Goal: Task Accomplishment & Management: Manage account settings

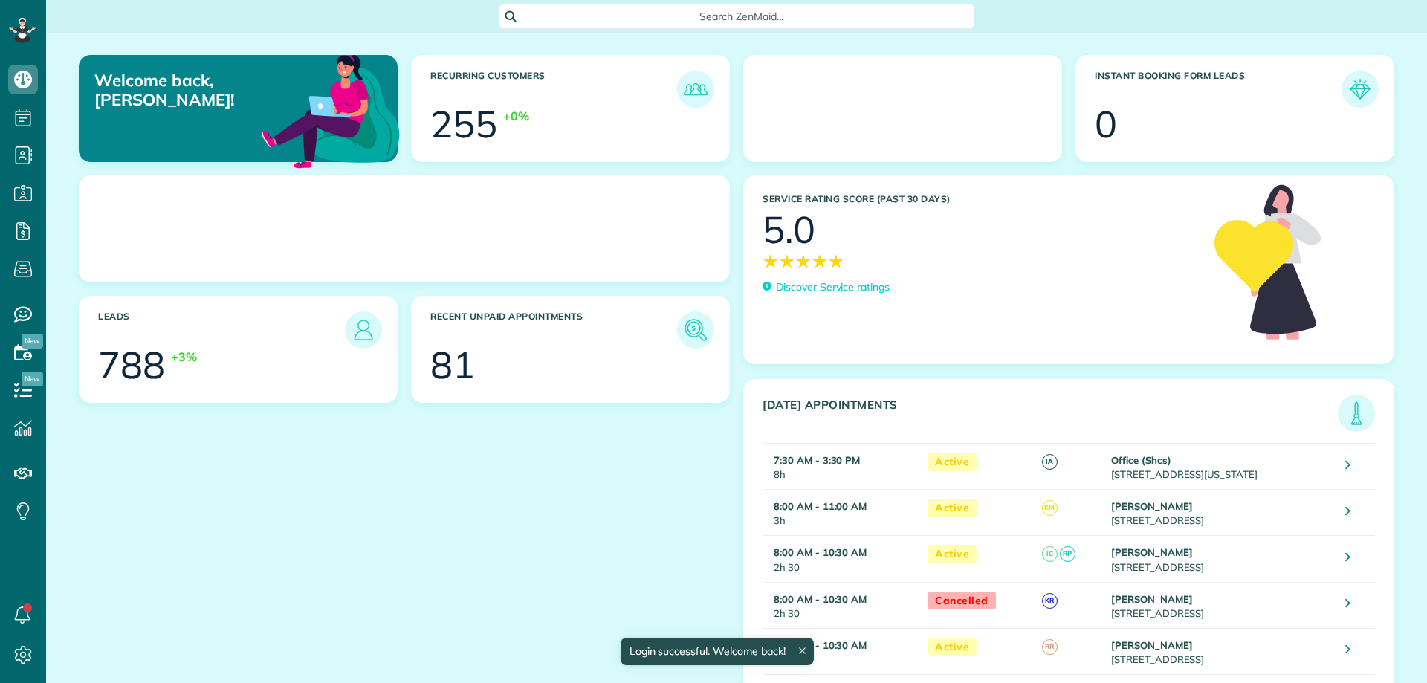
scroll to position [7, 7]
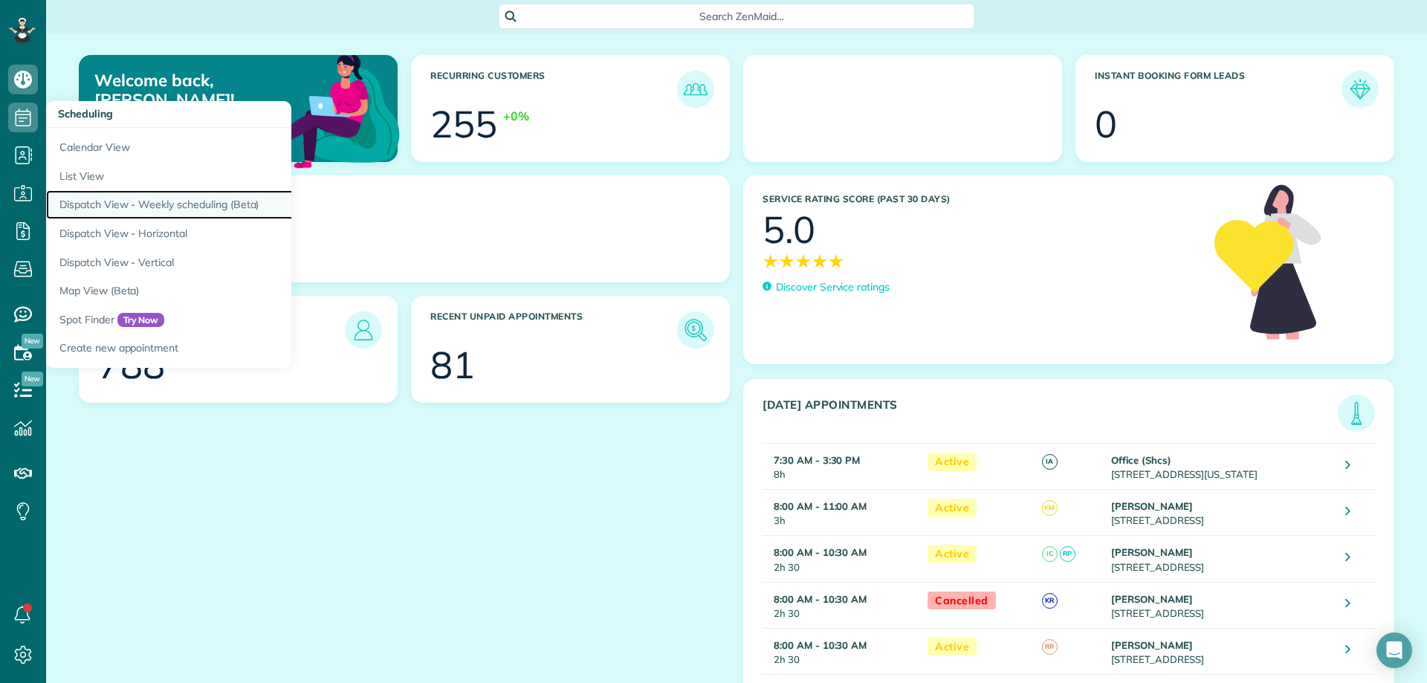
click at [163, 200] on link "Dispatch View - Weekly scheduling (Beta)" at bounding box center [231, 204] width 371 height 29
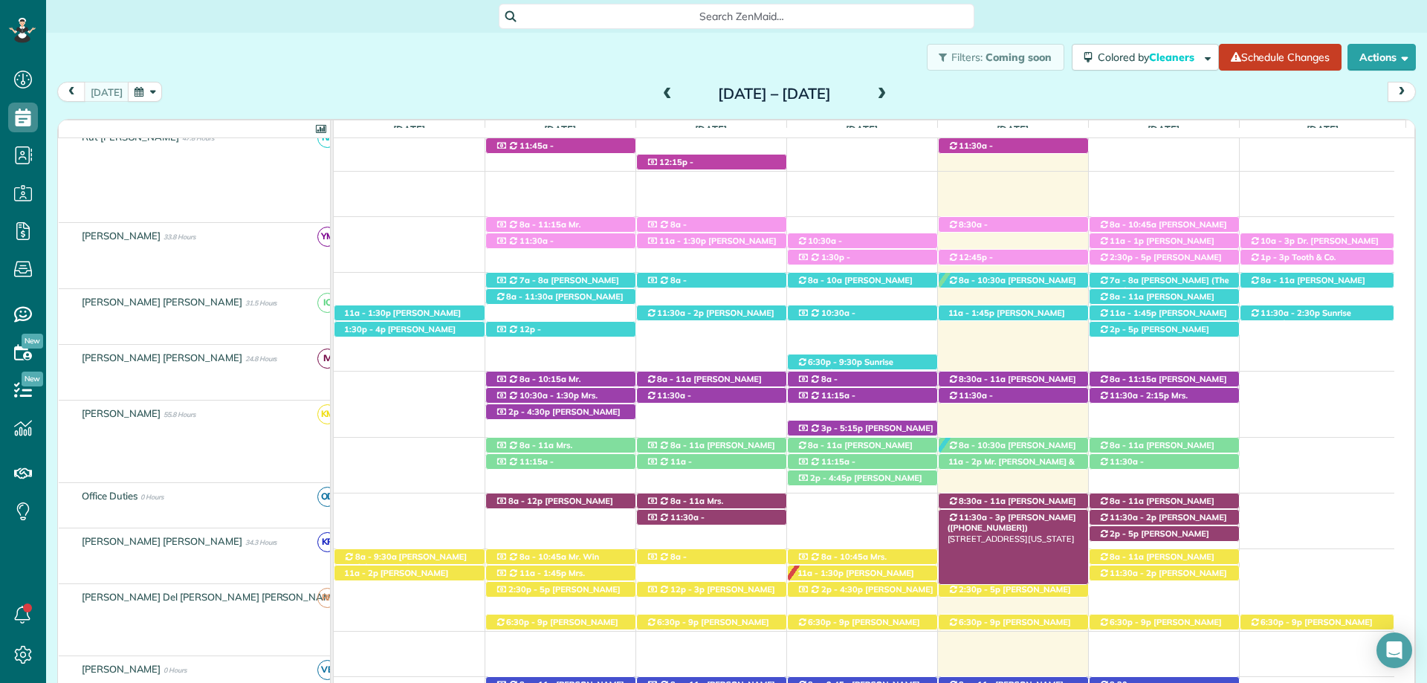
scroll to position [297, 0]
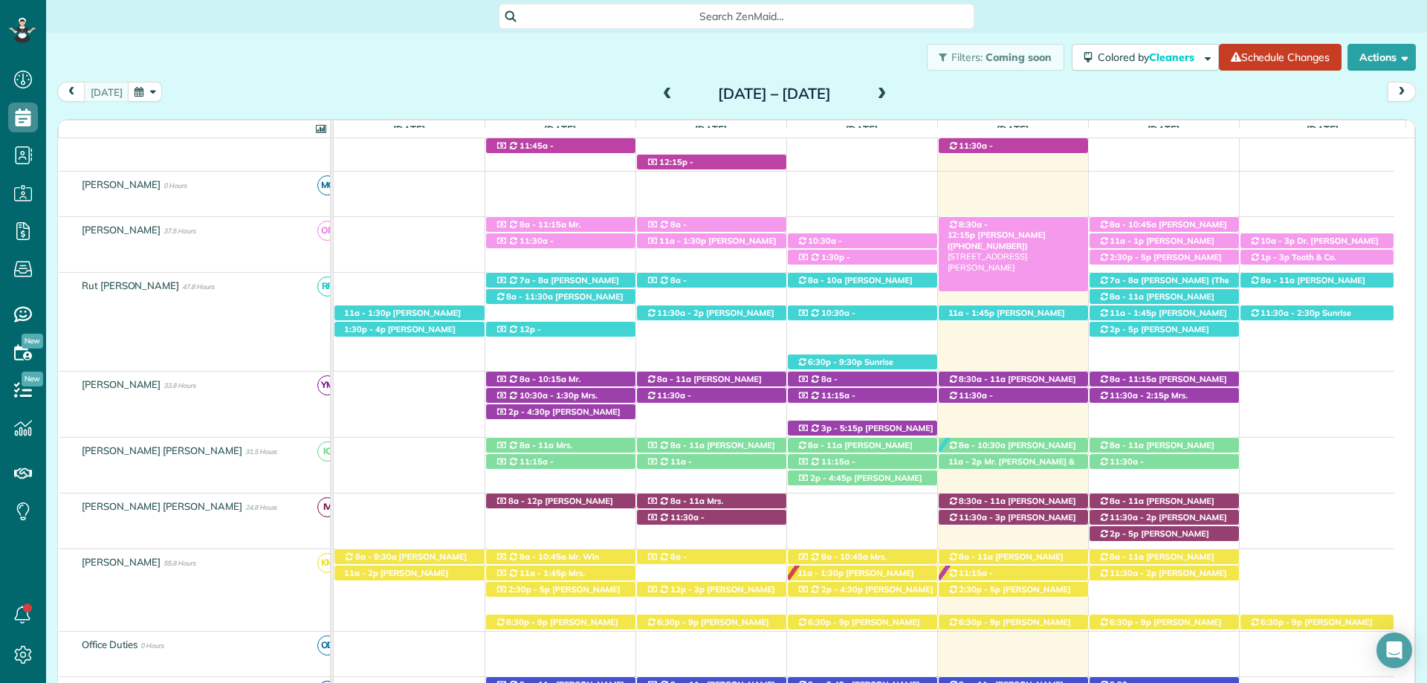
click at [1034, 230] on span "[PERSON_NAME] ([PHONE_NUMBER])" at bounding box center [996, 240] width 98 height 21
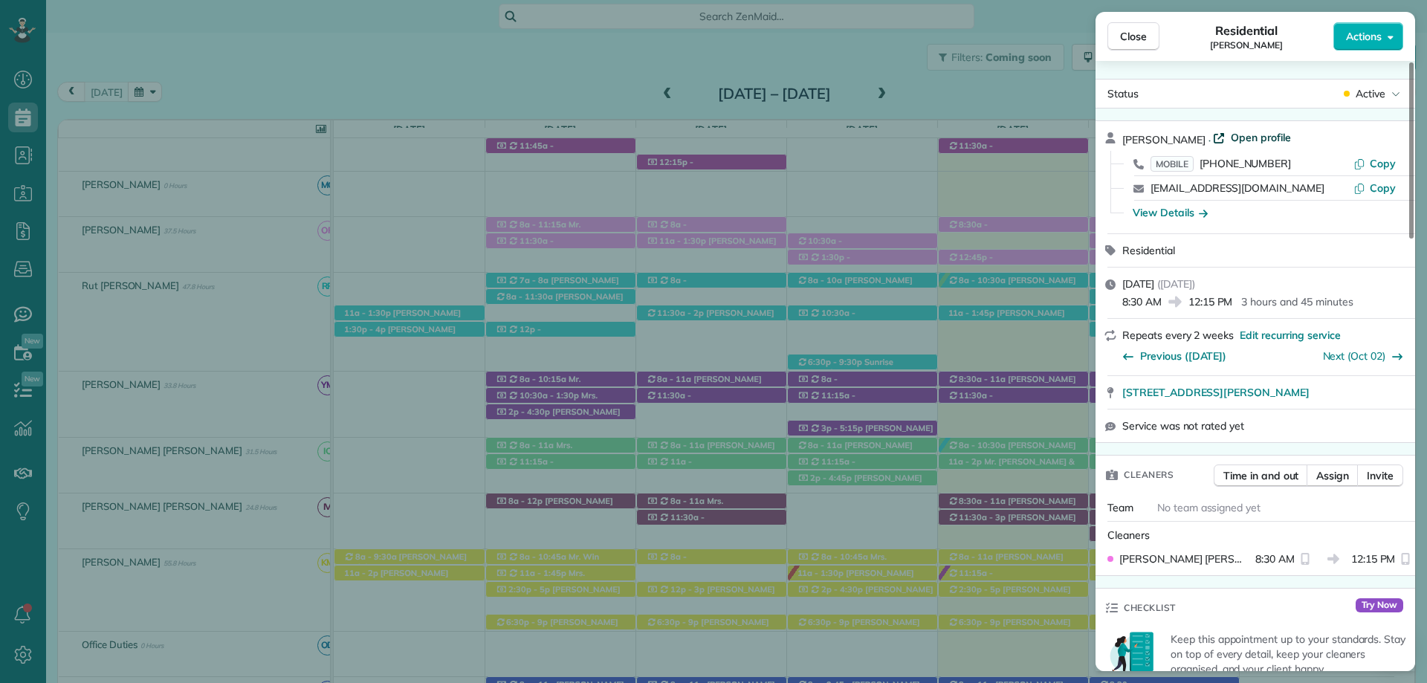
click at [1260, 135] on span "Open profile" at bounding box center [1260, 137] width 60 height 15
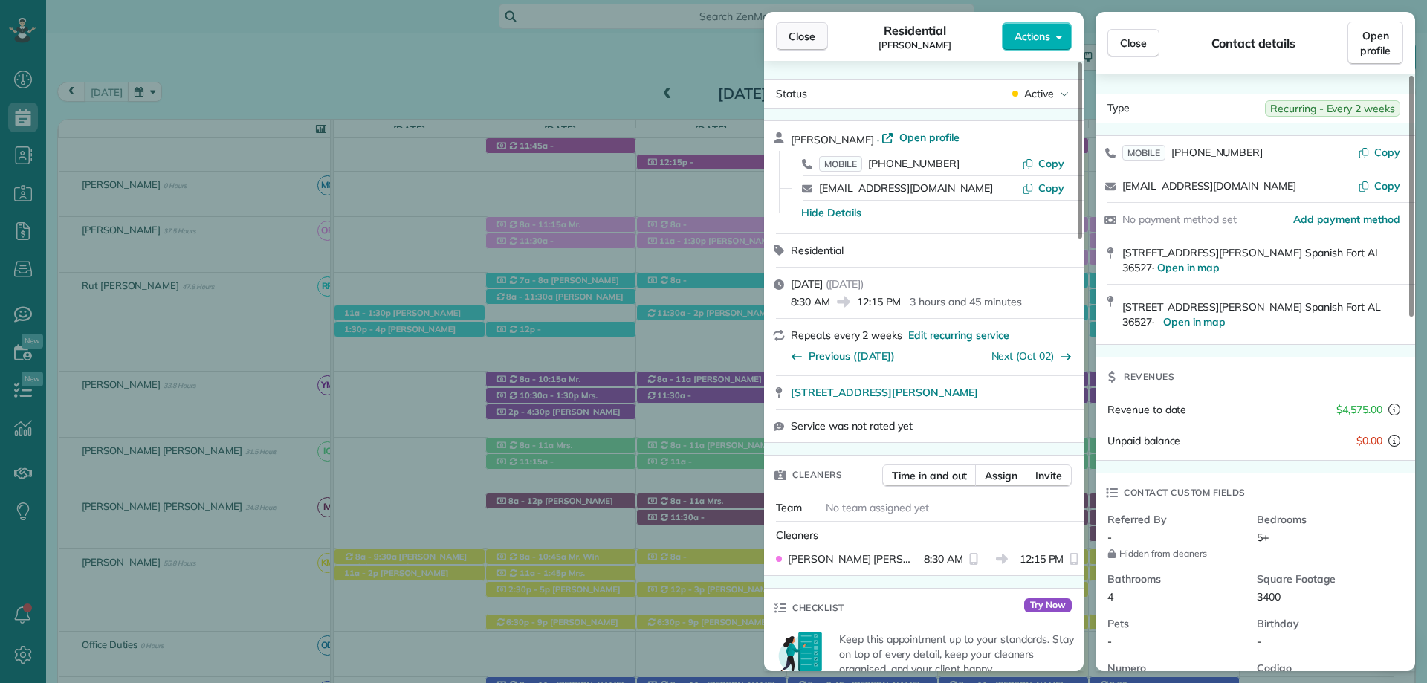
click at [802, 34] on span "Close" at bounding box center [801, 36] width 27 height 15
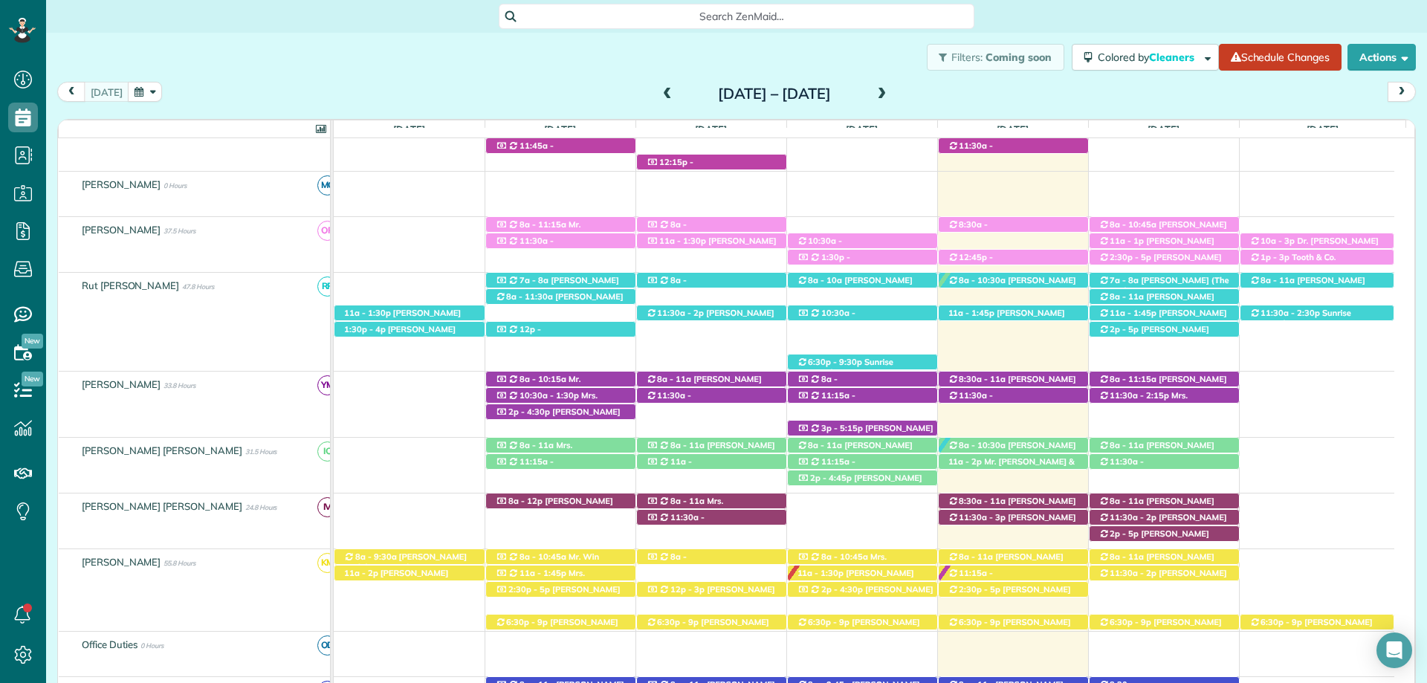
scroll to position [223, 0]
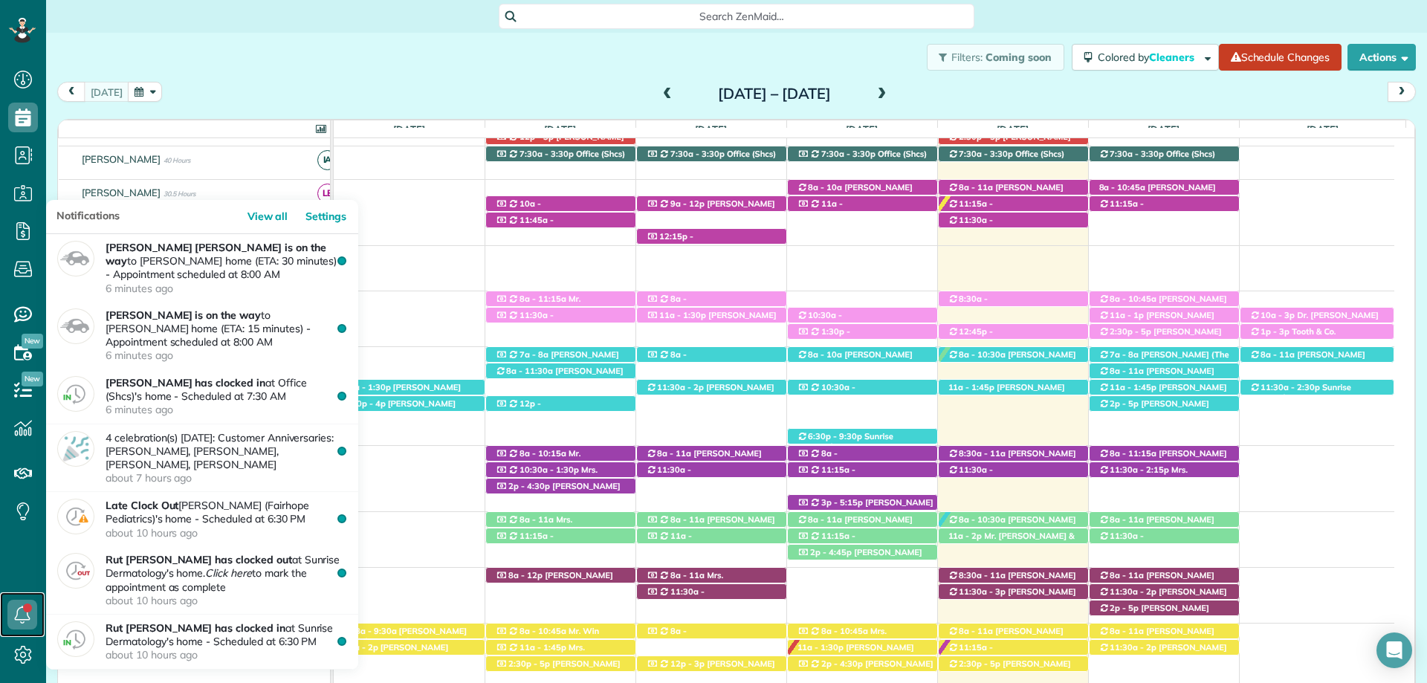
click at [21, 614] on icon at bounding box center [22, 615] width 30 height 30
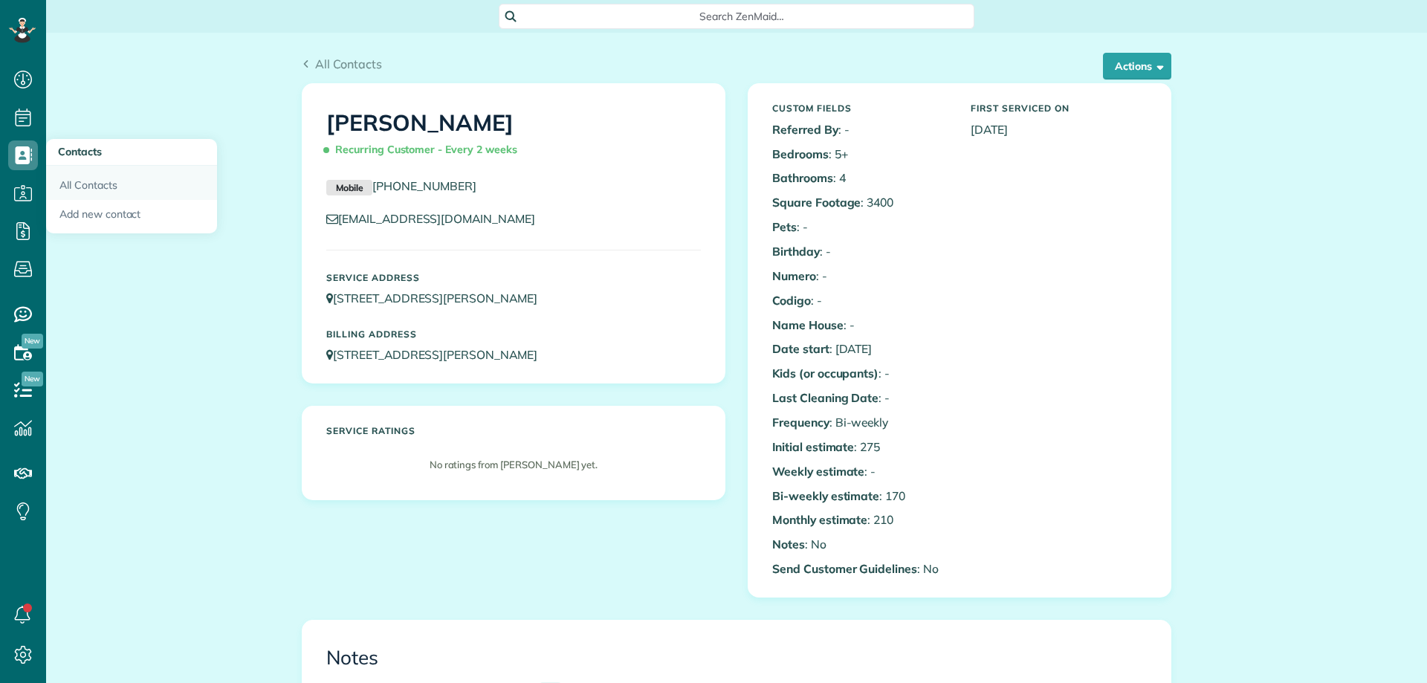
scroll to position [7, 7]
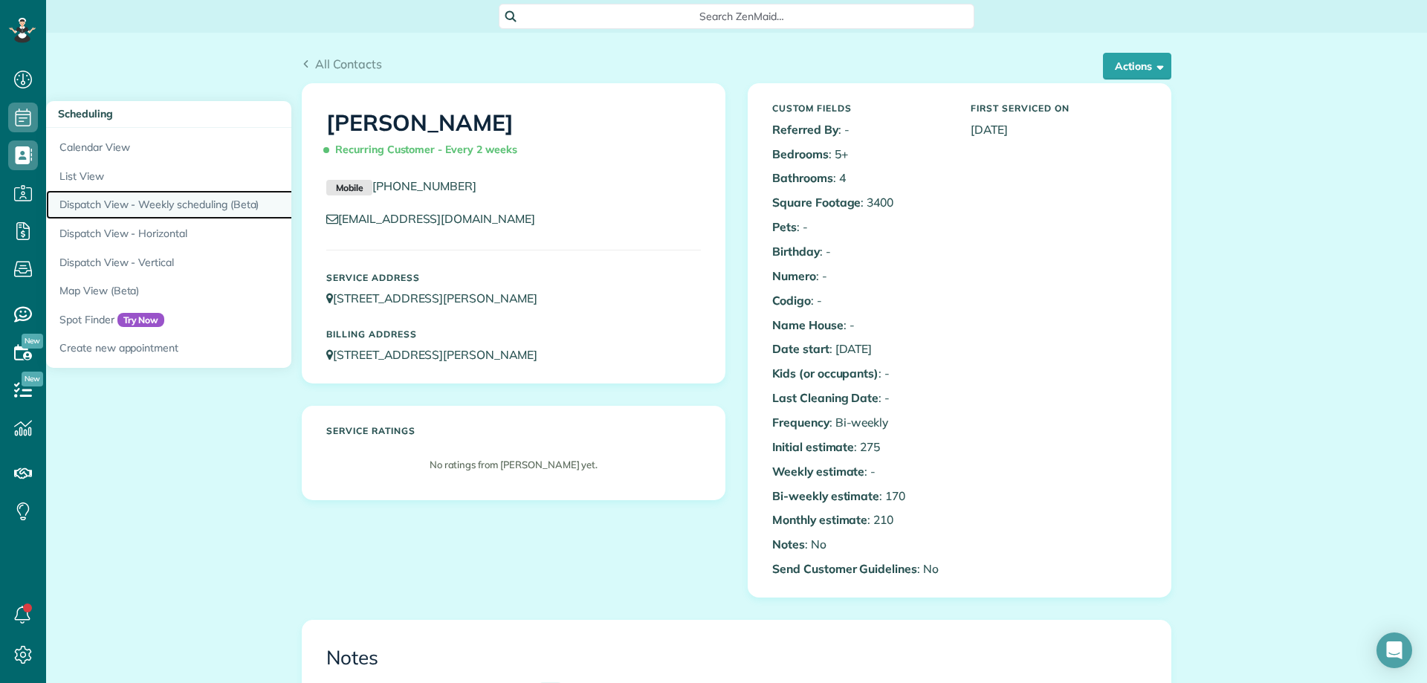
click at [204, 202] on link "Dispatch View - Weekly scheduling (Beta)" at bounding box center [231, 204] width 371 height 29
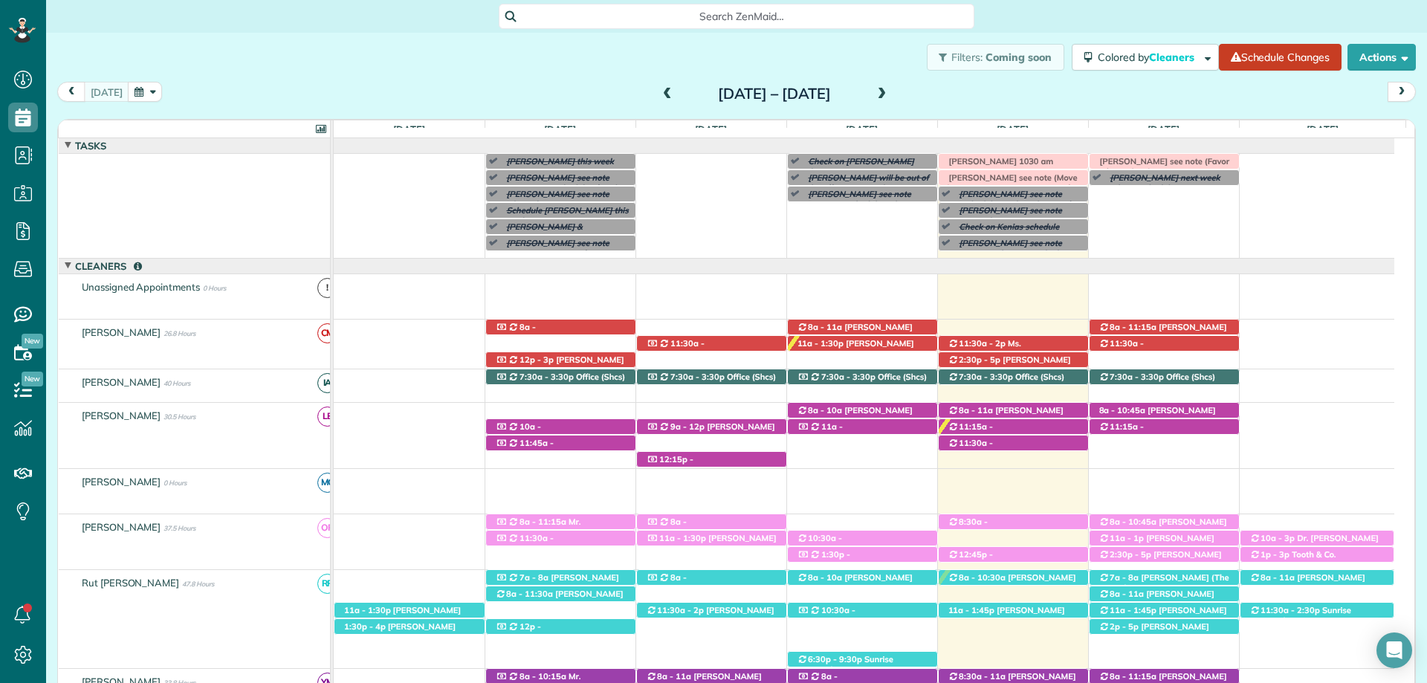
scroll to position [74, 0]
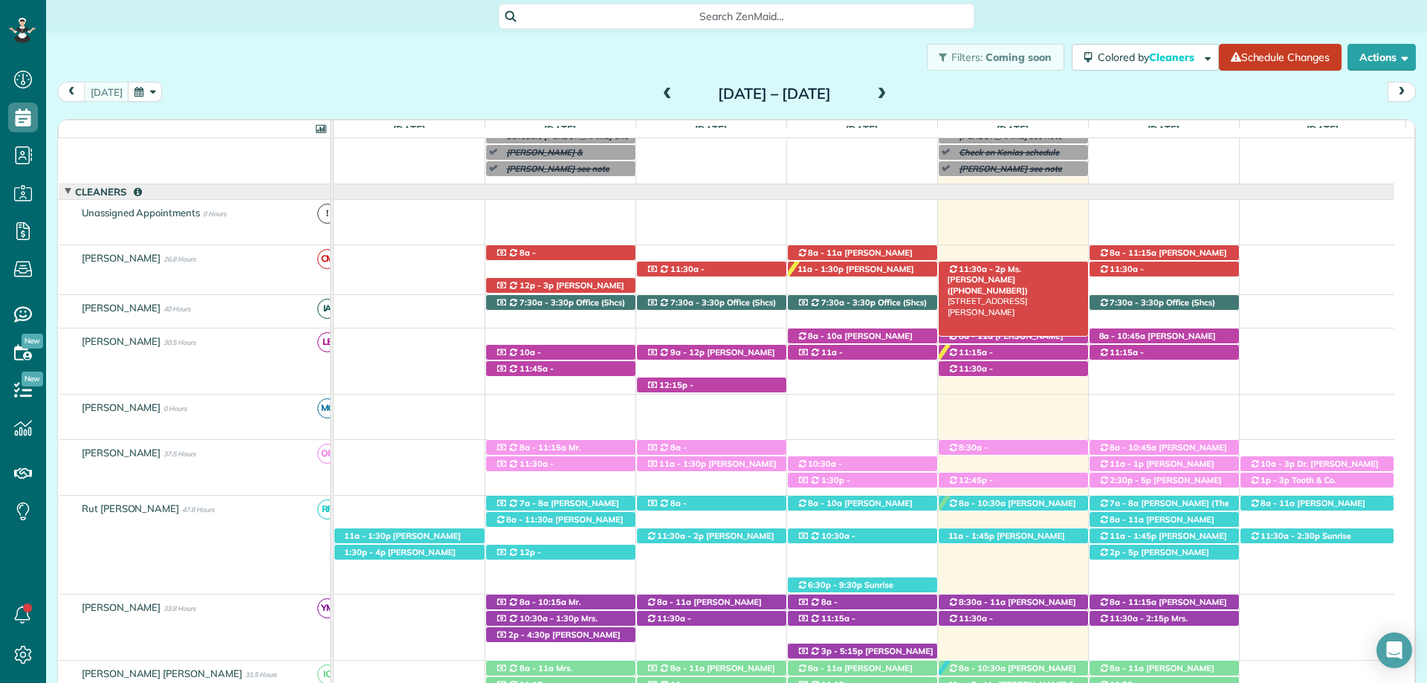
click at [1017, 267] on span "Ms. [PERSON_NAME] ([PHONE_NUMBER])" at bounding box center [987, 280] width 81 height 32
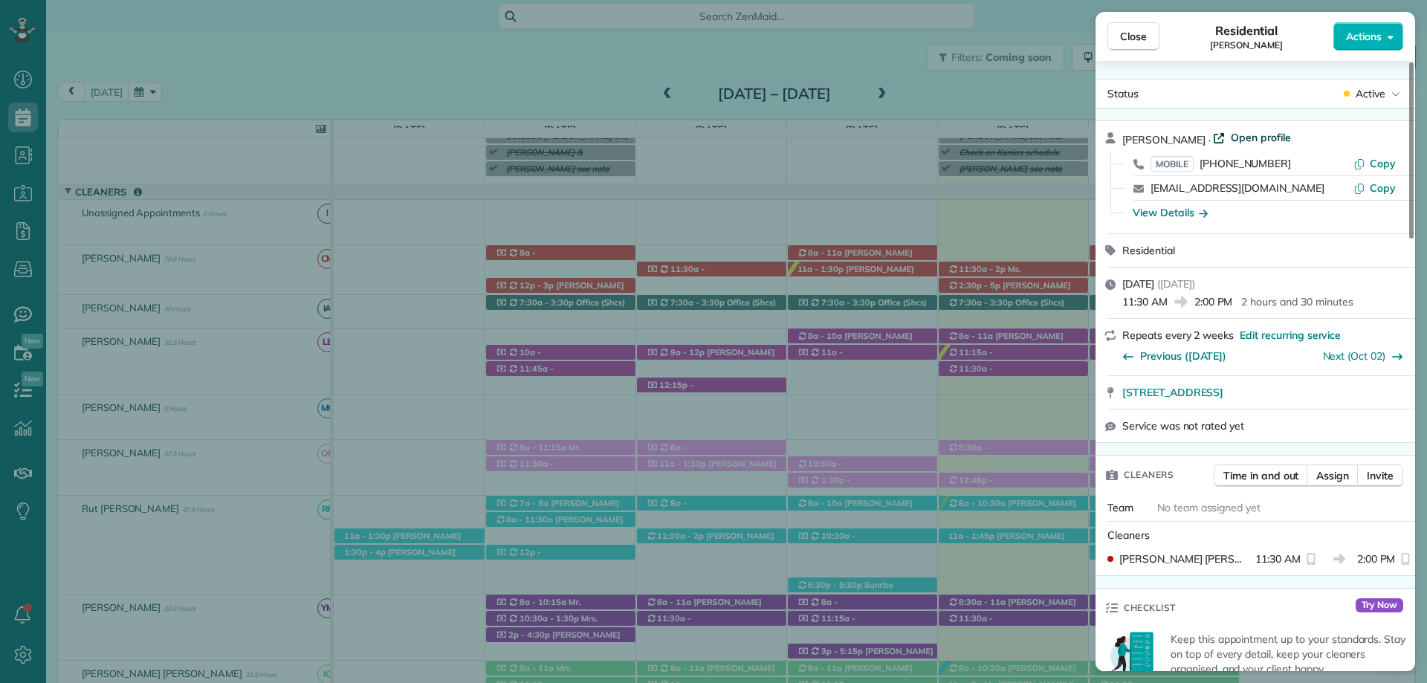
click at [1231, 139] on link "Open profile" at bounding box center [1252, 137] width 78 height 15
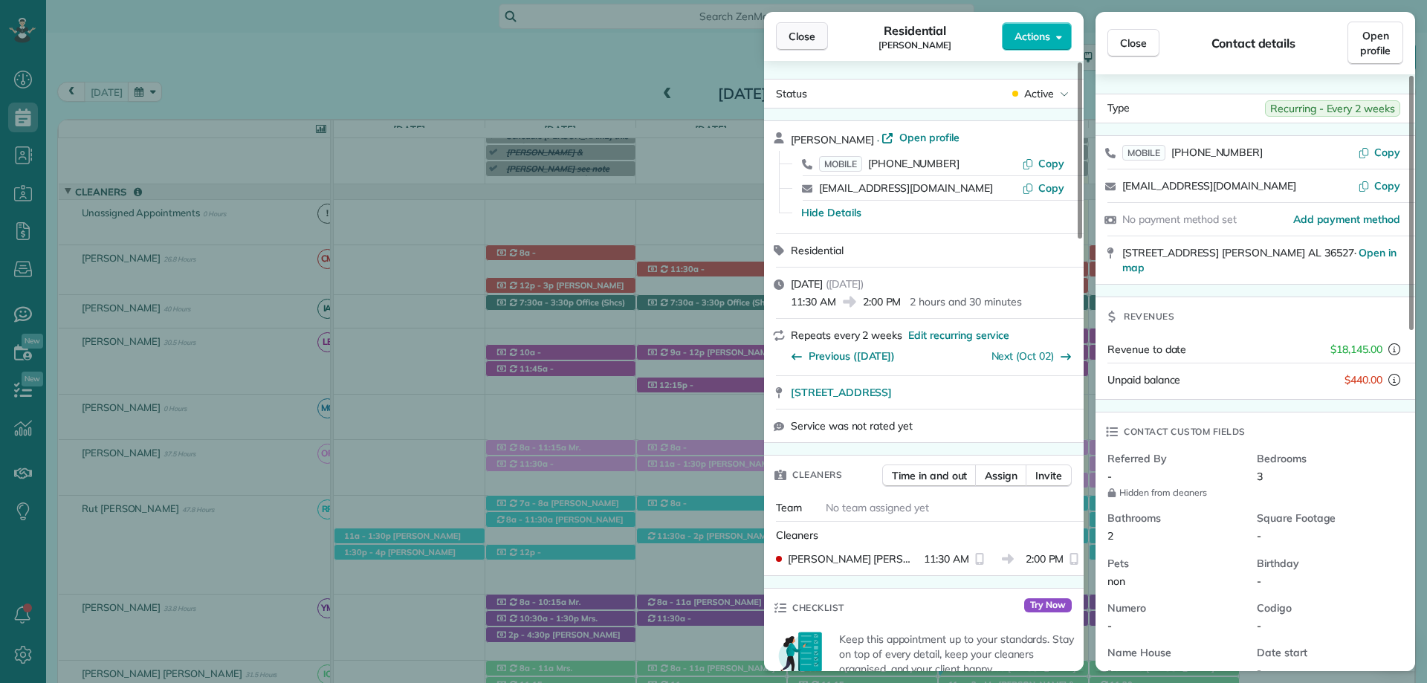
click at [798, 45] on button "Close" at bounding box center [802, 36] width 52 height 28
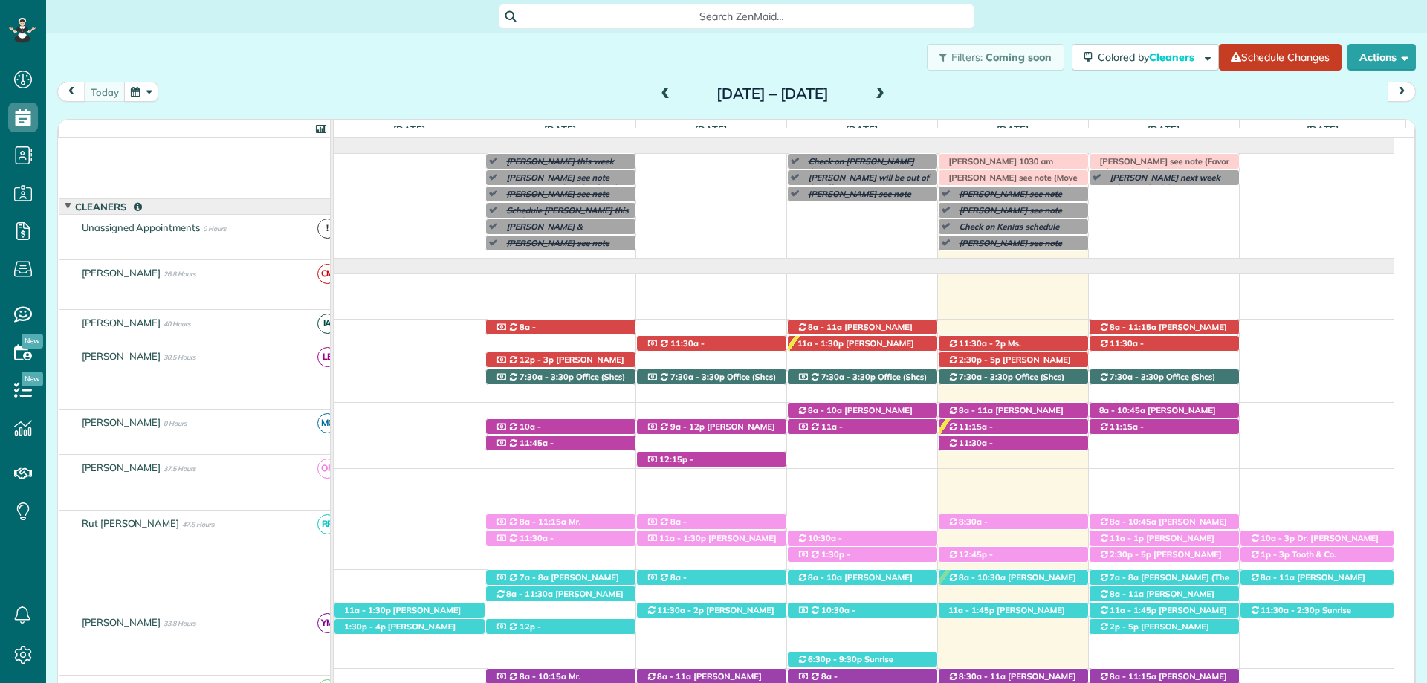
scroll to position [59, 0]
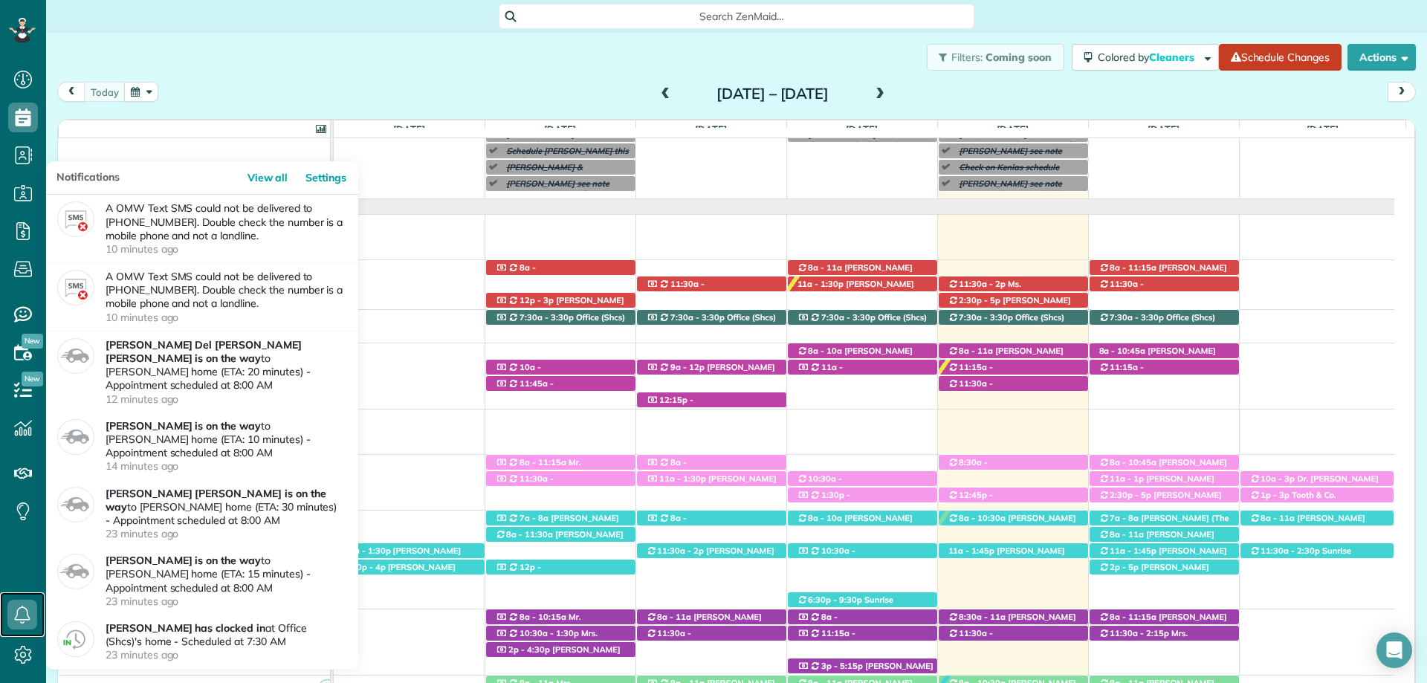
click at [25, 616] on icon at bounding box center [22, 615] width 30 height 30
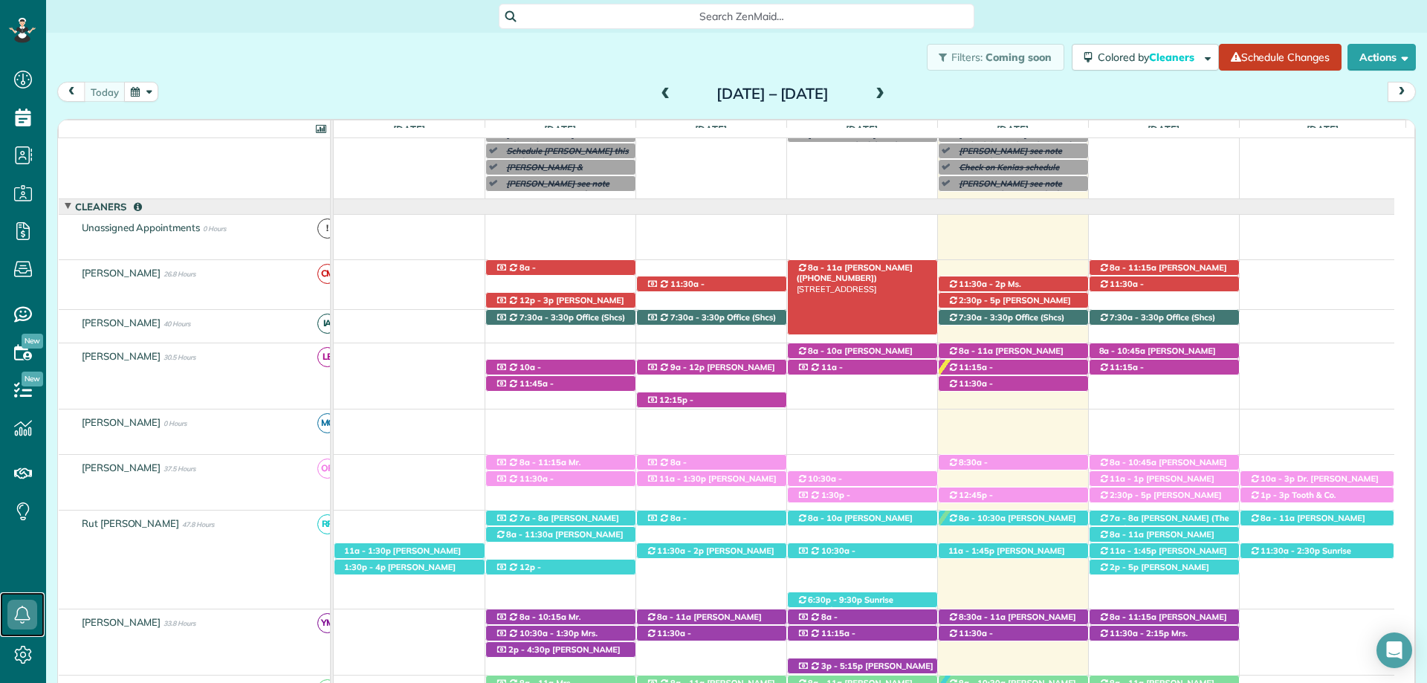
click at [875, 263] on div "8a - 11a Becky Ryland (+13346958559) 11961 Magnolia Springs Highway - Magnolia …" at bounding box center [862, 268] width 149 height 16
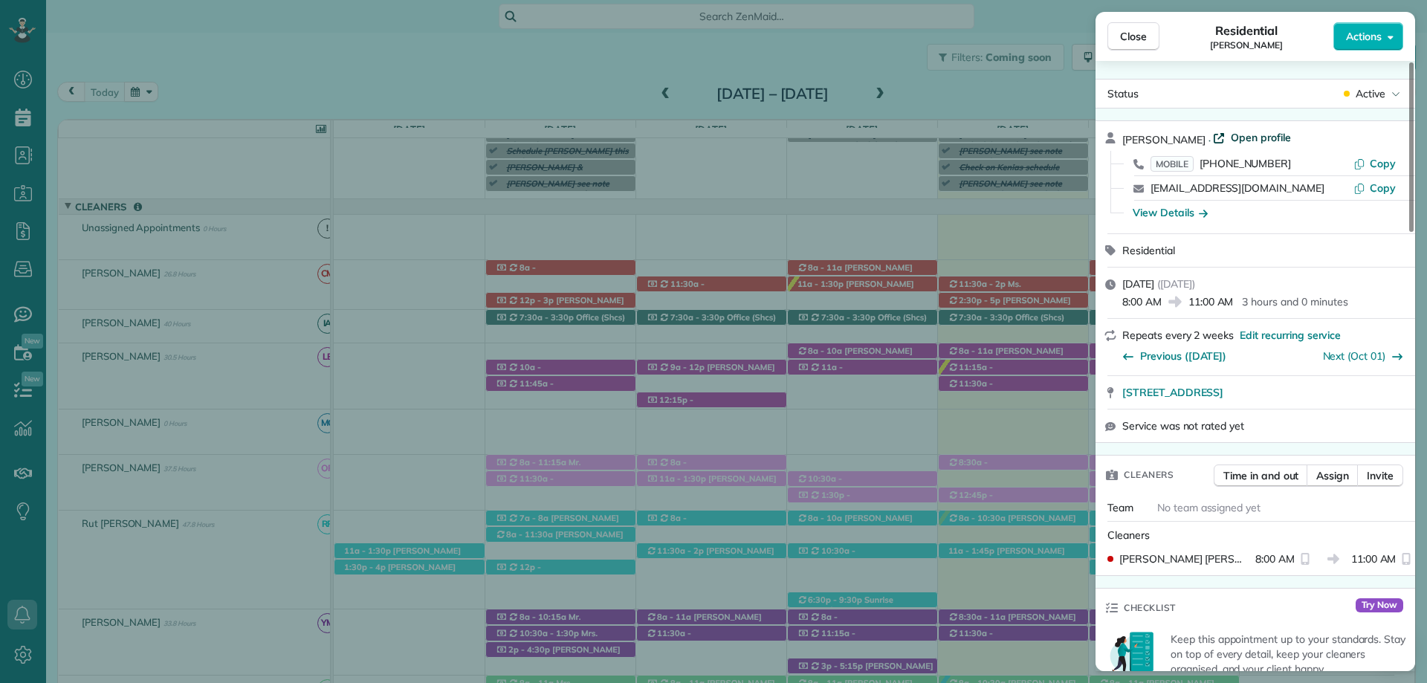
click at [1244, 137] on span "Open profile" at bounding box center [1260, 137] width 60 height 15
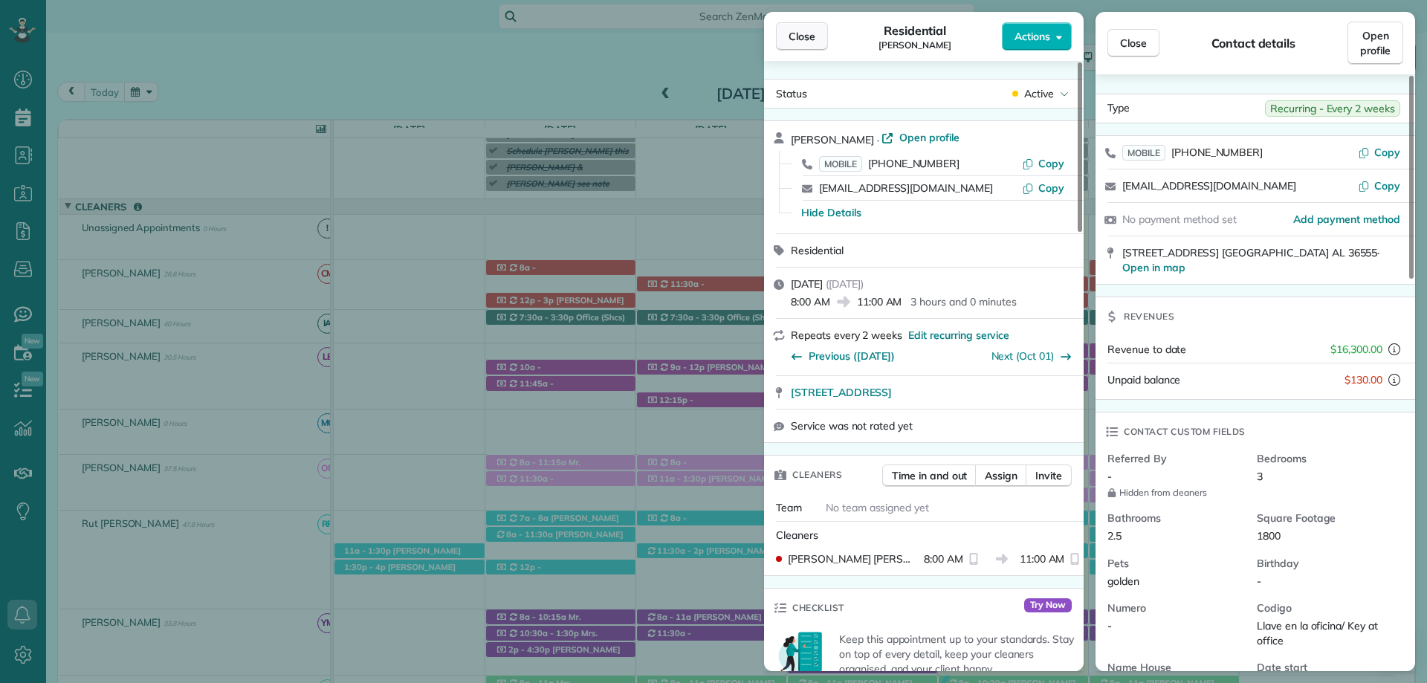
click at [818, 41] on button "Close" at bounding box center [802, 36] width 52 height 28
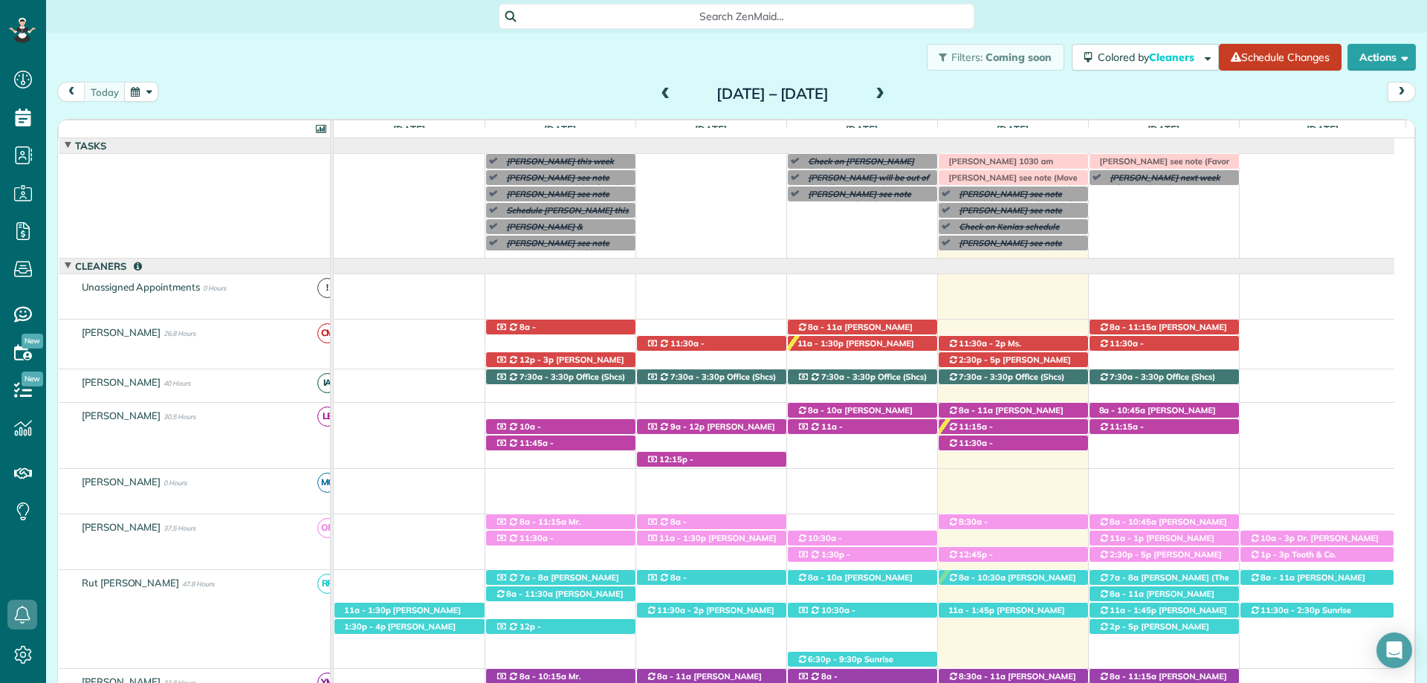
click at [888, 86] on span at bounding box center [880, 94] width 16 height 22
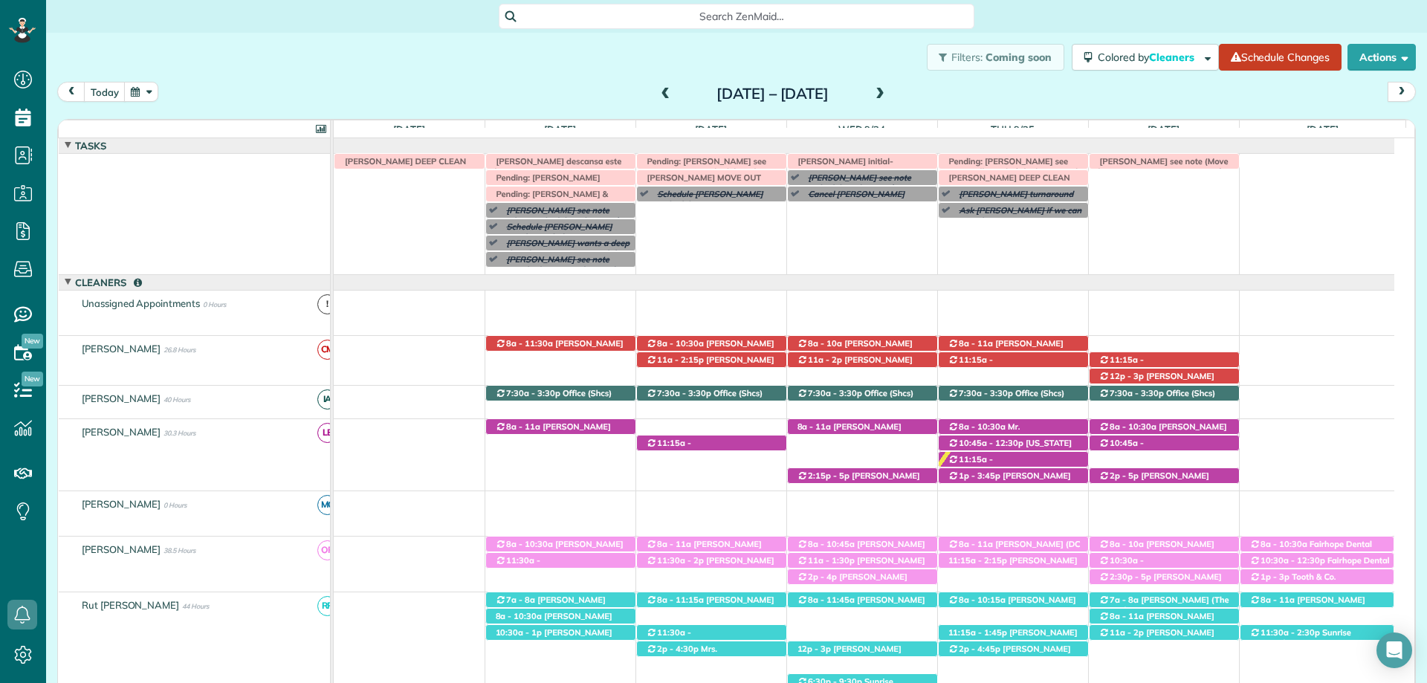
click at [888, 92] on span at bounding box center [880, 94] width 16 height 13
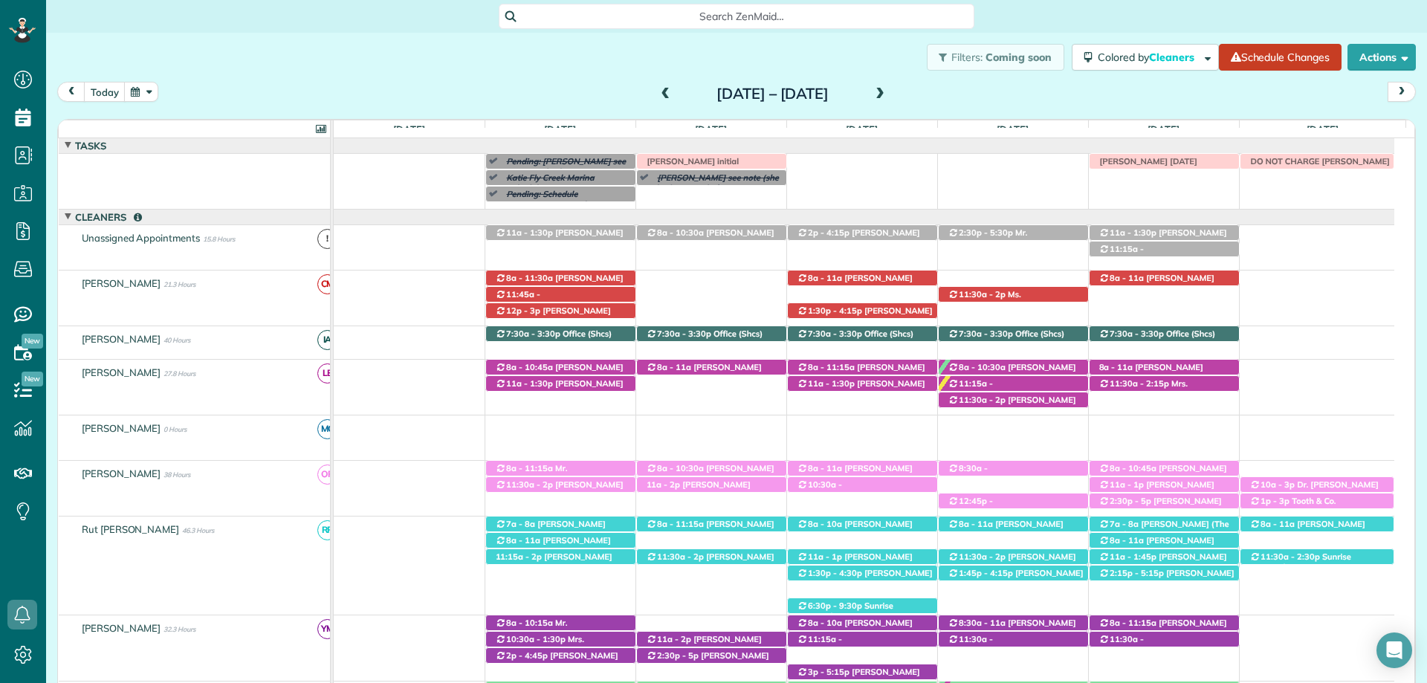
click at [658, 95] on span at bounding box center [666, 94] width 16 height 13
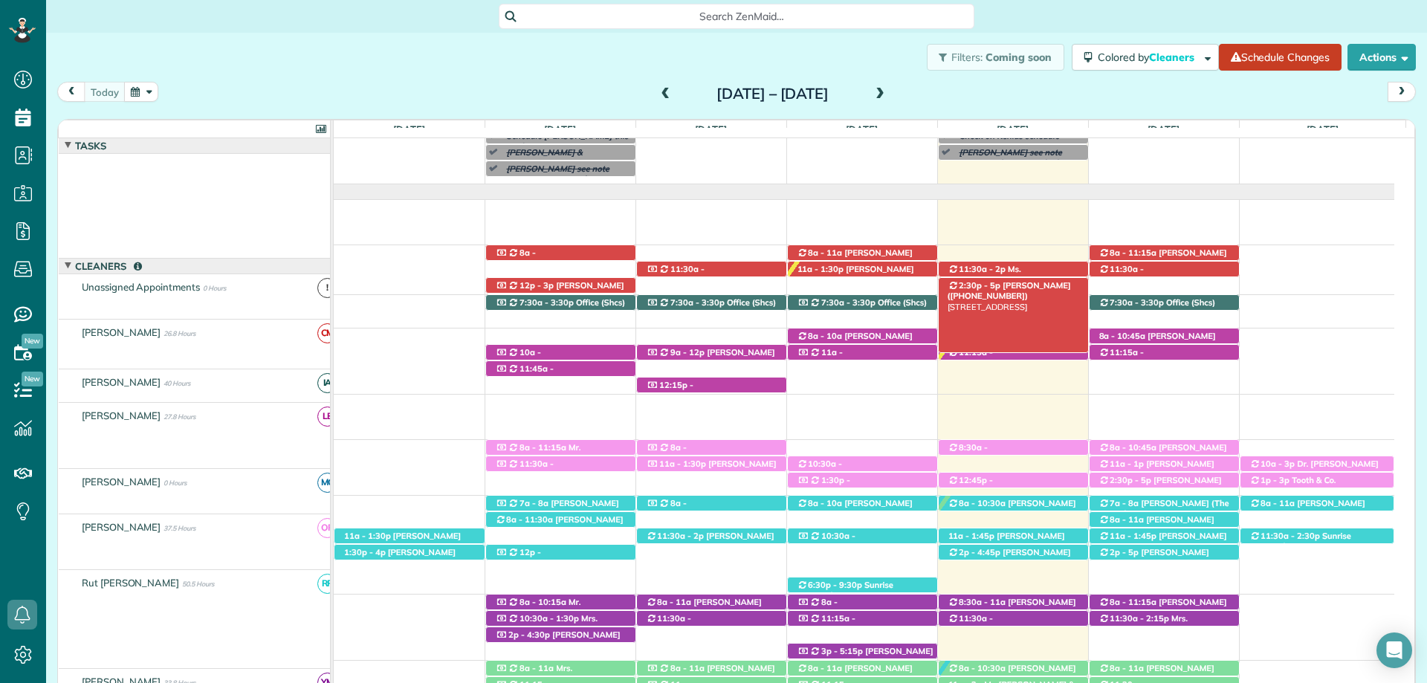
scroll to position [74, 0]
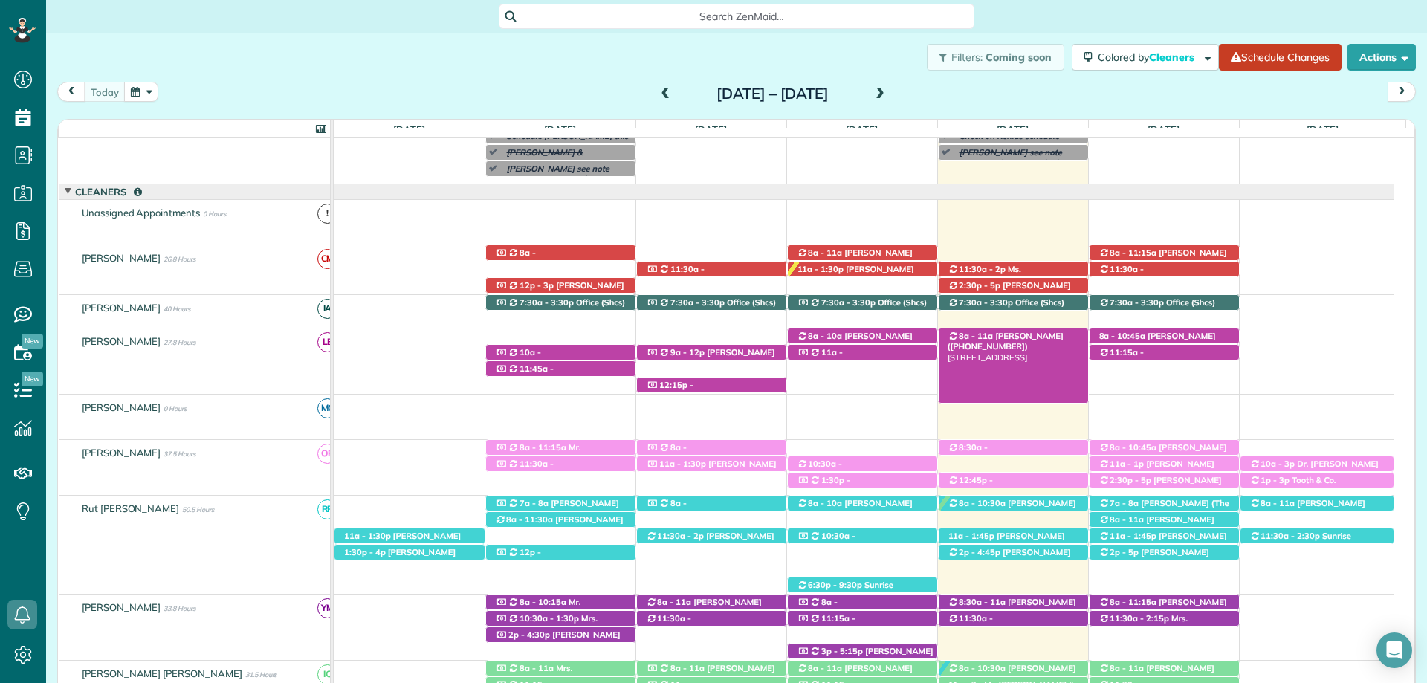
click at [1042, 338] on div "8a - 11a Meg Willett (+13193215981) 151 Willow Lake Drive - Fairhope, AL, 36532" at bounding box center [1012, 336] width 149 height 16
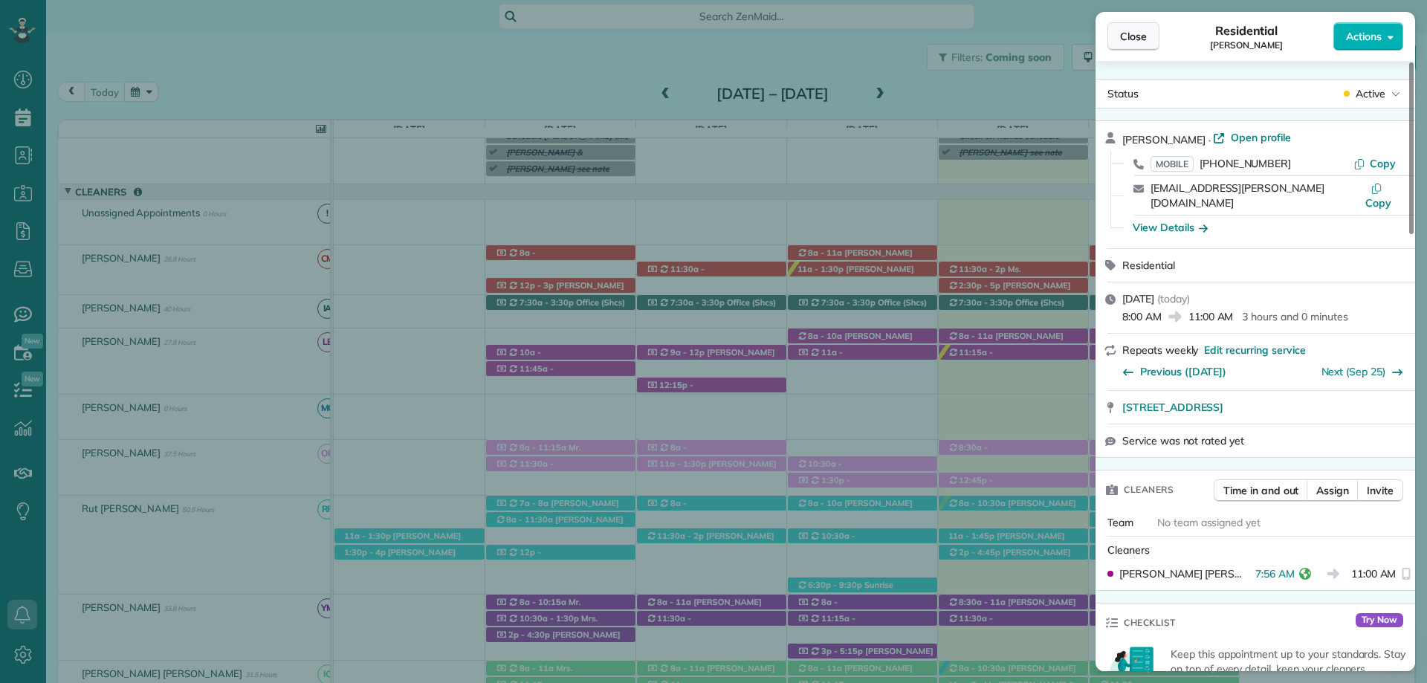
click at [1129, 38] on span "Close" at bounding box center [1133, 36] width 27 height 15
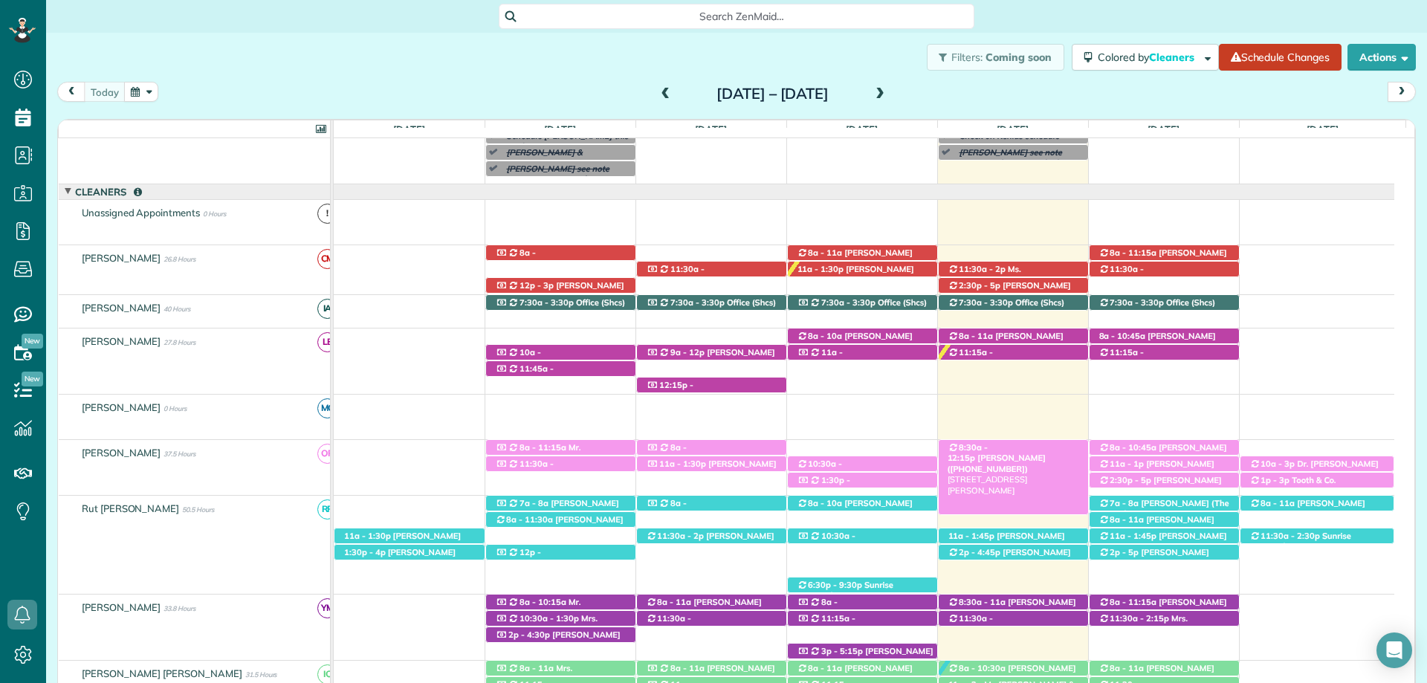
click at [1009, 452] on span "[PERSON_NAME] ([PHONE_NUMBER])" at bounding box center [996, 462] width 98 height 21
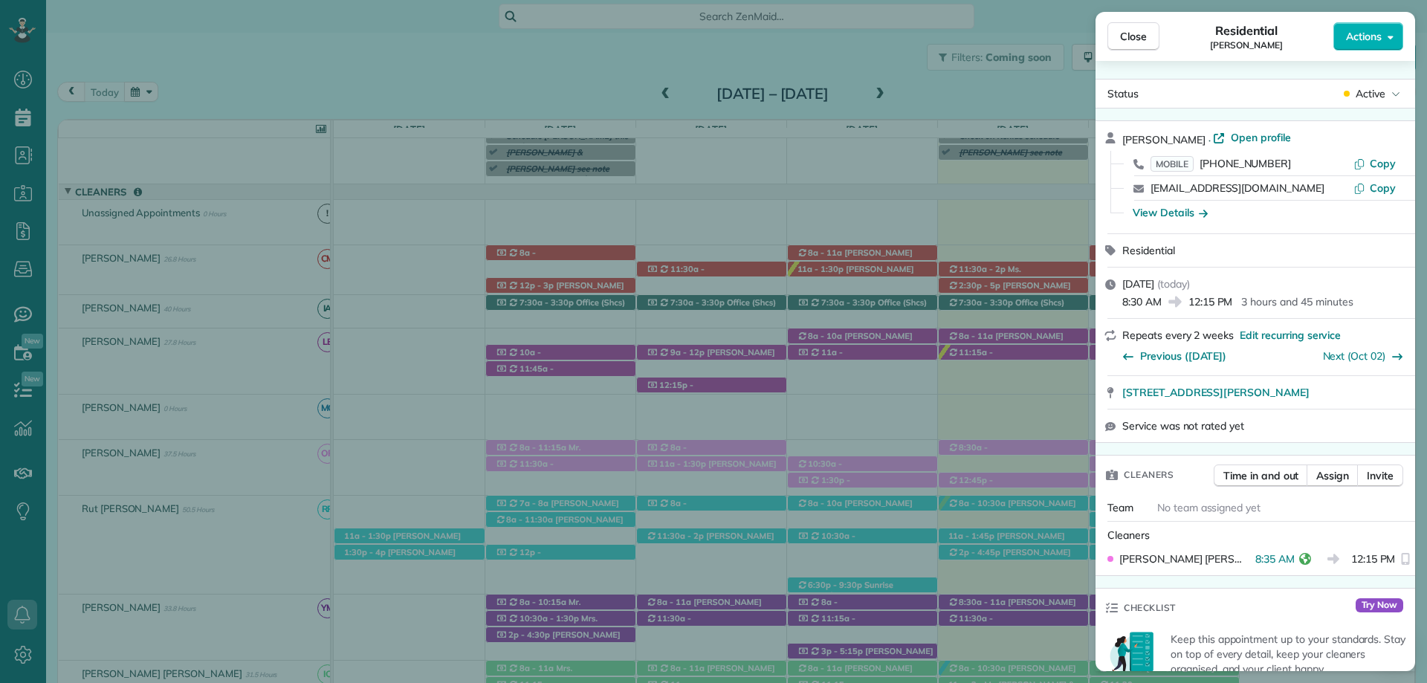
drag, startPoint x: 1133, startPoint y: 33, endPoint x: 1010, endPoint y: 609, distance: 588.7
click at [1133, 33] on span "Close" at bounding box center [1133, 36] width 27 height 15
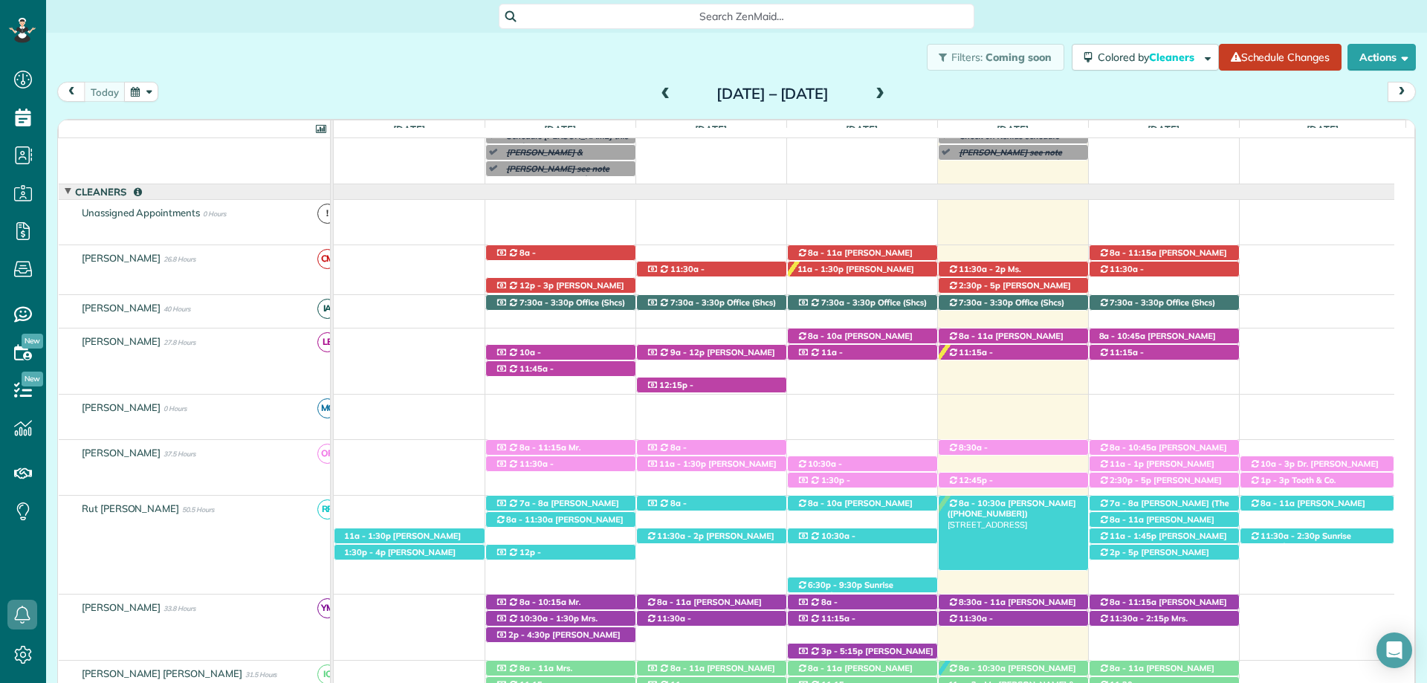
click at [1010, 507] on span "[PERSON_NAME] ([PHONE_NUMBER])" at bounding box center [1011, 508] width 129 height 21
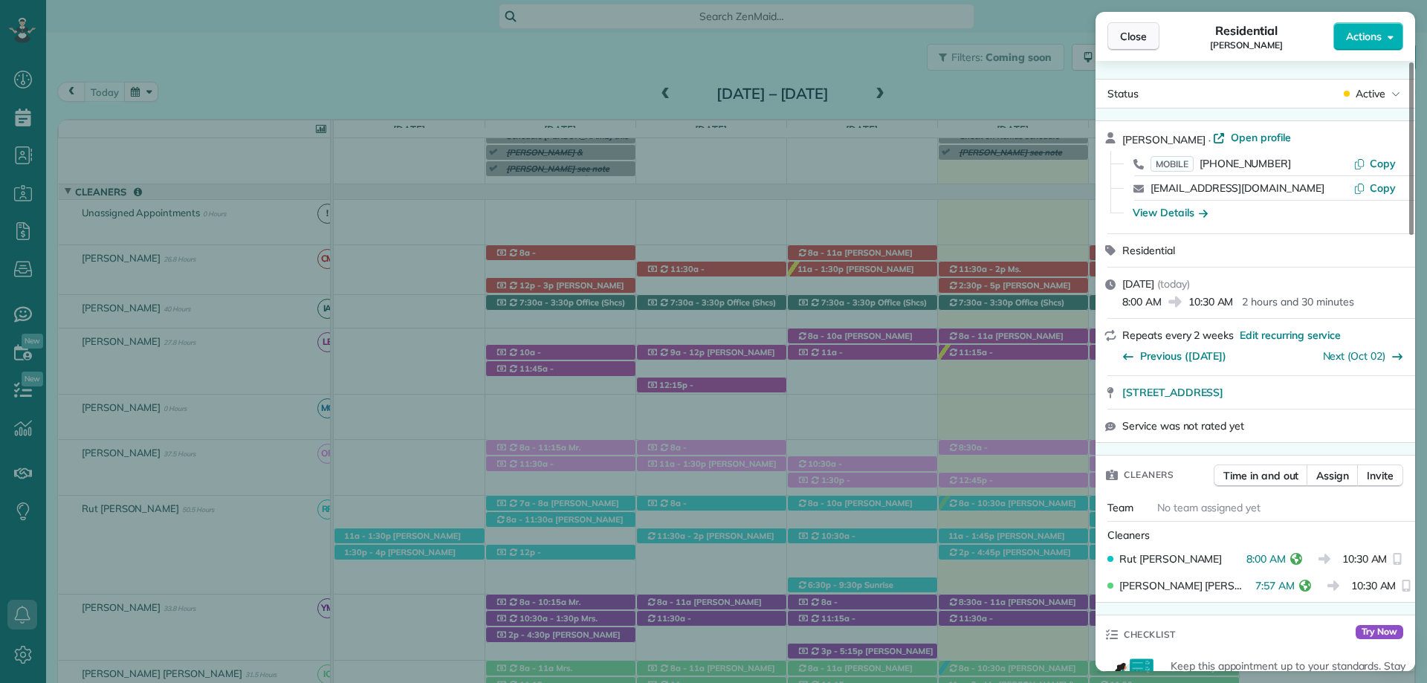
click at [1126, 35] on span "Close" at bounding box center [1133, 36] width 27 height 15
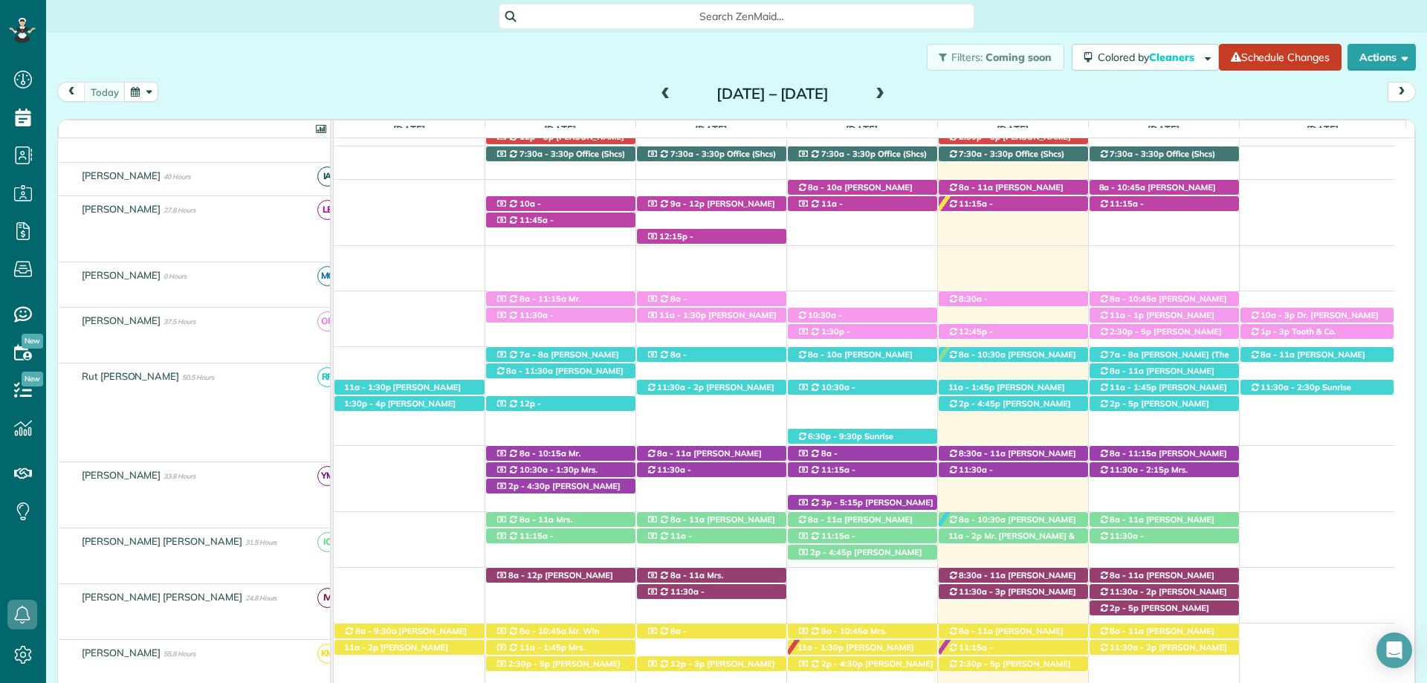
scroll to position [223, 0]
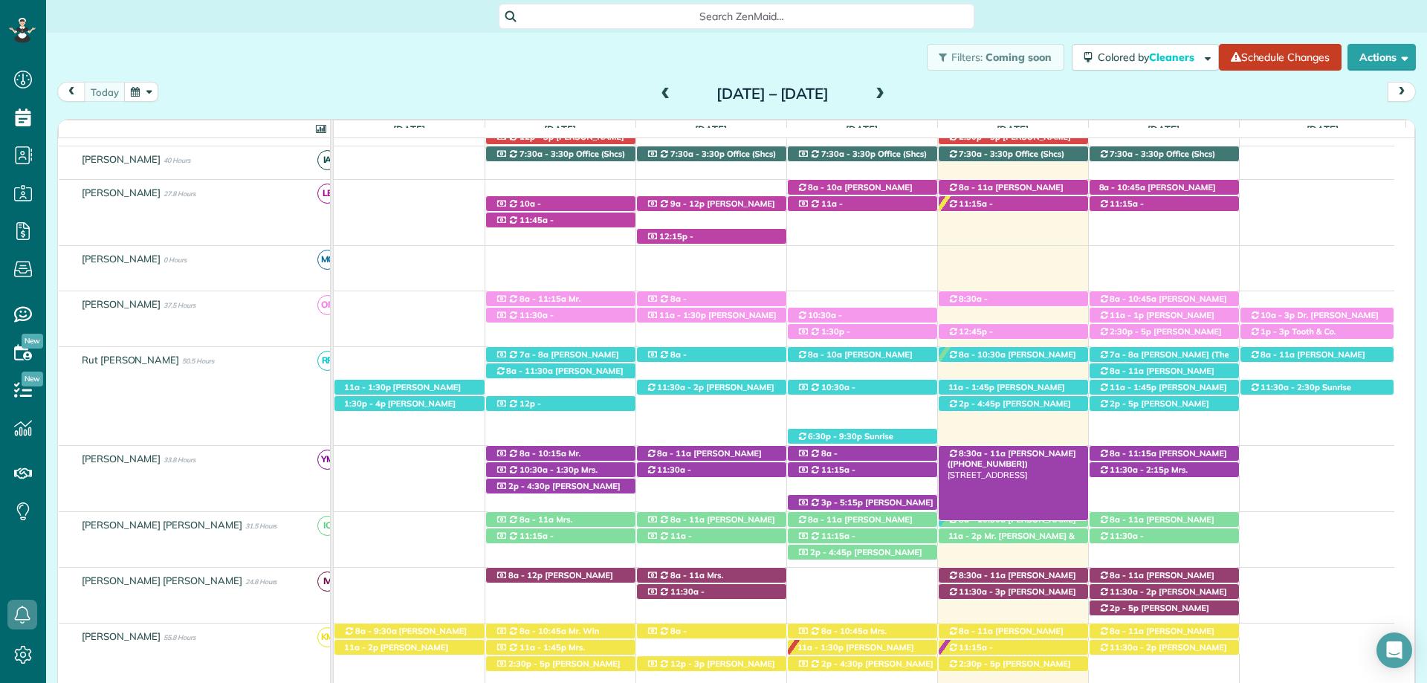
click at [1018, 460] on div "8:30a - 11a Kim Lancaster (+12516893602) 33143 Boardwalk Dr - Spanish Fort, AL,…" at bounding box center [1012, 454] width 149 height 16
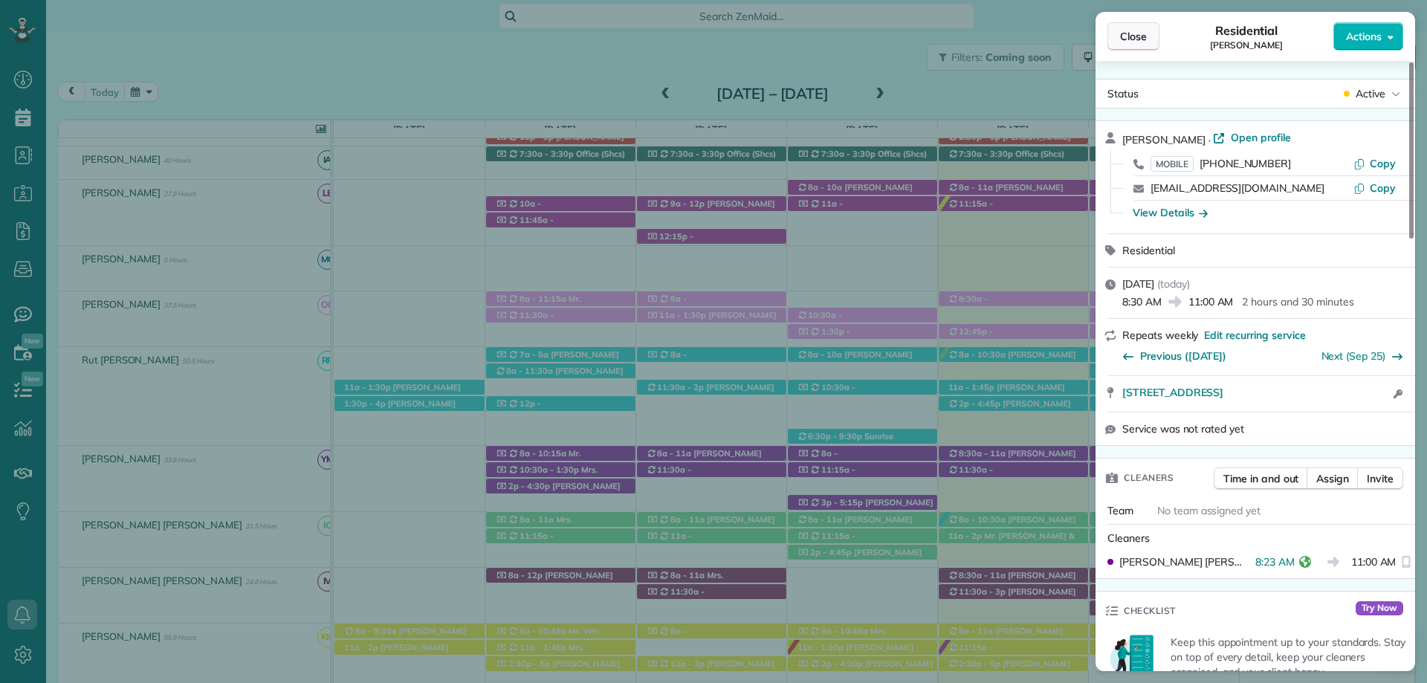
click at [1136, 39] on span "Close" at bounding box center [1133, 36] width 27 height 15
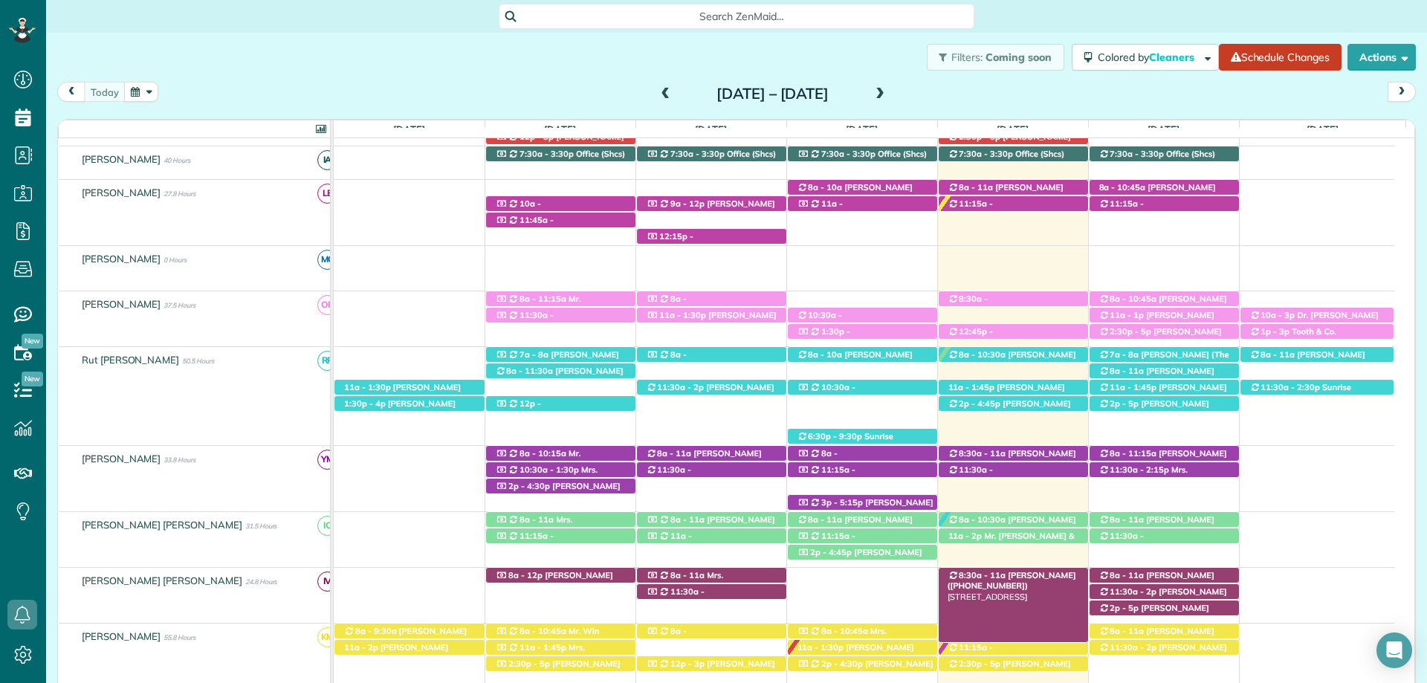
click at [1021, 575] on span "[PERSON_NAME] ([PHONE_NUMBER])" at bounding box center [1011, 580] width 129 height 21
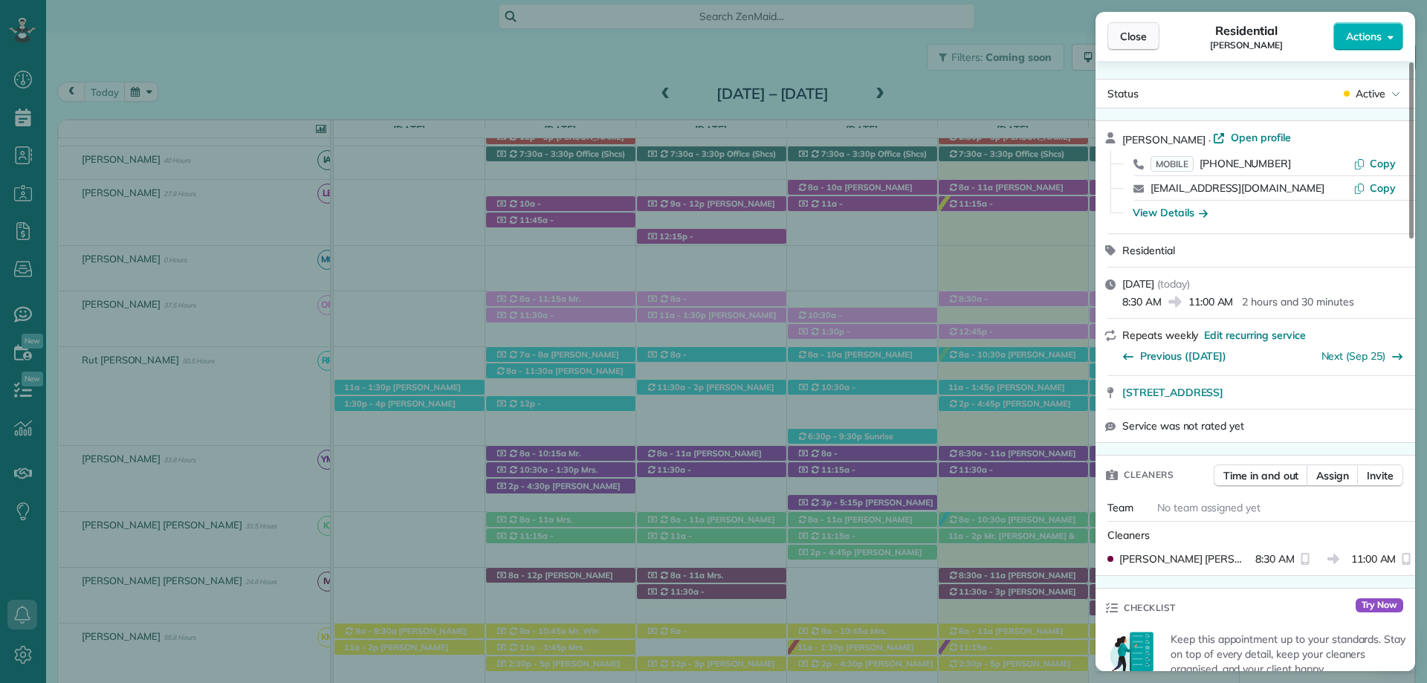
click at [1143, 41] on span "Close" at bounding box center [1133, 36] width 27 height 15
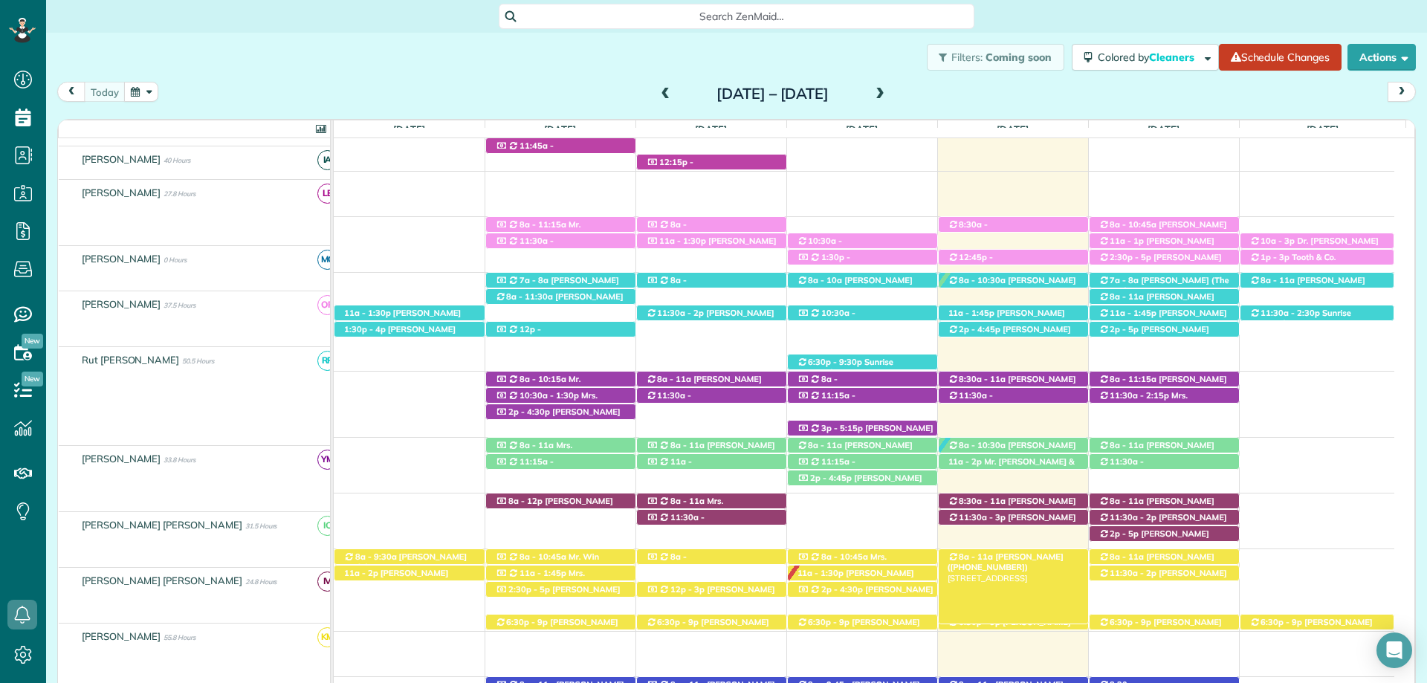
scroll to position [297, 0]
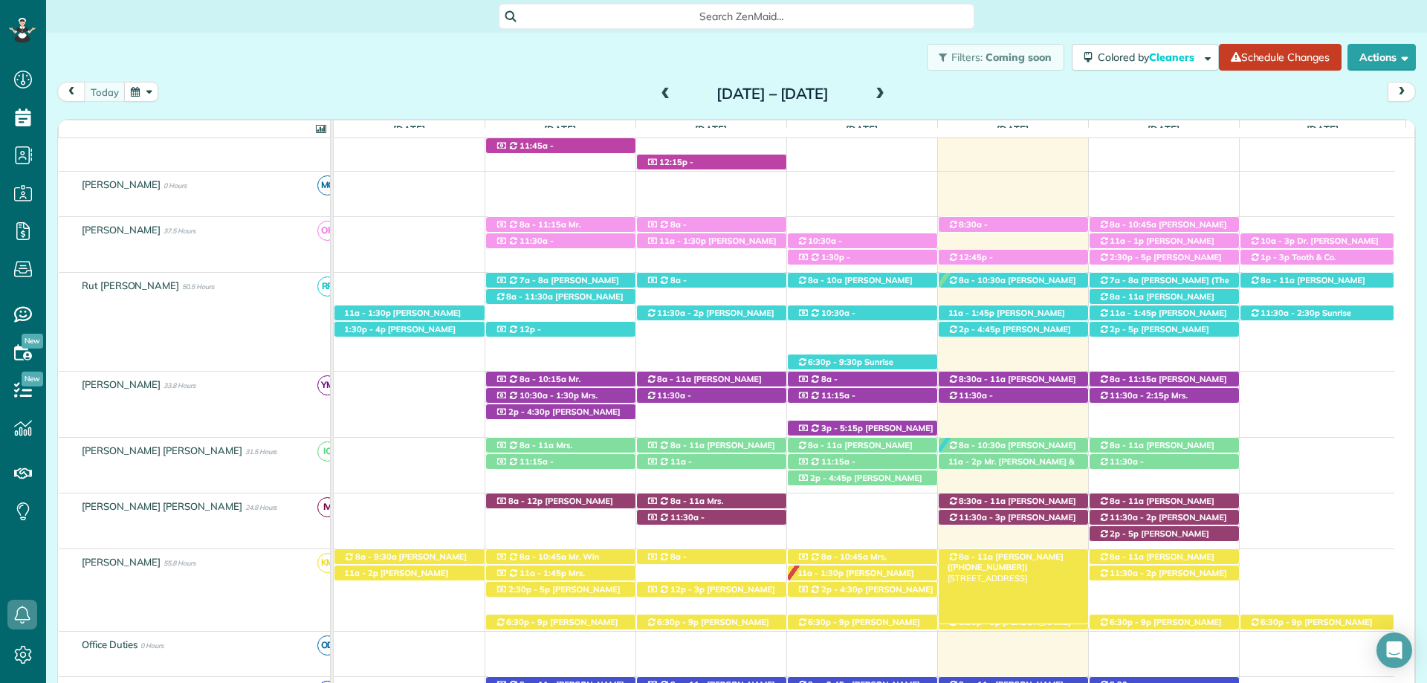
click at [1020, 558] on span "[PERSON_NAME] ([PHONE_NUMBER])" at bounding box center [1005, 561] width 116 height 21
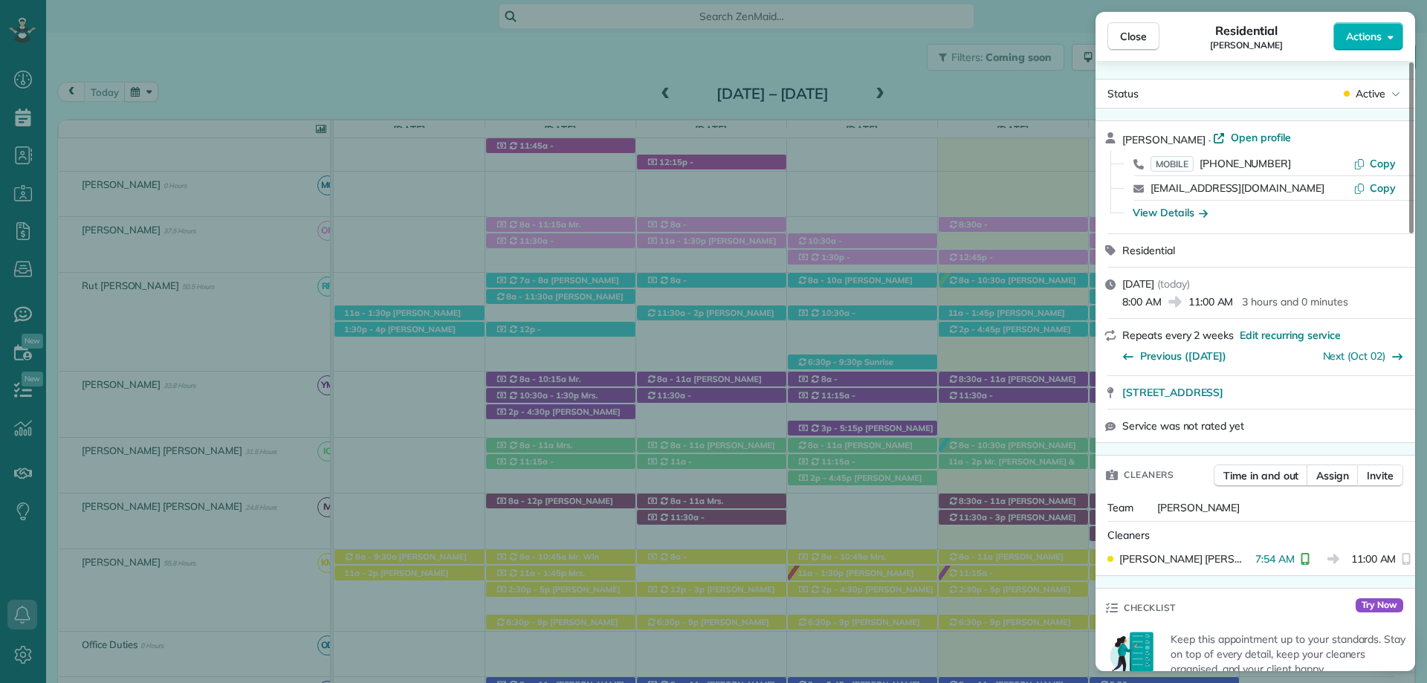
click at [1141, 45] on button "Close" at bounding box center [1133, 36] width 52 height 28
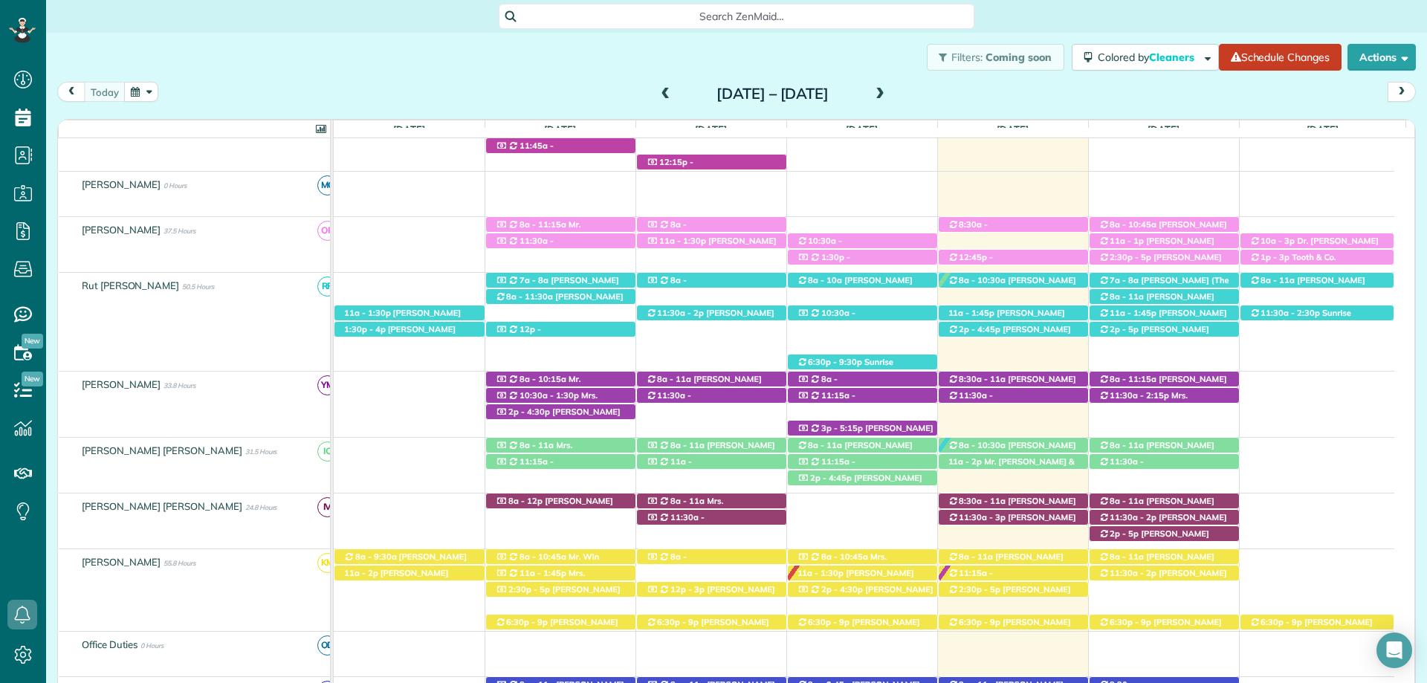
click at [837, 12] on span "Search ZenMaid…" at bounding box center [742, 16] width 452 height 15
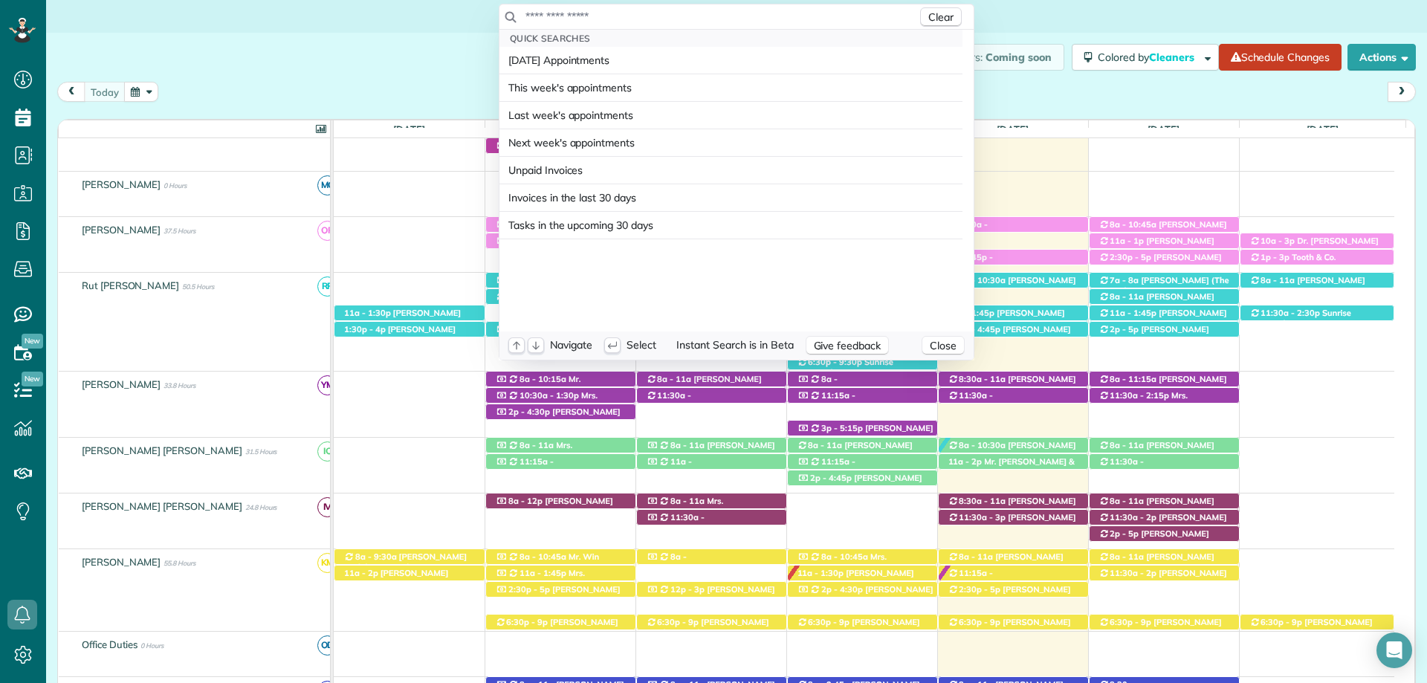
click at [778, 17] on input "text" at bounding box center [721, 16] width 392 height 15
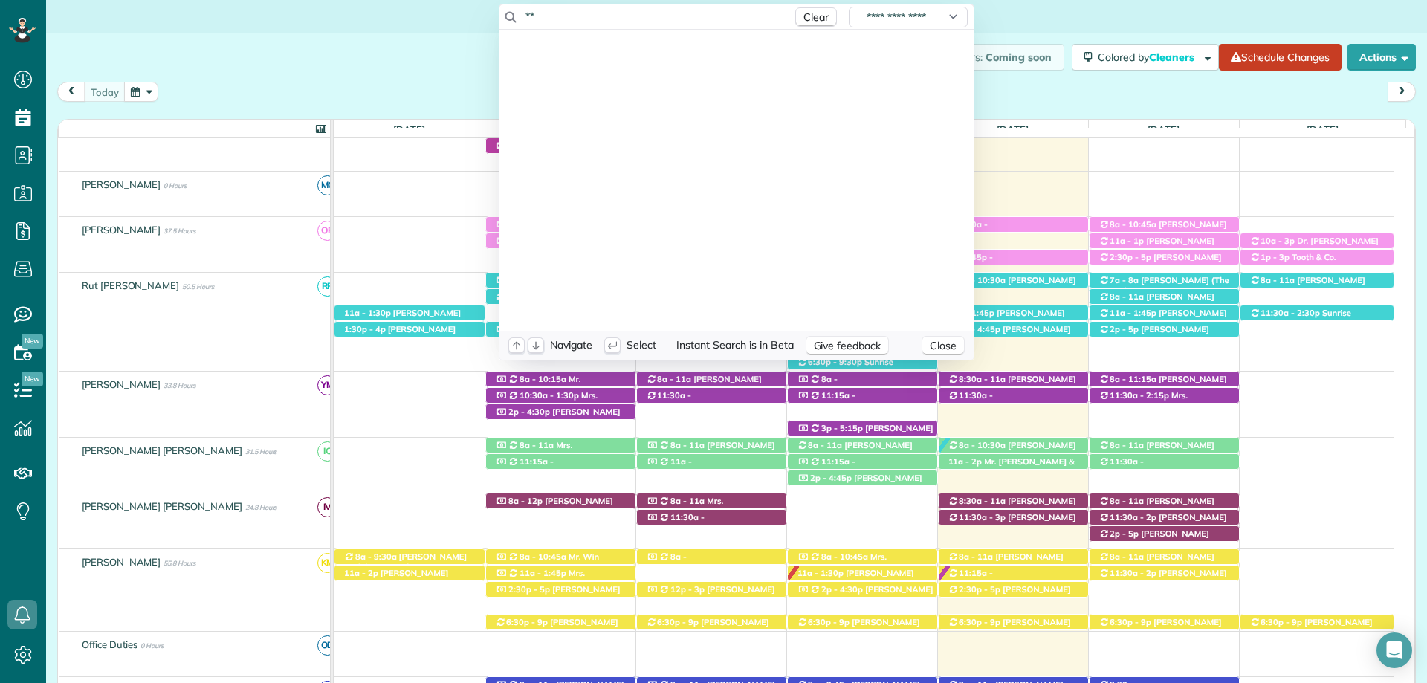
type input "*"
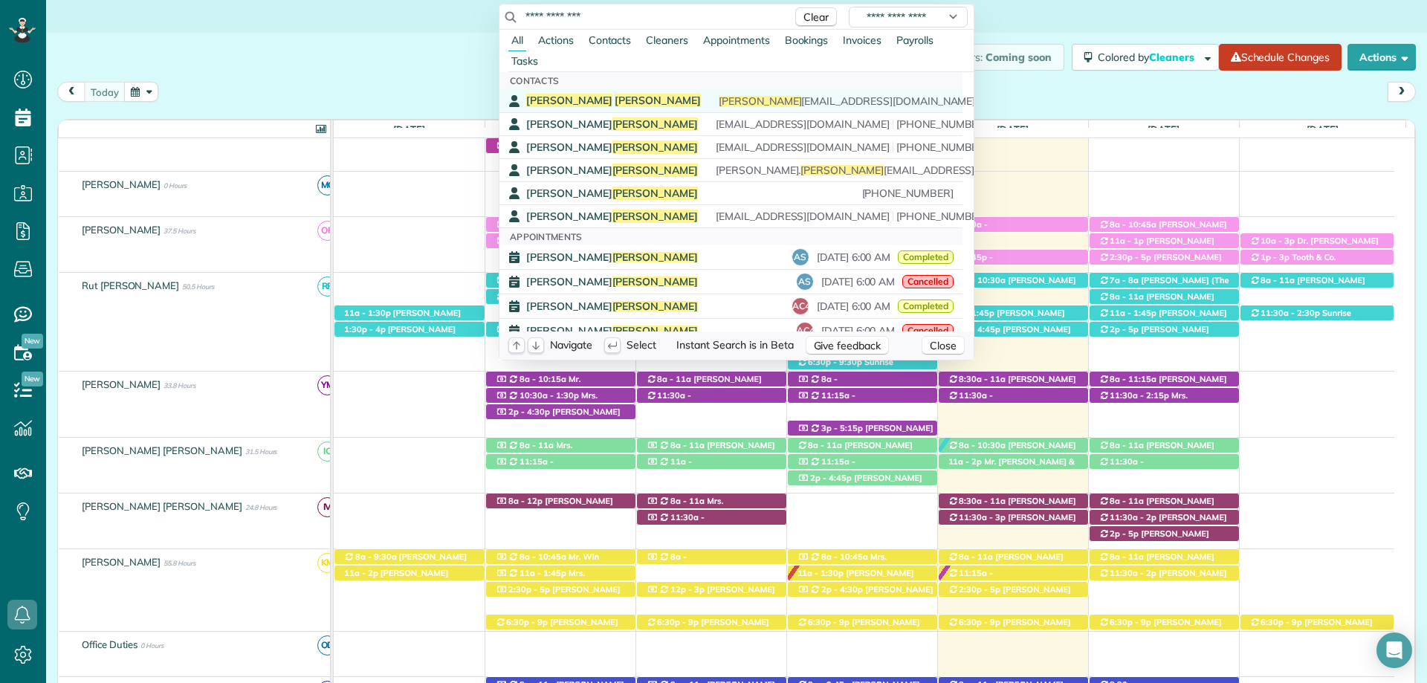
type input "**********"
click at [639, 101] on div "Curt Robinson curt robo@aol.com (978) 397-5269" at bounding box center [741, 101] width 431 height 14
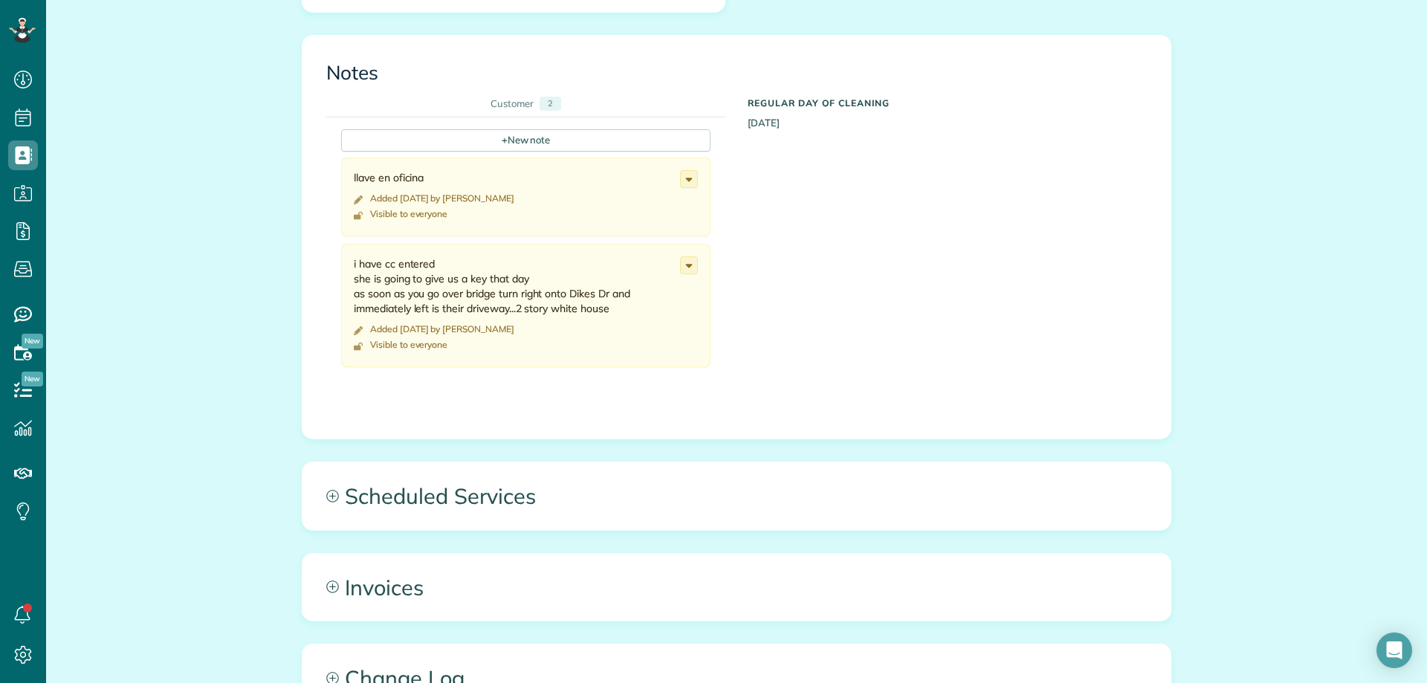
scroll to position [743, 0]
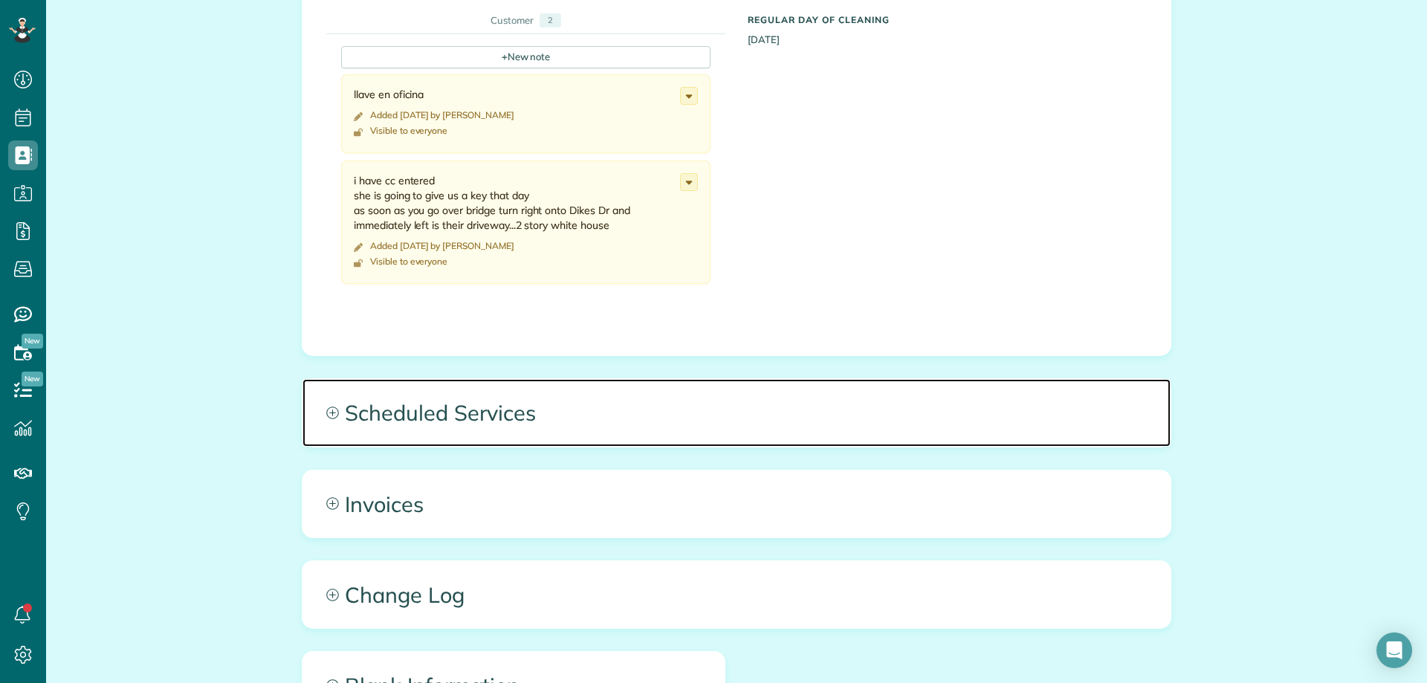
click at [510, 436] on span "Scheduled Services" at bounding box center [736, 412] width 868 height 67
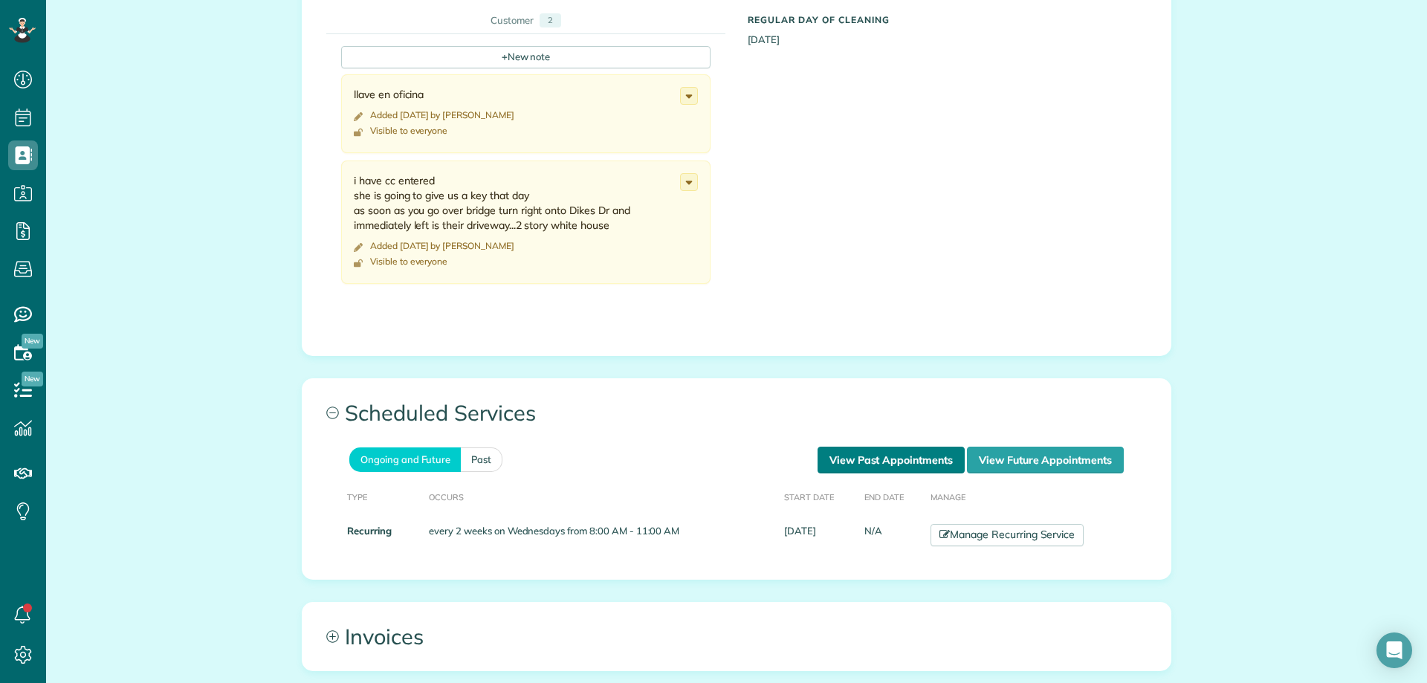
click at [845, 455] on link "View Past Appointments" at bounding box center [890, 460] width 147 height 27
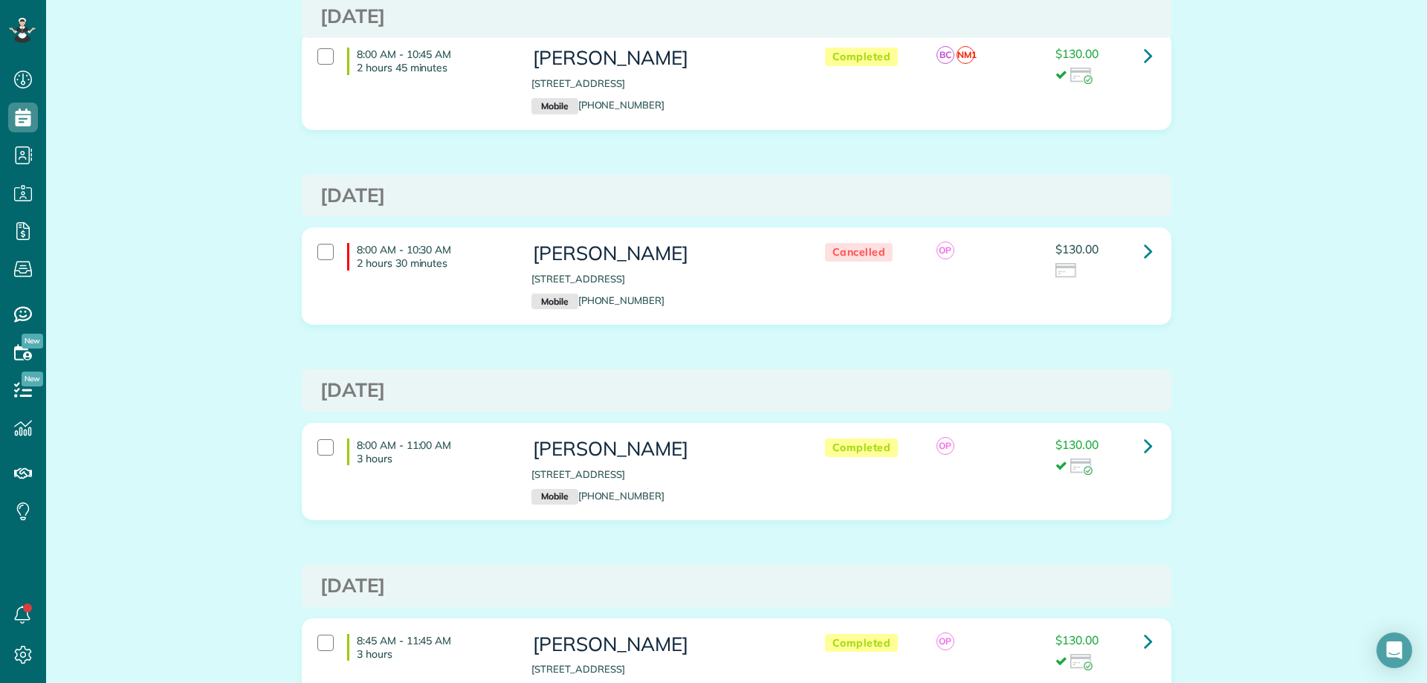
scroll to position [594, 0]
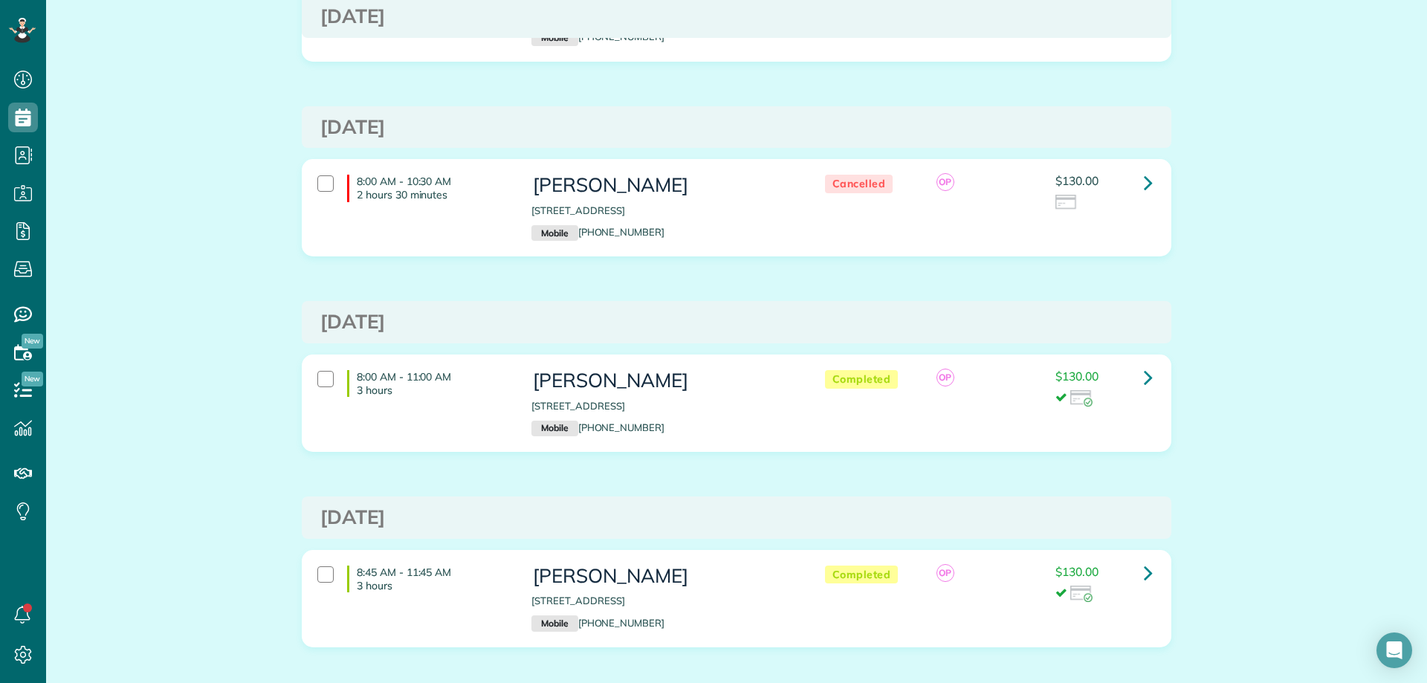
click at [1308, 310] on div "Past appointments for [PERSON_NAME] Schedule Changes Actions Create Appointment…" at bounding box center [736, 98] width 1380 height 1320
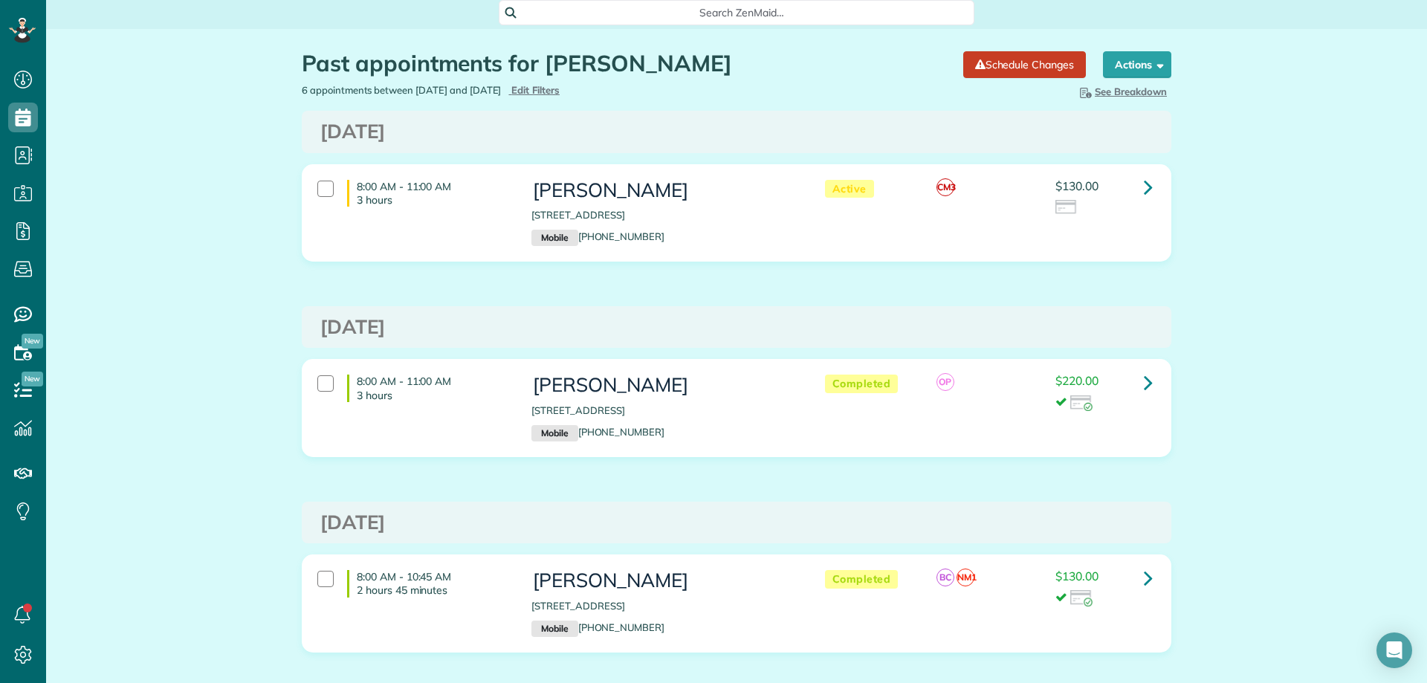
scroll to position [0, 0]
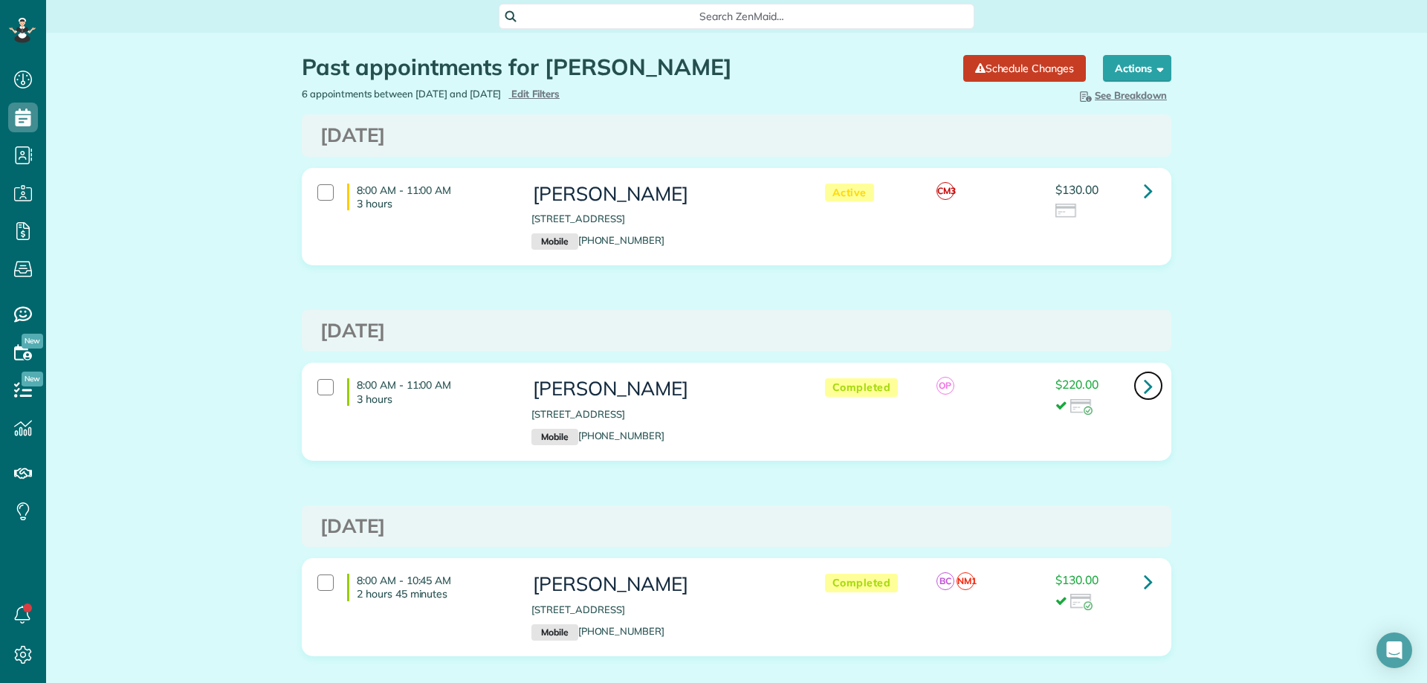
click at [1147, 400] on link at bounding box center [1148, 386] width 30 height 30
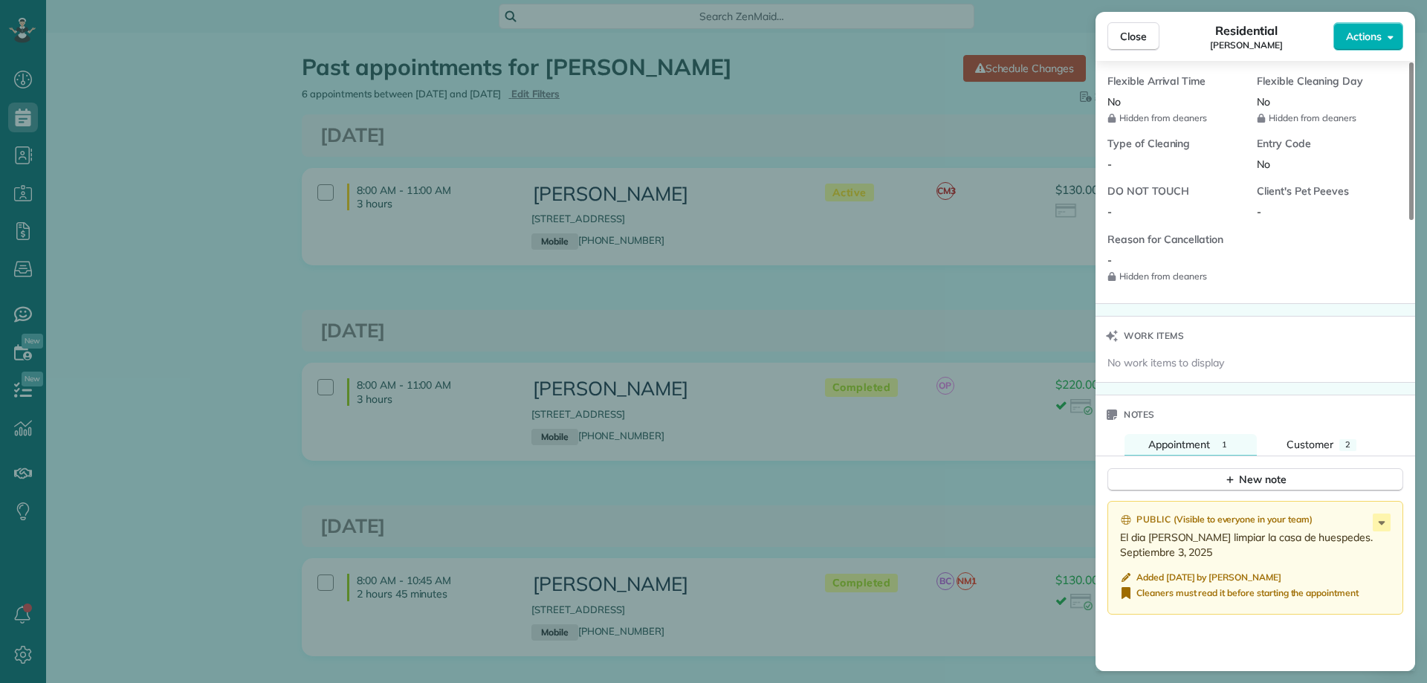
scroll to position [1264, 0]
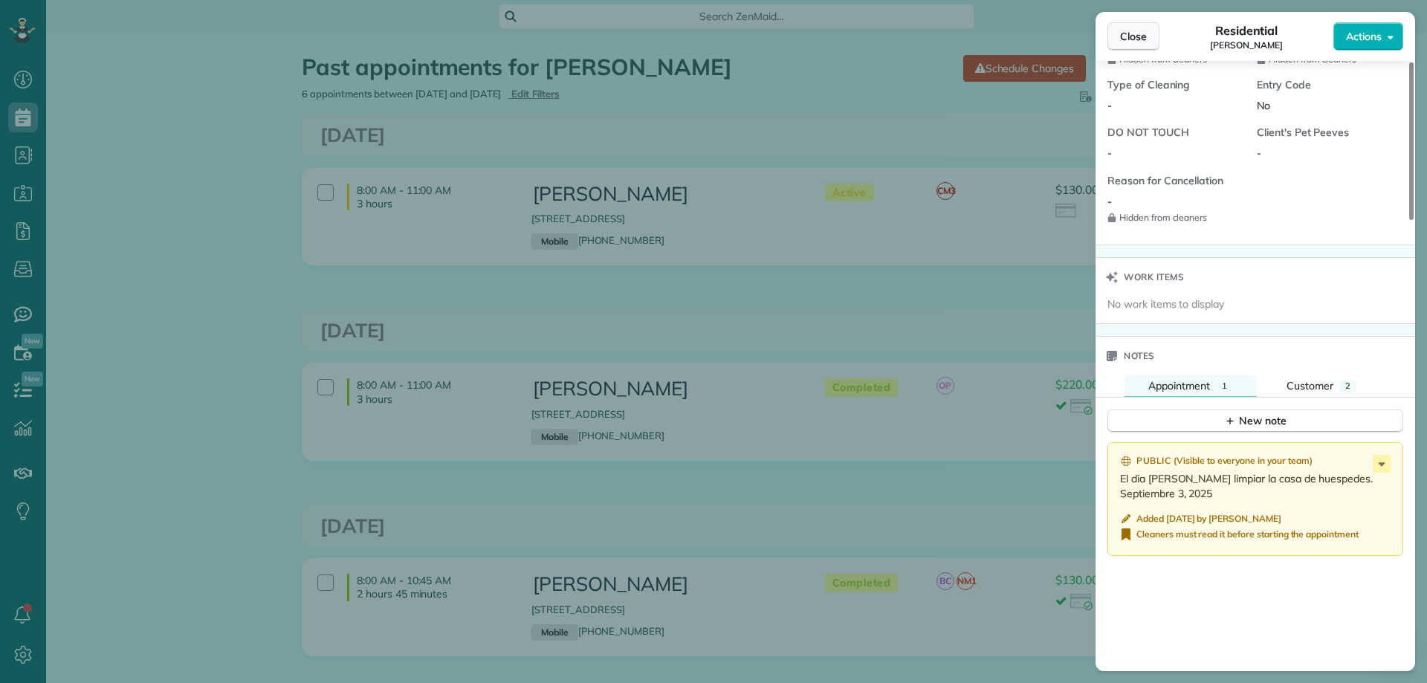
drag, startPoint x: 840, startPoint y: 380, endPoint x: 1134, endPoint y: 47, distance: 443.8
click at [843, 377] on div "Close Residential [PERSON_NAME] Actions This appointment is linked to Payroll I…" at bounding box center [713, 341] width 1427 height 683
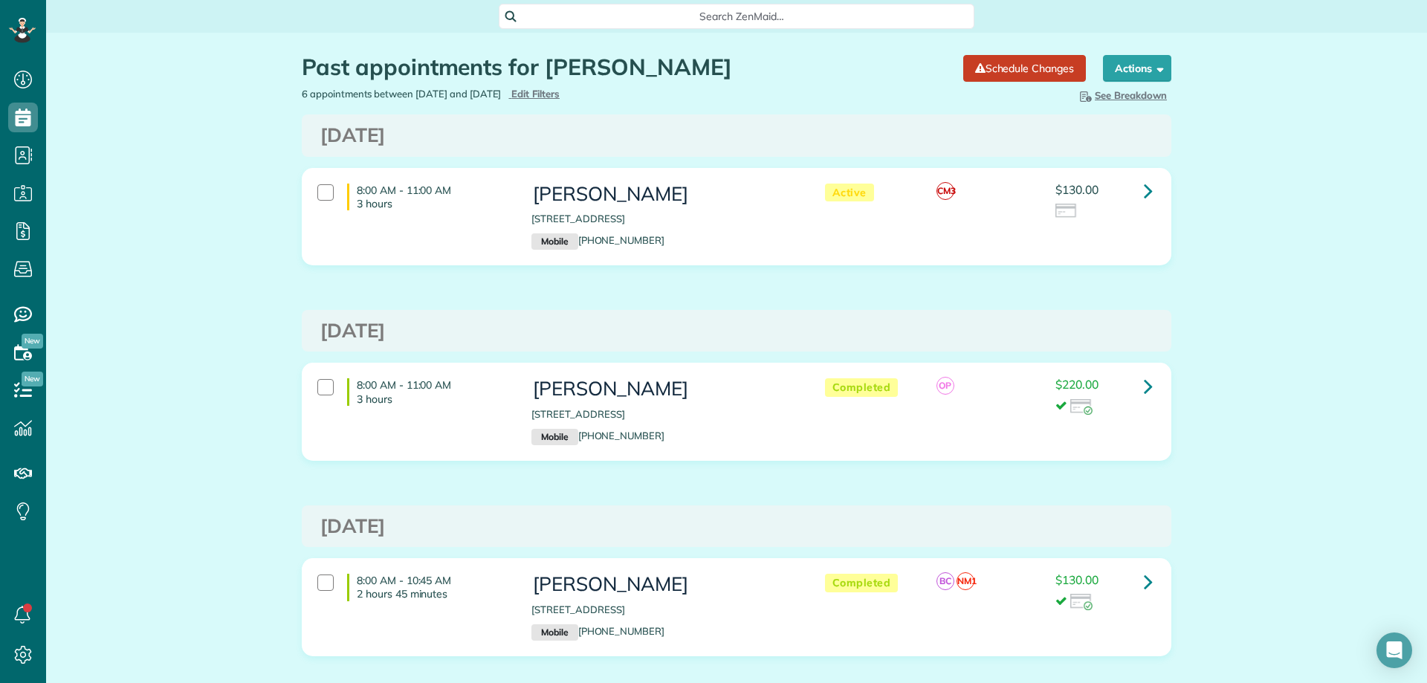
click at [1132, 44] on div "Past appointments for Becky Ryland Schedule Changes Actions Create Appointment …" at bounding box center [737, 60] width 892 height 54
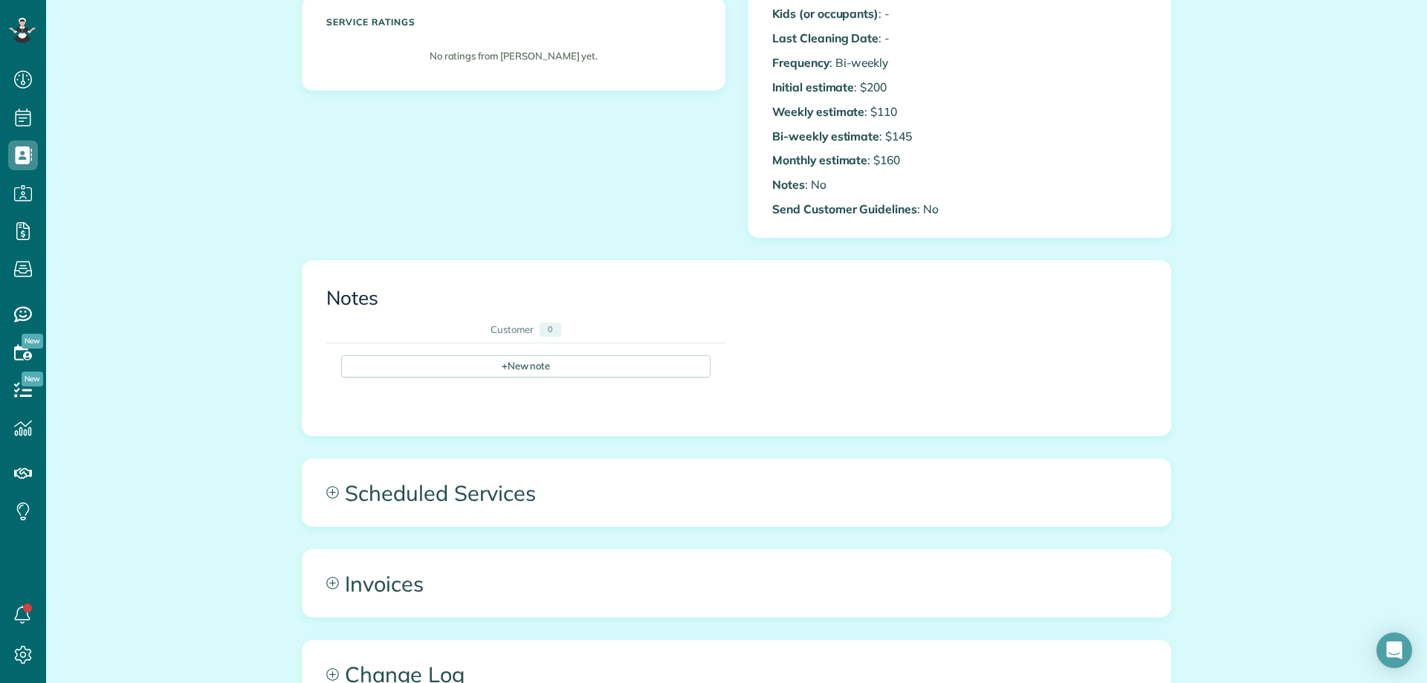
scroll to position [223, 0]
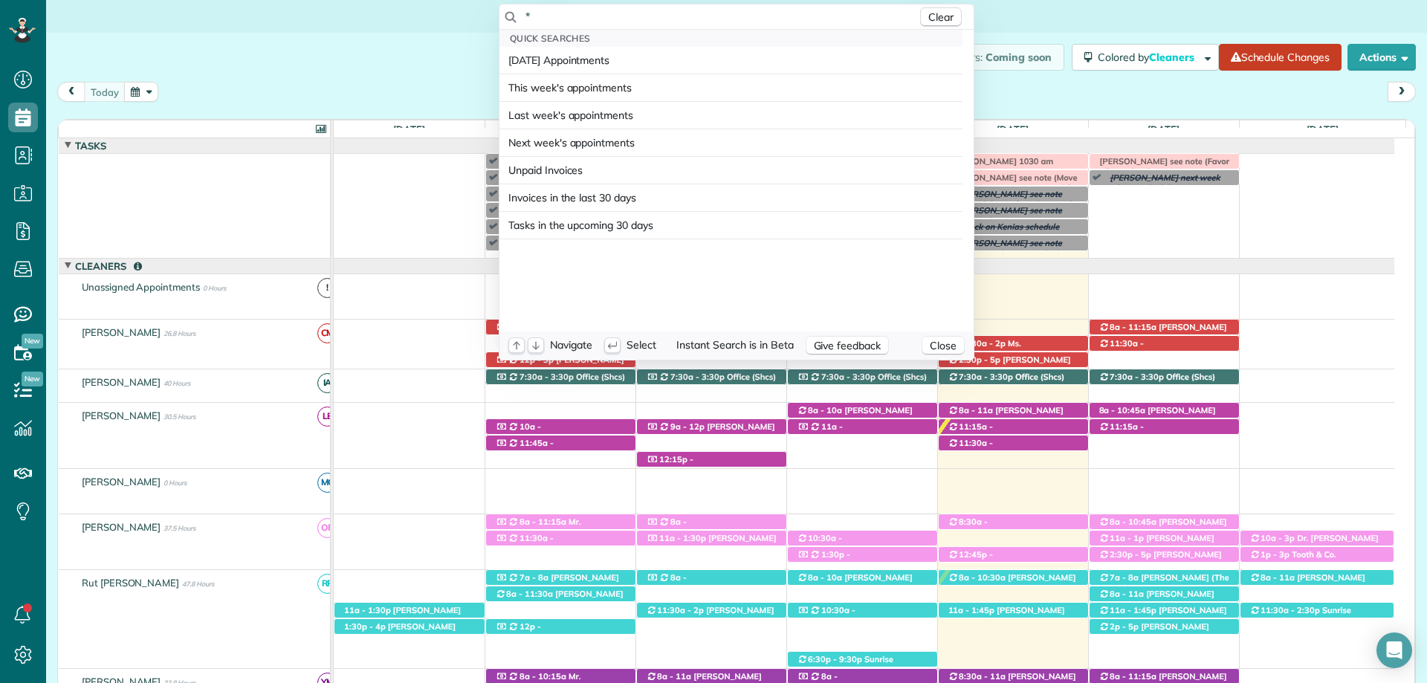
scroll to position [74, 0]
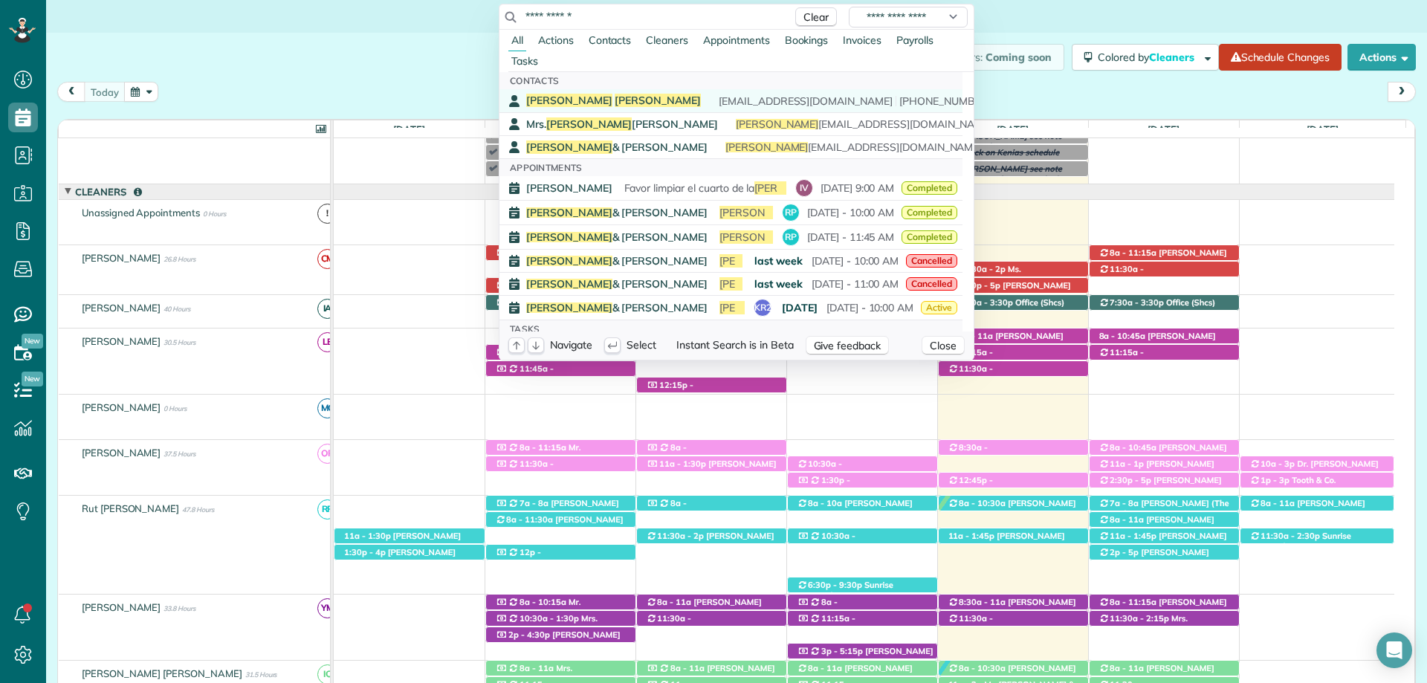
type input "**********"
click at [581, 99] on div "Nina Lipsey nckelly214@gmail.com (773) 706-2226" at bounding box center [741, 101] width 431 height 14
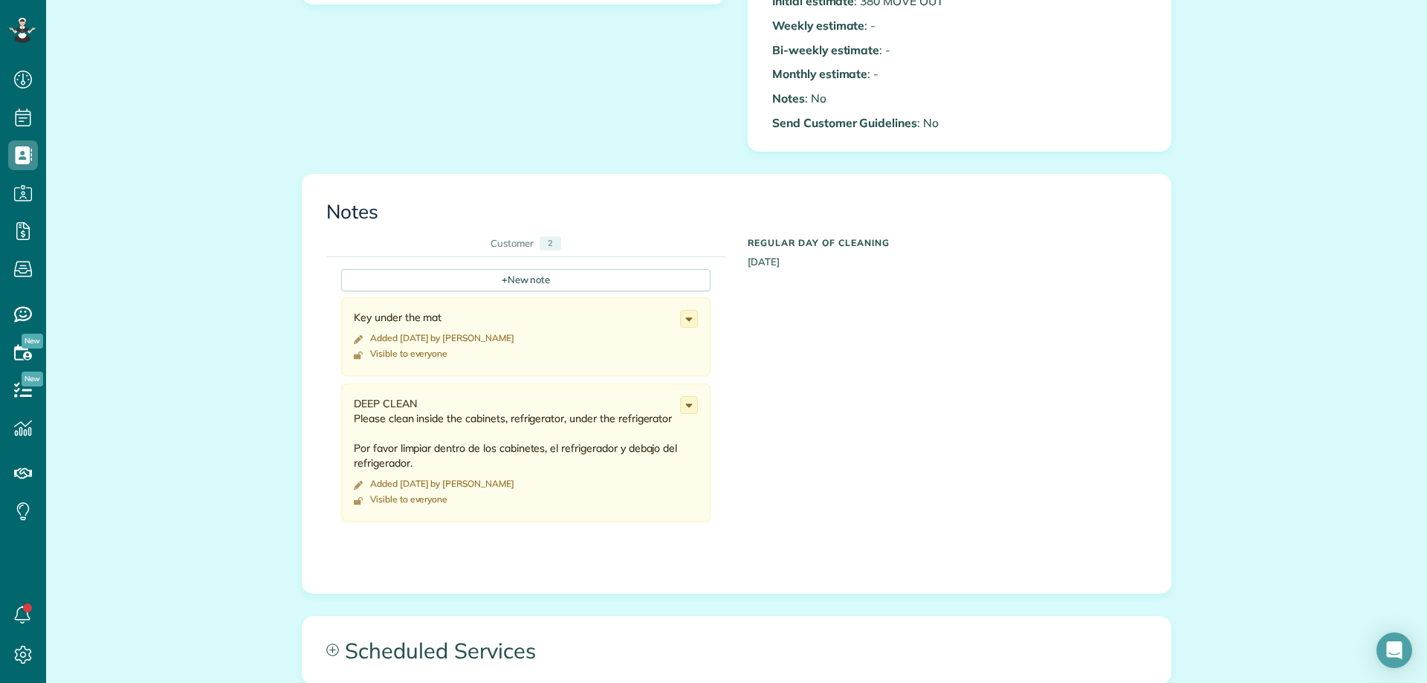
scroll to position [594, 0]
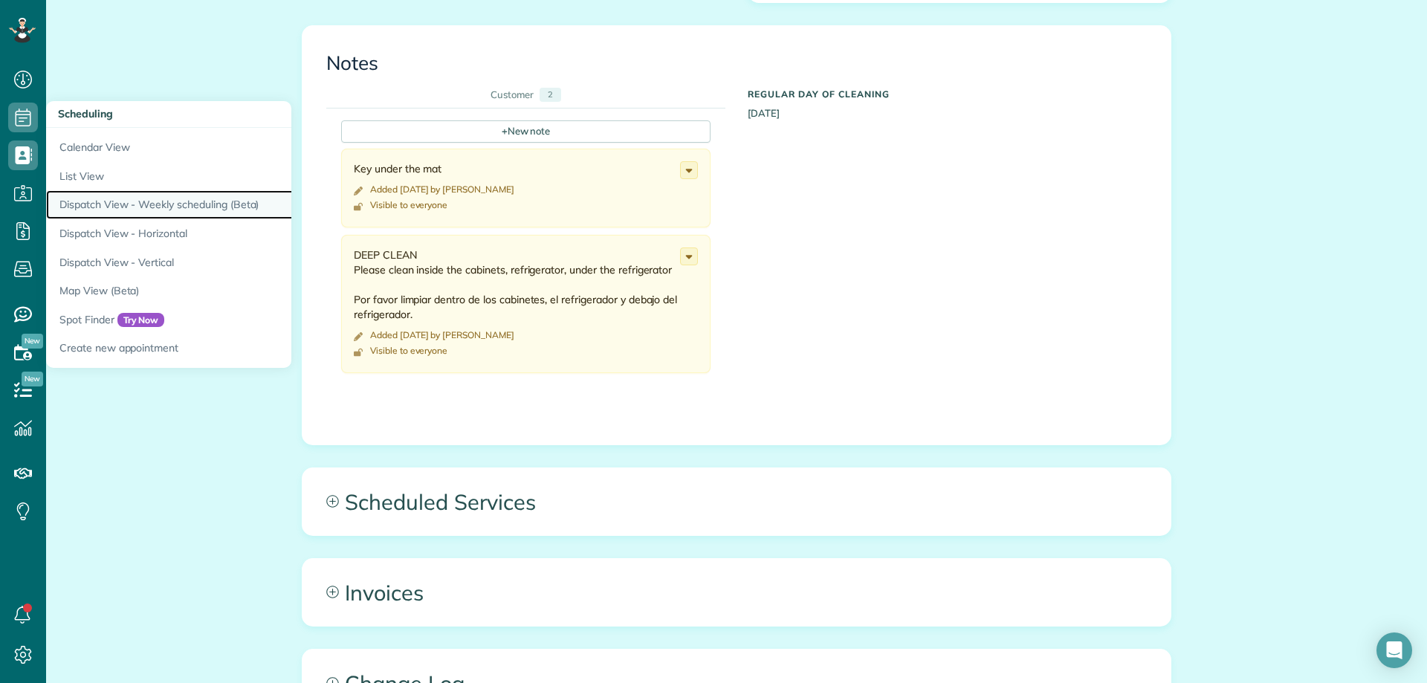
click at [218, 198] on link "Dispatch View - Weekly scheduling (Beta)" at bounding box center [231, 204] width 371 height 29
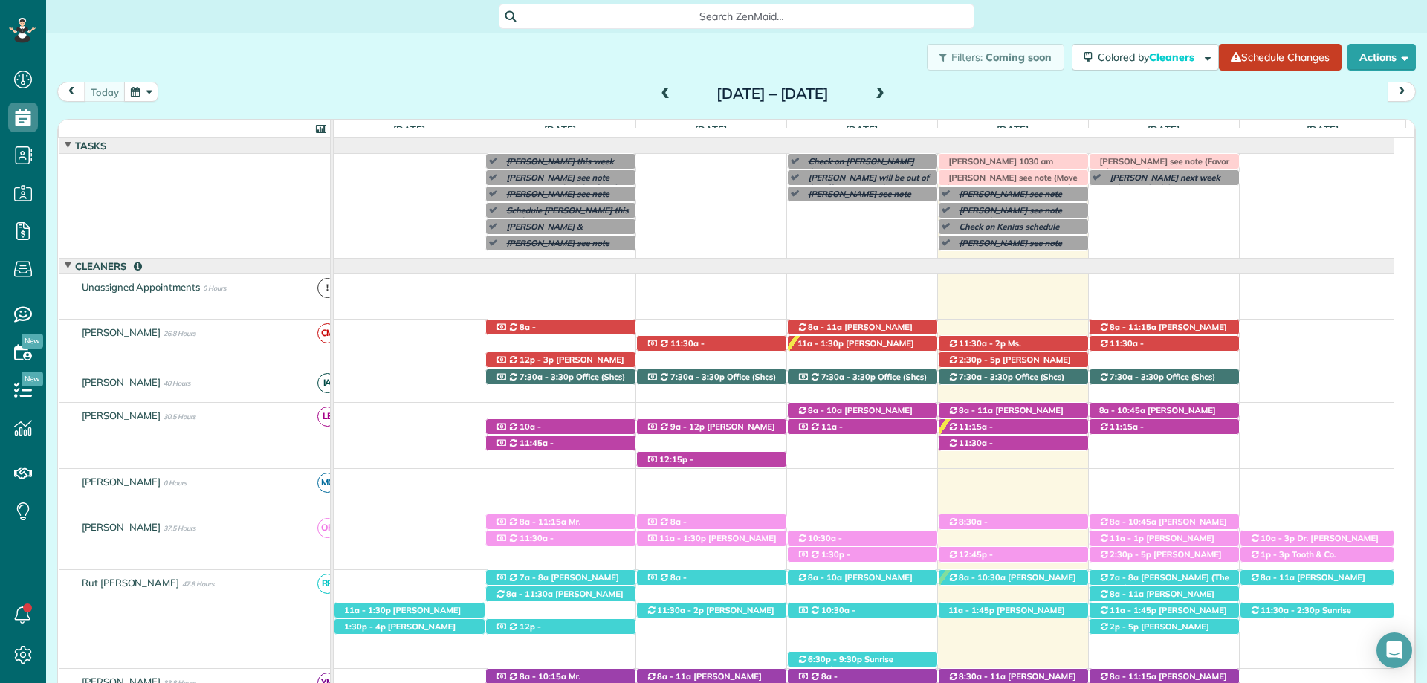
click at [1105, 191] on div "[PERSON_NAME] this week [PERSON_NAME] see note ([DATE] or [DATE] afternoon only…" at bounding box center [864, 206] width 1060 height 104
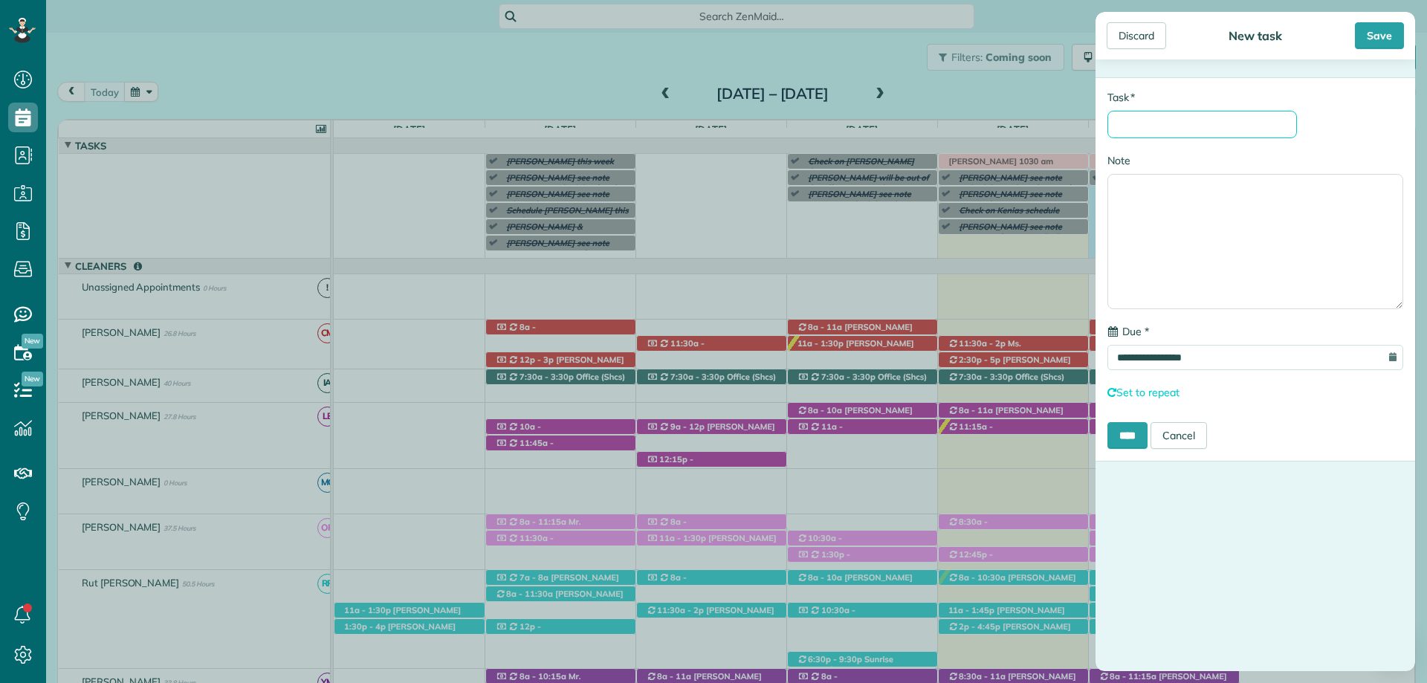
click at [1143, 132] on input "* Task" at bounding box center [1201, 124] width 189 height 27
click at [1242, 126] on input "**********" at bounding box center [1201, 124] width 189 height 27
type input "**********"
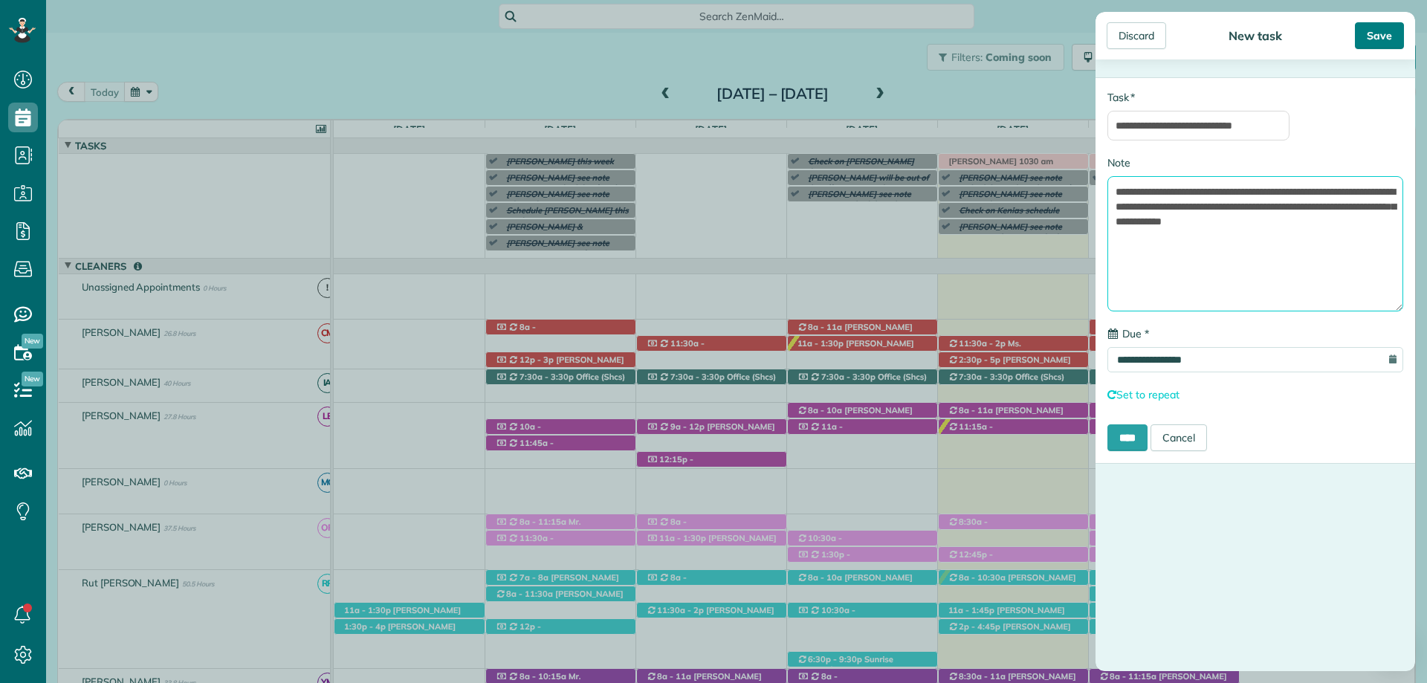
type textarea "**********"
click at [1388, 36] on div "Save" at bounding box center [1378, 35] width 49 height 27
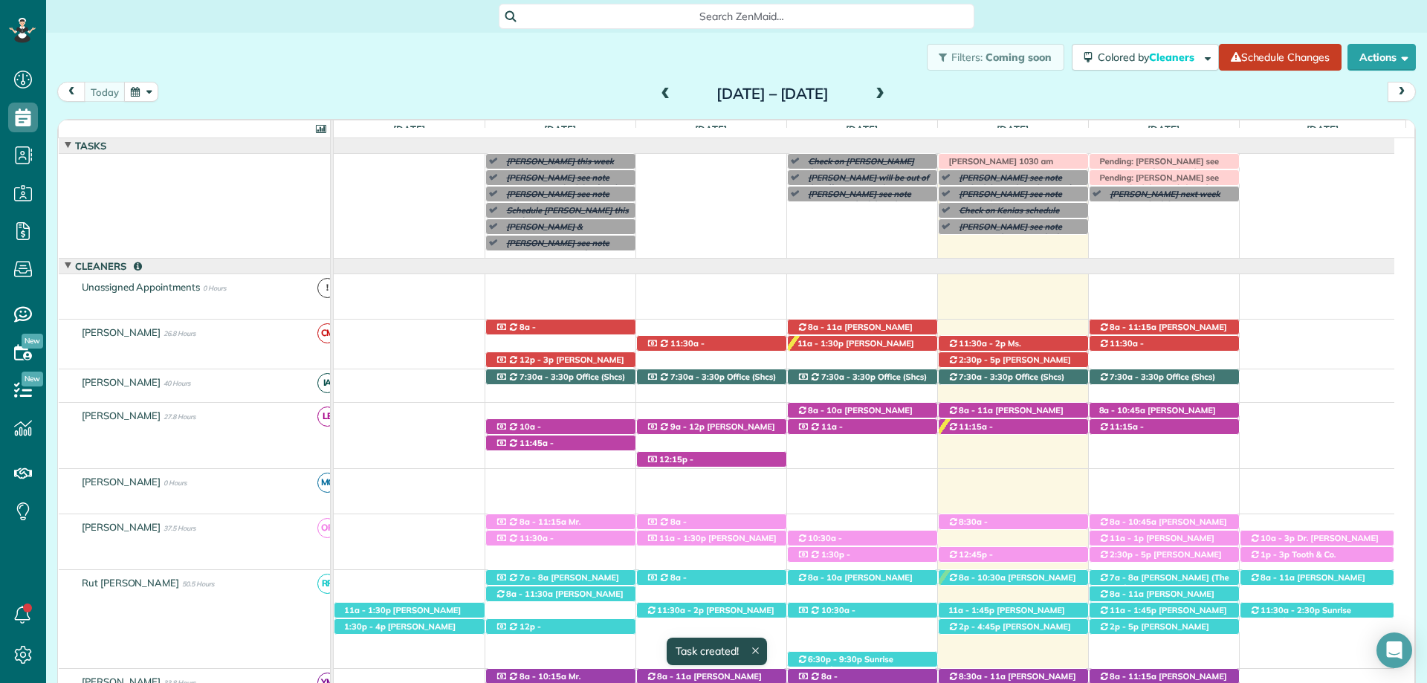
click at [1116, 210] on div "[PERSON_NAME] this week [PERSON_NAME] see note ([DATE] or [DATE] afternoon only…" at bounding box center [864, 206] width 1060 height 104
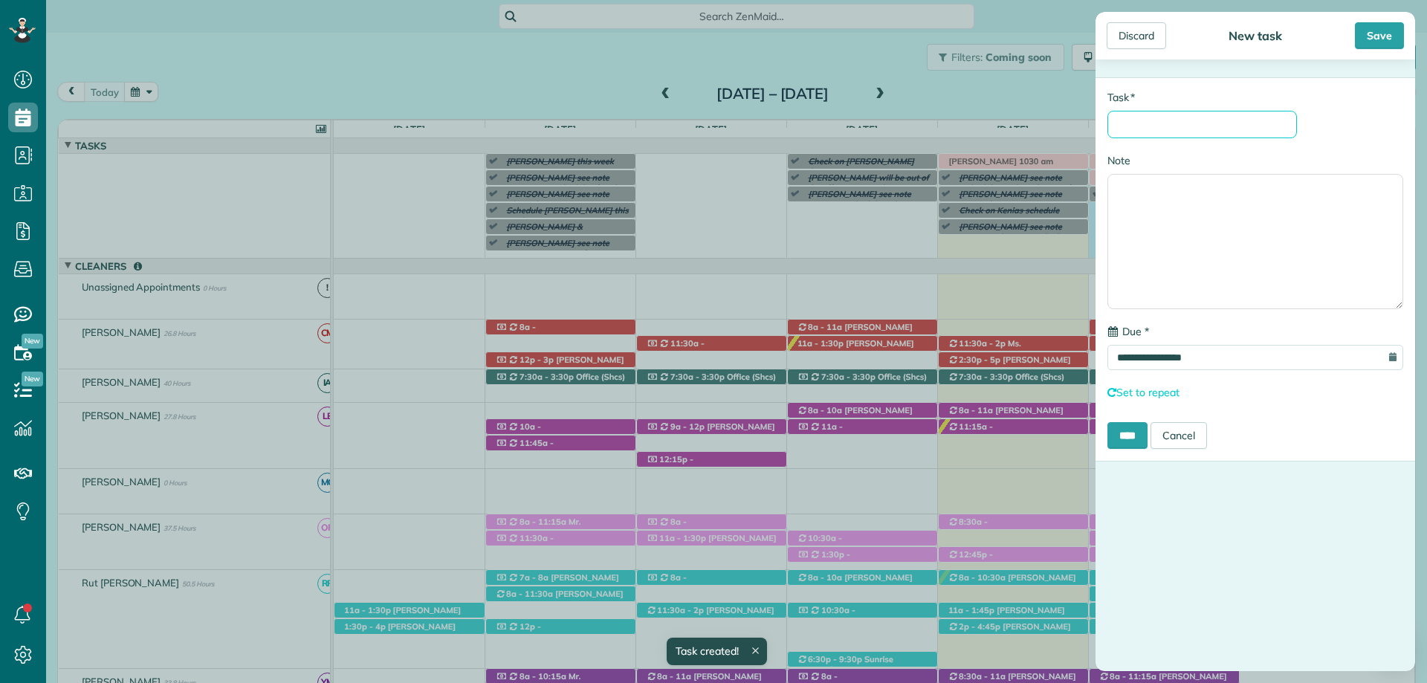
click at [1168, 138] on input "* Task" at bounding box center [1201, 124] width 189 height 27
type input "**********"
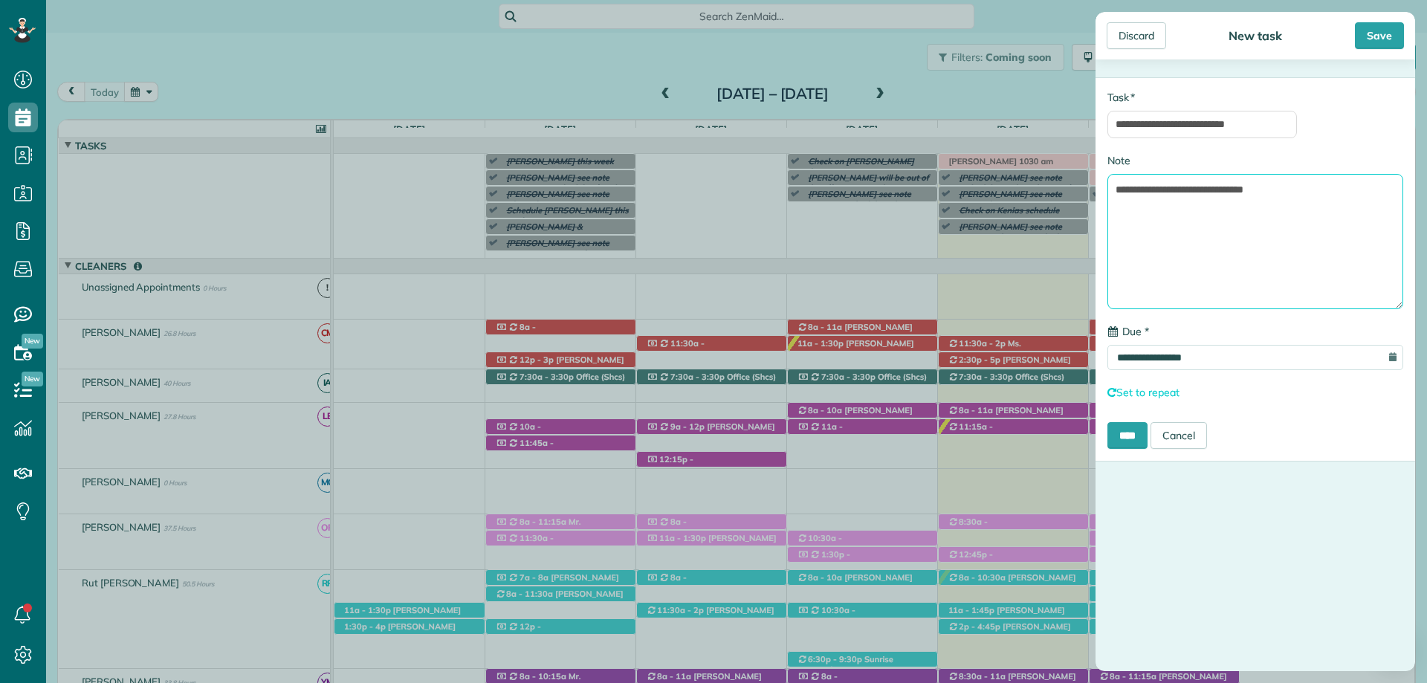
click at [1209, 198] on textarea "**********" at bounding box center [1255, 241] width 296 height 135
click at [1264, 217] on textarea "**********" at bounding box center [1255, 241] width 296 height 135
click at [1179, 204] on textarea "**********" at bounding box center [1255, 241] width 296 height 135
click at [1260, 224] on textarea "**********" at bounding box center [1255, 241] width 296 height 135
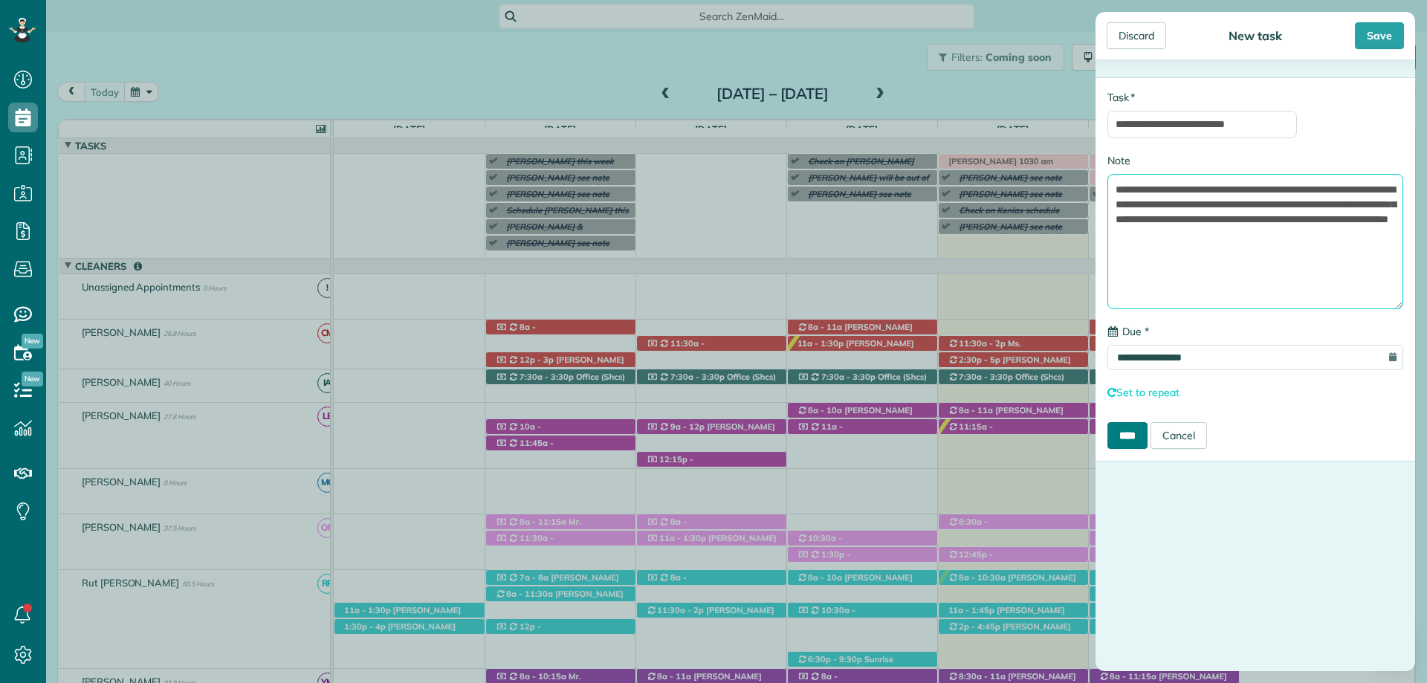
type textarea "**********"
click at [1145, 442] on input "****" at bounding box center [1127, 435] width 40 height 27
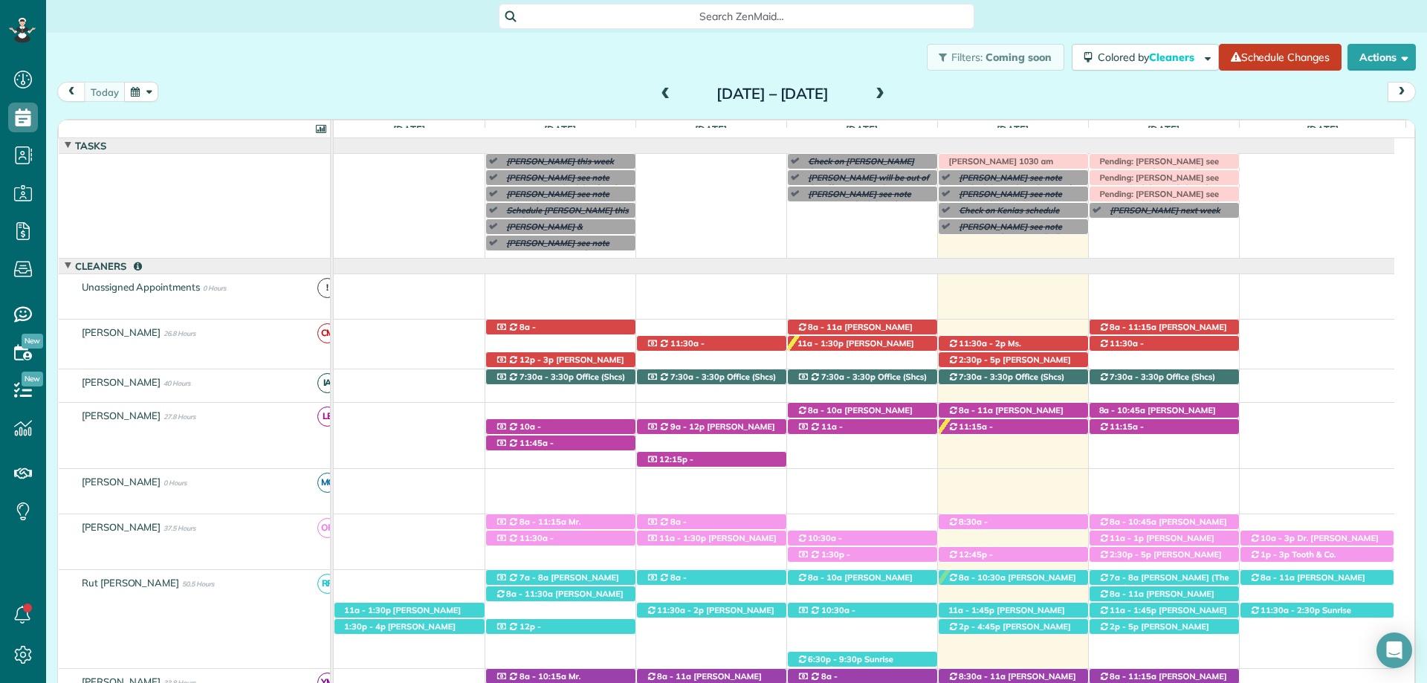
click at [803, 64] on div "Filters: Coming soon Colored by Cleaners Color by Cleaner Color by Team Color b…" at bounding box center [736, 57] width 1380 height 49
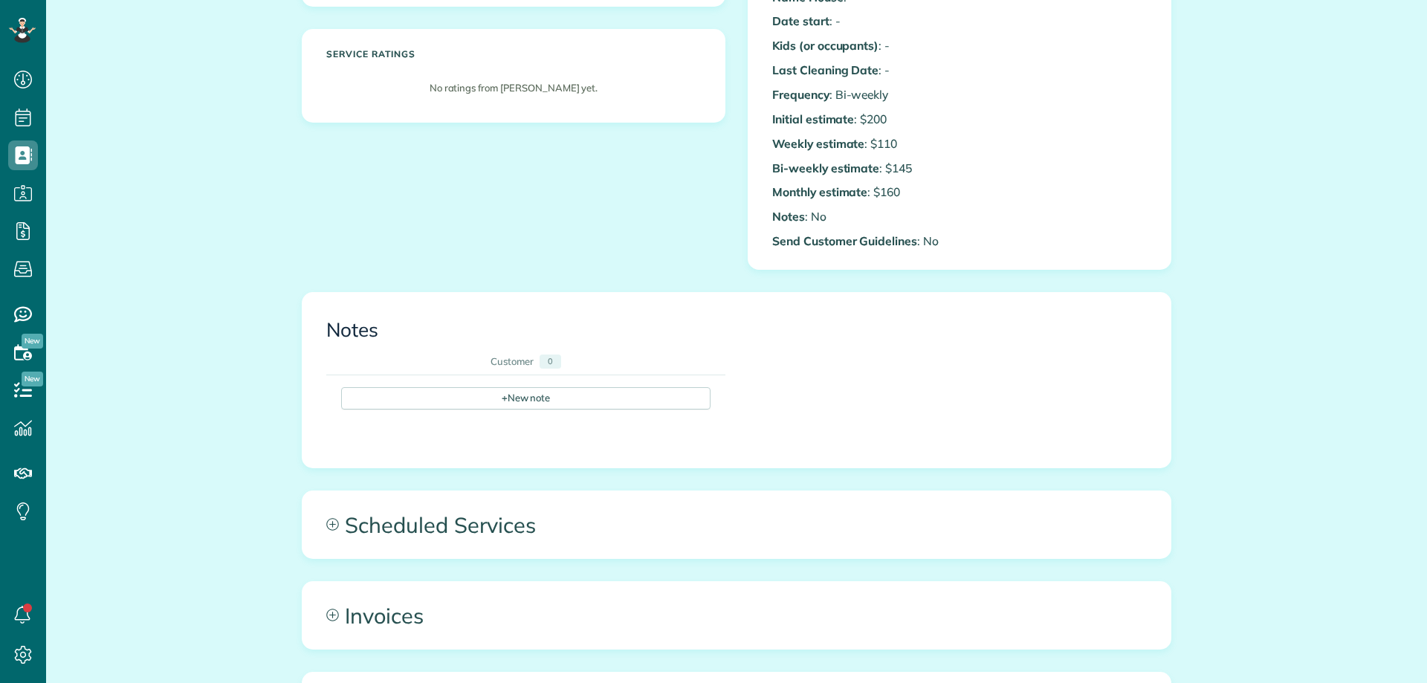
scroll to position [371, 0]
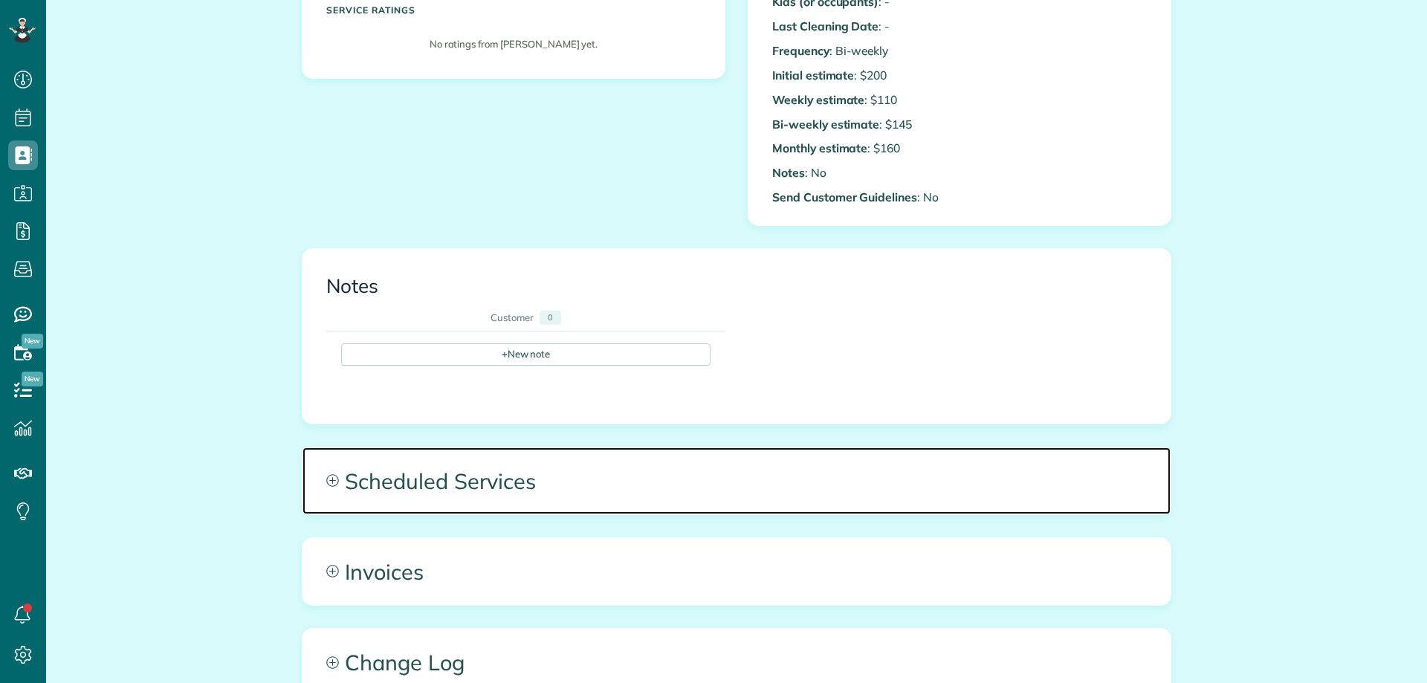
click at [597, 496] on span "Scheduled Services" at bounding box center [736, 480] width 868 height 67
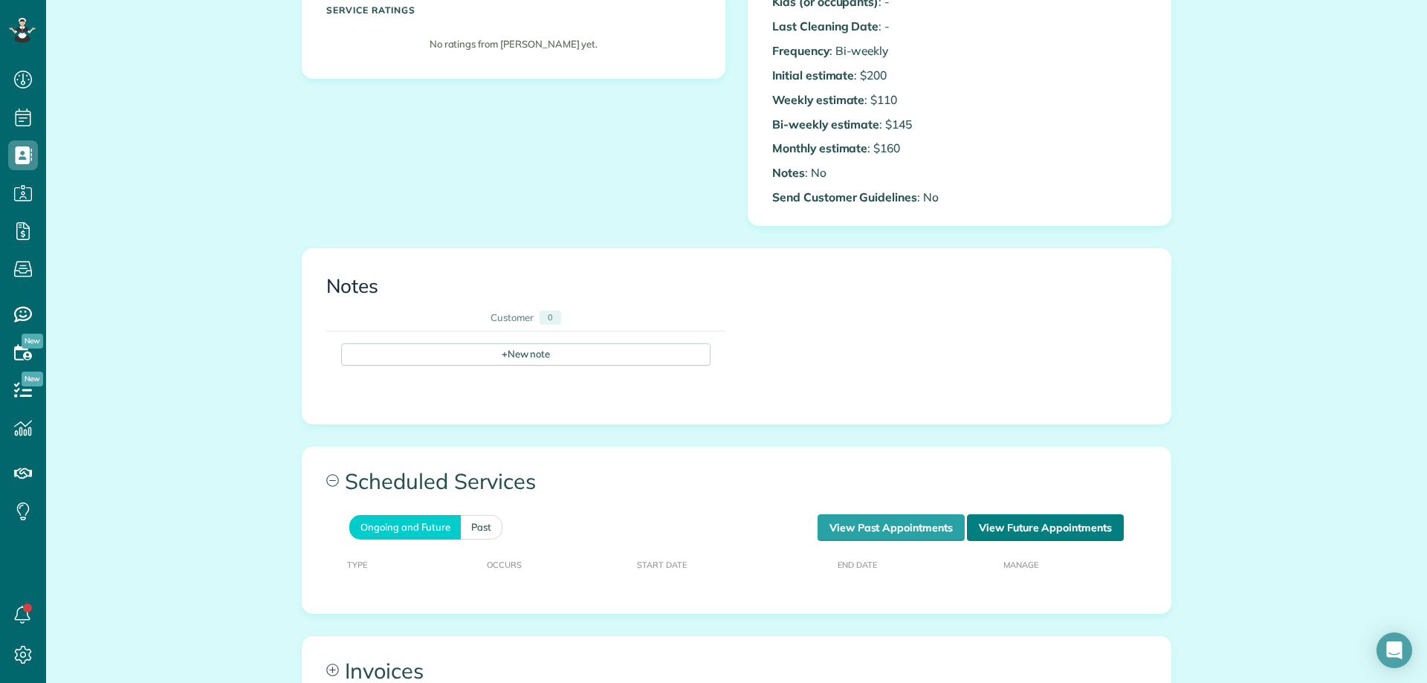
click at [1045, 530] on link "View Future Appointments" at bounding box center [1045, 527] width 157 height 27
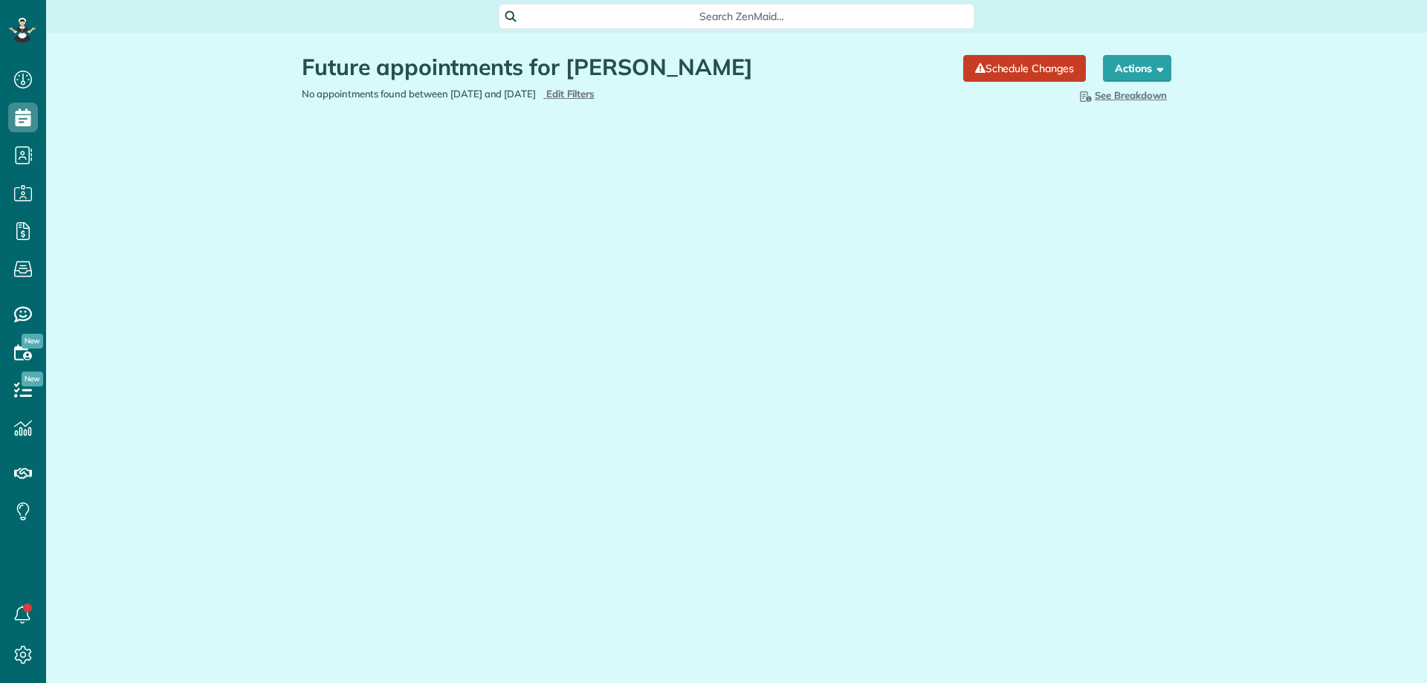
scroll to position [7, 7]
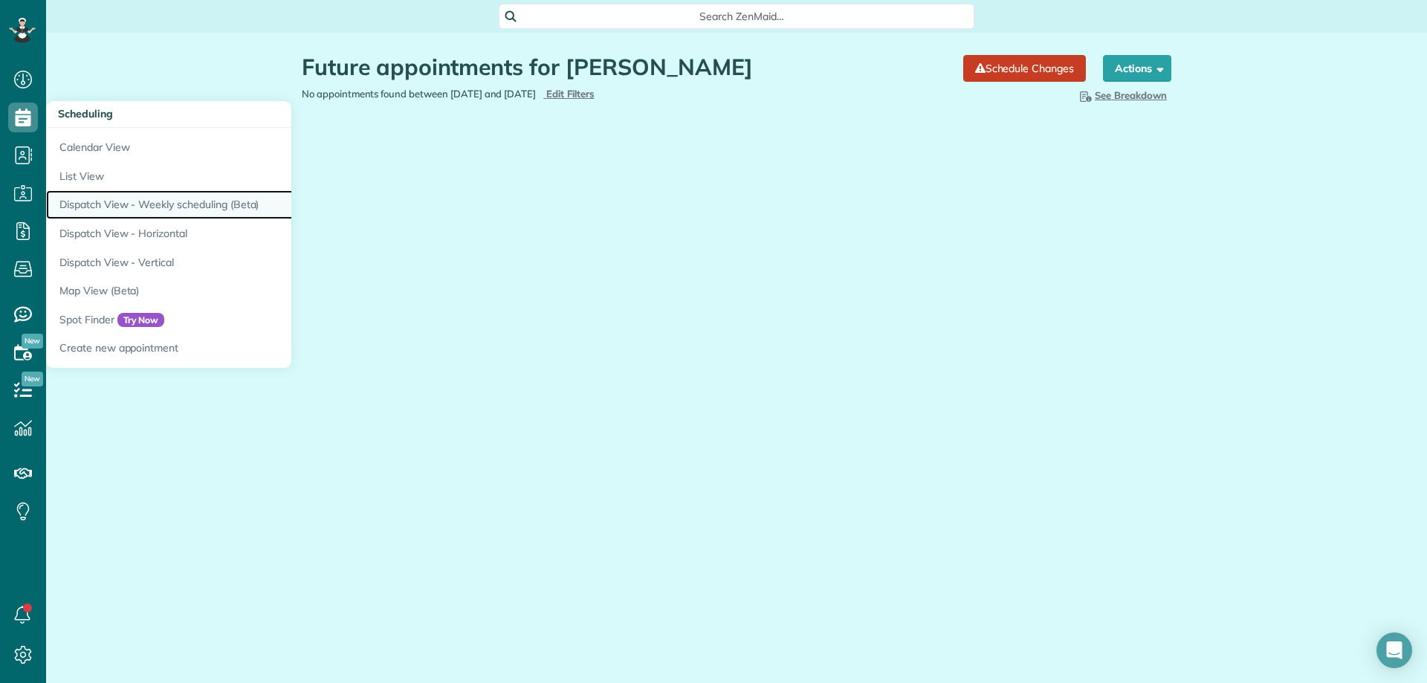
click at [207, 199] on link "Dispatch View - Weekly scheduling (Beta)" at bounding box center [231, 204] width 371 height 29
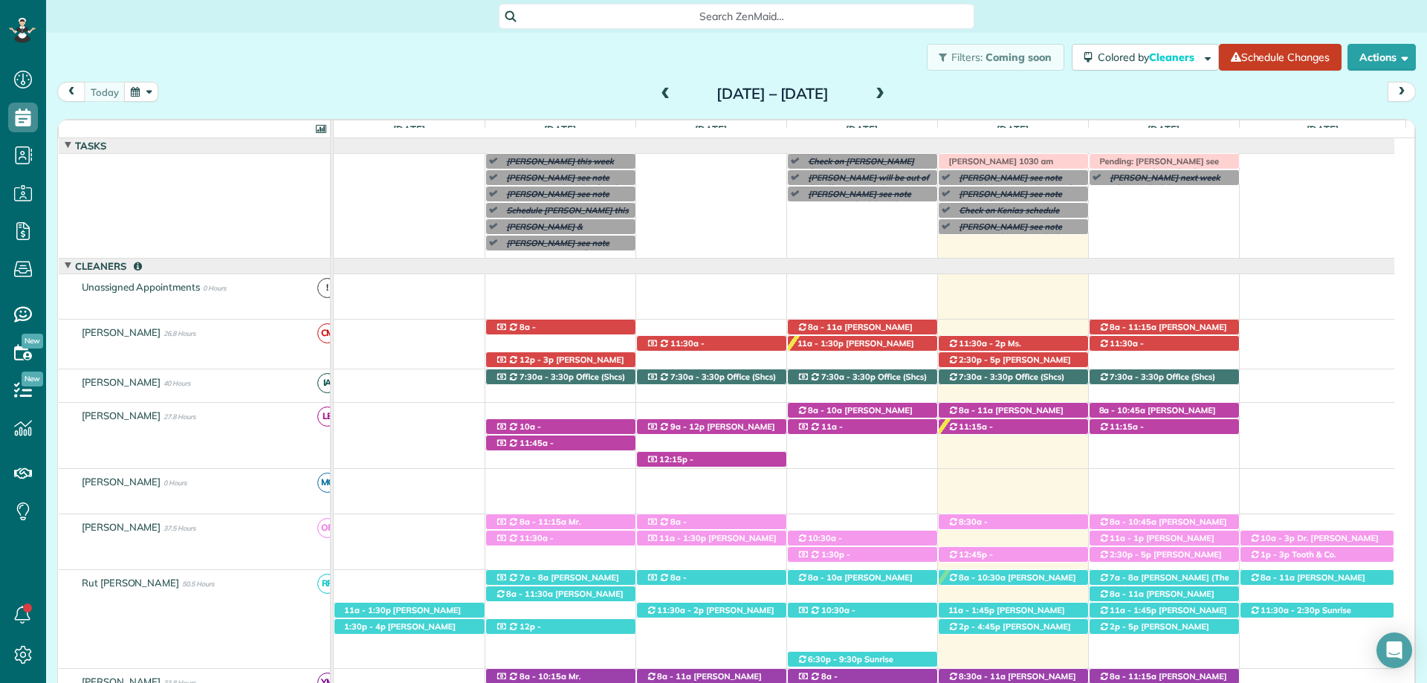
scroll to position [59, 0]
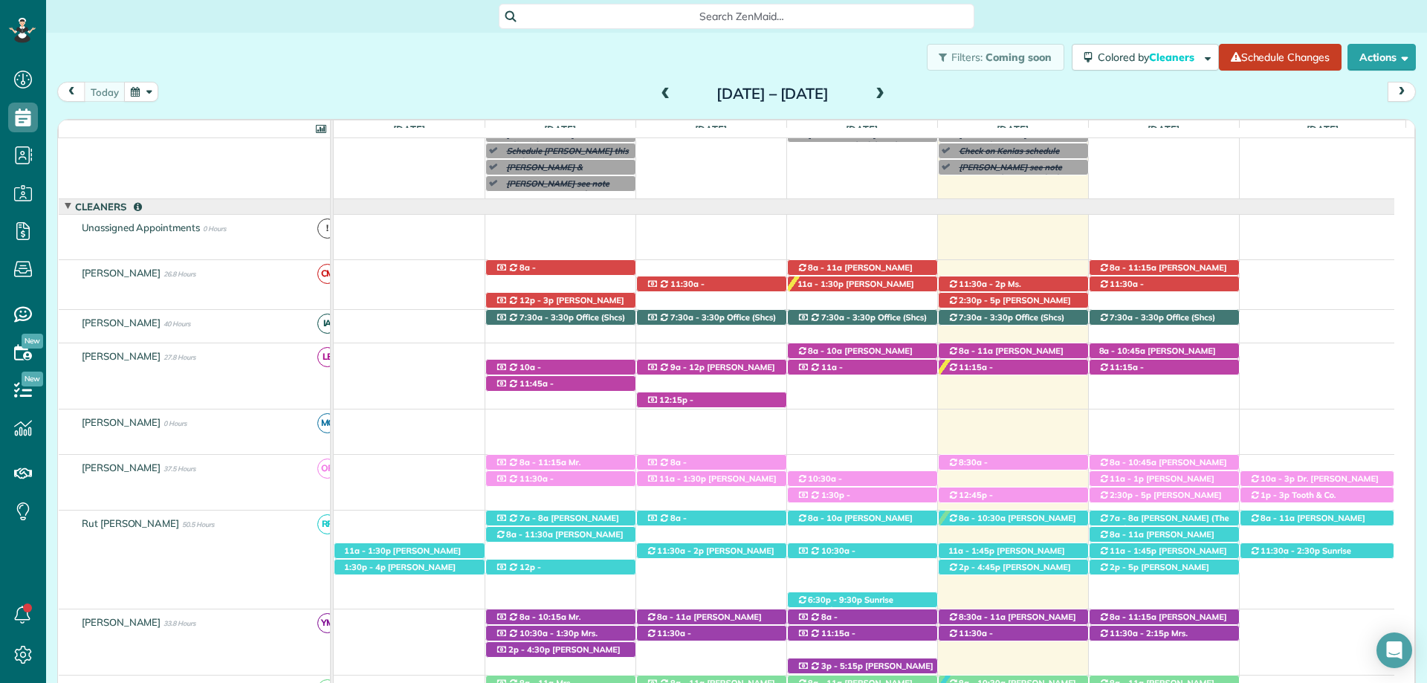
click at [733, 9] on span "Search ZenMaid…" at bounding box center [742, 16] width 452 height 15
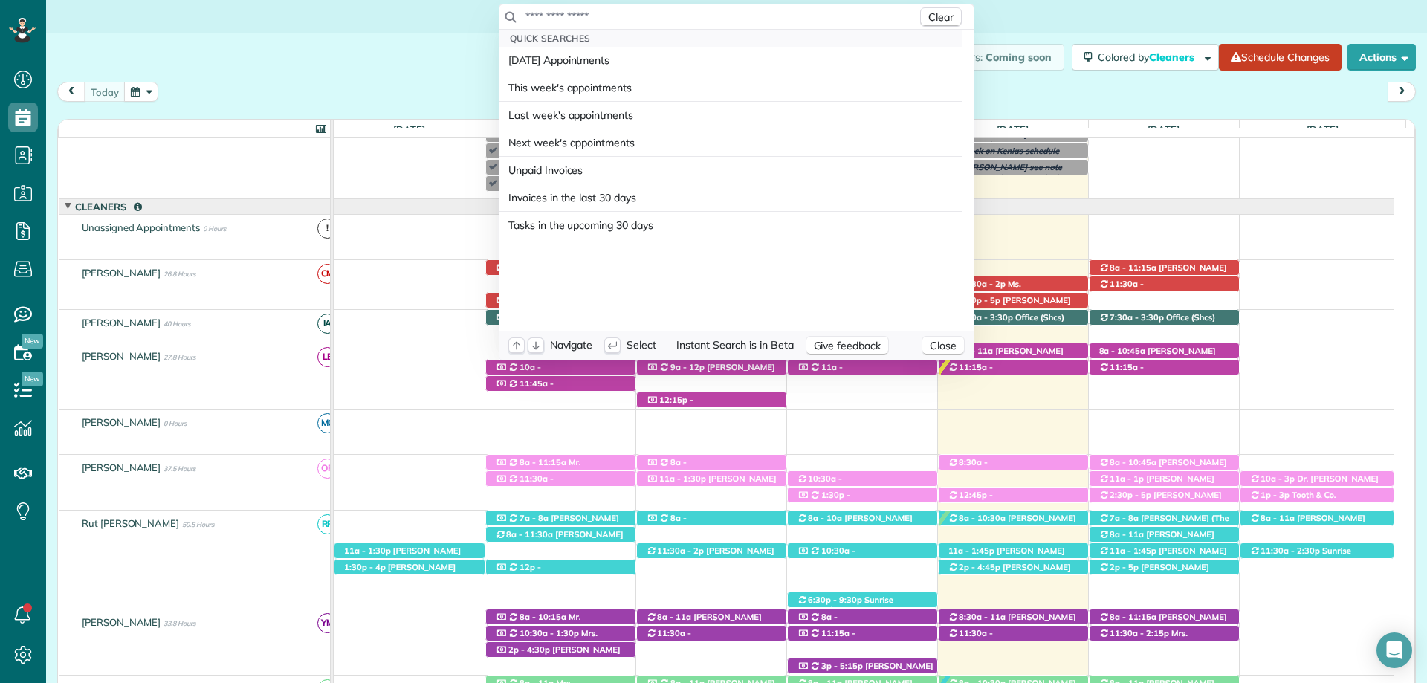
click at [736, 9] on input "text" at bounding box center [721, 16] width 392 height 15
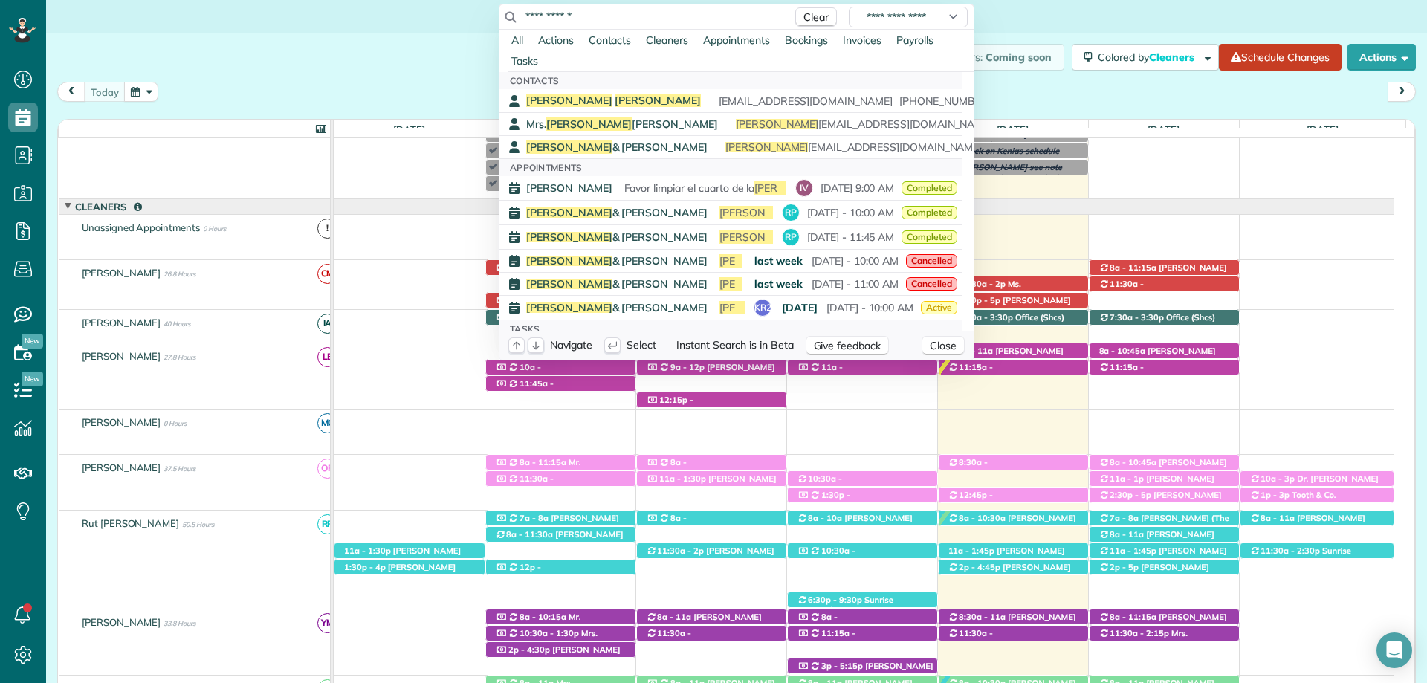
type input "**********"
click at [601, 94] on div "Contacts Nina Lipsey nckelly214@gmail.com (773) 706-2226 Mrs. Nina Baldwin nina…" at bounding box center [730, 115] width 463 height 86
click at [590, 100] on div "Nina Lipsey nckelly214@gmail.com (773) 706-2226" at bounding box center [741, 101] width 431 height 14
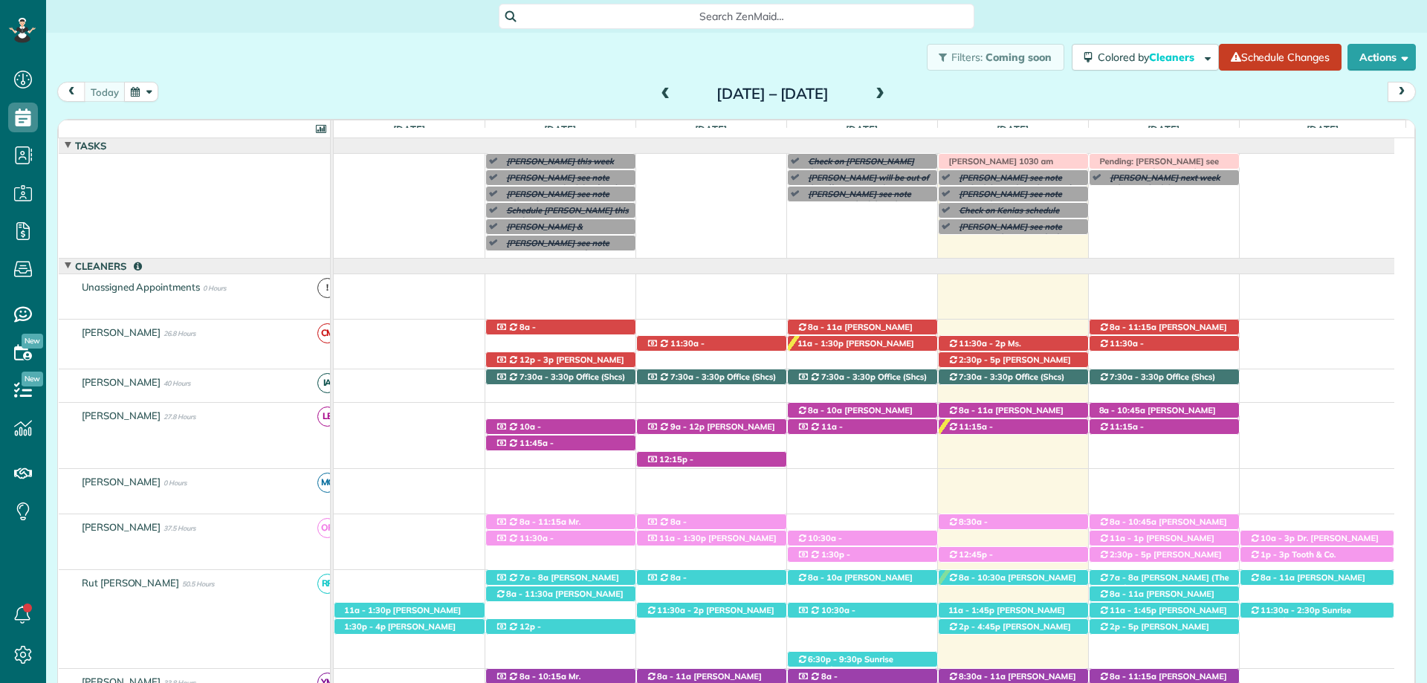
scroll to position [7, 7]
click at [933, 94] on div "today Sunday Sep 14 – Saturday Sep 20, 2025" at bounding box center [736, 95] width 1358 height 27
click at [888, 93] on span at bounding box center [880, 94] width 16 height 13
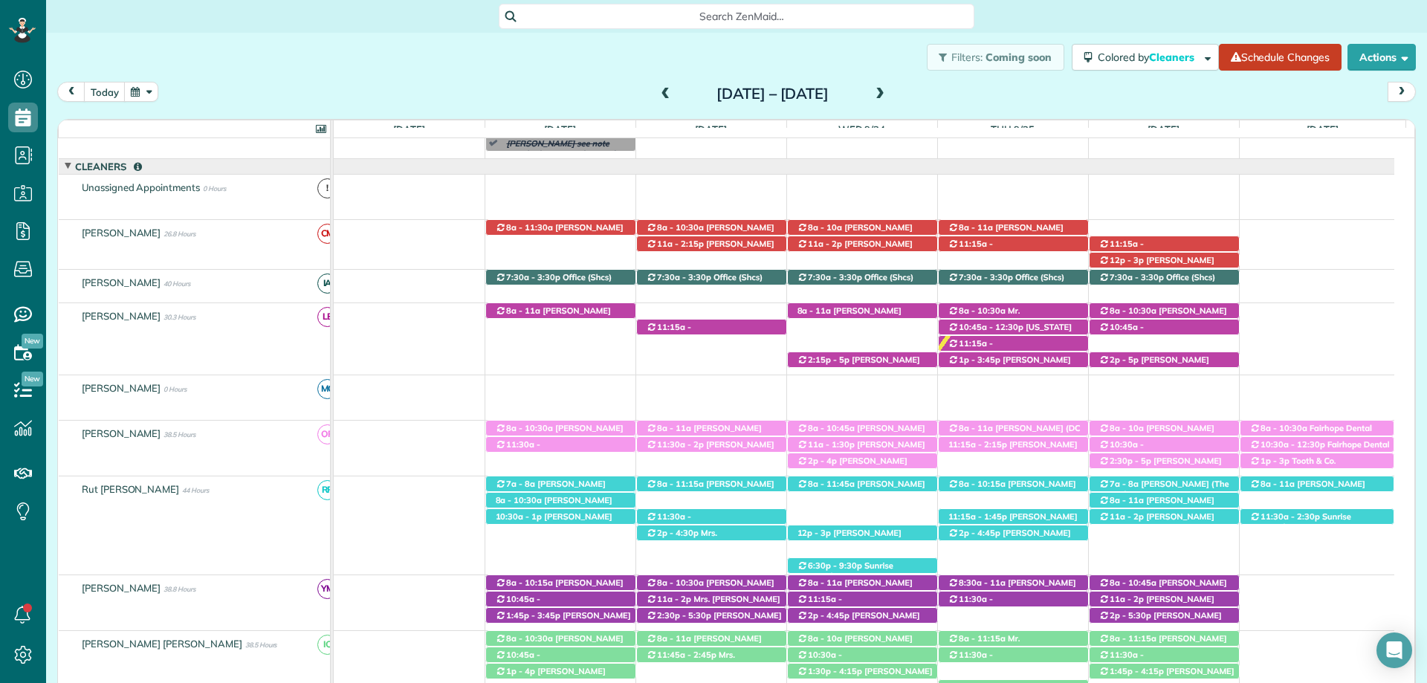
scroll to position [223, 0]
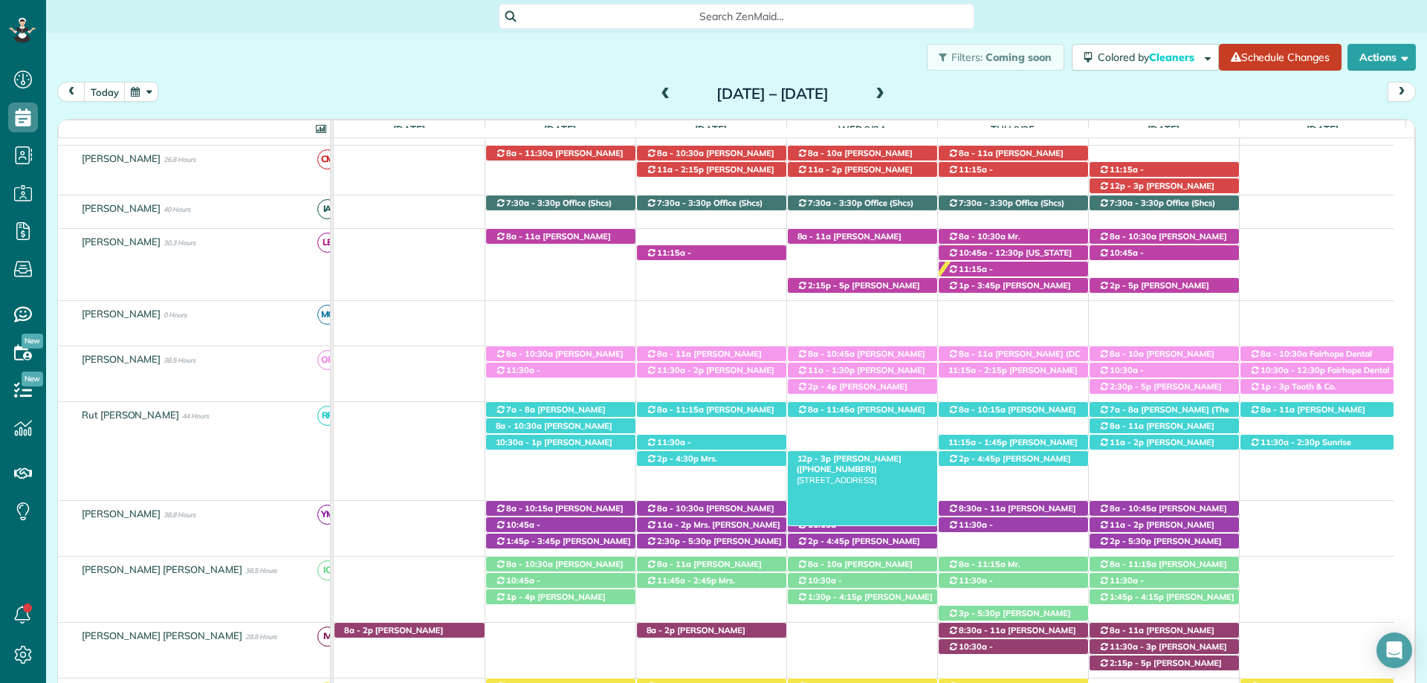
click at [889, 464] on div "12p - 3p Janet Langley (+13342162727) 822 Tealeaf Willow Lane - Fairhope, AL, 3…" at bounding box center [862, 459] width 149 height 16
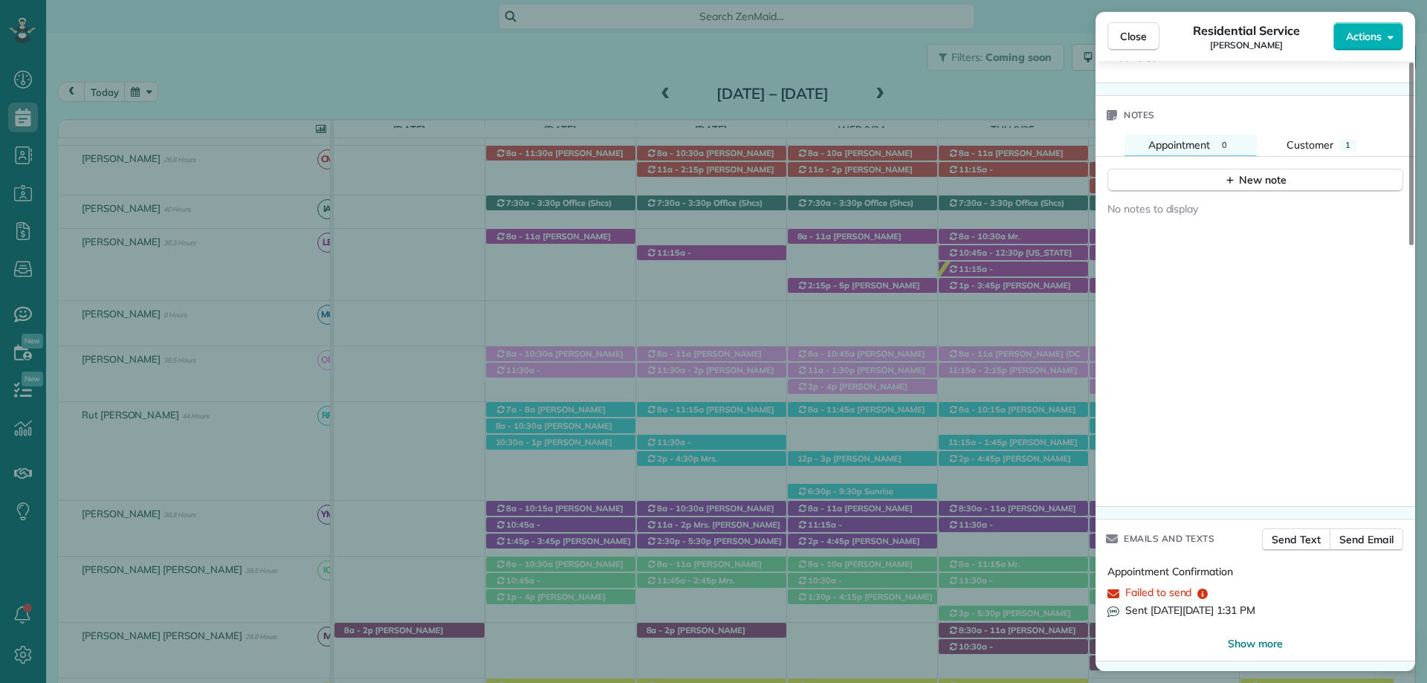
scroll to position [1412, 0]
click at [1224, 183] on icon "button" at bounding box center [1230, 179] width 12 height 12
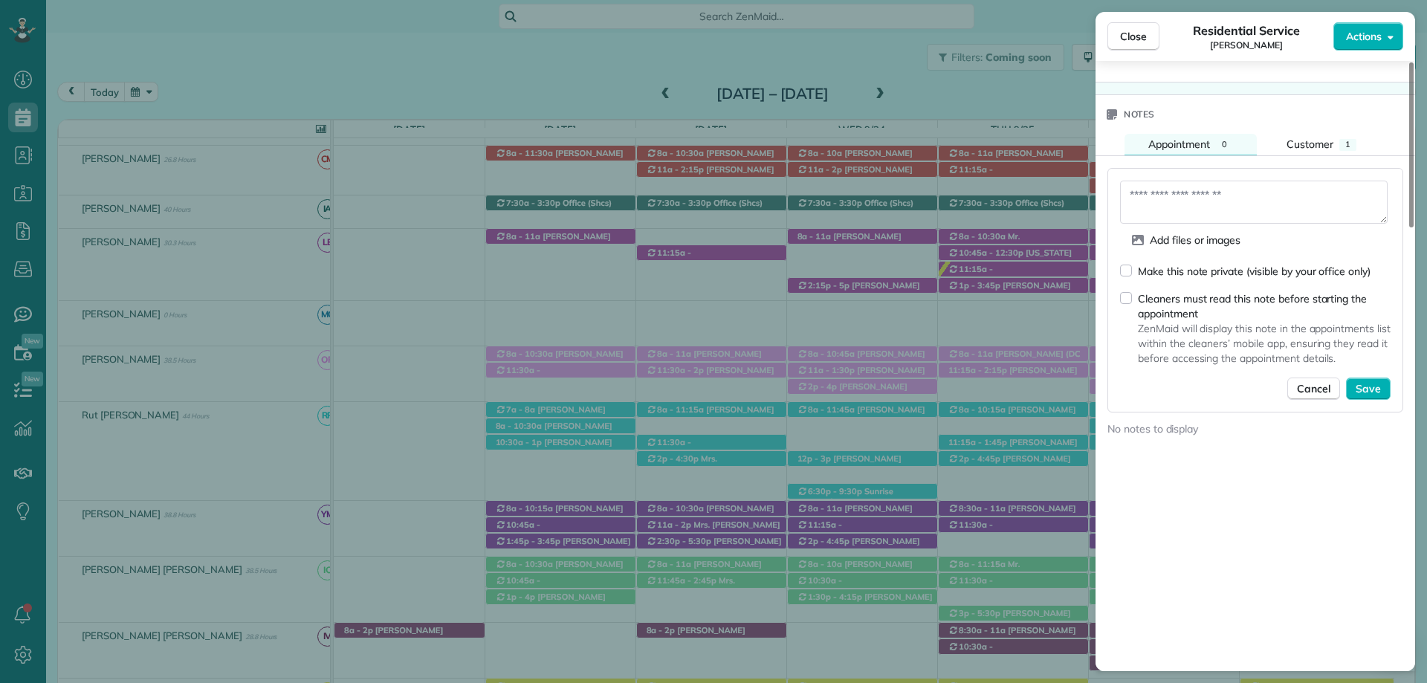
click at [1132, 298] on div "Cleaners must read this note before starting the appointment ZenMaid will displ…" at bounding box center [1255, 328] width 270 height 75
click at [1172, 209] on textarea at bounding box center [1253, 202] width 267 height 43
type textarea "**********"
click at [1382, 389] on button "Save" at bounding box center [1368, 388] width 45 height 22
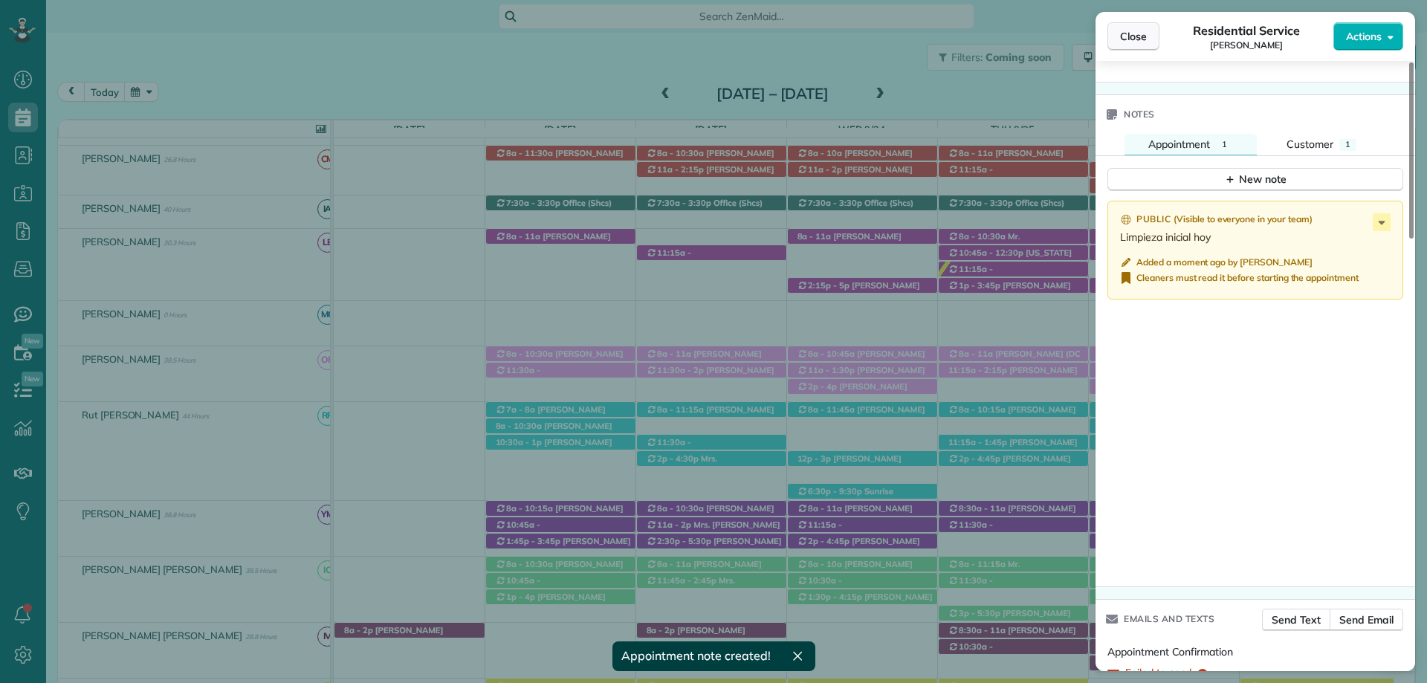
click at [1132, 30] on span "Close" at bounding box center [1133, 36] width 27 height 15
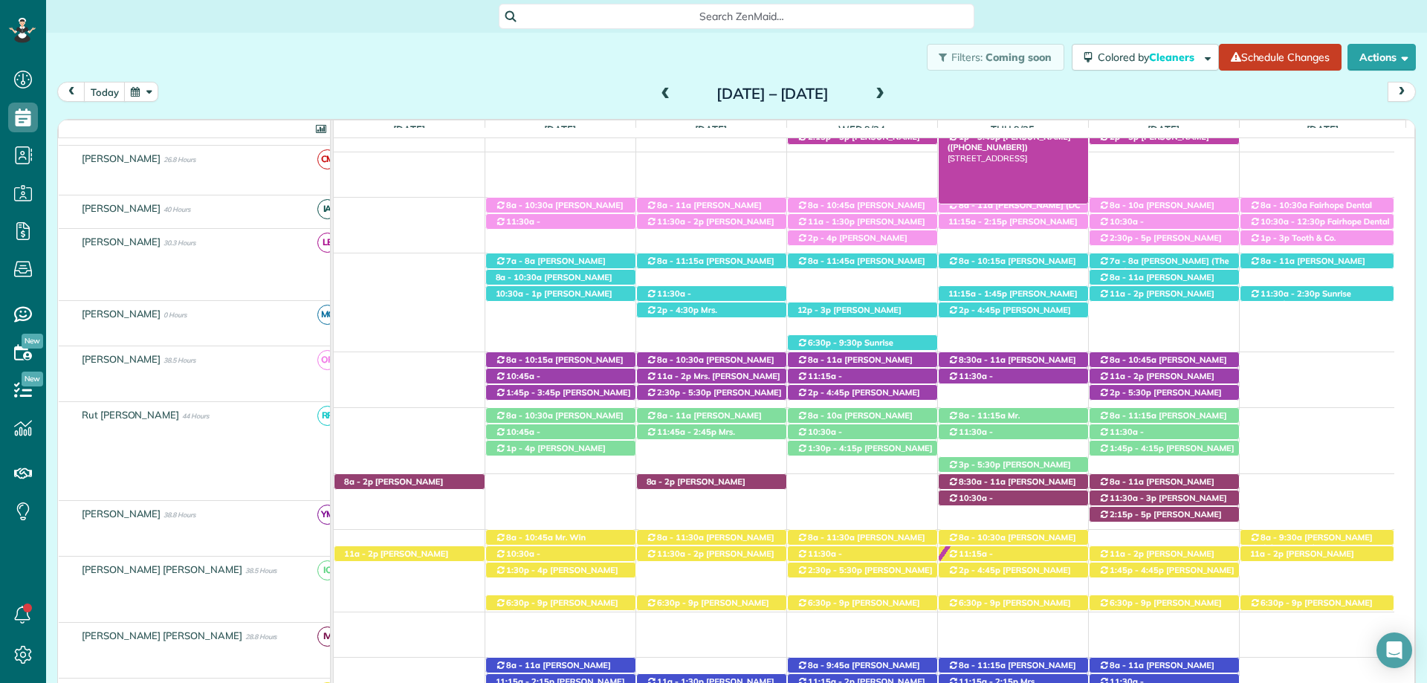
scroll to position [371, 0]
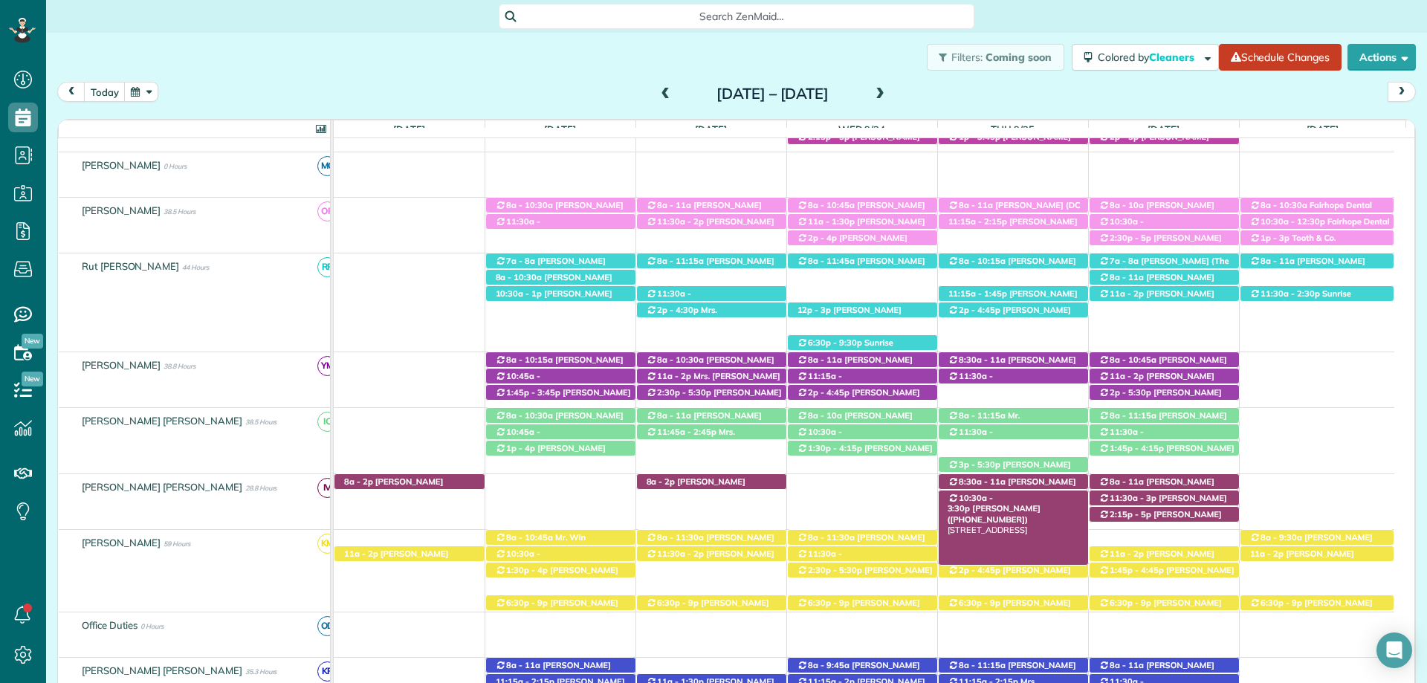
click at [1040, 503] on span "Austin Gilchrist (+12512989438)" at bounding box center [993, 513] width 93 height 21
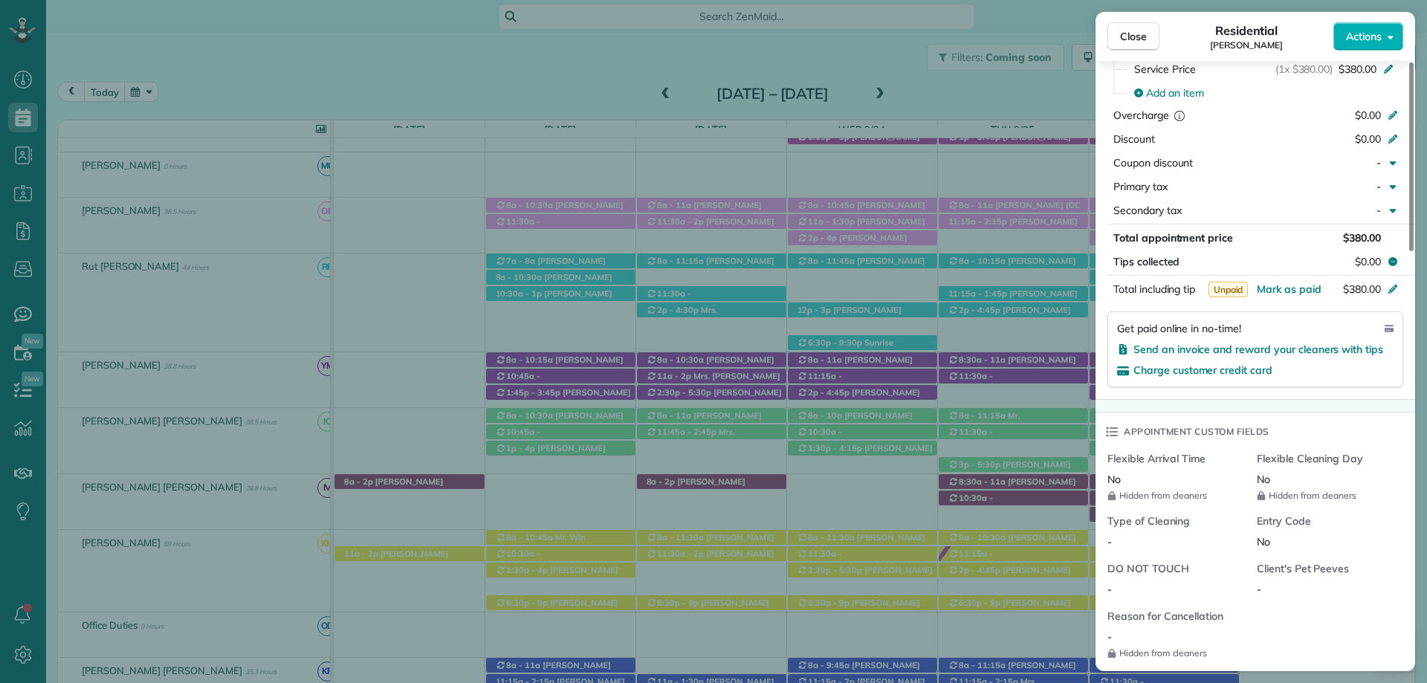
scroll to position [1189, 0]
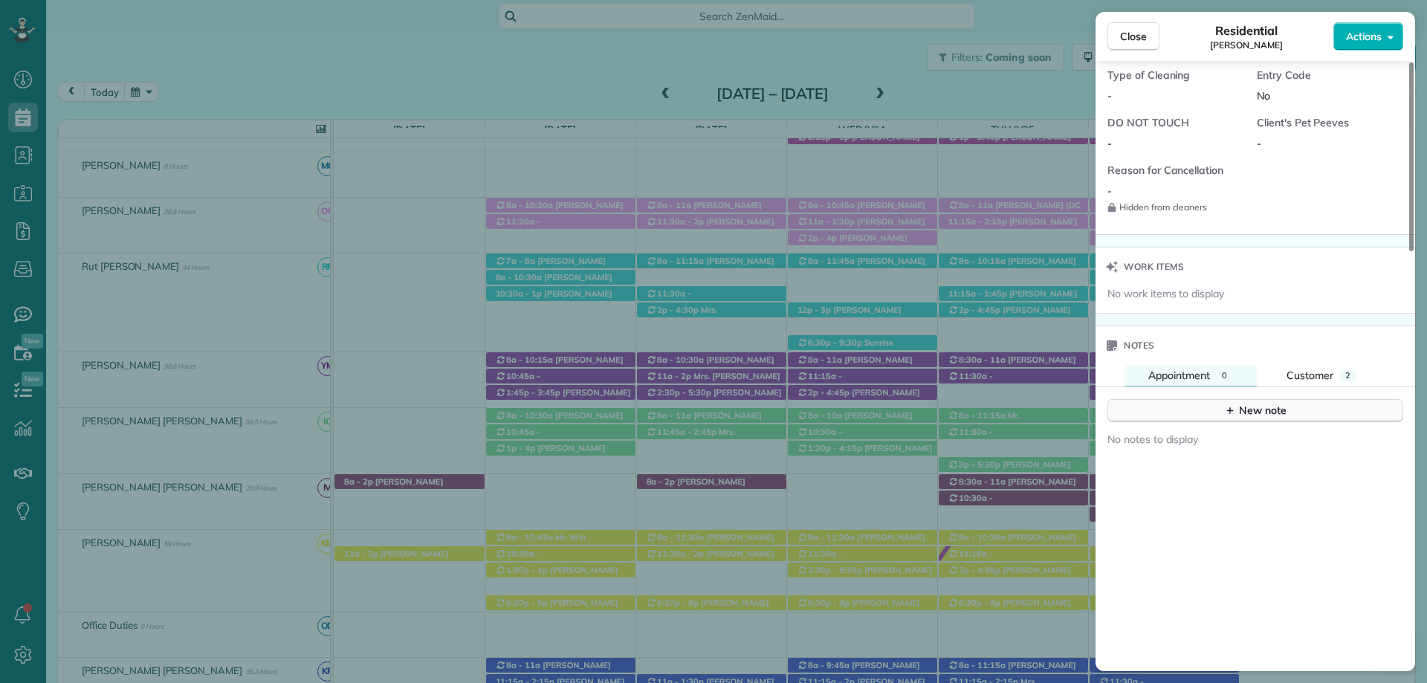
click at [1221, 412] on button "New note" at bounding box center [1255, 410] width 296 height 23
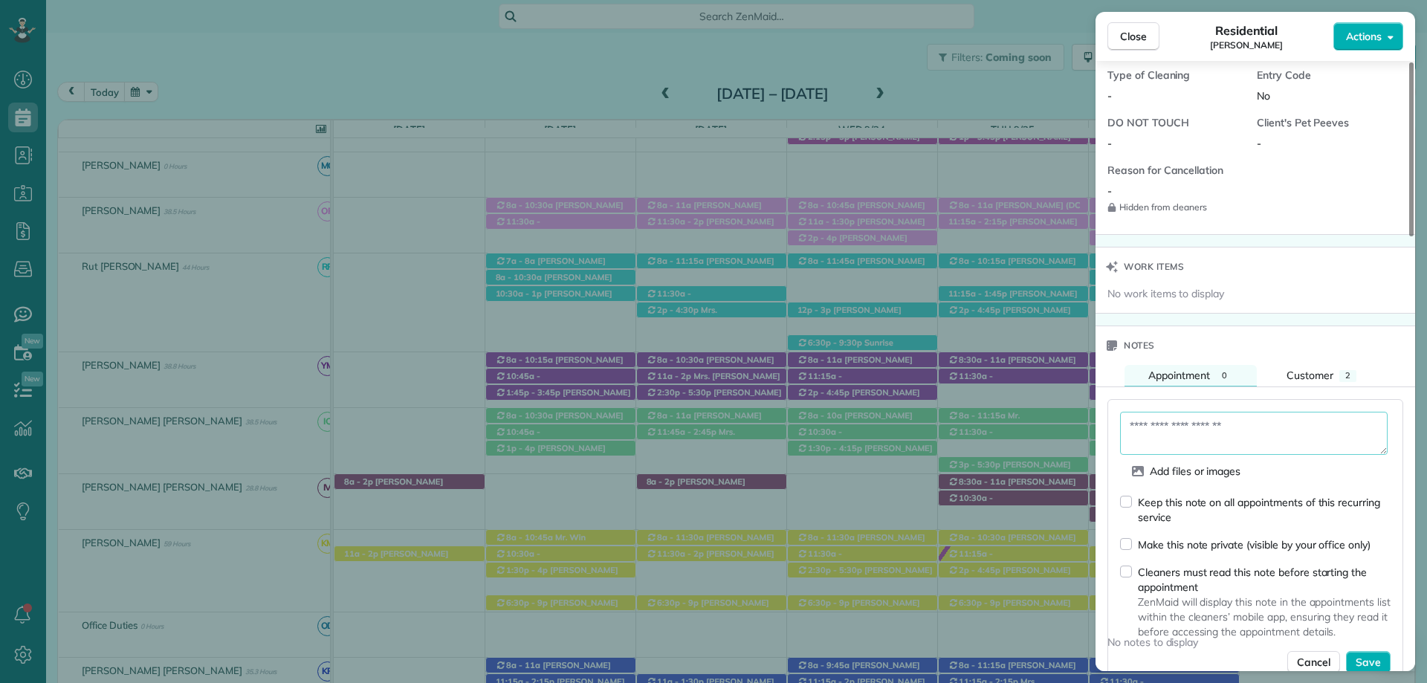
click at [1179, 428] on textarea at bounding box center [1253, 433] width 267 height 43
click at [1167, 434] on textarea at bounding box center [1253, 433] width 267 height 43
type textarea "*"
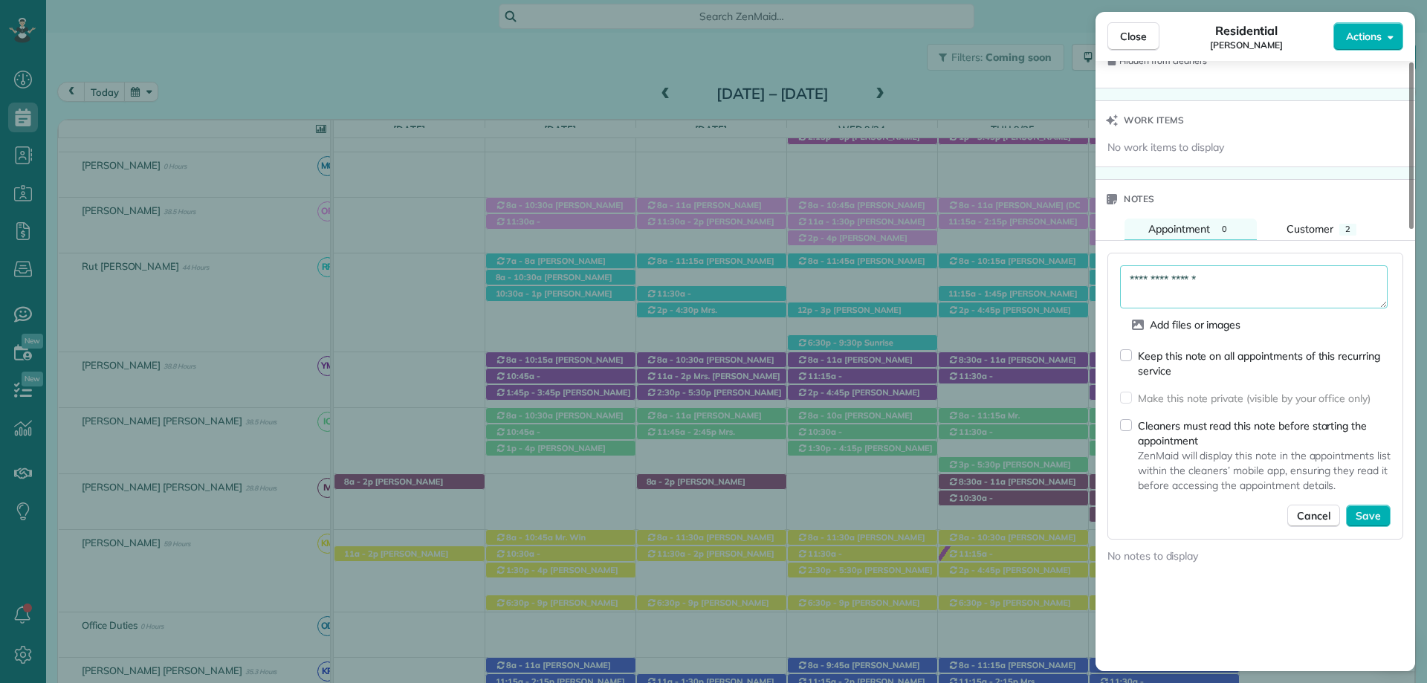
scroll to position [1337, 0]
click at [1221, 278] on textarea "**********" at bounding box center [1253, 284] width 267 height 43
type textarea "**********"
click at [1382, 510] on button "Save" at bounding box center [1368, 513] width 45 height 22
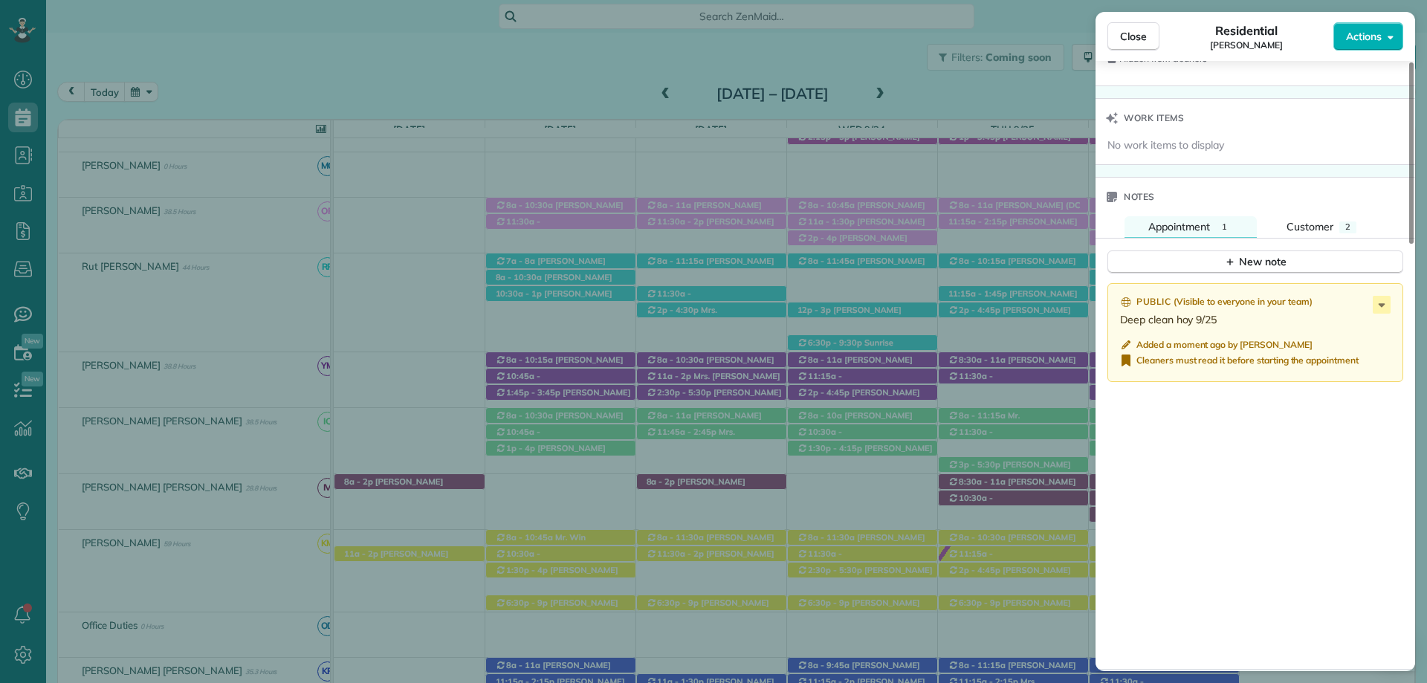
click at [1129, 31] on span "Close" at bounding box center [1133, 36] width 27 height 15
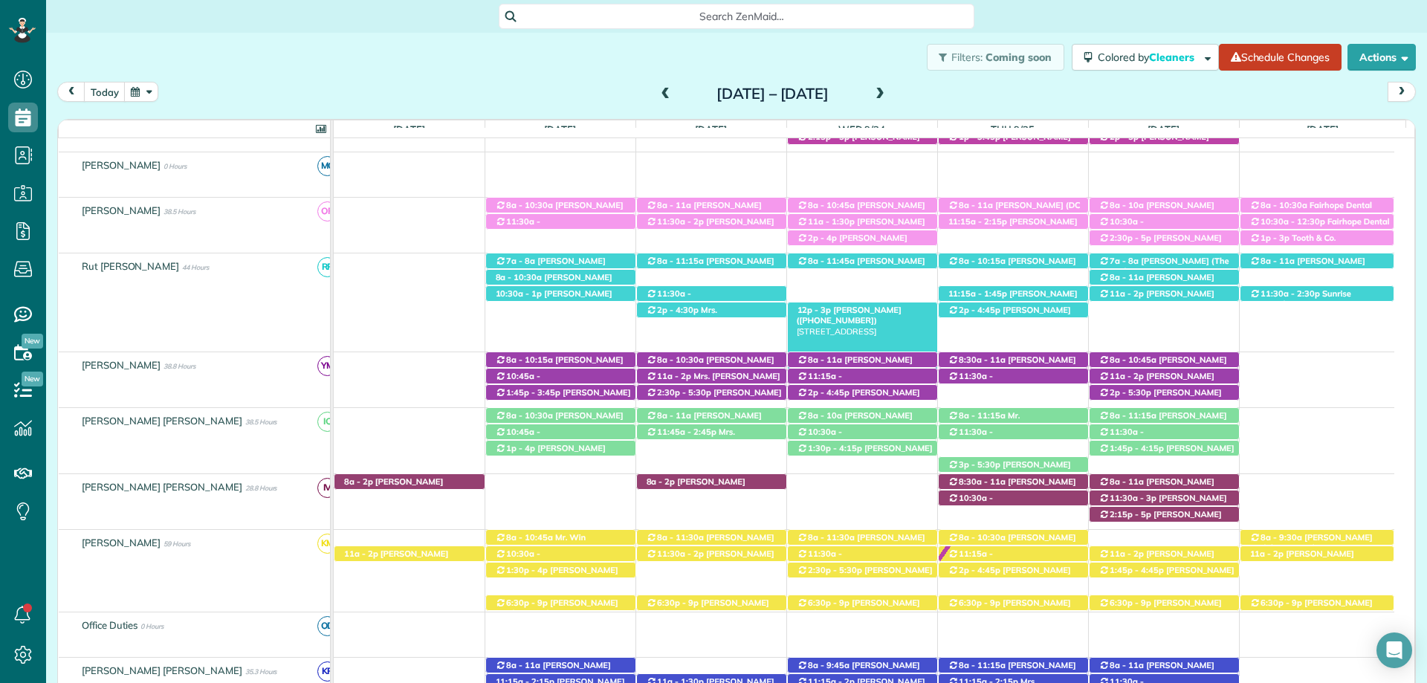
click at [885, 312] on div "12p - 3p Janet Langley (+13342162727) 822 Tealeaf Willow Lane - Fairhope, AL, 3…" at bounding box center [862, 310] width 149 height 16
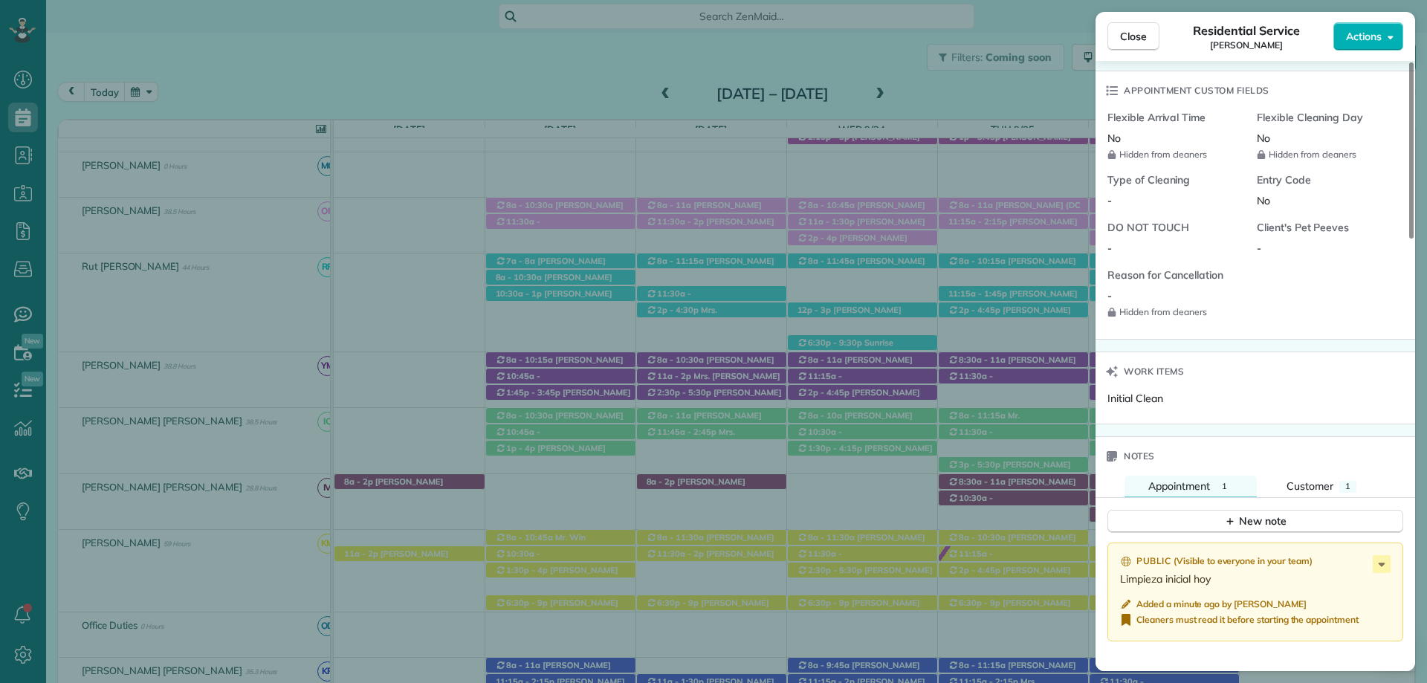
scroll to position [1114, 0]
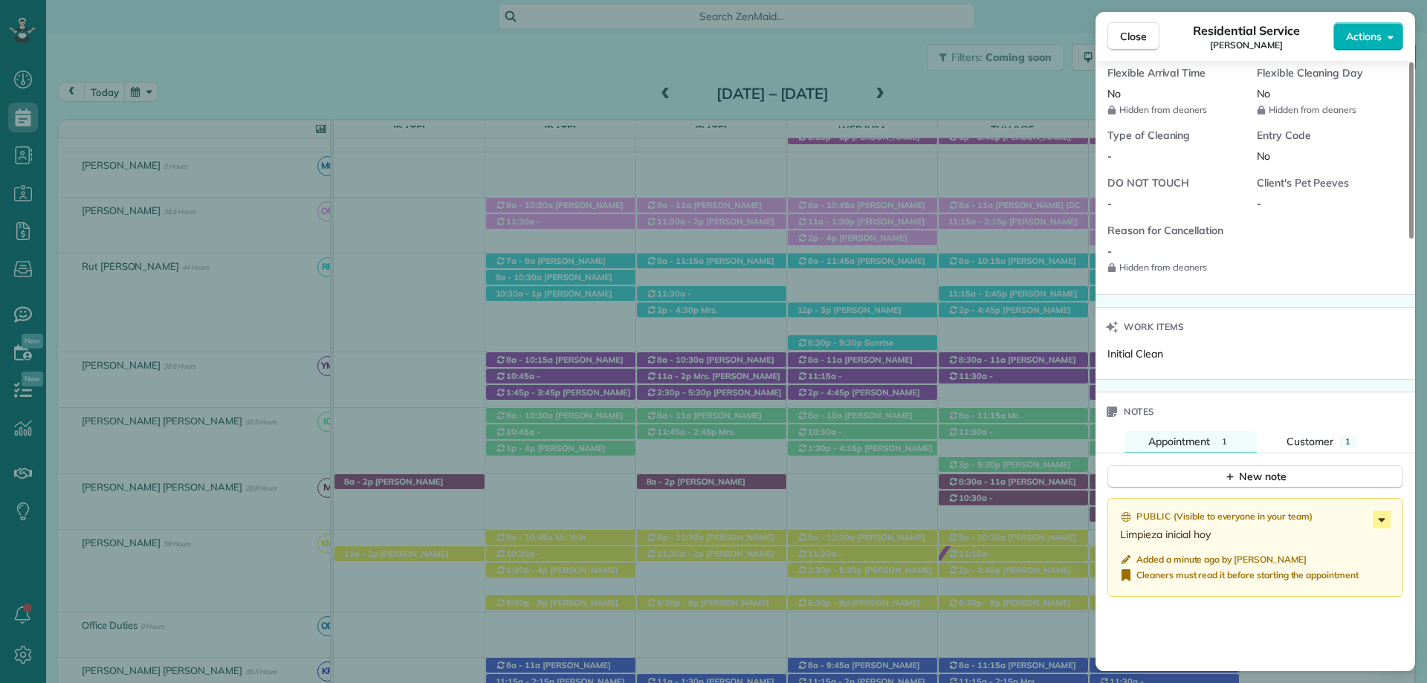
click at [1384, 515] on icon at bounding box center [1381, 519] width 18 height 18
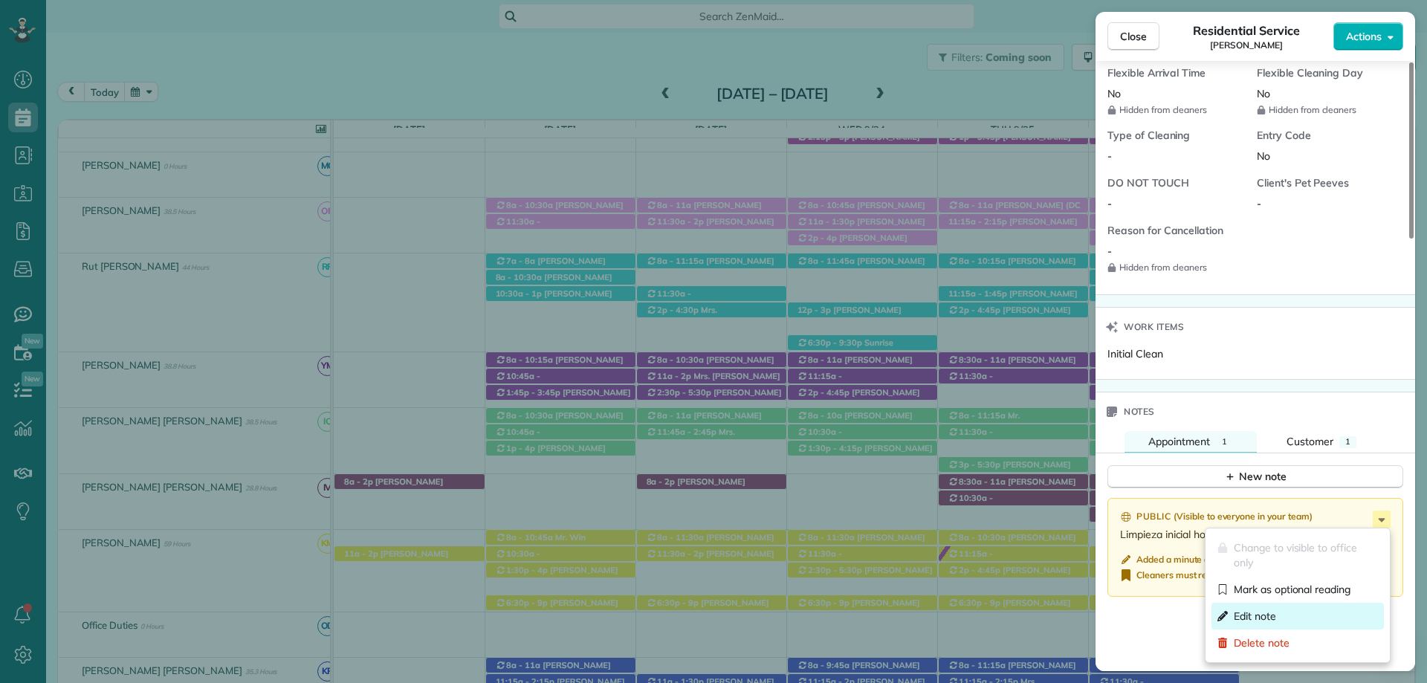
click at [1282, 615] on div "Edit note" at bounding box center [1297, 616] width 172 height 27
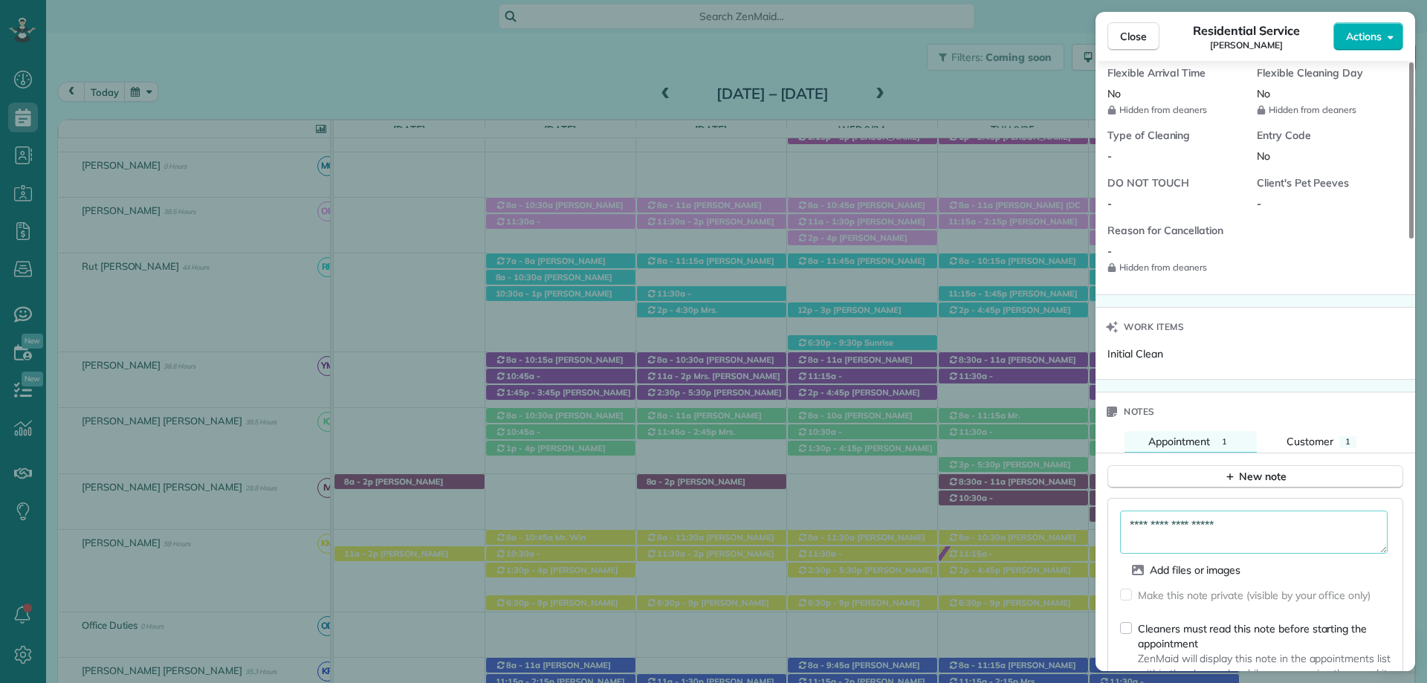
click at [1246, 525] on textarea "**********" at bounding box center [1253, 531] width 267 height 43
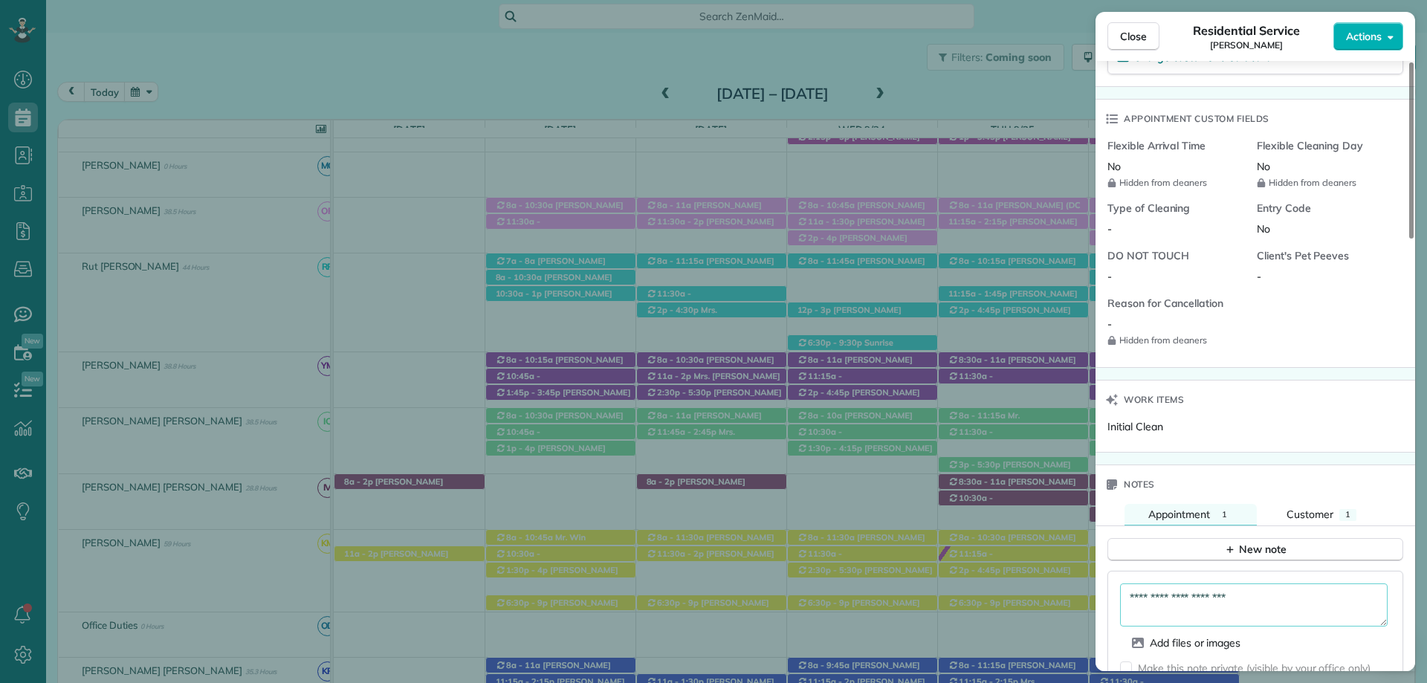
scroll to position [1190, 0]
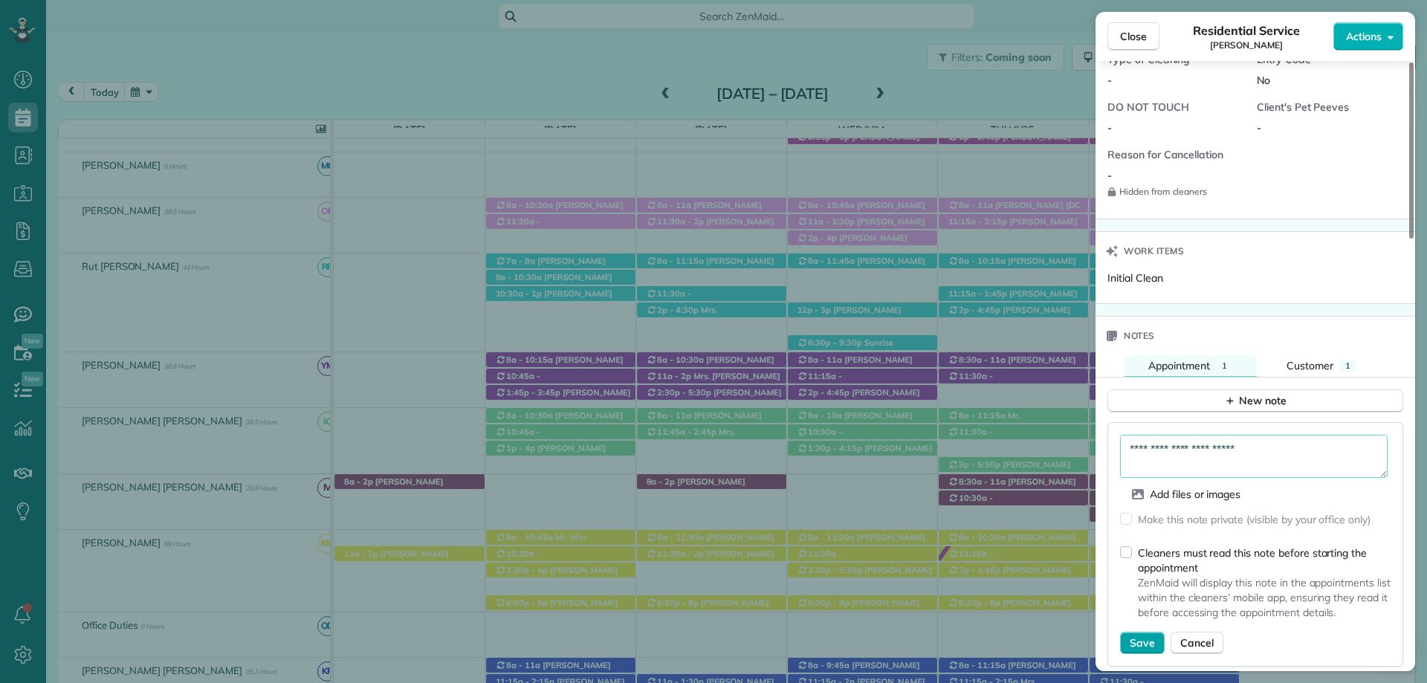
type textarea "**********"
click at [1146, 633] on button "Save" at bounding box center [1142, 643] width 45 height 22
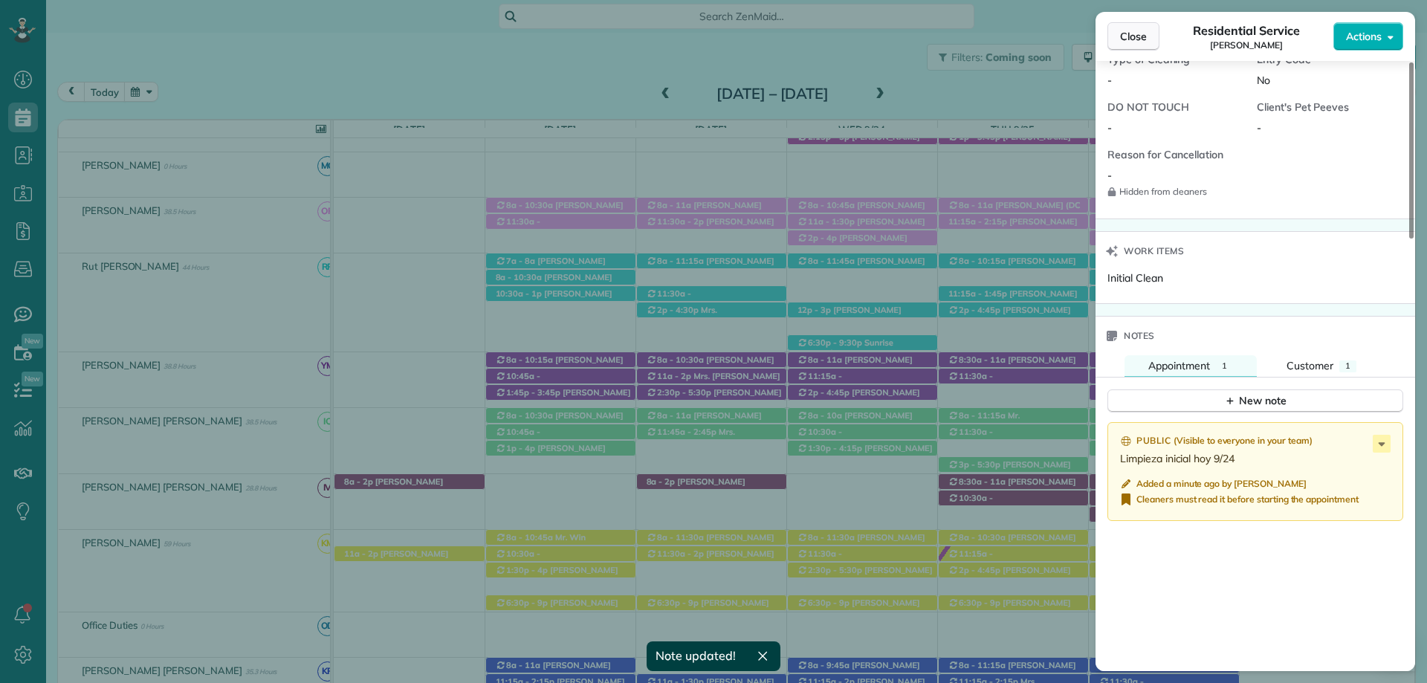
click at [1139, 27] on button "Close" at bounding box center [1133, 36] width 52 height 28
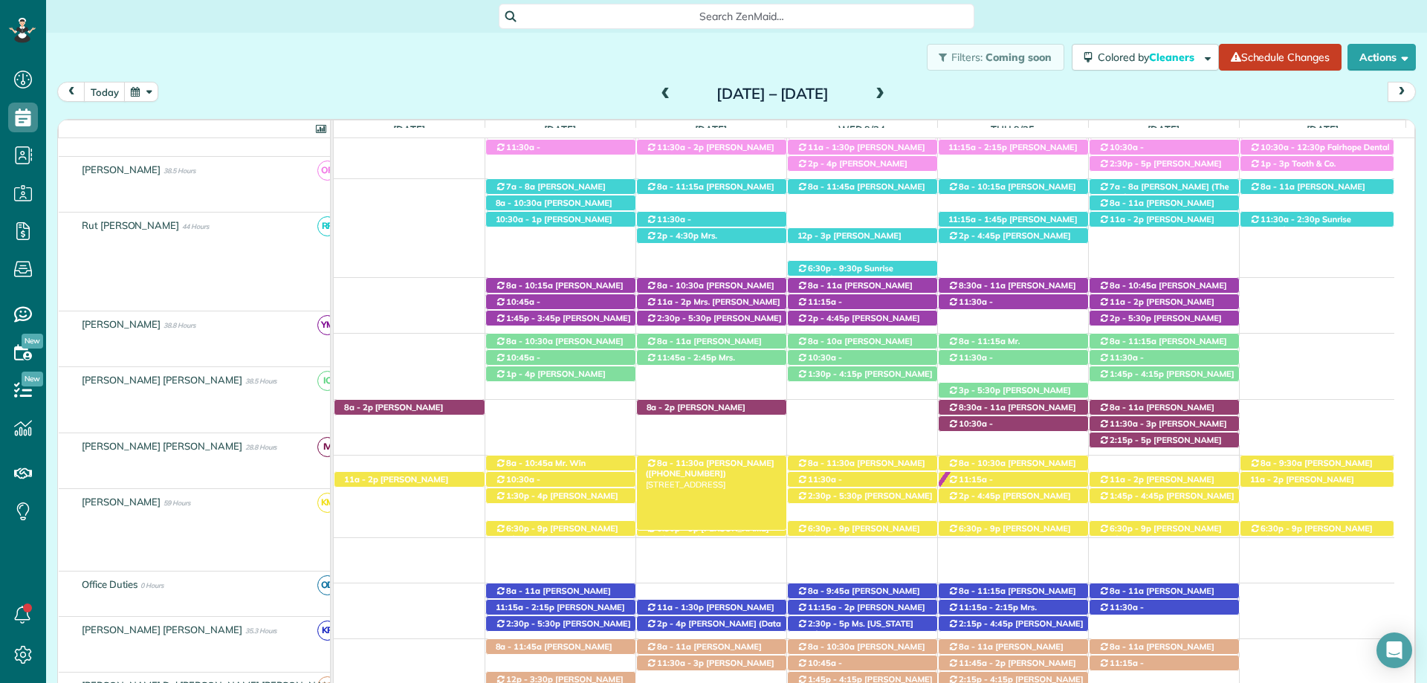
scroll to position [446, 0]
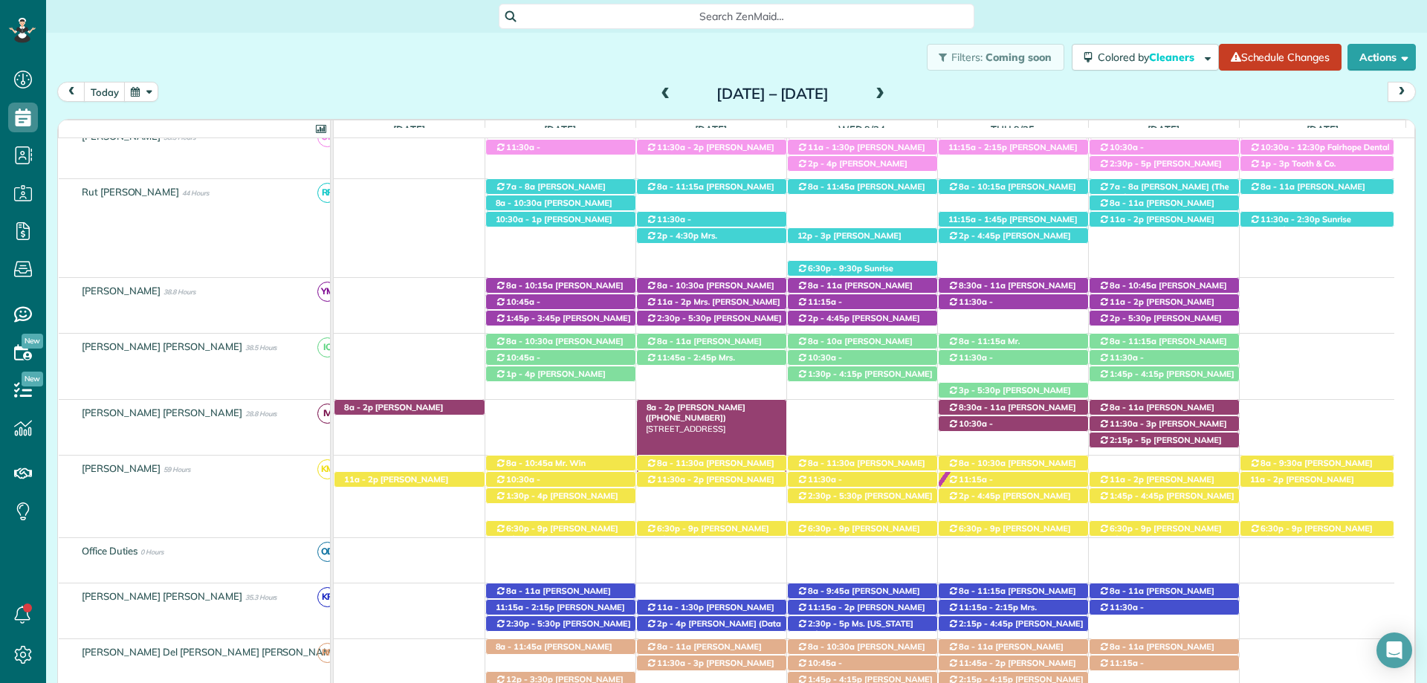
click at [680, 406] on span "Abby Dean (+14252814757)" at bounding box center [696, 412] width 100 height 21
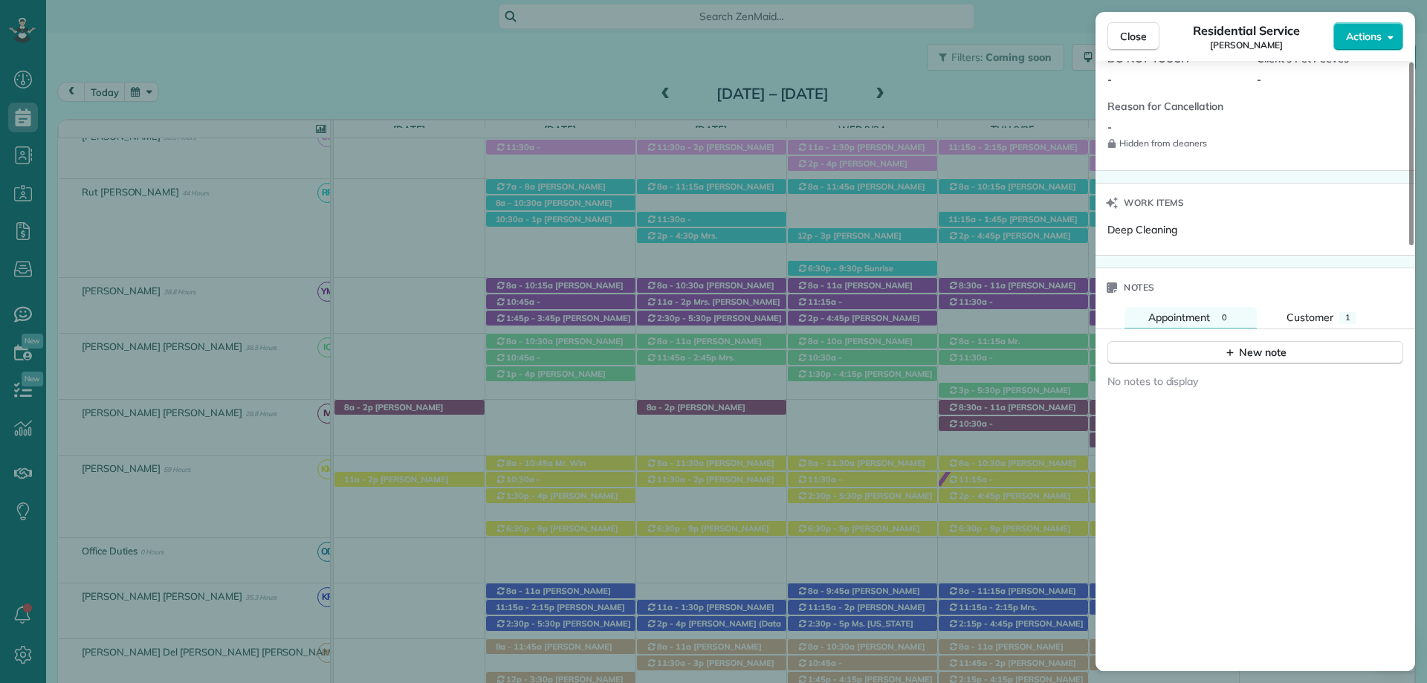
scroll to position [1343, 0]
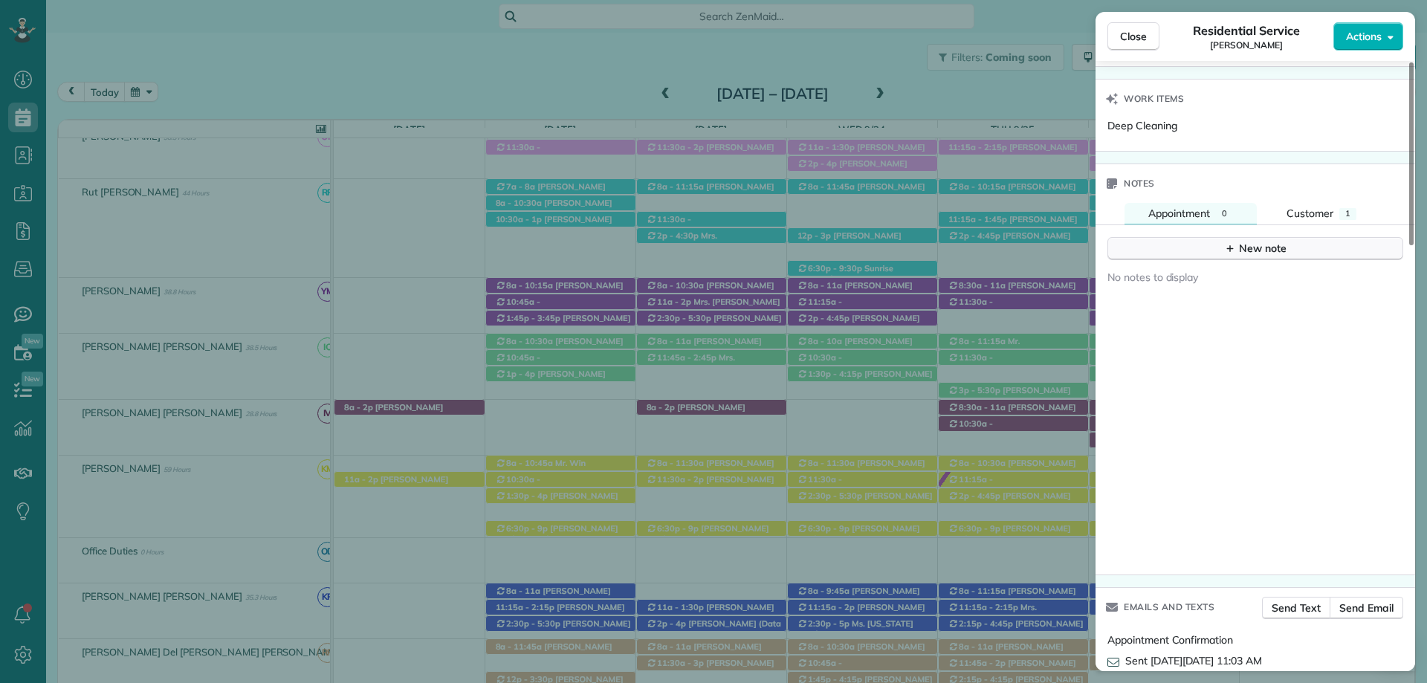
click at [1242, 241] on div "New note" at bounding box center [1255, 249] width 62 height 16
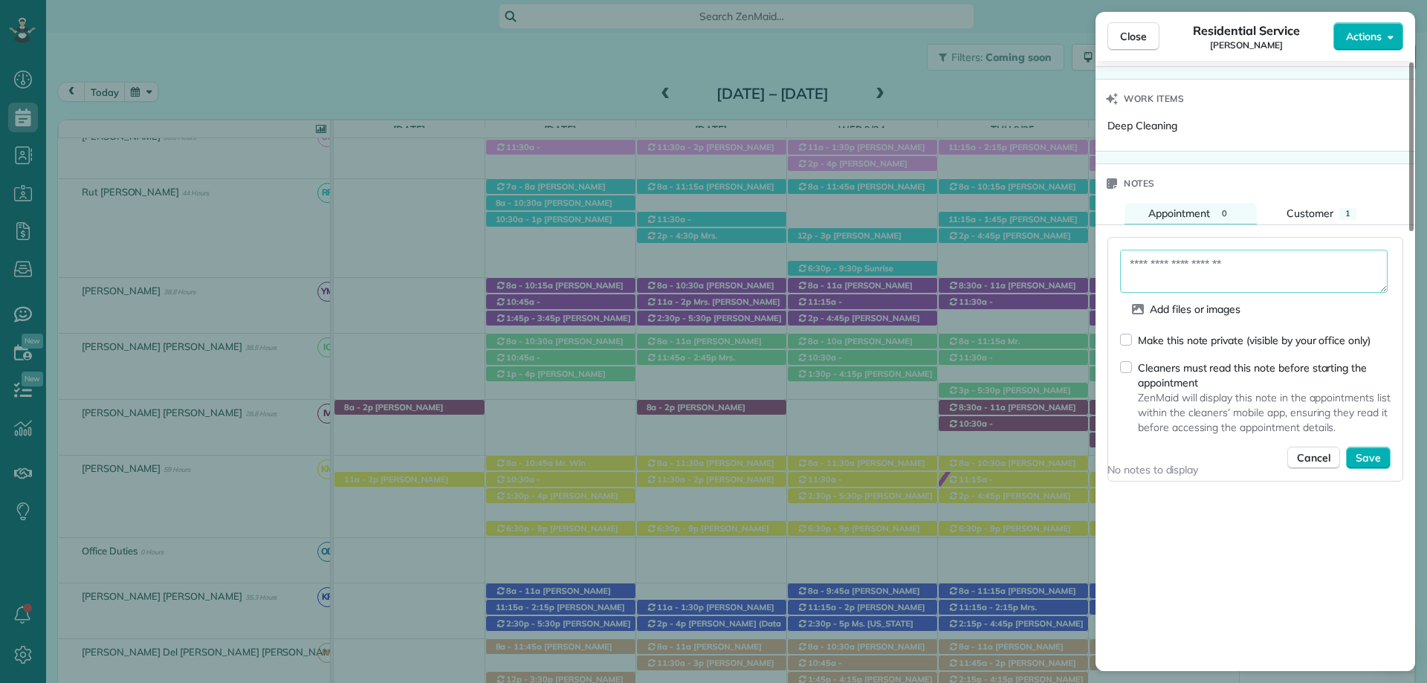
click at [1169, 273] on textarea at bounding box center [1253, 271] width 267 height 43
click at [1226, 267] on textarea "**********" at bounding box center [1253, 271] width 267 height 43
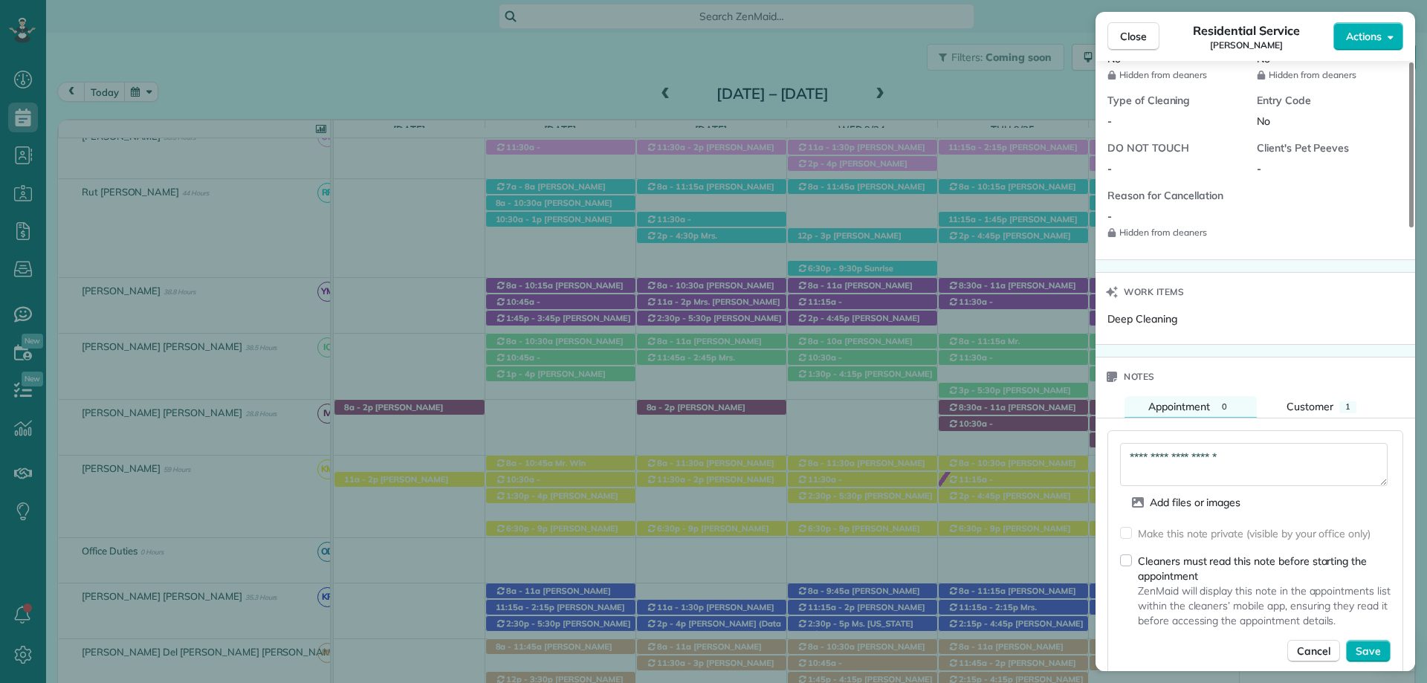
scroll to position [1263, 0]
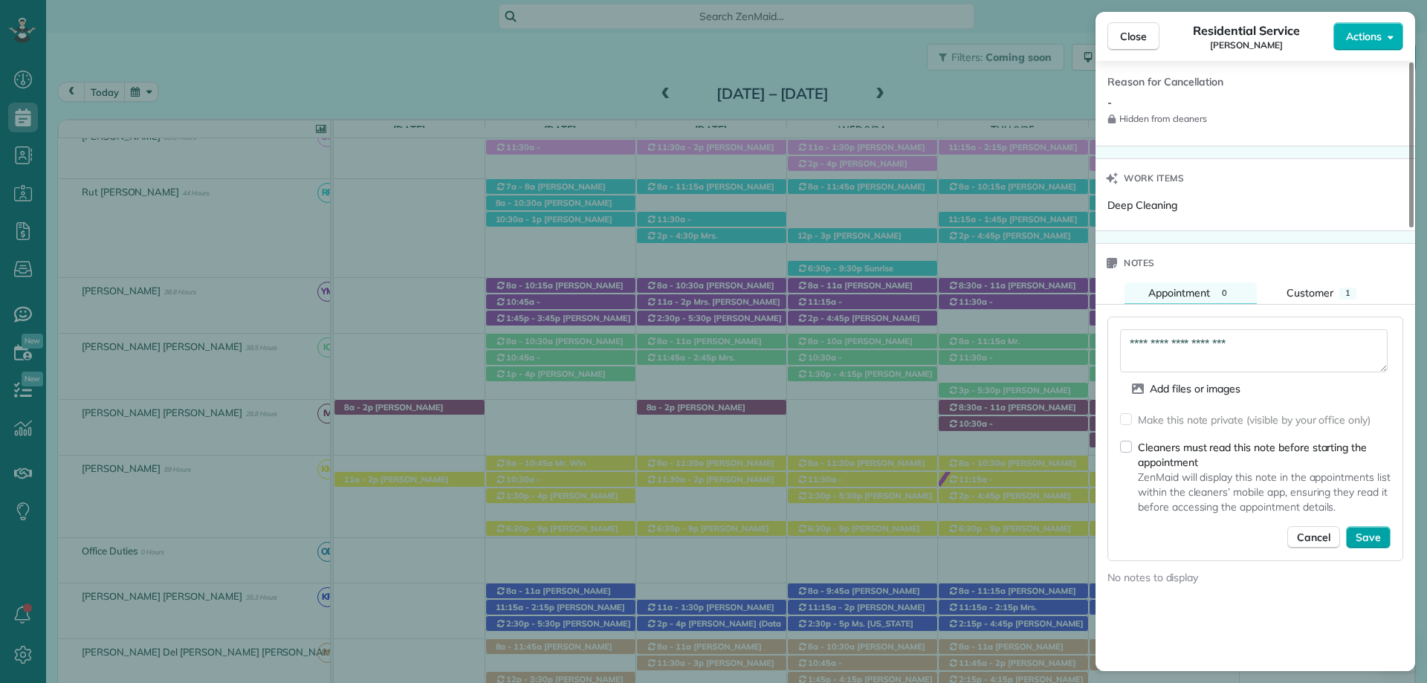
type textarea "**********"
click at [1387, 531] on button "Save" at bounding box center [1368, 537] width 45 height 22
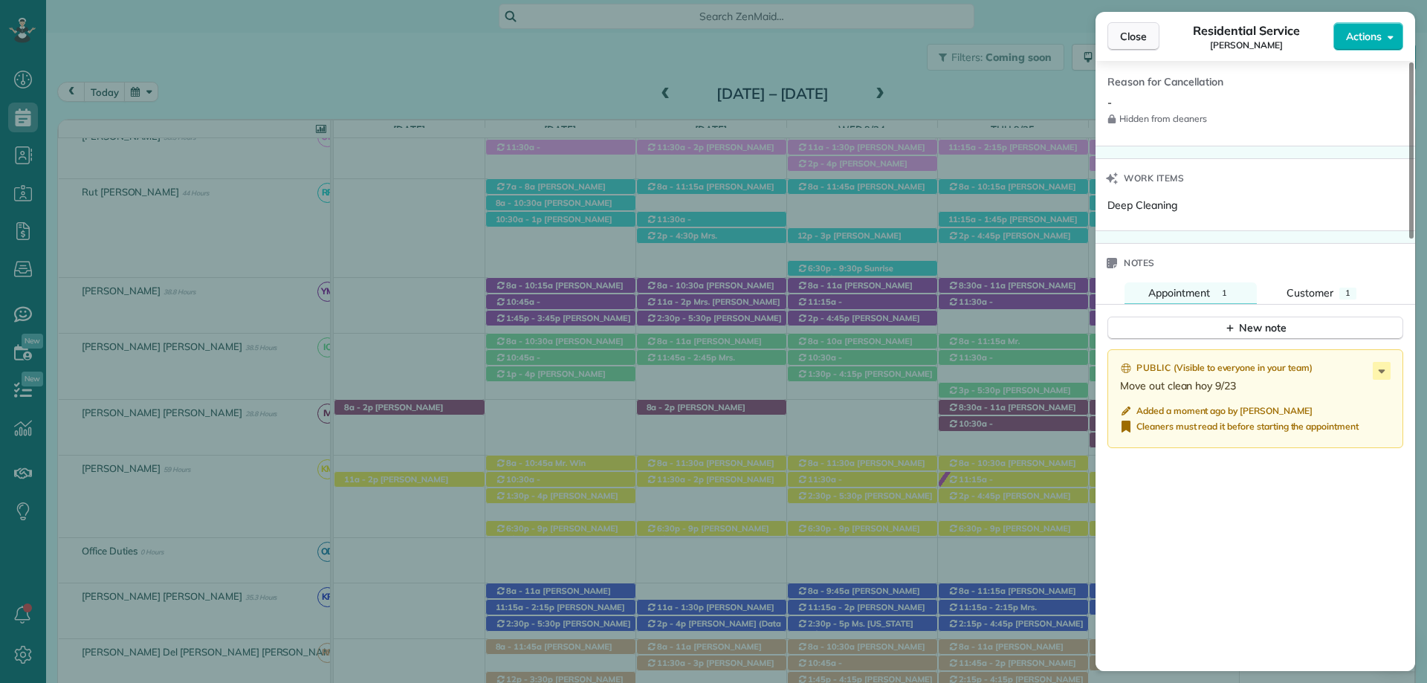
click at [1123, 32] on span "Close" at bounding box center [1133, 36] width 27 height 15
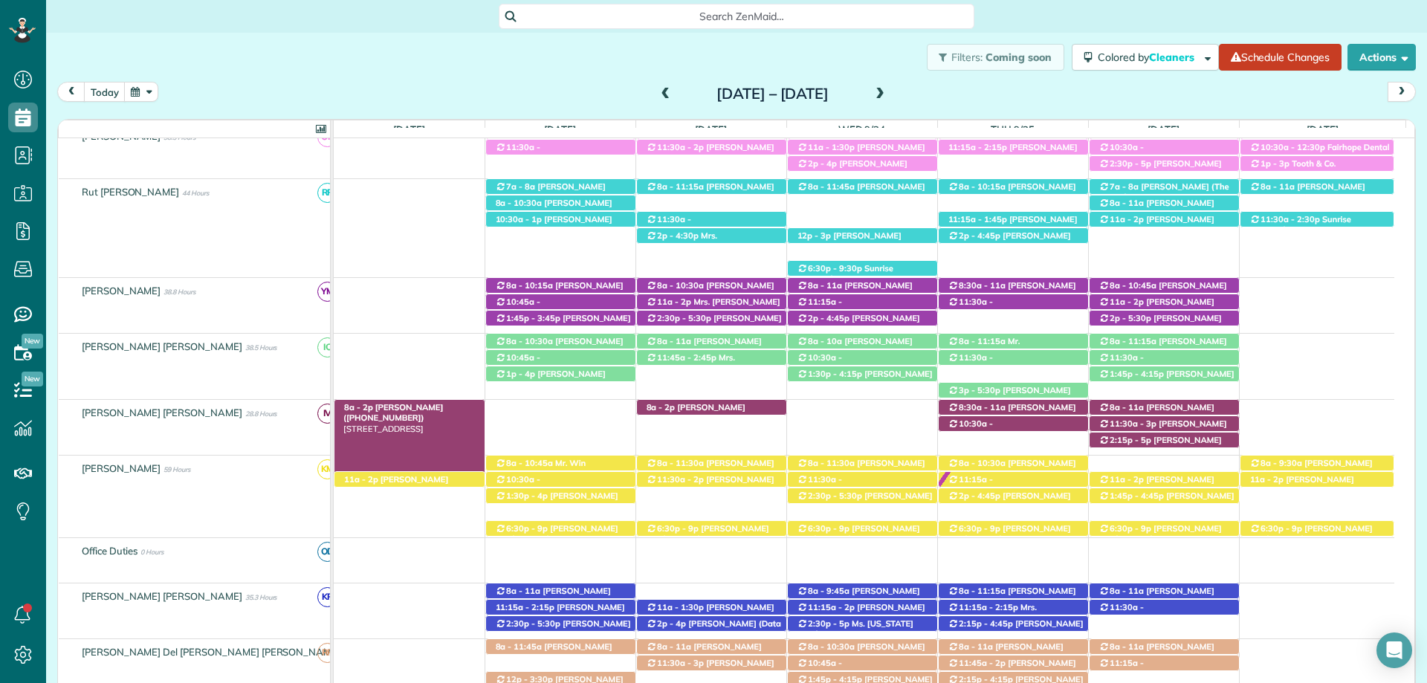
click at [430, 403] on span "Mrs. Jane Walcott (+14796501146)" at bounding box center [393, 412] width 100 height 21
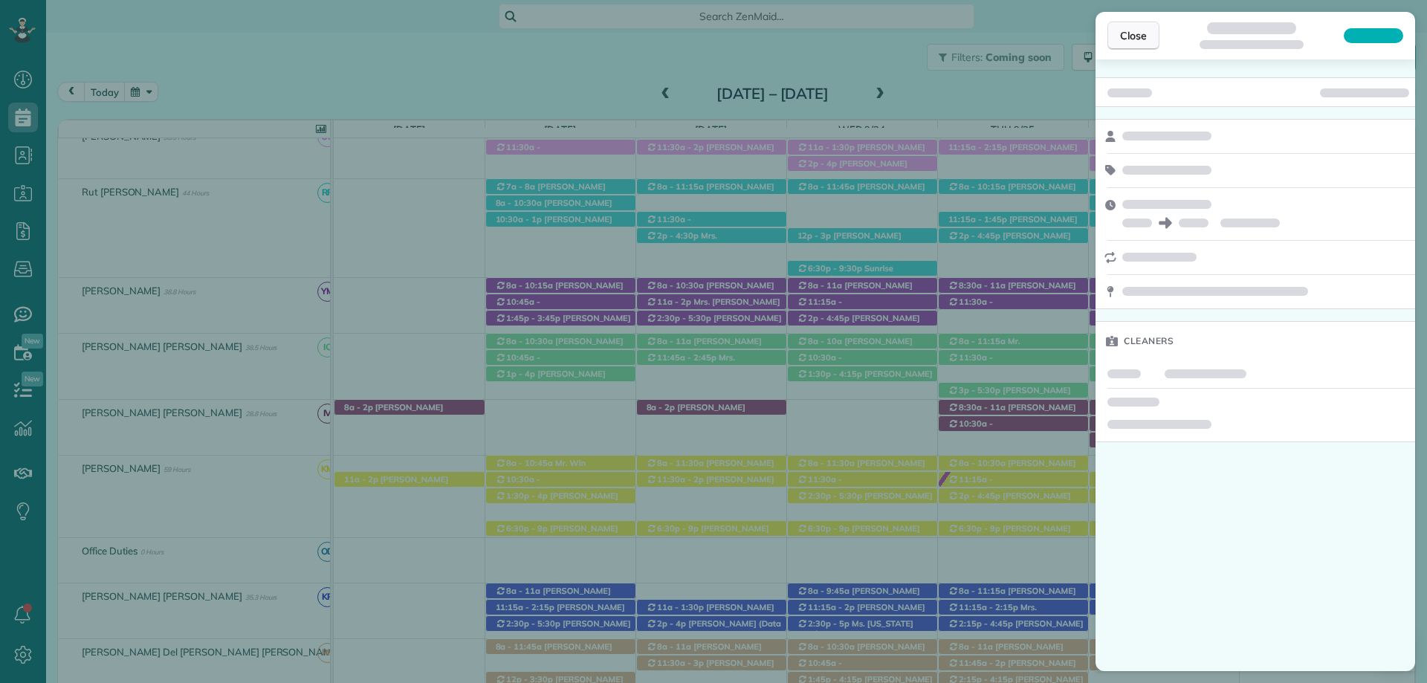
click at [1138, 27] on button "Close" at bounding box center [1133, 36] width 52 height 28
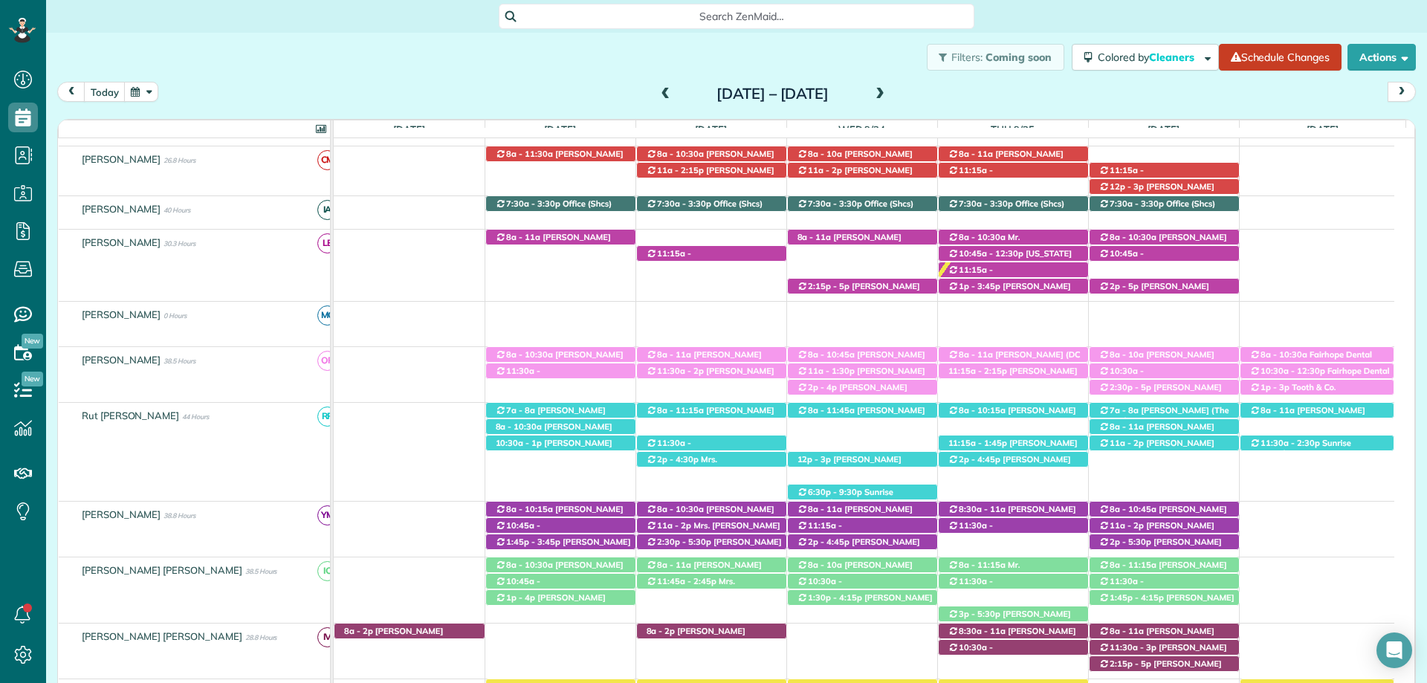
scroll to position [223, 0]
click at [380, 626] on span "Mrs. Jane Walcott (+14796501146)" at bounding box center [393, 635] width 100 height 21
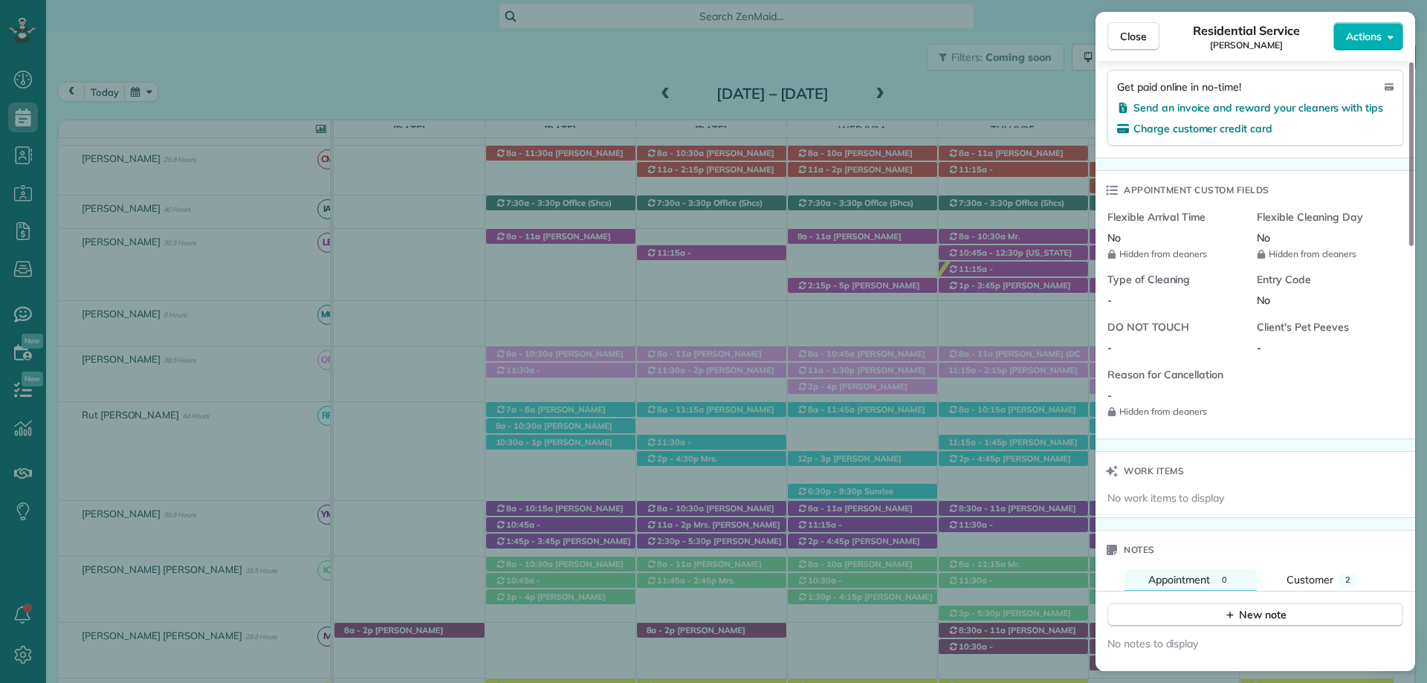
scroll to position [1407, 0]
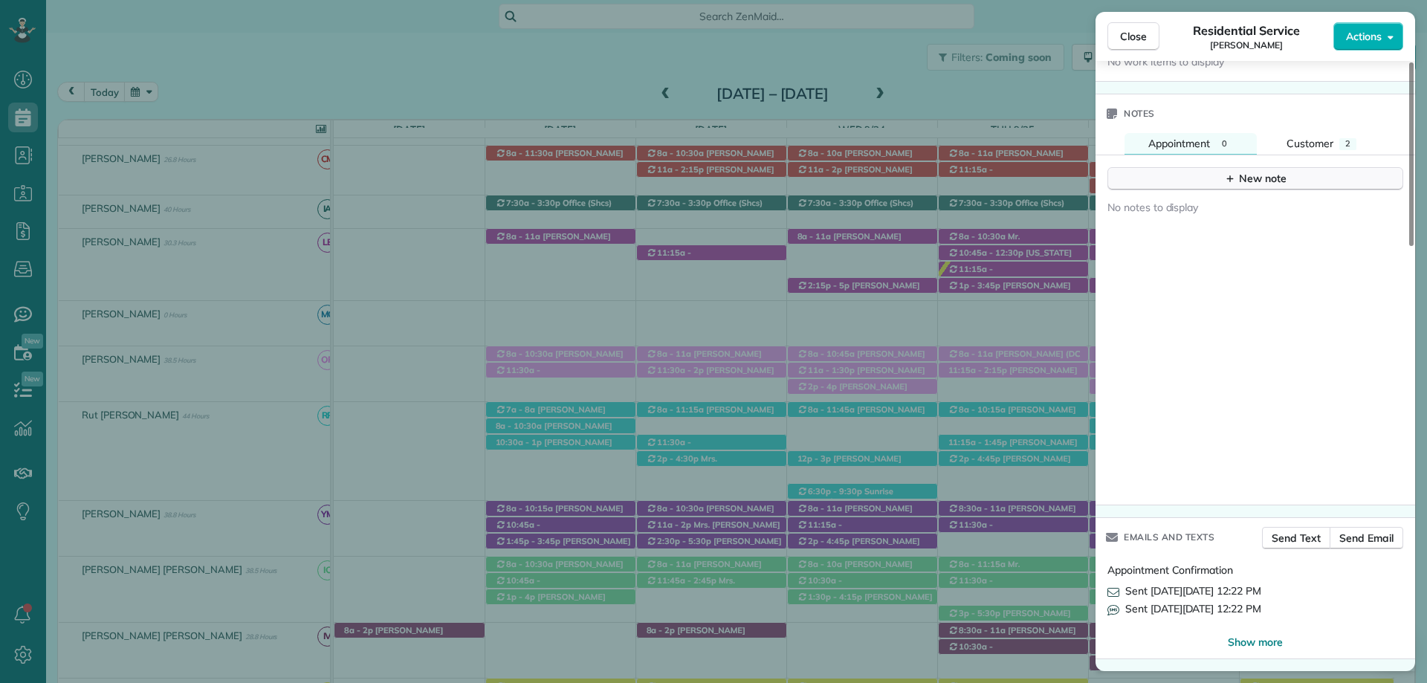
click at [1239, 178] on div "New note" at bounding box center [1255, 179] width 62 height 16
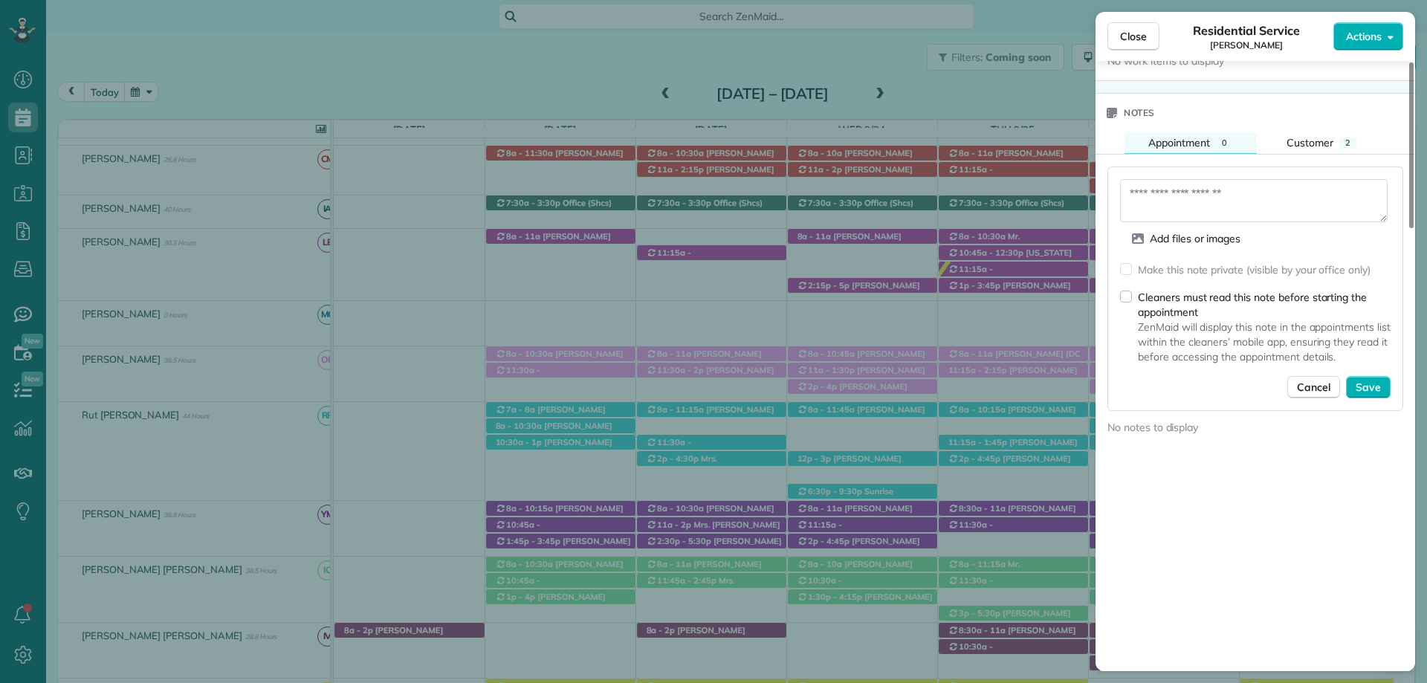
click at [1147, 184] on textarea at bounding box center [1253, 200] width 267 height 43
type textarea "*"
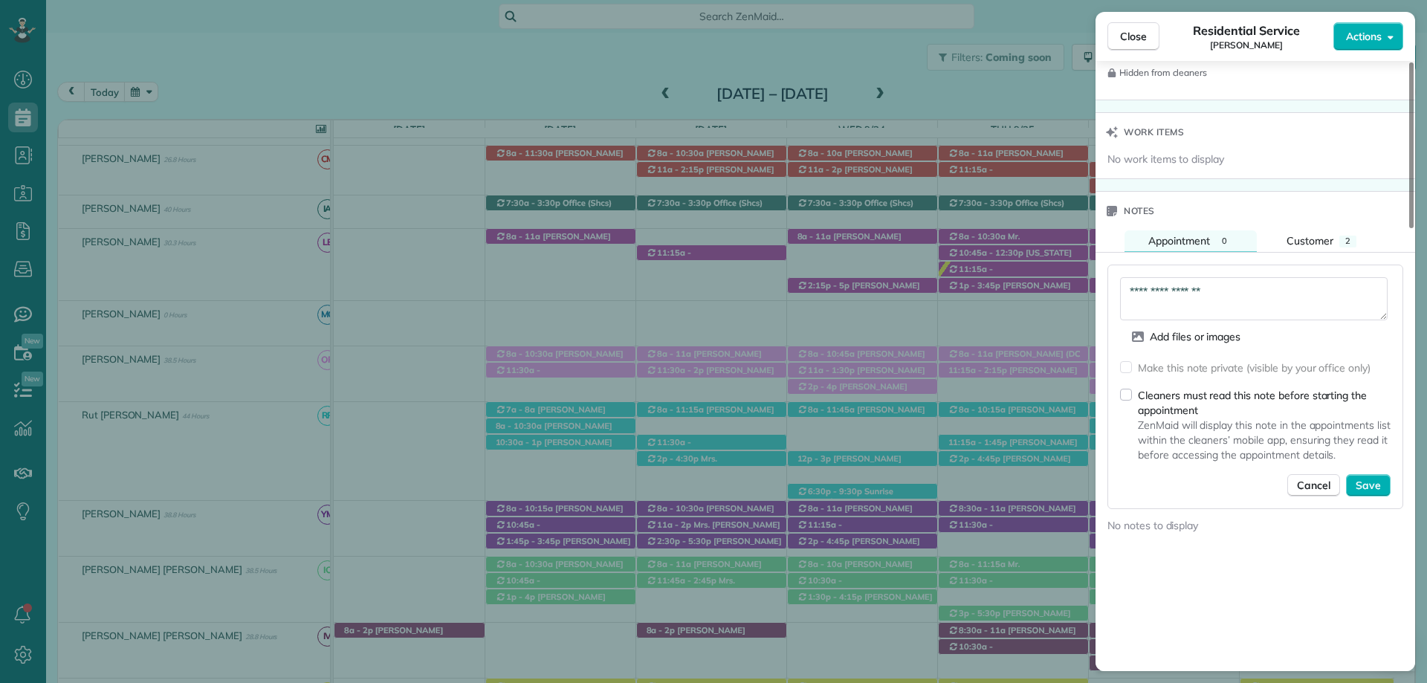
scroll to position [1412, 0]
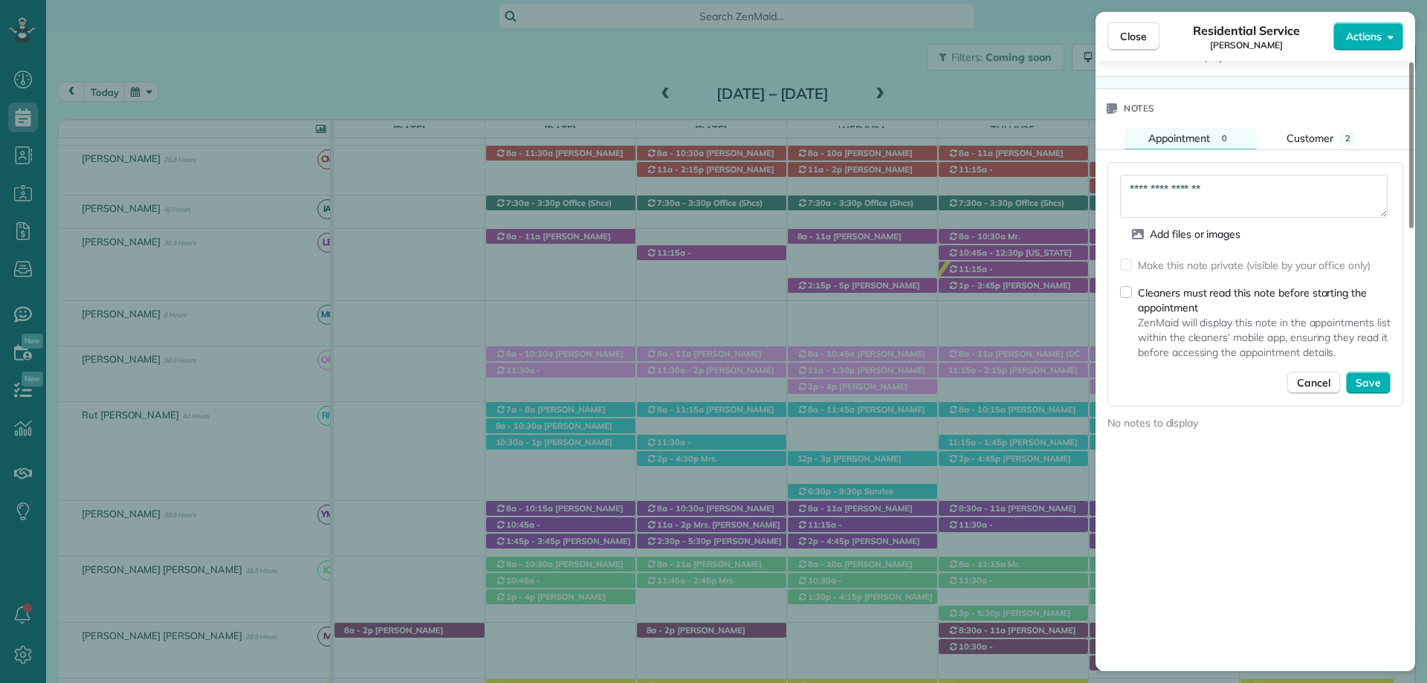
click at [1235, 192] on textarea "**********" at bounding box center [1253, 196] width 267 height 43
type textarea "**********"
click at [1378, 378] on span "Save" at bounding box center [1367, 382] width 25 height 15
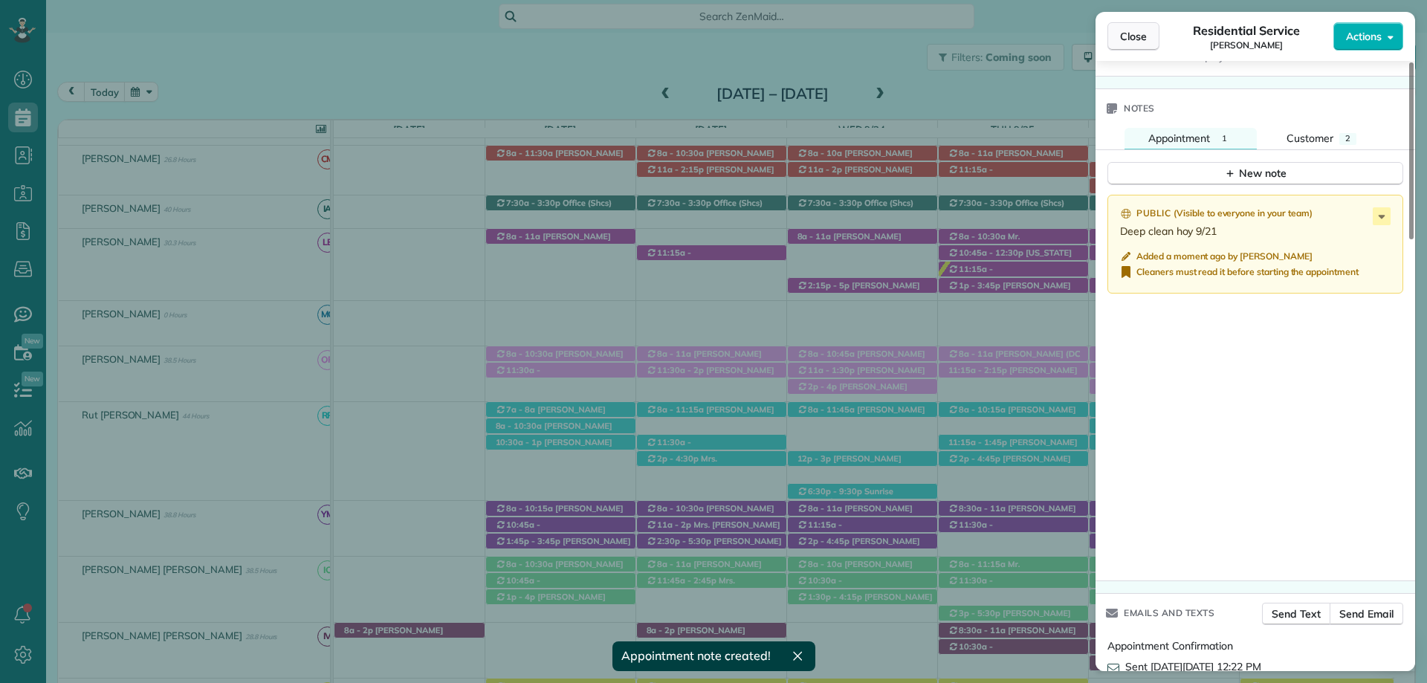
click at [1128, 39] on span "Close" at bounding box center [1133, 36] width 27 height 15
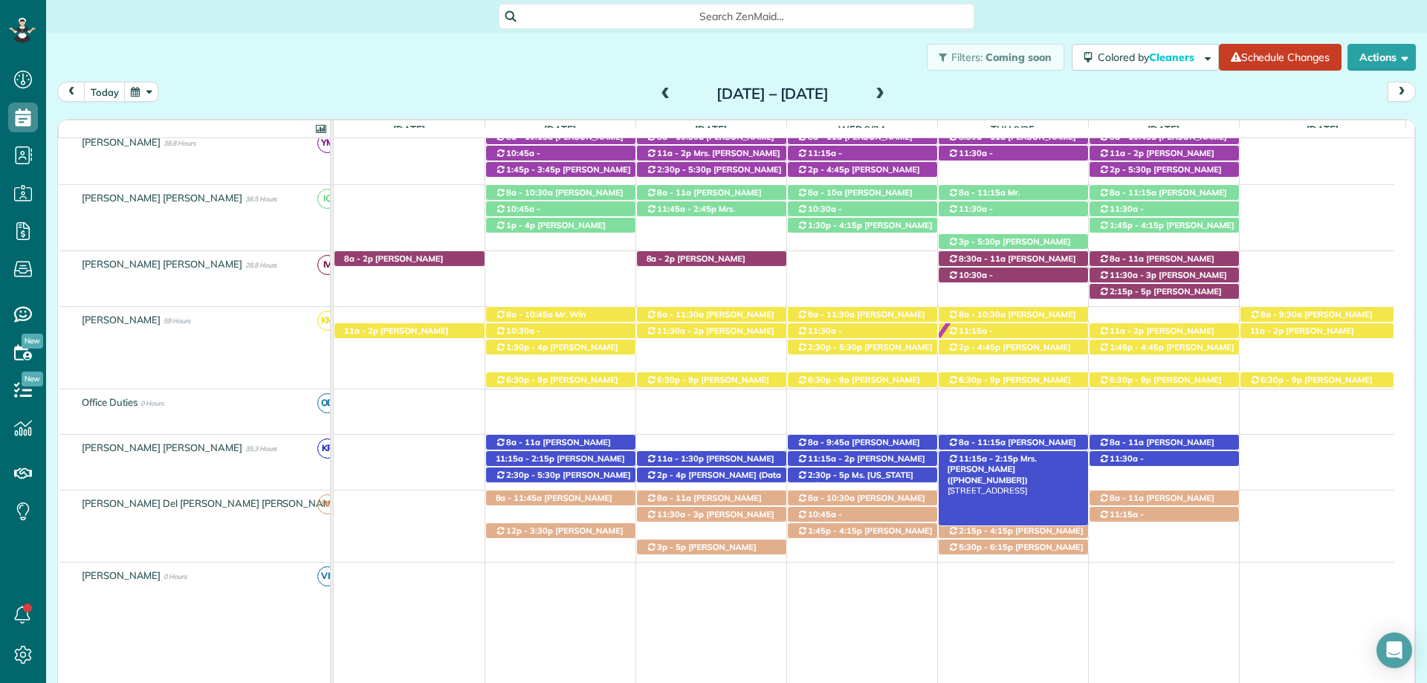
click at [1036, 457] on span "Mrs. [PERSON_NAME] ([PHONE_NUMBER])" at bounding box center [991, 469] width 89 height 32
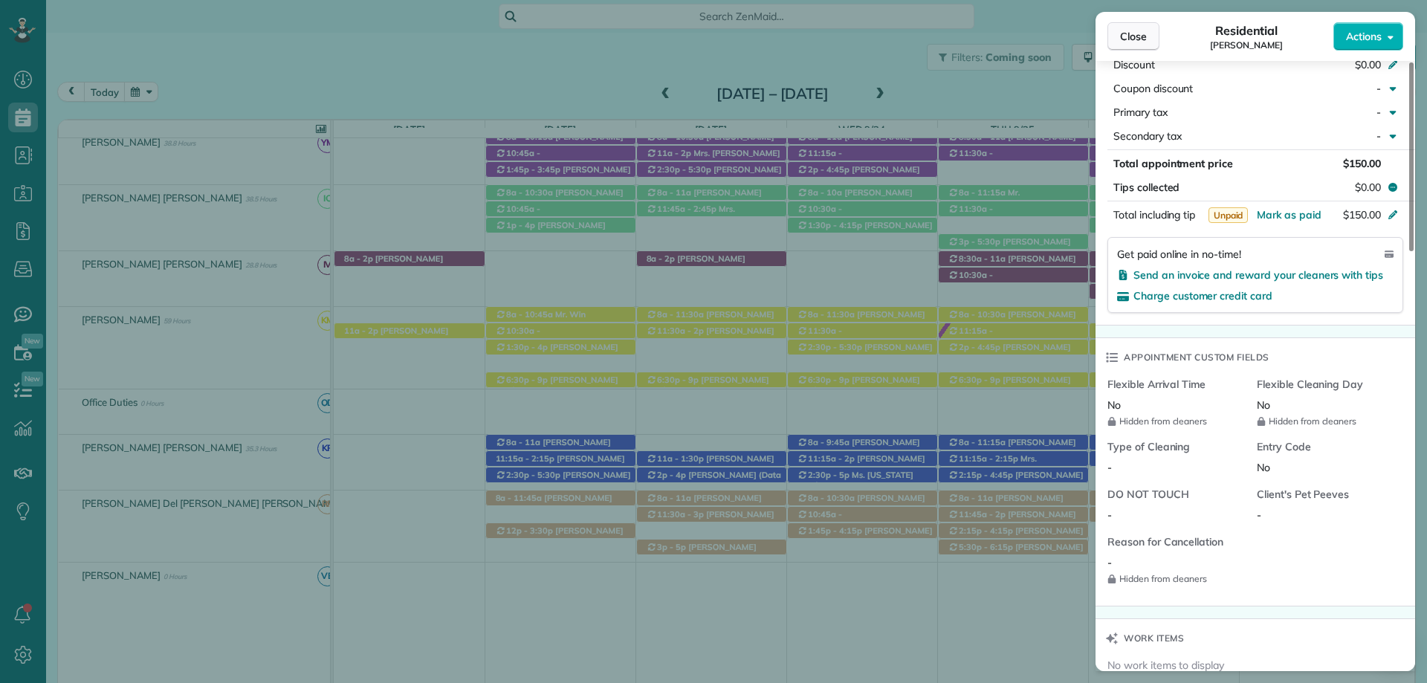
click at [1125, 31] on span "Close" at bounding box center [1133, 36] width 27 height 15
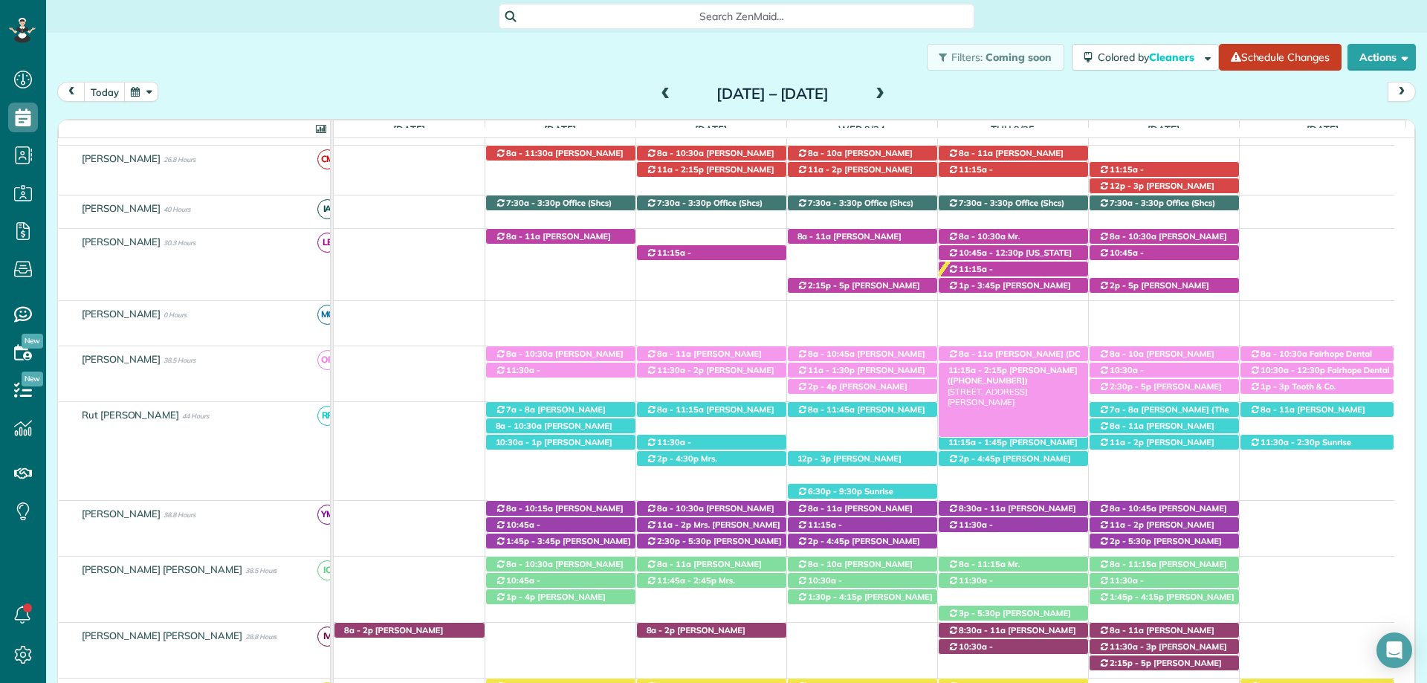
click at [1041, 371] on span "Kristen Eberlein (+17703247138)" at bounding box center [1012, 375] width 130 height 21
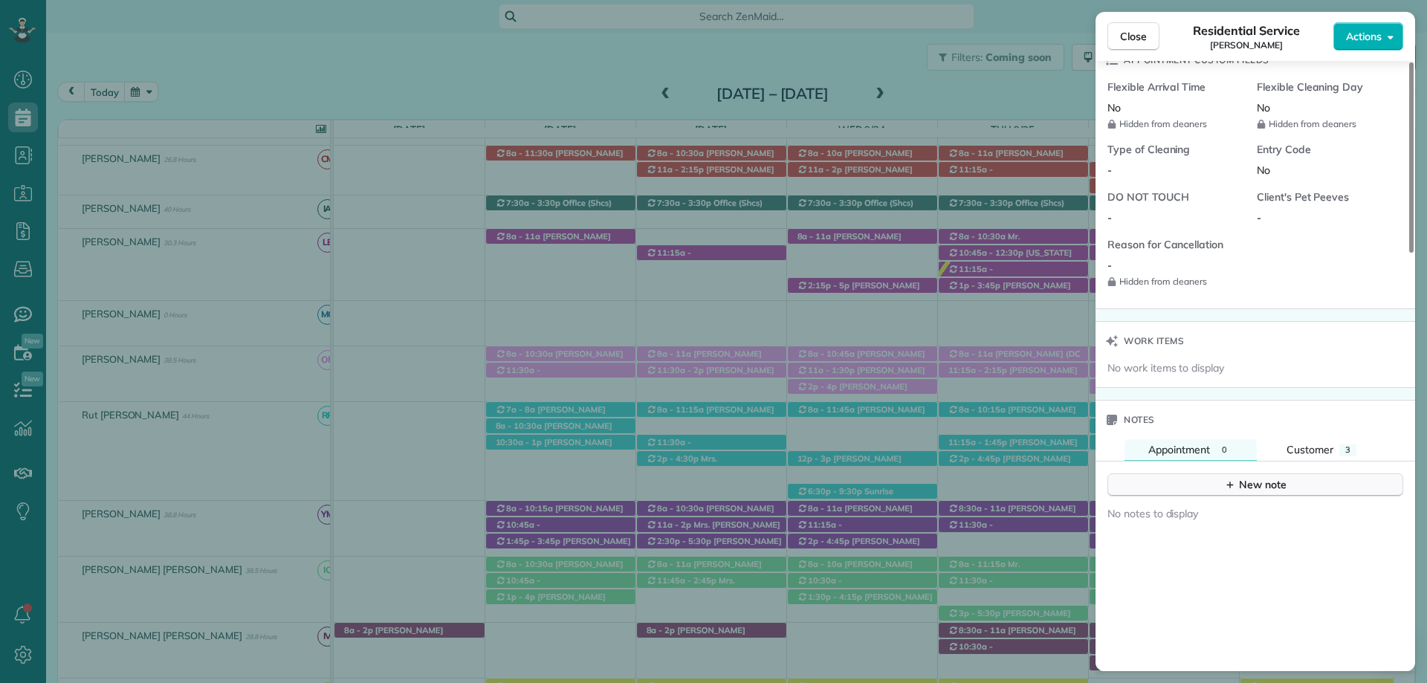
click at [1233, 478] on icon "button" at bounding box center [1230, 484] width 12 height 12
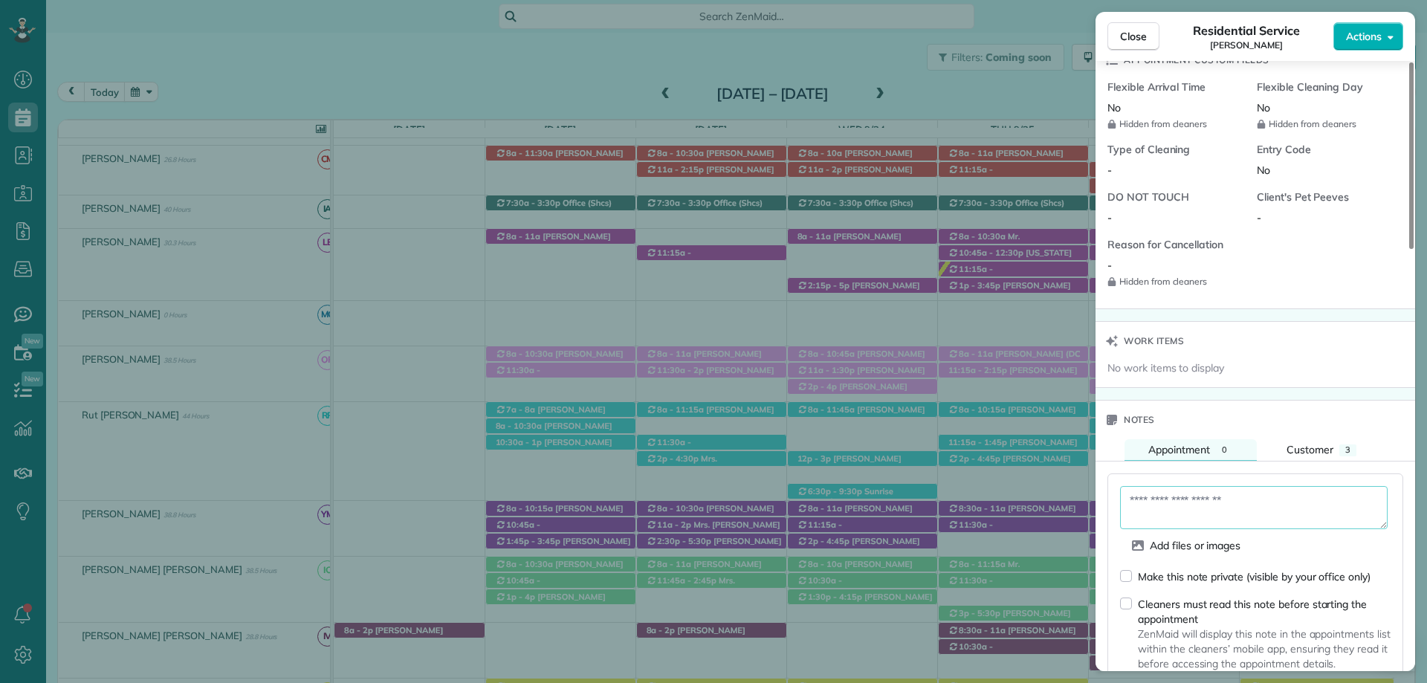
click at [1193, 490] on textarea at bounding box center [1253, 507] width 267 height 43
click at [1163, 497] on textarea at bounding box center [1253, 507] width 267 height 43
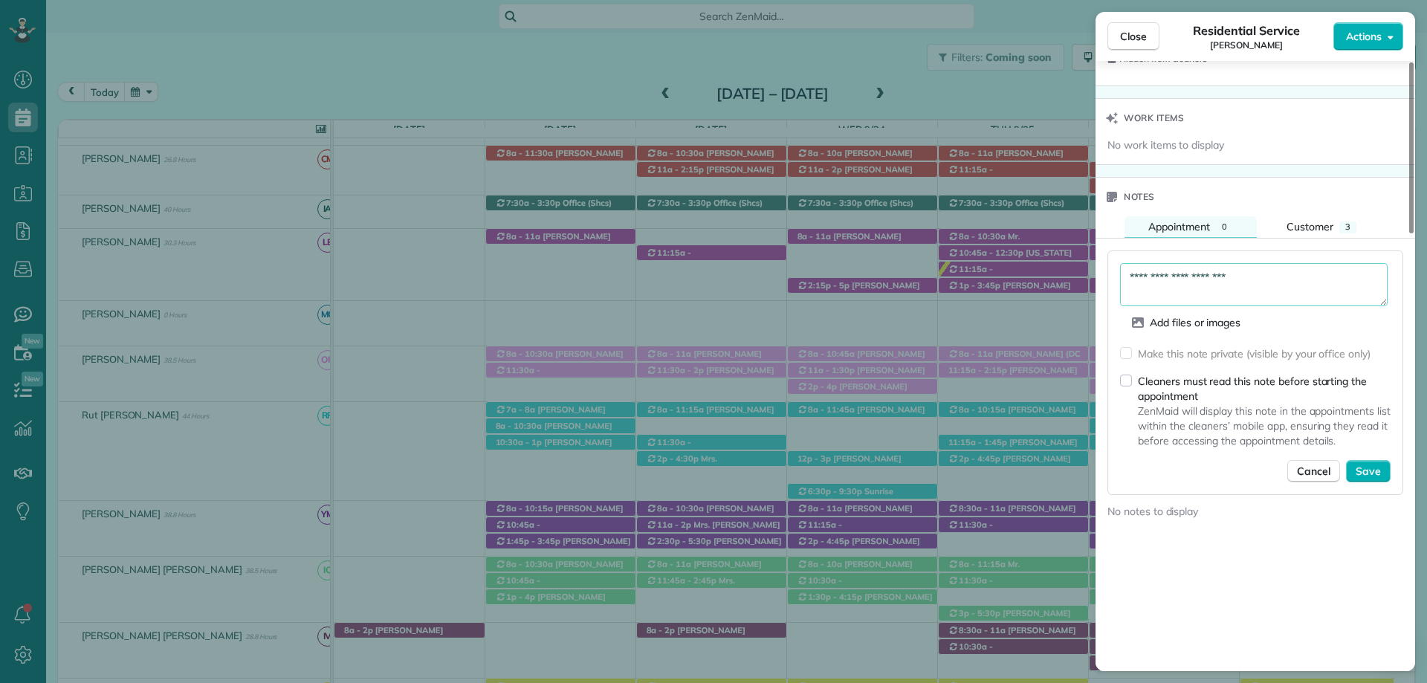
click at [1268, 265] on textarea "**********" at bounding box center [1253, 284] width 267 height 43
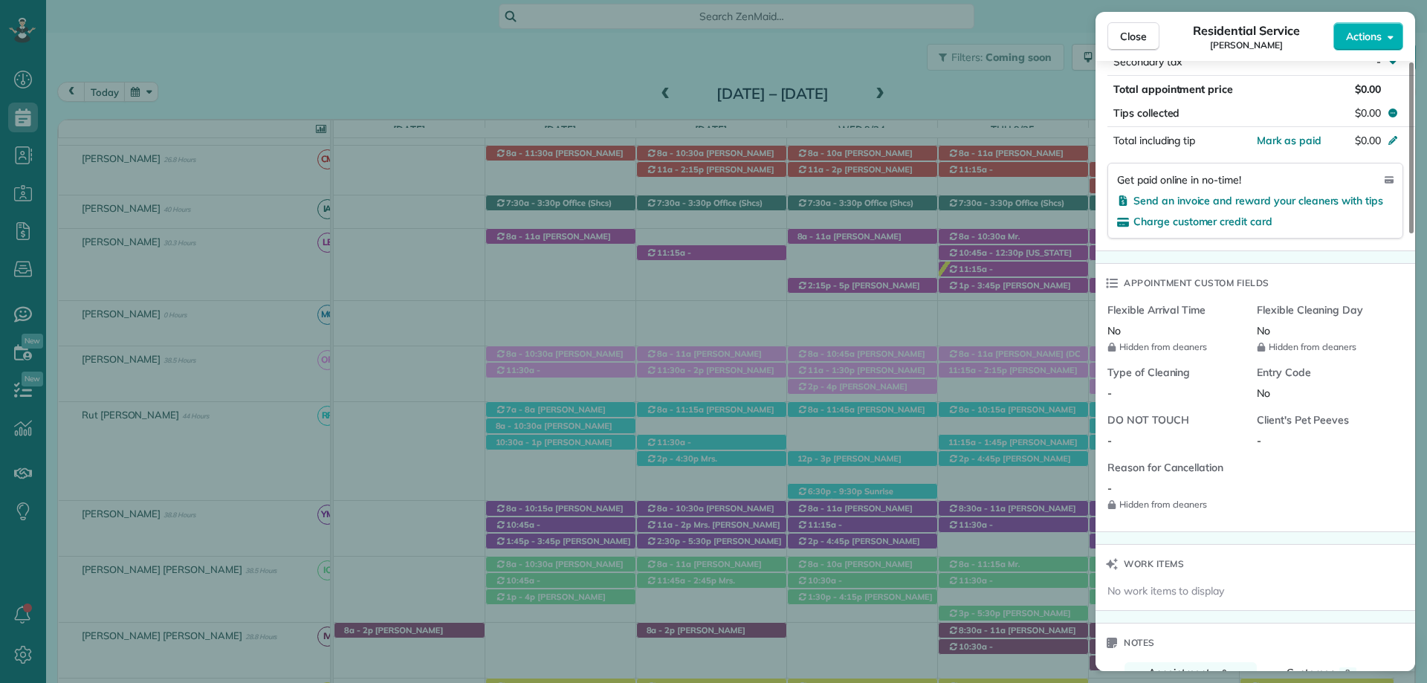
scroll to position [1487, 0]
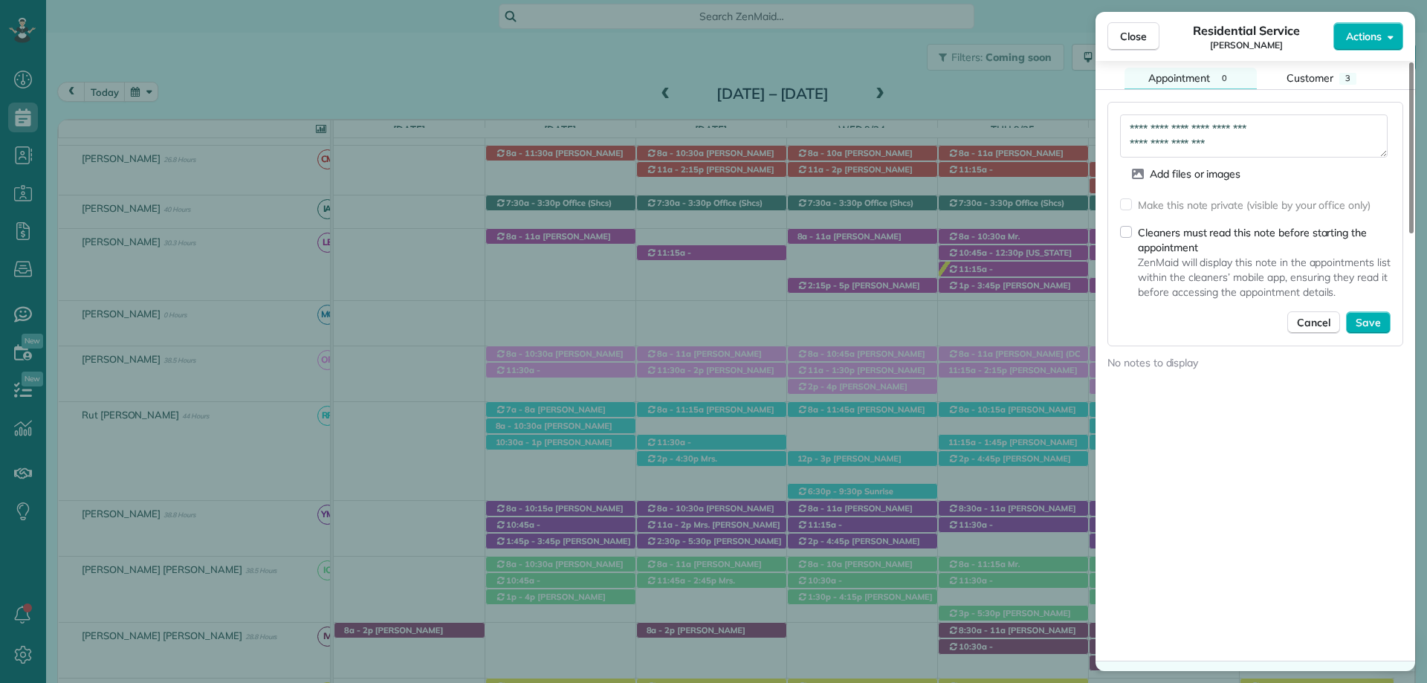
click at [1227, 126] on textarea "**********" at bounding box center [1253, 135] width 267 height 43
type textarea "**********"
click at [1378, 315] on span "Save" at bounding box center [1367, 322] width 25 height 15
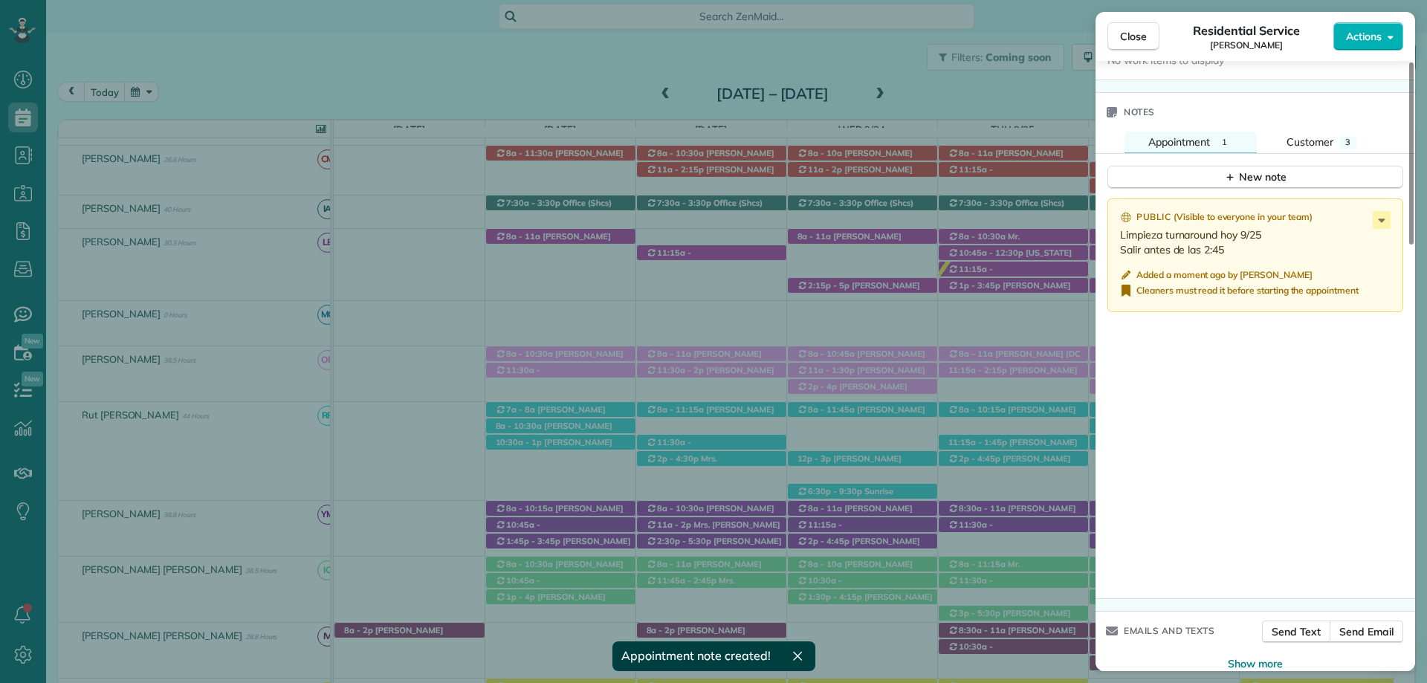
scroll to position [1430, 0]
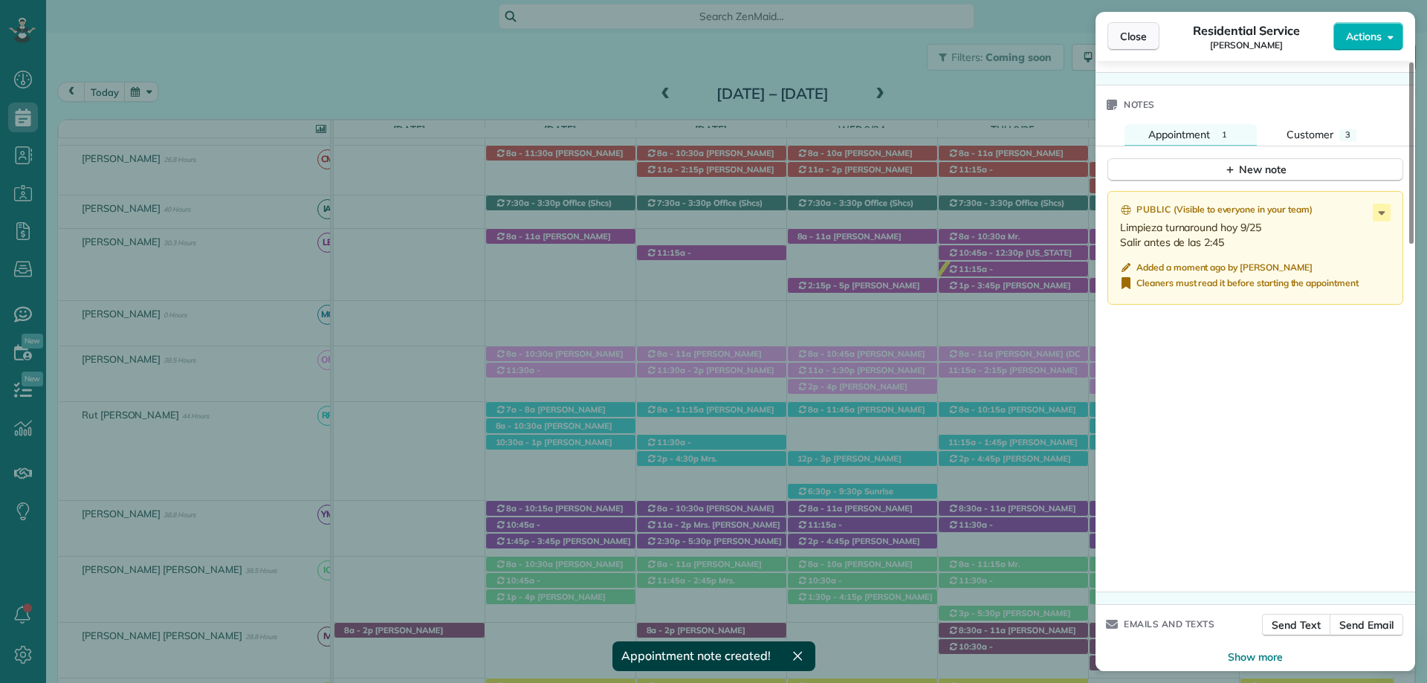
click at [1132, 30] on span "Close" at bounding box center [1133, 36] width 27 height 15
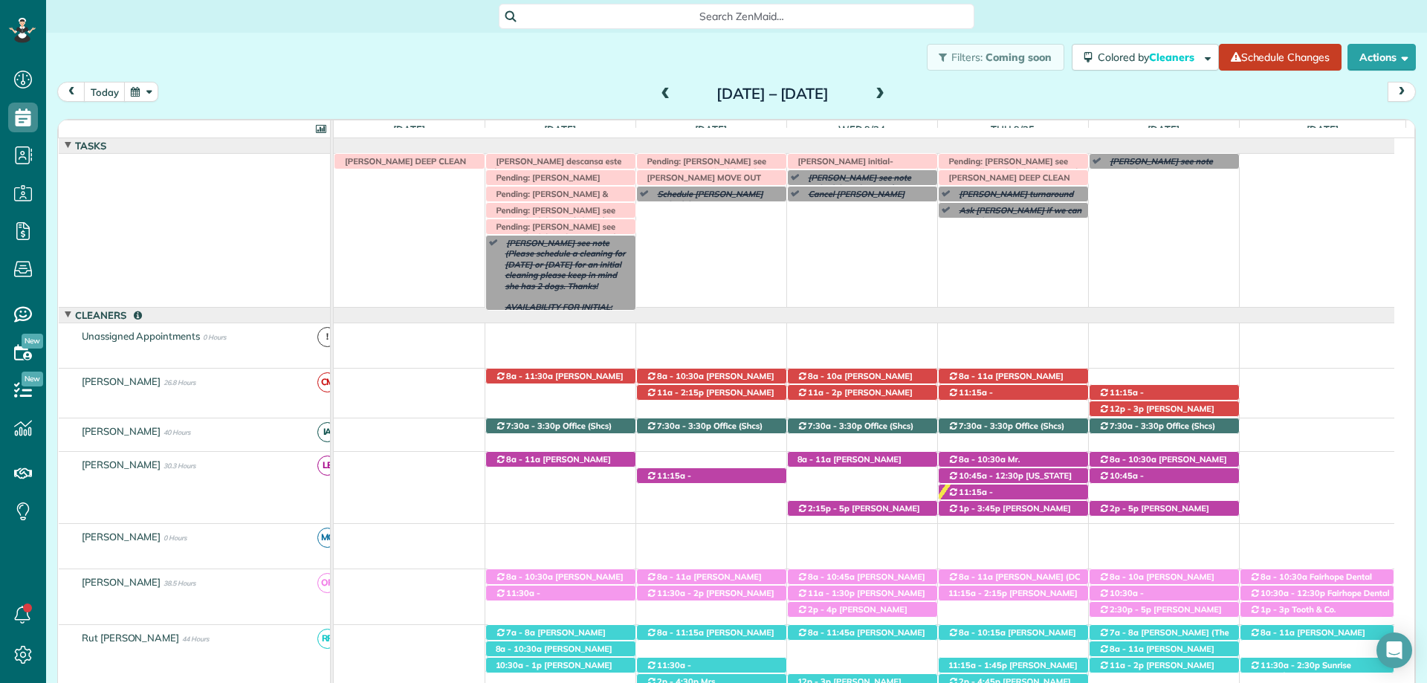
click at [596, 288] on span "Heather Grooms see note (Please schedule a cleaning for Monday or Wednesday for…" at bounding box center [562, 280] width 126 height 85
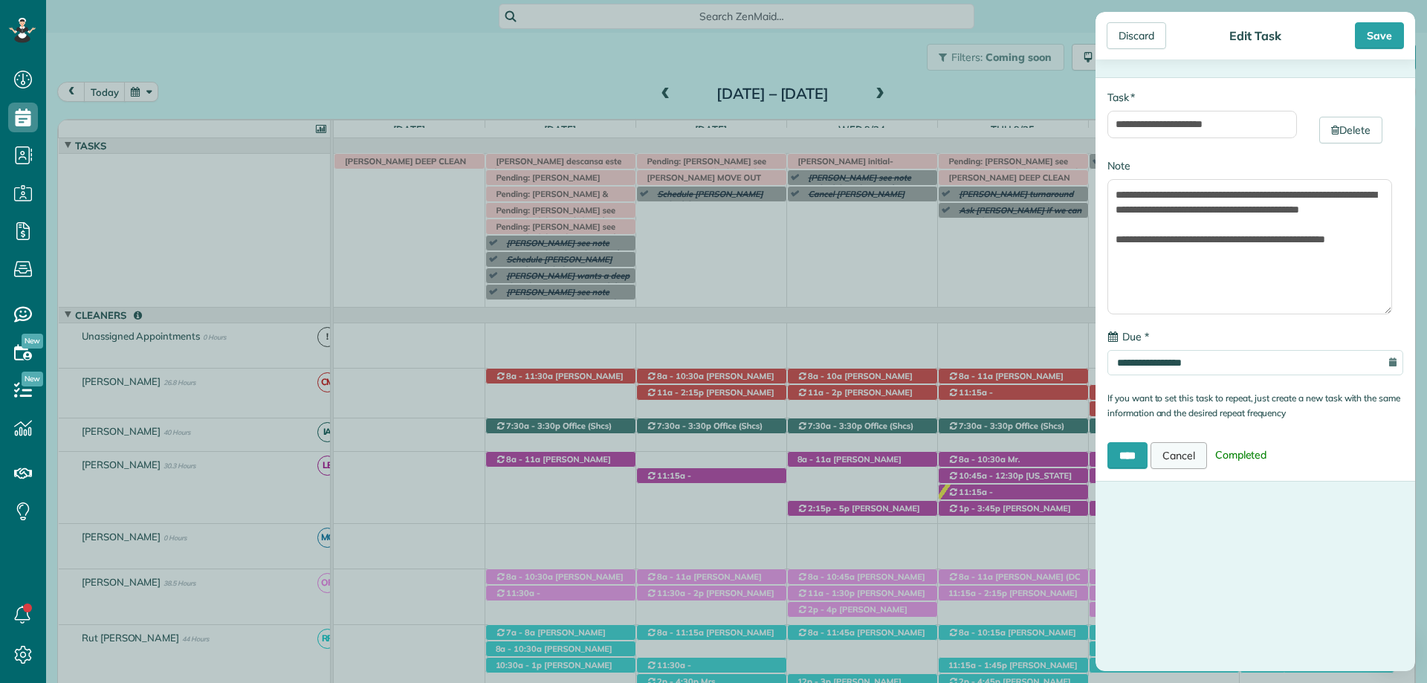
click at [1202, 450] on link "Cancel" at bounding box center [1178, 455] width 56 height 27
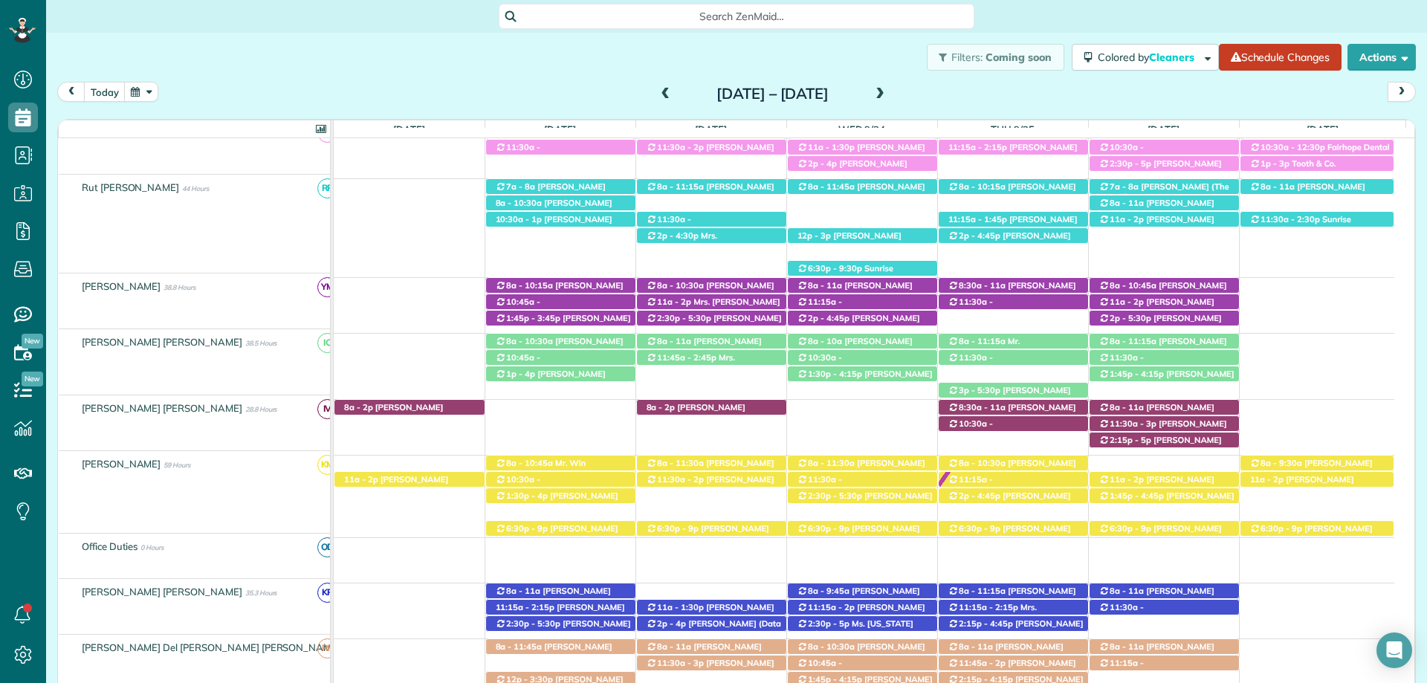
scroll to position [446, 0]
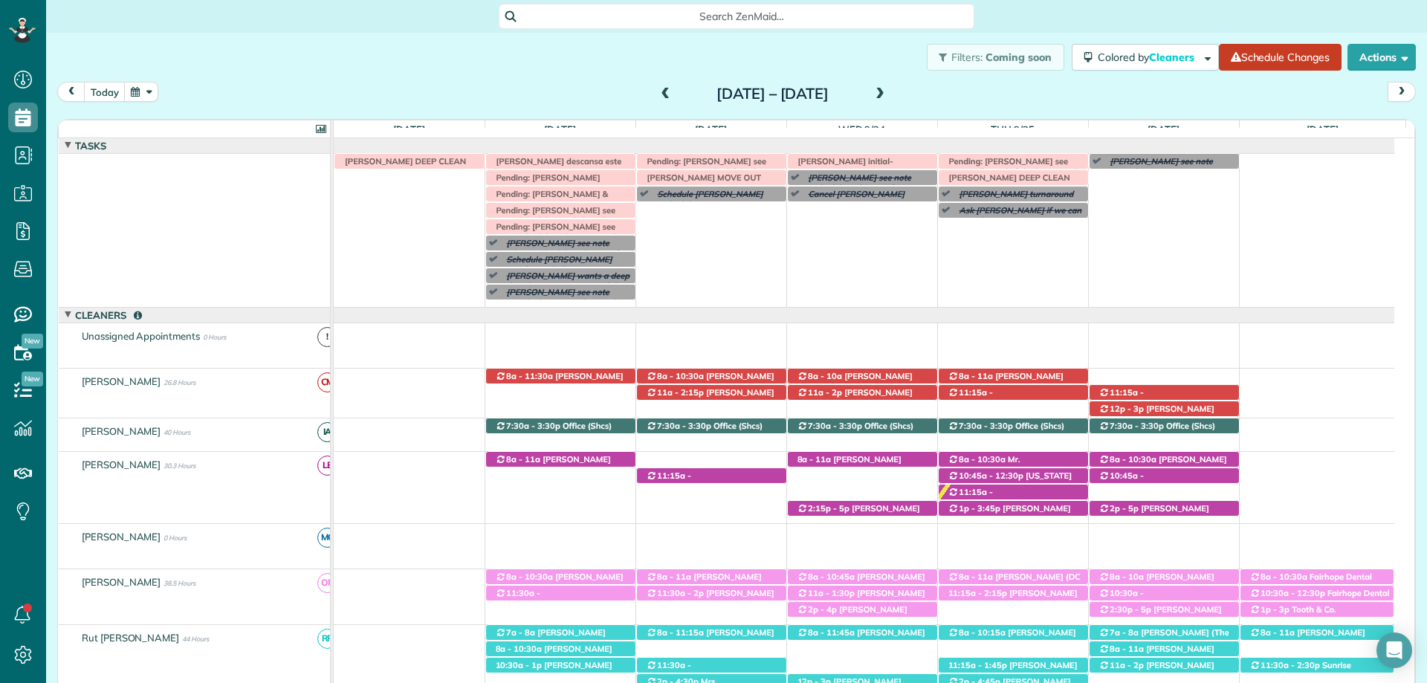
click at [888, 88] on span at bounding box center [880, 94] width 16 height 13
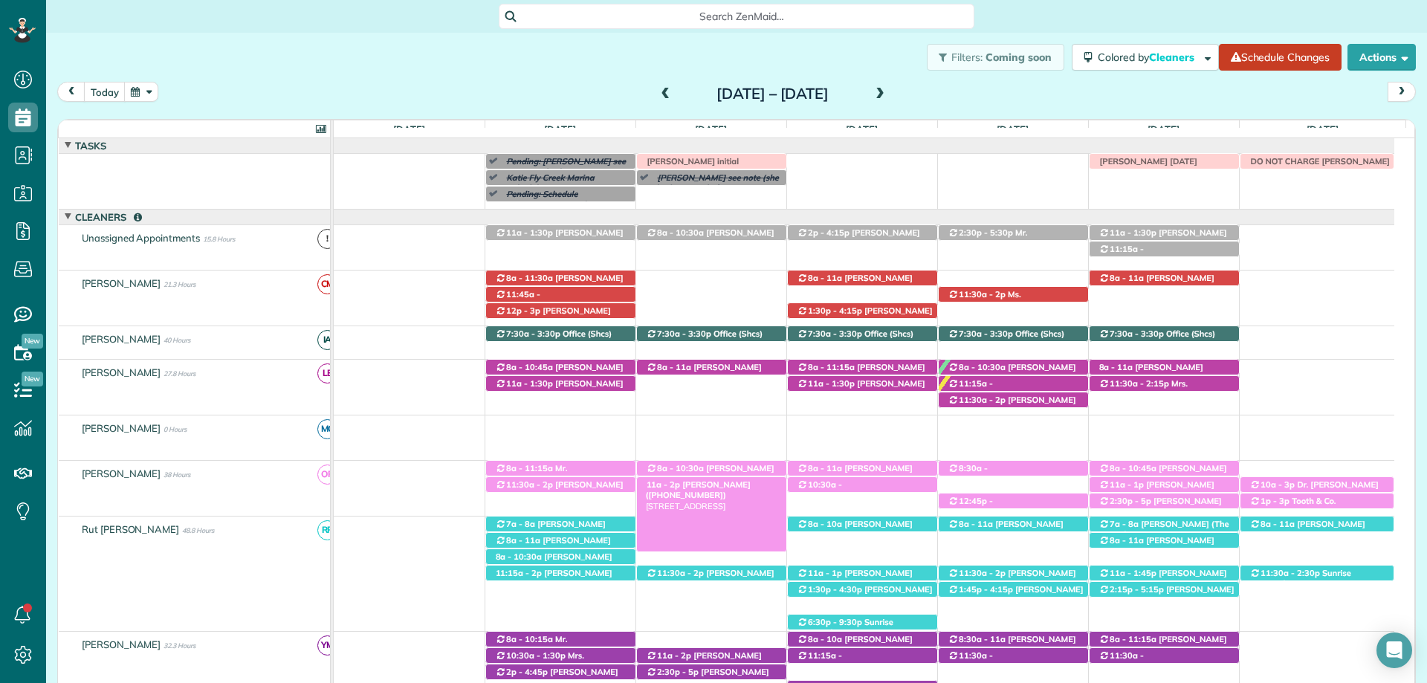
click at [731, 482] on span "Britney Winchester (+16192122830)" at bounding box center [698, 489] width 105 height 21
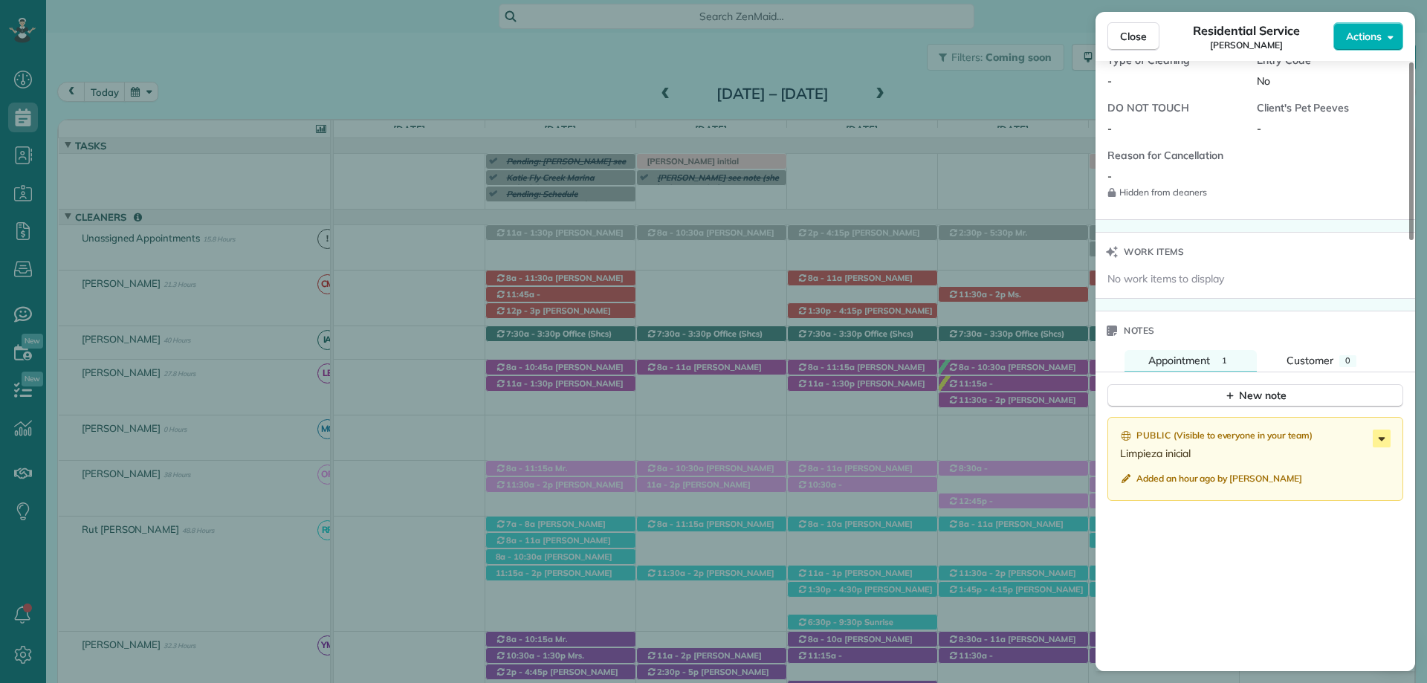
click at [1376, 437] on icon at bounding box center [1381, 438] width 18 height 18
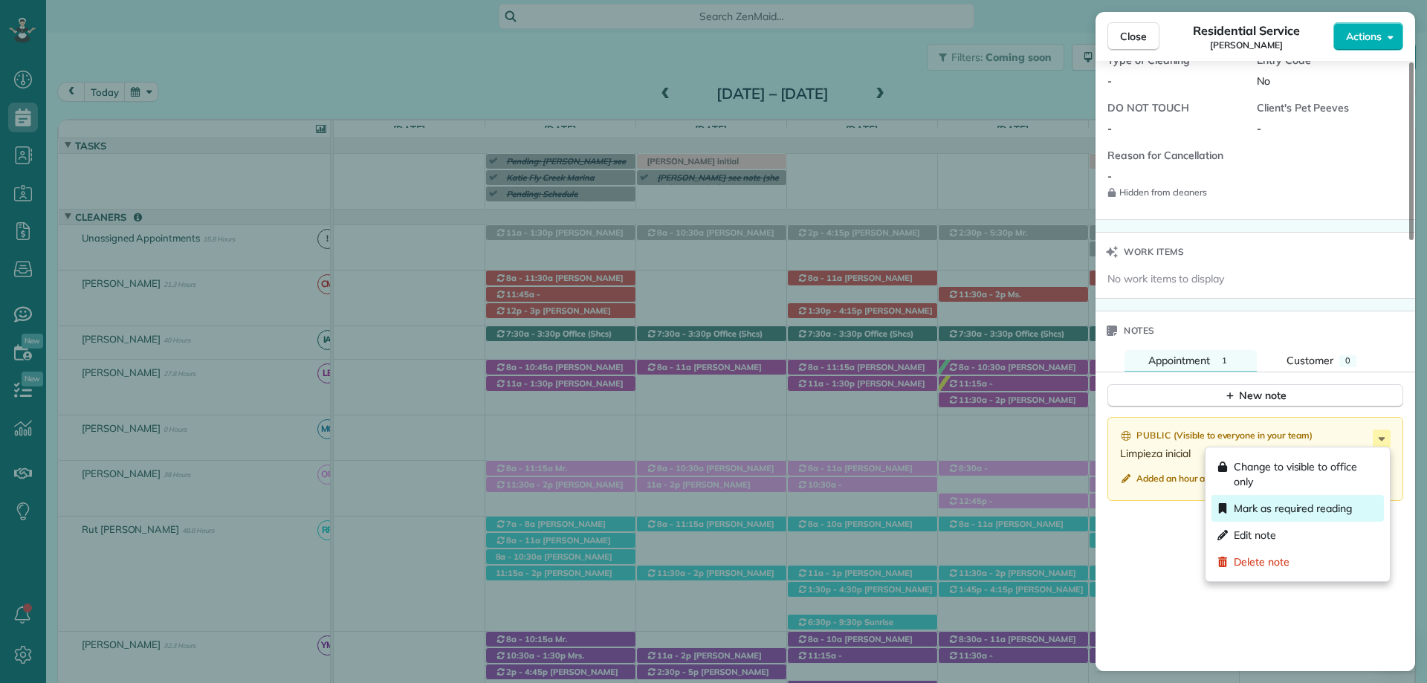
click at [1311, 512] on span "Mark as required reading" at bounding box center [1292, 508] width 118 height 15
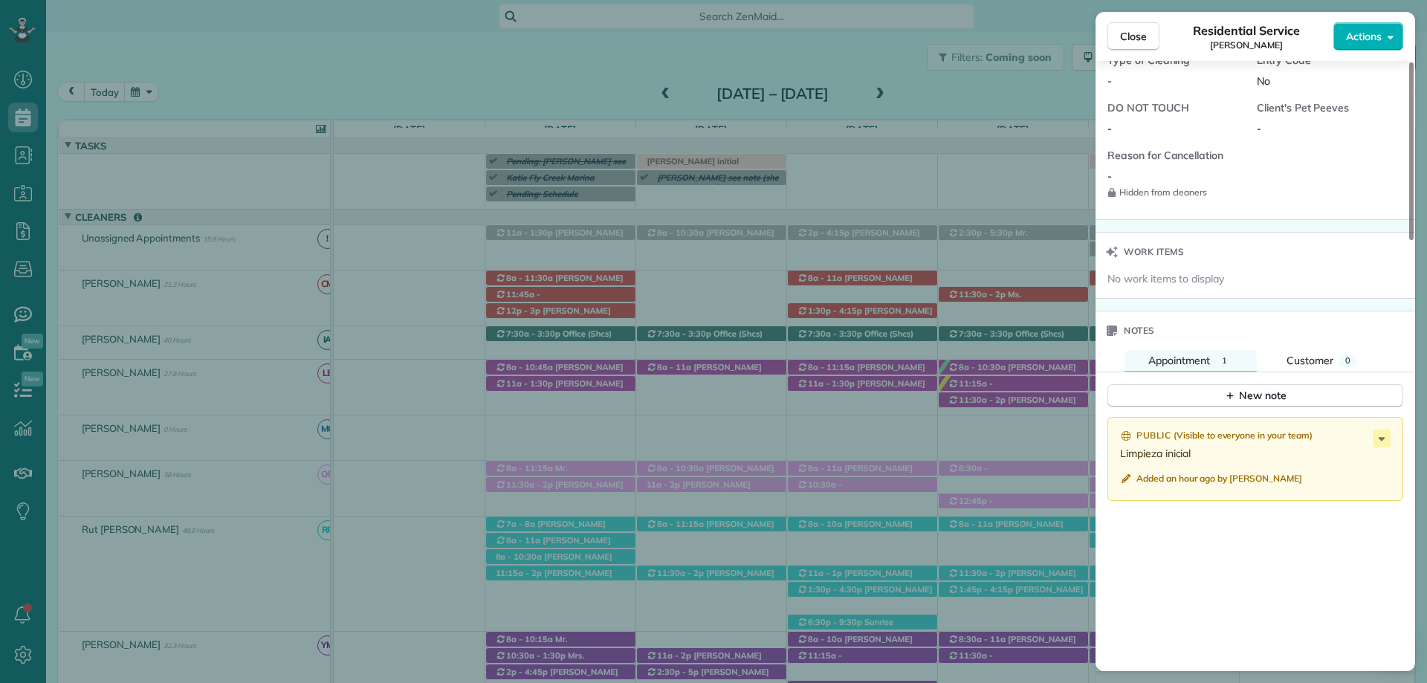
click at [1380, 432] on icon at bounding box center [1381, 438] width 18 height 18
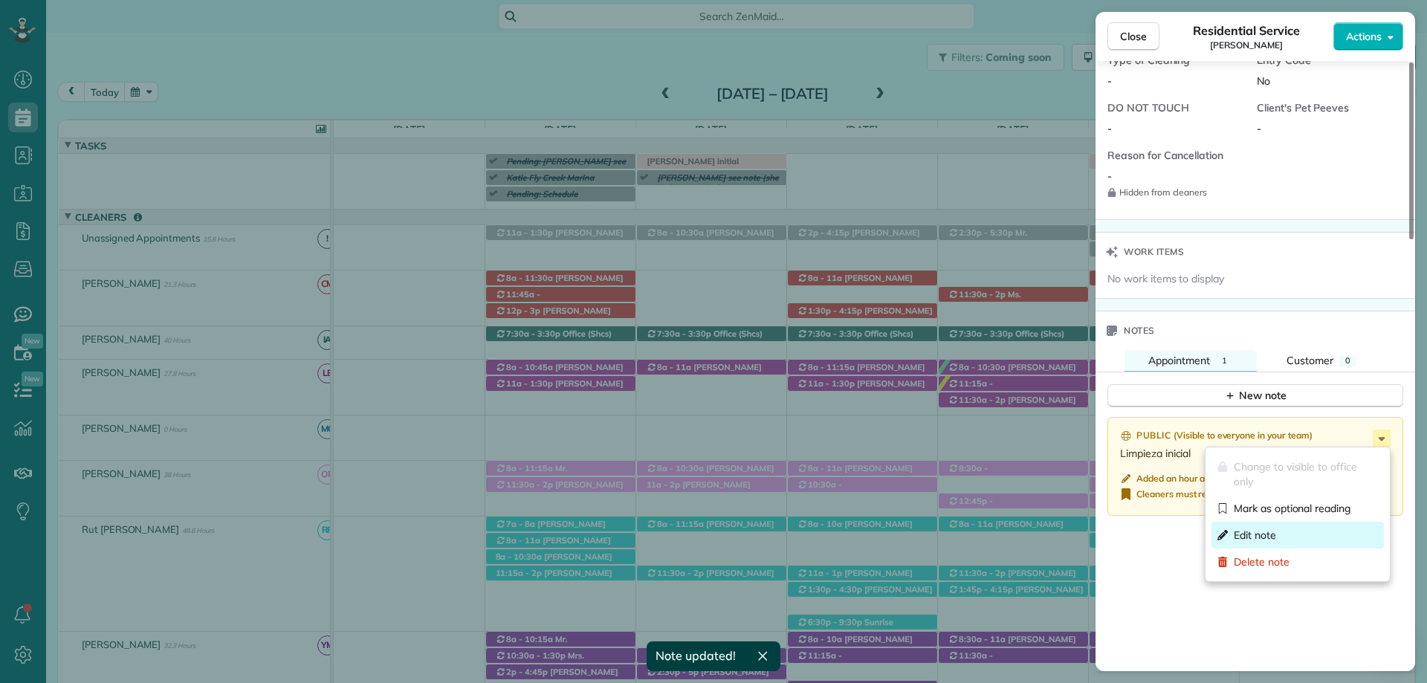
click at [1278, 534] on div "Edit note" at bounding box center [1297, 535] width 172 height 27
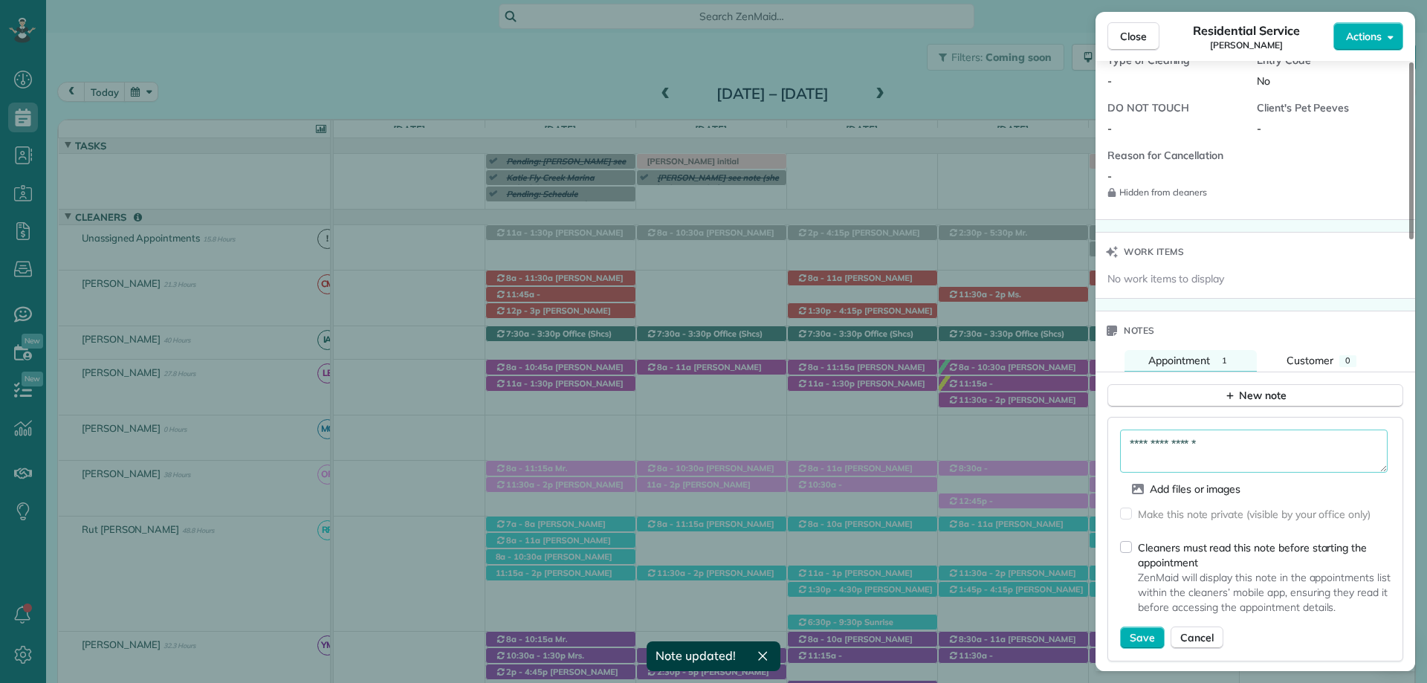
click at [1211, 438] on textarea "**********" at bounding box center [1253, 450] width 267 height 43
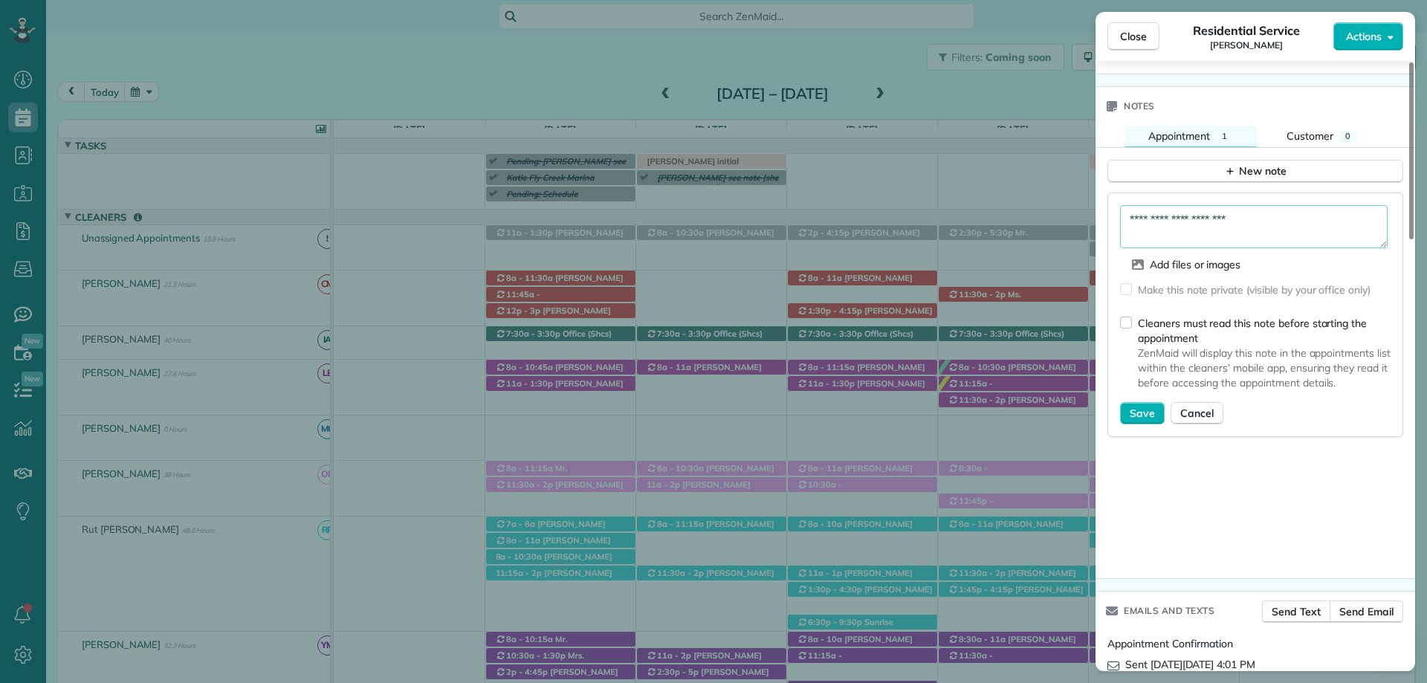
click at [1270, 218] on textarea "**********" at bounding box center [1253, 226] width 267 height 43
type textarea "**********"
click at [1139, 405] on button "Save" at bounding box center [1142, 413] width 45 height 22
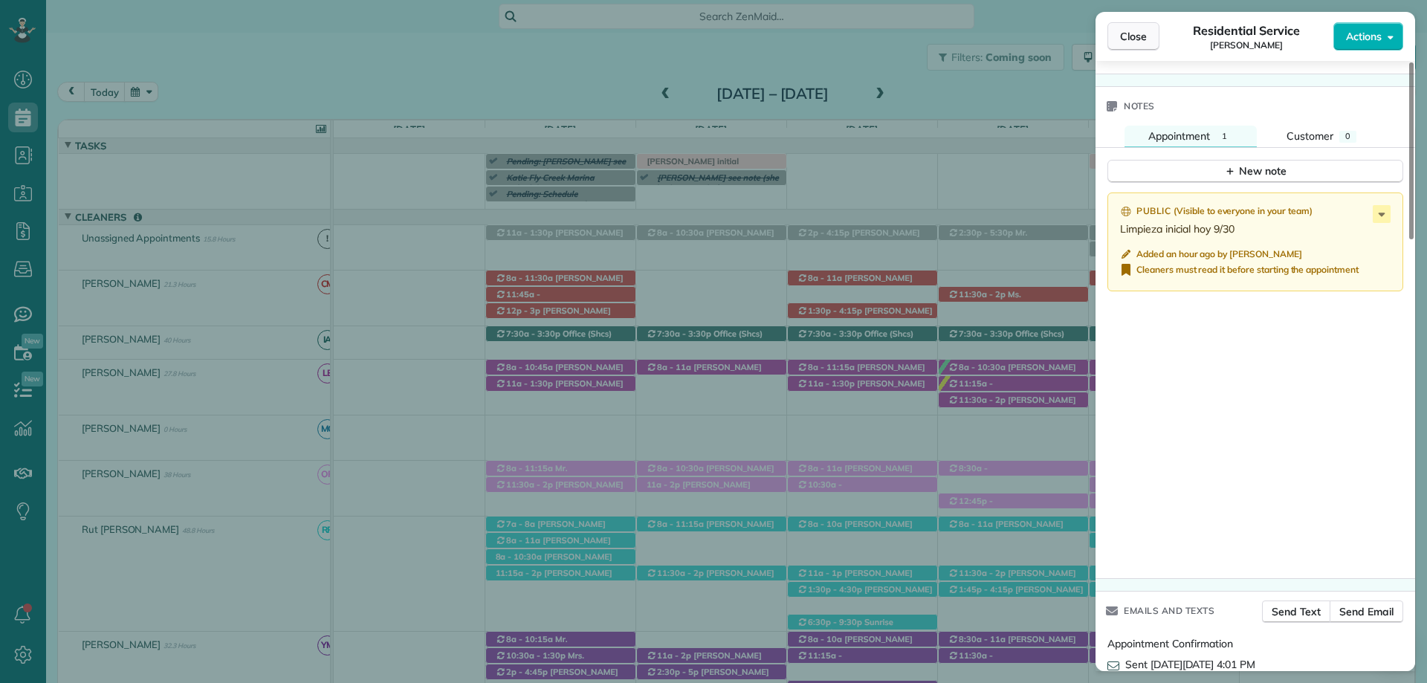
click at [1132, 28] on button "Close" at bounding box center [1133, 36] width 52 height 28
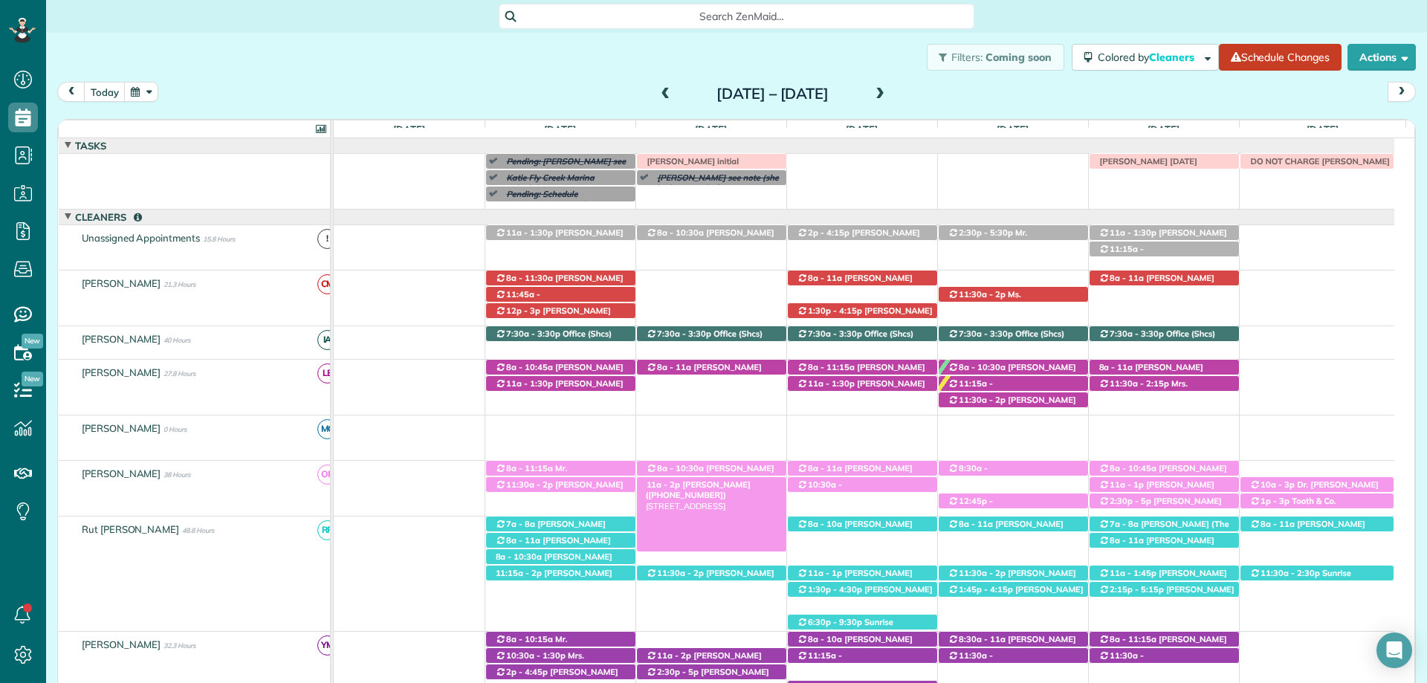
click at [717, 485] on span "Britney Winchester (+16192122830)" at bounding box center [698, 489] width 105 height 21
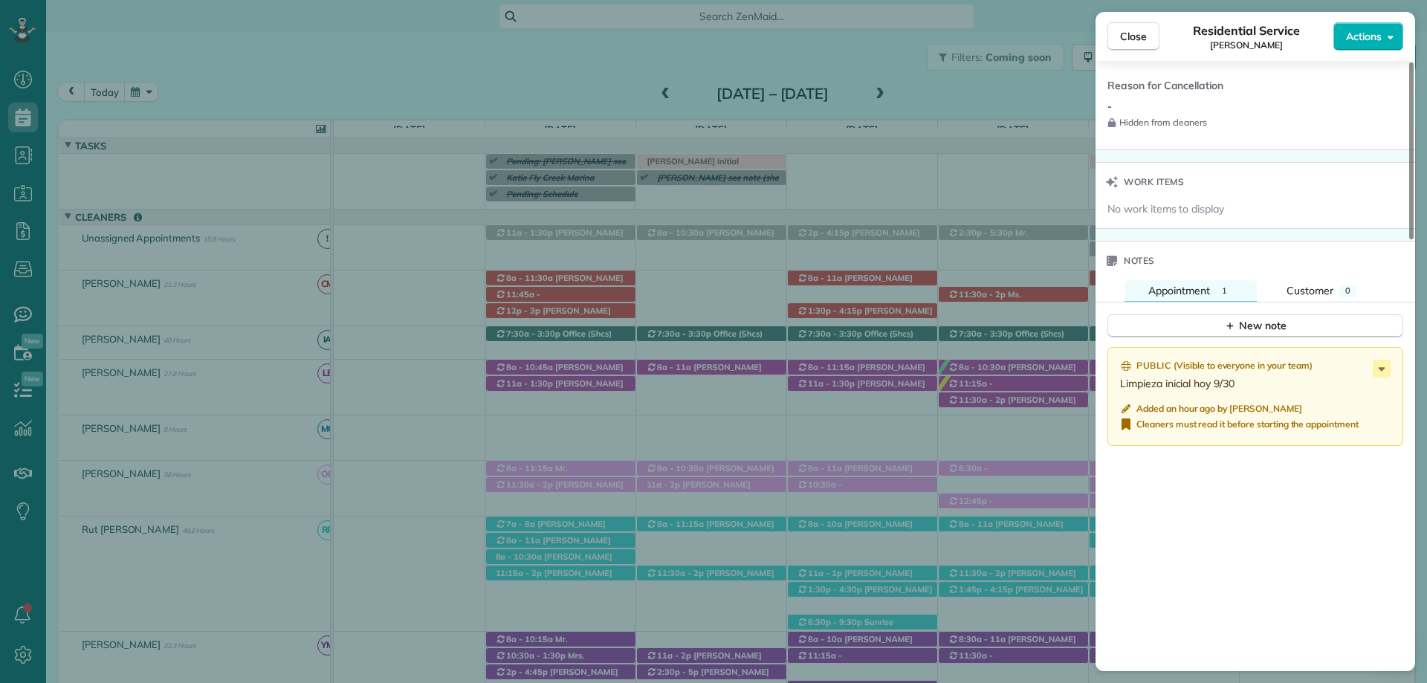
scroll to position [1263, 0]
click at [1135, 37] on span "Close" at bounding box center [1133, 36] width 27 height 15
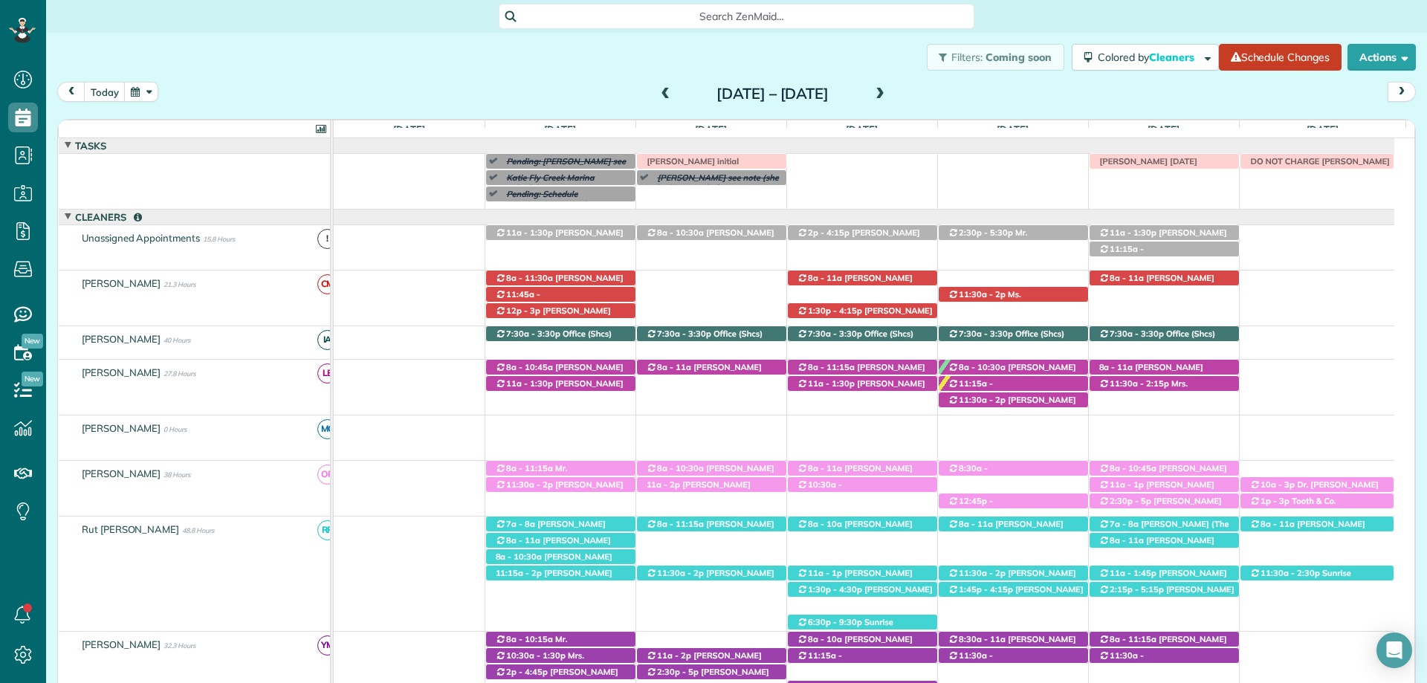
click at [1241, 8] on div "Search ZenMaid…" at bounding box center [736, 16] width 1380 height 25
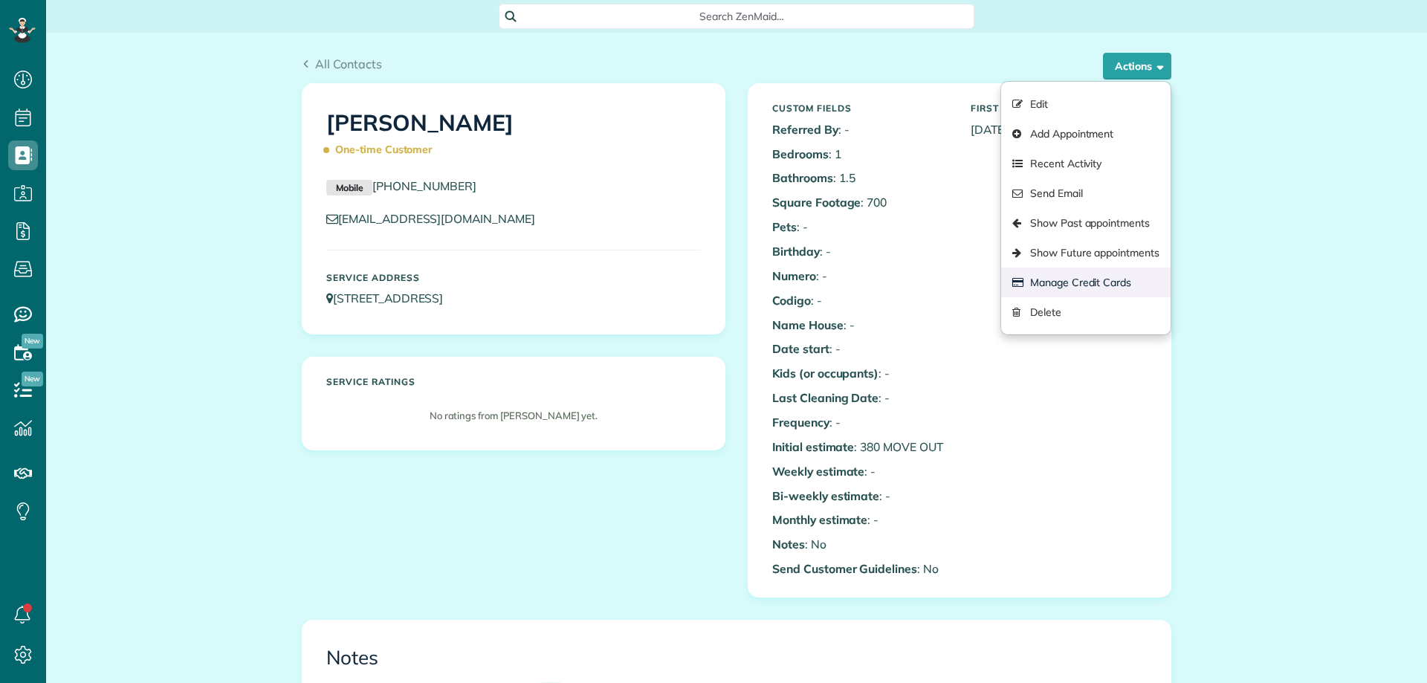
scroll to position [7, 7]
click at [1092, 285] on link "Manage Credit Cards" at bounding box center [1085, 282] width 169 height 30
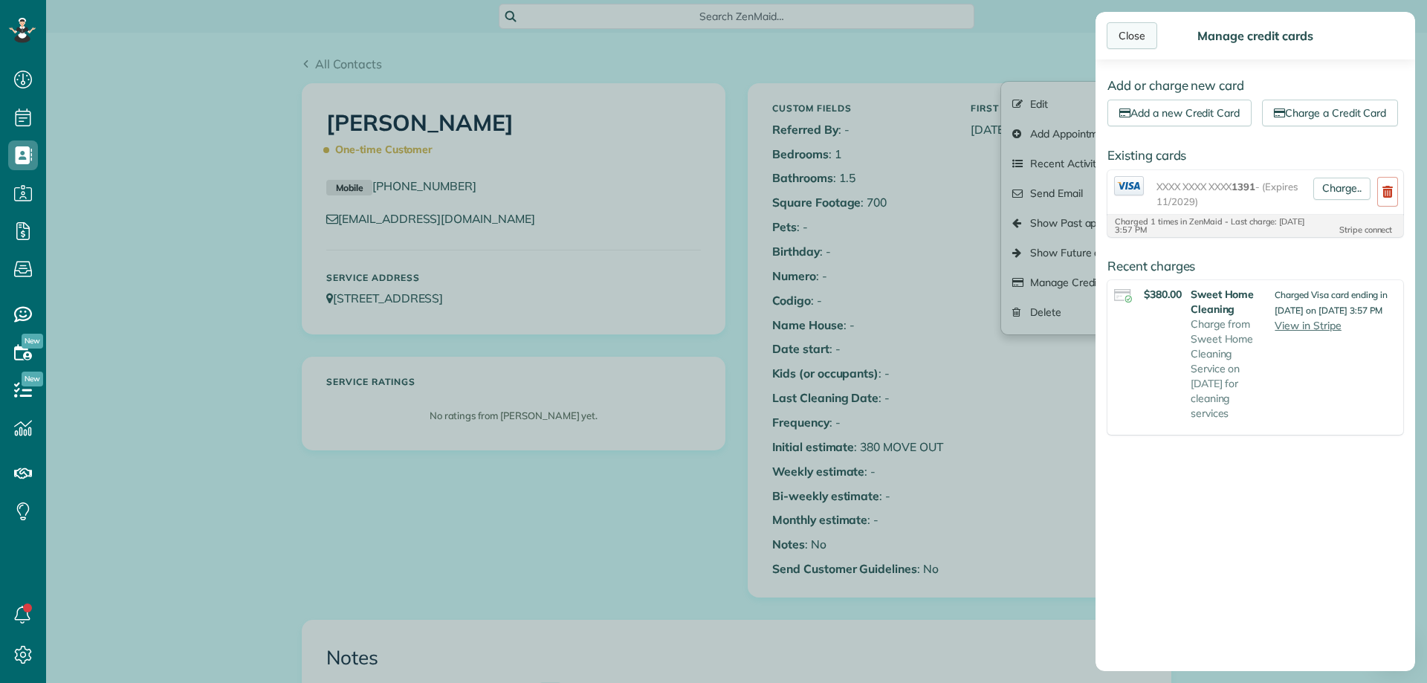
click at [1132, 36] on div "Close" at bounding box center [1131, 35] width 51 height 27
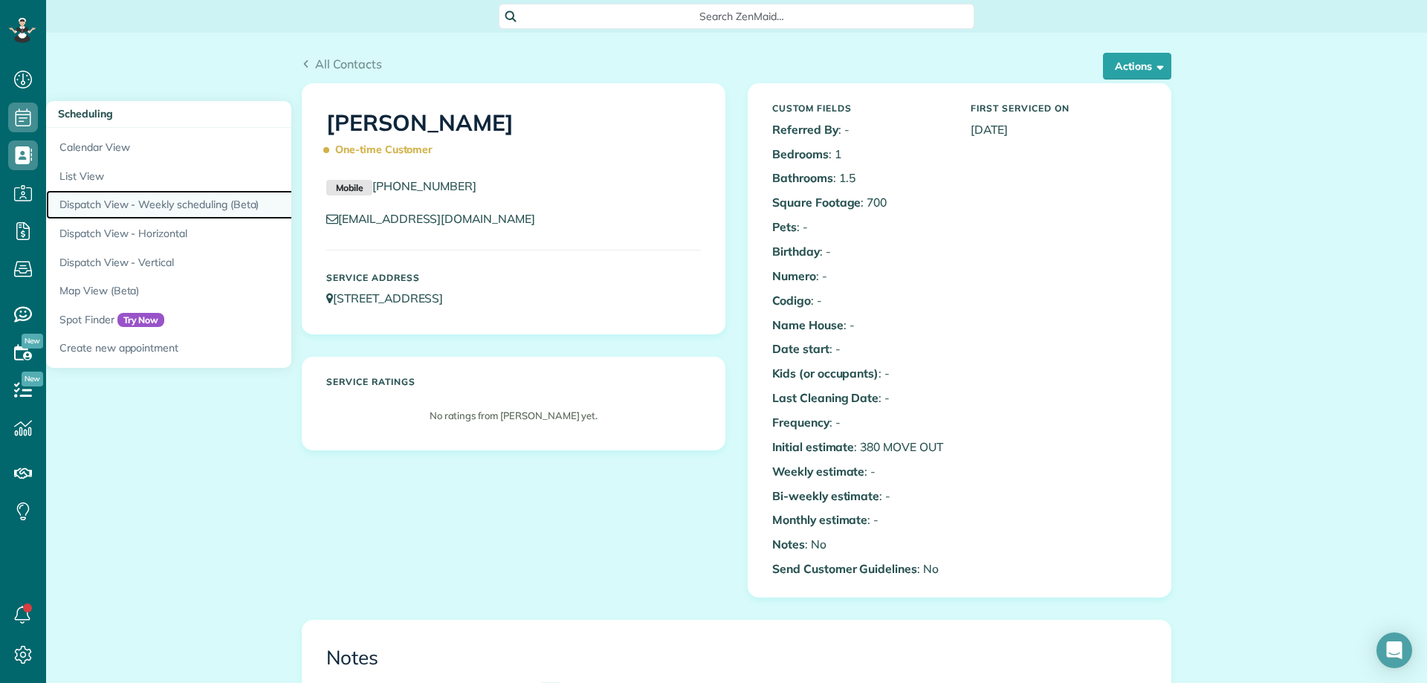
click at [174, 200] on link "Dispatch View - Weekly scheduling (Beta)" at bounding box center [231, 204] width 371 height 29
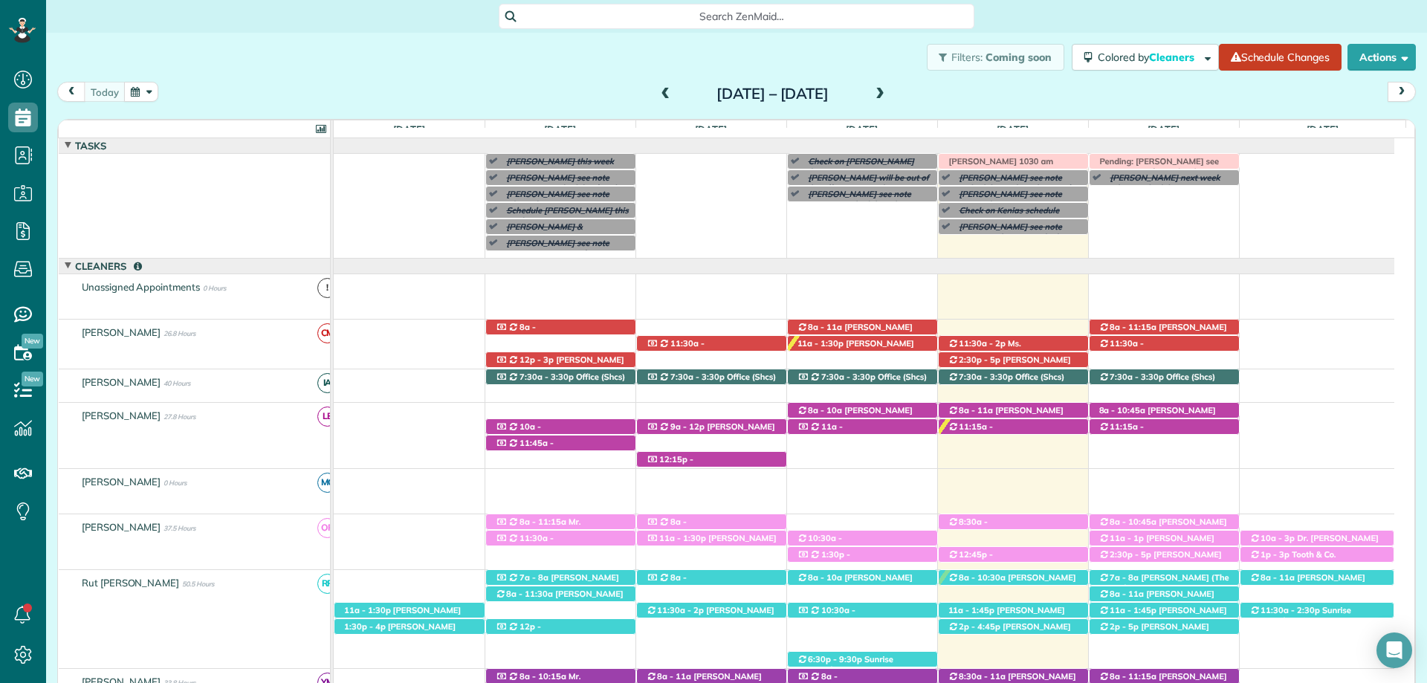
click at [888, 98] on span at bounding box center [880, 94] width 16 height 13
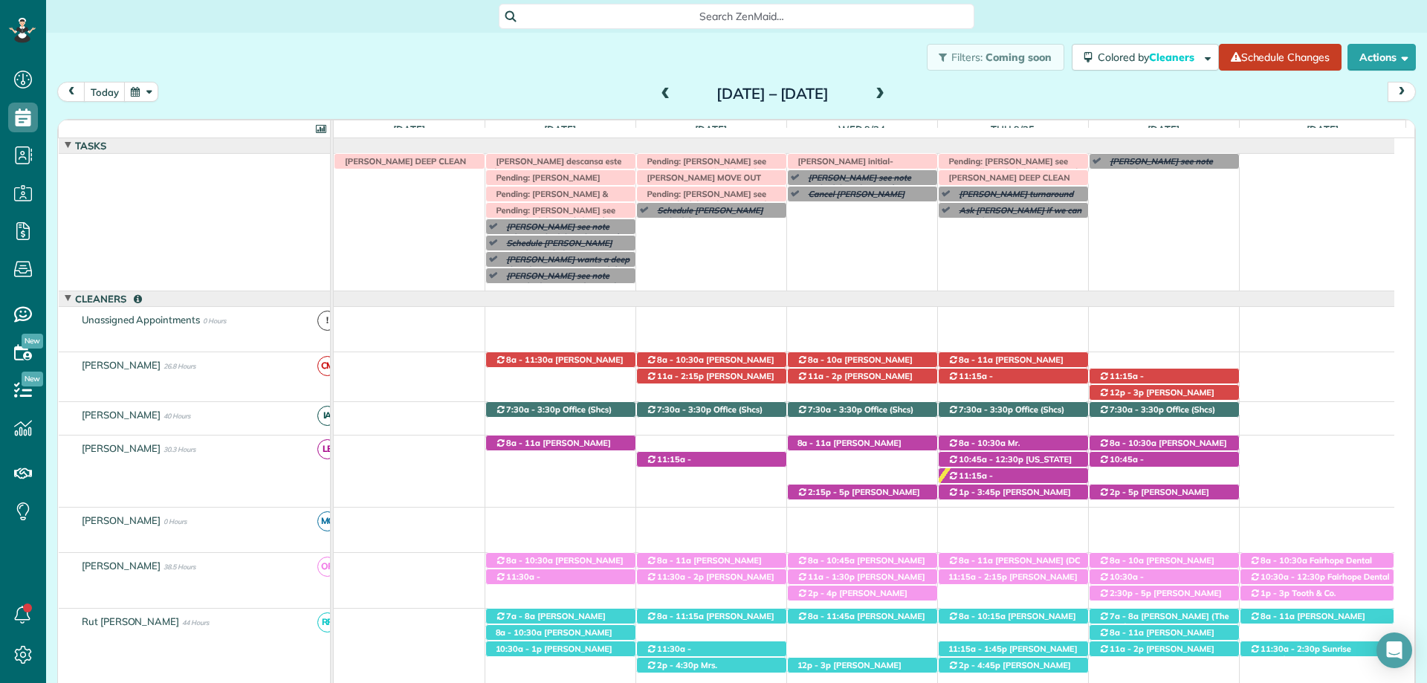
scroll to position [92, 0]
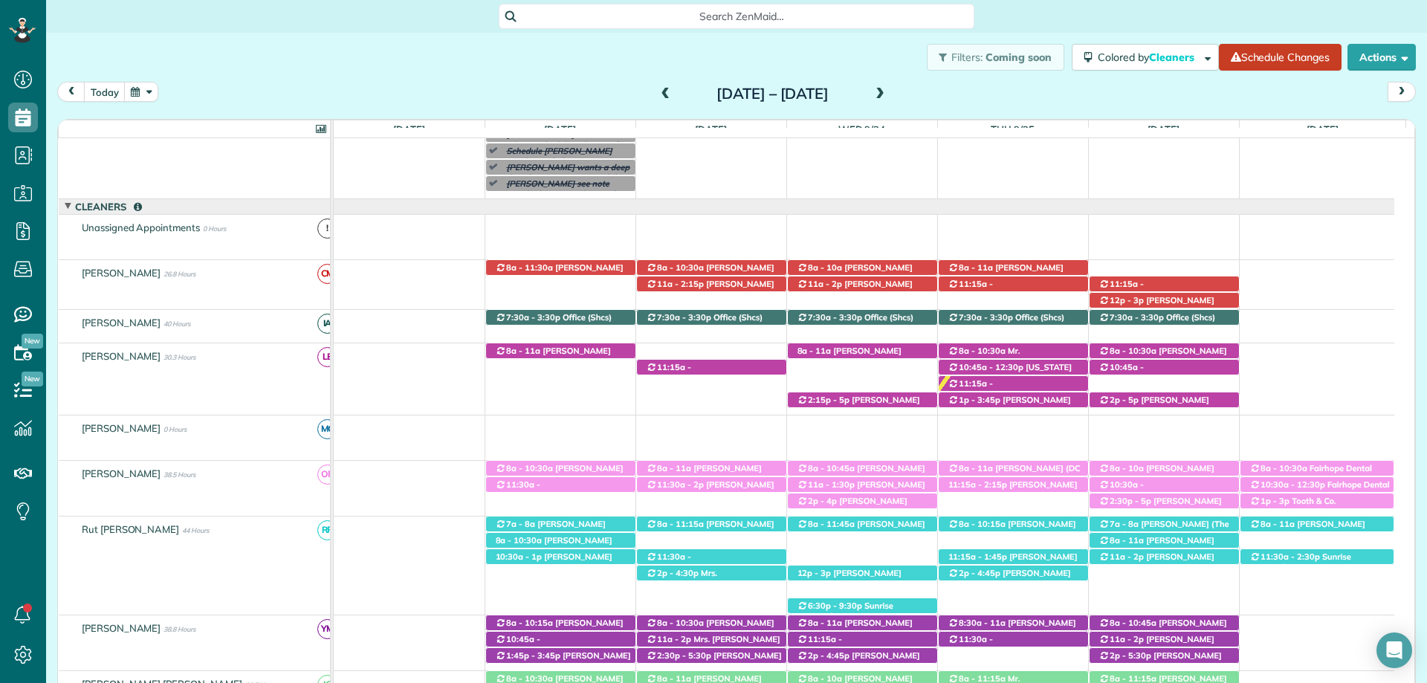
click at [888, 95] on span at bounding box center [880, 94] width 16 height 13
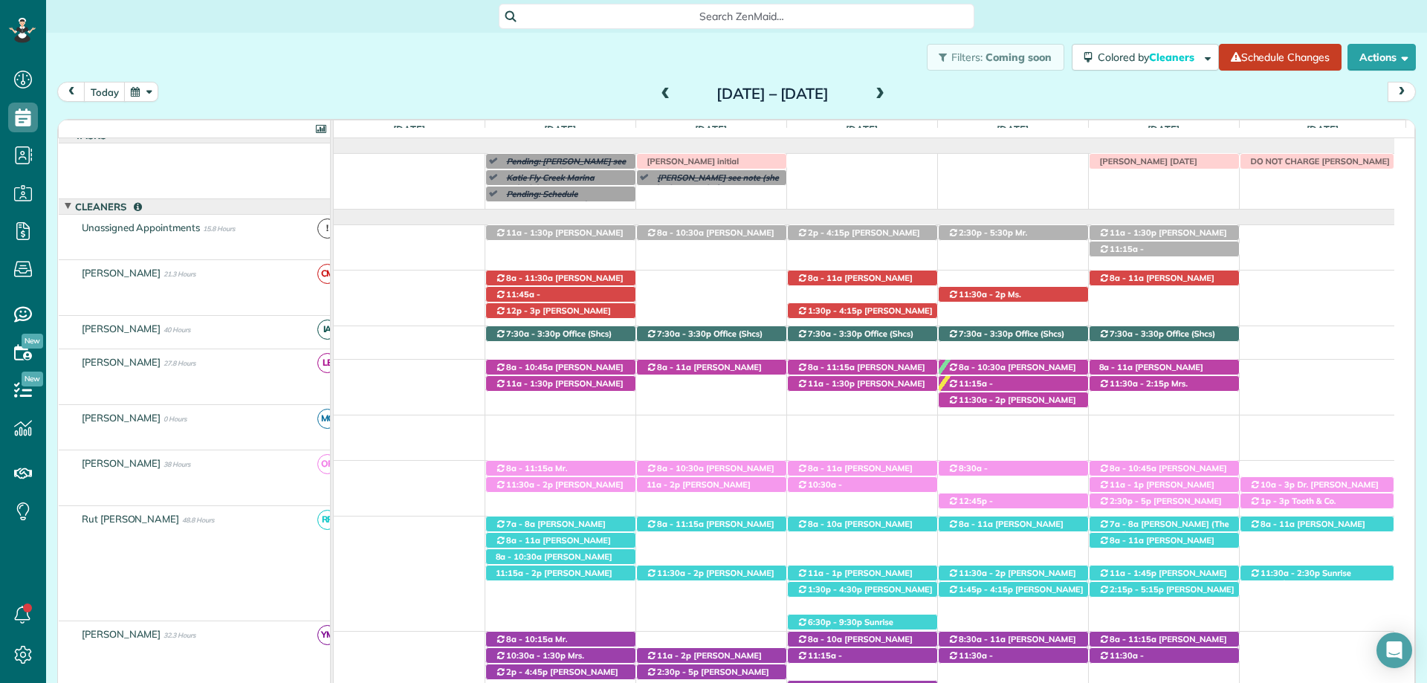
scroll to position [0, 0]
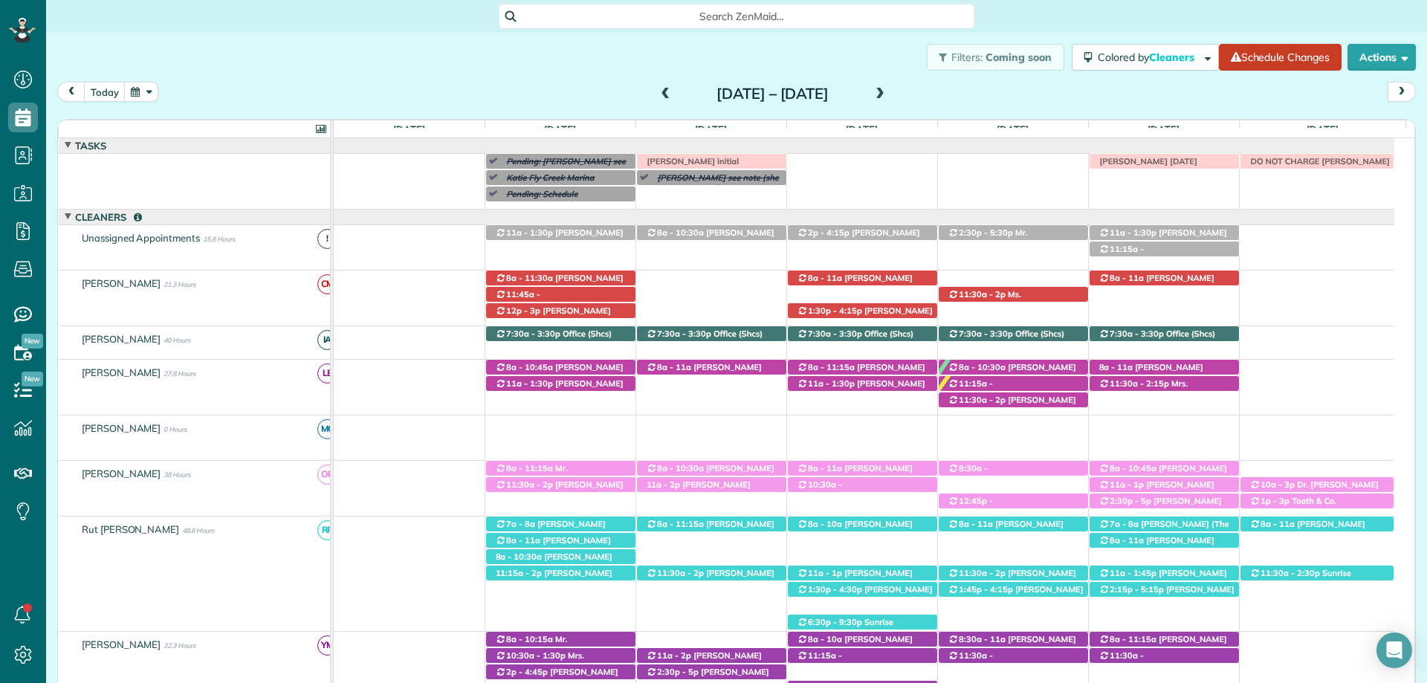
click at [888, 89] on span at bounding box center [880, 94] width 16 height 13
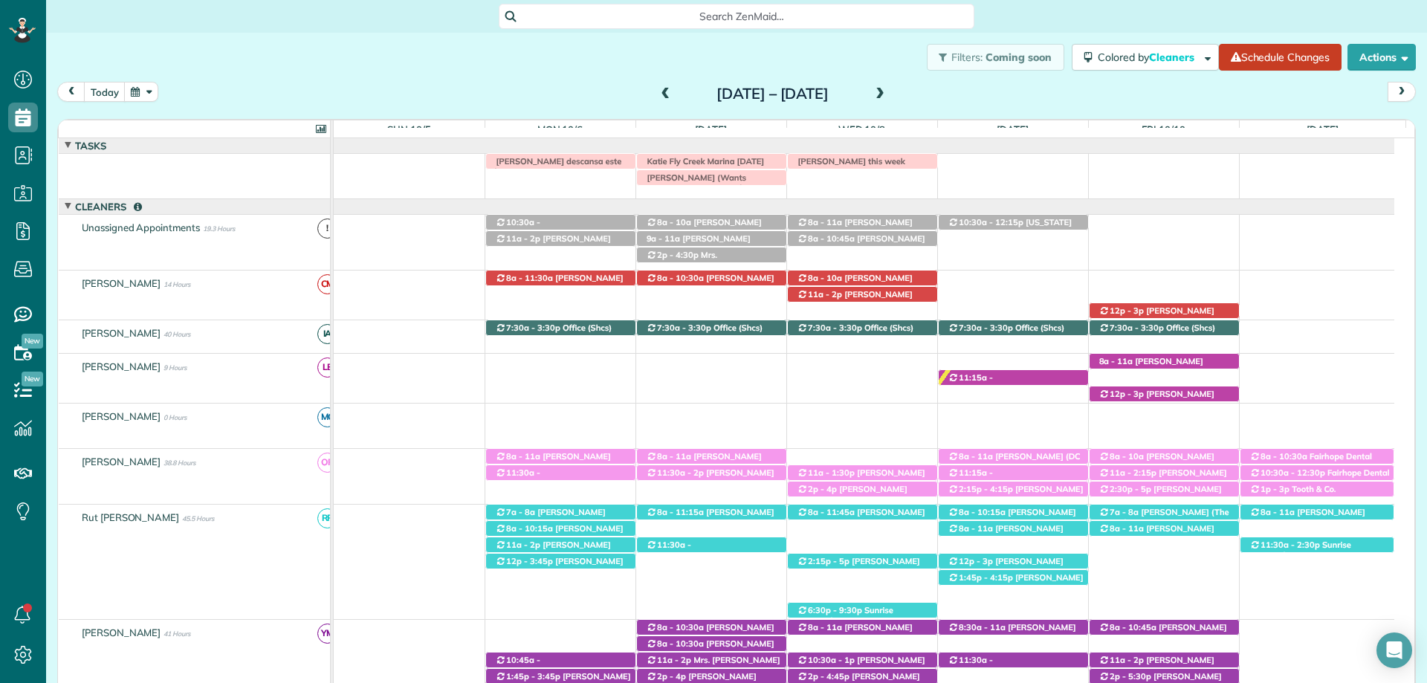
click at [658, 97] on span at bounding box center [666, 94] width 16 height 13
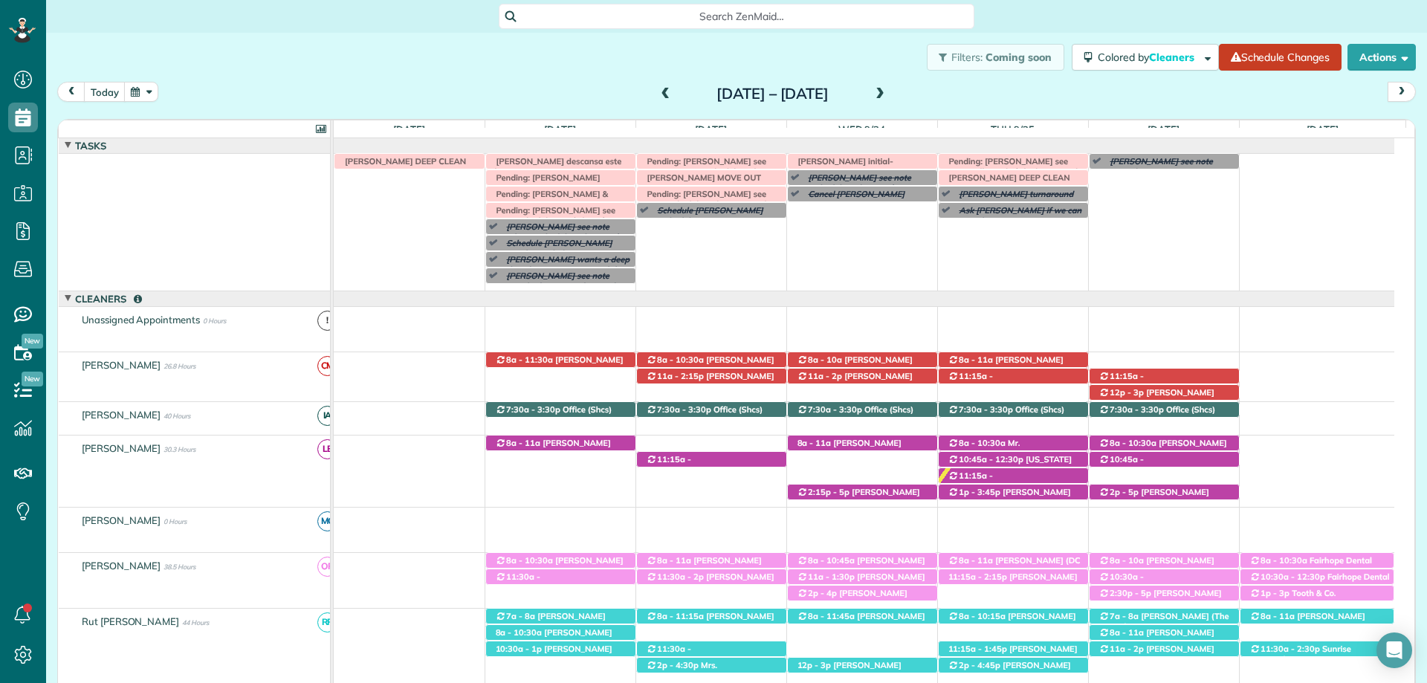
click at [658, 101] on span at bounding box center [666, 94] width 16 height 22
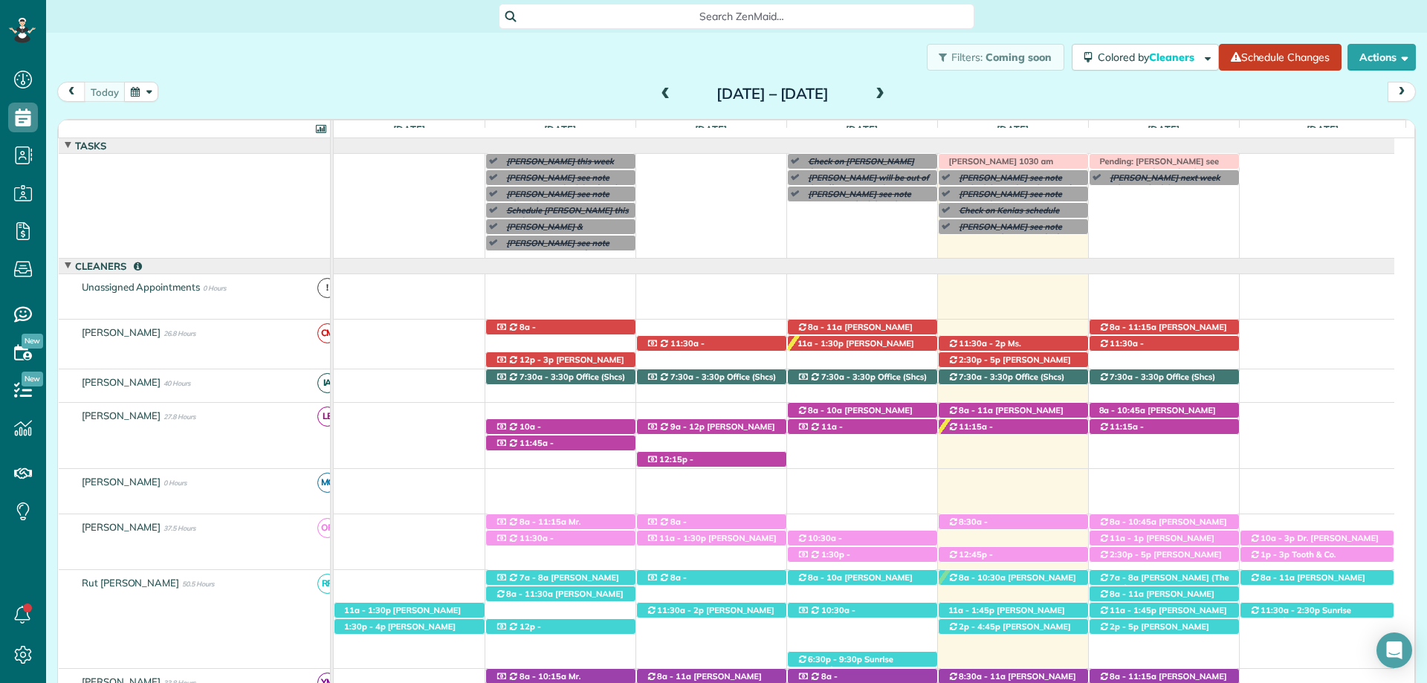
click at [888, 102] on span at bounding box center [880, 94] width 16 height 22
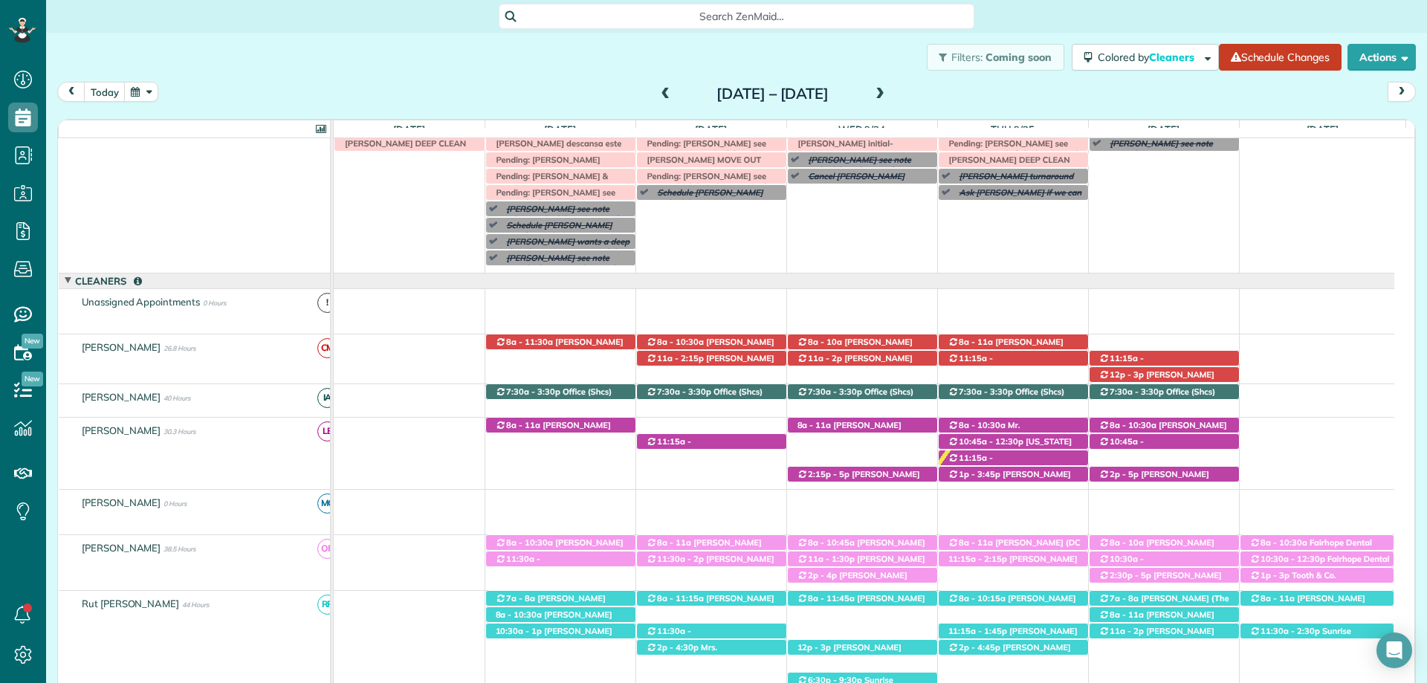
click at [888, 101] on span at bounding box center [880, 94] width 16 height 22
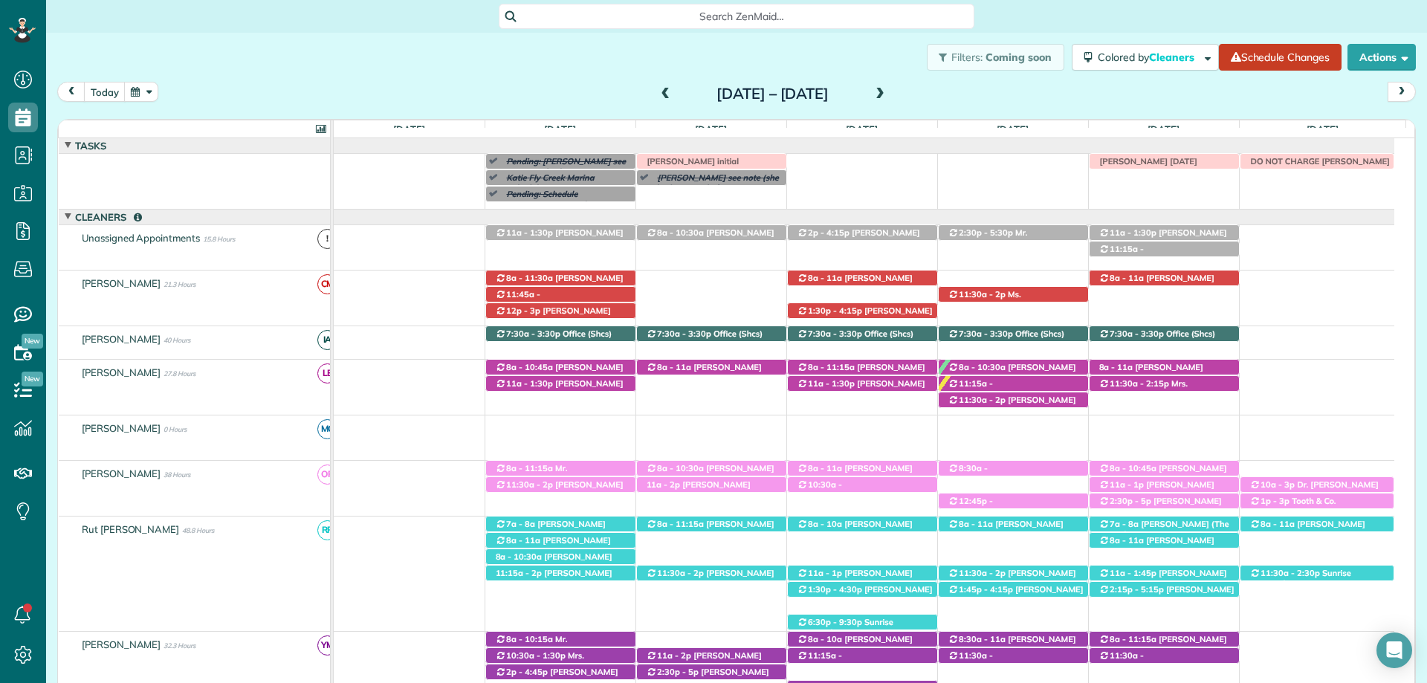
scroll to position [10, 0]
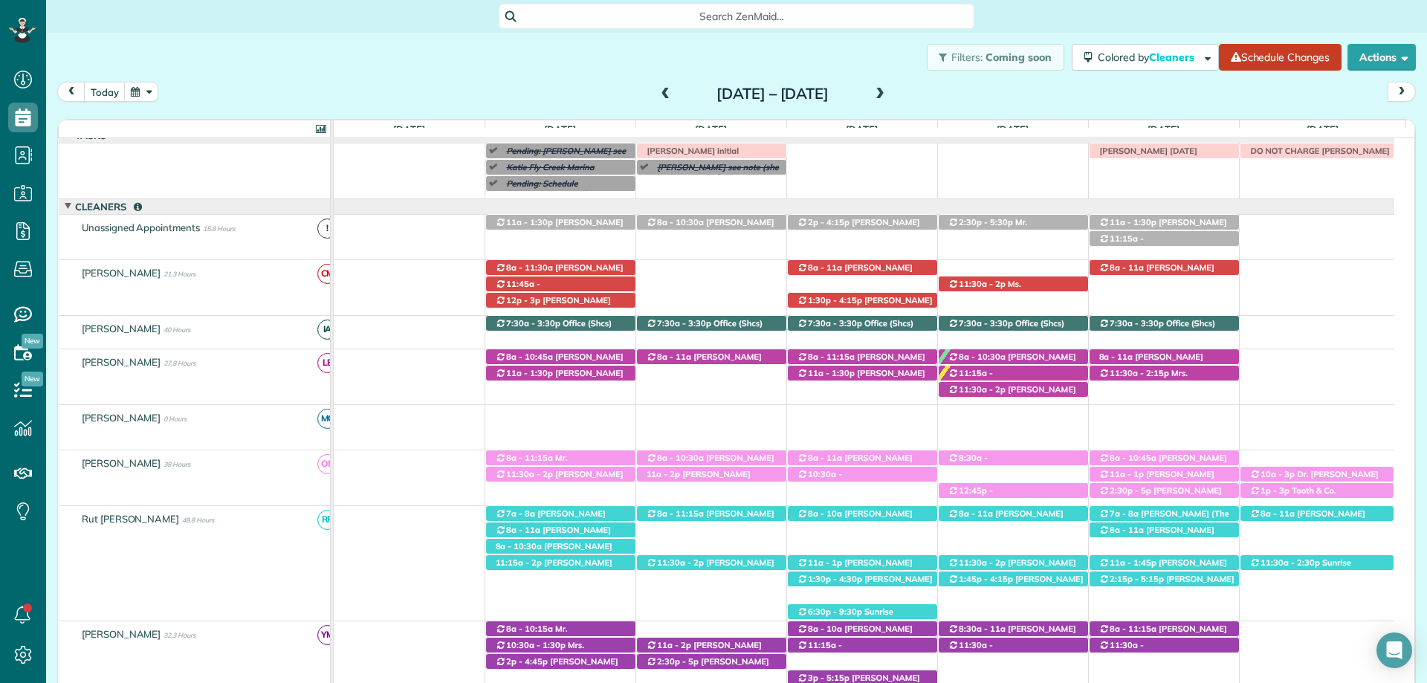
click at [715, 16] on span "Search ZenMaid…" at bounding box center [742, 16] width 452 height 15
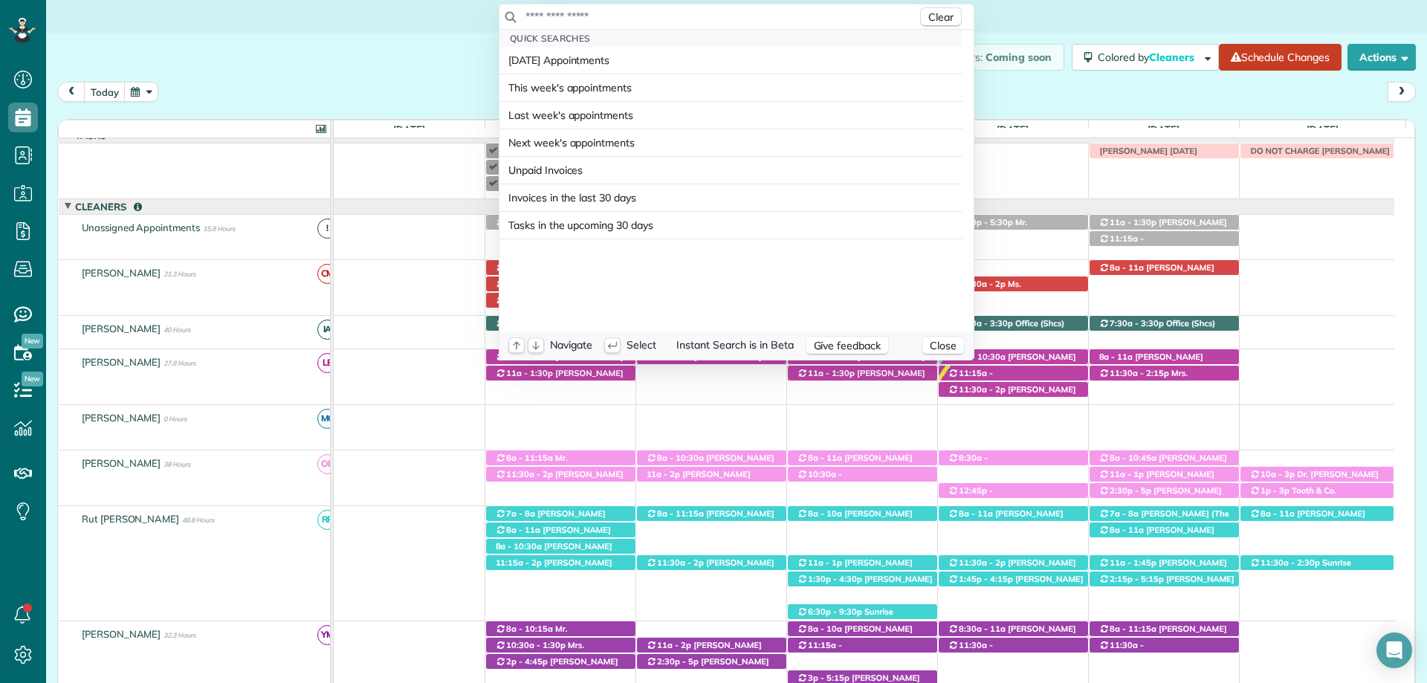
click at [749, 10] on input "text" at bounding box center [721, 16] width 392 height 15
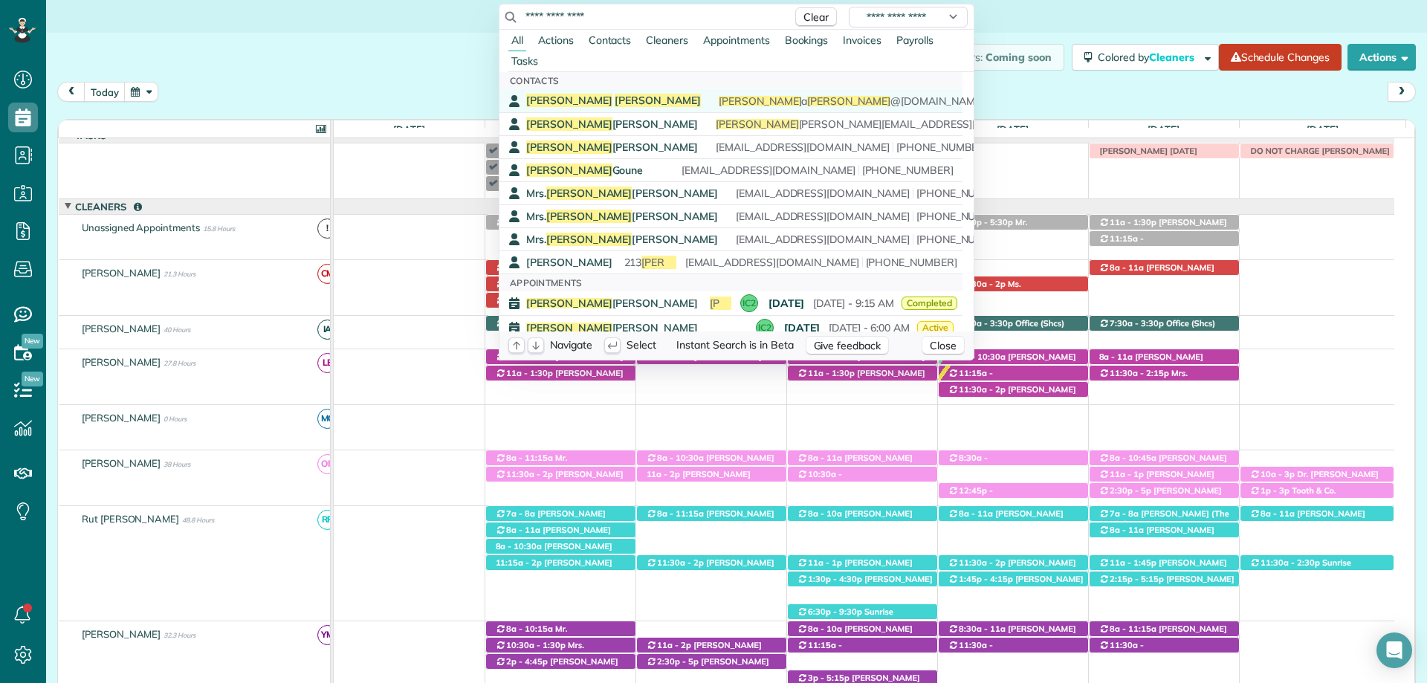
type input "**********"
click at [614, 98] on span "Grooms" at bounding box center [657, 100] width 86 height 13
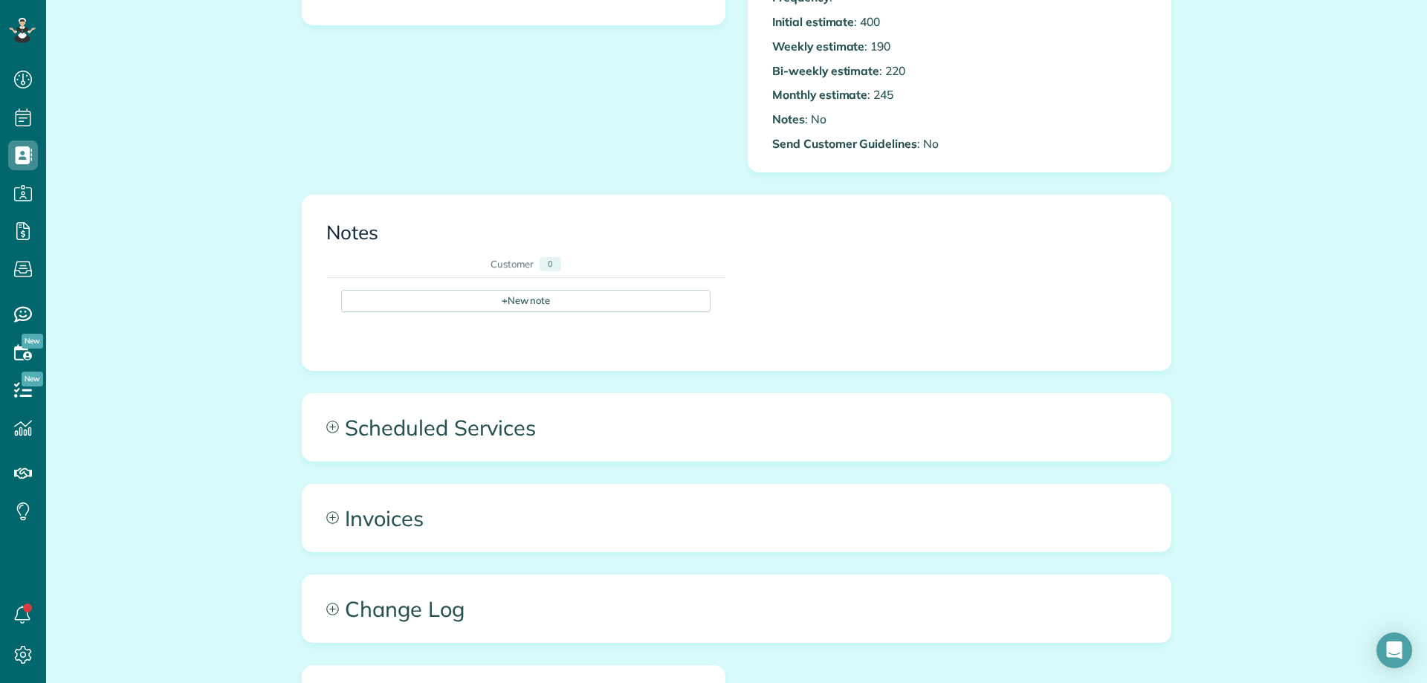
scroll to position [446, 0]
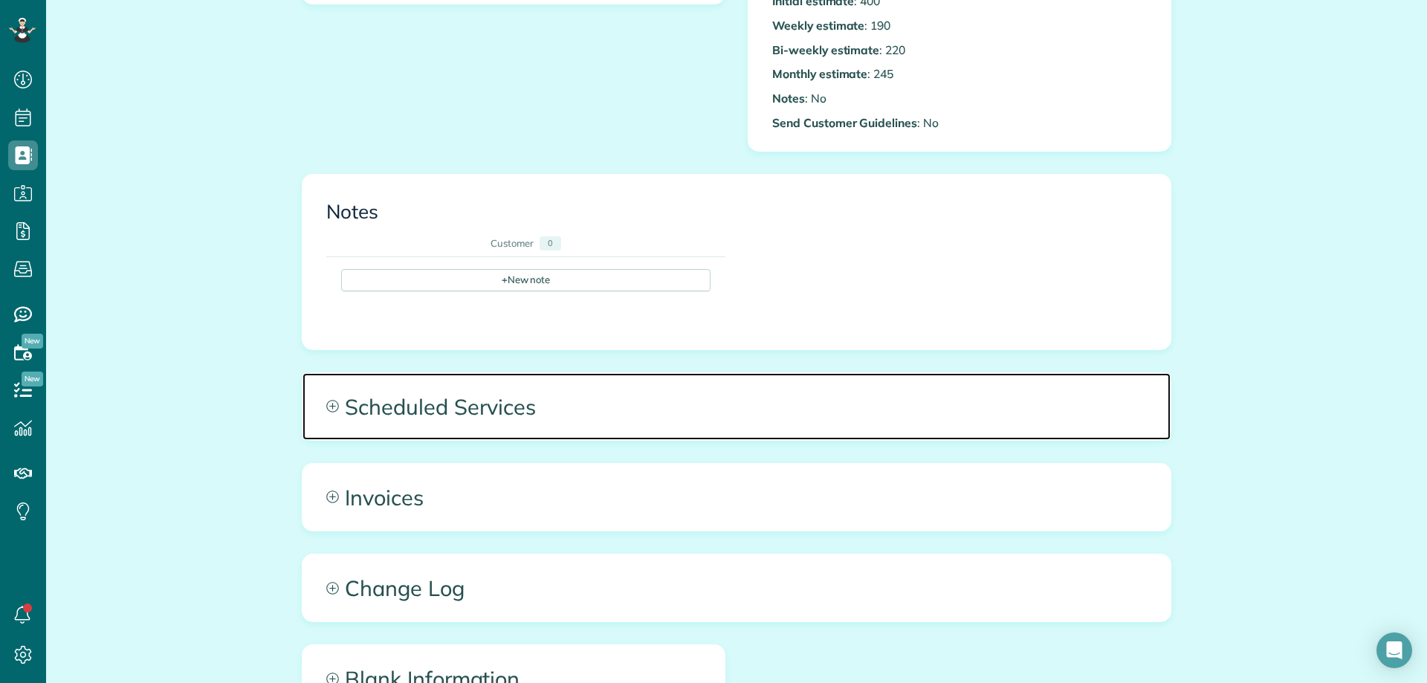
click at [450, 373] on span "Scheduled Services" at bounding box center [736, 406] width 868 height 67
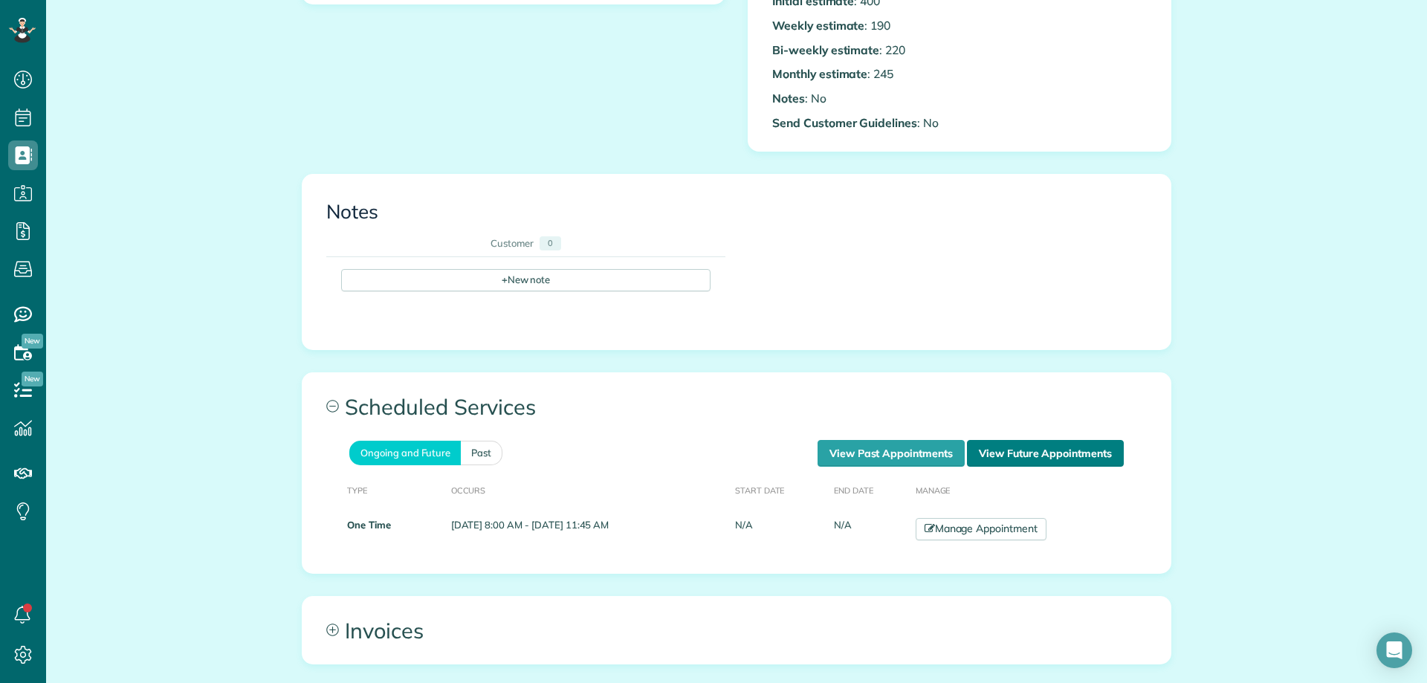
click at [1022, 458] on link "View Future Appointments" at bounding box center [1045, 453] width 157 height 27
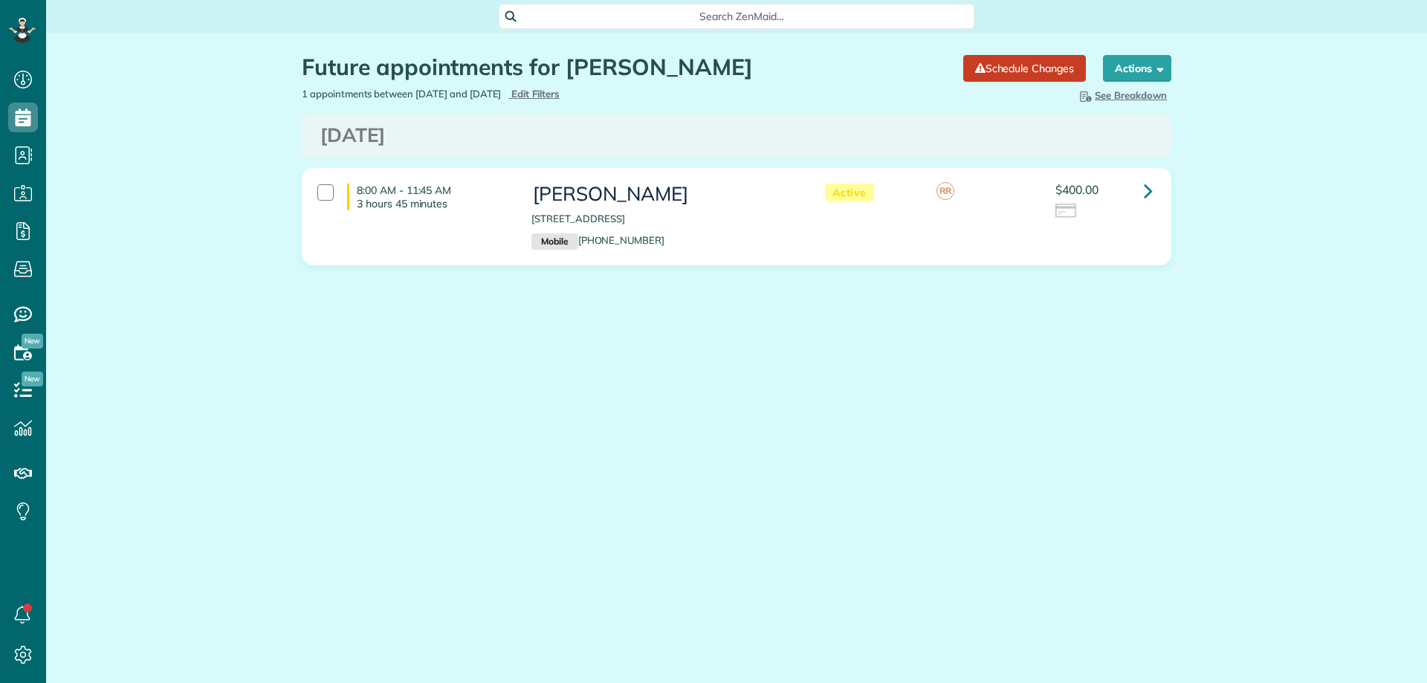
scroll to position [7, 7]
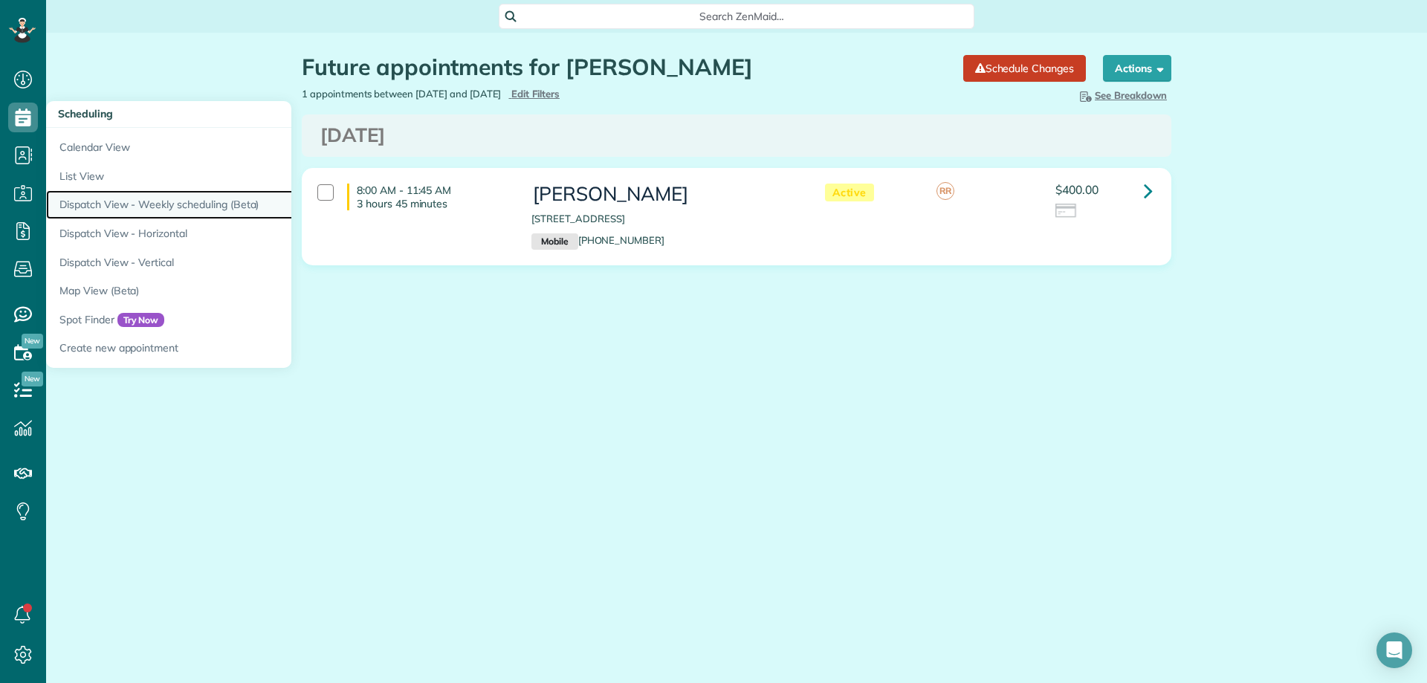
click at [189, 208] on link "Dispatch View - Weekly scheduling (Beta)" at bounding box center [231, 204] width 371 height 29
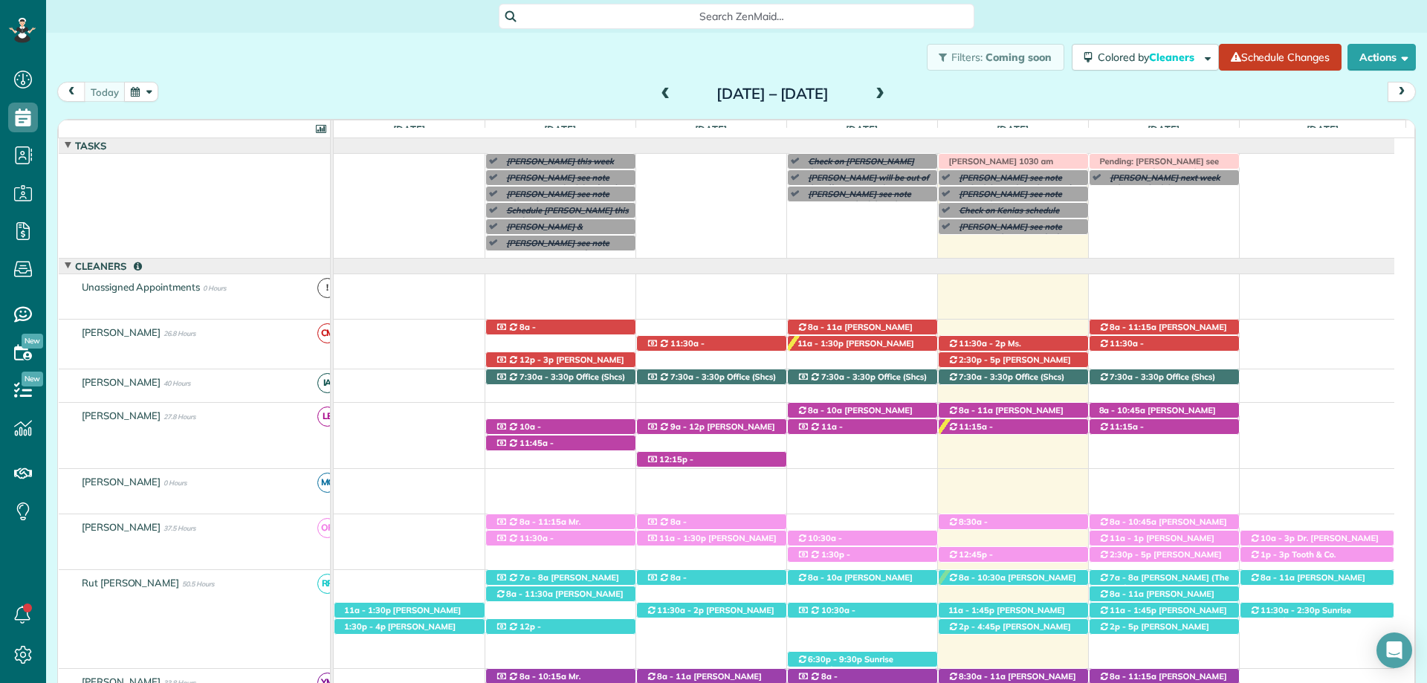
scroll to position [59, 0]
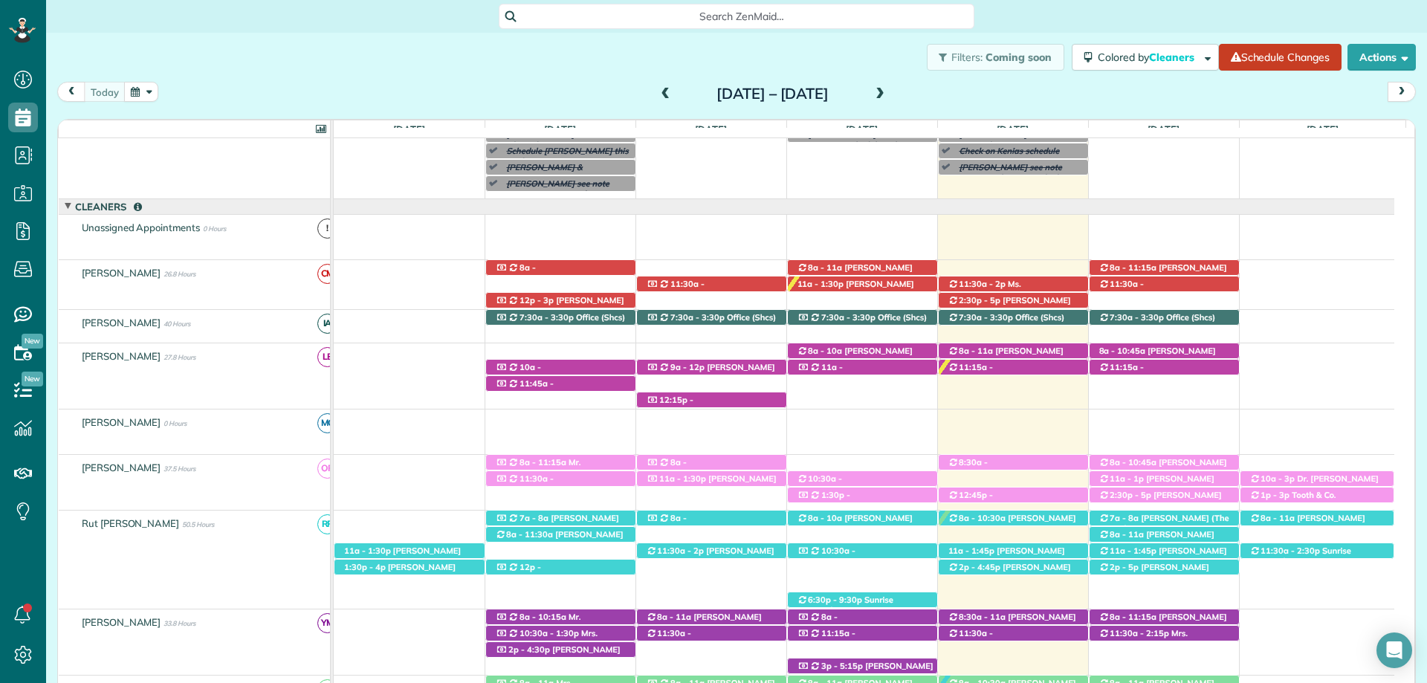
click at [888, 94] on span at bounding box center [880, 94] width 16 height 13
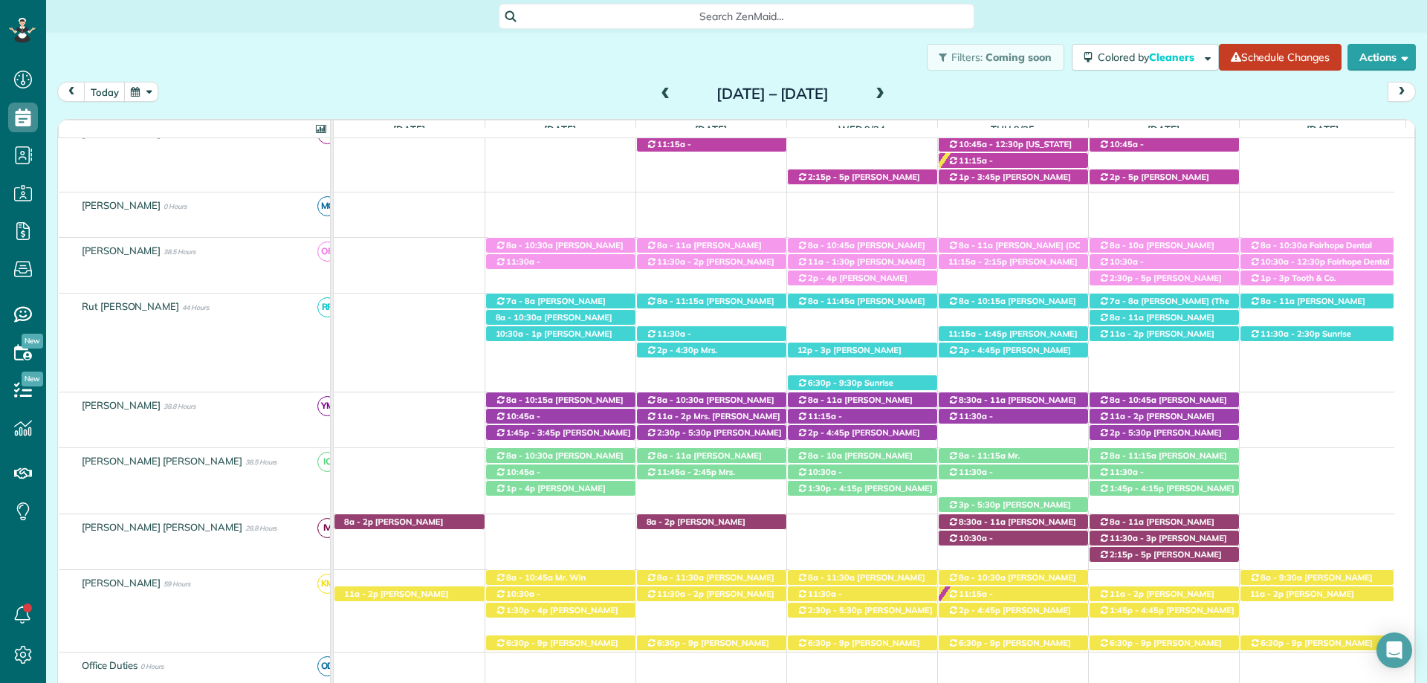
scroll to position [0, 0]
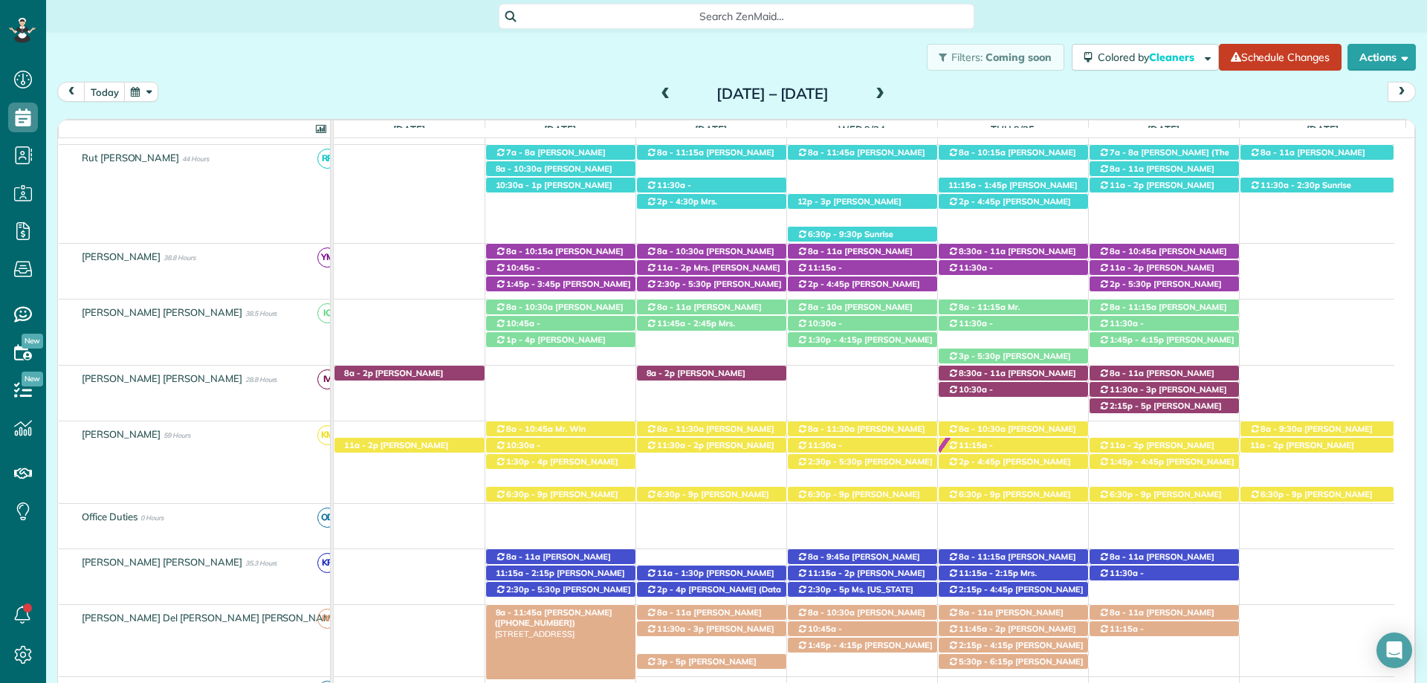
click at [607, 611] on div "8a - 11:45a Heather Grooms (+12515004321) 8729 Calverton Street - Foley, AL, 36…" at bounding box center [560, 613] width 149 height 16
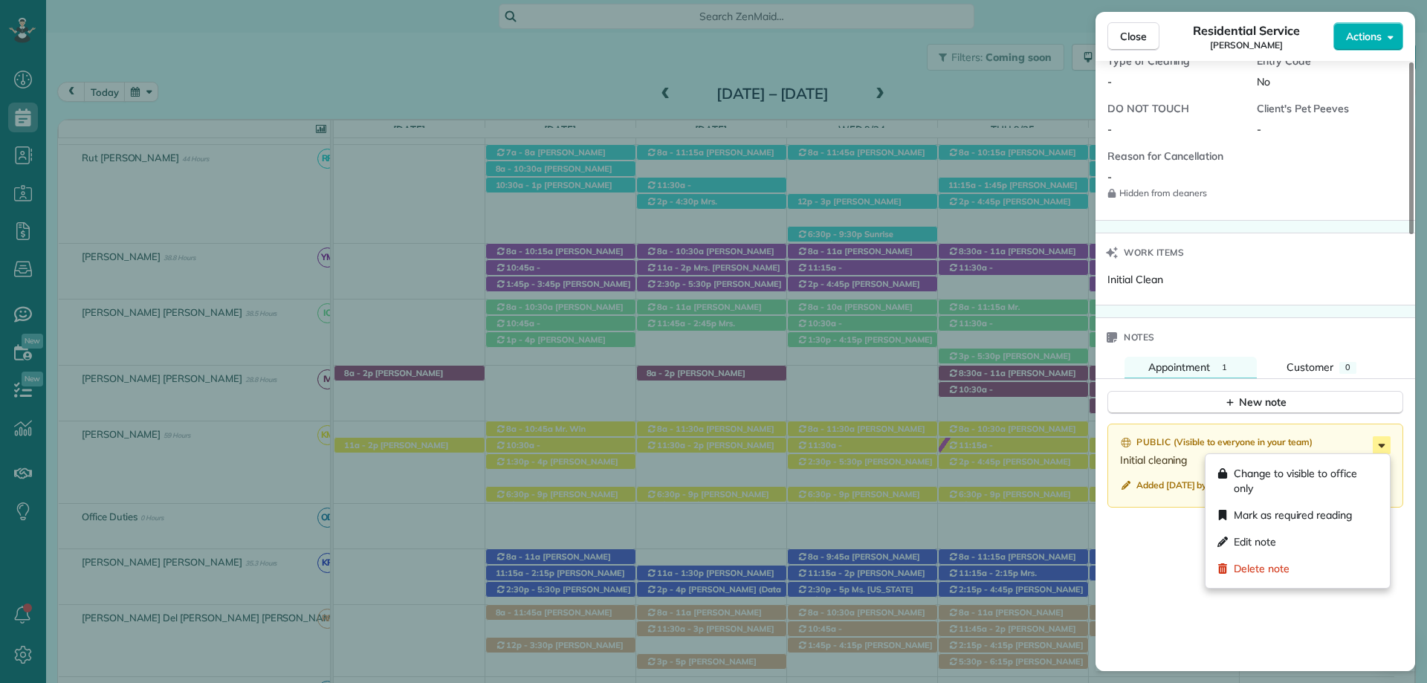
click at [1382, 438] on icon at bounding box center [1381, 445] width 18 height 18
click at [1259, 535] on span "Edit note" at bounding box center [1254, 541] width 42 height 15
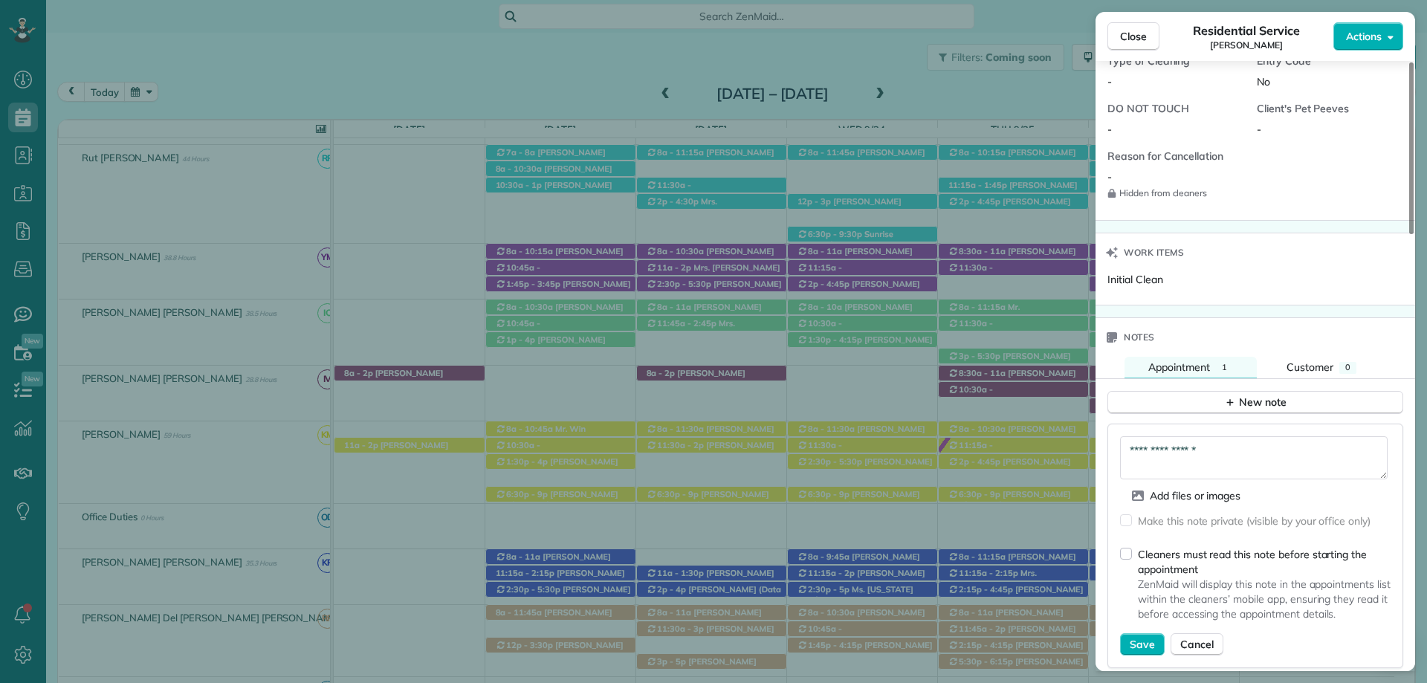
click at [1213, 456] on textarea "**********" at bounding box center [1253, 457] width 267 height 43
type textarea "**********"
click at [1141, 642] on span "Save" at bounding box center [1141, 644] width 25 height 15
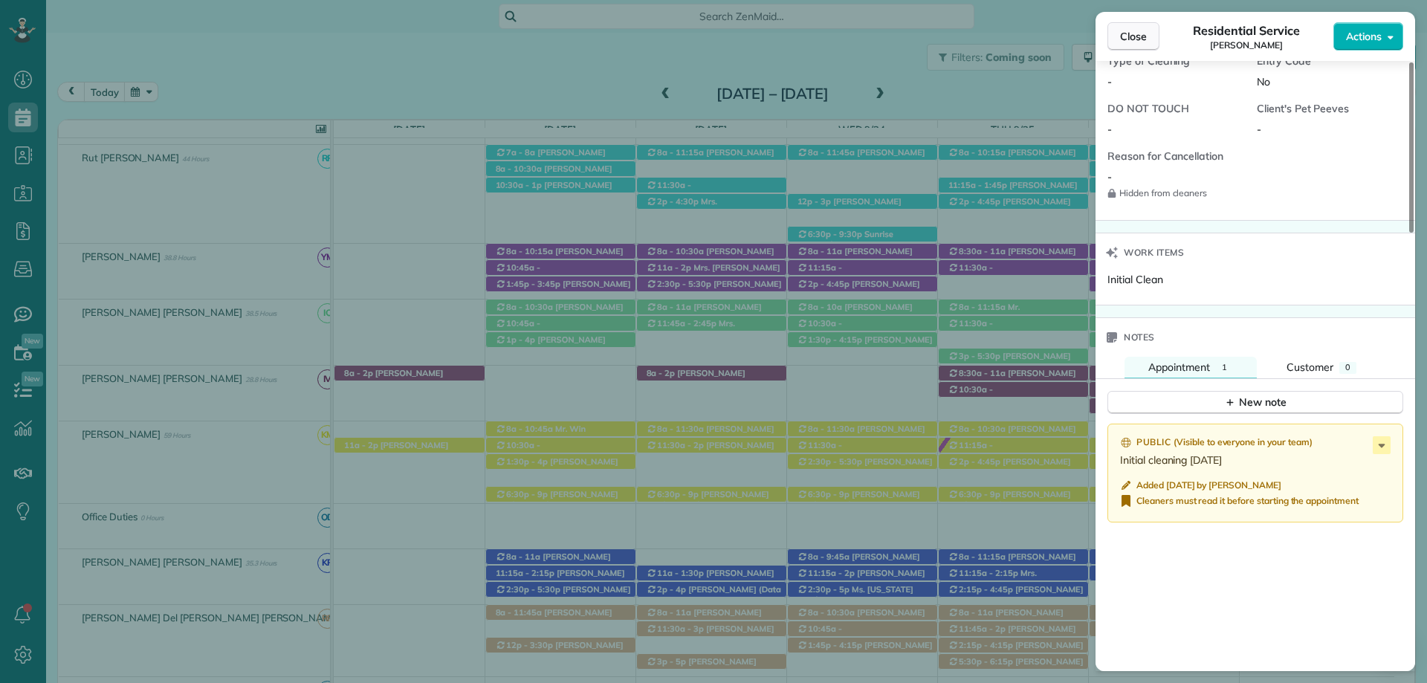
click at [1121, 27] on button "Close" at bounding box center [1133, 36] width 52 height 28
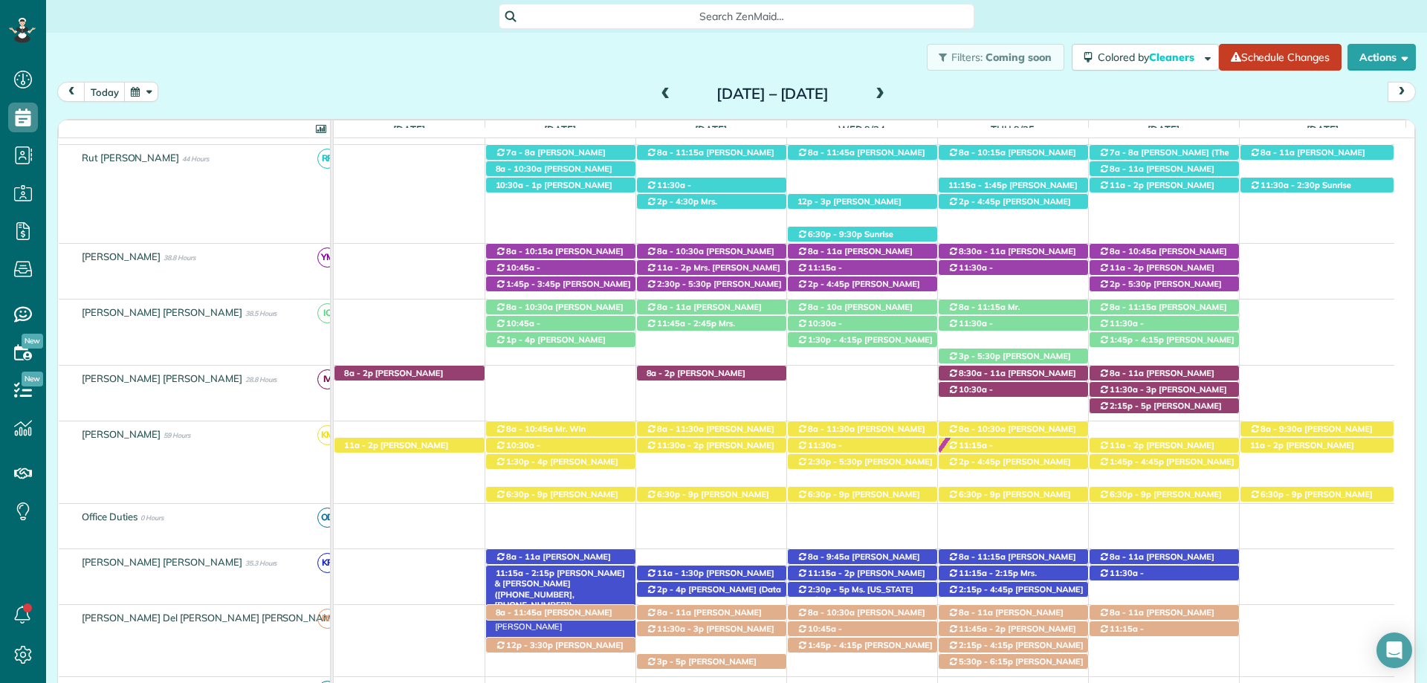
click at [585, 574] on span "Nina & Mike McBride (+12514220691, +12519791165)" at bounding box center [560, 589] width 130 height 42
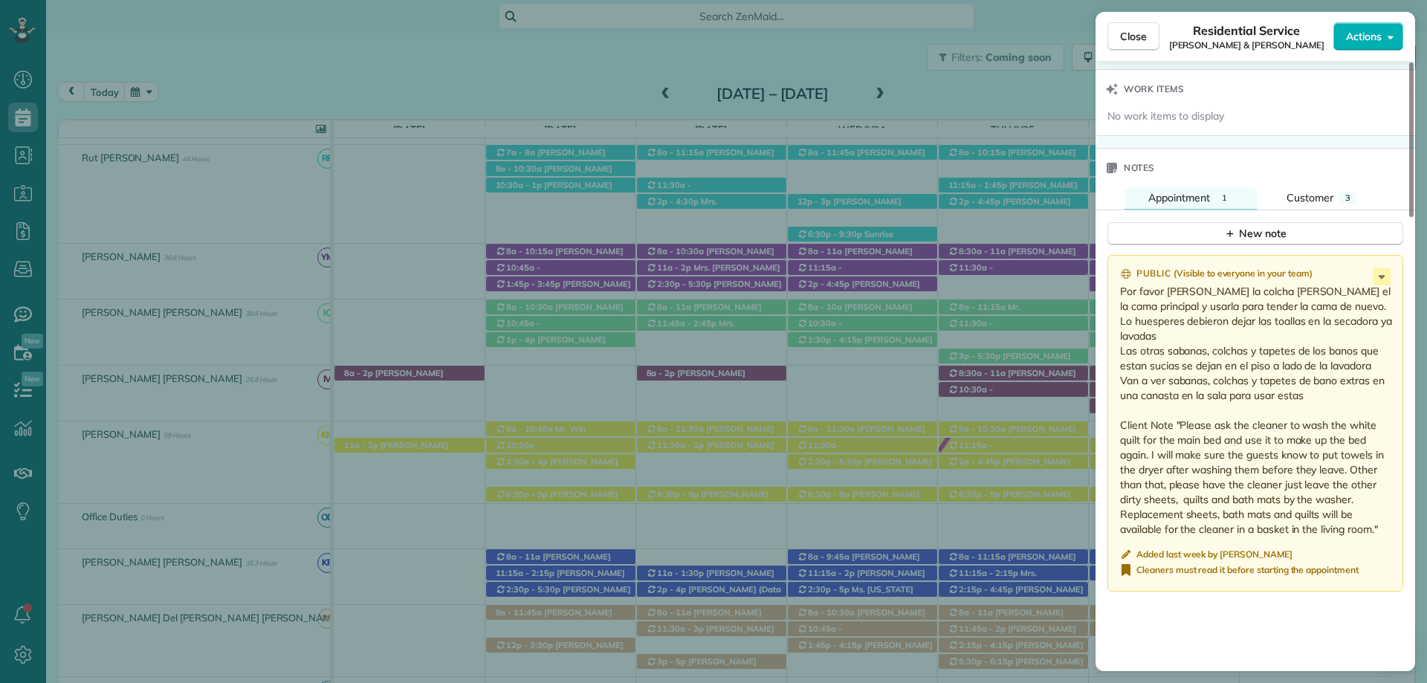
scroll to position [1412, 0]
click at [1134, 36] on span "Close" at bounding box center [1133, 36] width 27 height 15
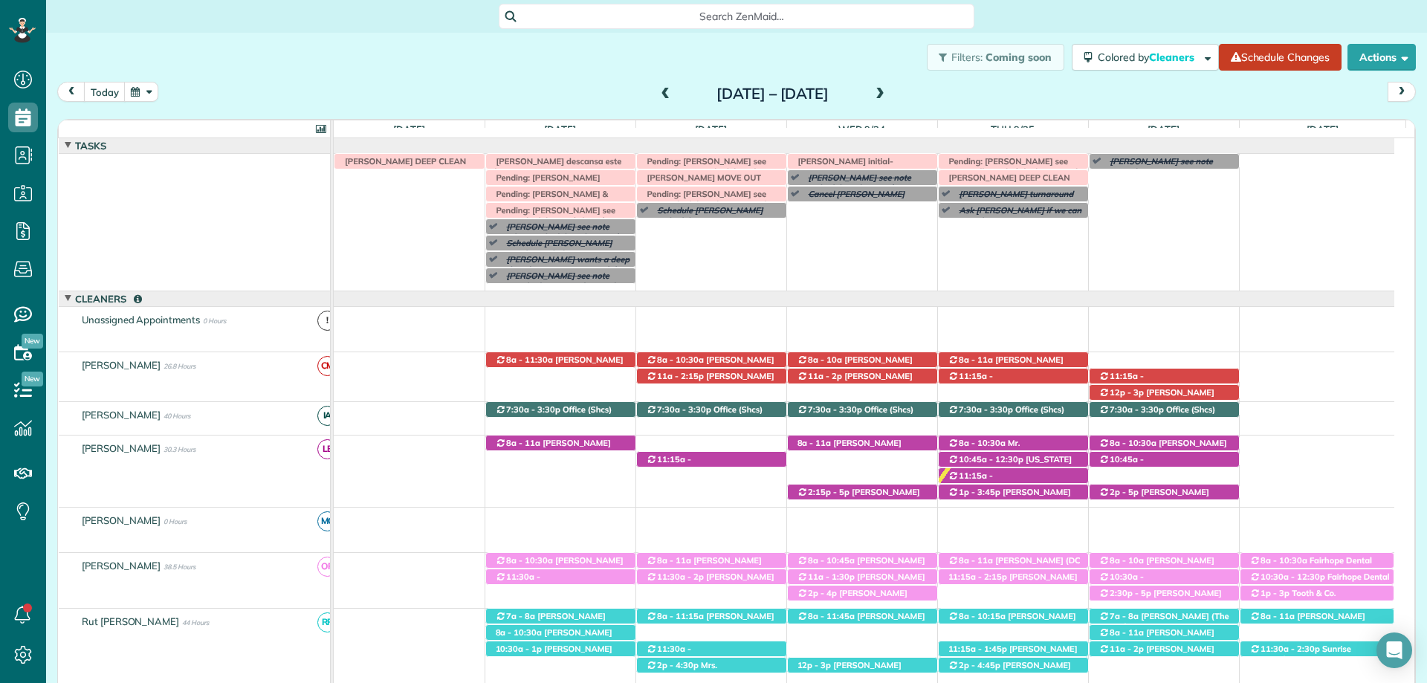
click at [658, 97] on span at bounding box center [666, 94] width 16 height 13
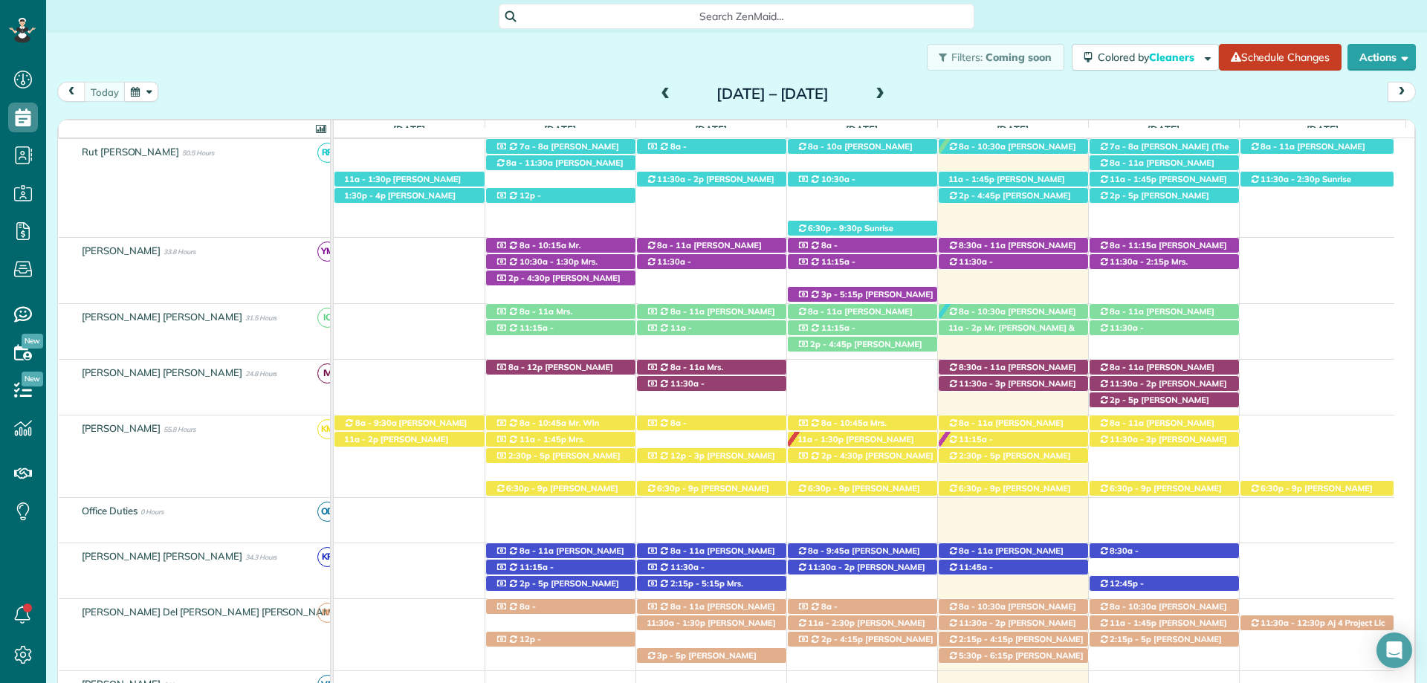
scroll to position [505, 0]
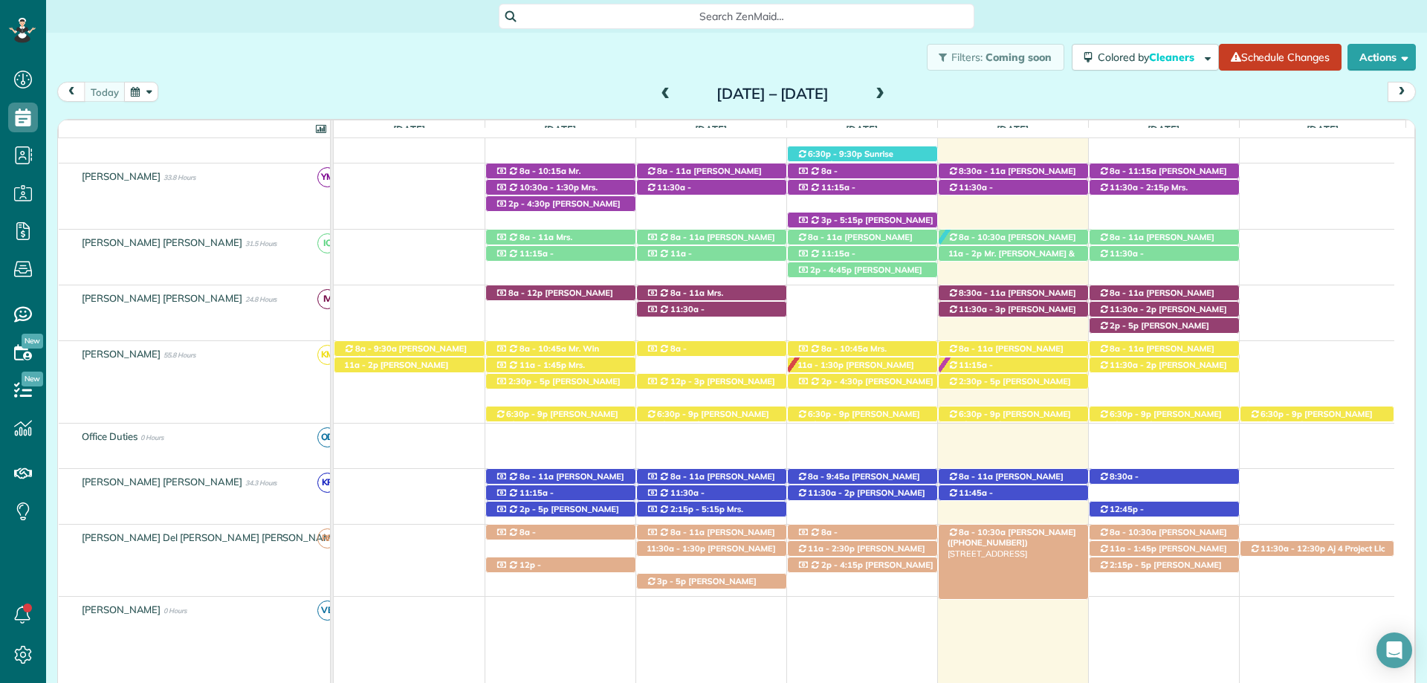
click at [1034, 529] on span "[PERSON_NAME] ([PHONE_NUMBER])" at bounding box center [1011, 537] width 129 height 21
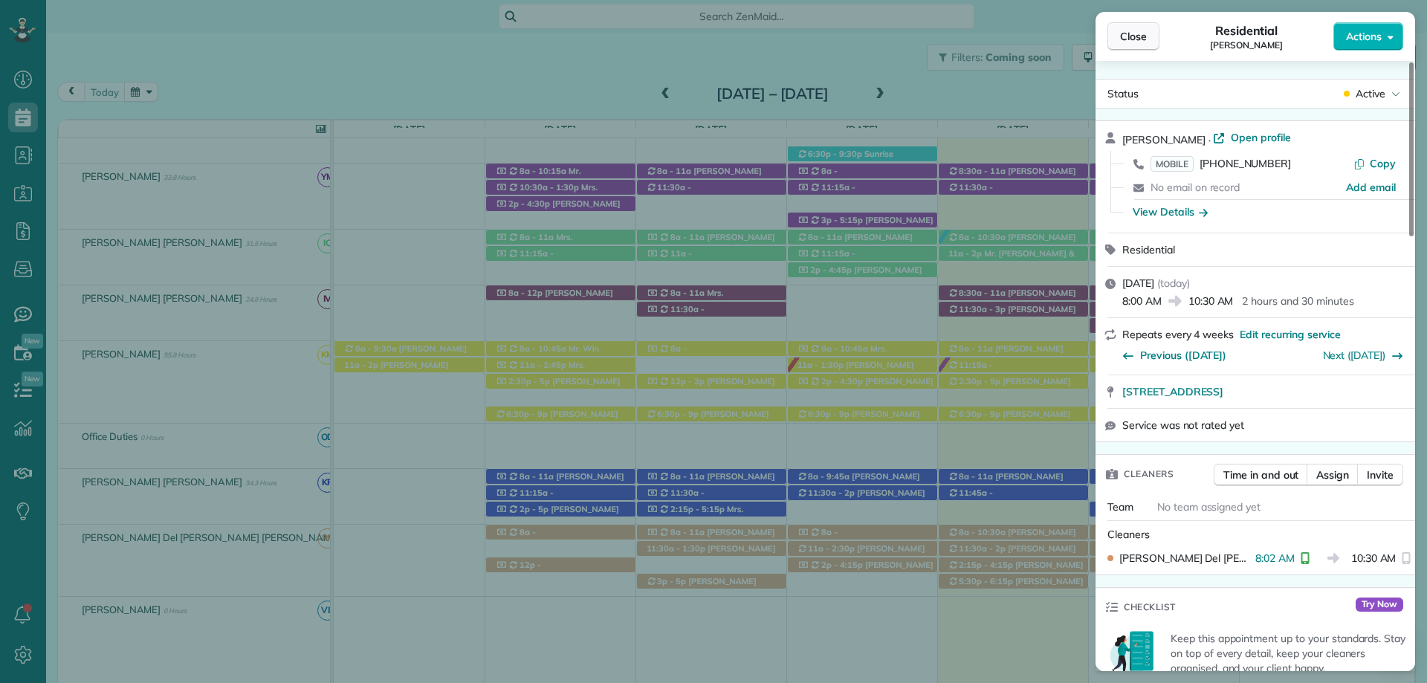
click at [1130, 37] on span "Close" at bounding box center [1133, 36] width 27 height 15
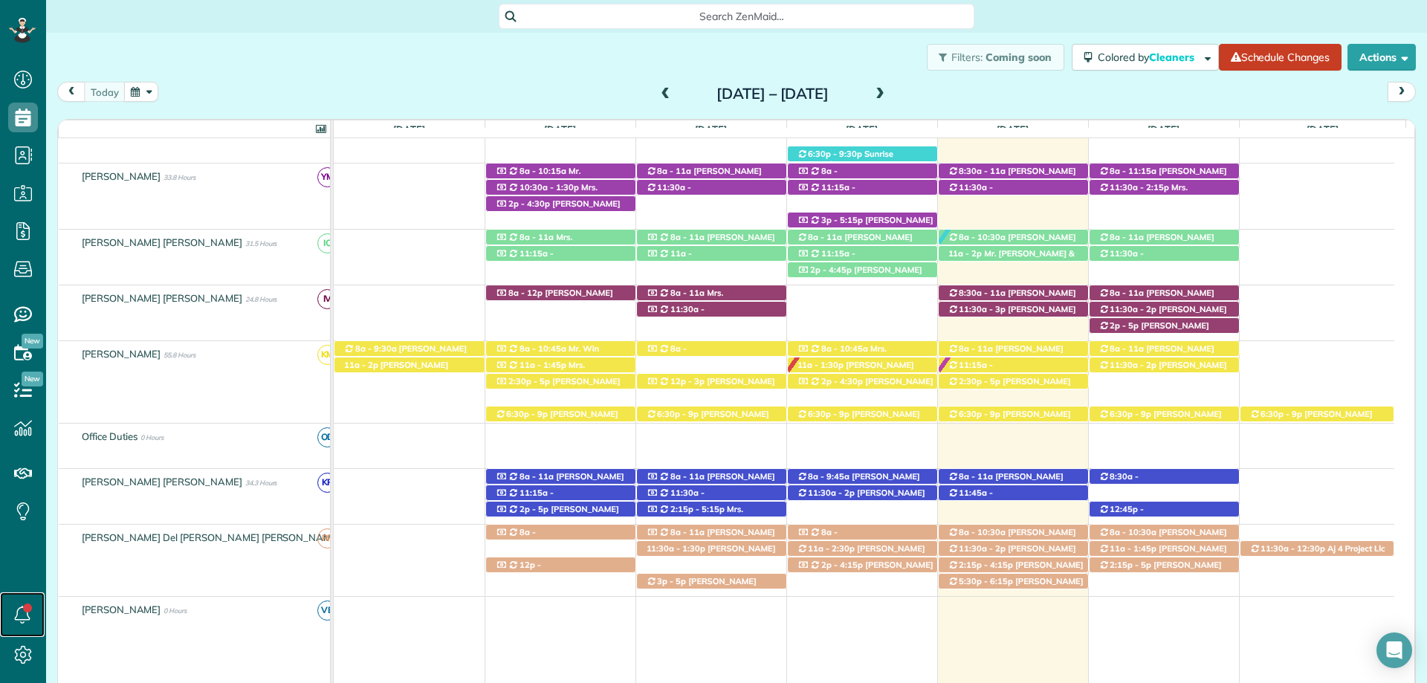
click at [25, 611] on link at bounding box center [22, 614] width 45 height 45
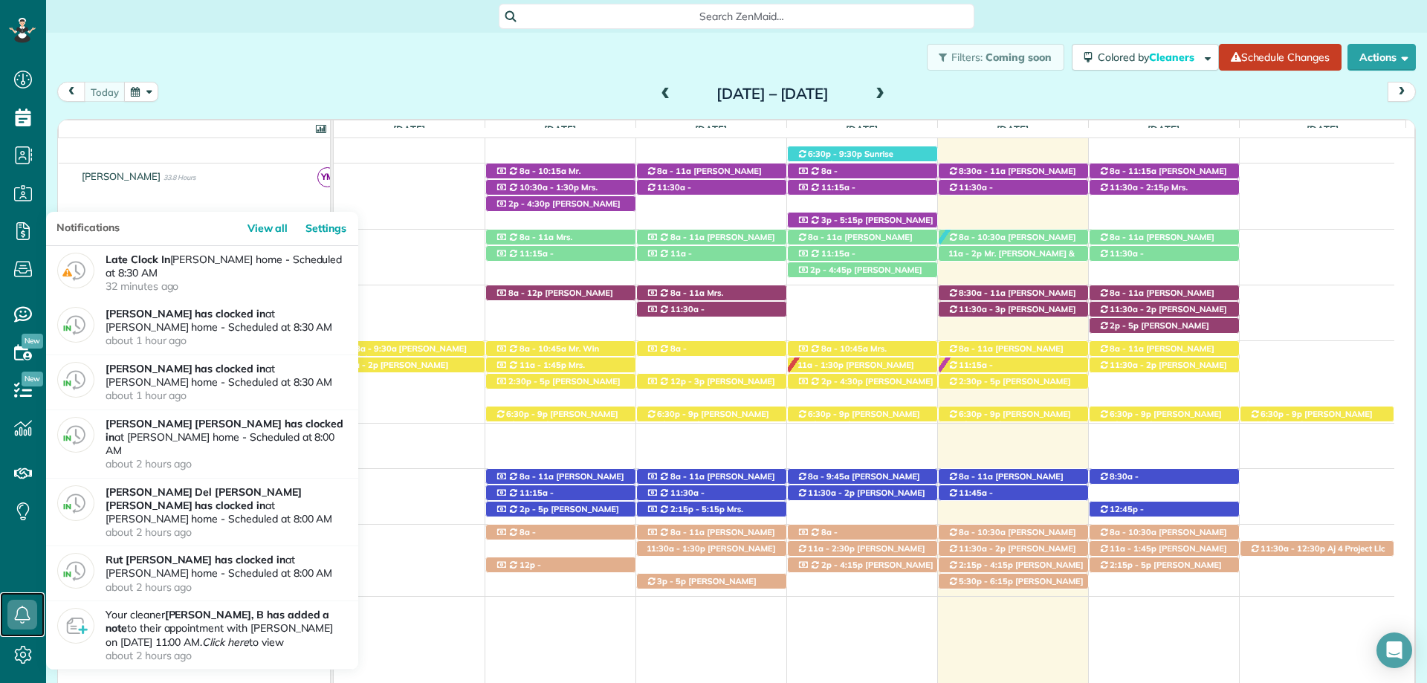
click at [25, 608] on use at bounding box center [23, 615] width 16 height 18
click at [28, 580] on div "Dashboard Scheduling Calendar View List View Dispatch View - Weekly scheduling …" at bounding box center [23, 341] width 46 height 683
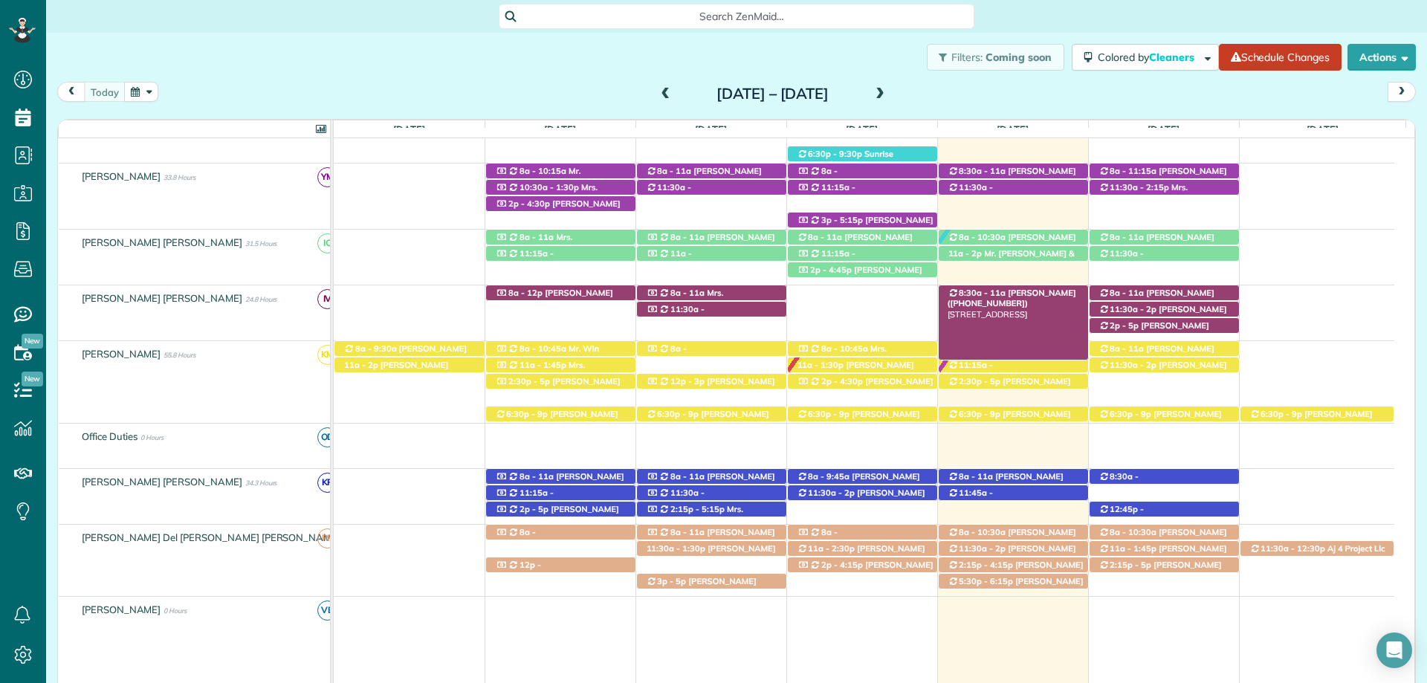
click at [1001, 295] on span "[PERSON_NAME] ([PHONE_NUMBER])" at bounding box center [1011, 298] width 129 height 21
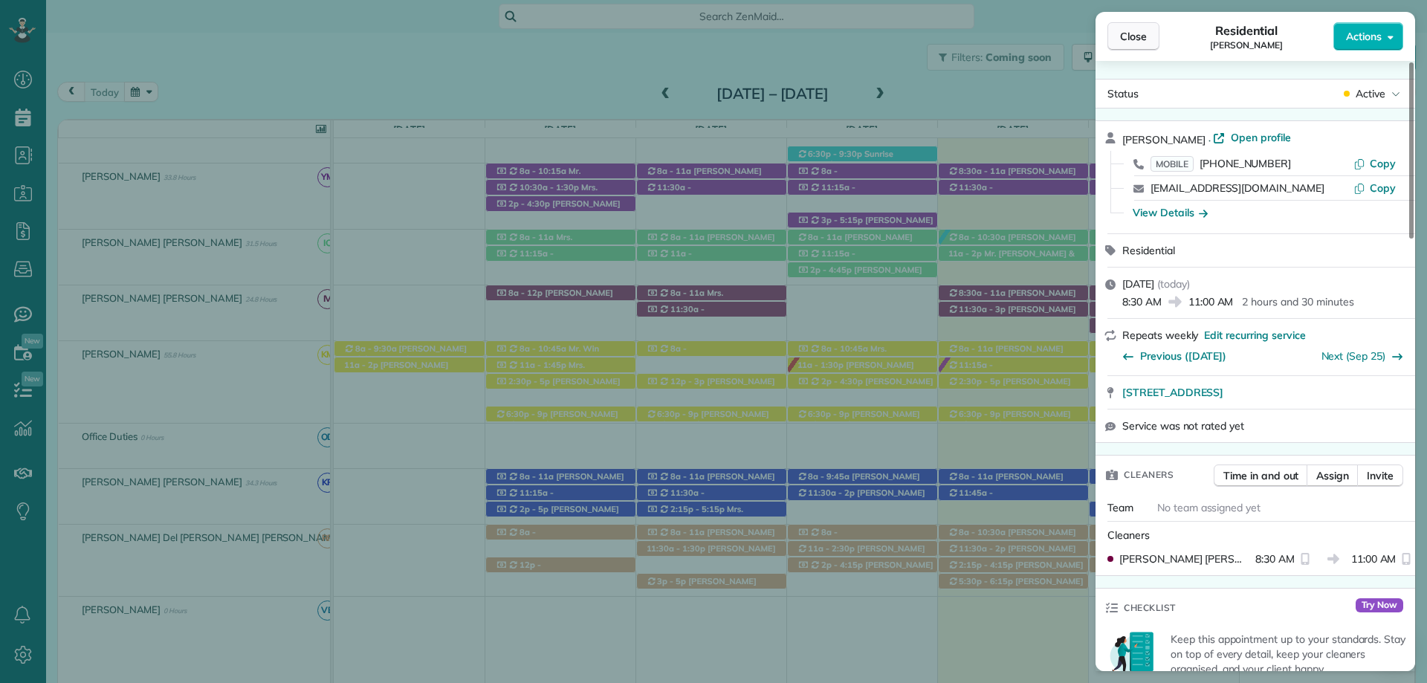
click at [1129, 43] on span "Close" at bounding box center [1133, 36] width 27 height 15
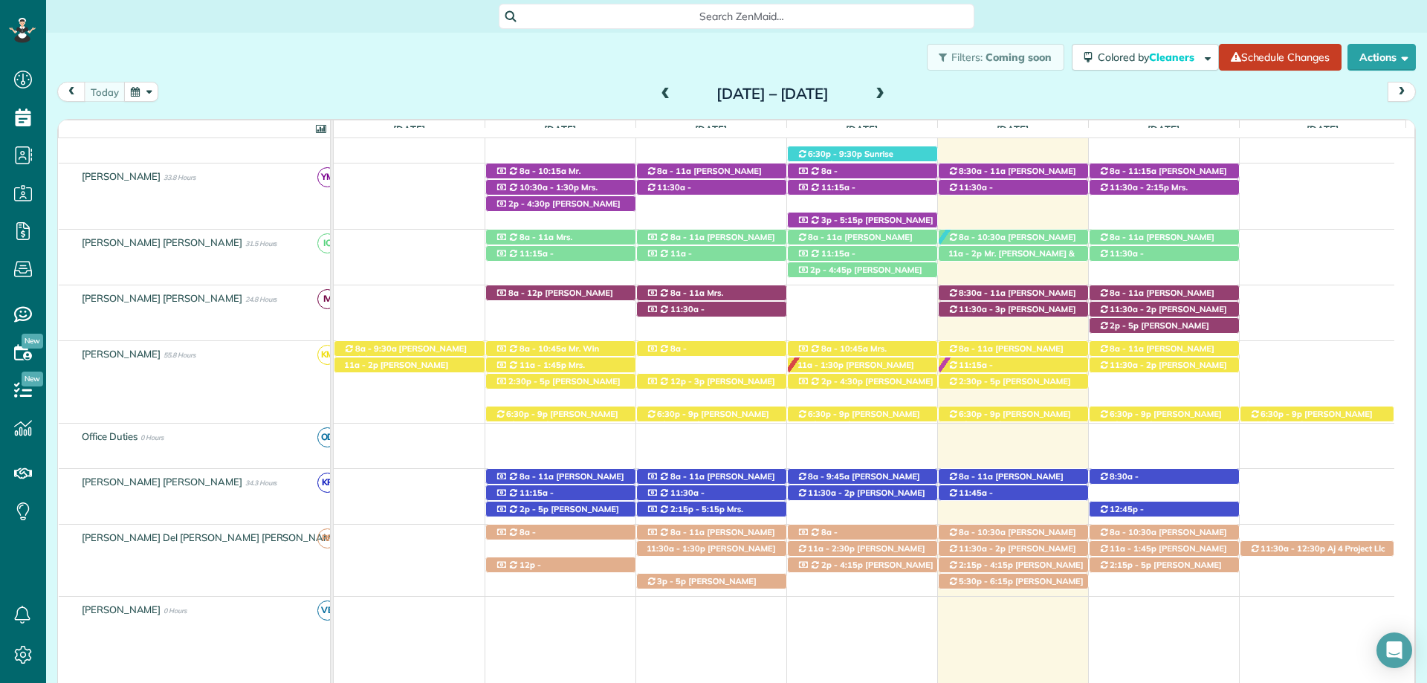
click at [614, 12] on span "Search ZenMaid…" at bounding box center [742, 16] width 452 height 15
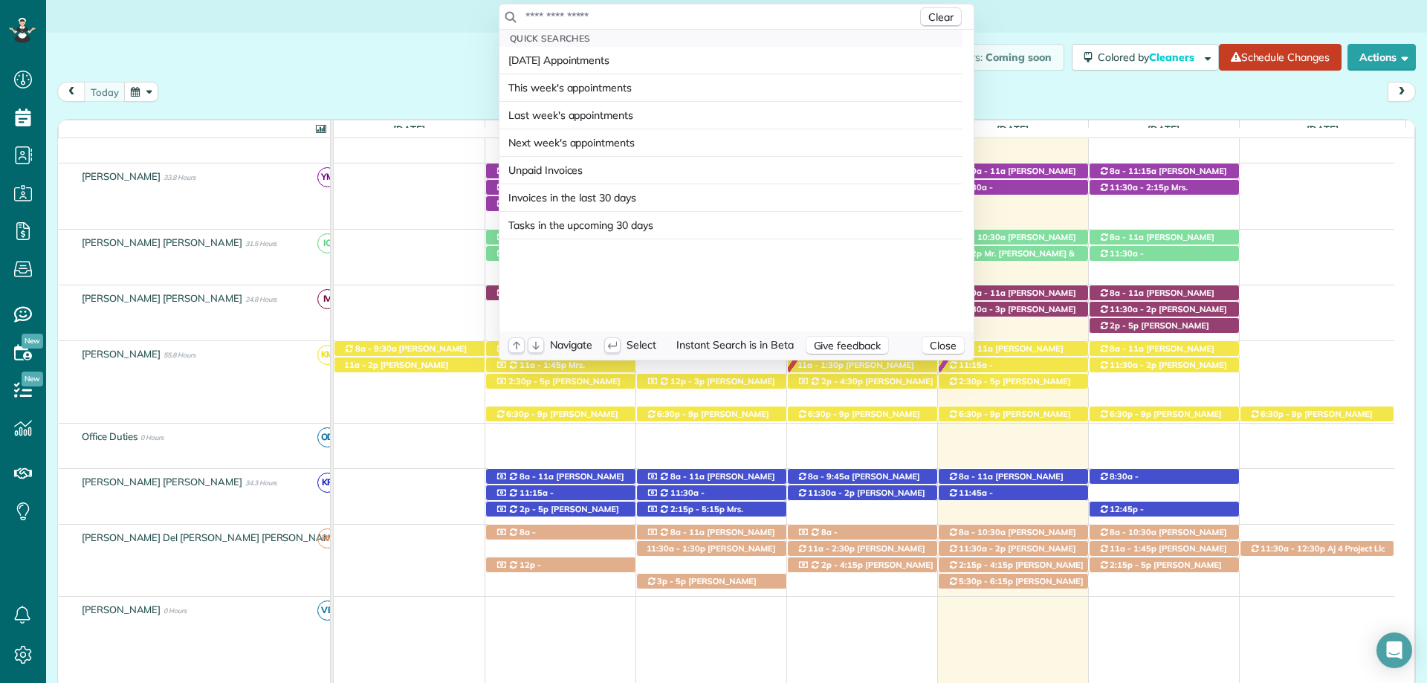
click at [701, 24] on input "text" at bounding box center [721, 16] width 392 height 15
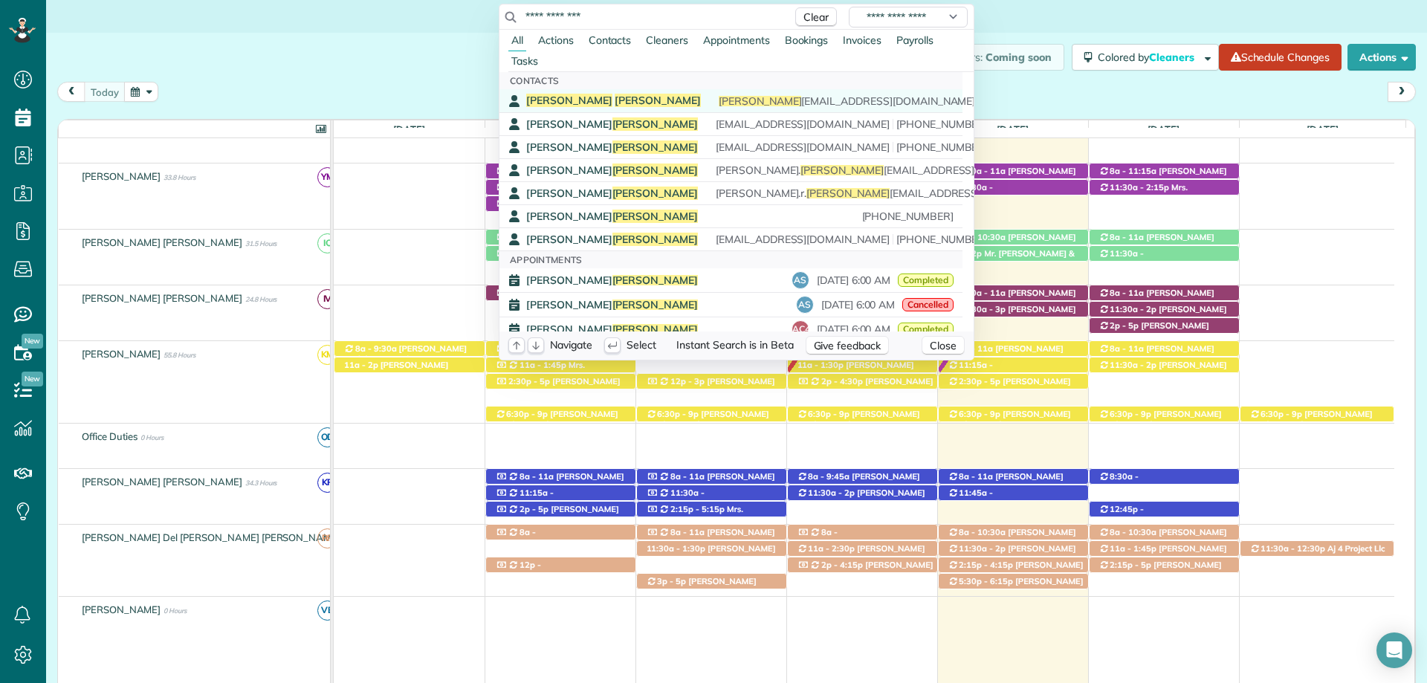
type input "**********"
click at [614, 94] on span "Robinson" at bounding box center [657, 100] width 86 height 13
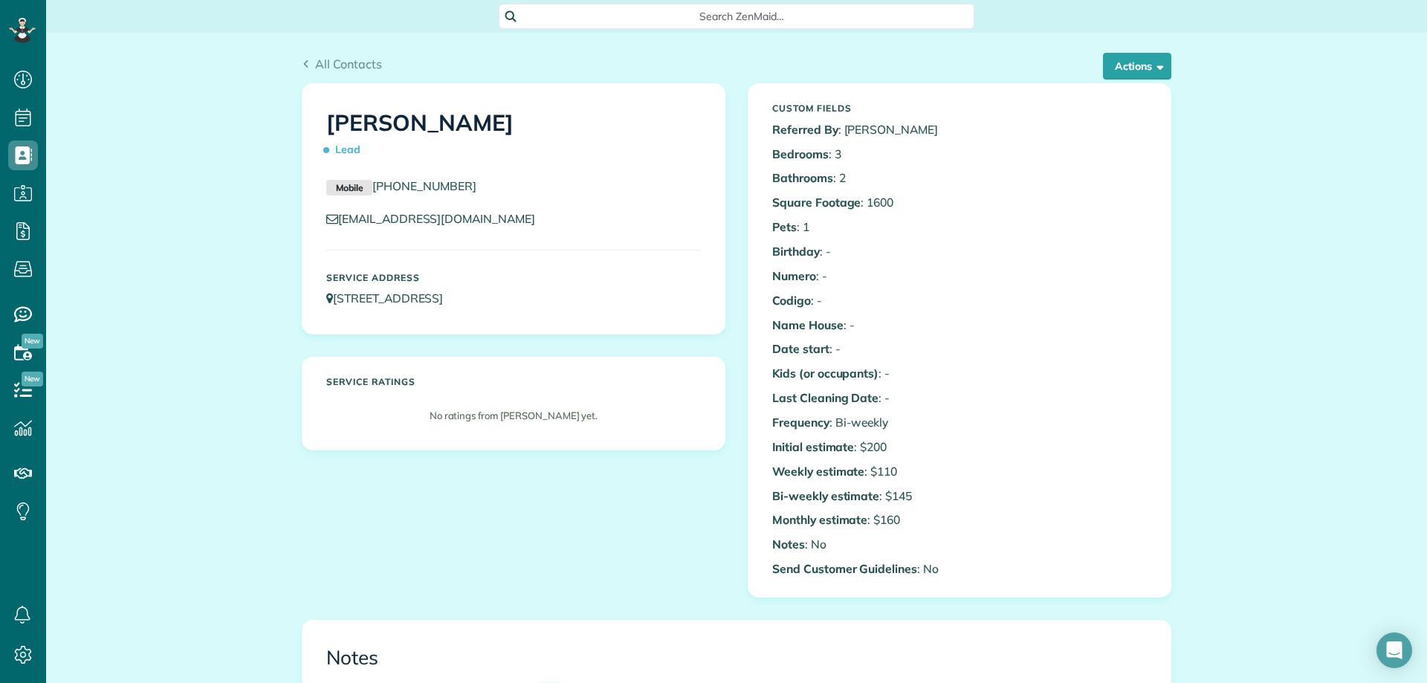
click at [1287, 577] on div "All Contacts Actions Edit Add Appointment Recent Activity Send Email Show Past …" at bounding box center [736, 673] width 1380 height 1281
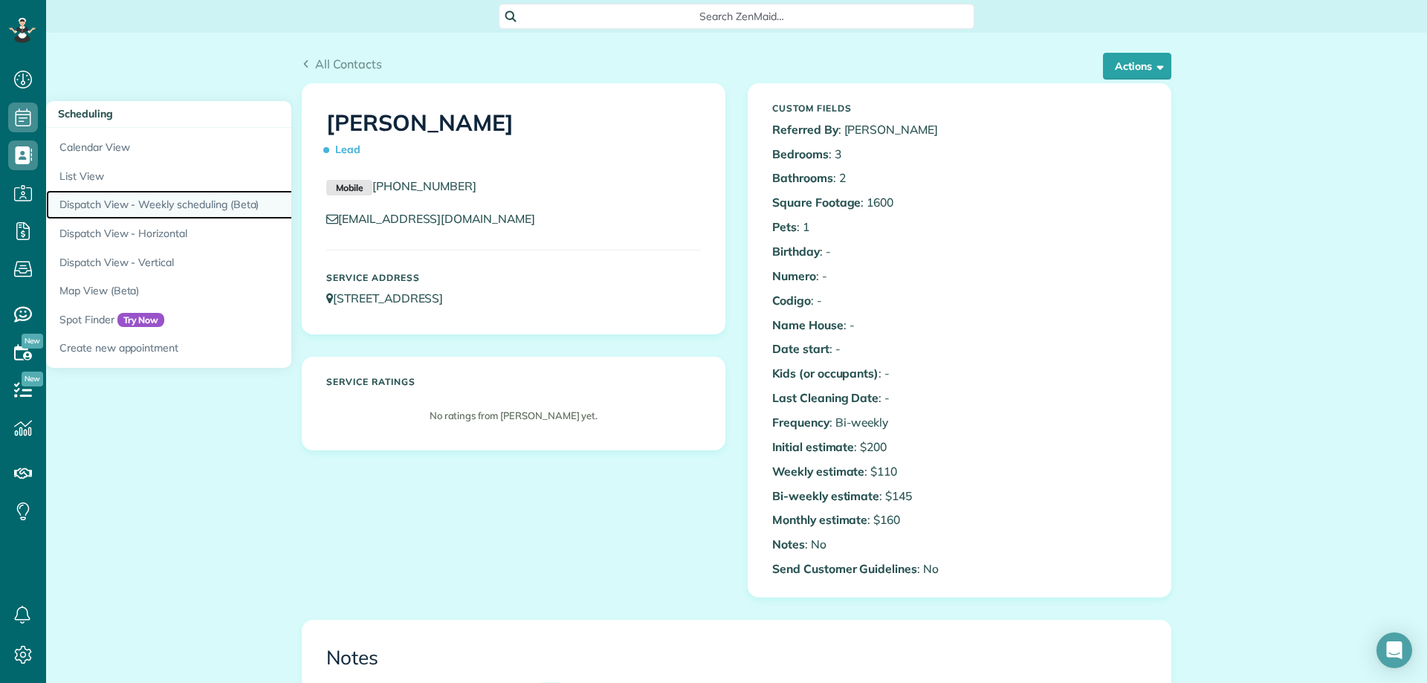
click at [215, 204] on link "Dispatch View - Weekly scheduling (Beta)" at bounding box center [231, 204] width 371 height 29
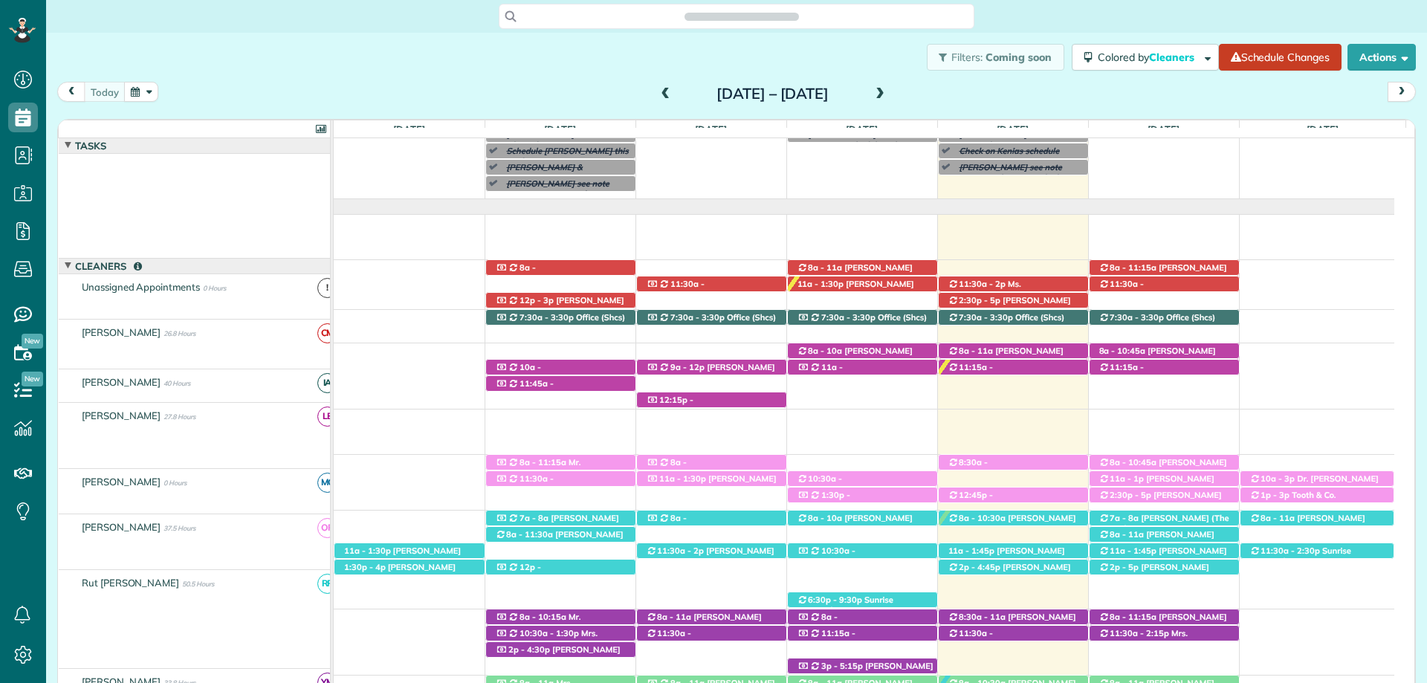
scroll to position [59, 0]
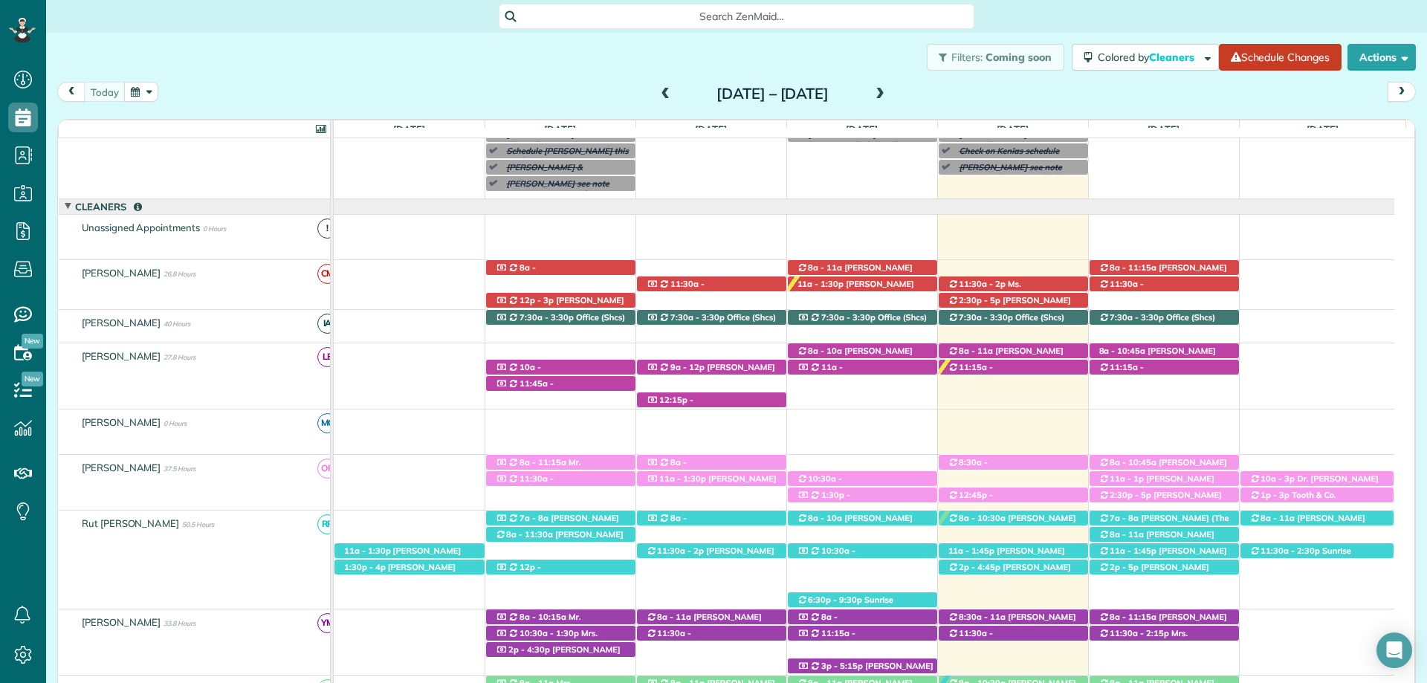
click at [670, 18] on span "Search ZenMaid…" at bounding box center [742, 16] width 452 height 15
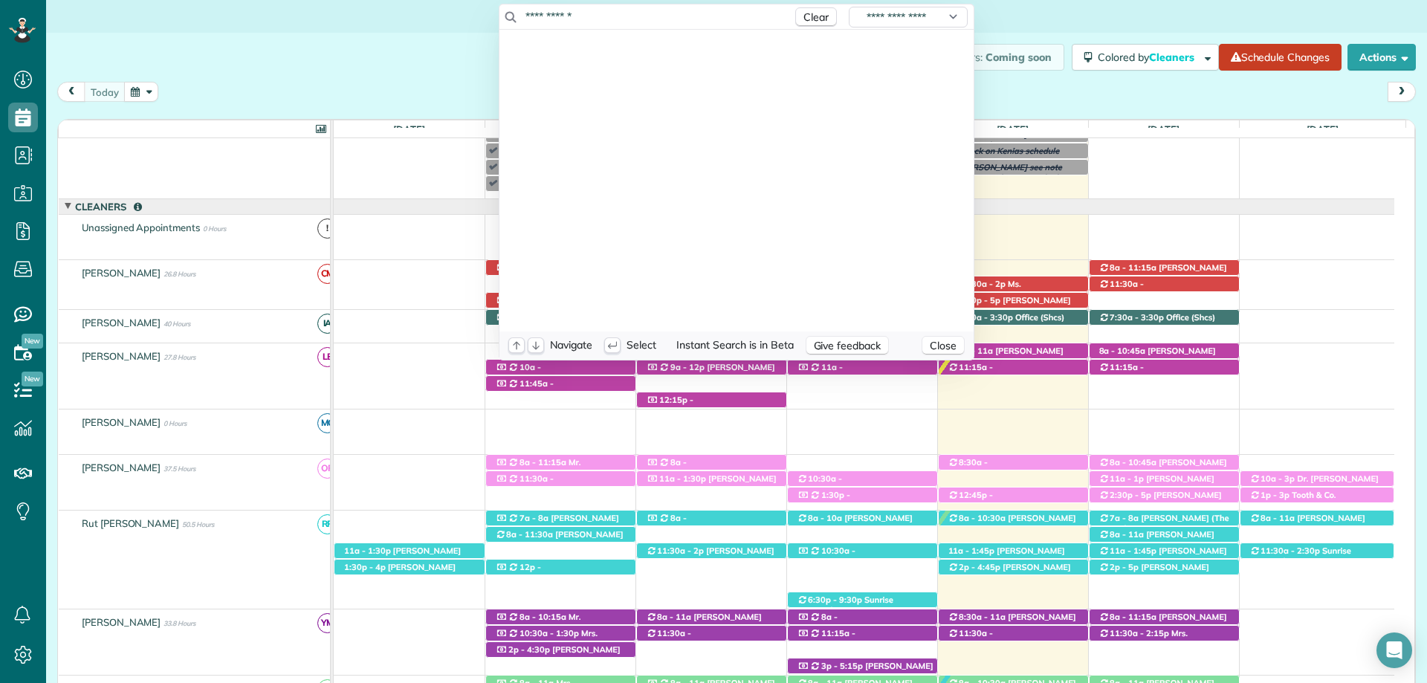
click at [590, 15] on input "**********" at bounding box center [655, 16] width 260 height 15
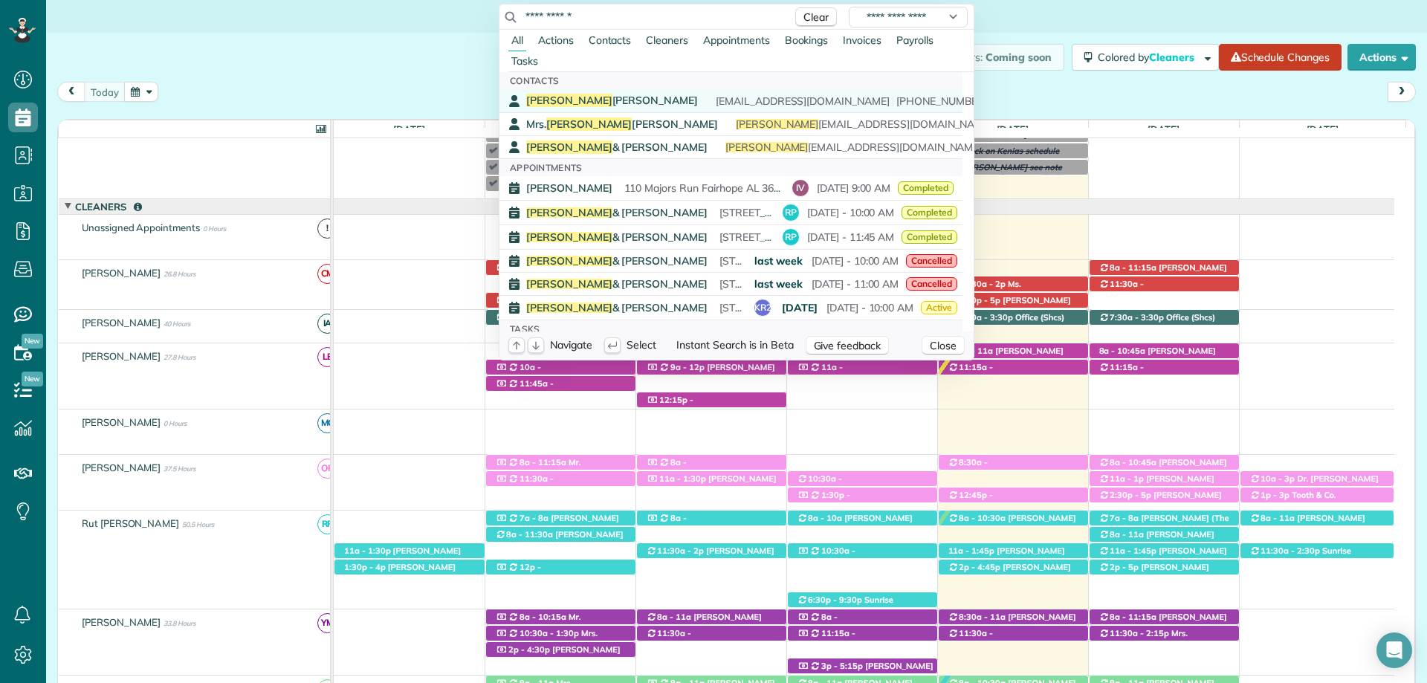
type input "**********"
click at [571, 95] on span "Nina Lipsey" at bounding box center [612, 100] width 172 height 13
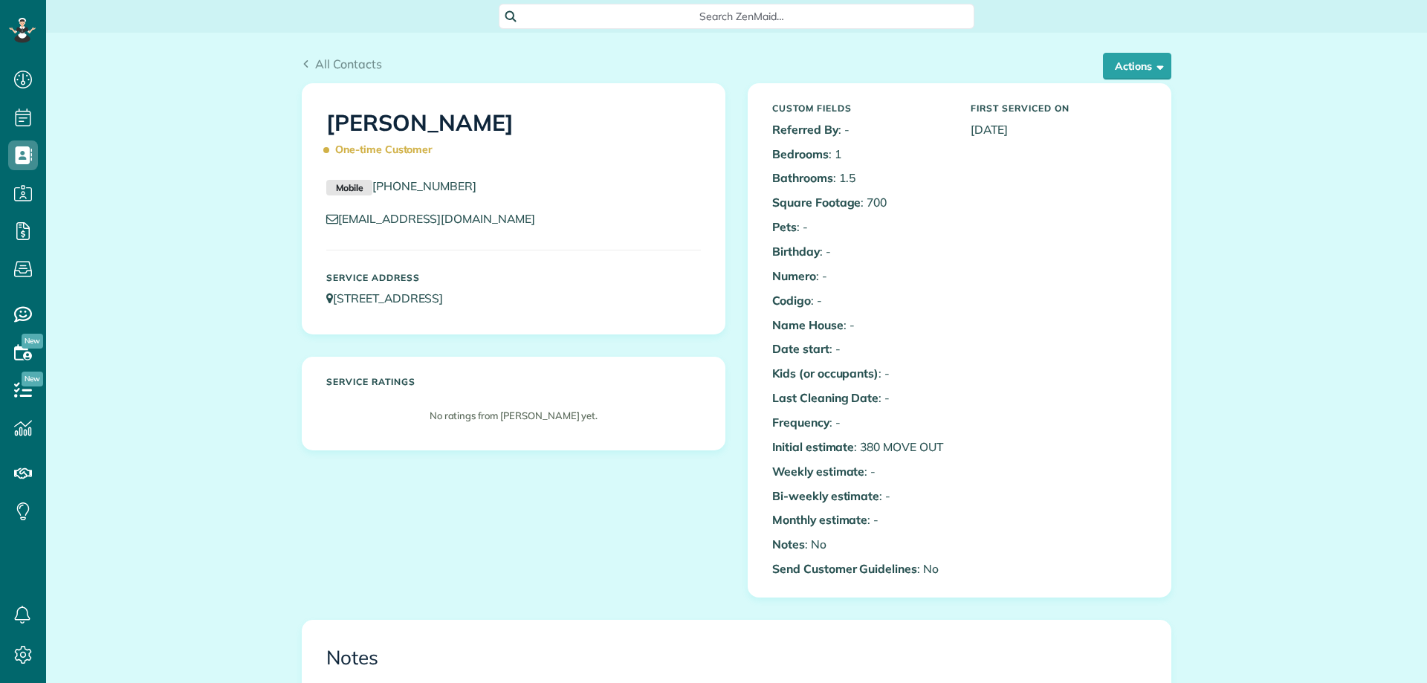
scroll to position [7, 7]
click at [1289, 285] on div "All Contacts Actions Edit Add Appointment Recent Activity Send Email Show Past …" at bounding box center [736, 661] width 1380 height 1256
click at [1141, 62] on button "Actions" at bounding box center [1137, 66] width 68 height 27
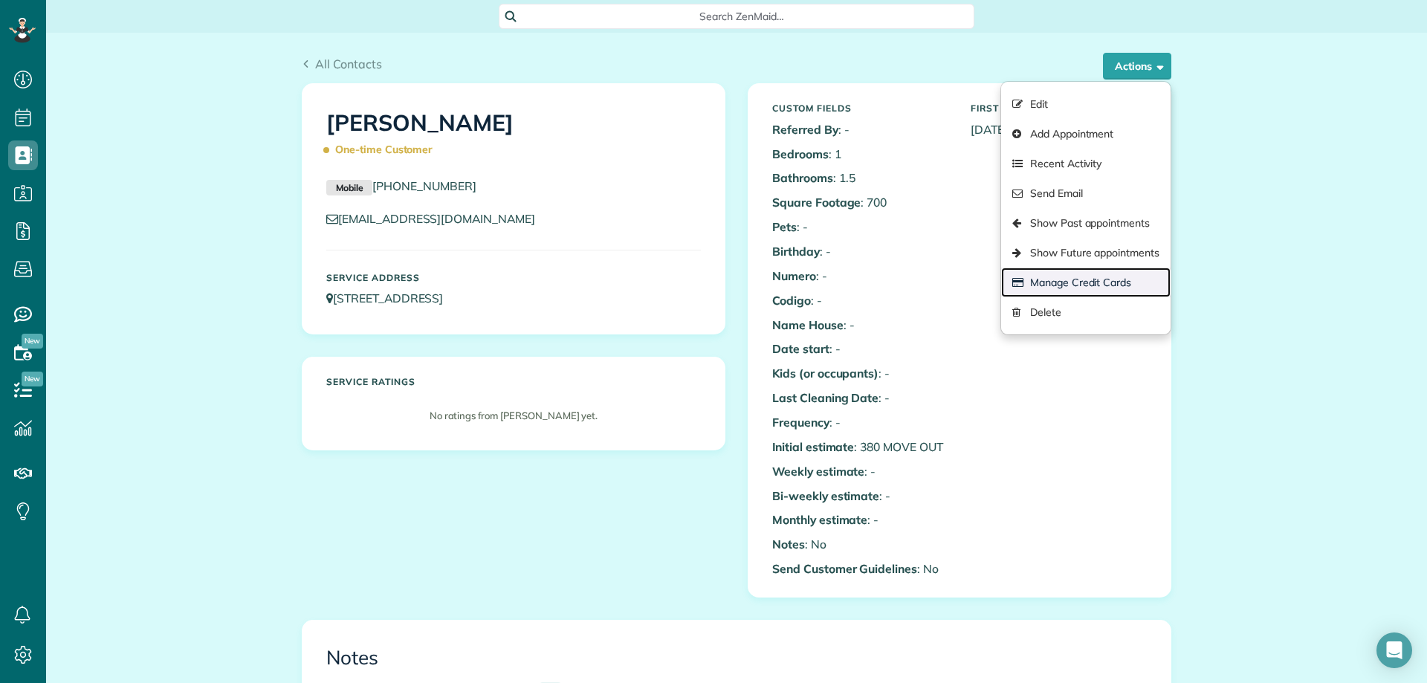
click at [1100, 279] on link "Manage Credit Cards" at bounding box center [1085, 282] width 169 height 30
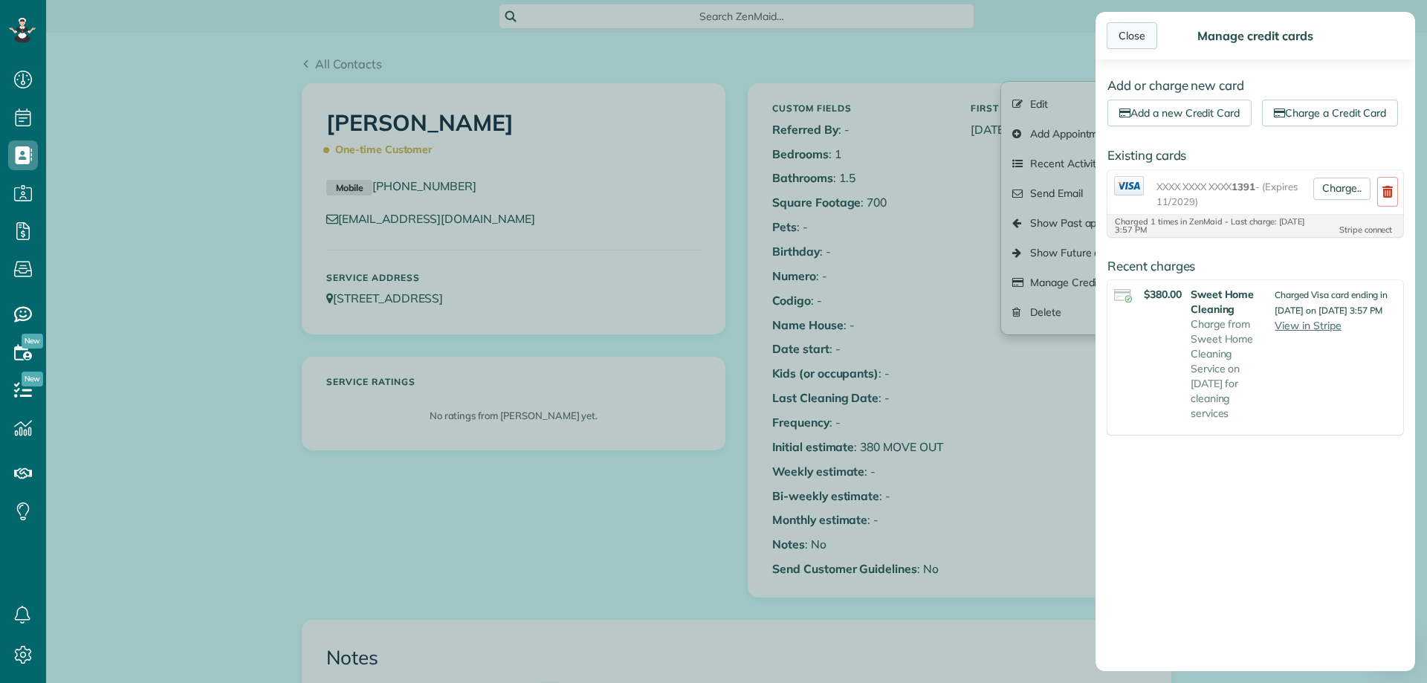
click at [1123, 37] on div "Close" at bounding box center [1131, 35] width 51 height 27
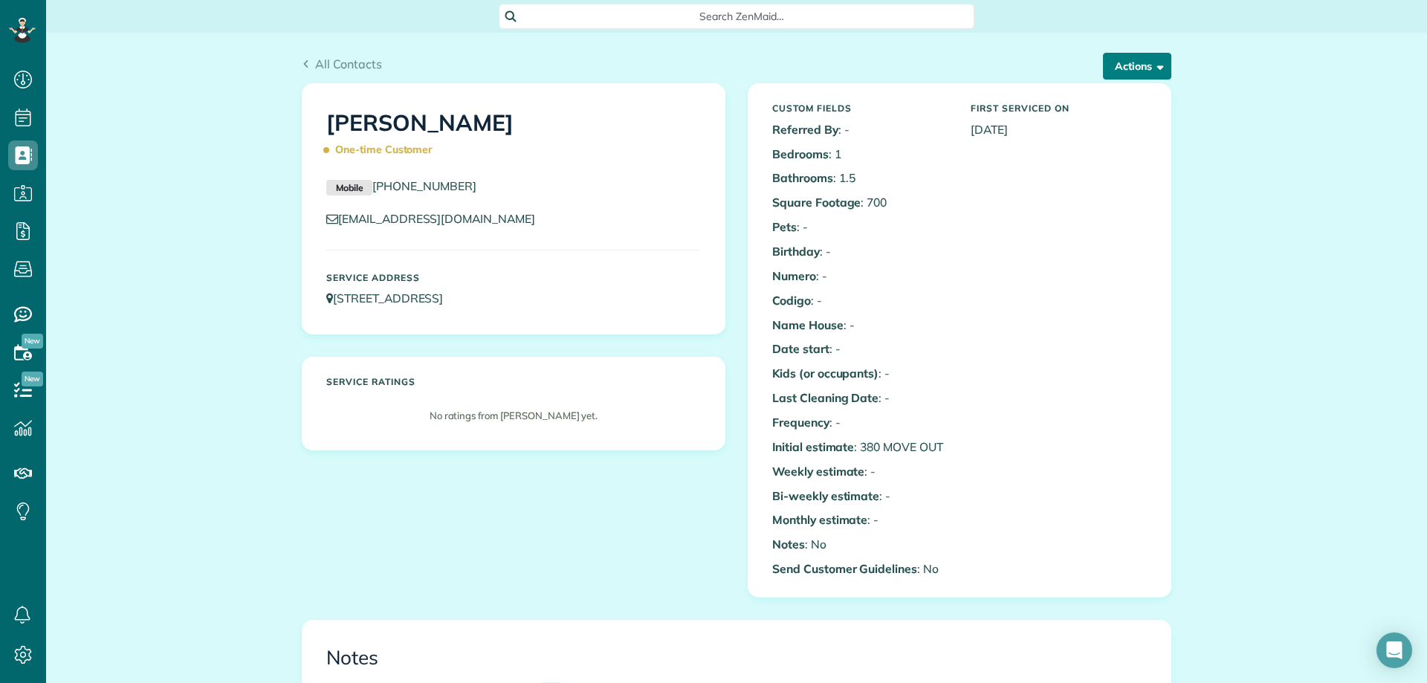
click at [1152, 71] on span "button" at bounding box center [1157, 65] width 11 height 11
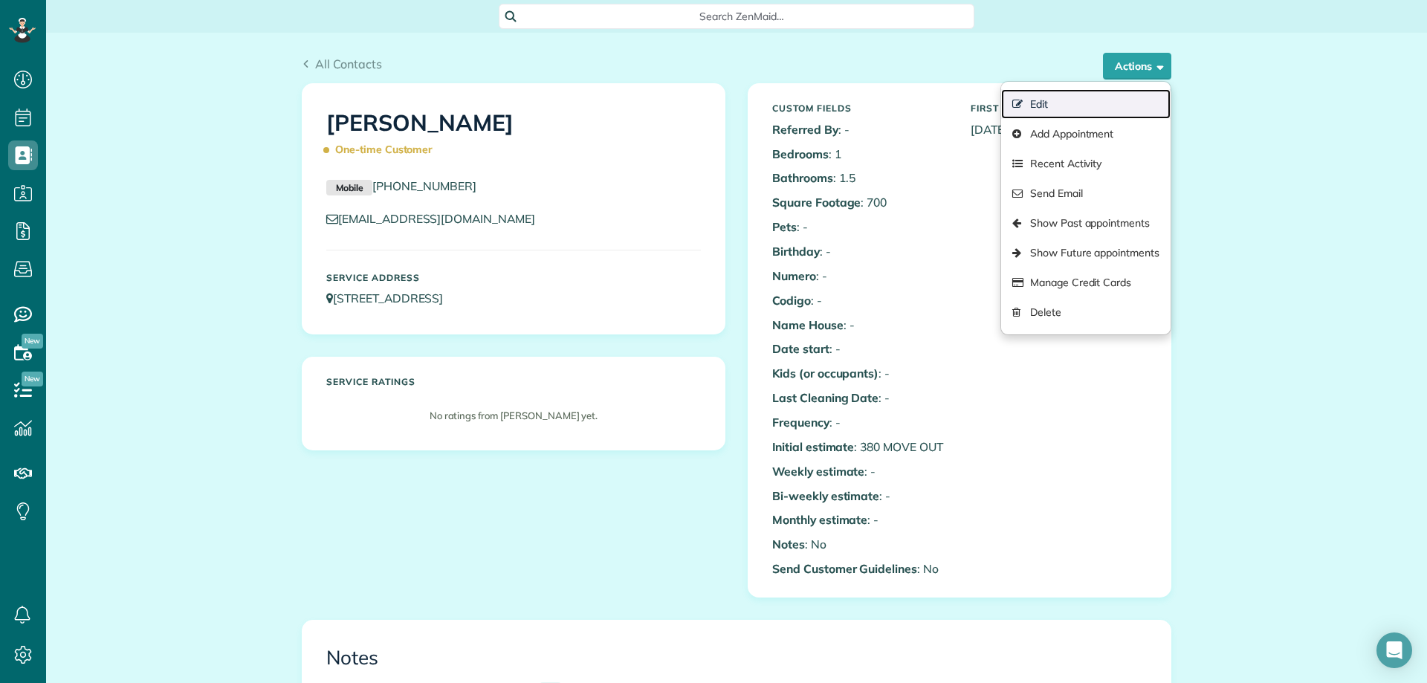
click at [1062, 108] on link "Edit" at bounding box center [1085, 104] width 169 height 30
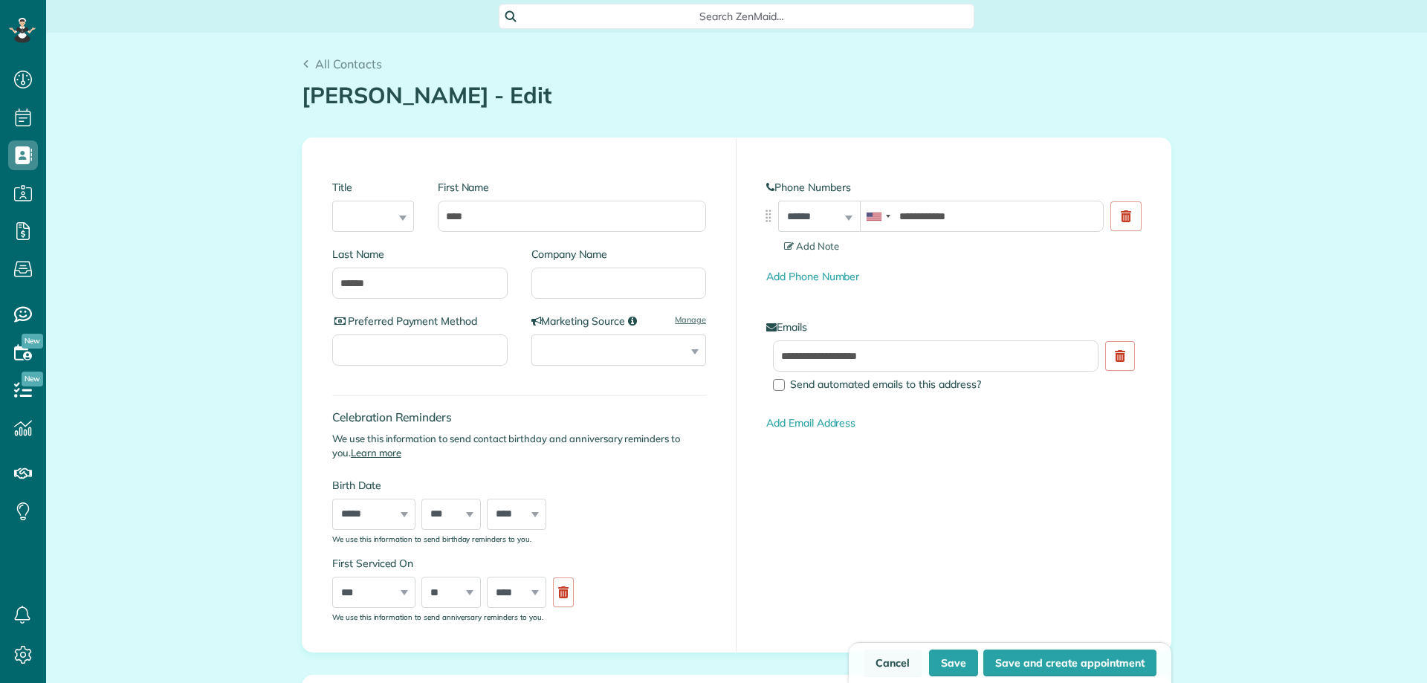
click at [889, 663] on link "Cancel" at bounding box center [892, 662] width 58 height 27
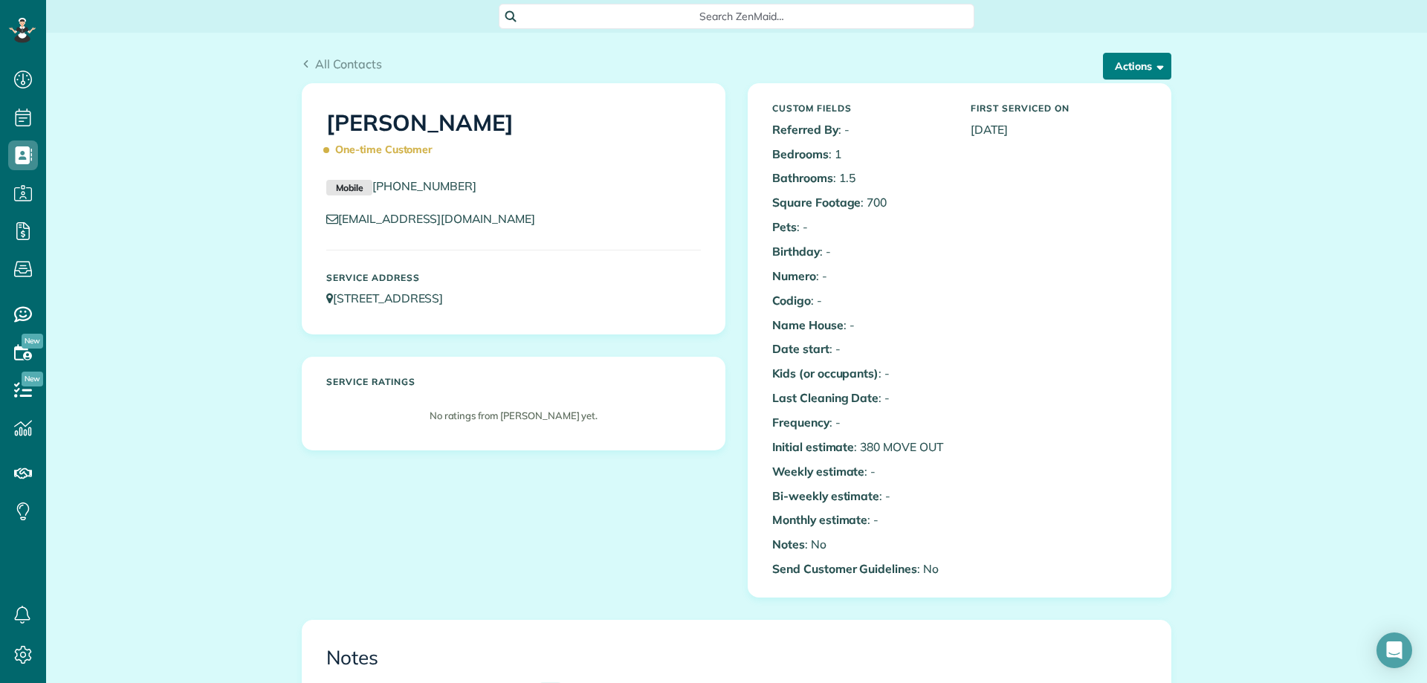
click at [1120, 69] on button "Actions" at bounding box center [1137, 66] width 68 height 27
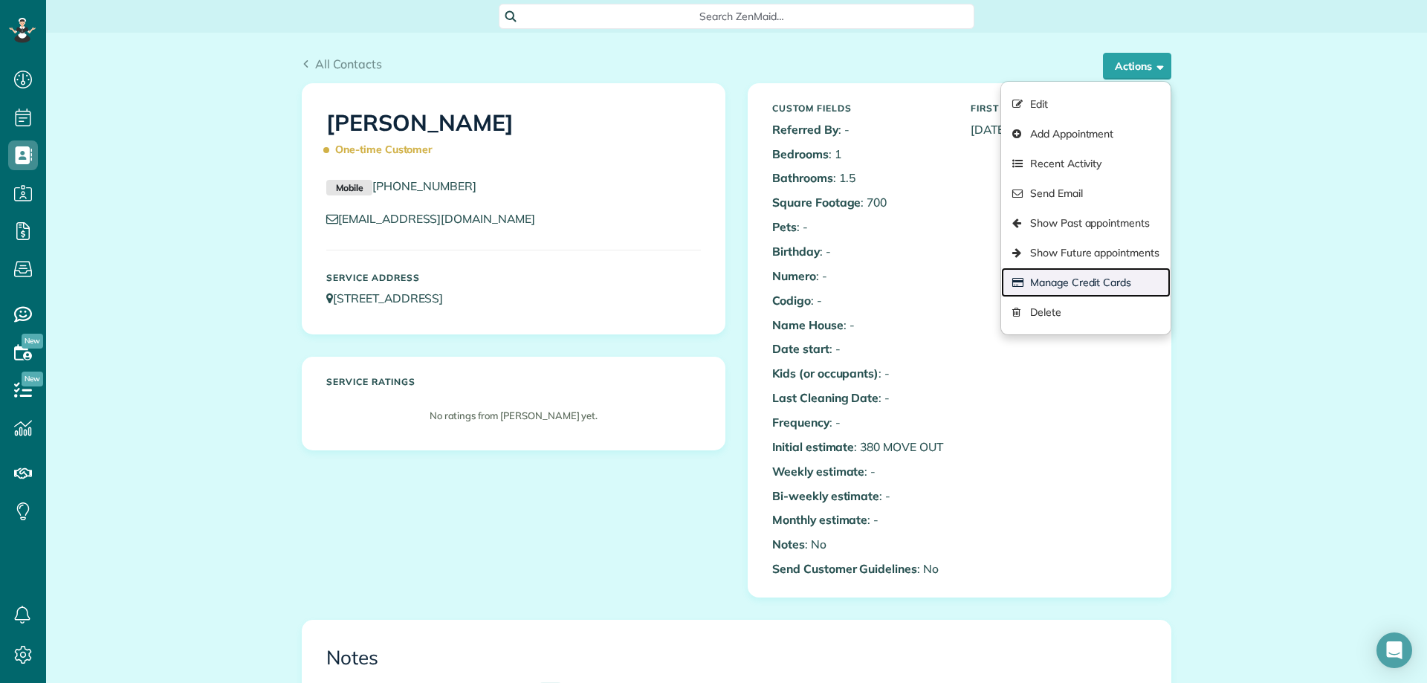
click at [1103, 279] on link "Manage Credit Cards" at bounding box center [1085, 282] width 169 height 30
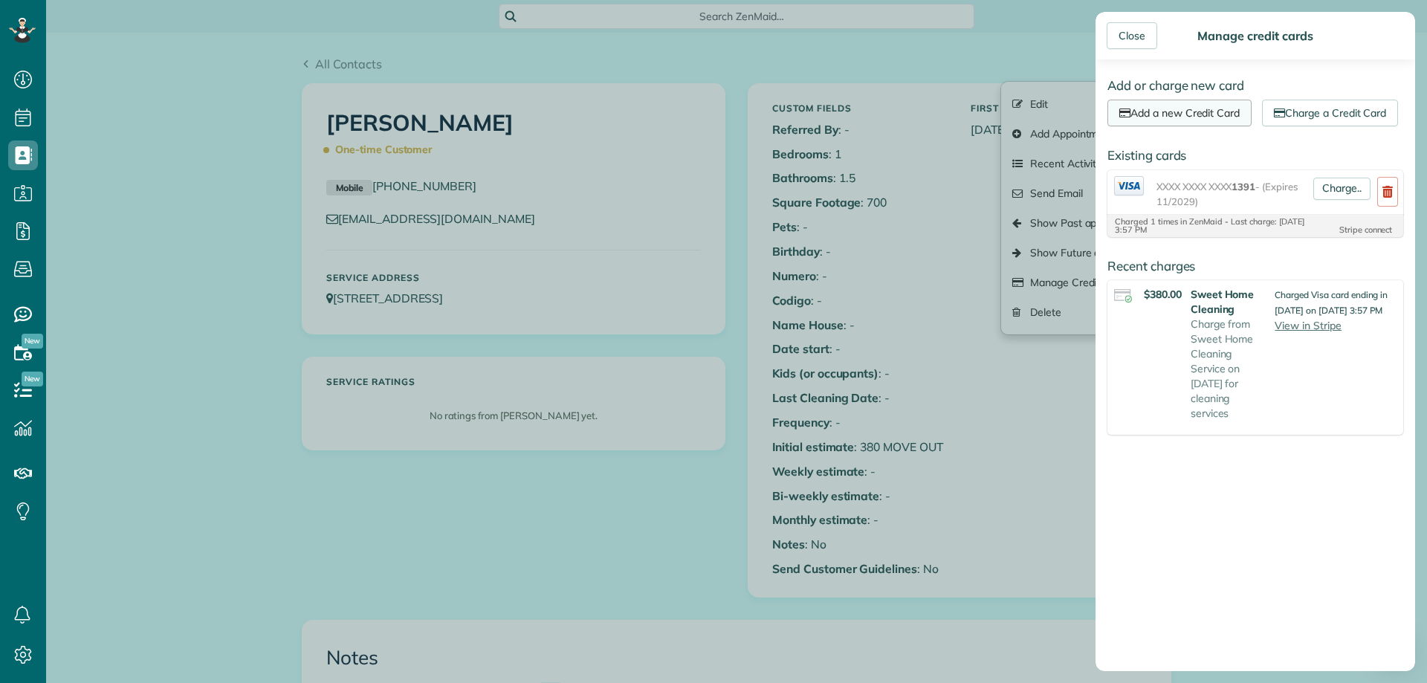
click at [1224, 109] on link "Add a new Credit Card" at bounding box center [1179, 113] width 144 height 27
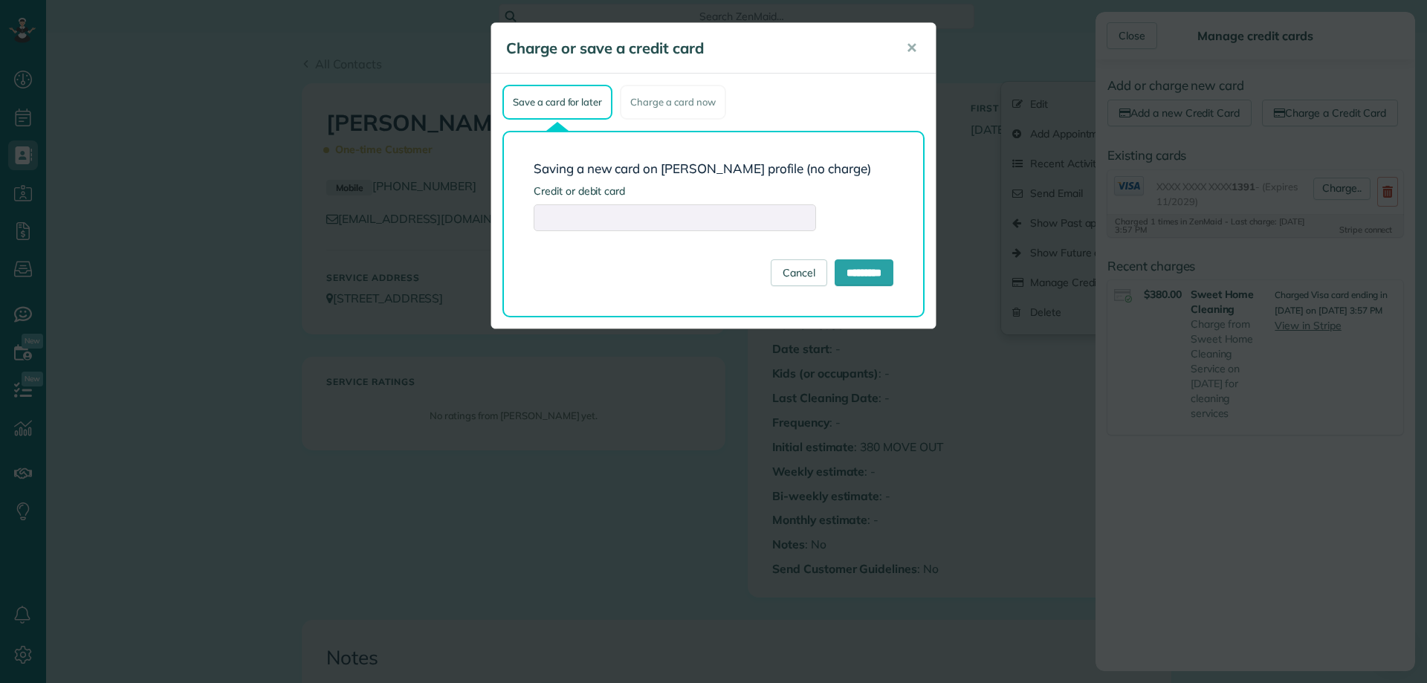
click at [583, 210] on div at bounding box center [674, 217] width 282 height 27
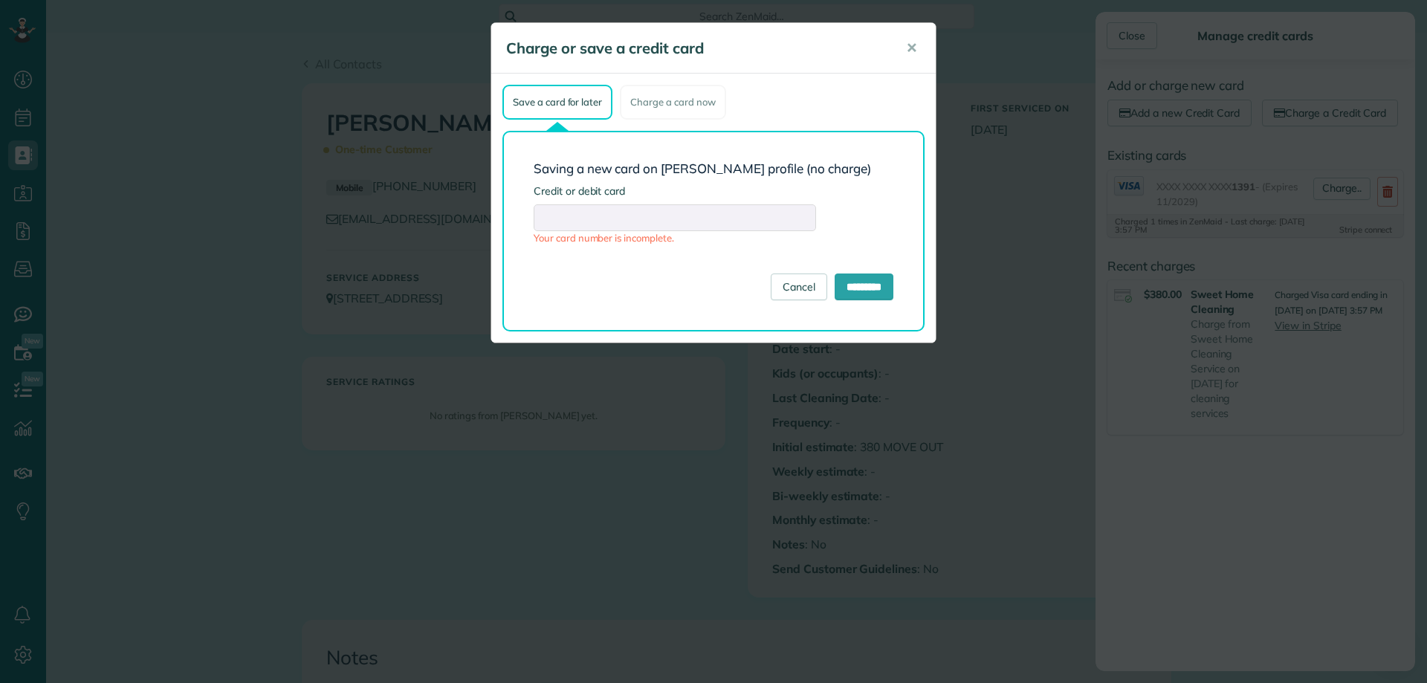
click at [826, 214] on form "Saving a new card on [PERSON_NAME] profile (no charge) Credit or debit card You…" at bounding box center [713, 231] width 360 height 138
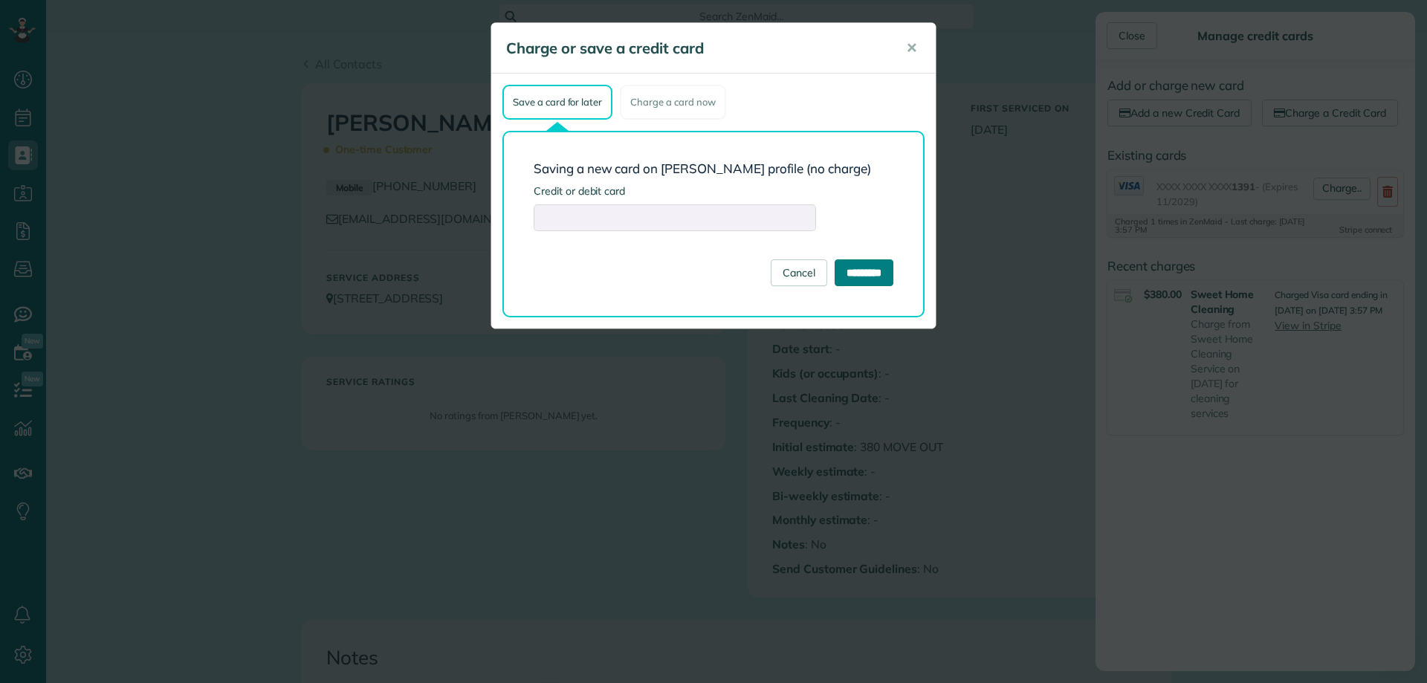
click at [846, 274] on input "*********" at bounding box center [863, 272] width 59 height 27
type input "**********"
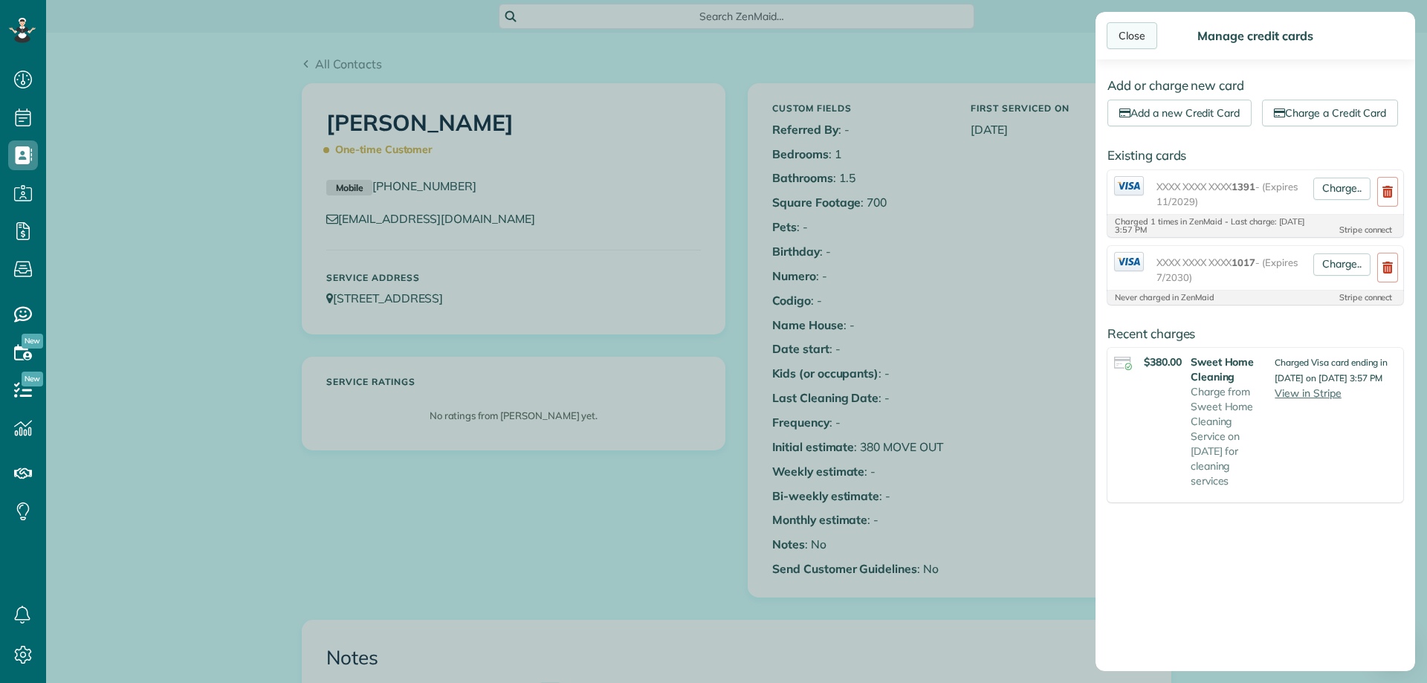
click at [1134, 44] on div "Close" at bounding box center [1131, 35] width 51 height 27
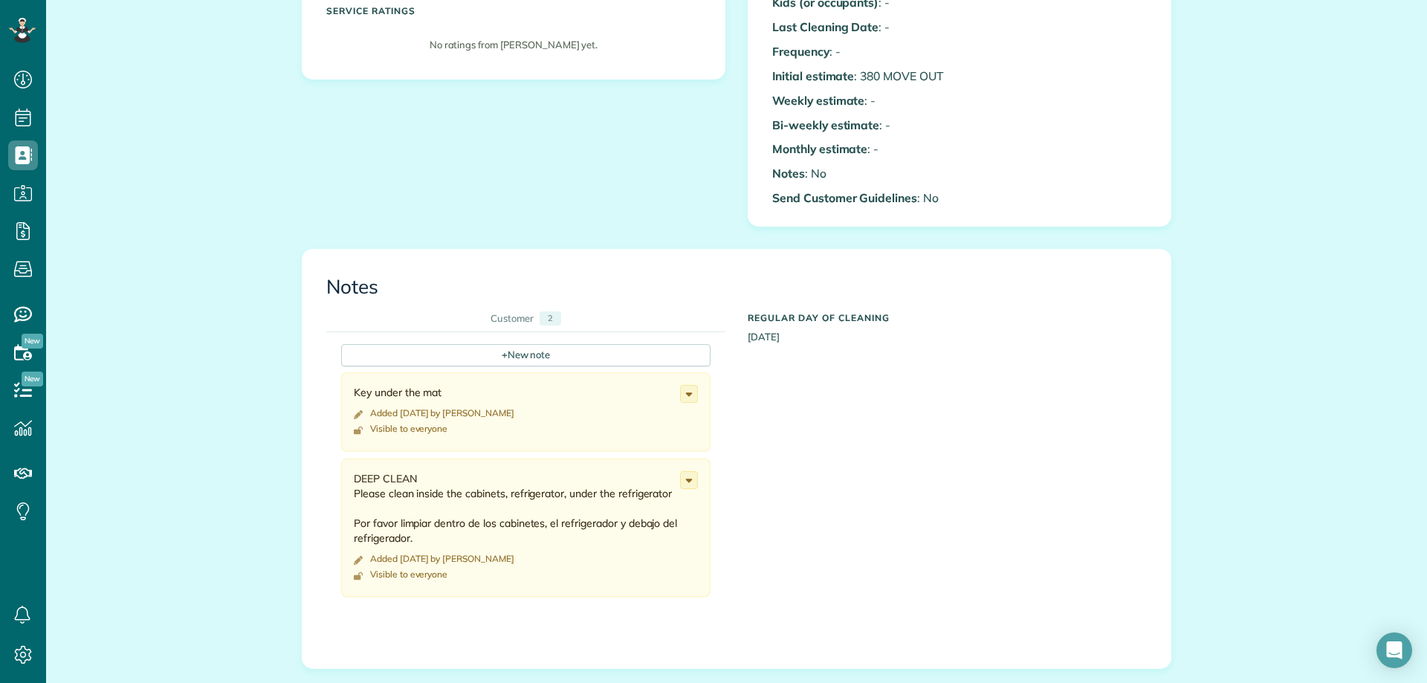
scroll to position [371, 0]
click at [528, 351] on div "+ New note" at bounding box center [525, 354] width 369 height 22
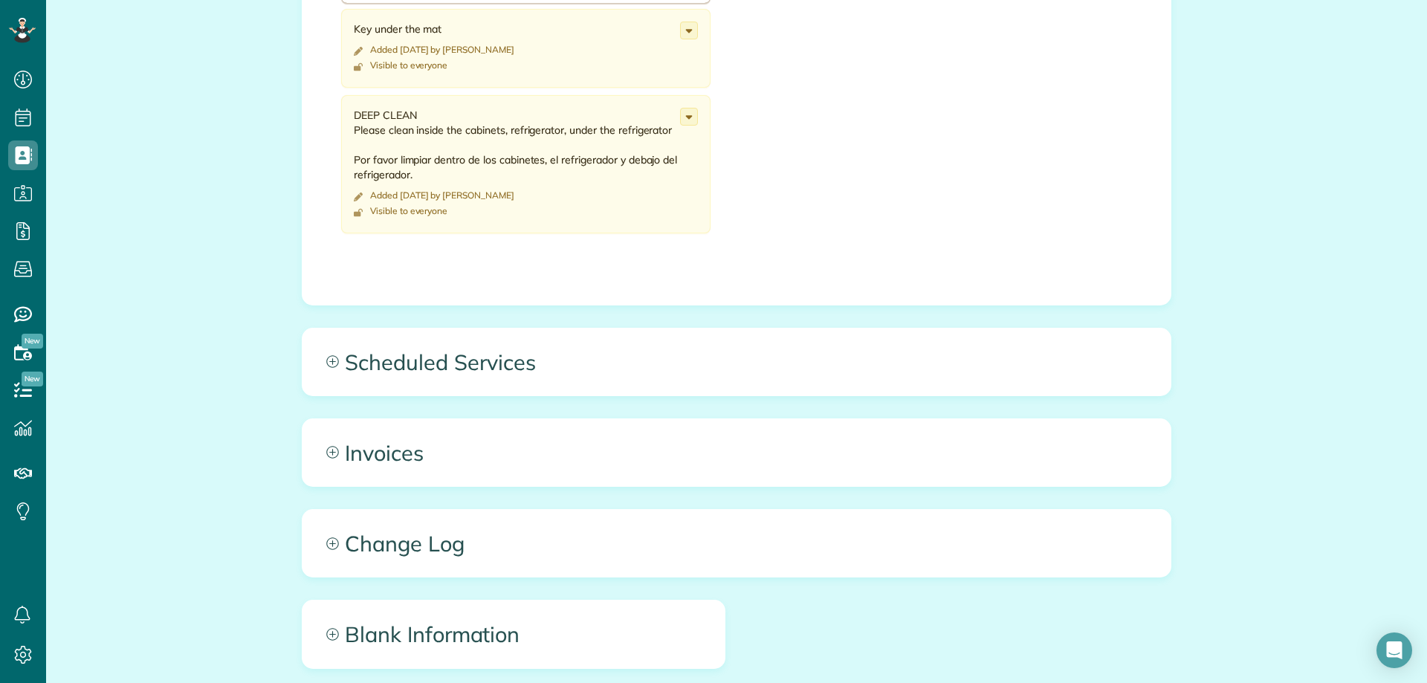
scroll to position [523, 0]
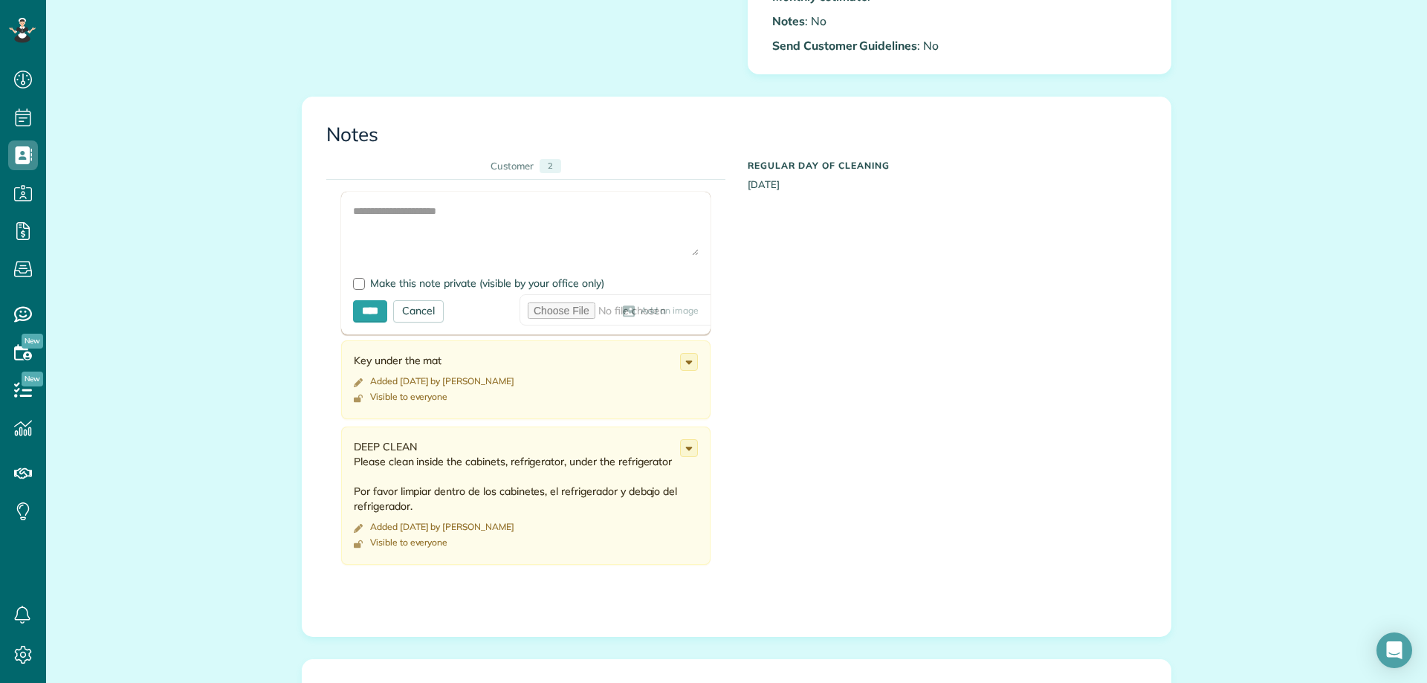
click at [348, 276] on form "Add Image Make this note private (visible by your office only) **** Cancel Add …" at bounding box center [525, 263] width 369 height 143
click at [345, 276] on form "Add Image Make this note private (visible by your office only) **** Cancel Add …" at bounding box center [525, 263] width 369 height 143
click at [355, 279] on div at bounding box center [359, 284] width 12 height 12
click at [369, 233] on textarea at bounding box center [525, 230] width 345 height 52
type textarea "**********"
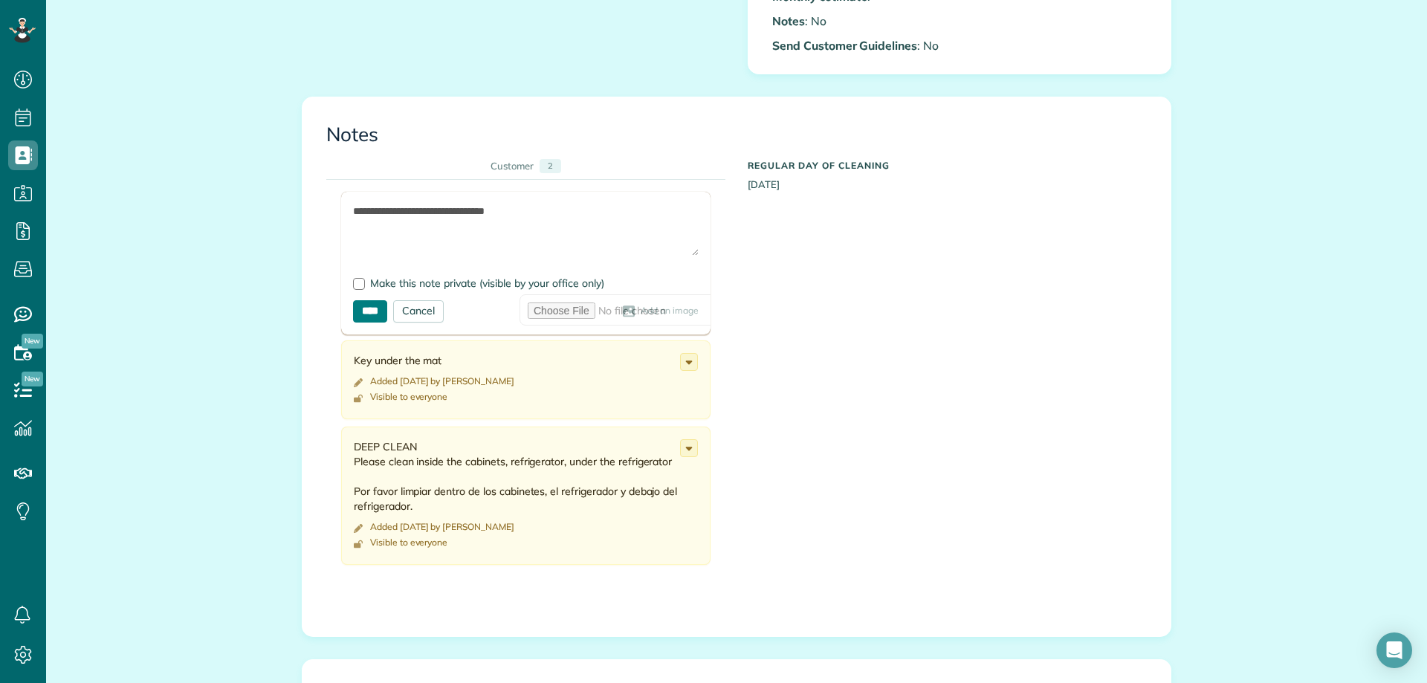
click at [377, 305] on input "****" at bounding box center [370, 311] width 34 height 22
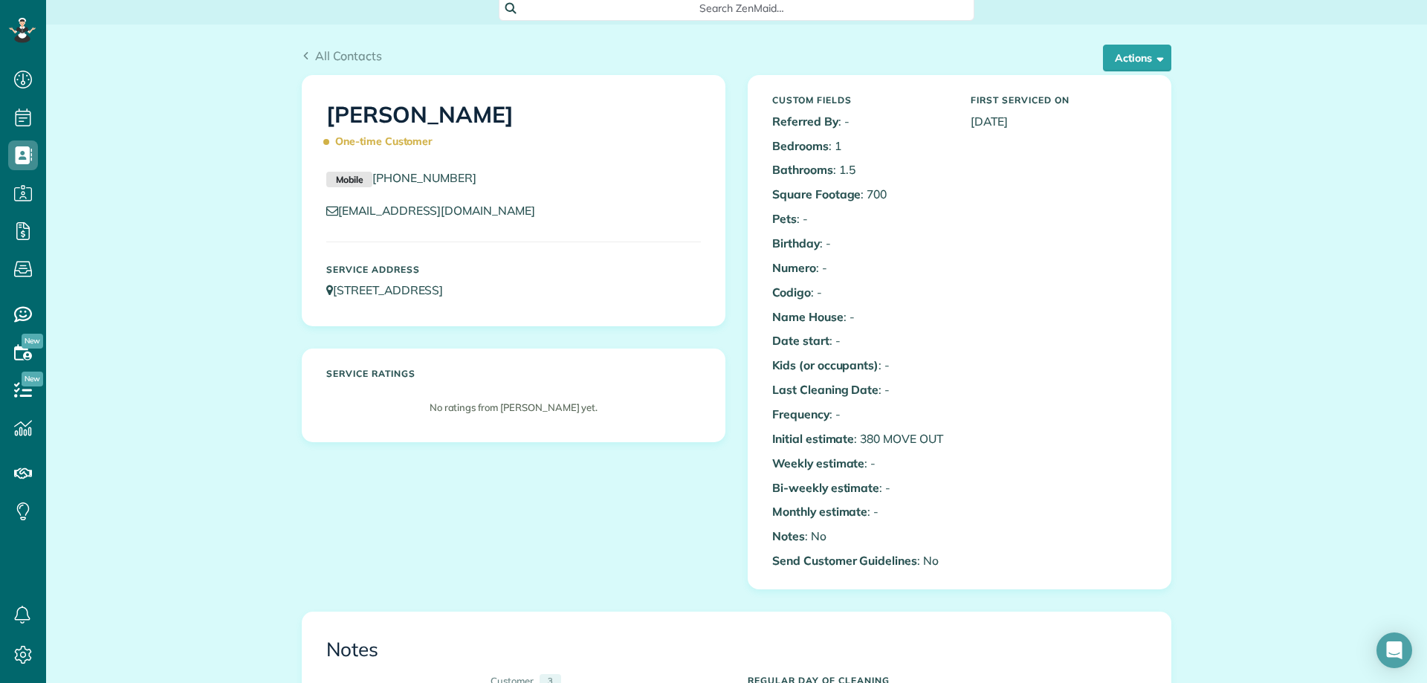
scroll to position [0, 0]
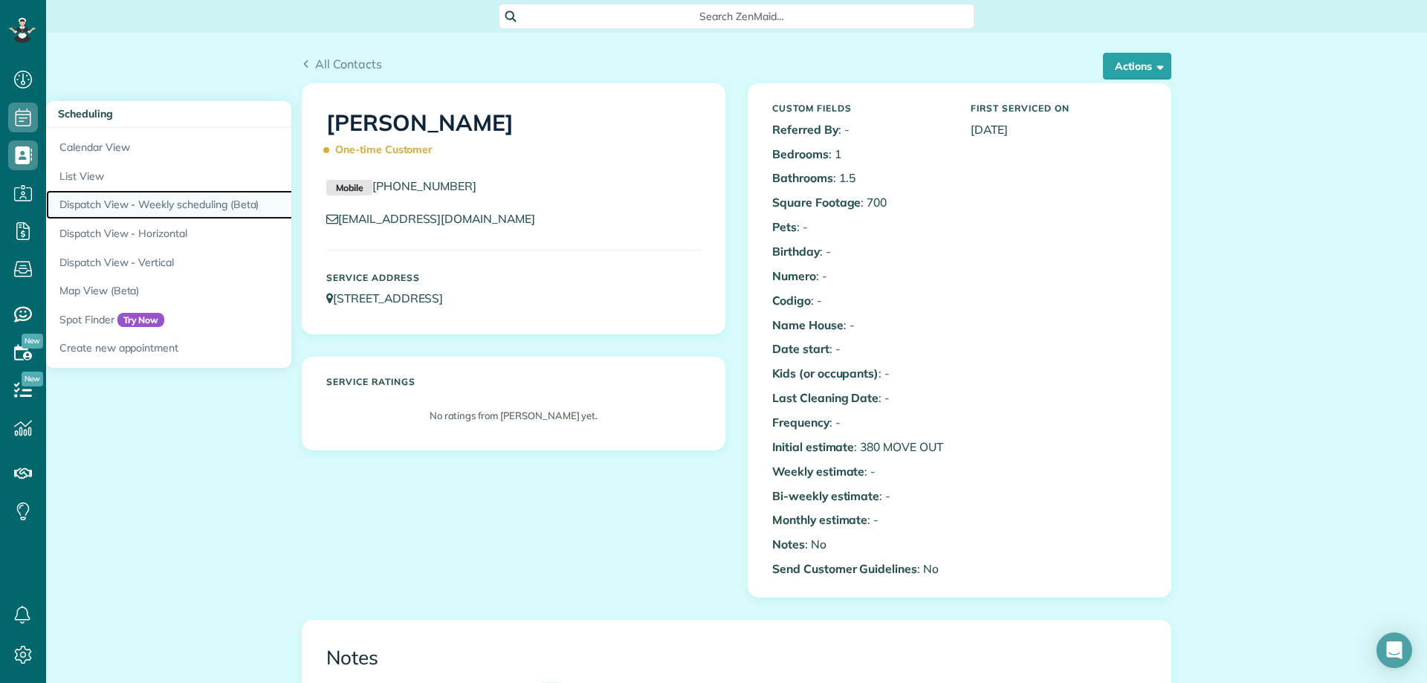
click at [169, 211] on link "Dispatch View - Weekly scheduling (Beta)" at bounding box center [231, 204] width 371 height 29
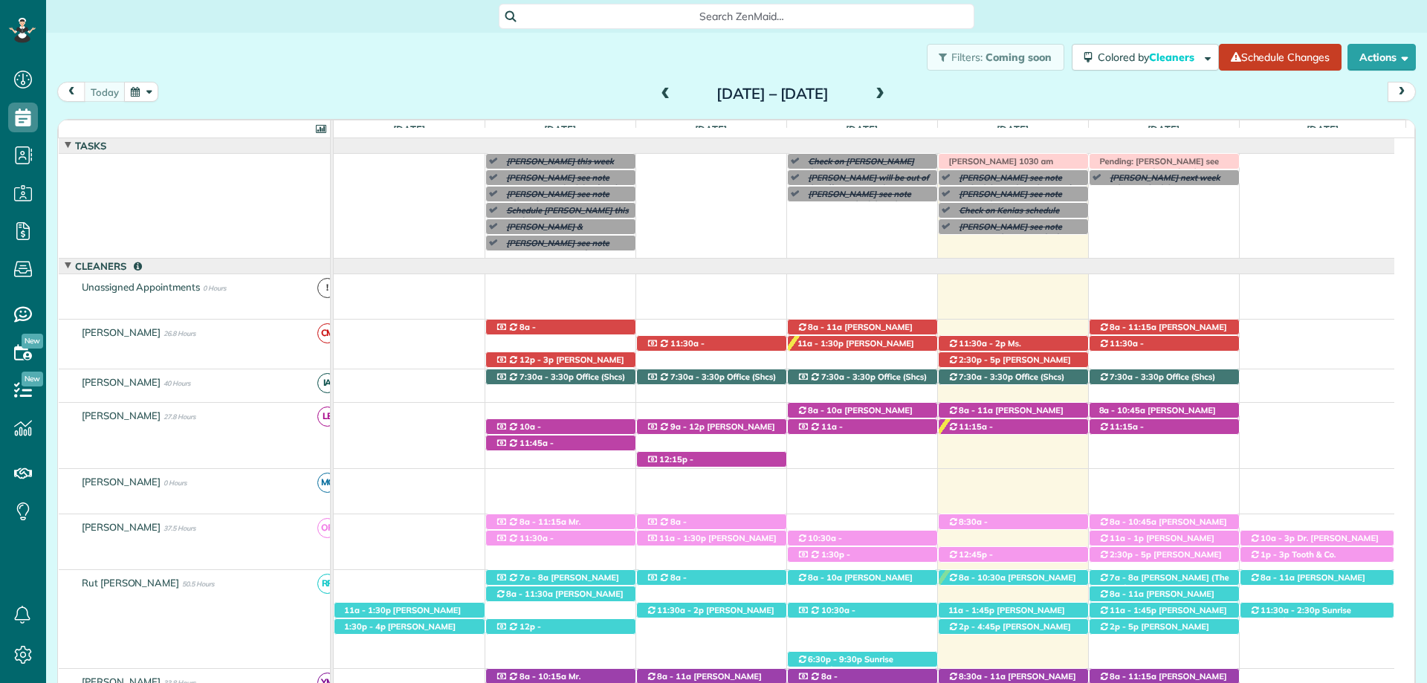
scroll to position [59, 0]
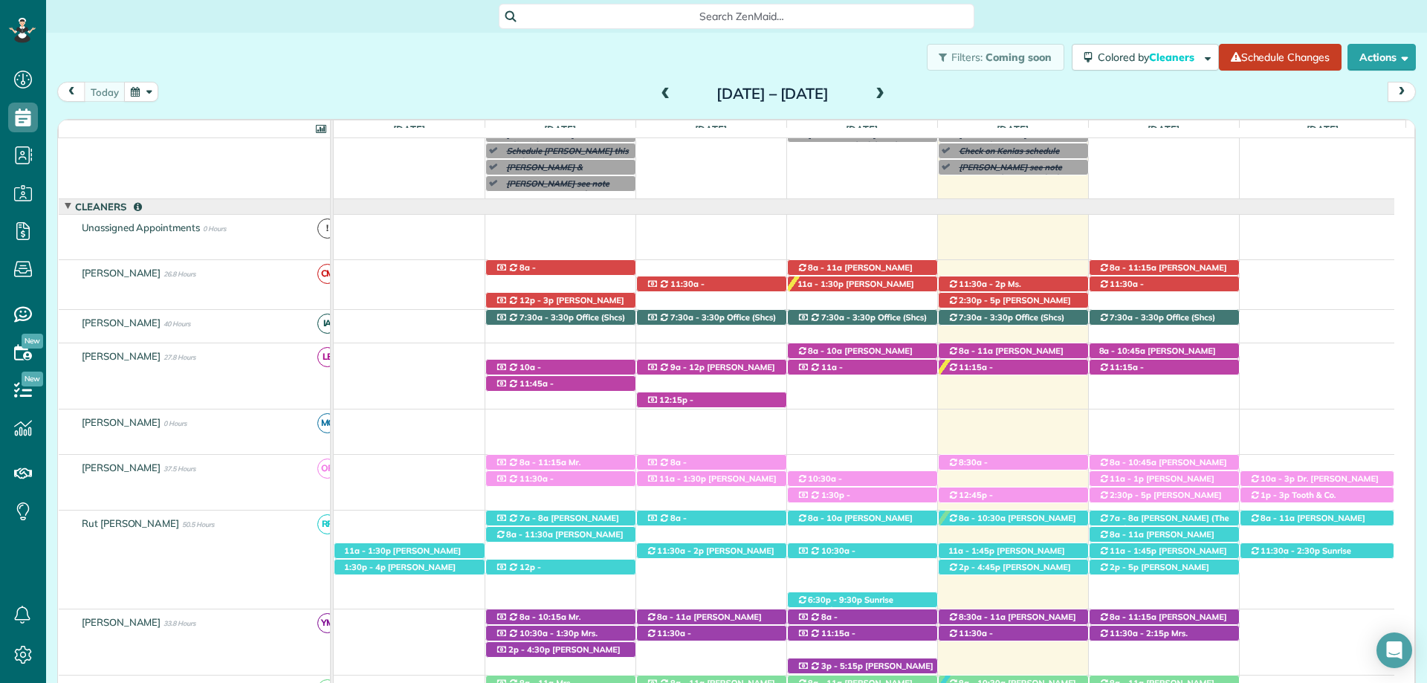
click at [888, 100] on span at bounding box center [880, 94] width 16 height 13
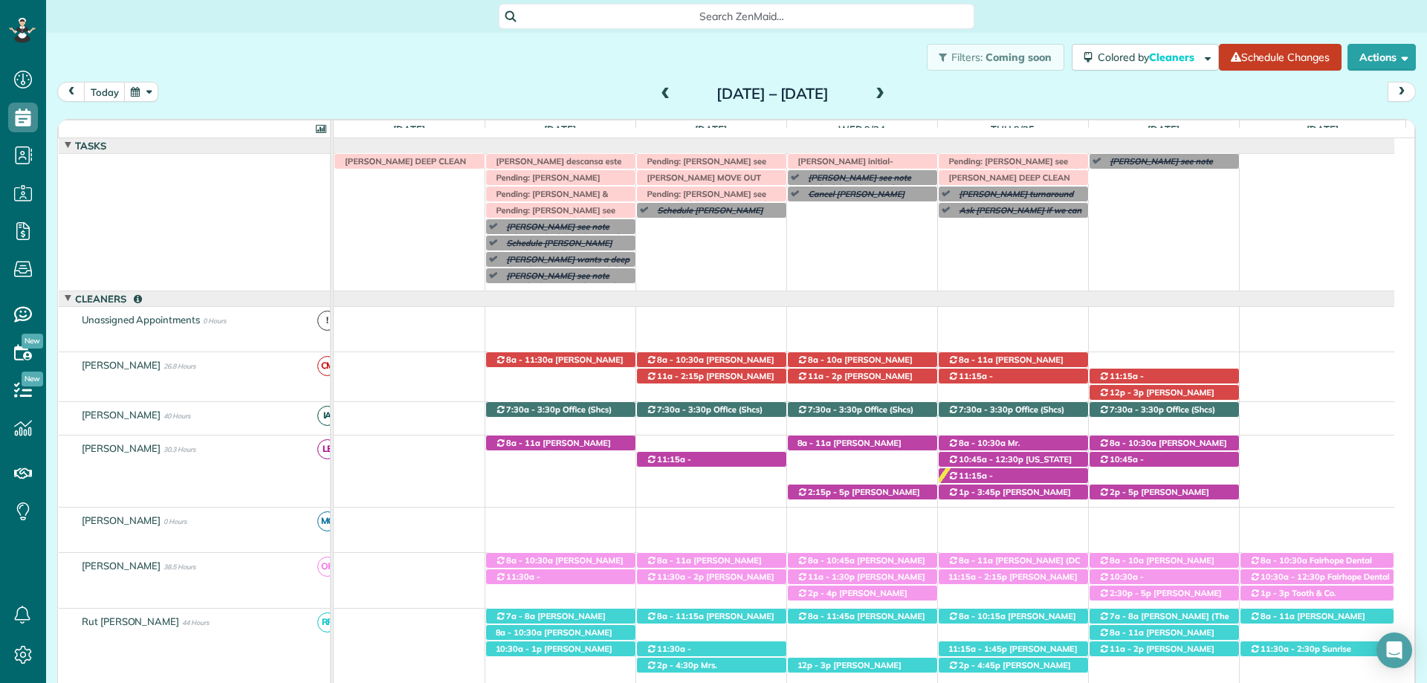
scroll to position [92, 0]
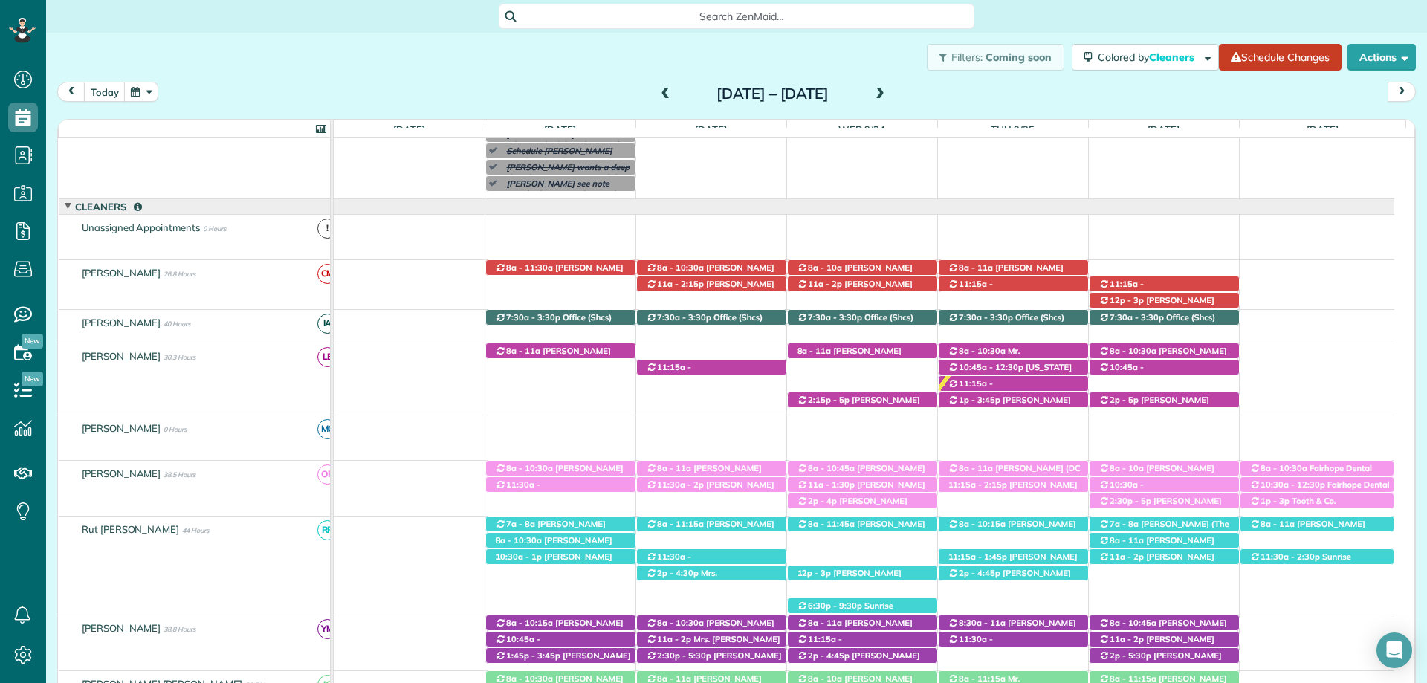
click at [658, 94] on span at bounding box center [666, 94] width 16 height 13
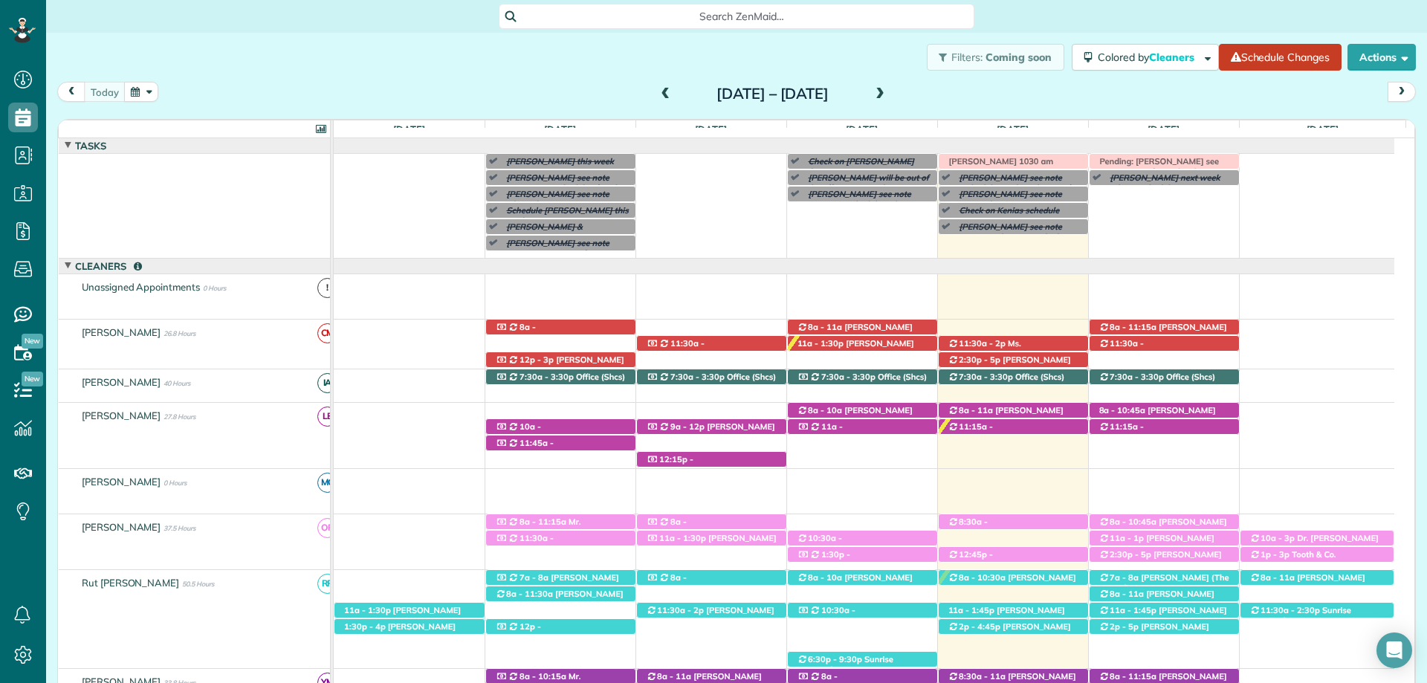
scroll to position [59, 0]
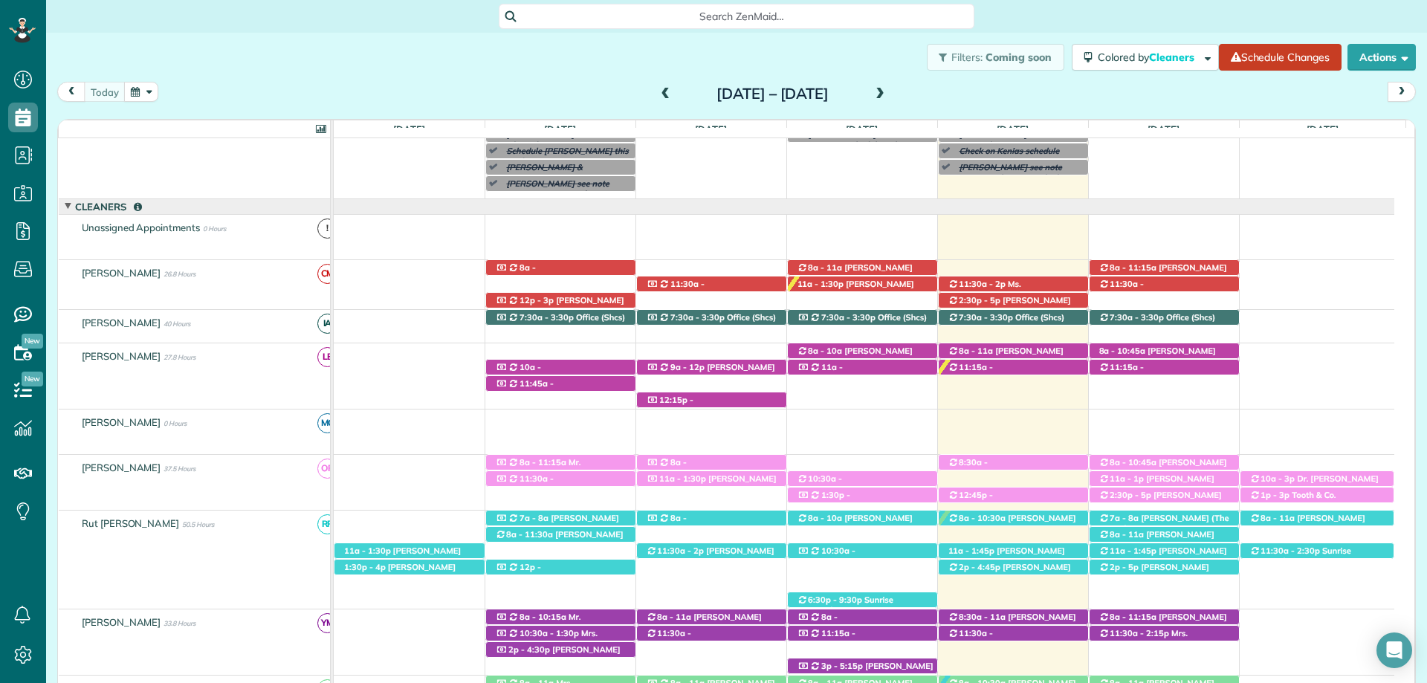
click at [389, 39] on div "Filters: Coming soon Colored by Cleaners Color by Cleaner Color by Team Color b…" at bounding box center [736, 57] width 1380 height 49
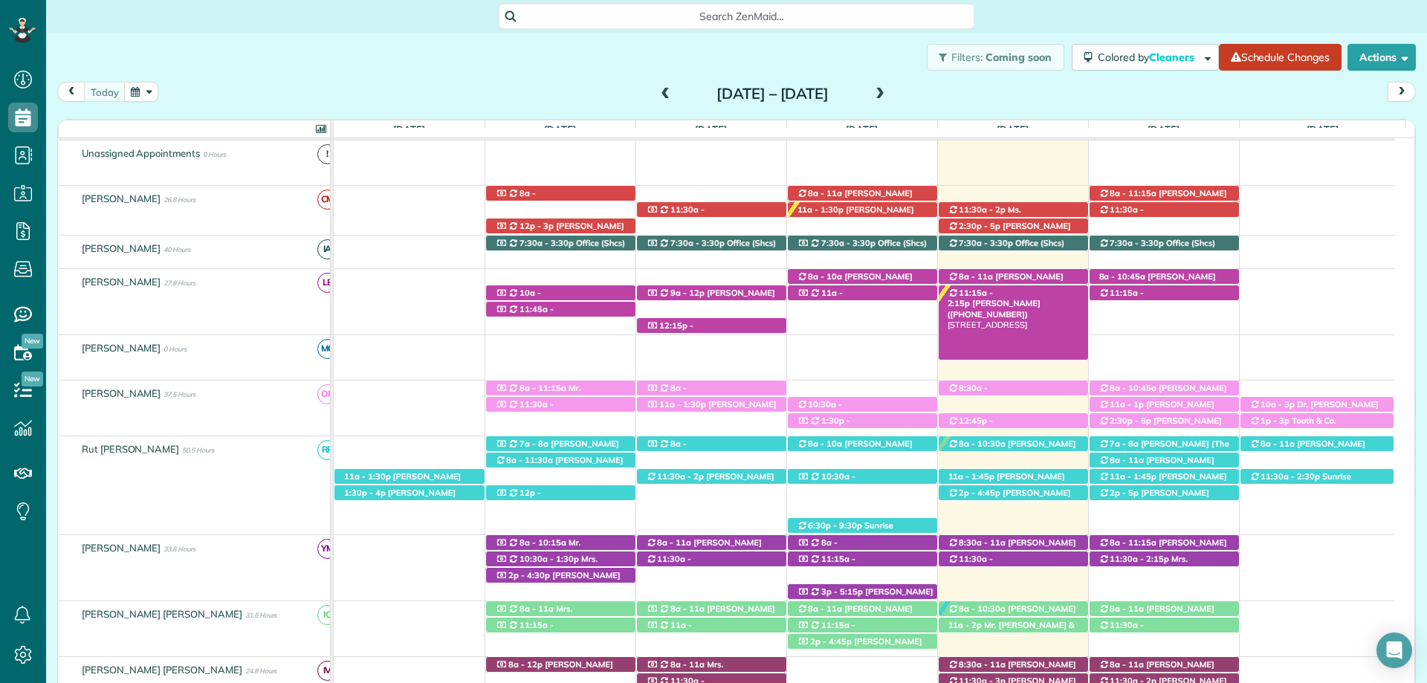
click at [1037, 298] on span "[PERSON_NAME] ([PHONE_NUMBER])" at bounding box center [993, 308] width 93 height 21
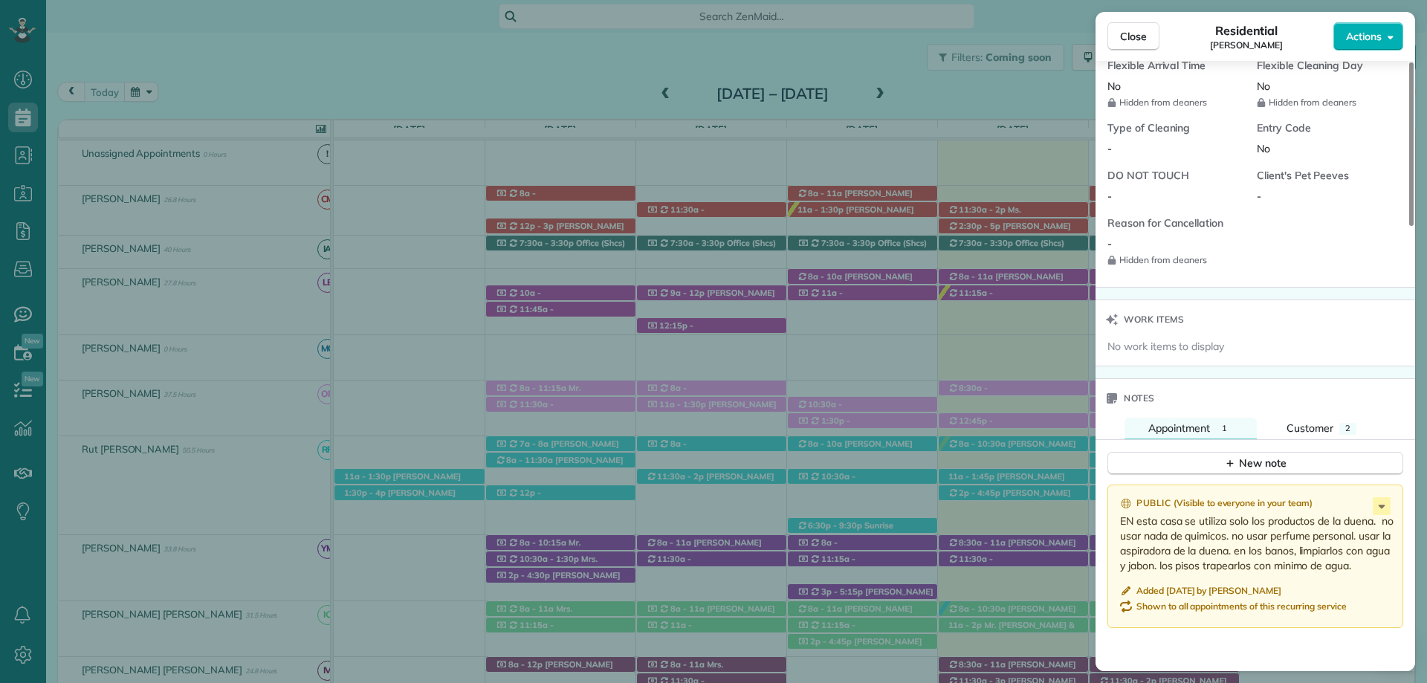
scroll to position [1263, 0]
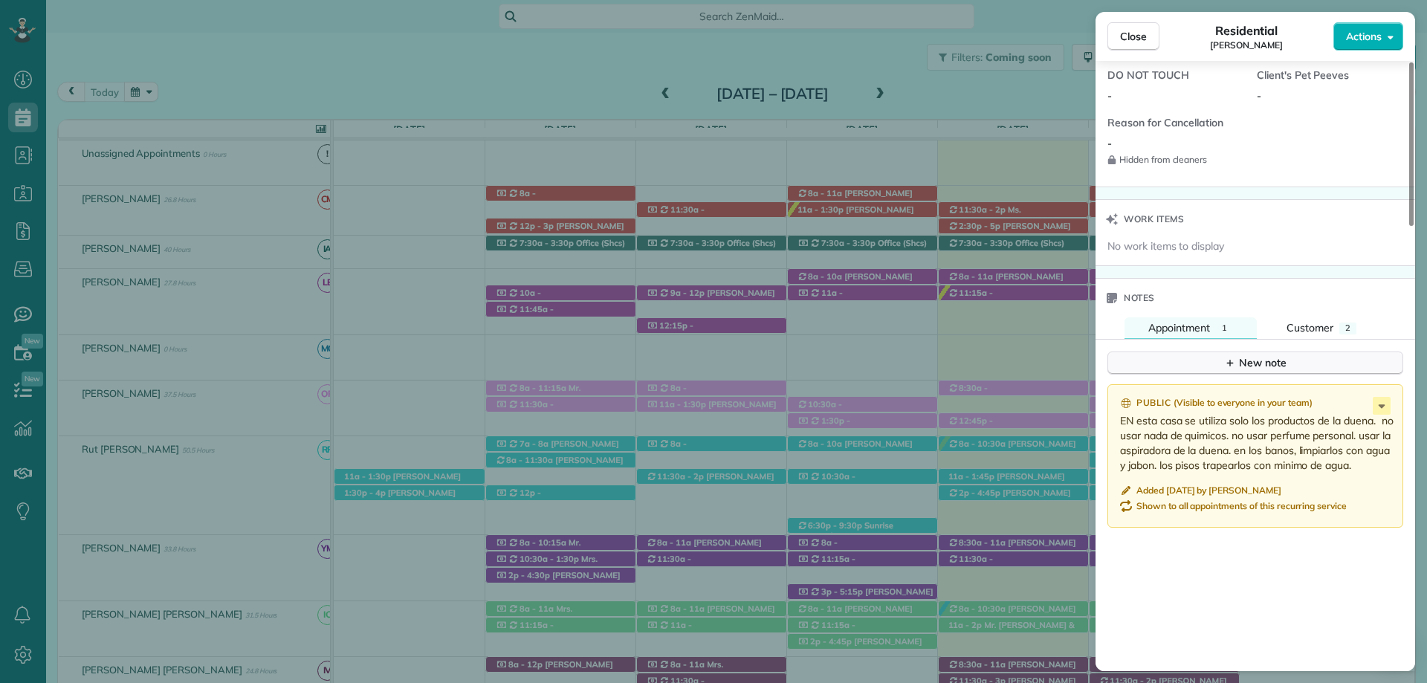
click at [1244, 366] on div "New note" at bounding box center [1255, 363] width 62 height 16
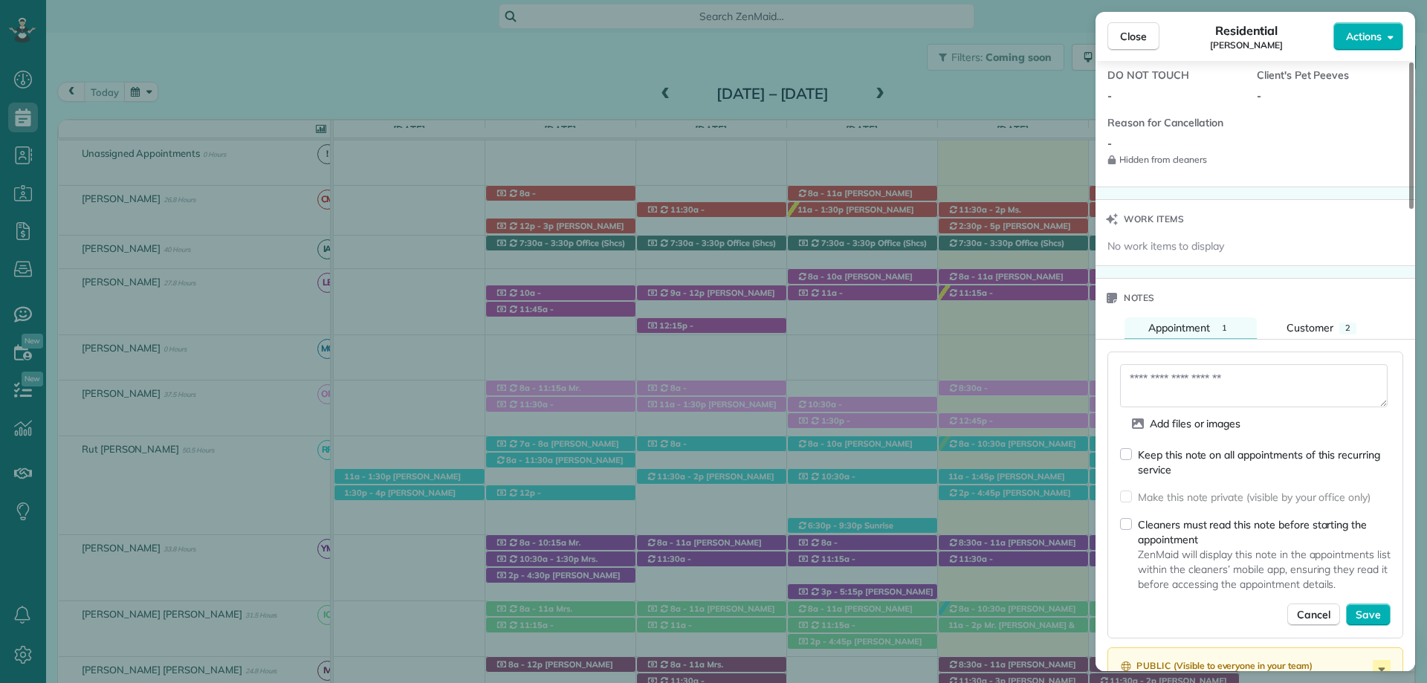
click at [1180, 380] on textarea at bounding box center [1253, 385] width 267 height 43
click at [1217, 598] on div "Keep this note on all appointments of this recurring service Make this note pri…" at bounding box center [1255, 536] width 270 height 179
click at [1198, 374] on textarea "**********" at bounding box center [1253, 385] width 267 height 43
click at [1313, 382] on textarea "**********" at bounding box center [1253, 385] width 267 height 43
drag, startPoint x: 1218, startPoint y: 376, endPoint x: 1179, endPoint y: 377, distance: 39.4
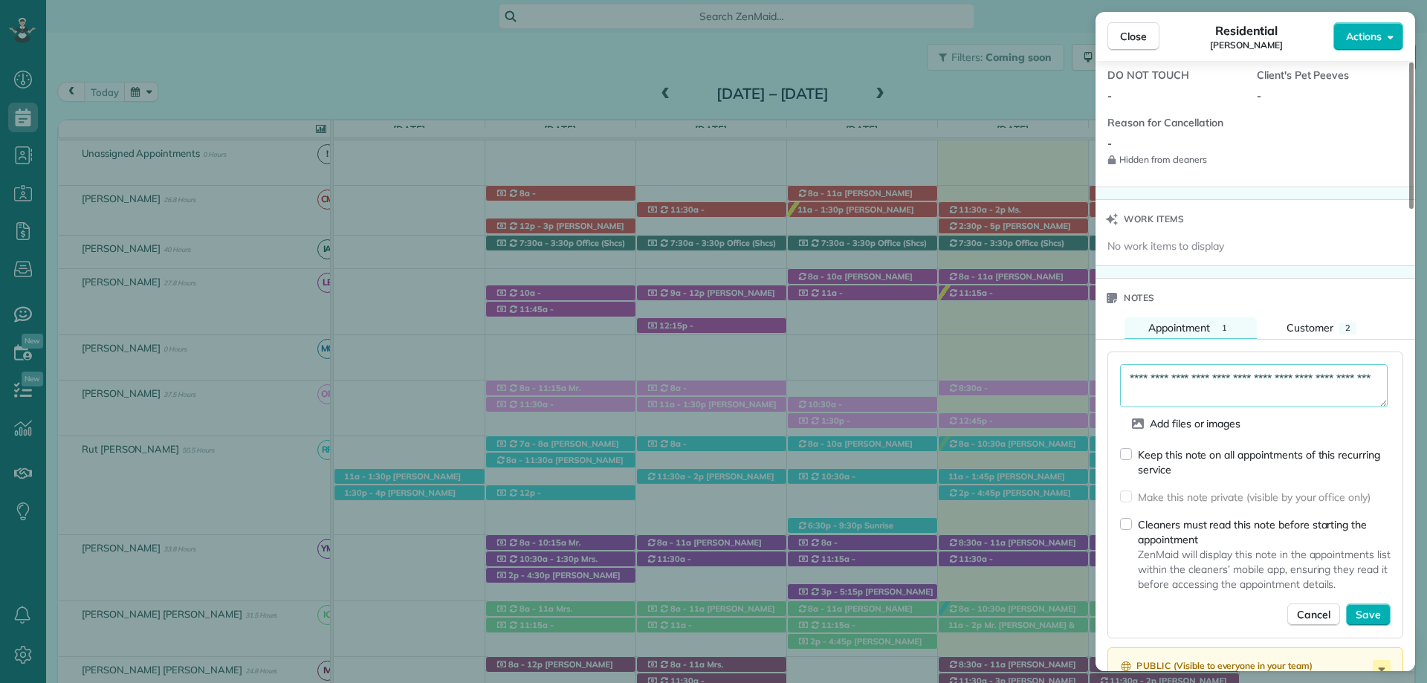
click at [1179, 377] on textarea "**********" at bounding box center [1253, 385] width 267 height 43
click at [1197, 397] on textarea "**********" at bounding box center [1253, 385] width 267 height 43
type textarea "**********"
click at [1385, 613] on button "Save" at bounding box center [1368, 614] width 45 height 22
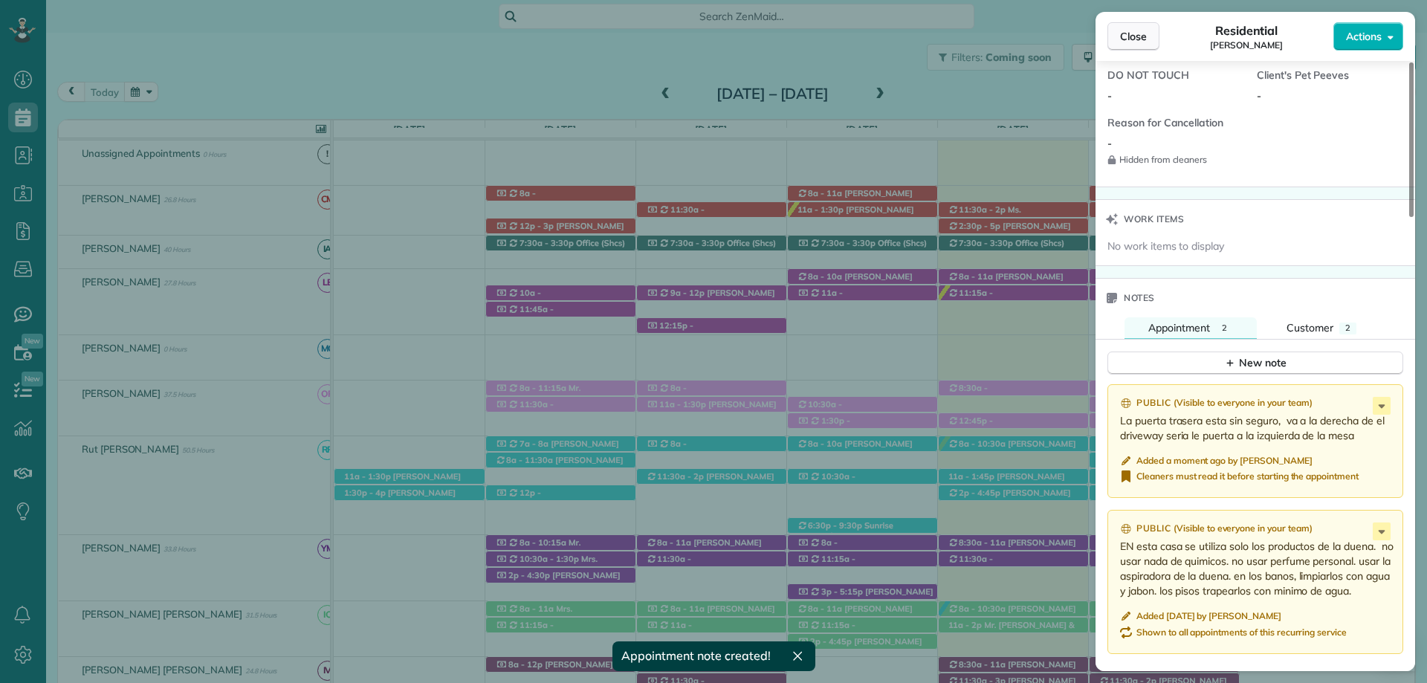
click at [1140, 32] on span "Close" at bounding box center [1133, 36] width 27 height 15
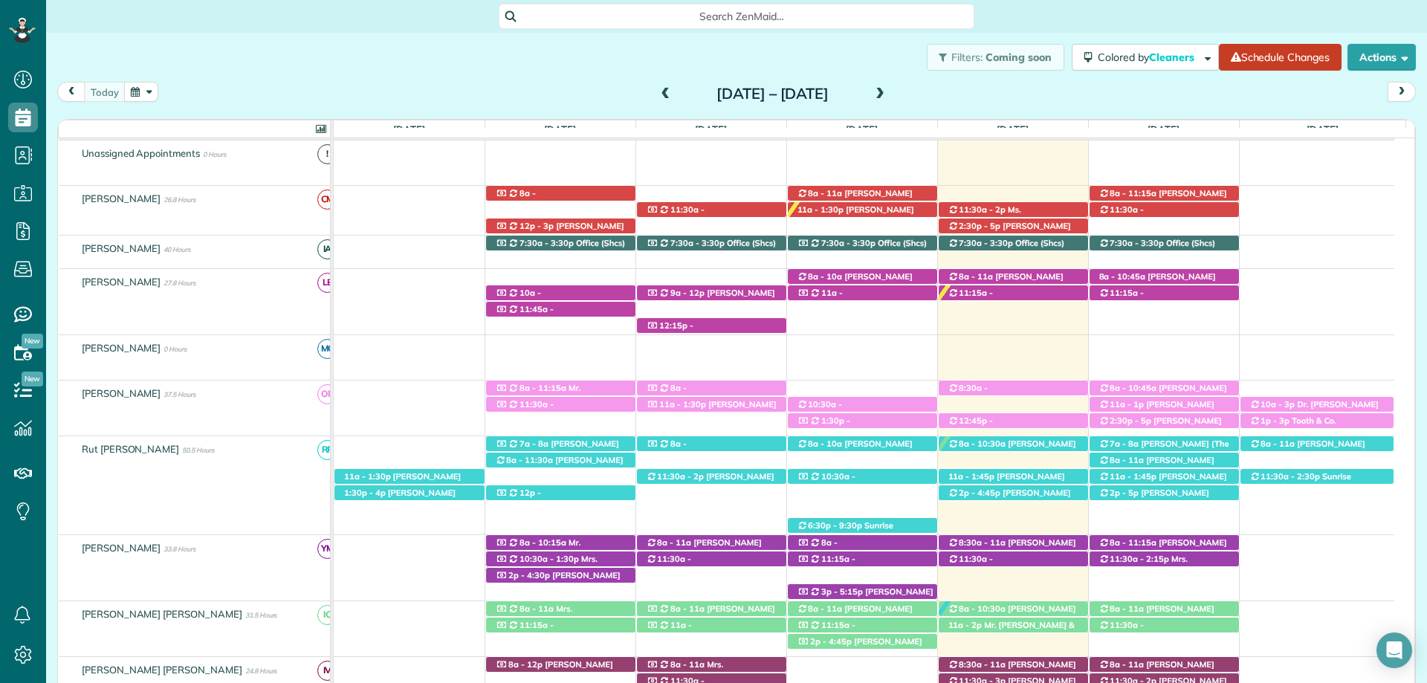
click at [1191, 298] on span "[PERSON_NAME] ([PHONE_NUMBER])" at bounding box center [1144, 308] width 93 height 21
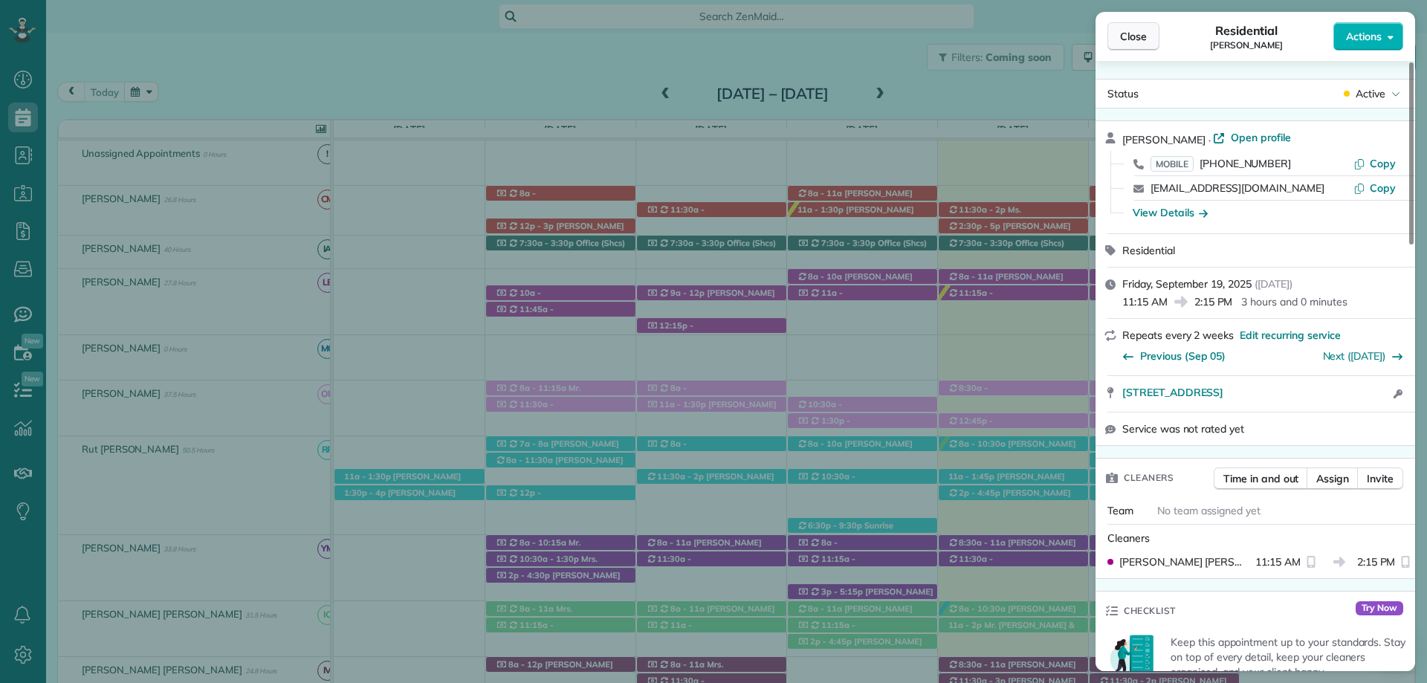
click at [1139, 30] on span "Close" at bounding box center [1133, 36] width 27 height 15
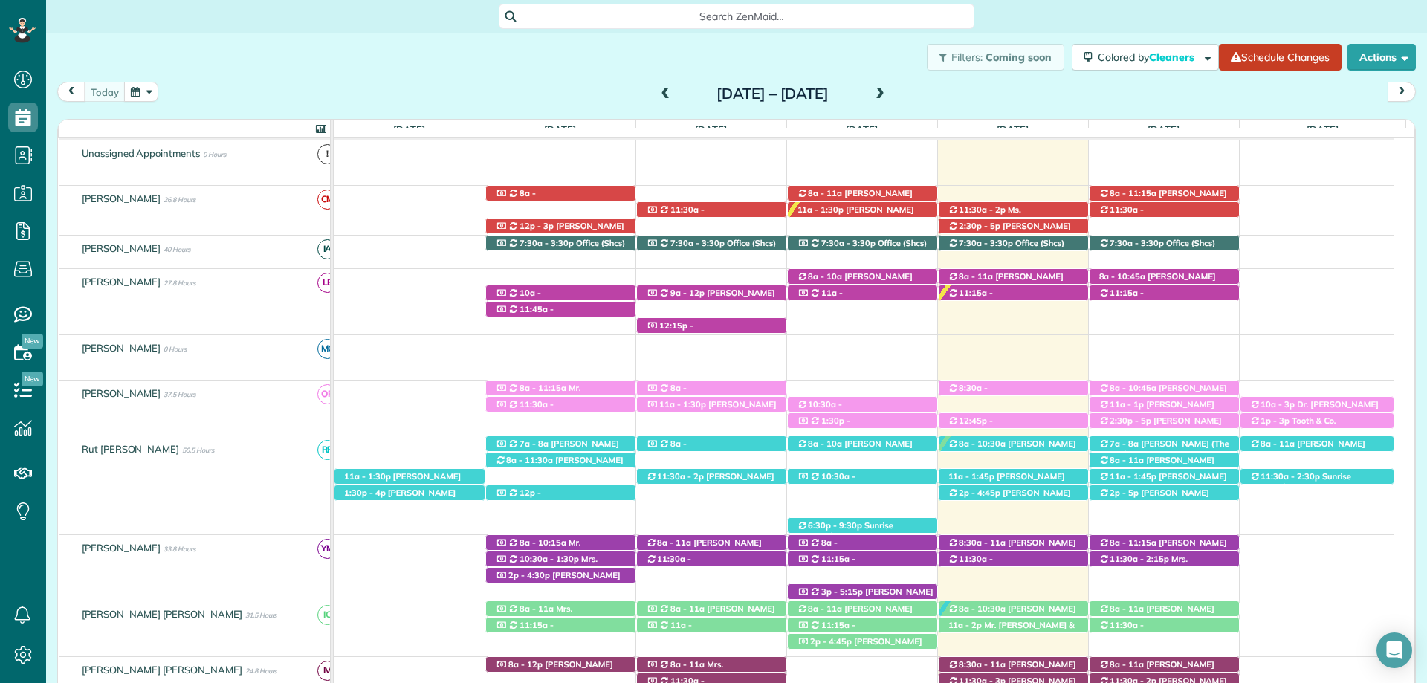
click at [755, 19] on span "Search ZenMaid…" at bounding box center [742, 16] width 452 height 15
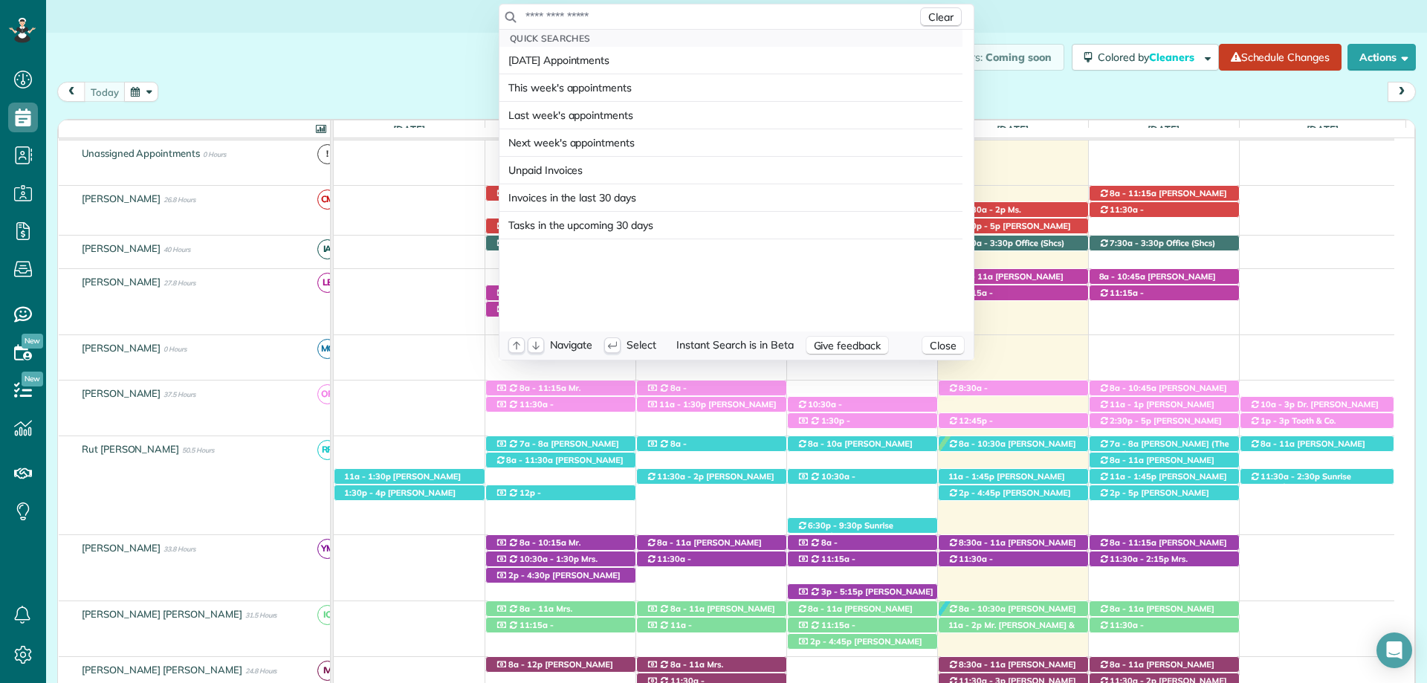
click at [731, 19] on input "text" at bounding box center [721, 16] width 392 height 15
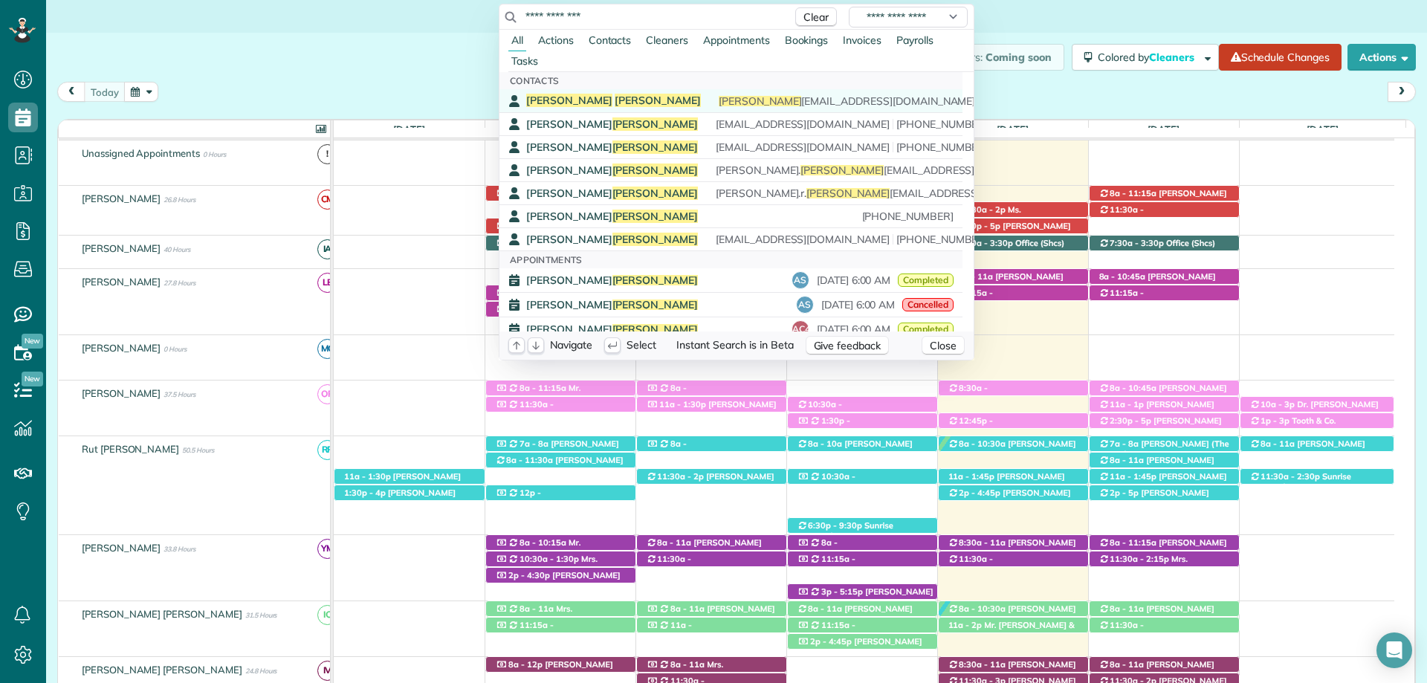
type input "**********"
click at [647, 99] on div "Curt Robinson curt robo@aol.com (978) 397-5269" at bounding box center [741, 101] width 431 height 14
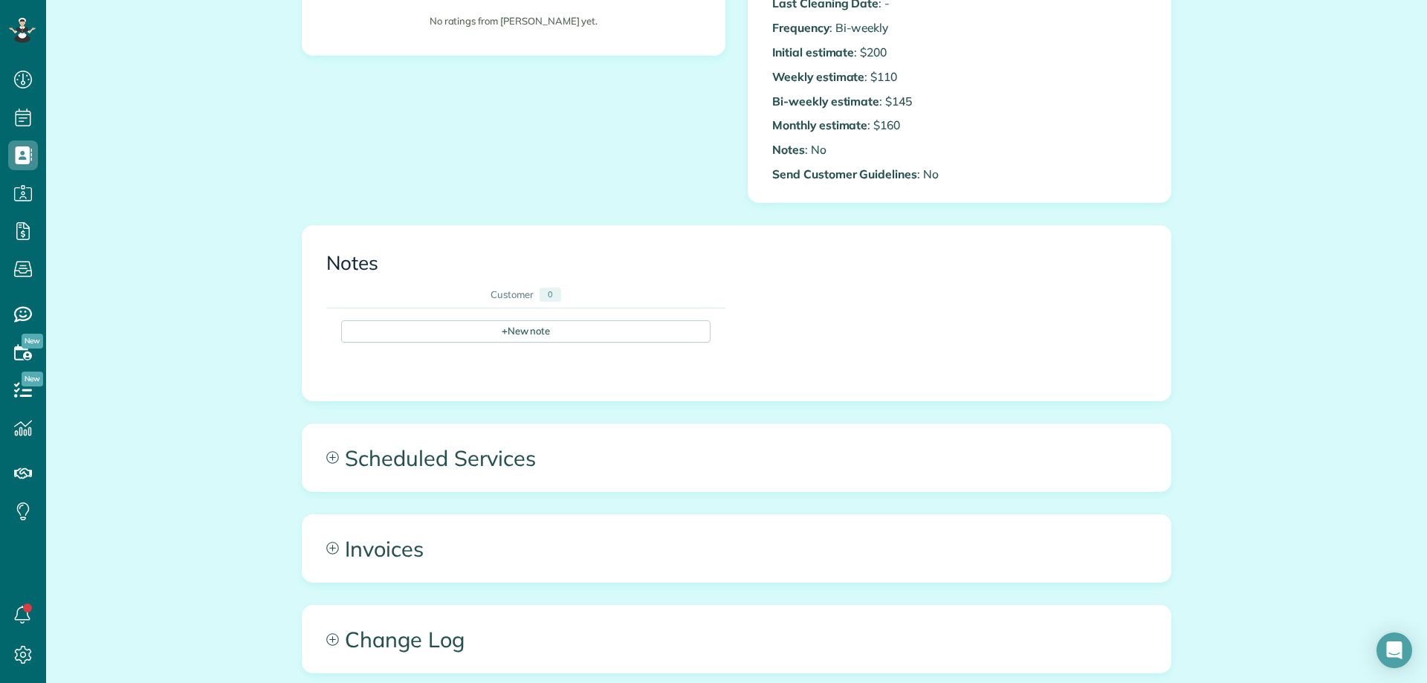
scroll to position [520, 0]
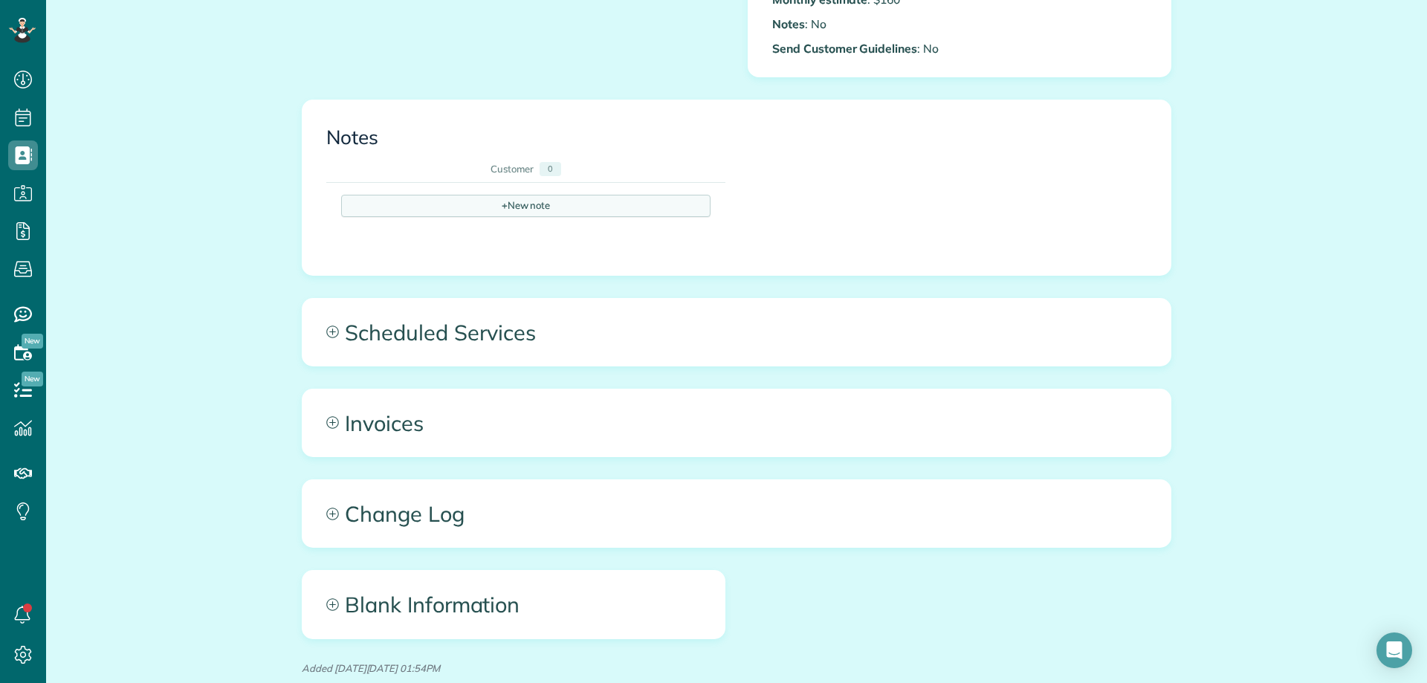
click at [536, 216] on div "+ New note" at bounding box center [525, 206] width 369 height 22
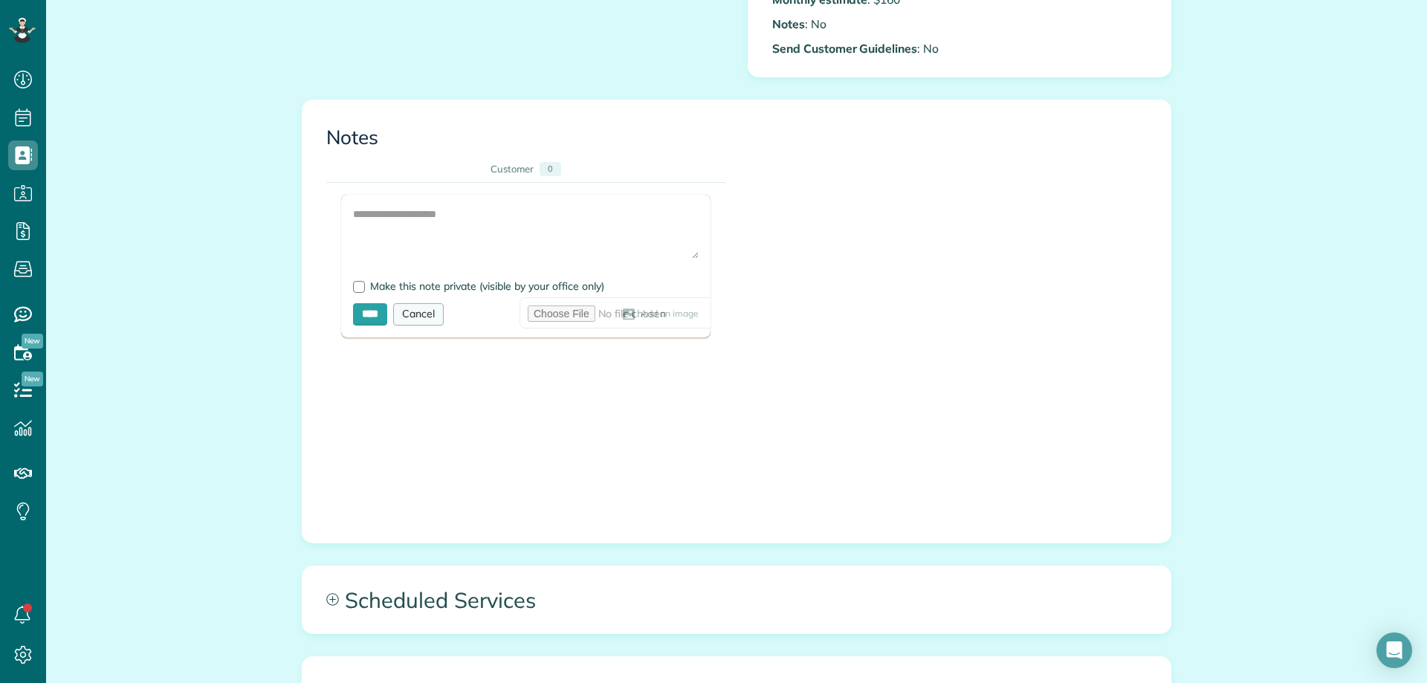
click at [420, 303] on div "Cancel" at bounding box center [418, 314] width 51 height 22
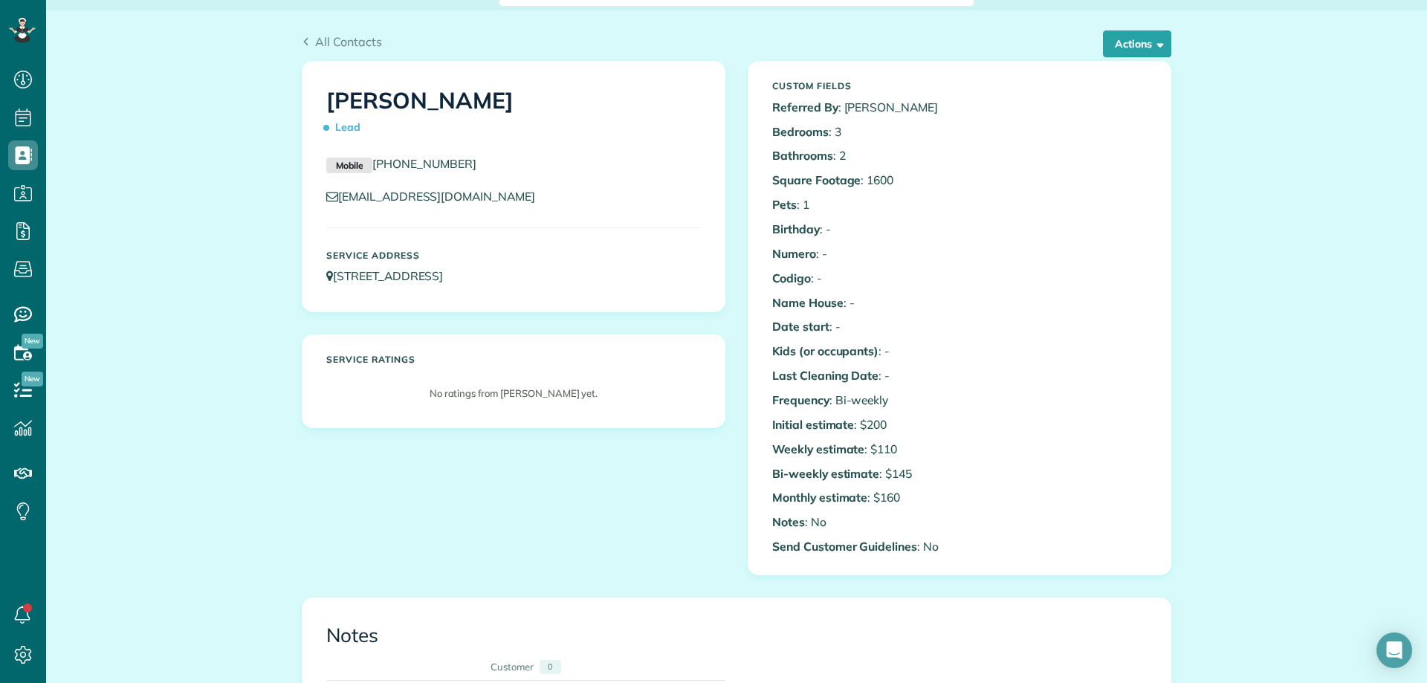
scroll to position [0, 0]
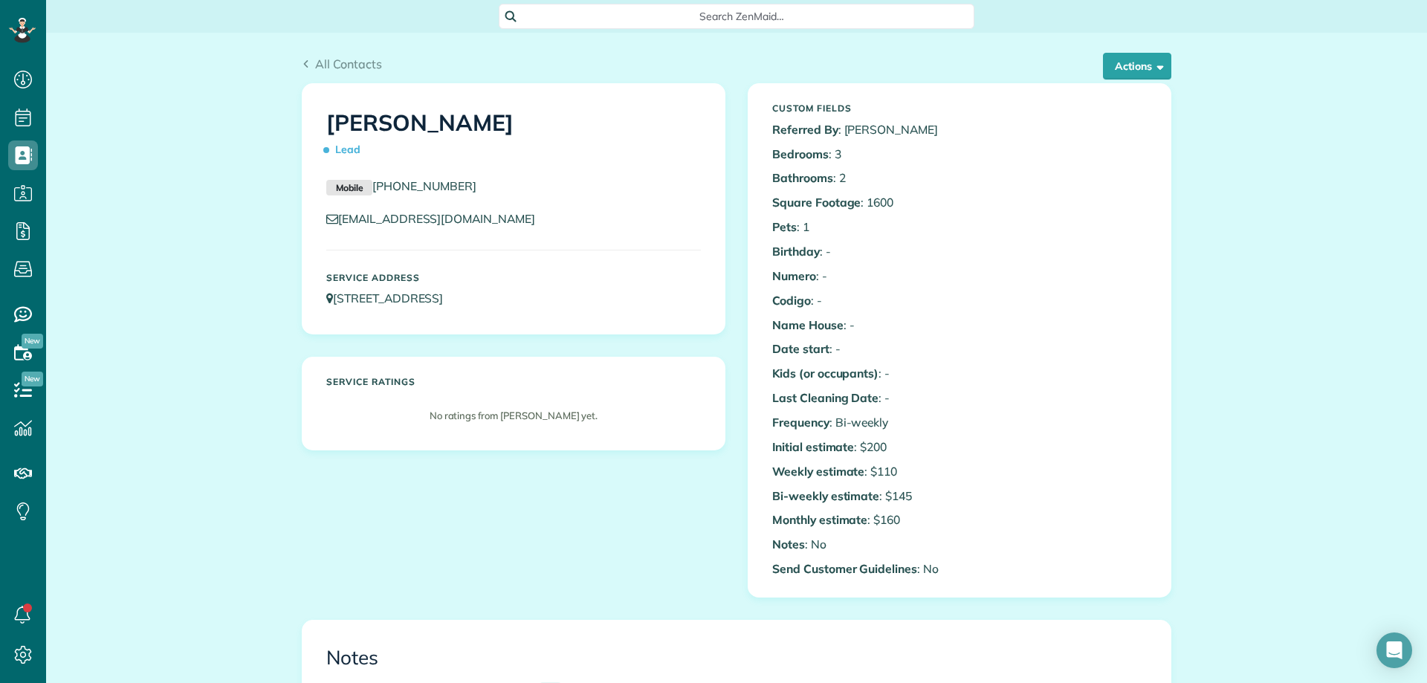
click at [591, 20] on span "Search ZenMaid…" at bounding box center [742, 16] width 452 height 15
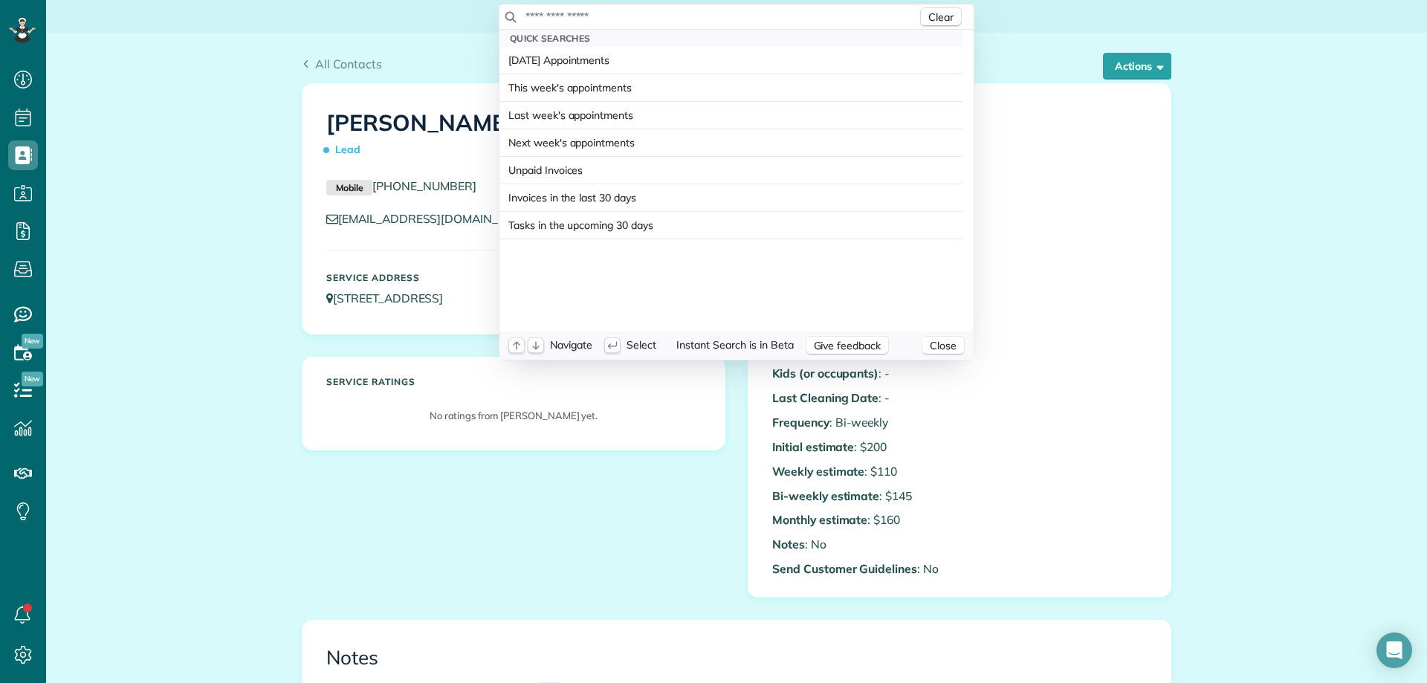
click at [665, 18] on input "text" at bounding box center [721, 16] width 392 height 15
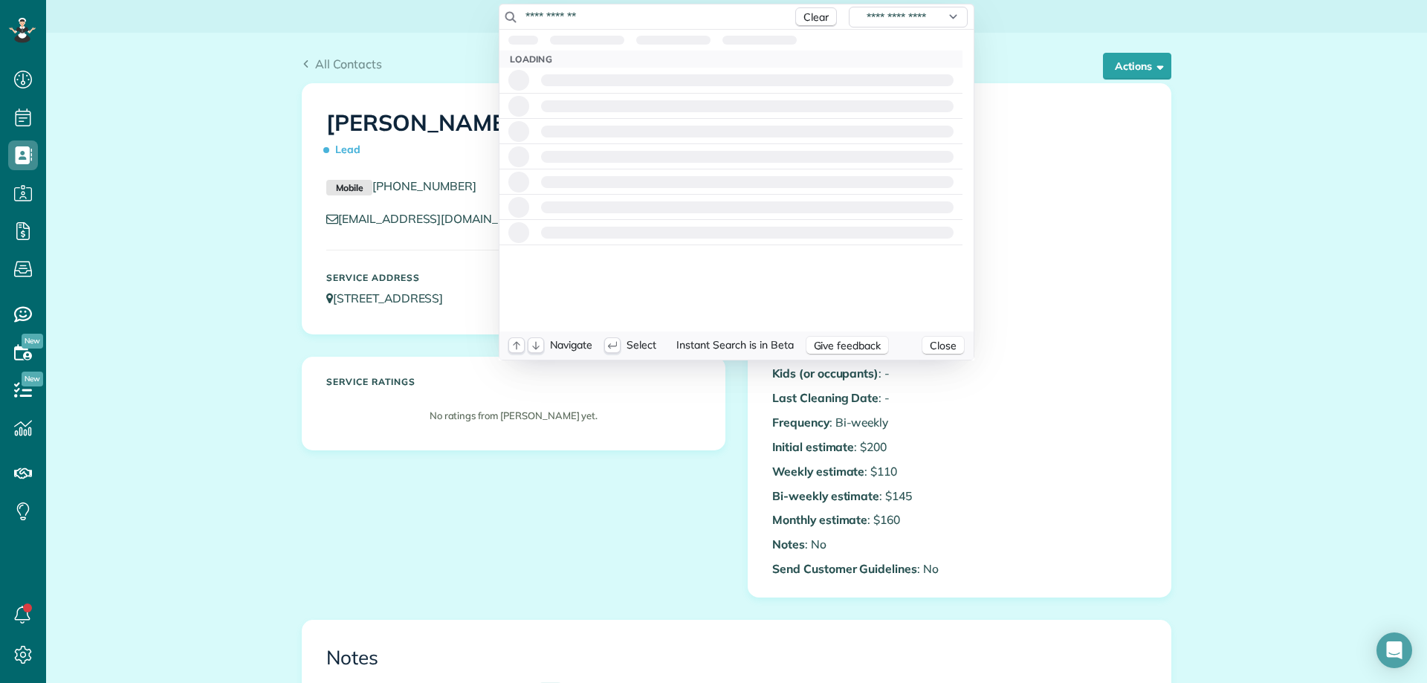
type input "**********"
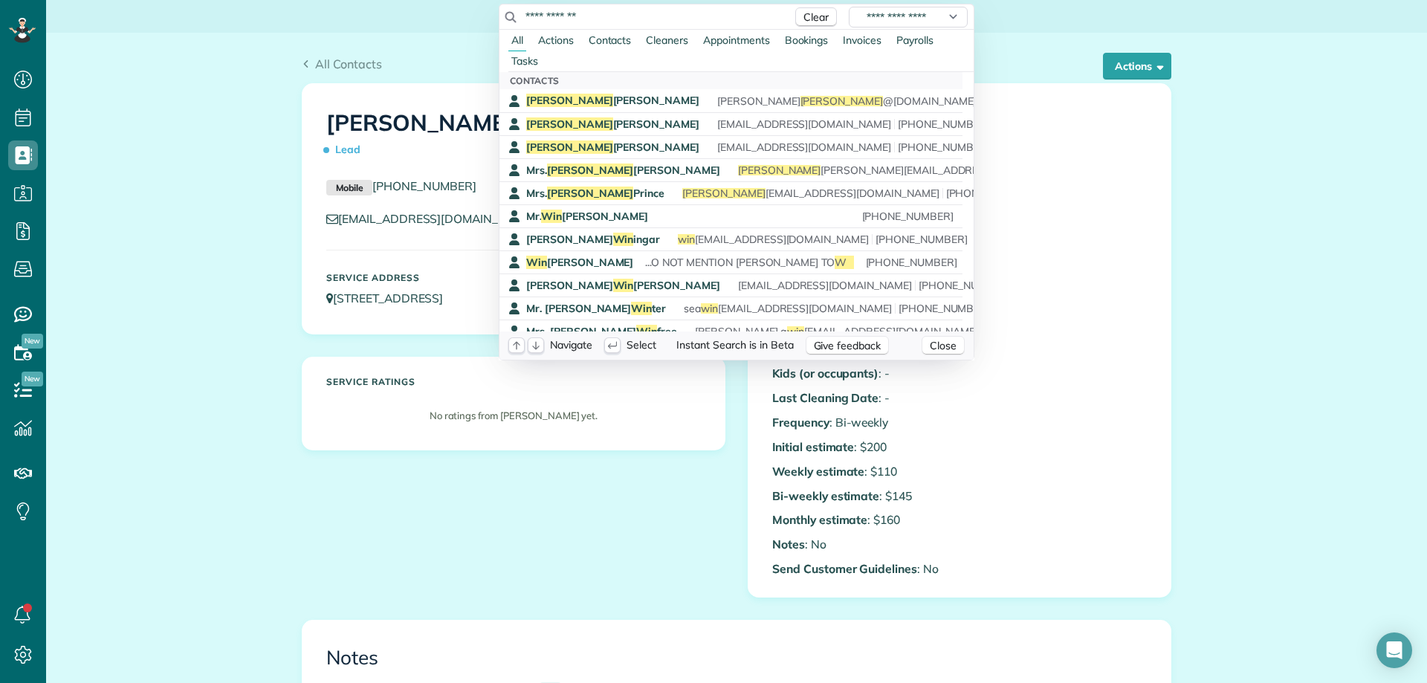
click at [1302, 155] on html "Dashboard Scheduling Calendar View List View Dispatch View - Weekly scheduling …" at bounding box center [713, 341] width 1427 height 683
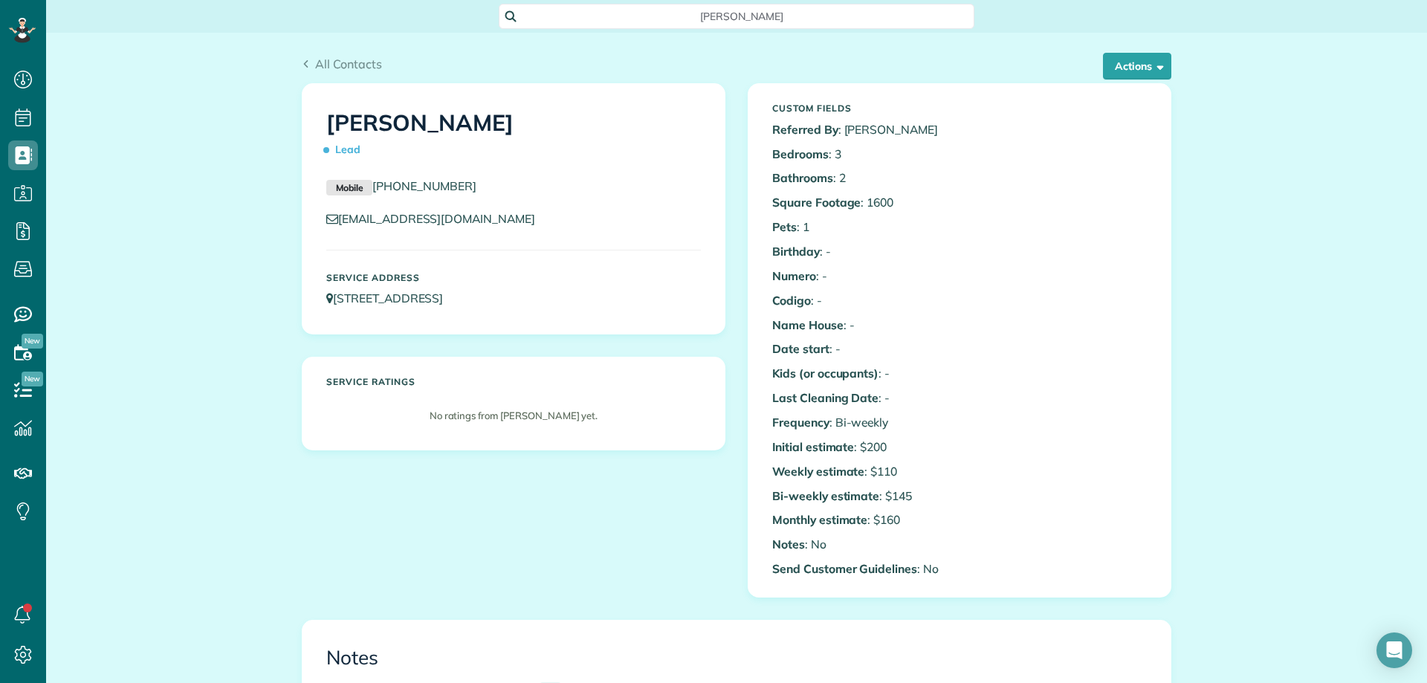
click at [1351, 600] on div "All Contacts Actions Edit Add Appointment Recent Activity Send Email Show Past …" at bounding box center [736, 673] width 1380 height 1281
click at [562, 16] on span "[PERSON_NAME]" at bounding box center [742, 16] width 452 height 15
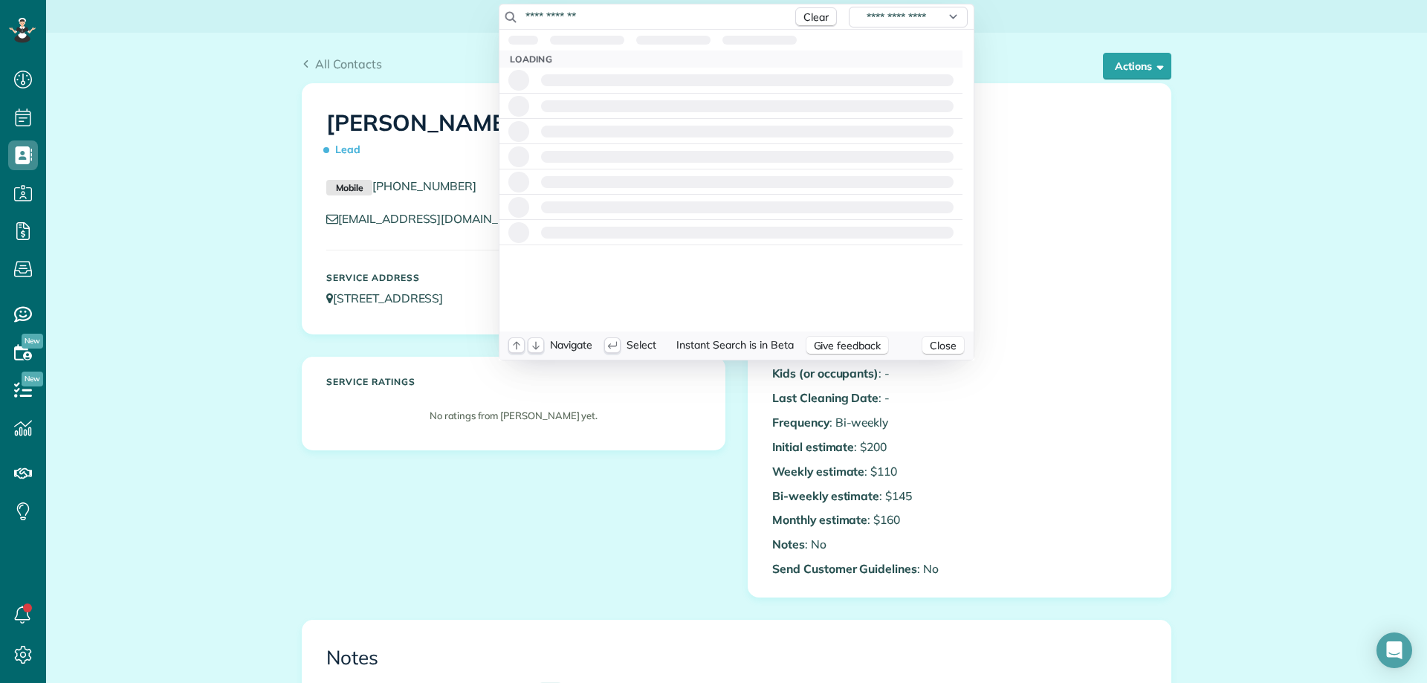
click at [669, 22] on input "**********" at bounding box center [655, 16] width 260 height 15
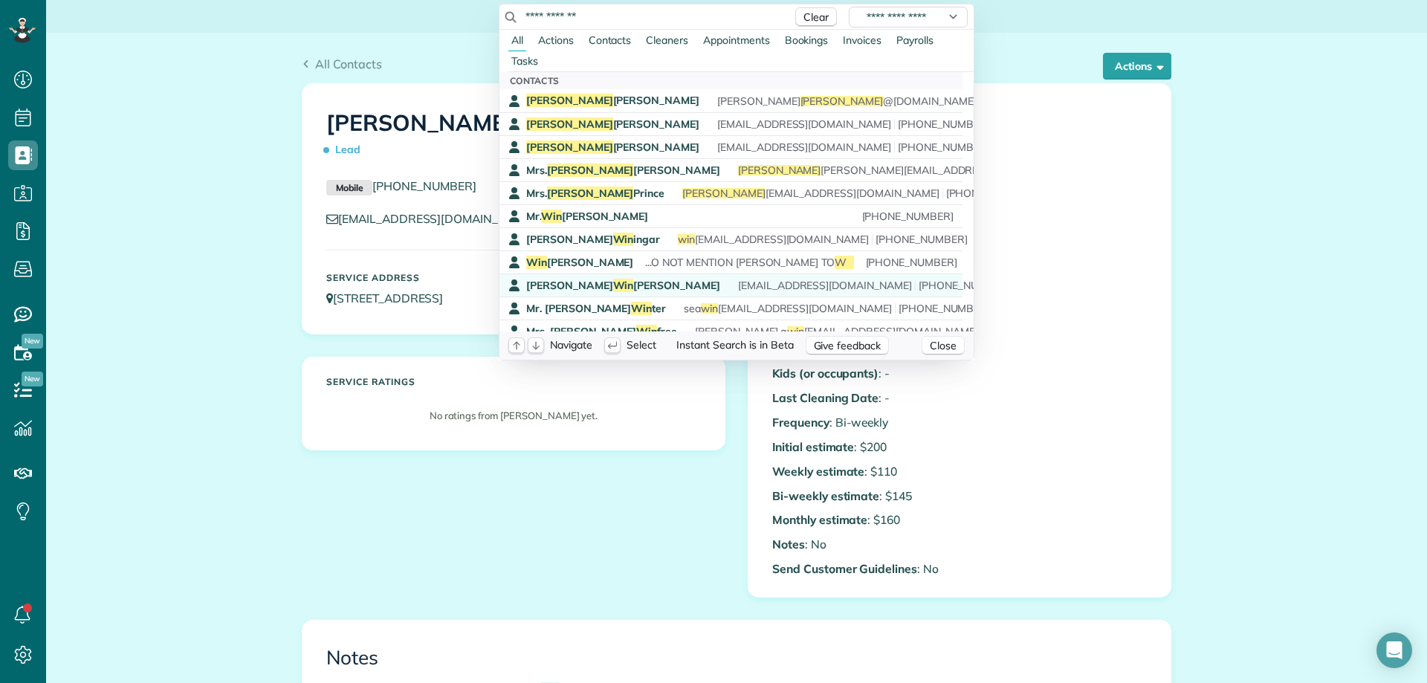
click at [585, 283] on span "[PERSON_NAME] Win [PERSON_NAME]" at bounding box center [623, 285] width 194 height 13
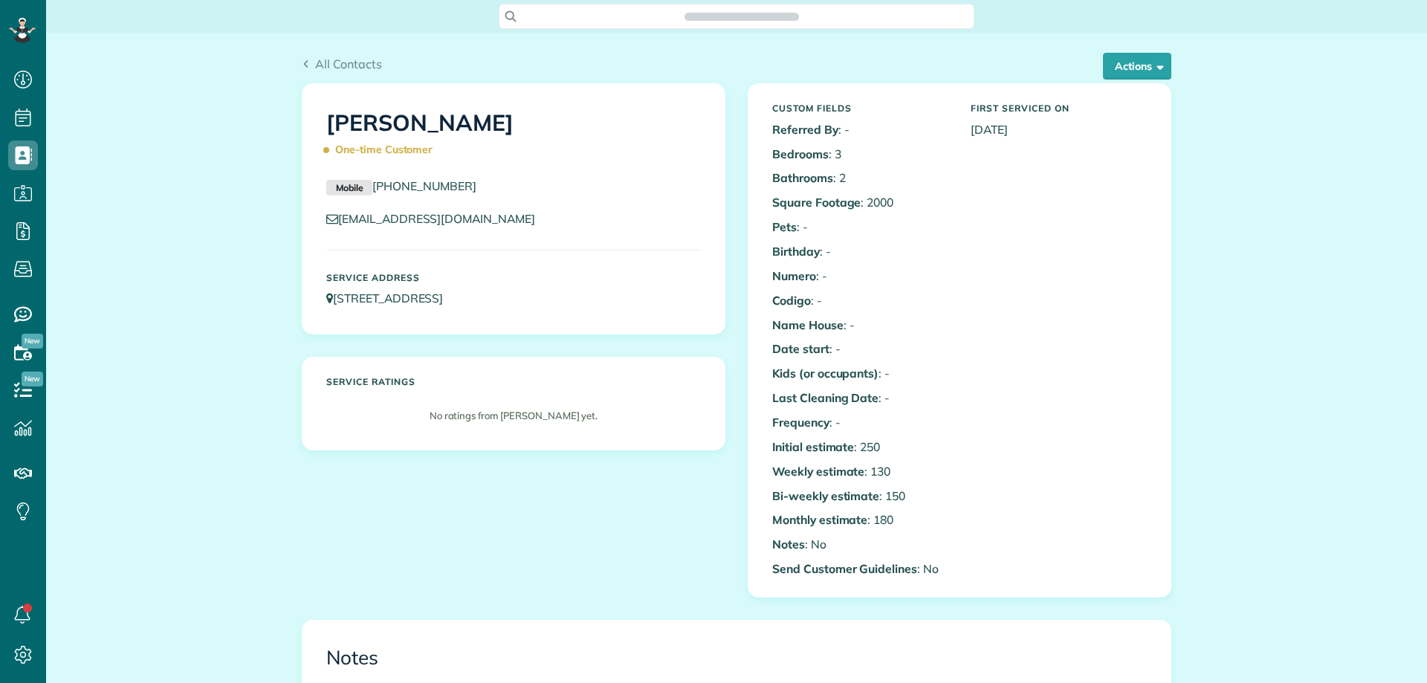
scroll to position [7, 7]
click at [693, 100] on div "[PERSON_NAME] One-time Customer" at bounding box center [513, 133] width 397 height 74
click at [1154, 65] on span "button" at bounding box center [1157, 65] width 11 height 11
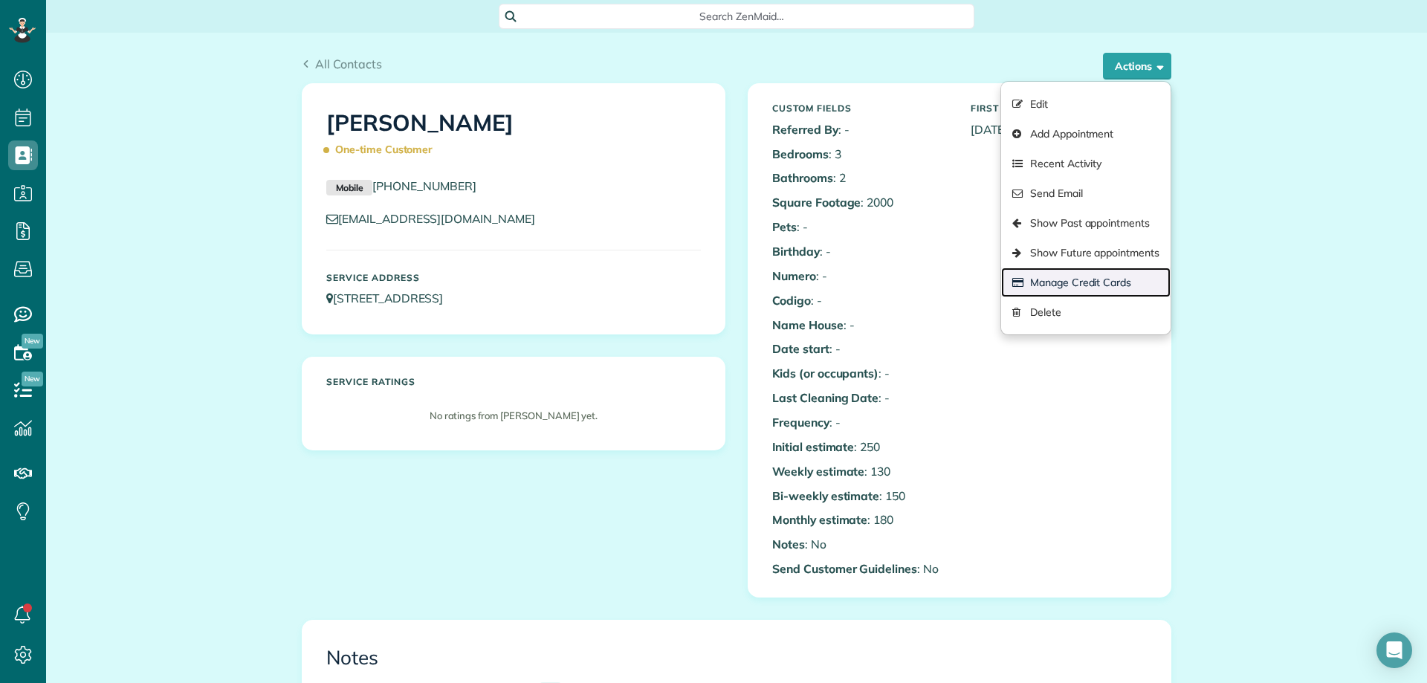
click at [1097, 279] on link "Manage Credit Cards" at bounding box center [1085, 282] width 169 height 30
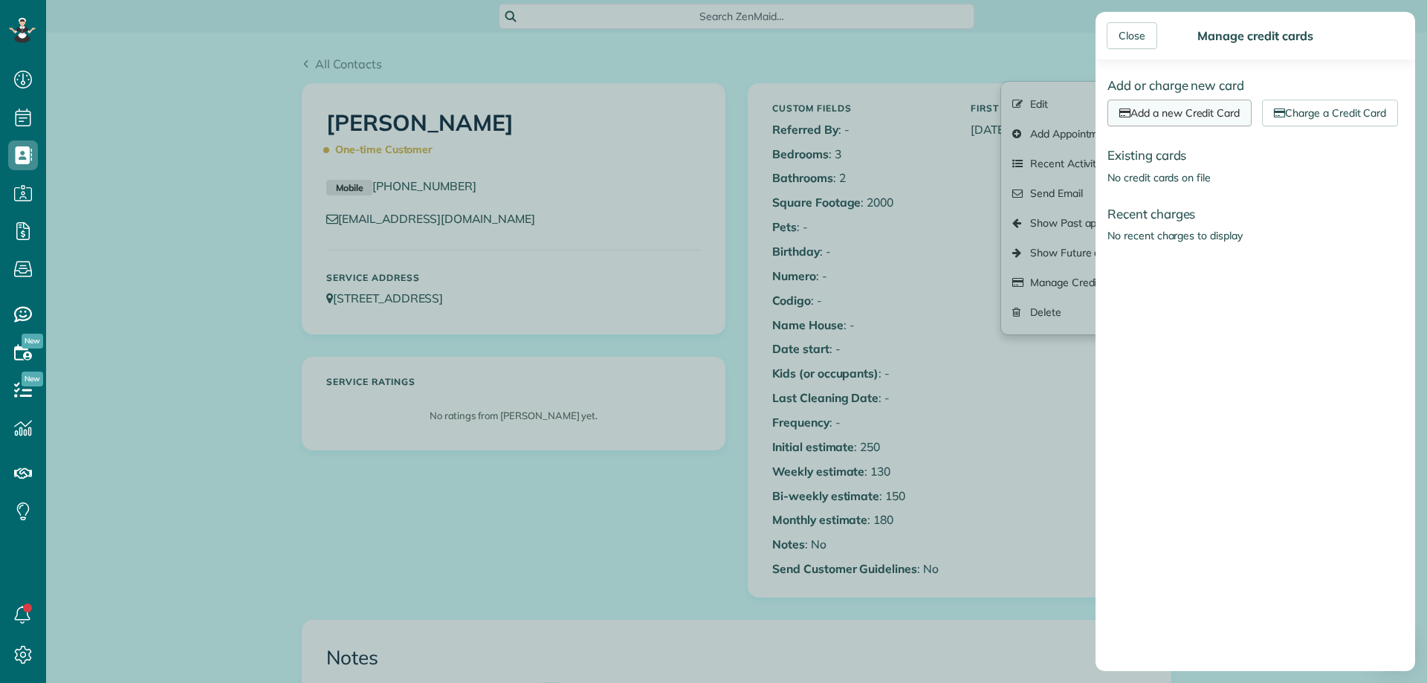
click at [1164, 110] on link "Add a new Credit Card" at bounding box center [1179, 113] width 144 height 27
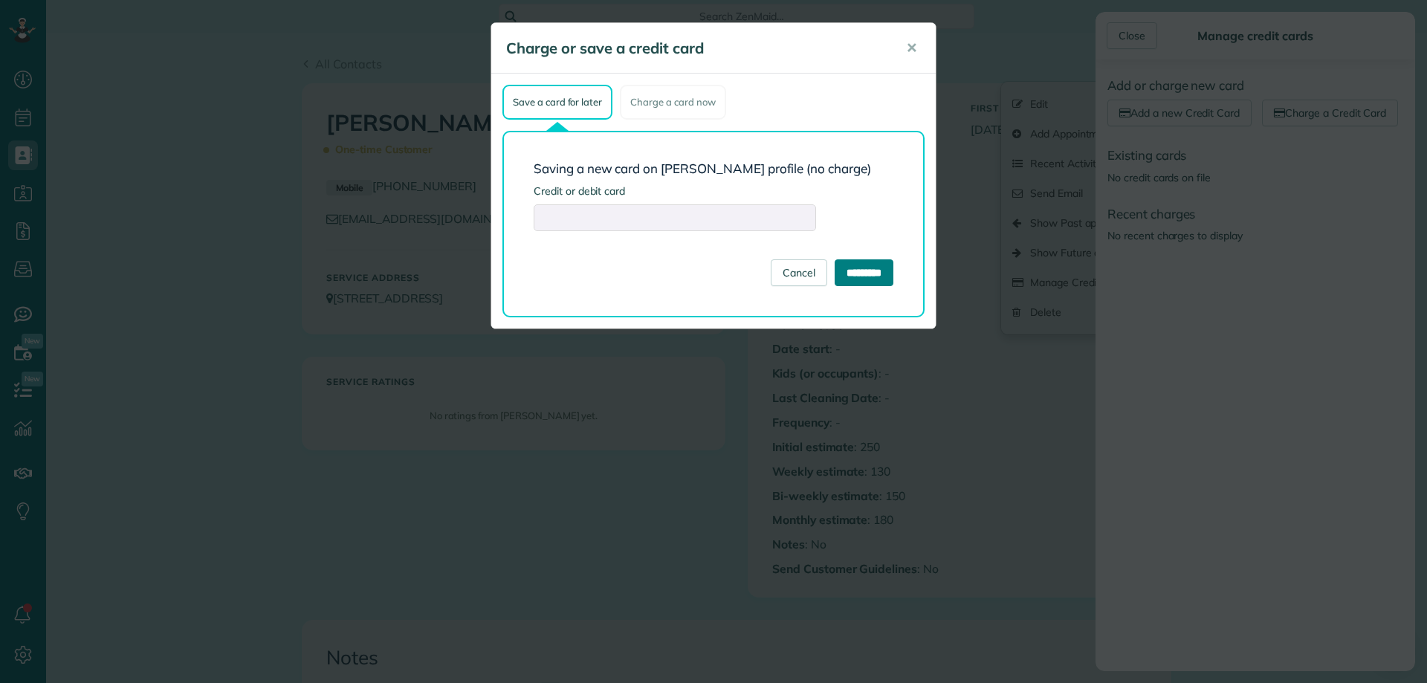
click at [873, 270] on input "*********" at bounding box center [863, 272] width 59 height 27
type input "**********"
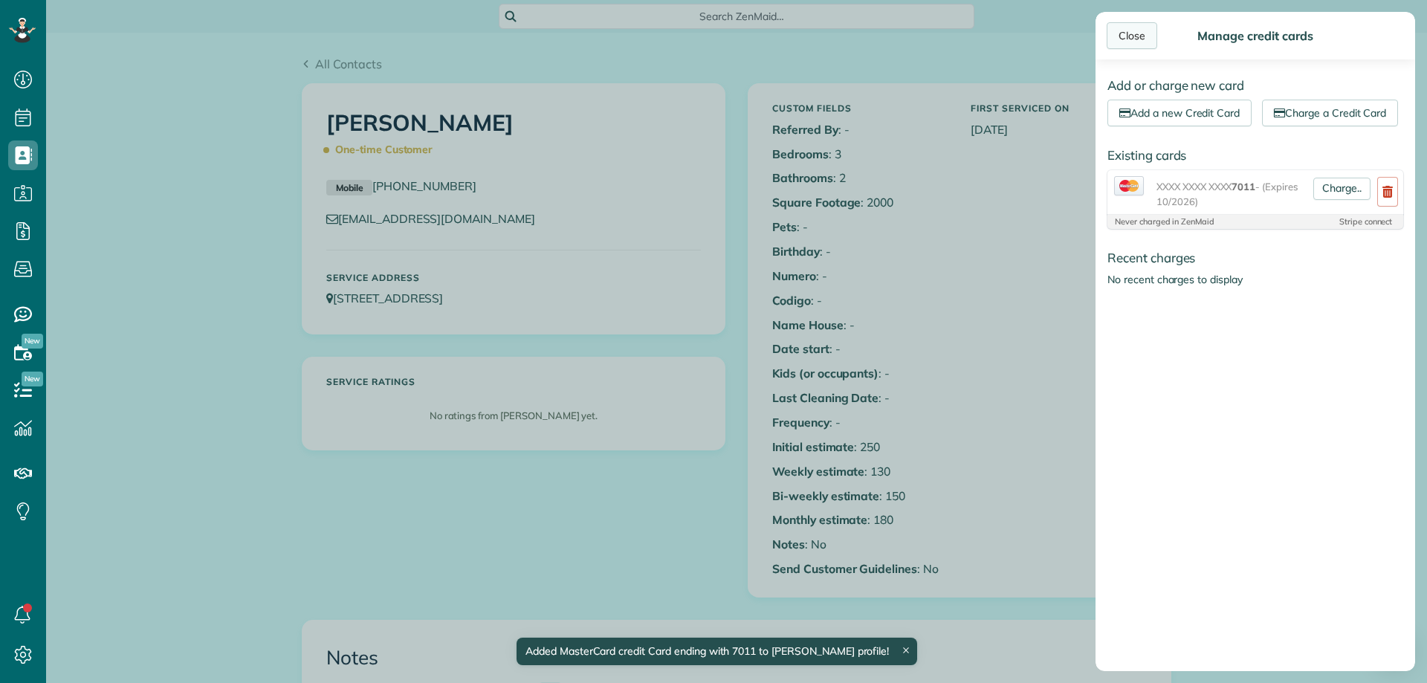
click at [1129, 31] on div "Close" at bounding box center [1131, 35] width 51 height 27
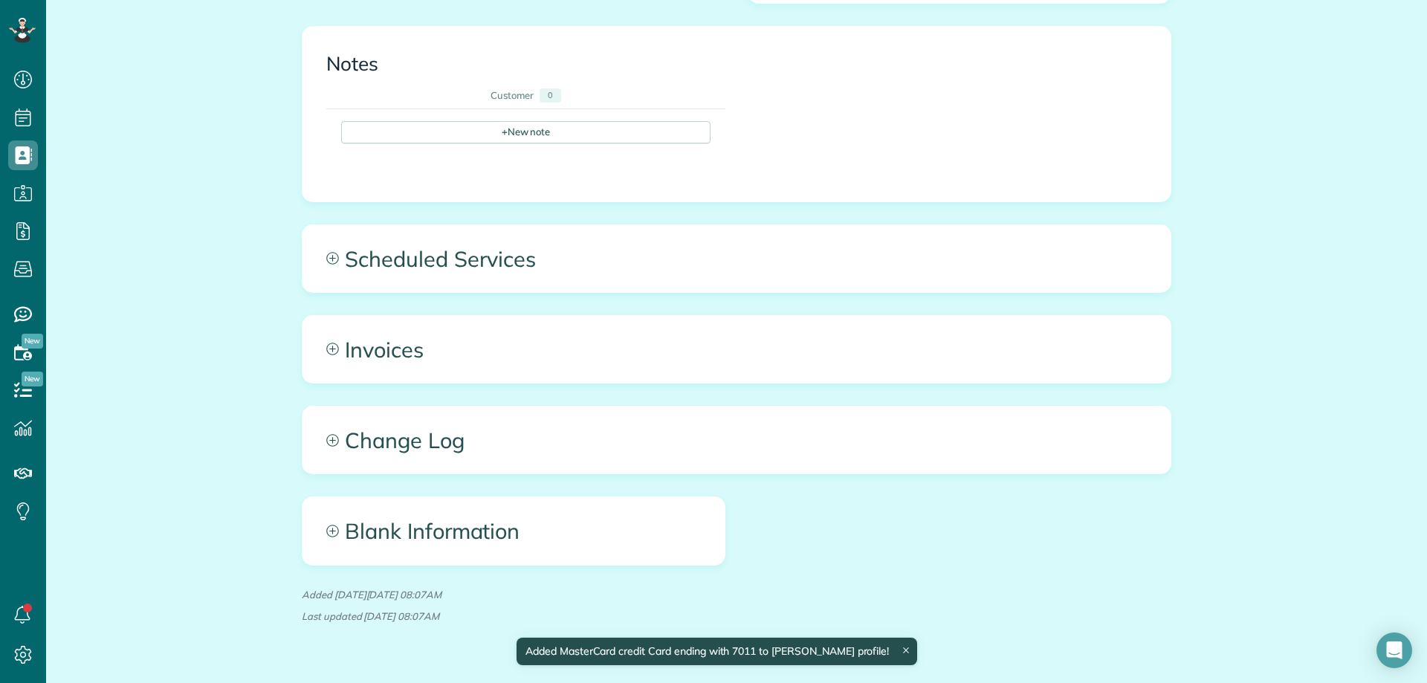
scroll to position [594, 0]
click at [484, 128] on div "+ New note" at bounding box center [525, 131] width 369 height 22
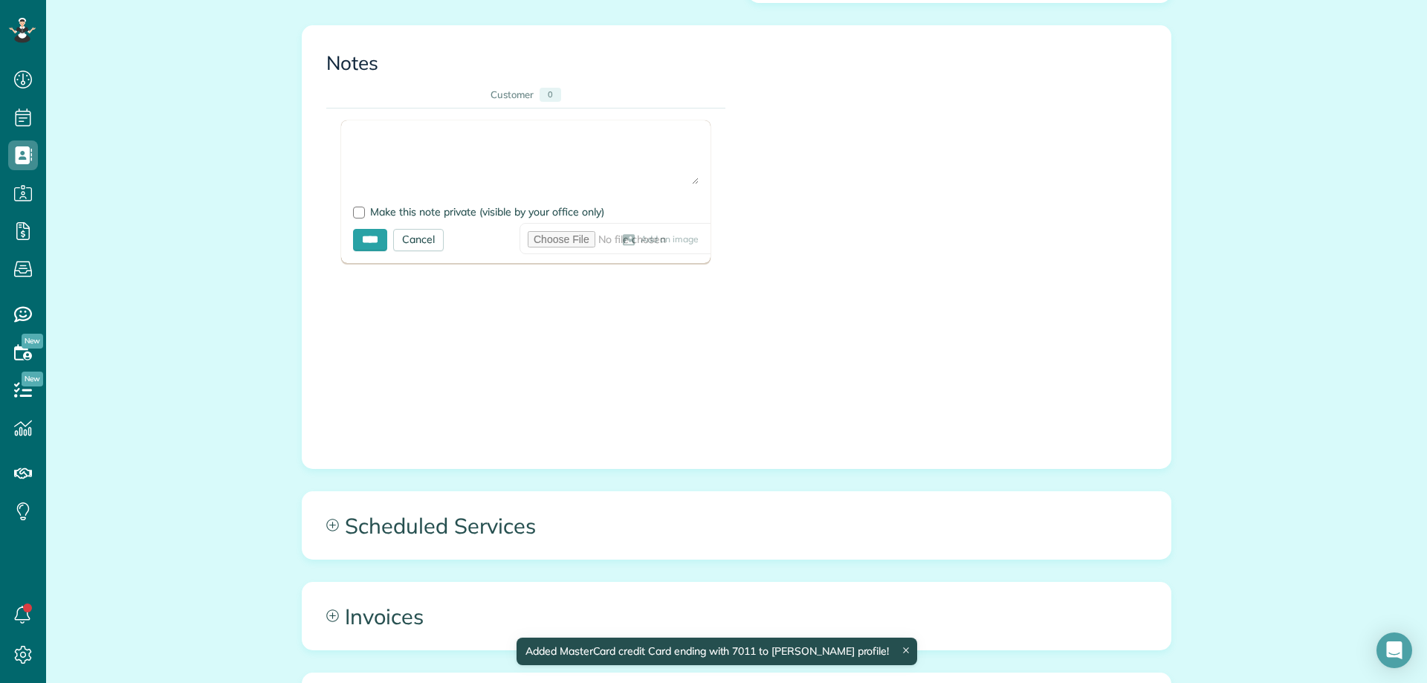
click at [400, 155] on textarea at bounding box center [525, 158] width 345 height 52
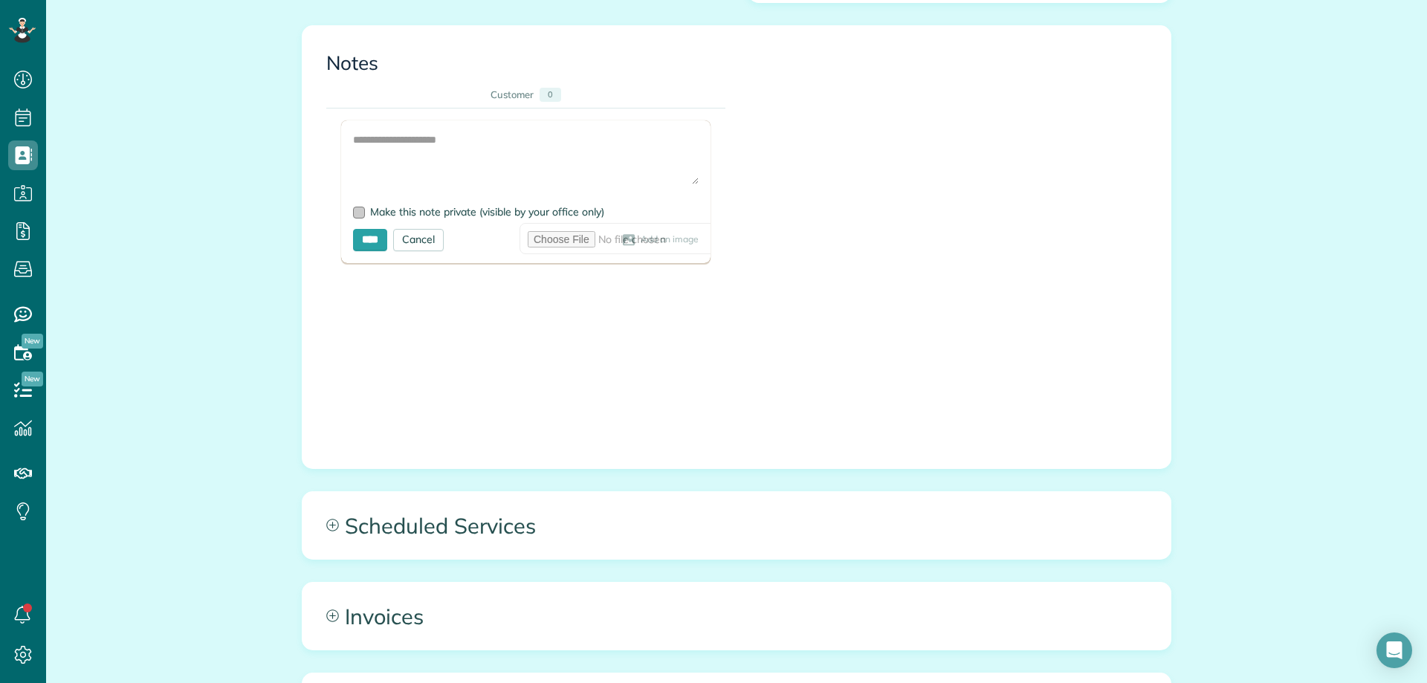
click at [358, 209] on div at bounding box center [359, 213] width 12 height 12
click at [409, 155] on textarea at bounding box center [525, 158] width 345 height 52
type textarea "**********"
click at [374, 238] on input "****" at bounding box center [370, 240] width 34 height 22
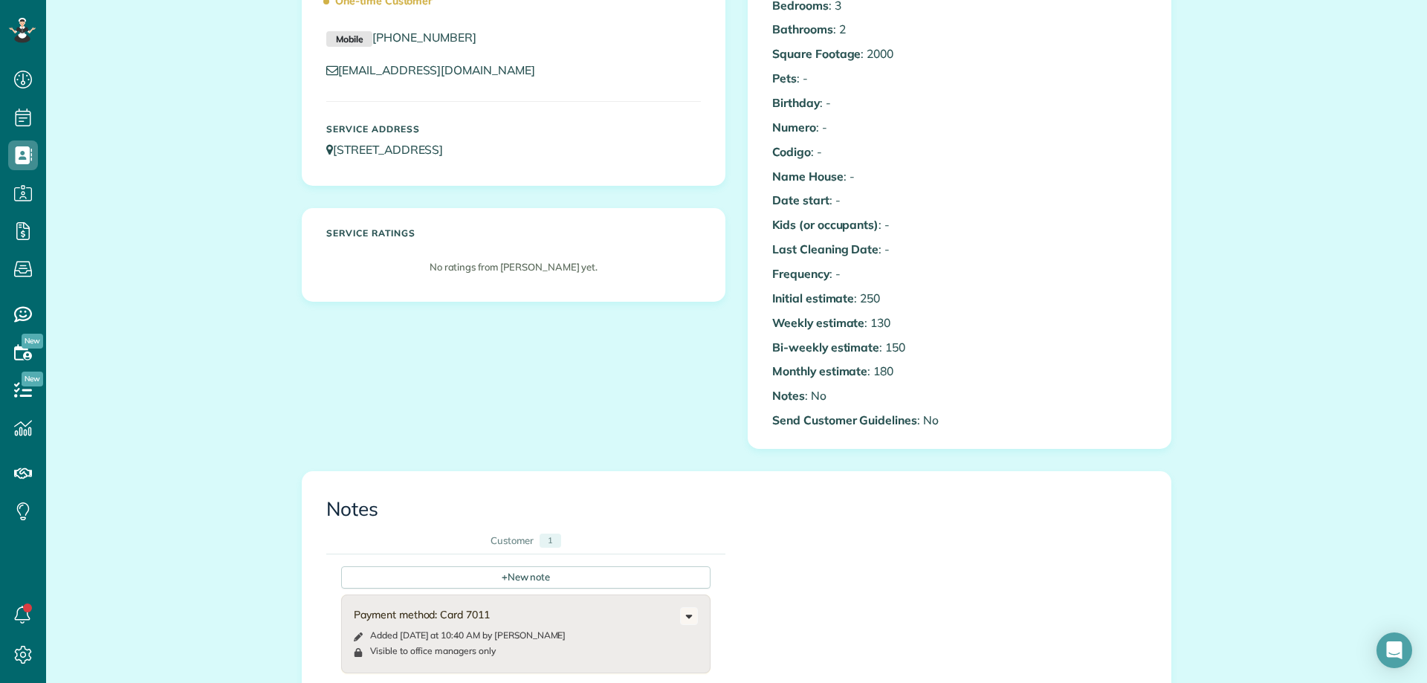
scroll to position [0, 0]
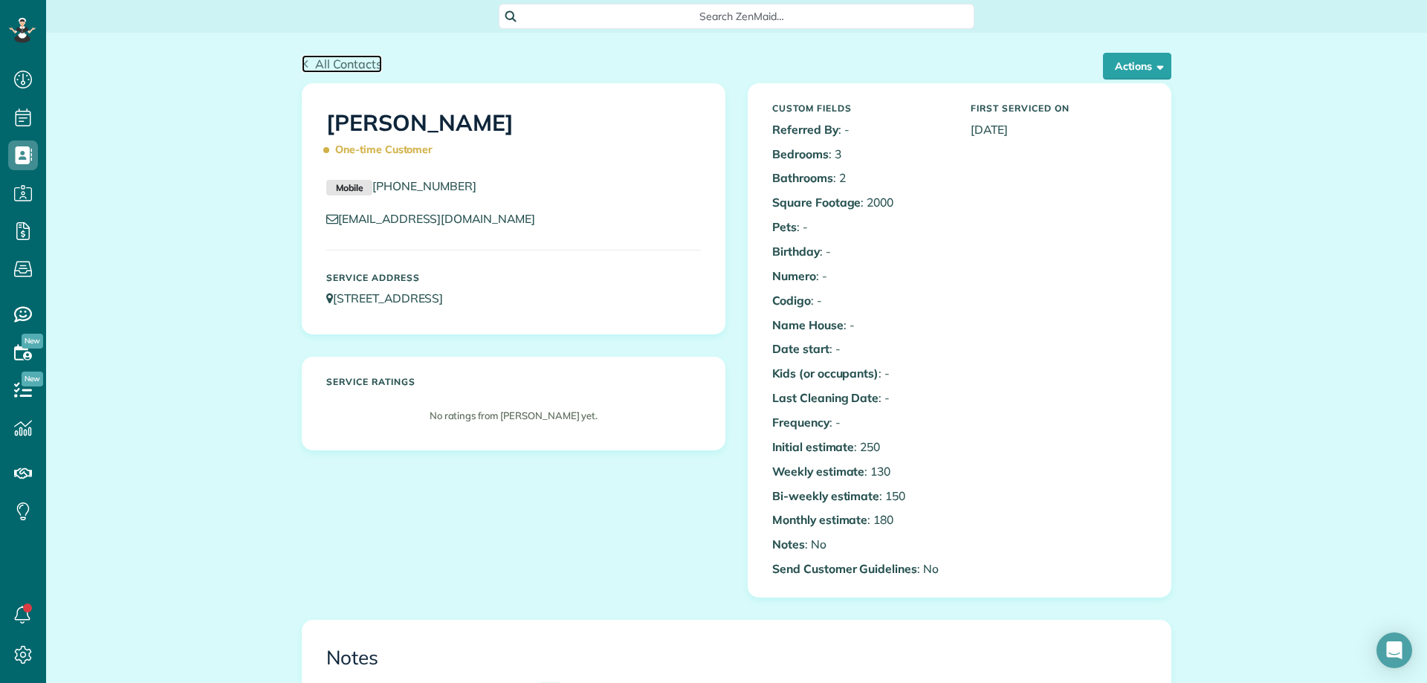
click at [346, 70] on span "All Contacts" at bounding box center [348, 63] width 67 height 15
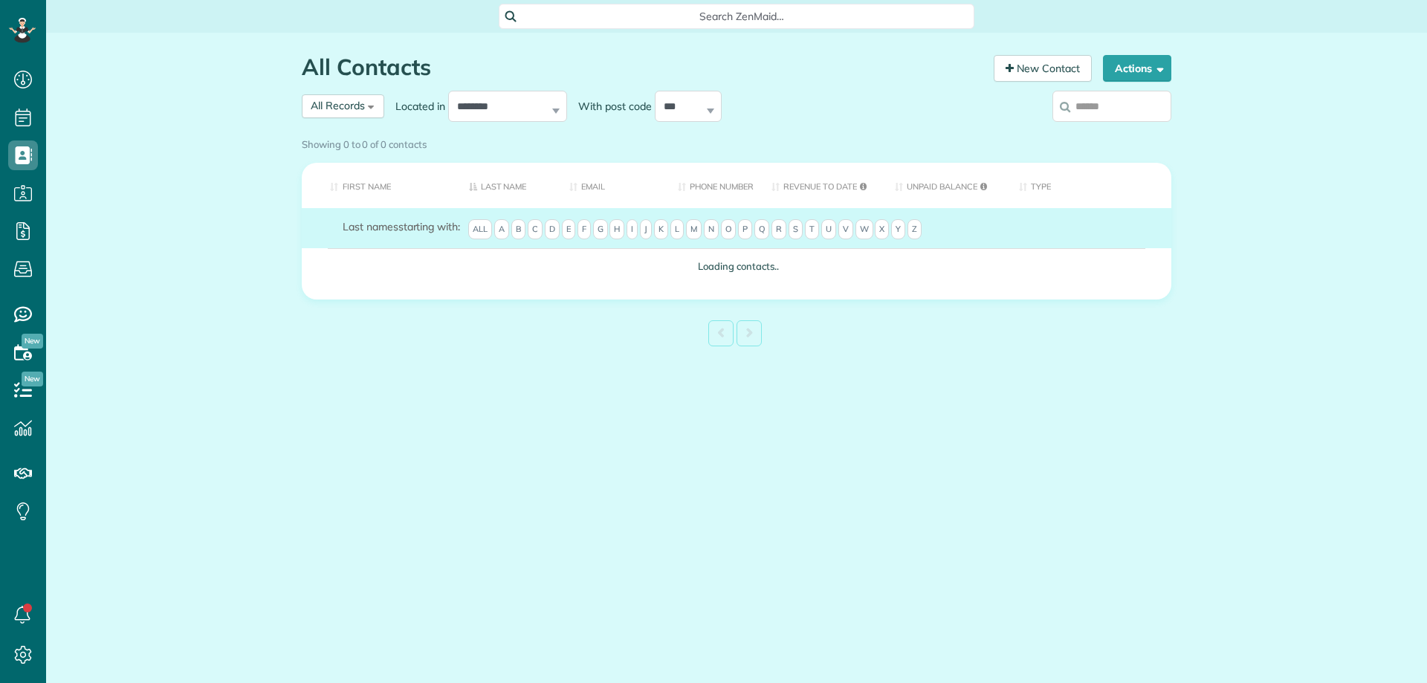
scroll to position [7, 7]
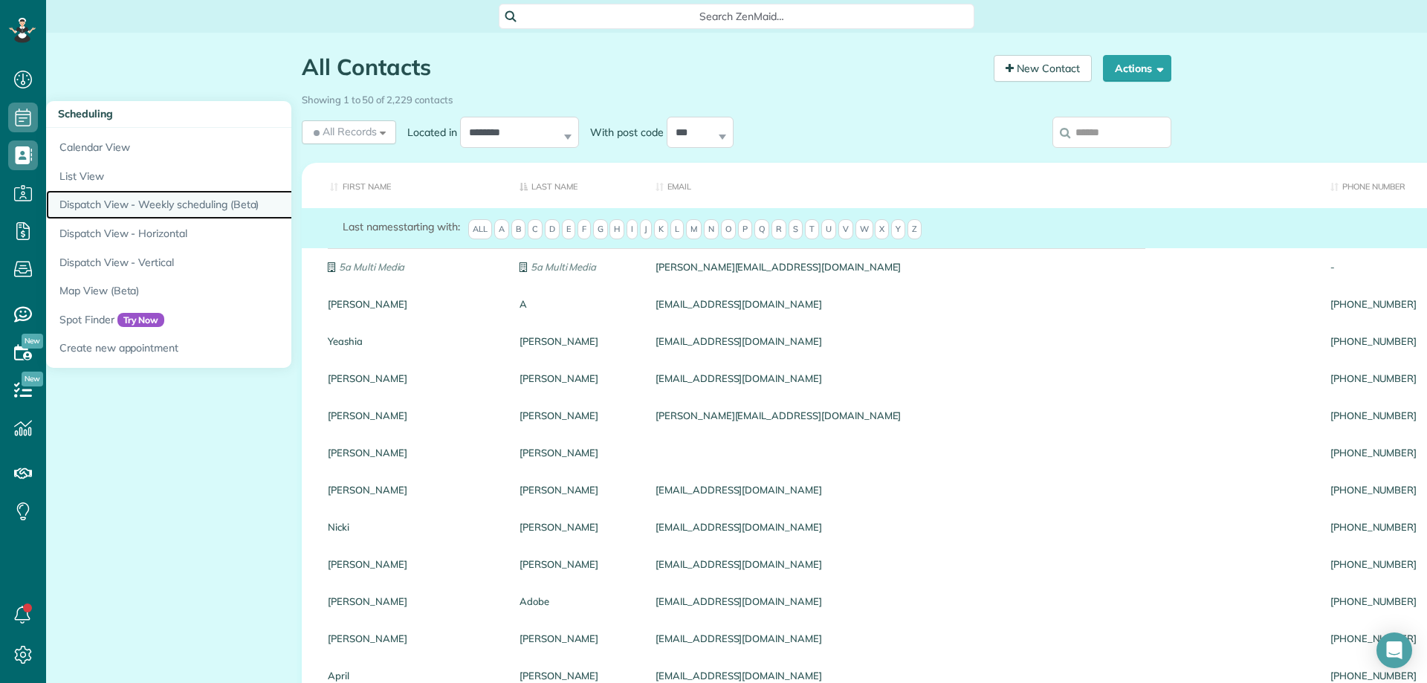
click at [166, 201] on link "Dispatch View - Weekly scheduling (Beta)" at bounding box center [231, 204] width 371 height 29
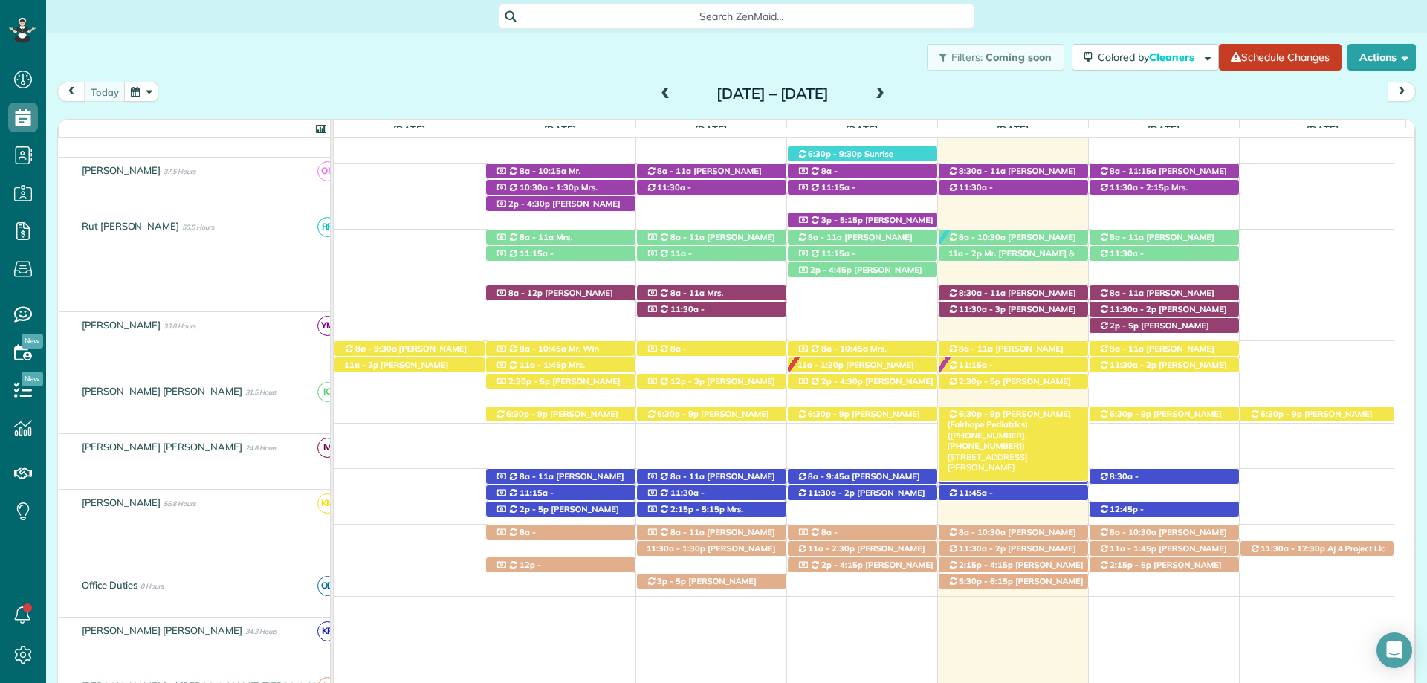
scroll to position [505, 0]
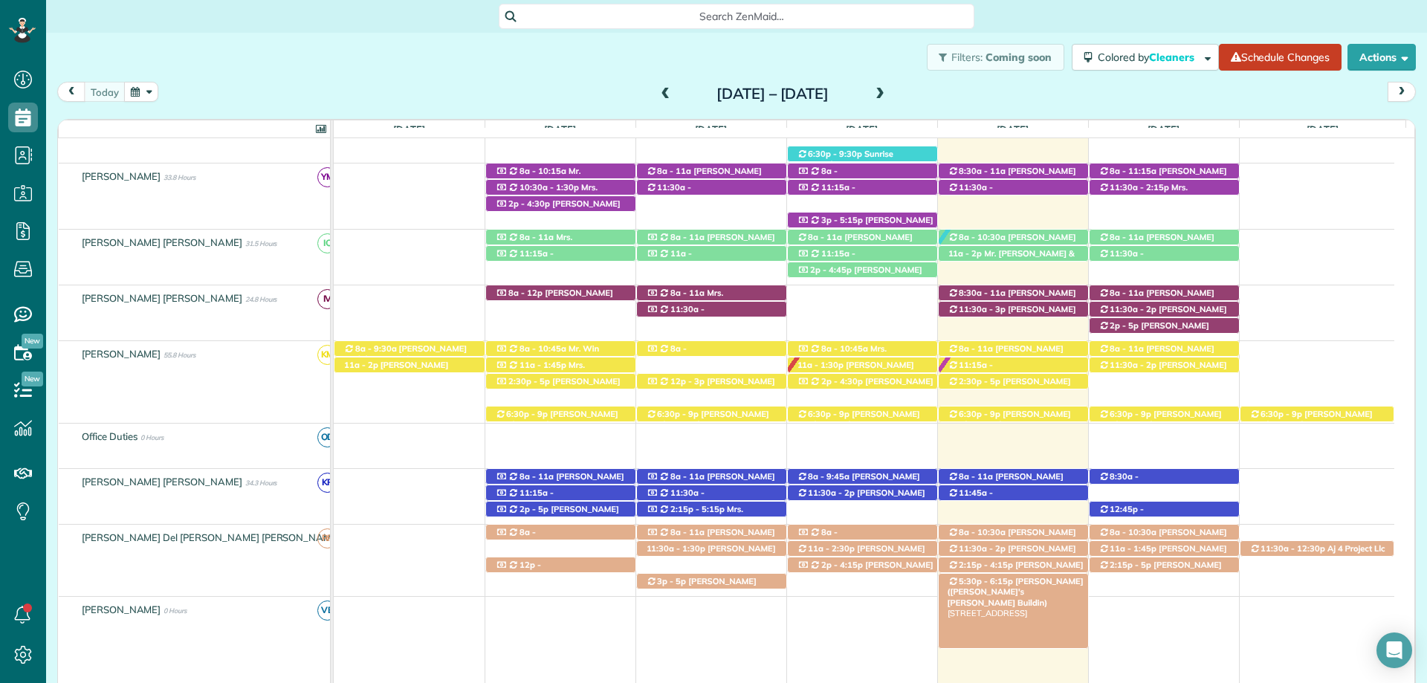
click at [1029, 584] on span "[PERSON_NAME] ([PERSON_NAME]'s [PERSON_NAME] Buildin)" at bounding box center [1015, 592] width 136 height 32
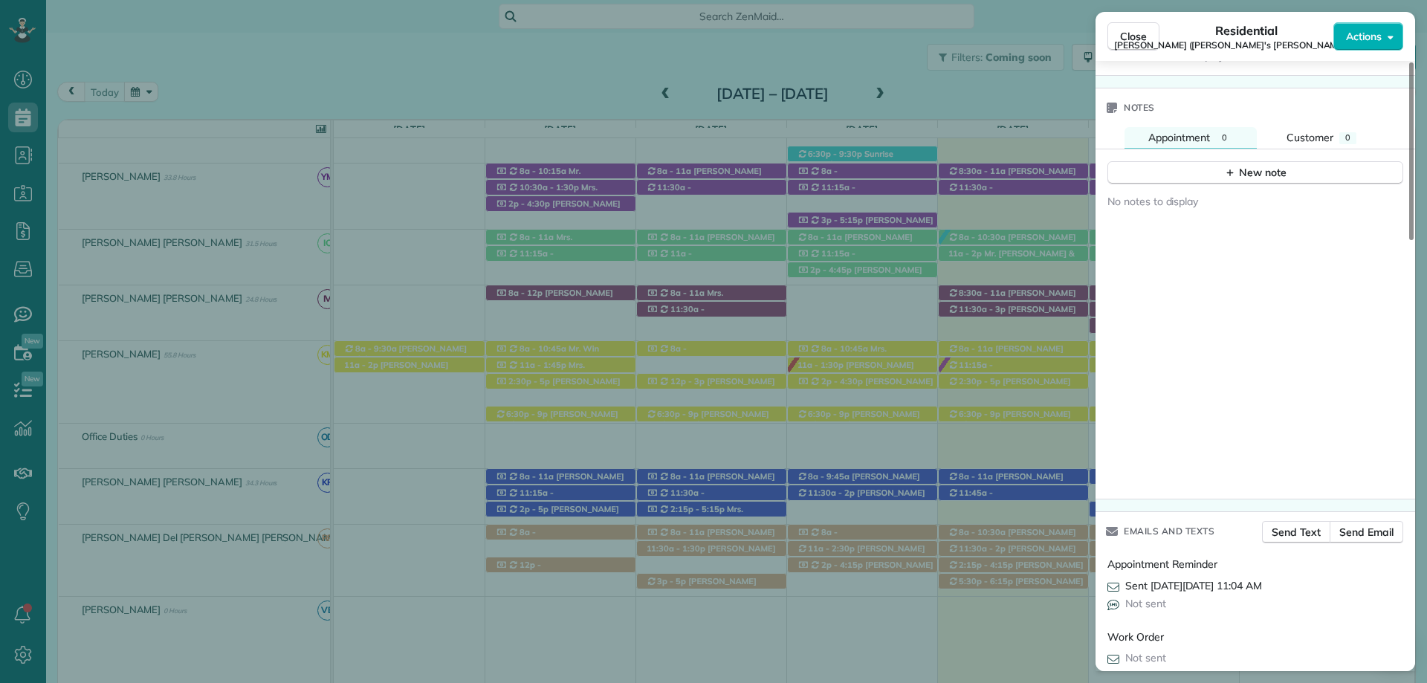
scroll to position [1475, 0]
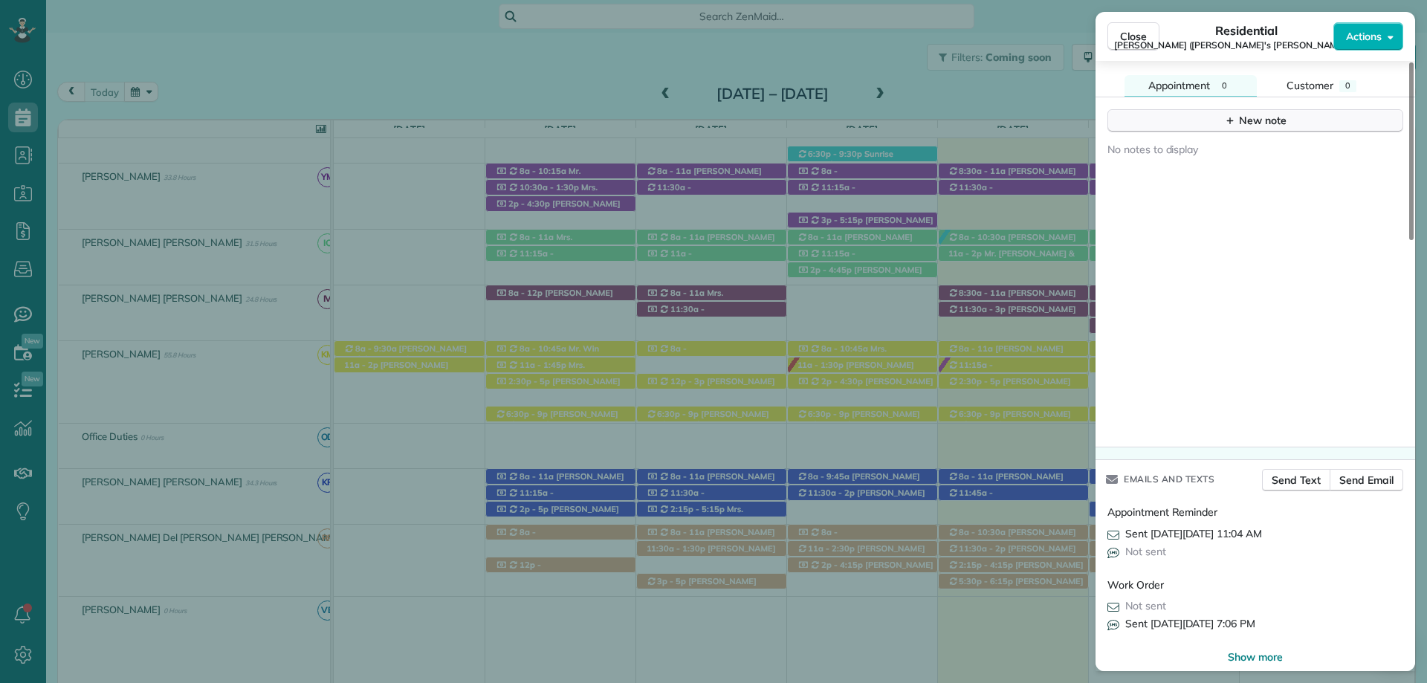
click at [1318, 109] on button "New note" at bounding box center [1255, 120] width 296 height 23
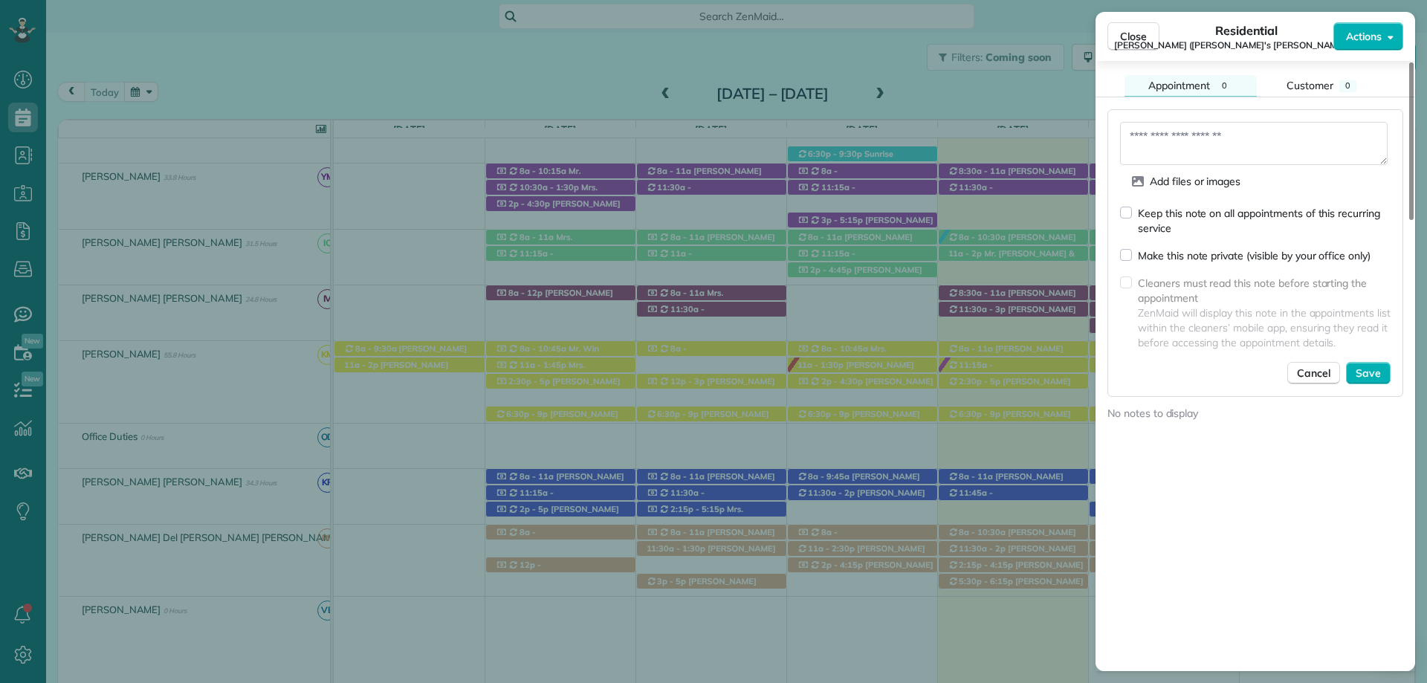
click at [1146, 122] on textarea at bounding box center [1253, 143] width 267 height 43
click at [1306, 143] on textarea "**********" at bounding box center [1253, 143] width 267 height 43
paste textarea "**********"
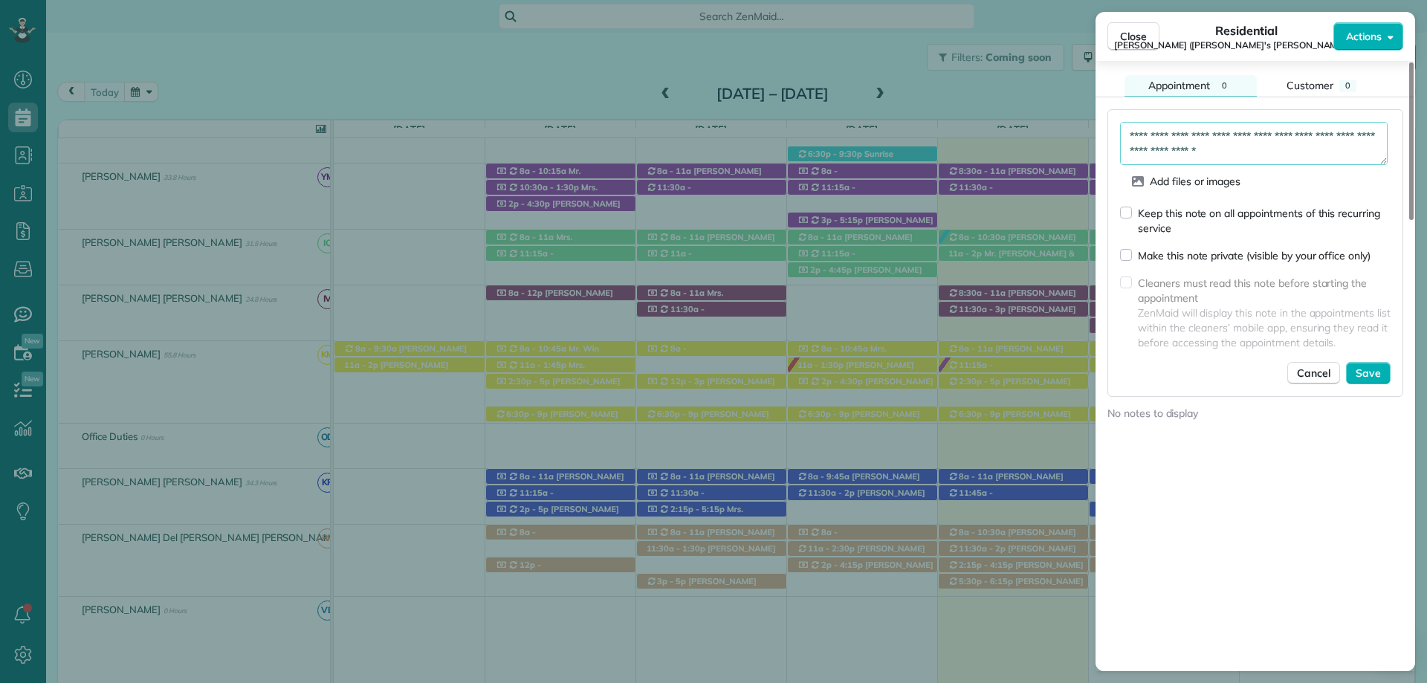
click at [1297, 122] on textarea "**********" at bounding box center [1253, 143] width 267 height 43
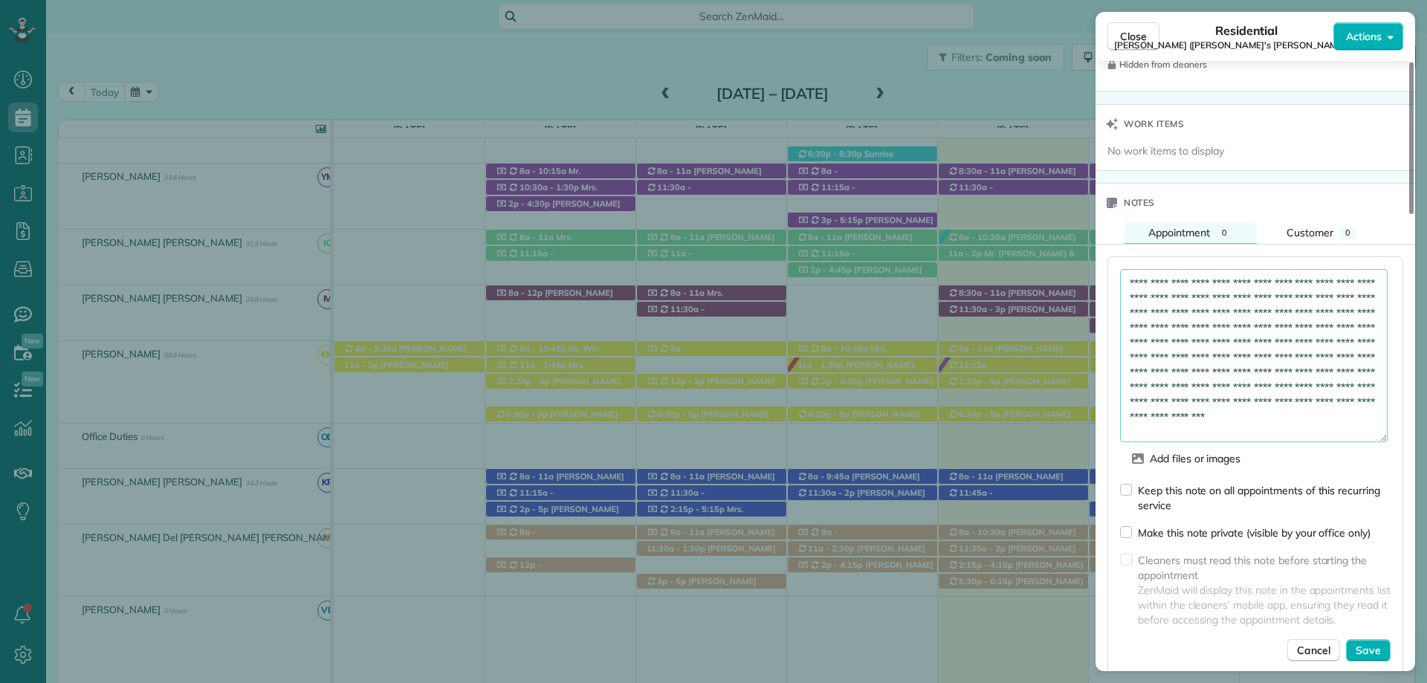
scroll to position [0, 0]
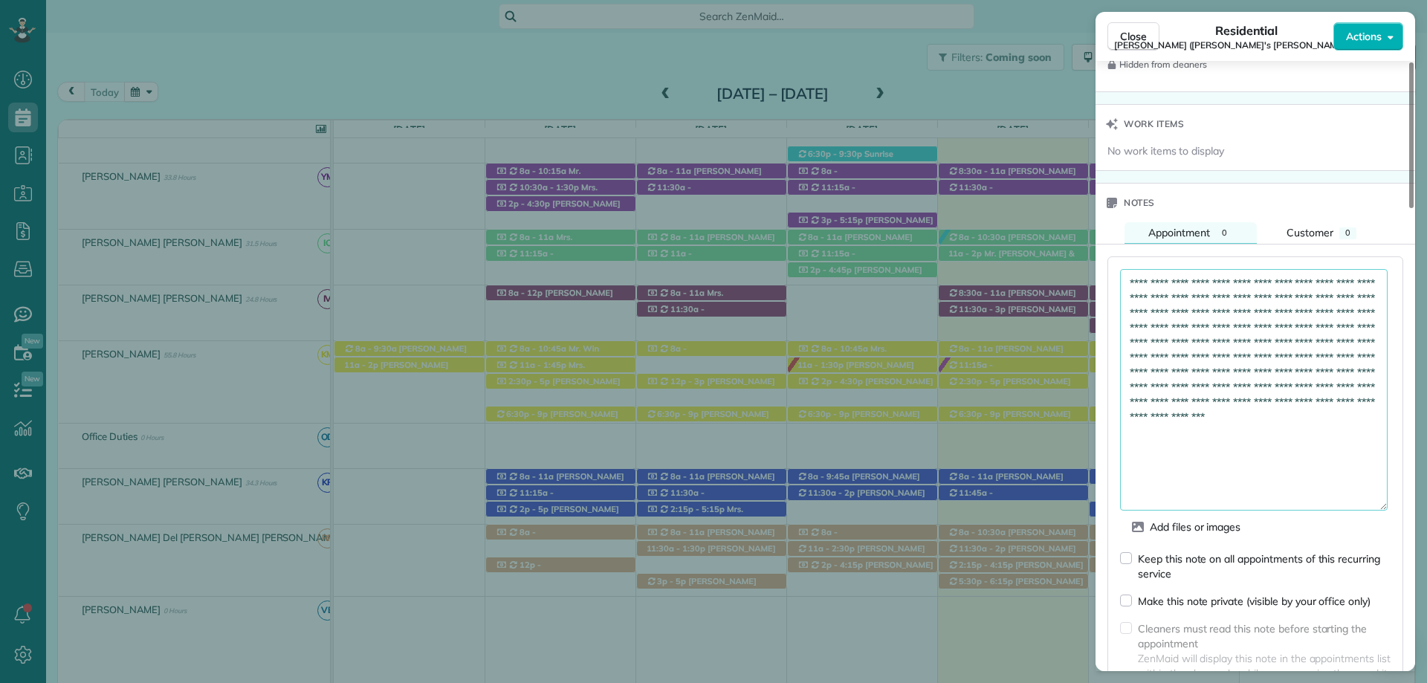
drag, startPoint x: 1380, startPoint y: 288, endPoint x: 1367, endPoint y: 496, distance: 207.7
click at [1367, 496] on textarea "**********" at bounding box center [1253, 389] width 267 height 241
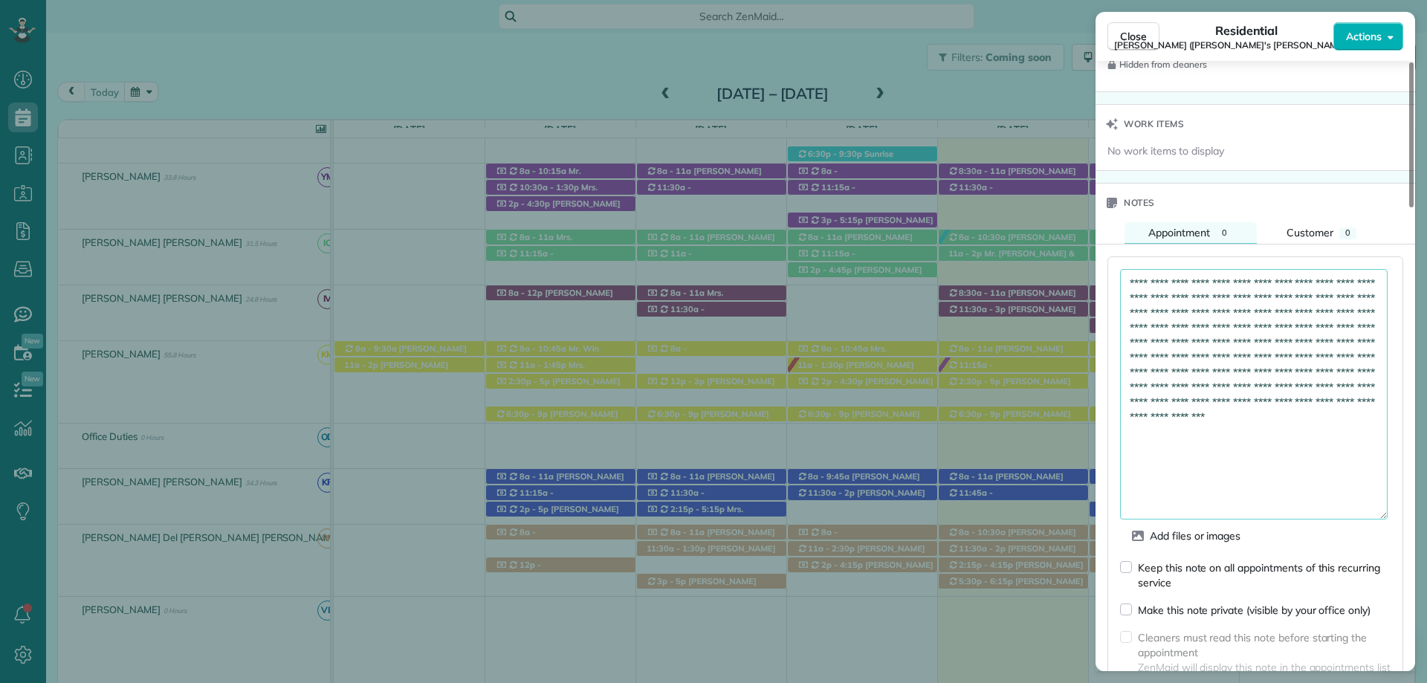
click at [1135, 269] on textarea "**********" at bounding box center [1253, 394] width 267 height 250
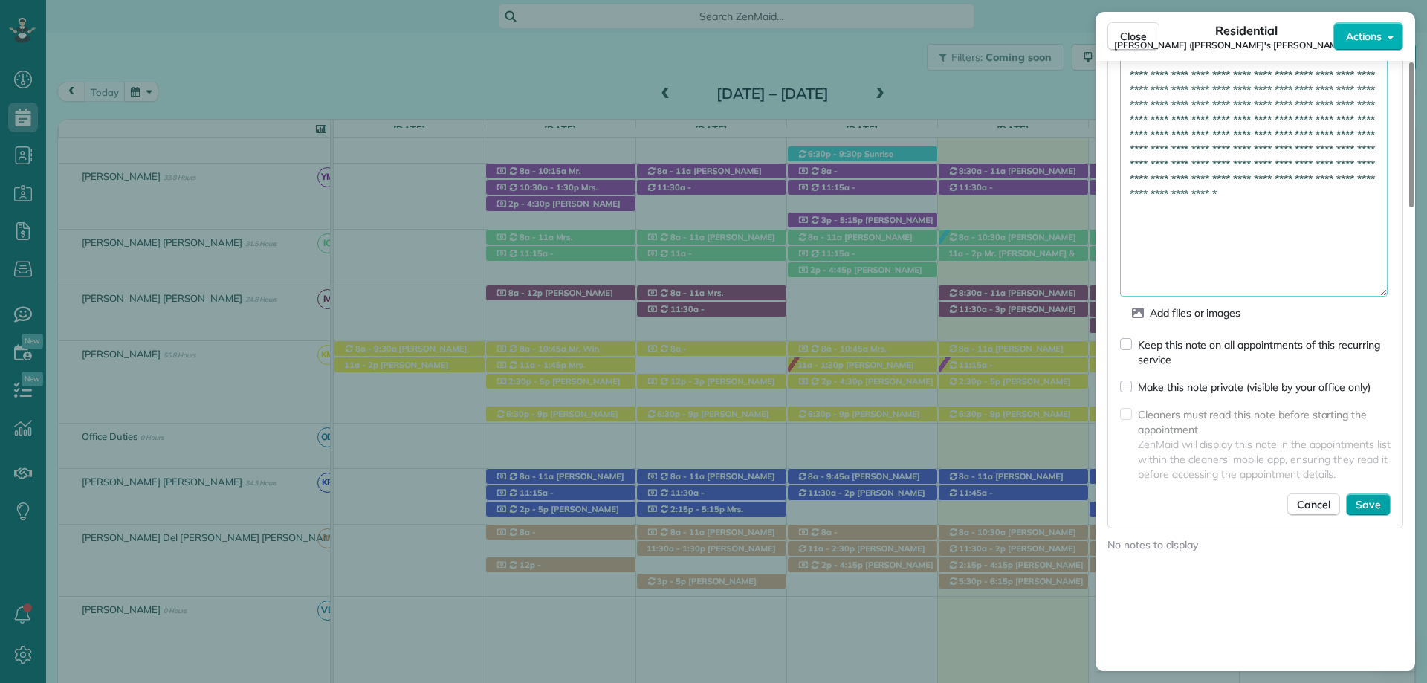
type textarea "**********"
click at [1375, 497] on span "Save" at bounding box center [1367, 504] width 25 height 15
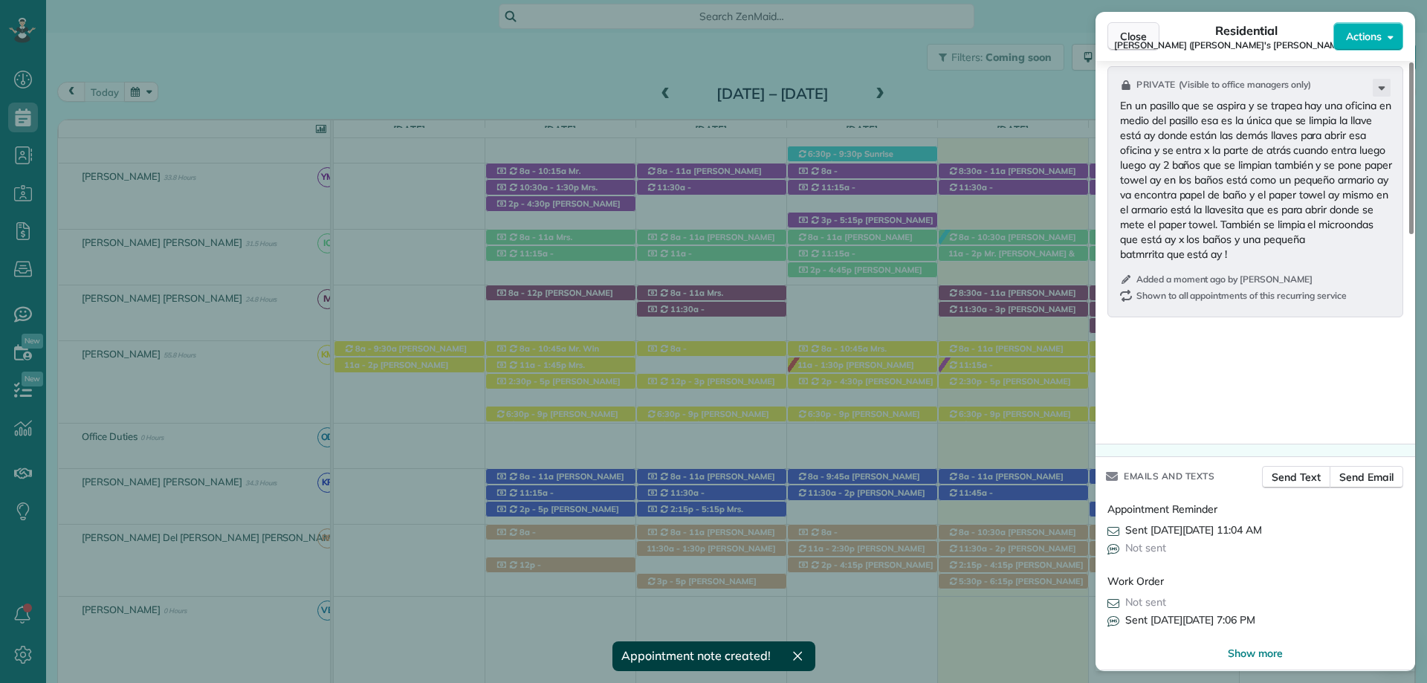
scroll to position [1488, 0]
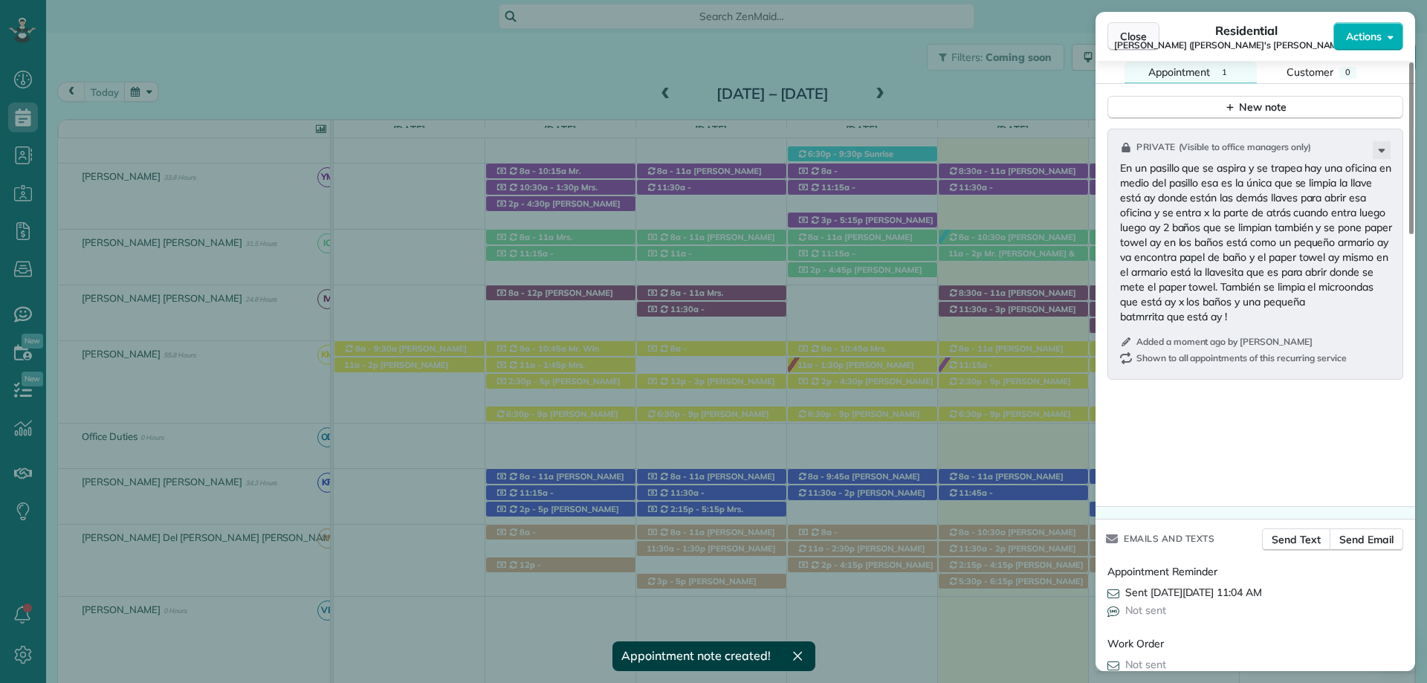
click at [1139, 28] on button "Close" at bounding box center [1133, 36] width 52 height 28
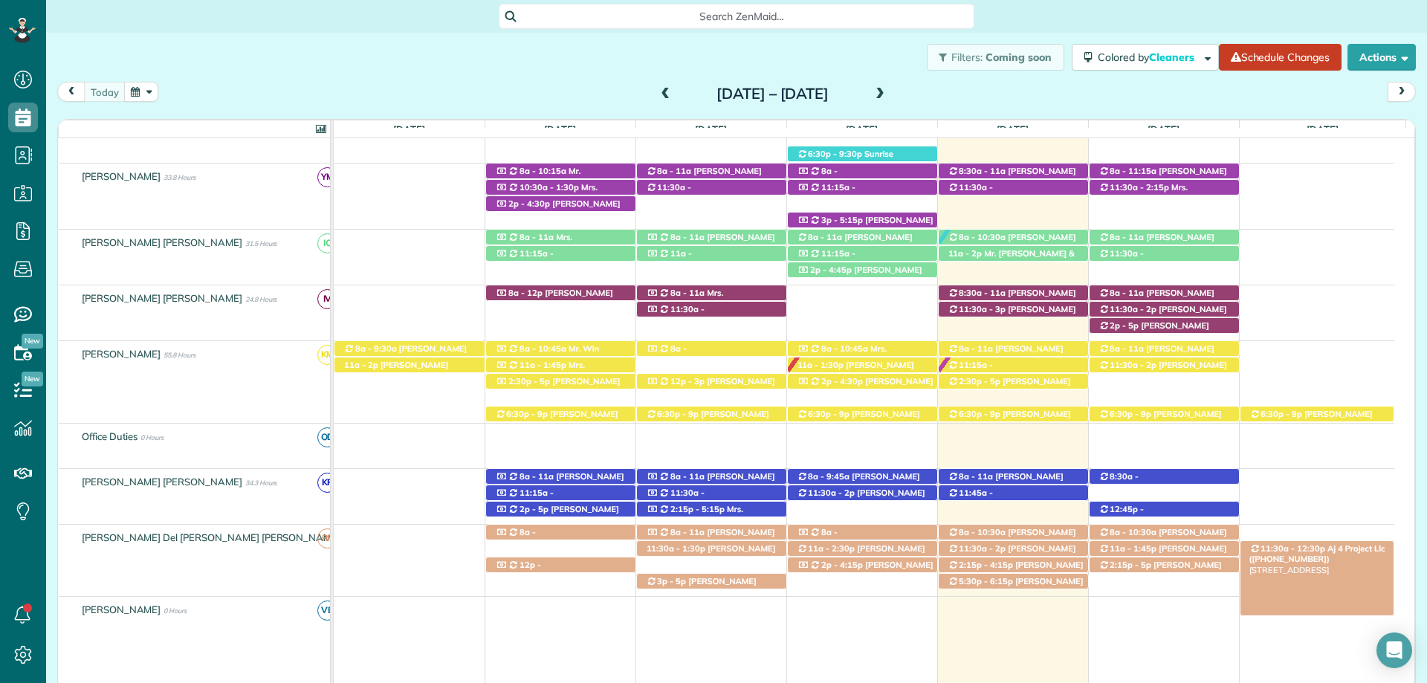
click at [1297, 546] on span "11:30a - 12:30p" at bounding box center [1291, 548] width 65 height 10
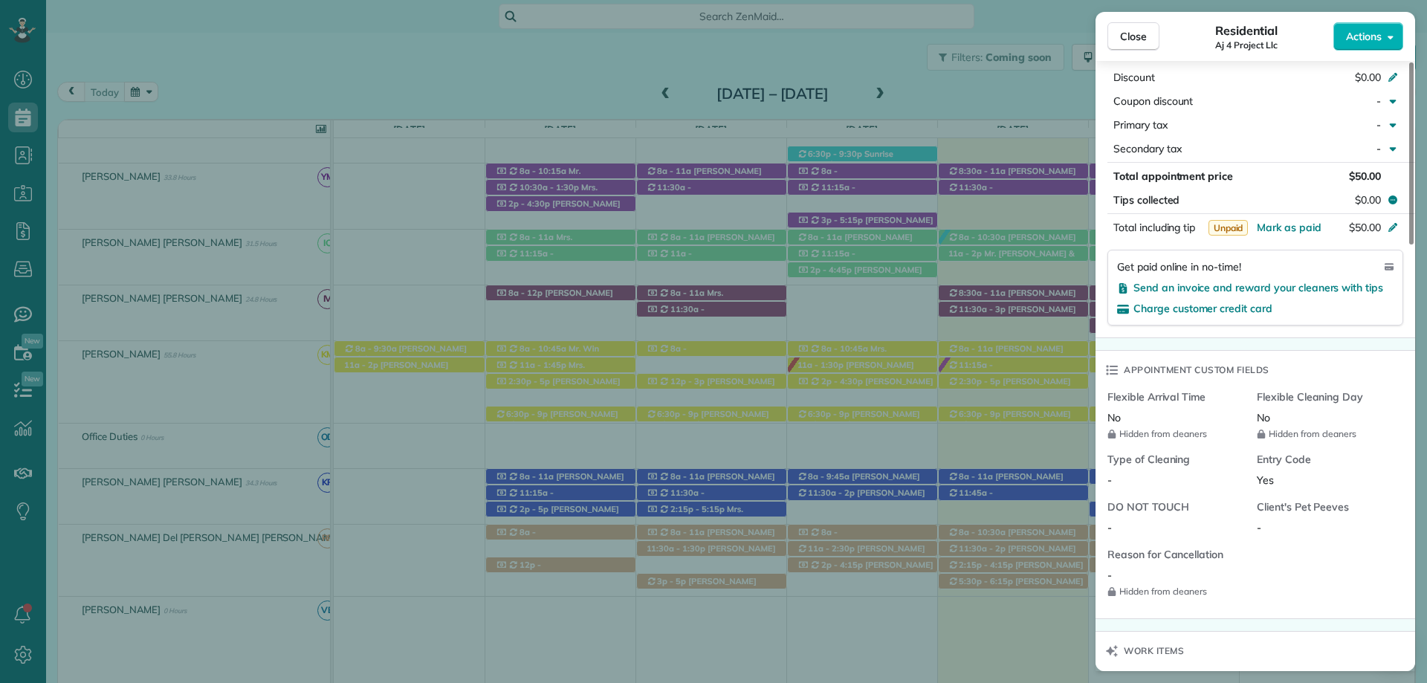
scroll to position [968, 0]
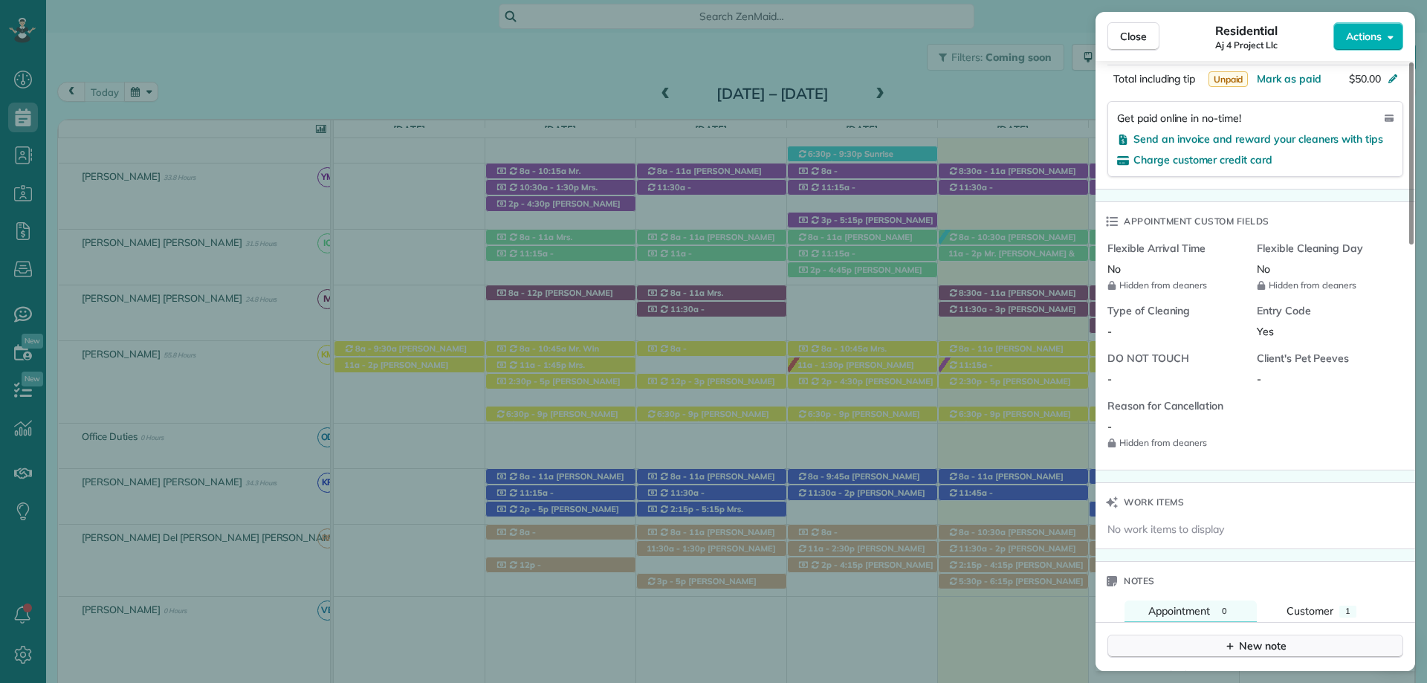
click at [1242, 638] on div "New note" at bounding box center [1255, 646] width 62 height 16
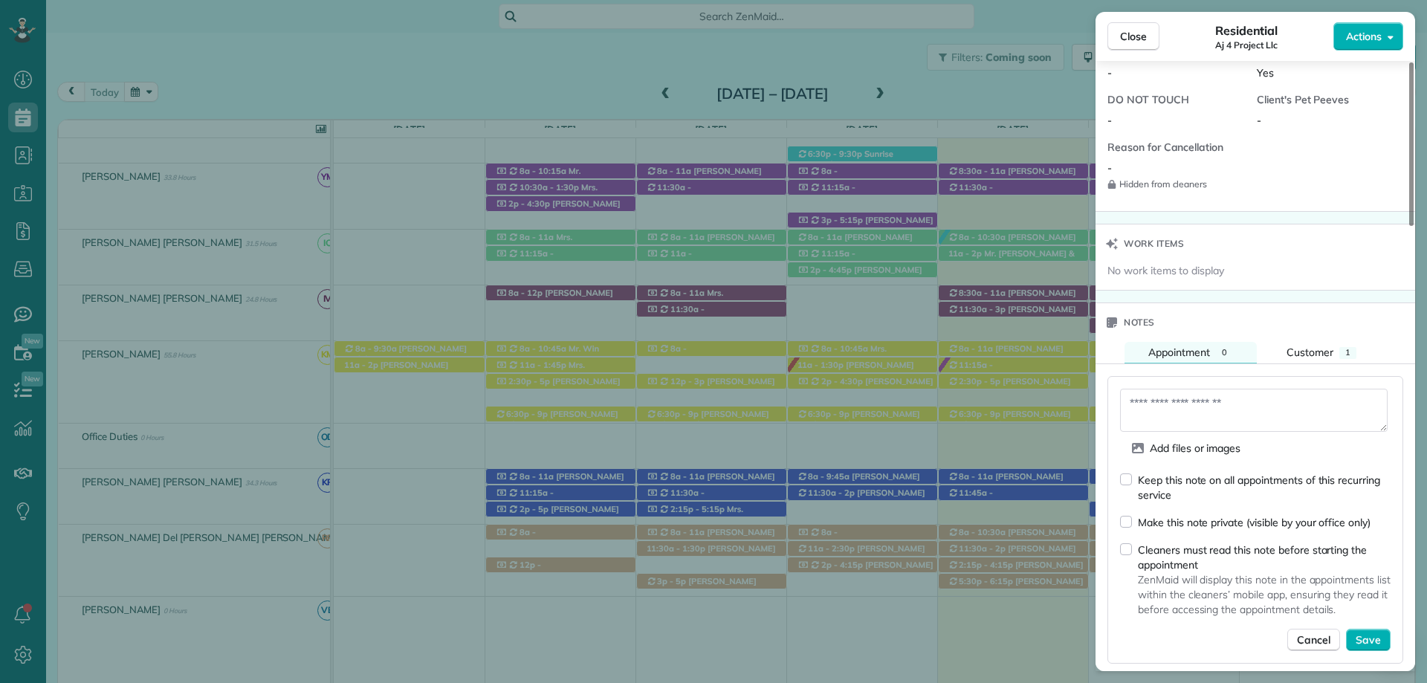
scroll to position [1414, 0]
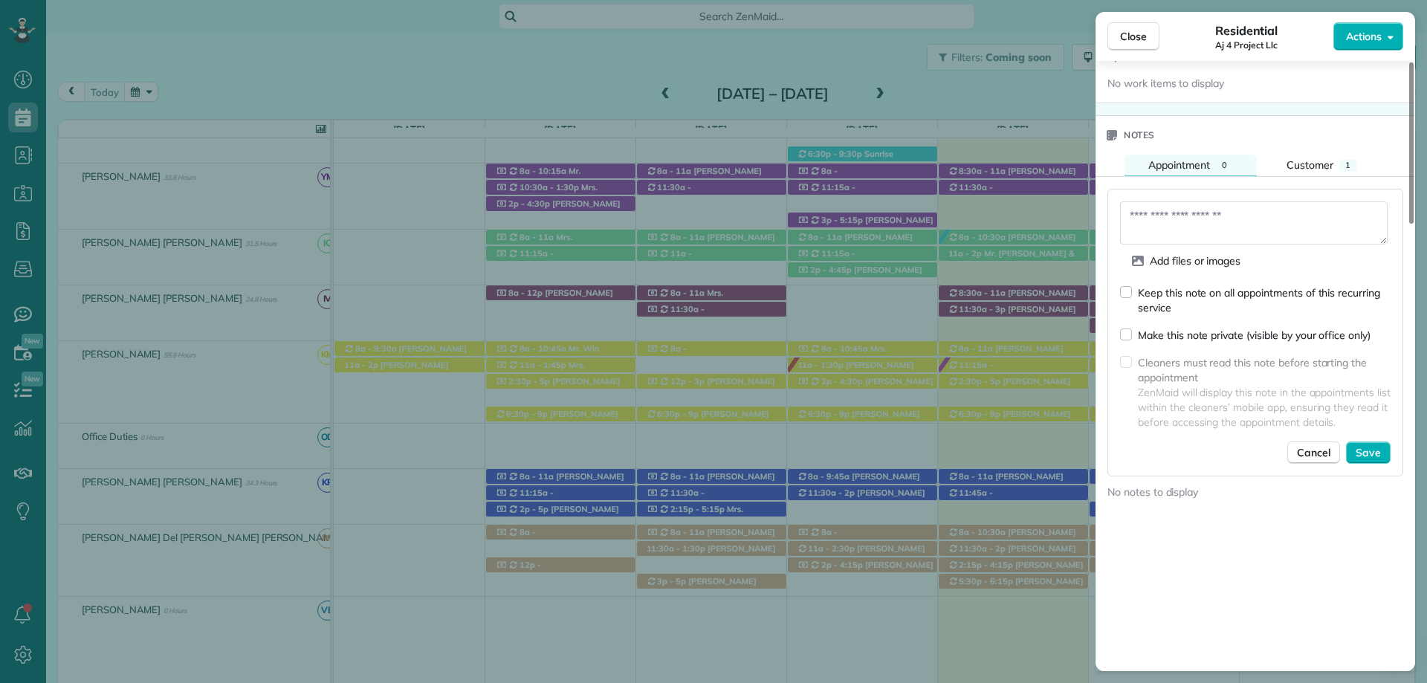
click at [1162, 218] on textarea at bounding box center [1253, 222] width 267 height 43
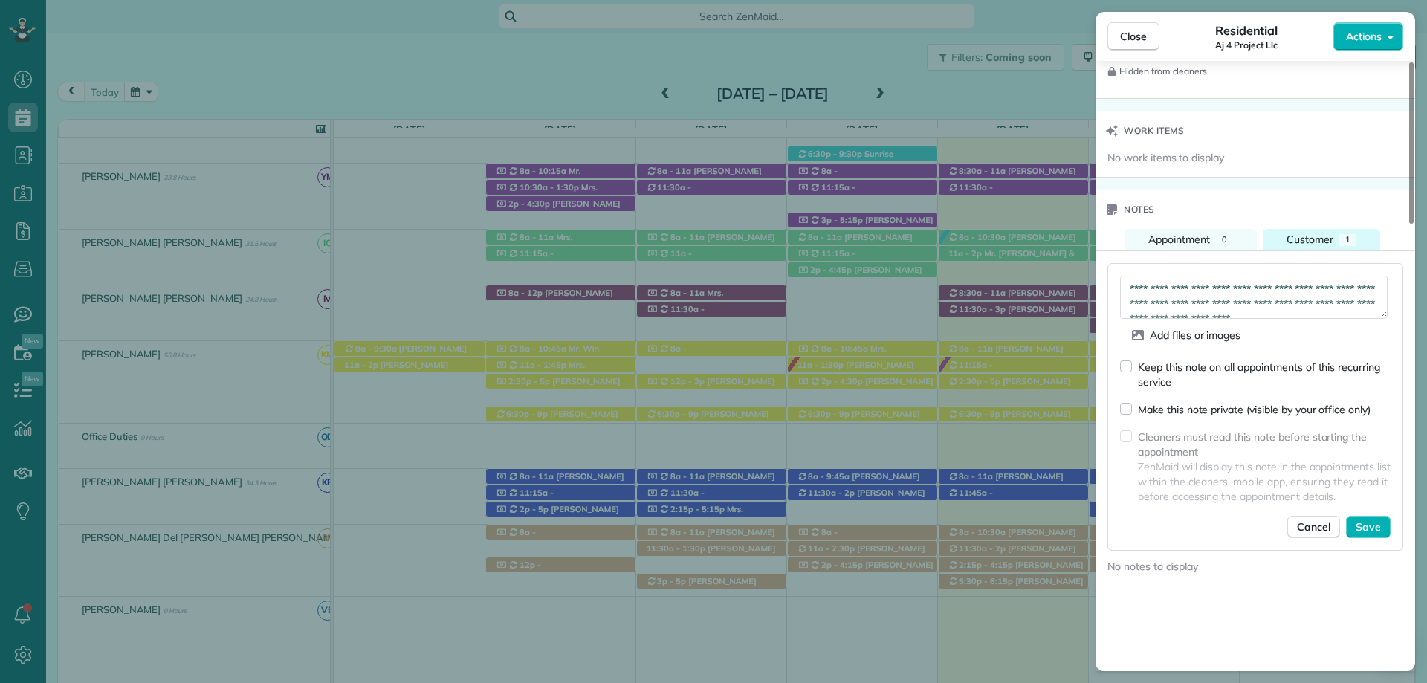
scroll to position [0, 0]
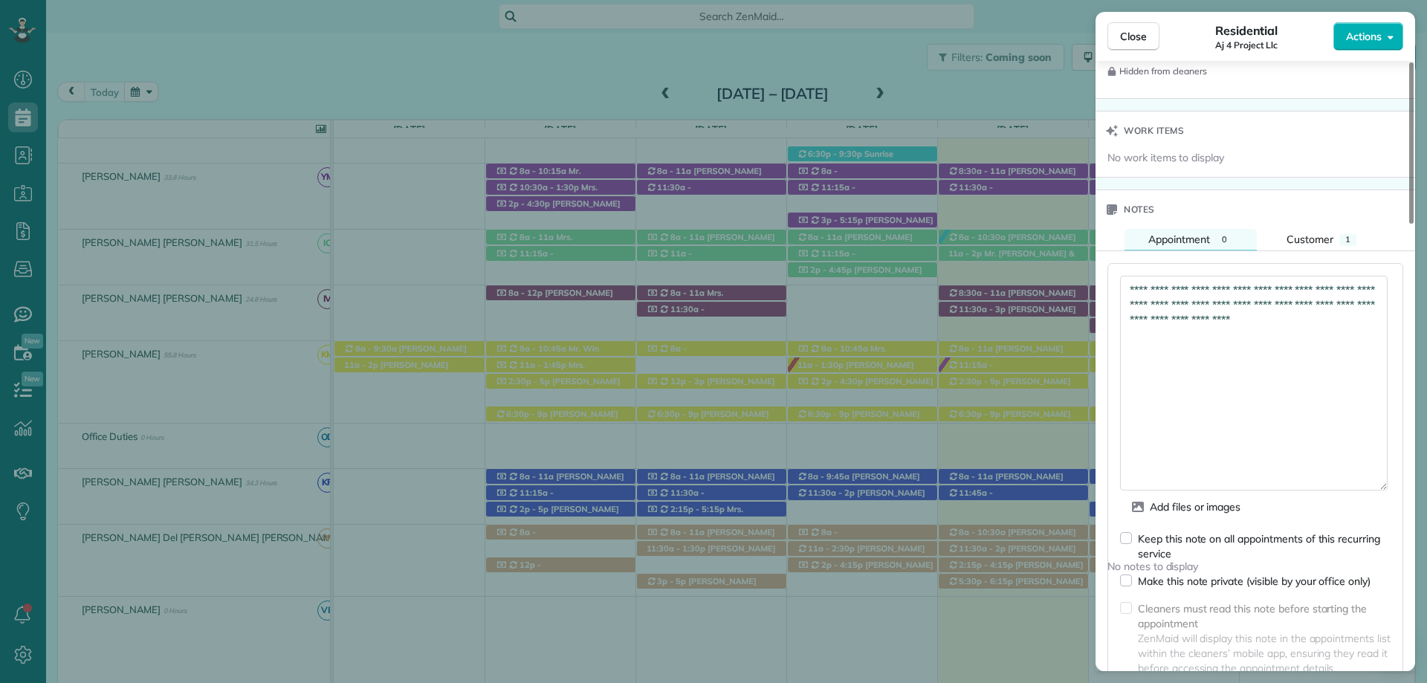
drag, startPoint x: 1385, startPoint y: 299, endPoint x: 1383, endPoint y: 473, distance: 173.1
click at [1383, 473] on textarea "**********" at bounding box center [1253, 383] width 267 height 215
click at [1134, 276] on textarea "**********" at bounding box center [1253, 384] width 267 height 216
click at [1369, 313] on textarea "**********" at bounding box center [1253, 384] width 267 height 216
paste textarea "**********"
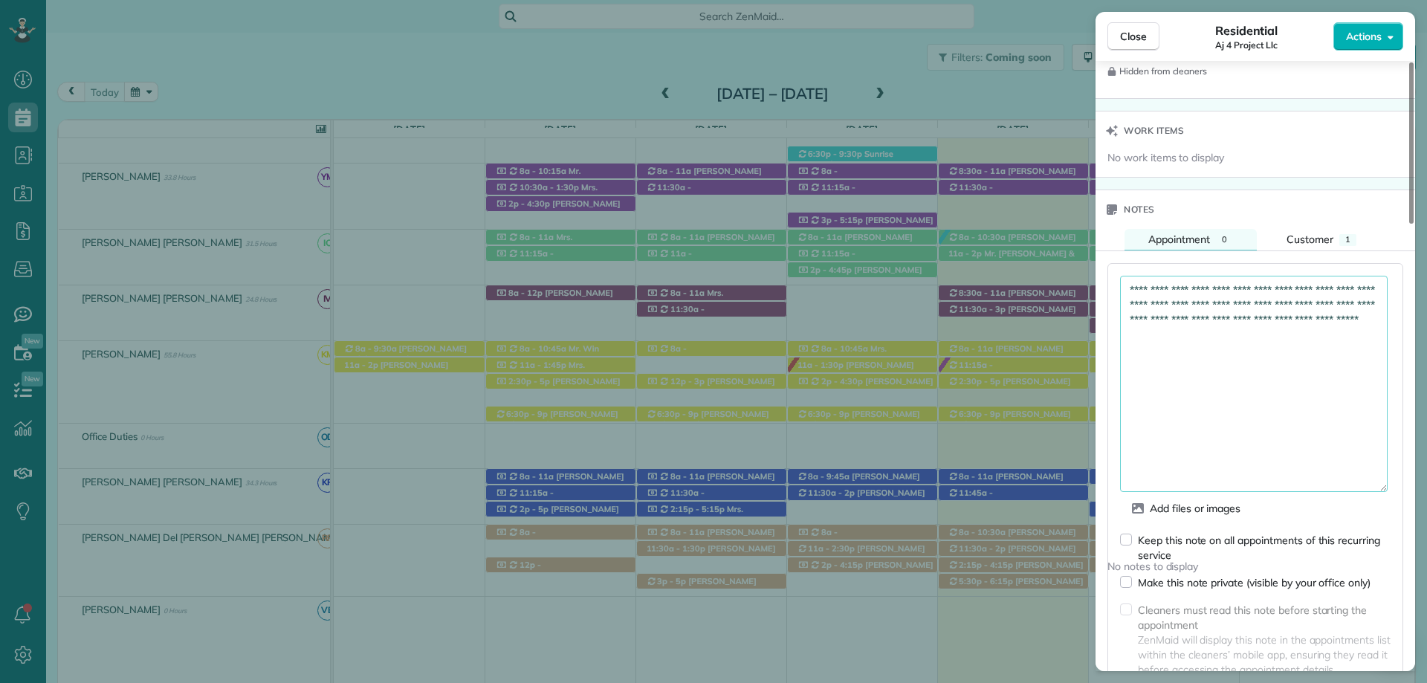
scroll to position [1414, 0]
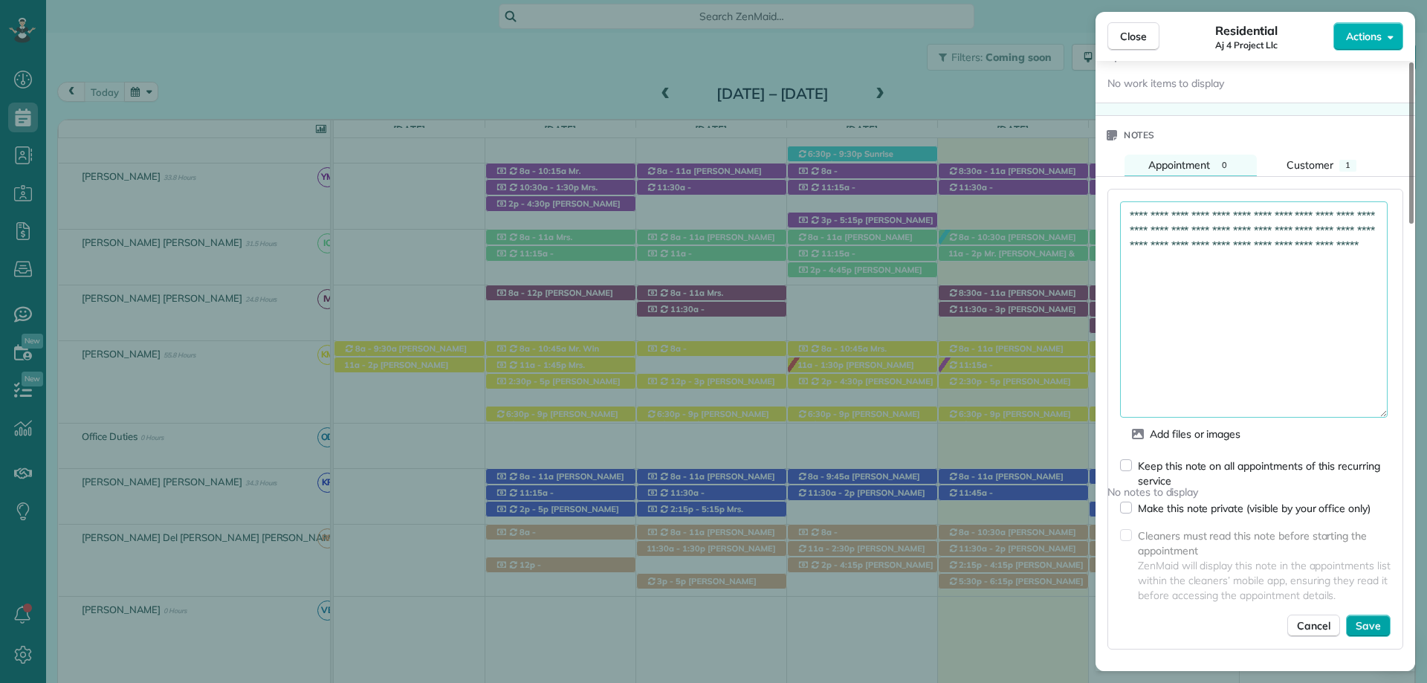
type textarea "**********"
click at [1366, 618] on span "Save" at bounding box center [1367, 625] width 25 height 15
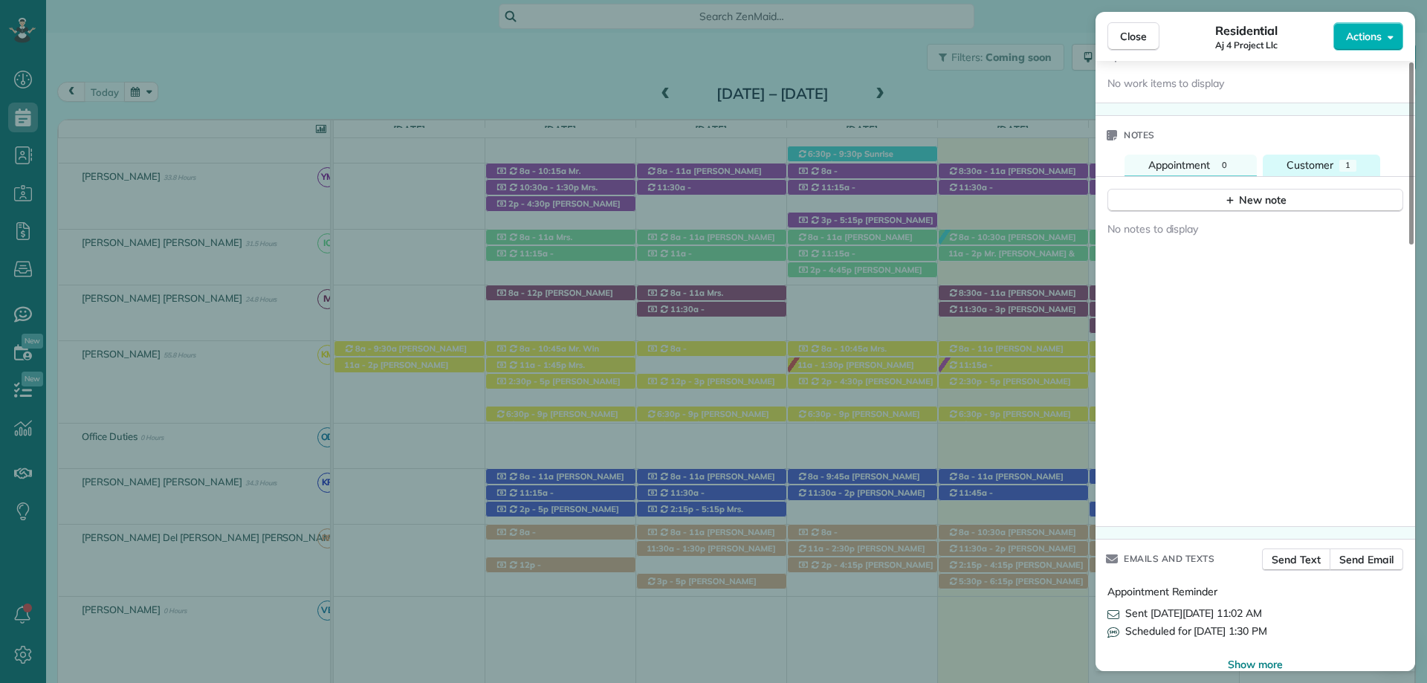
click at [1324, 158] on span "Customer" at bounding box center [1309, 164] width 47 height 13
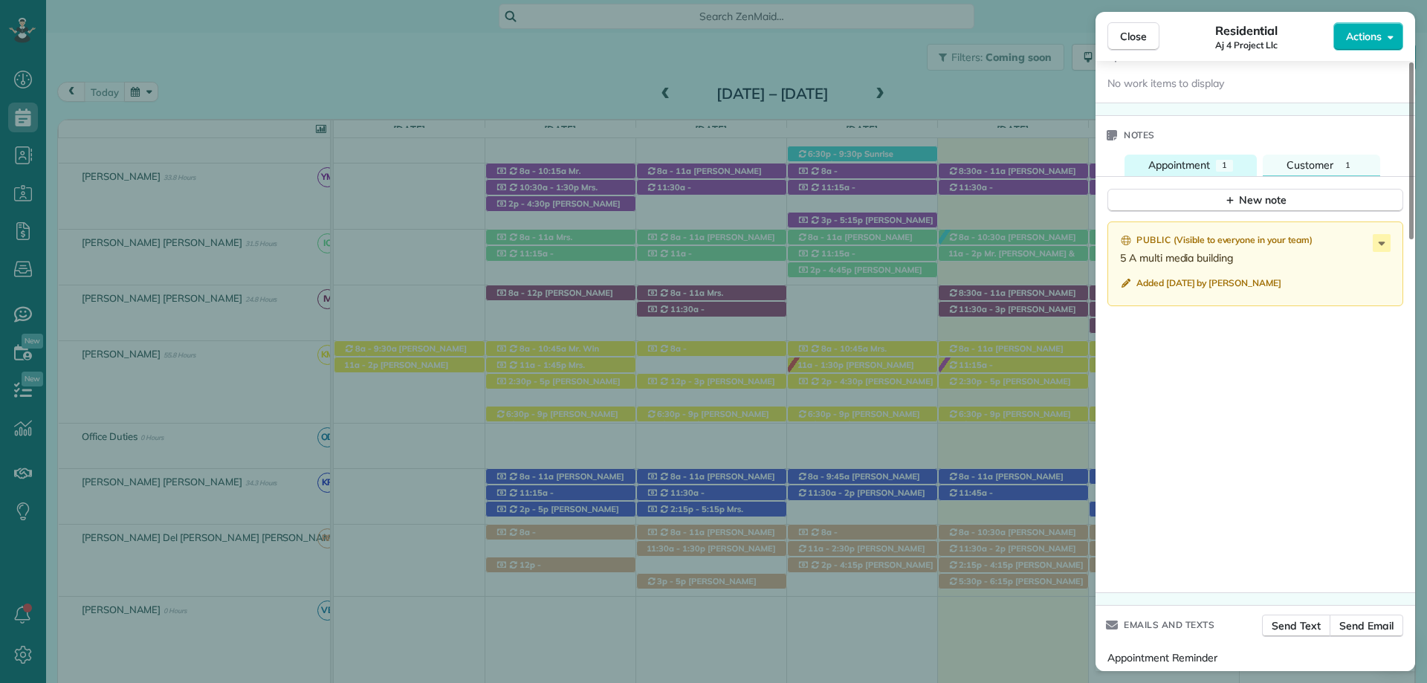
click at [1196, 158] on span "Appointment" at bounding box center [1179, 164] width 62 height 13
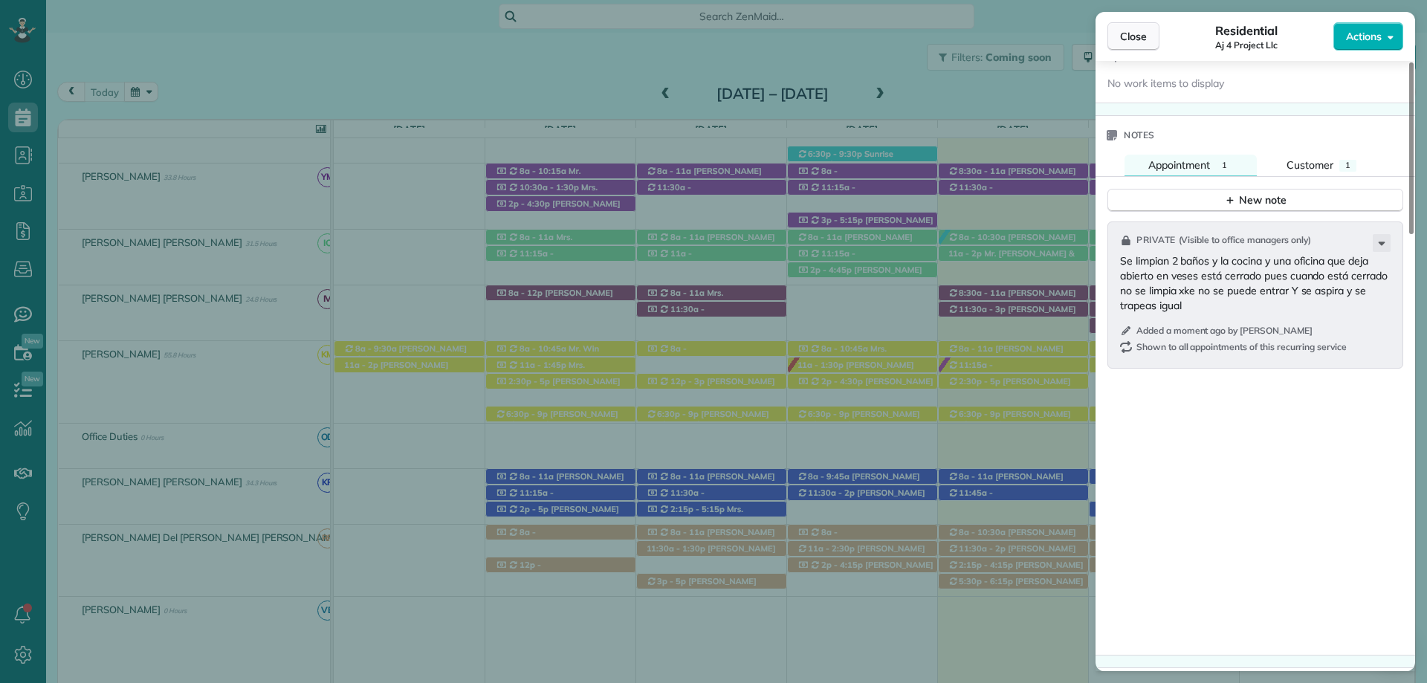
click at [1126, 39] on span "Close" at bounding box center [1133, 36] width 27 height 15
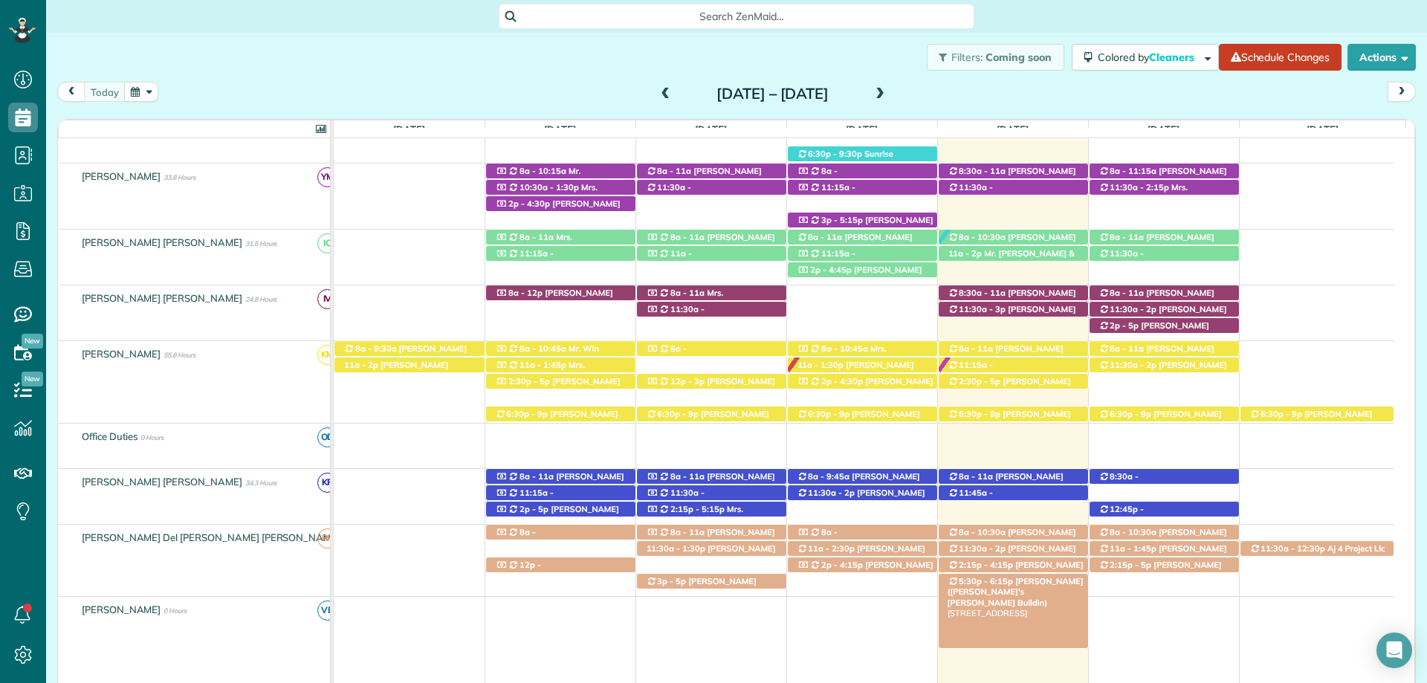
click at [1036, 583] on span "[PERSON_NAME] ([PERSON_NAME]'s [PERSON_NAME] Buildin)" at bounding box center [1015, 592] width 136 height 32
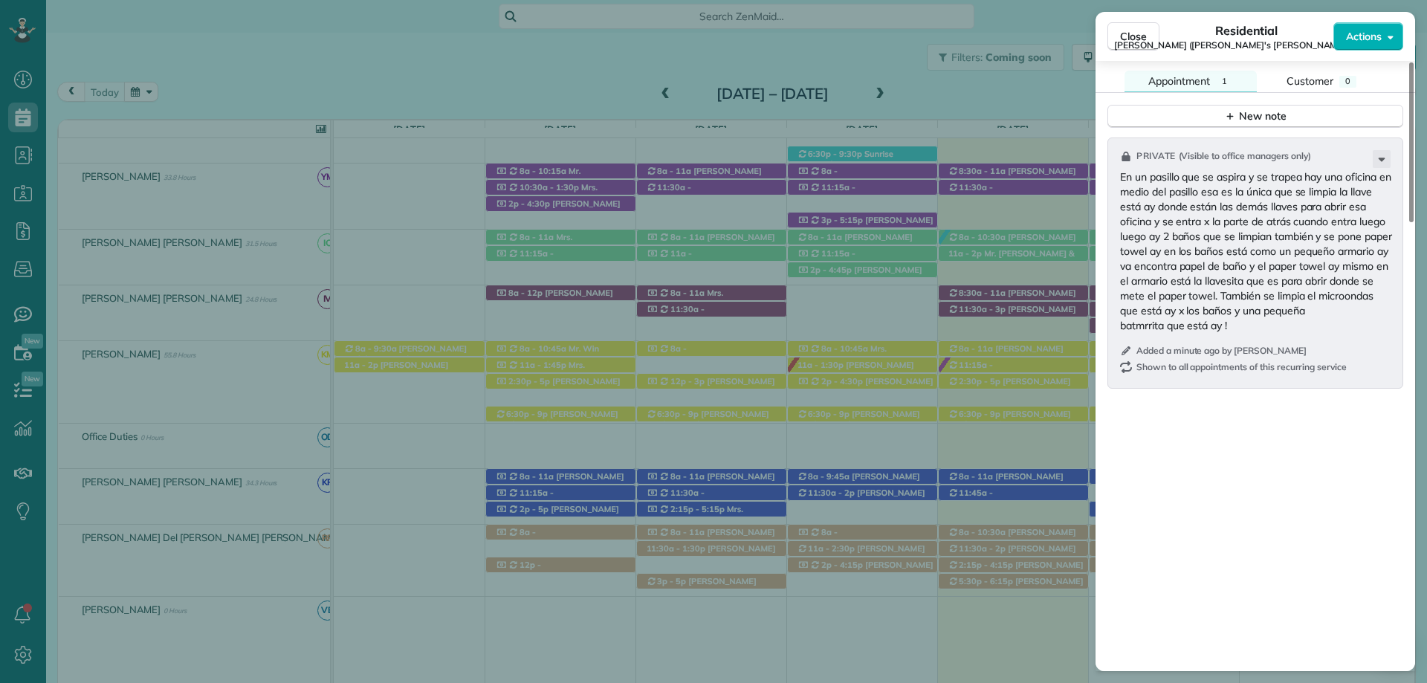
scroll to position [1487, 0]
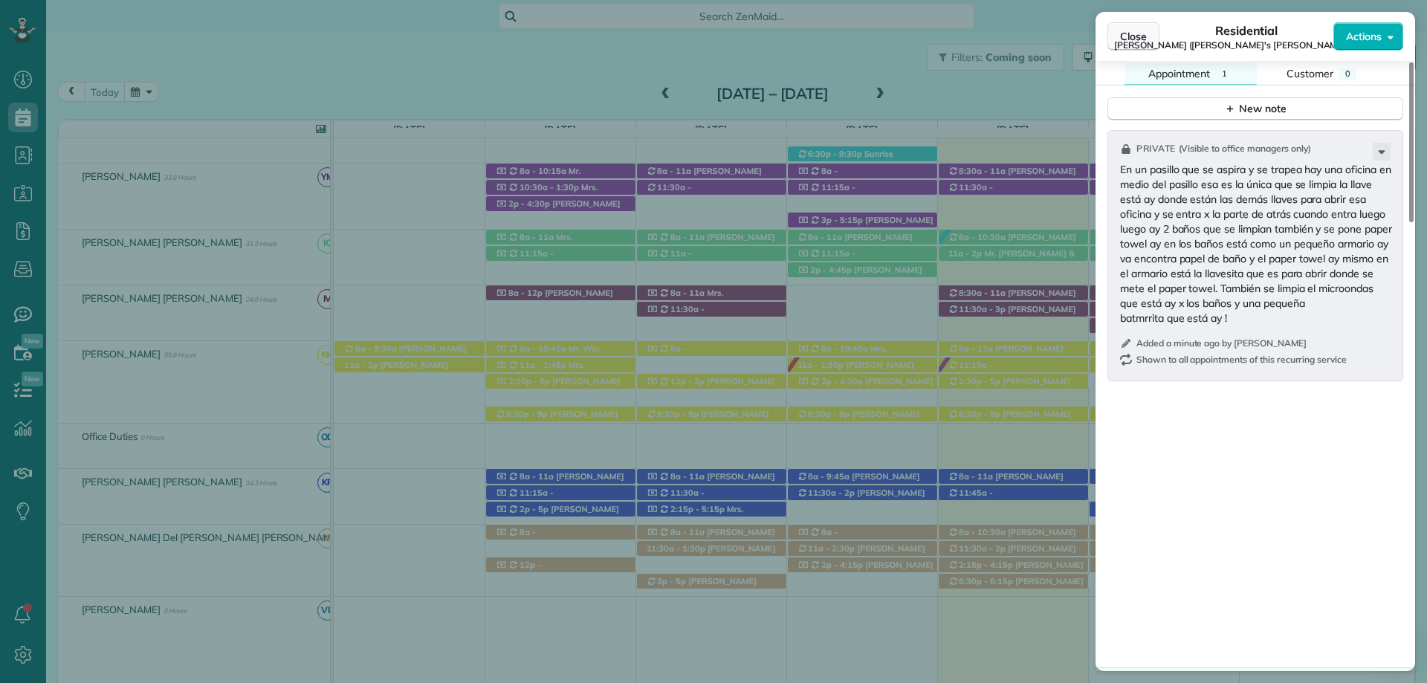
click at [1142, 42] on span "Close" at bounding box center [1133, 36] width 27 height 15
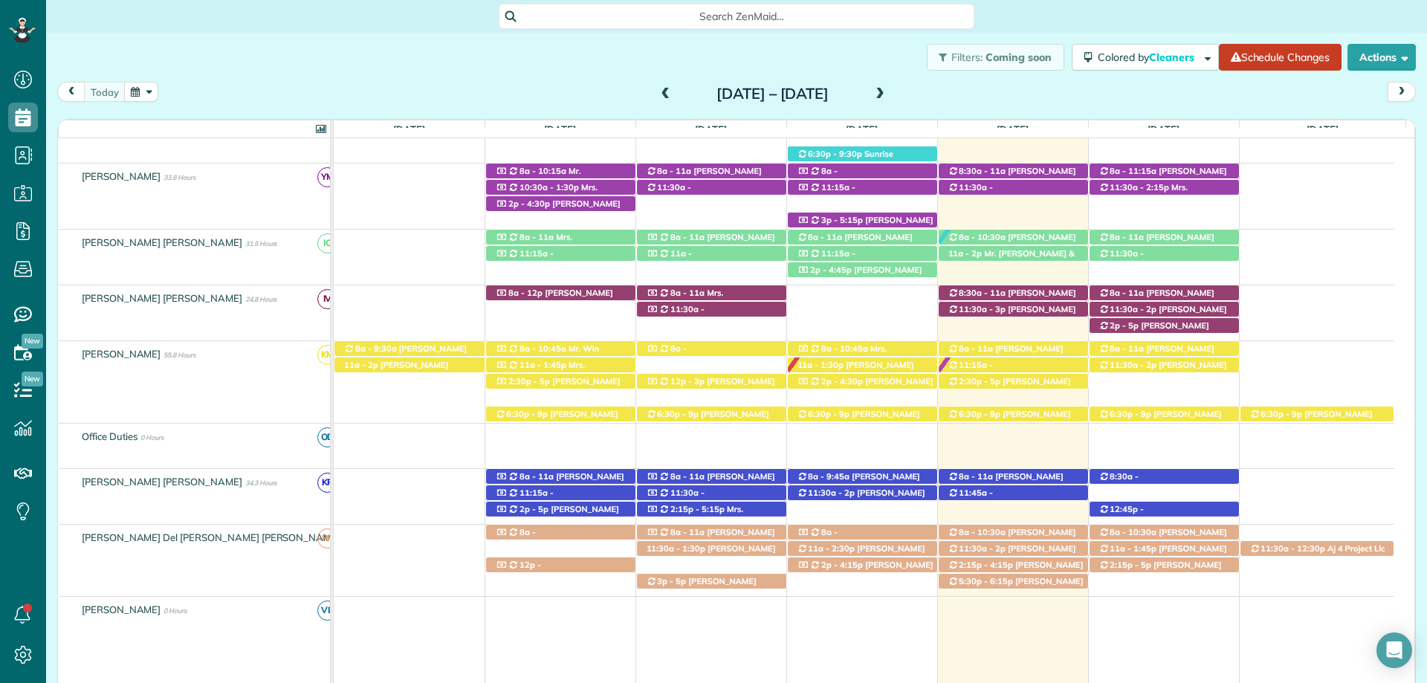
click at [888, 97] on span at bounding box center [880, 94] width 16 height 13
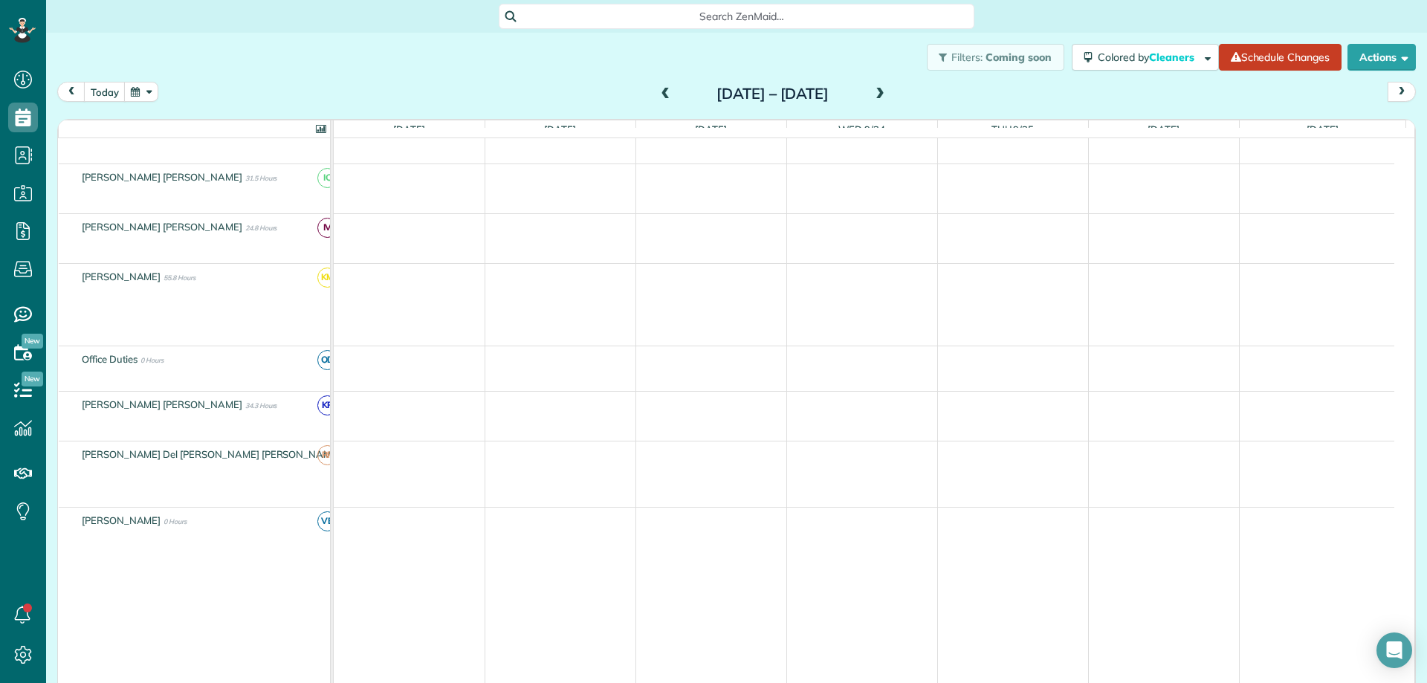
scroll to position [440, 0]
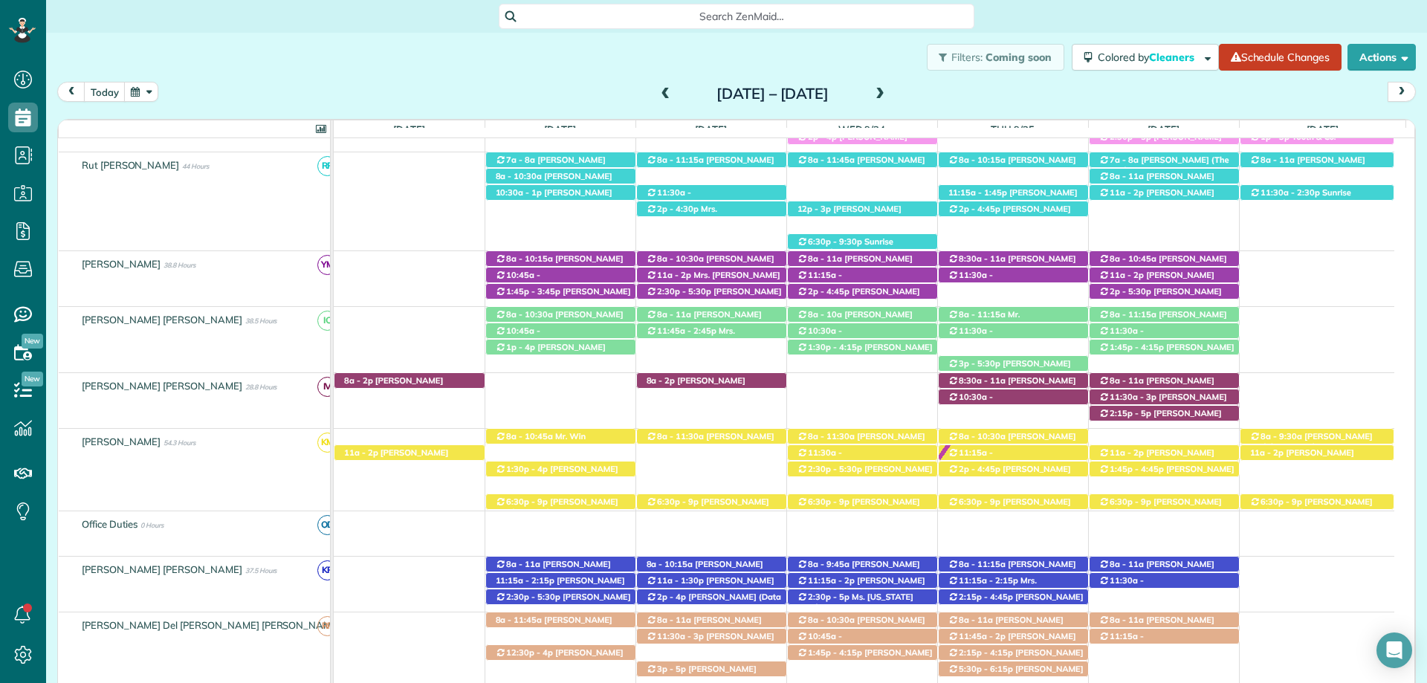
click at [888, 97] on span at bounding box center [880, 94] width 16 height 13
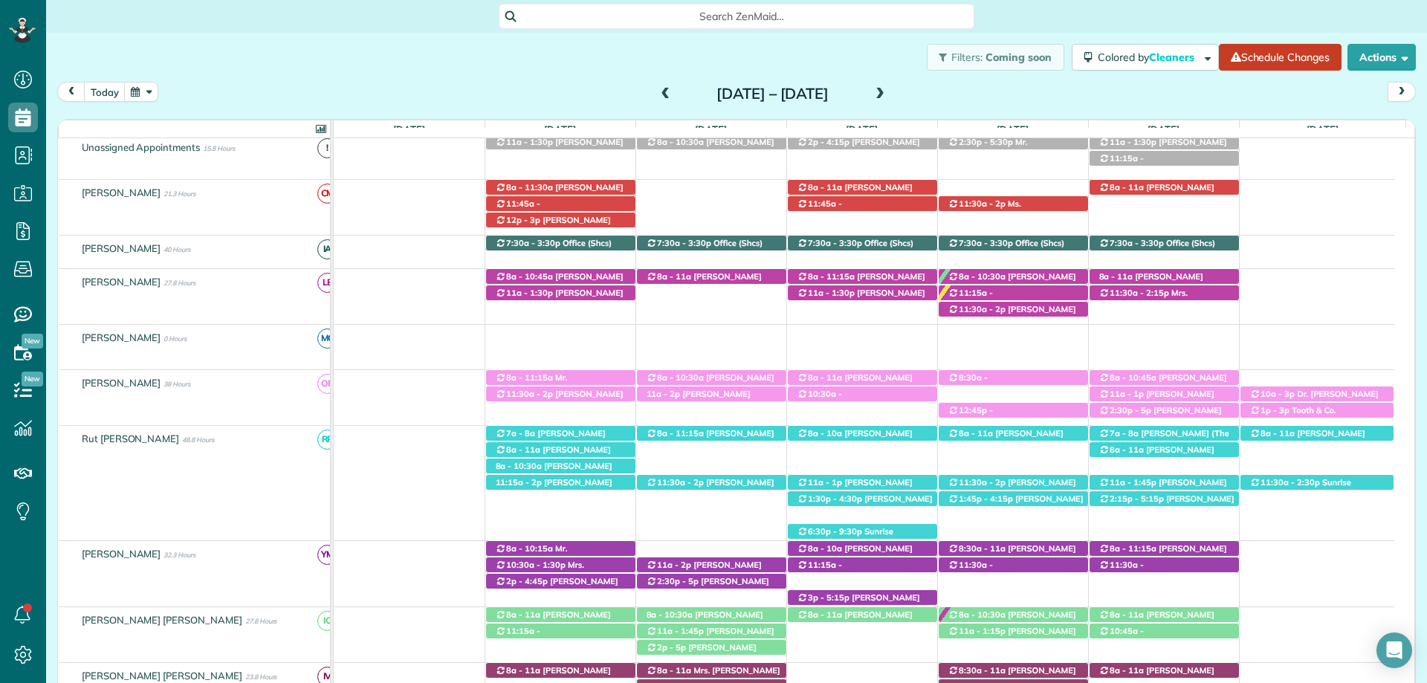
scroll to position [0, 0]
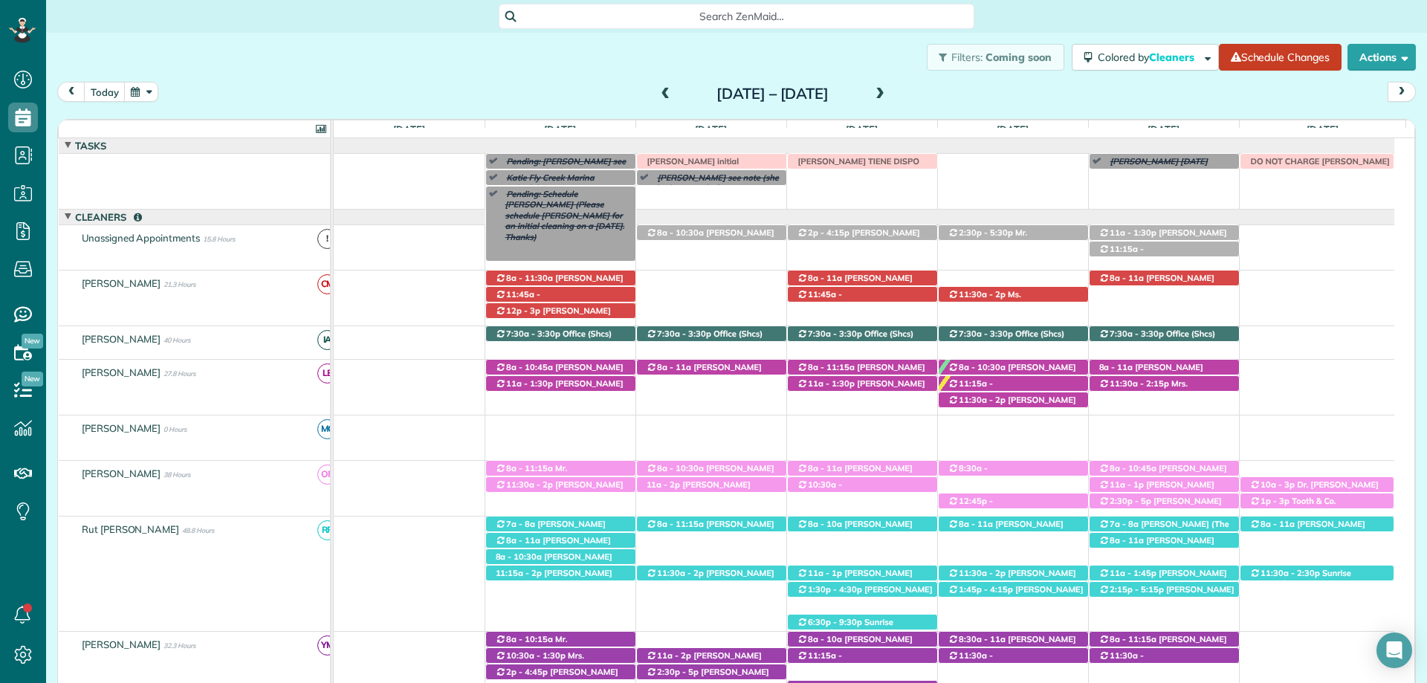
click at [510, 204] on link "Pending: Schedule [PERSON_NAME] (Please schedule [PERSON_NAME] for an initial c…" at bounding box center [560, 224] width 151 height 76
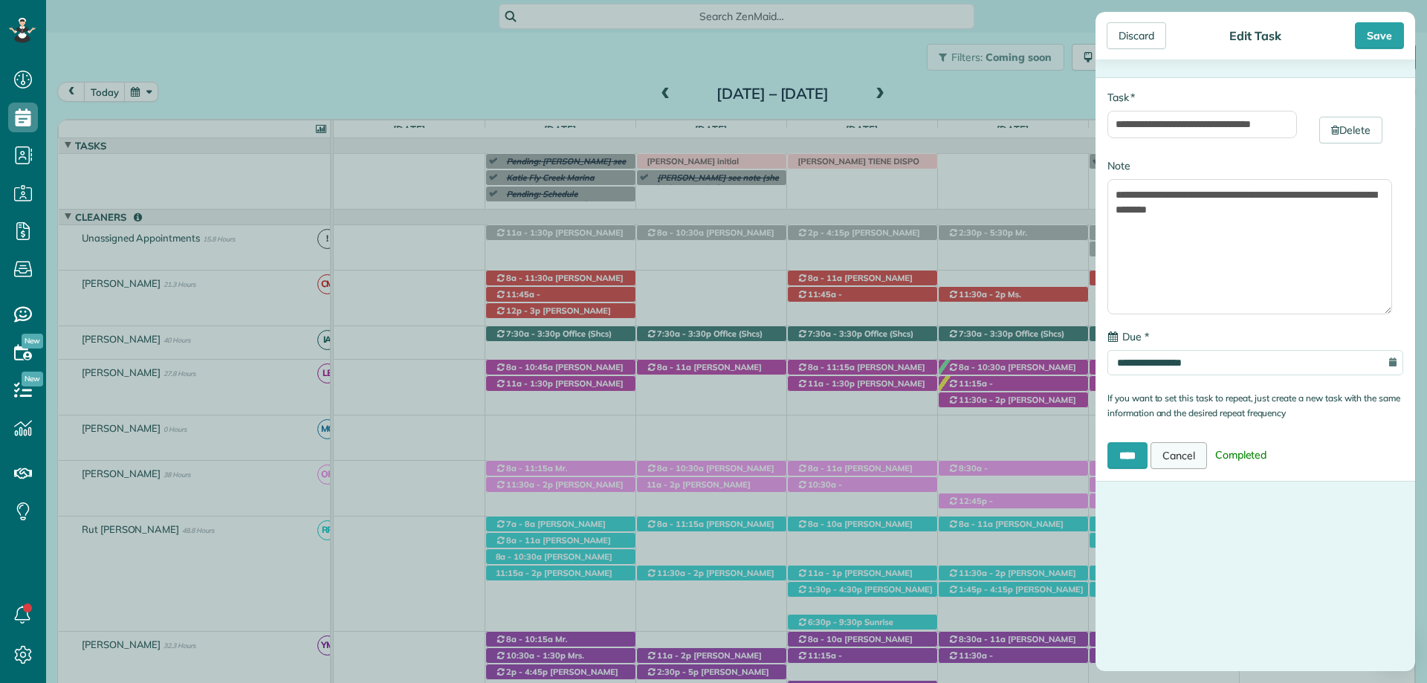
click at [1192, 453] on link "Cancel" at bounding box center [1178, 455] width 56 height 27
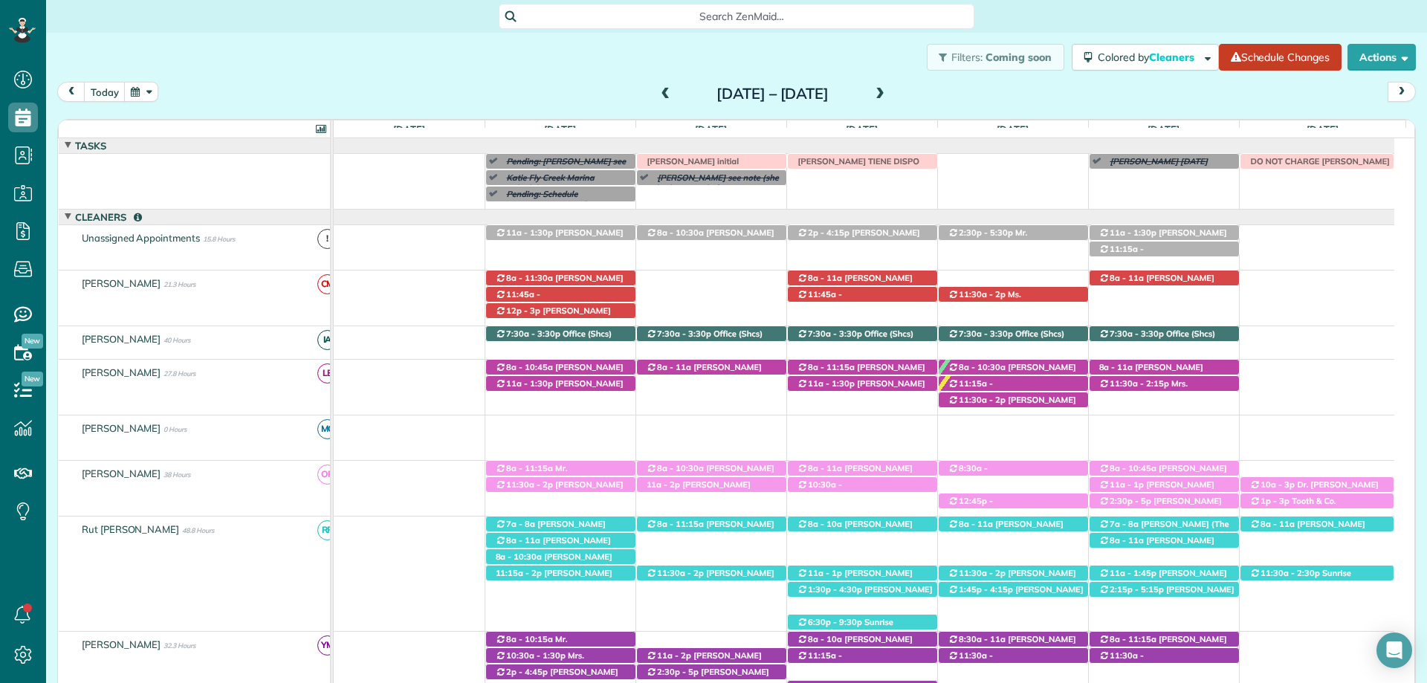
click at [629, 204] on div "Pending: [PERSON_NAME] see note (Condo cleaning [GEOGRAPHIC_DATA] for [DATE], 3…" at bounding box center [864, 181] width 1060 height 55
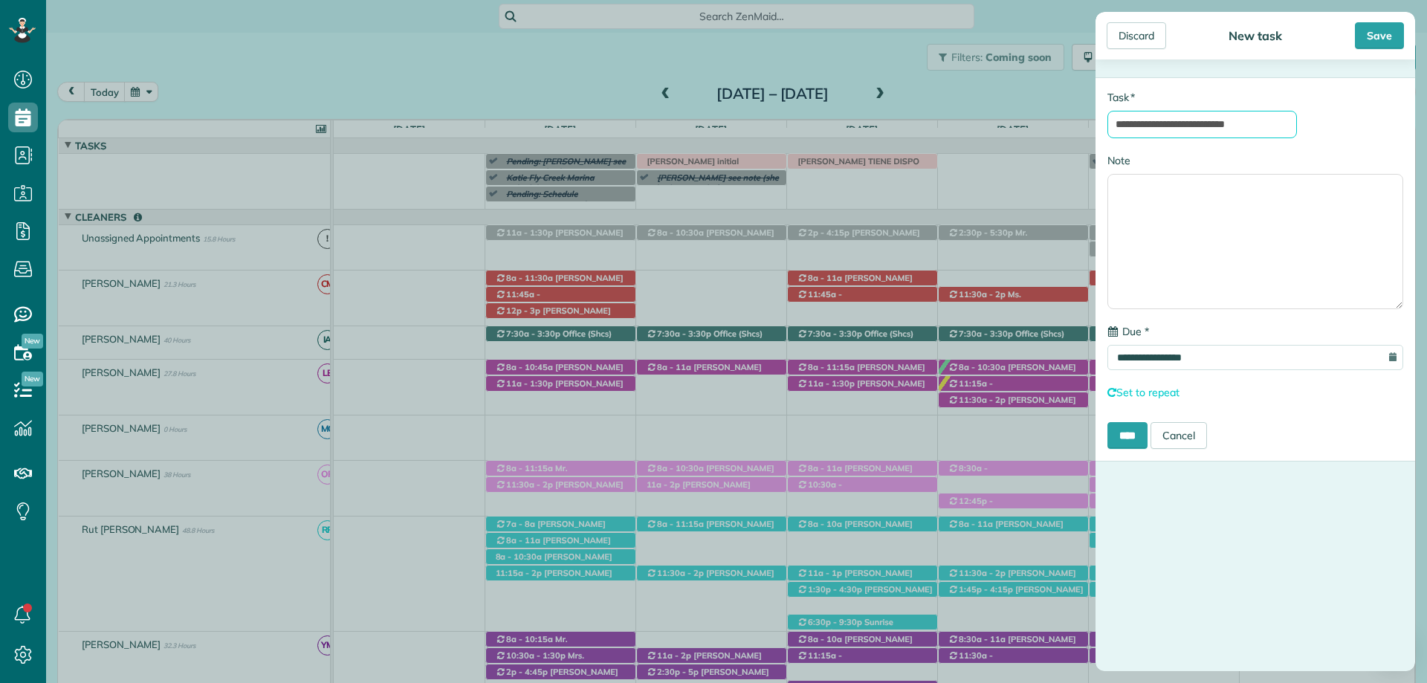
type input "**********"
click at [1129, 192] on textarea "Note" at bounding box center [1255, 241] width 296 height 135
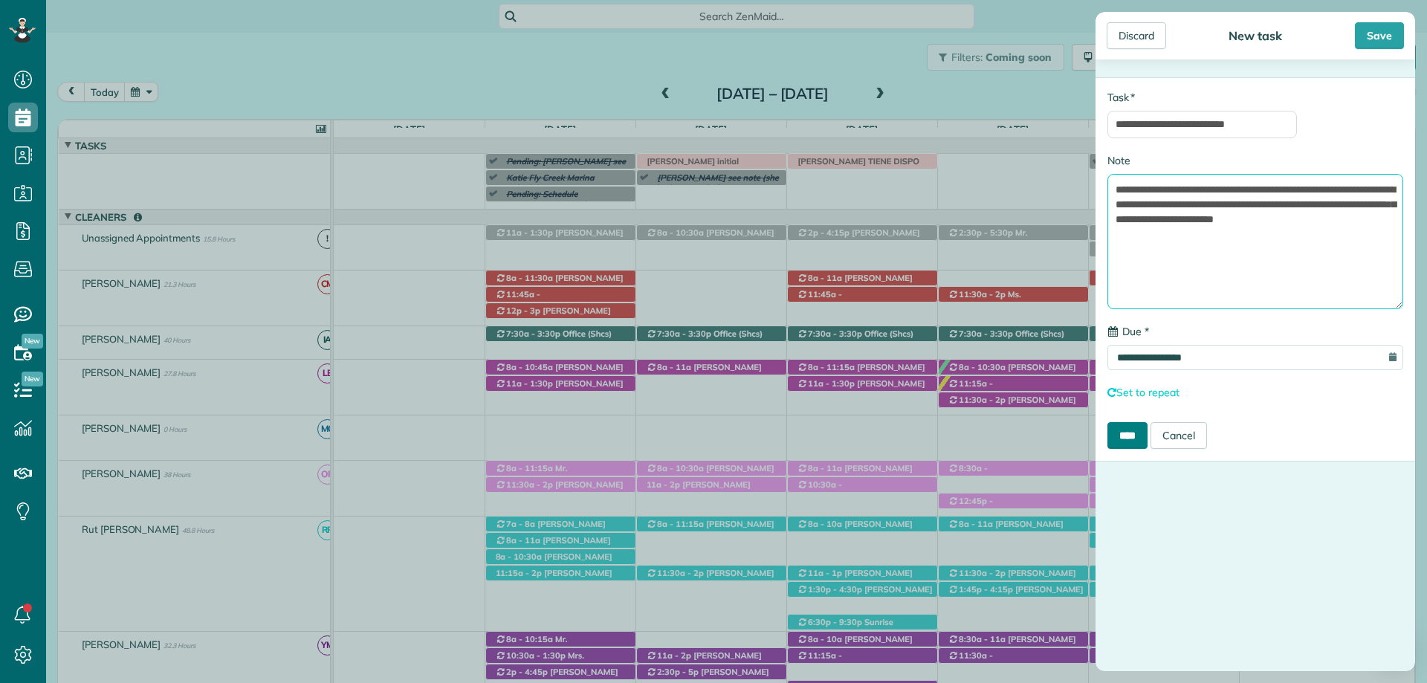
type textarea "**********"
click at [1133, 441] on input "****" at bounding box center [1127, 435] width 40 height 27
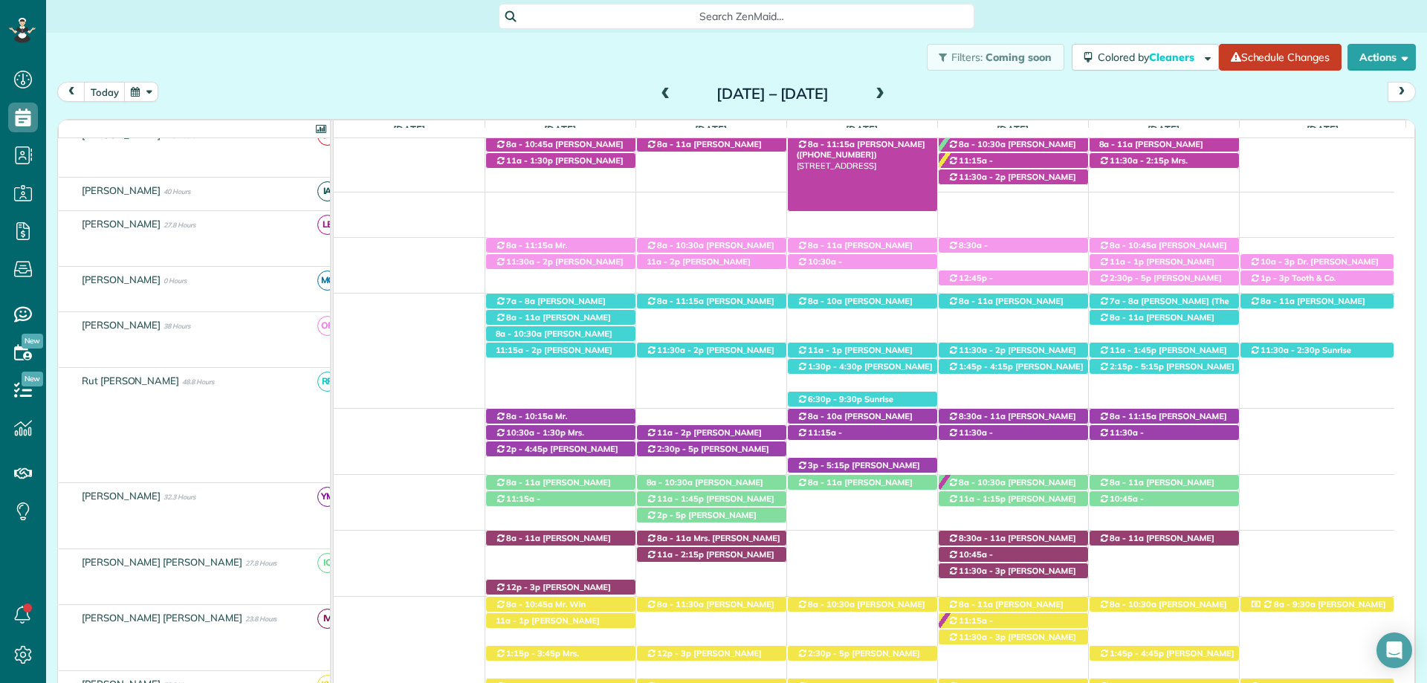
scroll to position [239, 0]
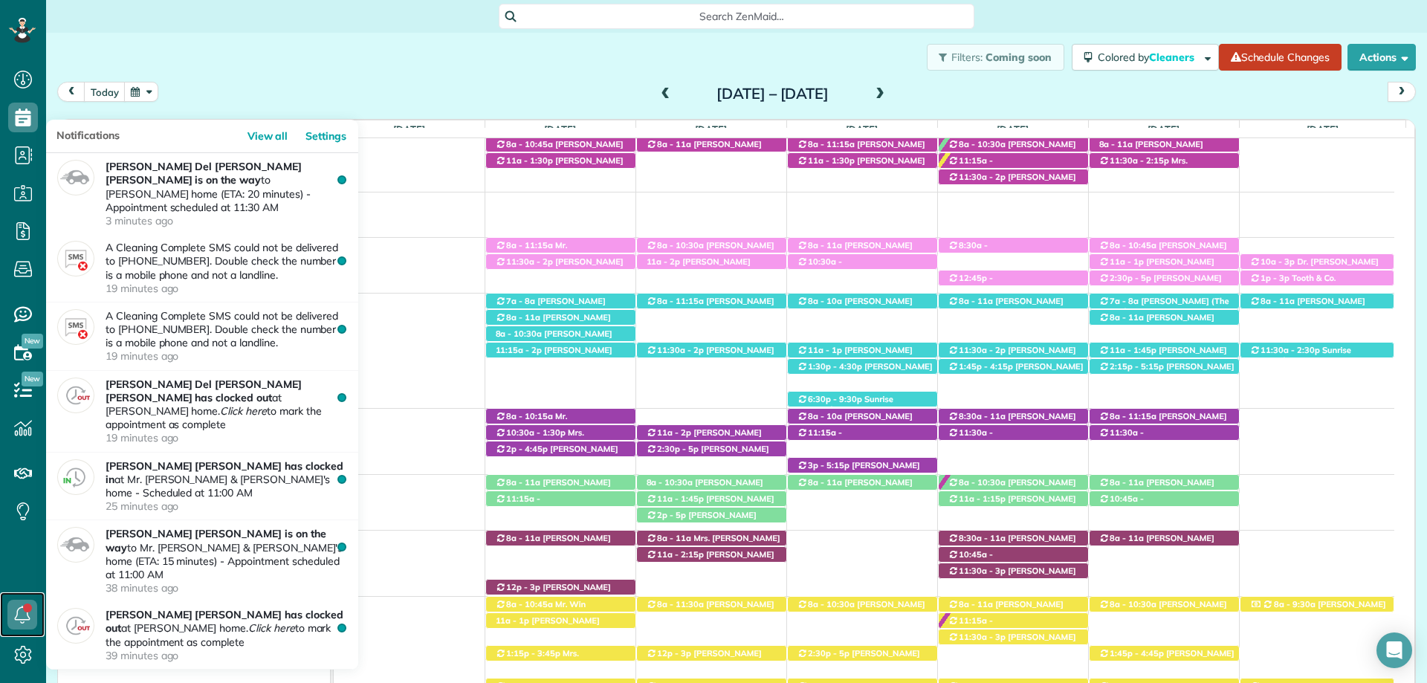
click at [19, 615] on icon at bounding box center [22, 615] width 30 height 30
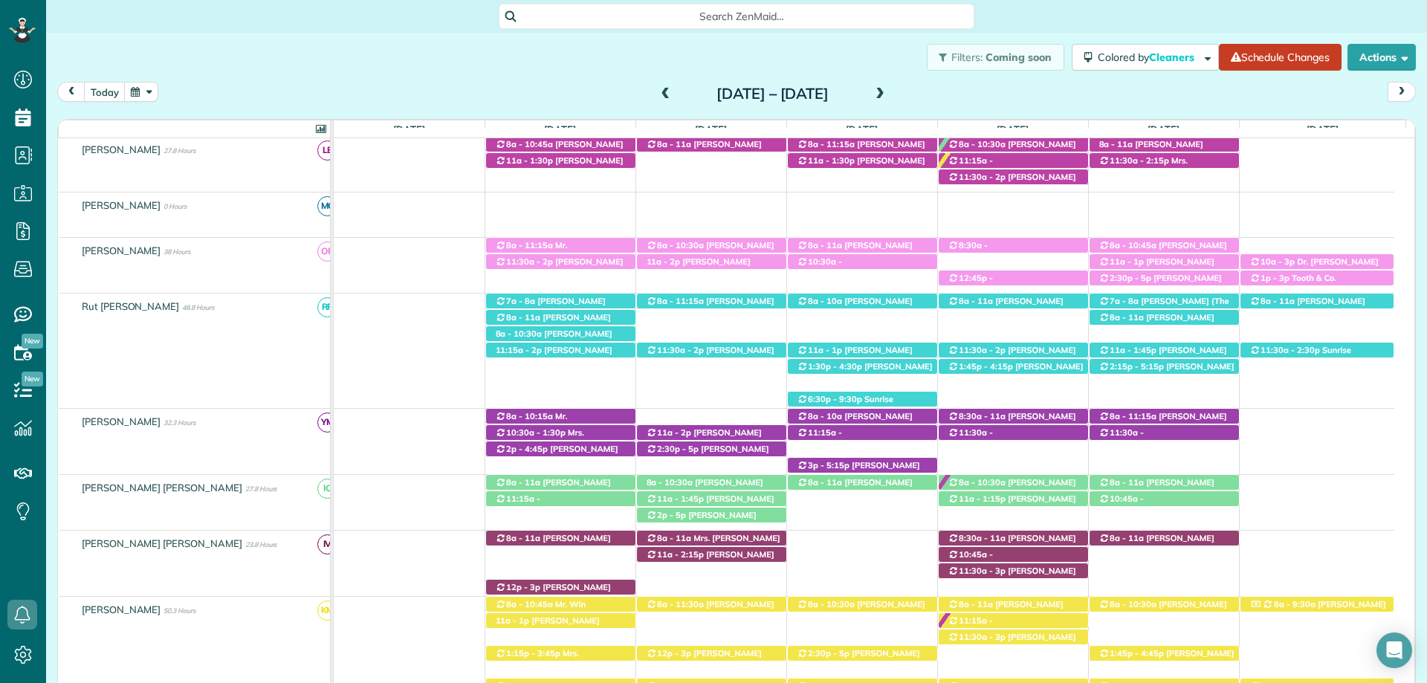
click at [292, 88] on div "today Sunday Sep 28 – Saturday Oct 4, 2025" at bounding box center [736, 95] width 1358 height 27
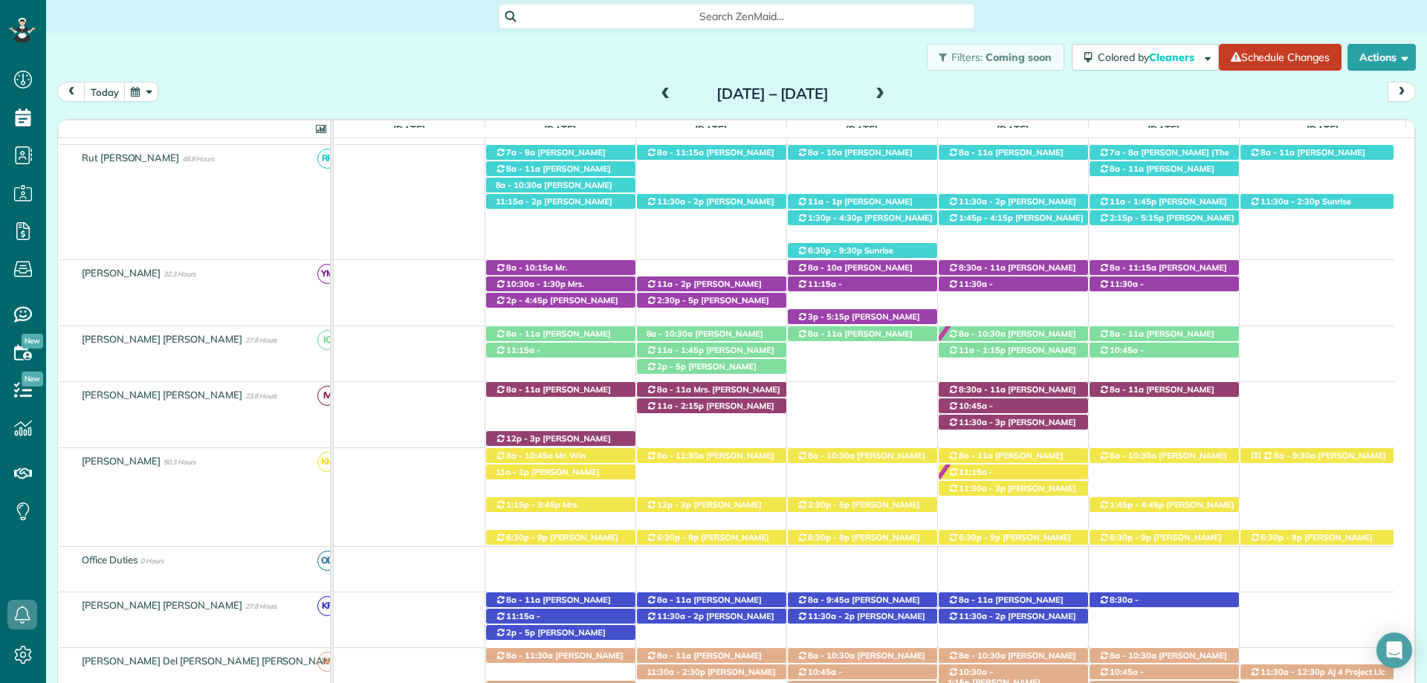
scroll to position [536, 0]
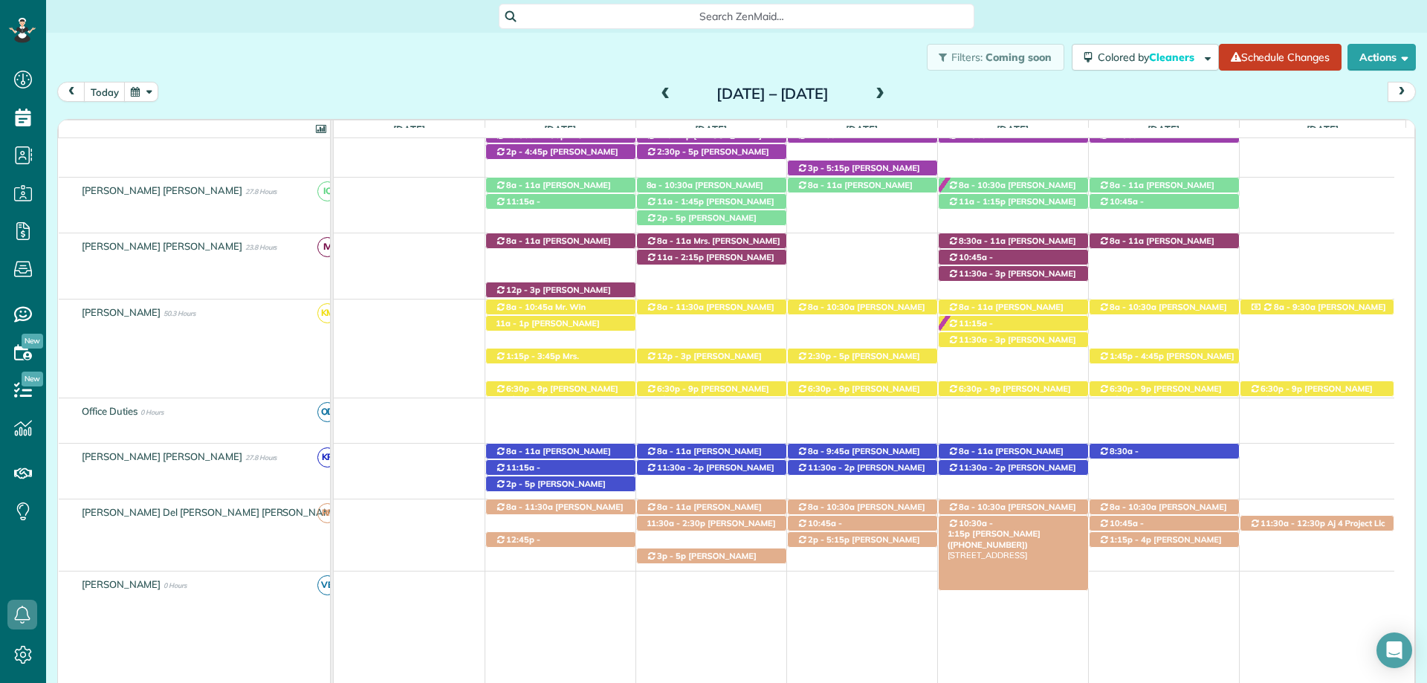
click at [1040, 528] on span "[PERSON_NAME] ([PHONE_NUMBER])" at bounding box center [993, 538] width 93 height 21
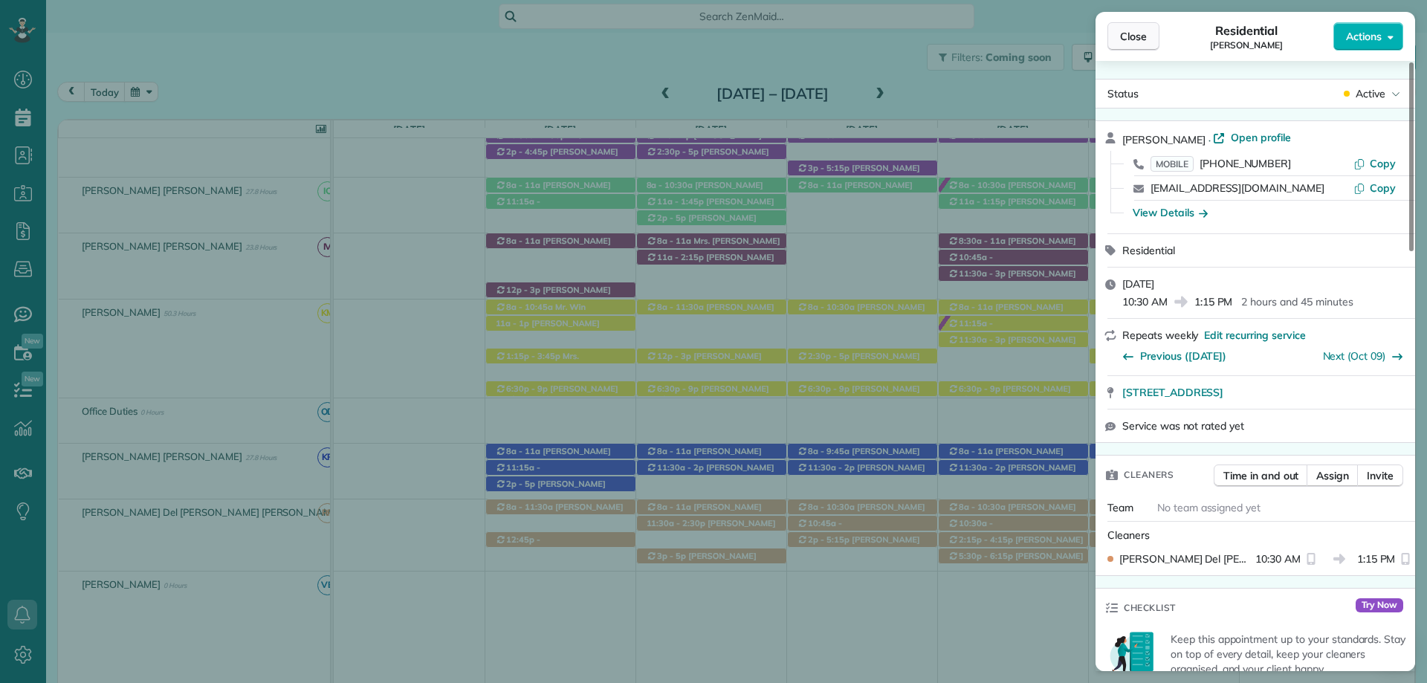
click at [1115, 33] on button "Close" at bounding box center [1133, 36] width 52 height 28
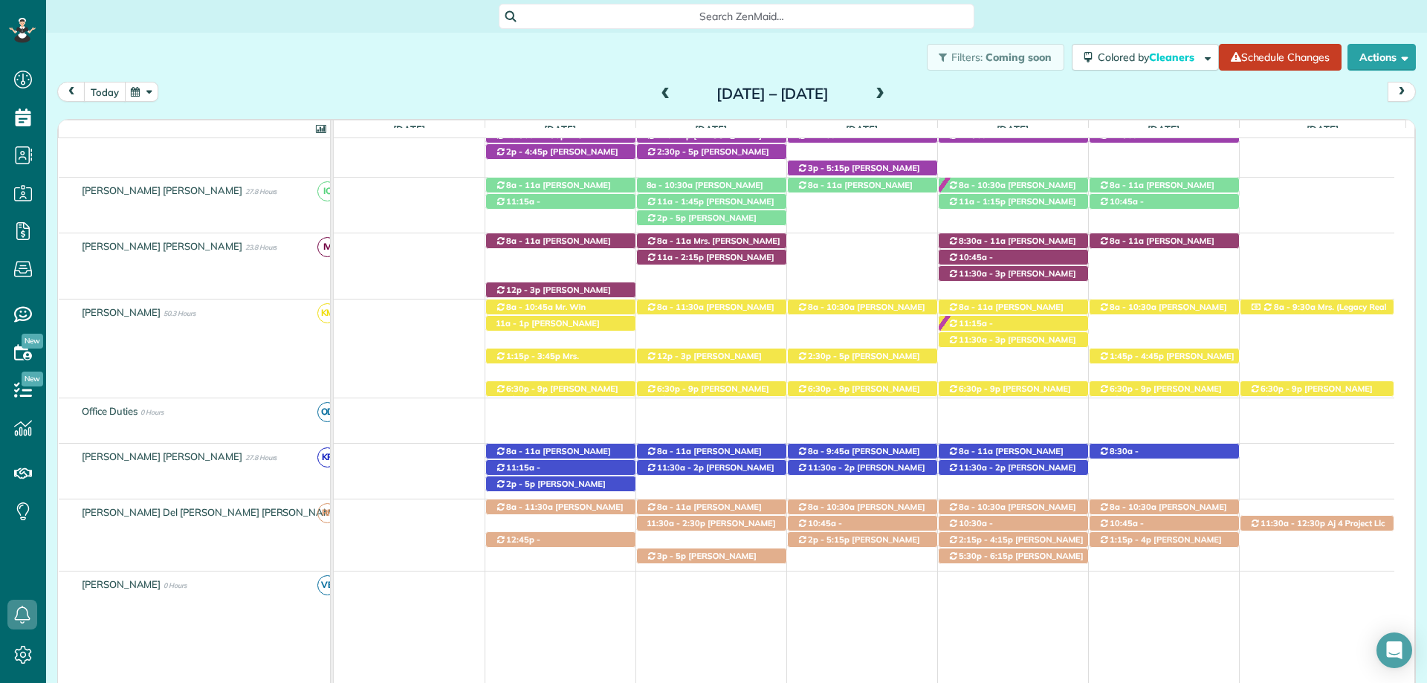
click at [106, 96] on button "today" at bounding box center [105, 92] width 42 height 20
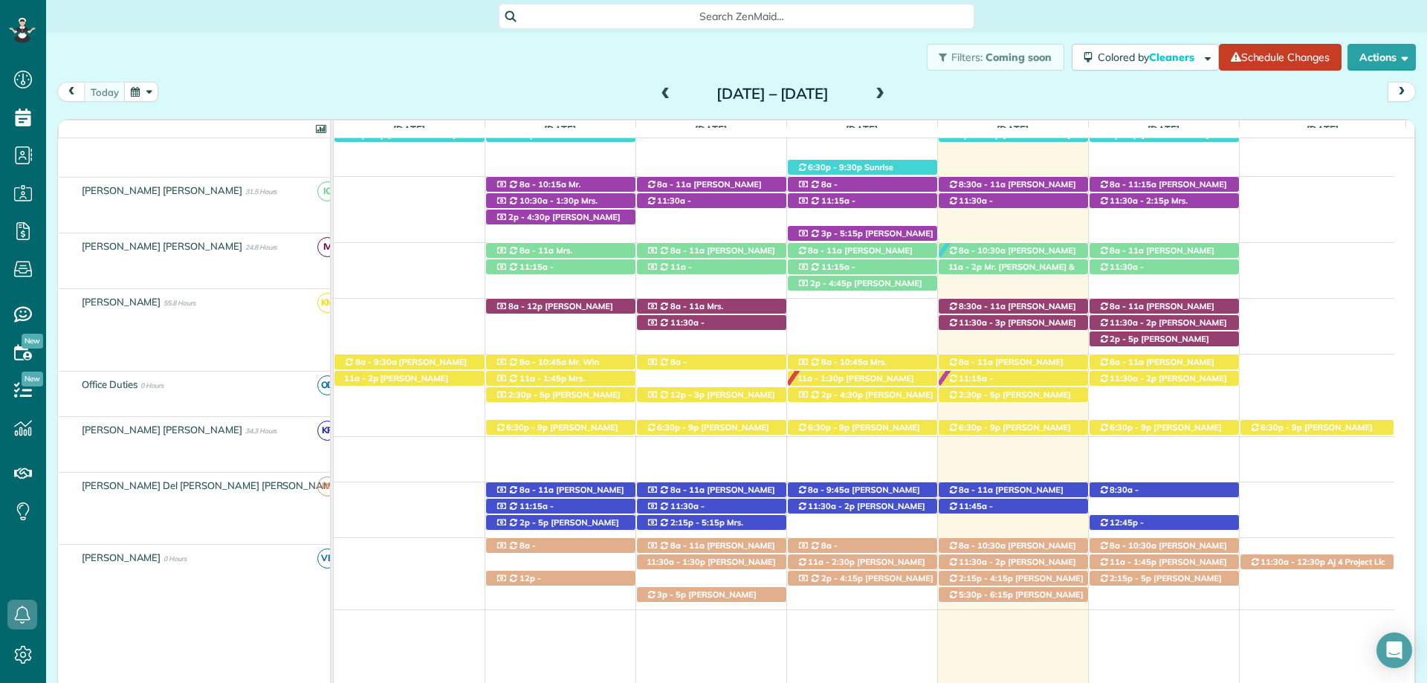
scroll to position [557, 0]
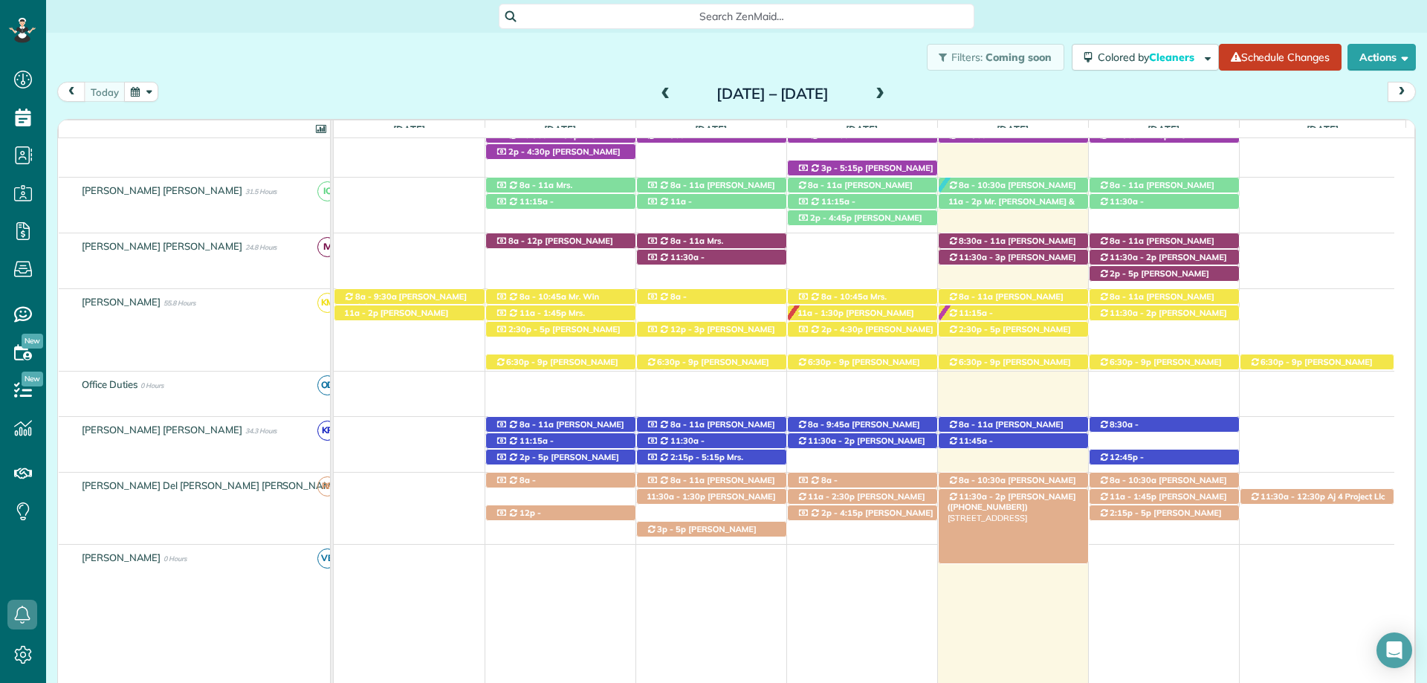
click at [992, 496] on span "11:30a - 2p" at bounding box center [982, 496] width 48 height 10
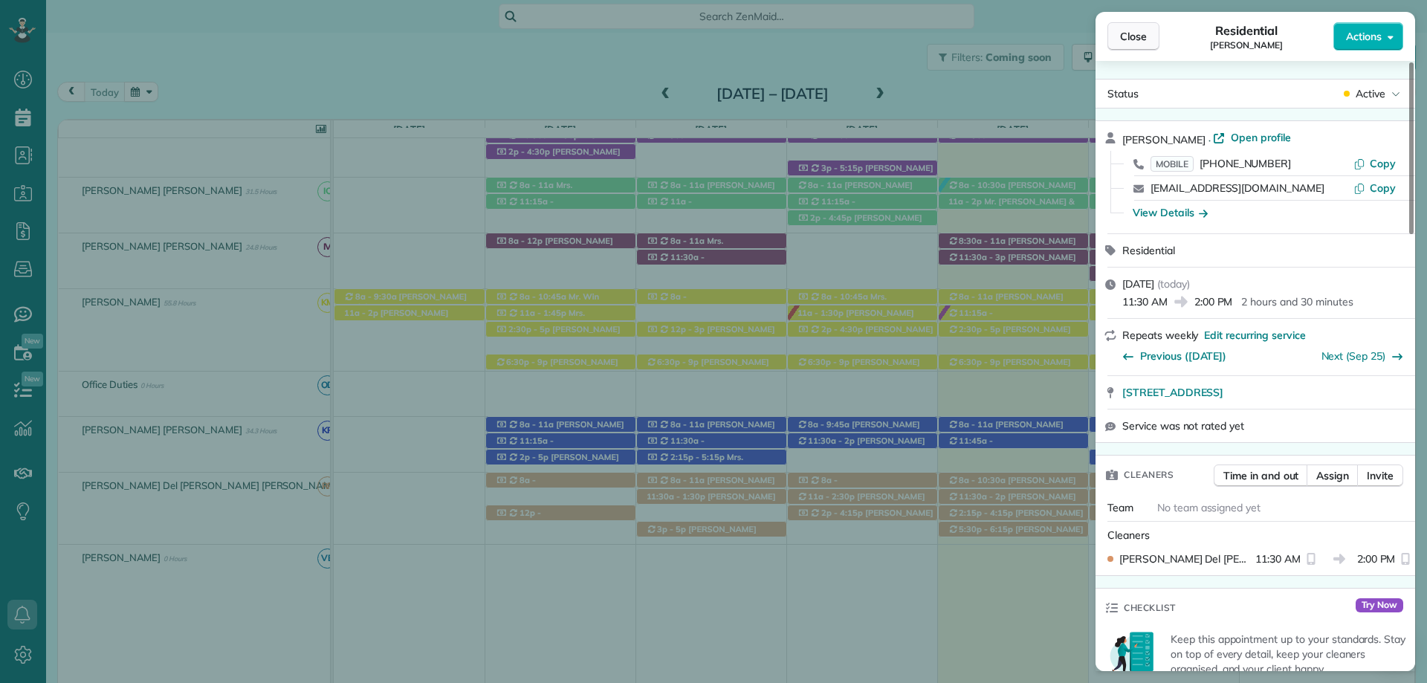
click at [1155, 30] on button "Close" at bounding box center [1133, 36] width 52 height 28
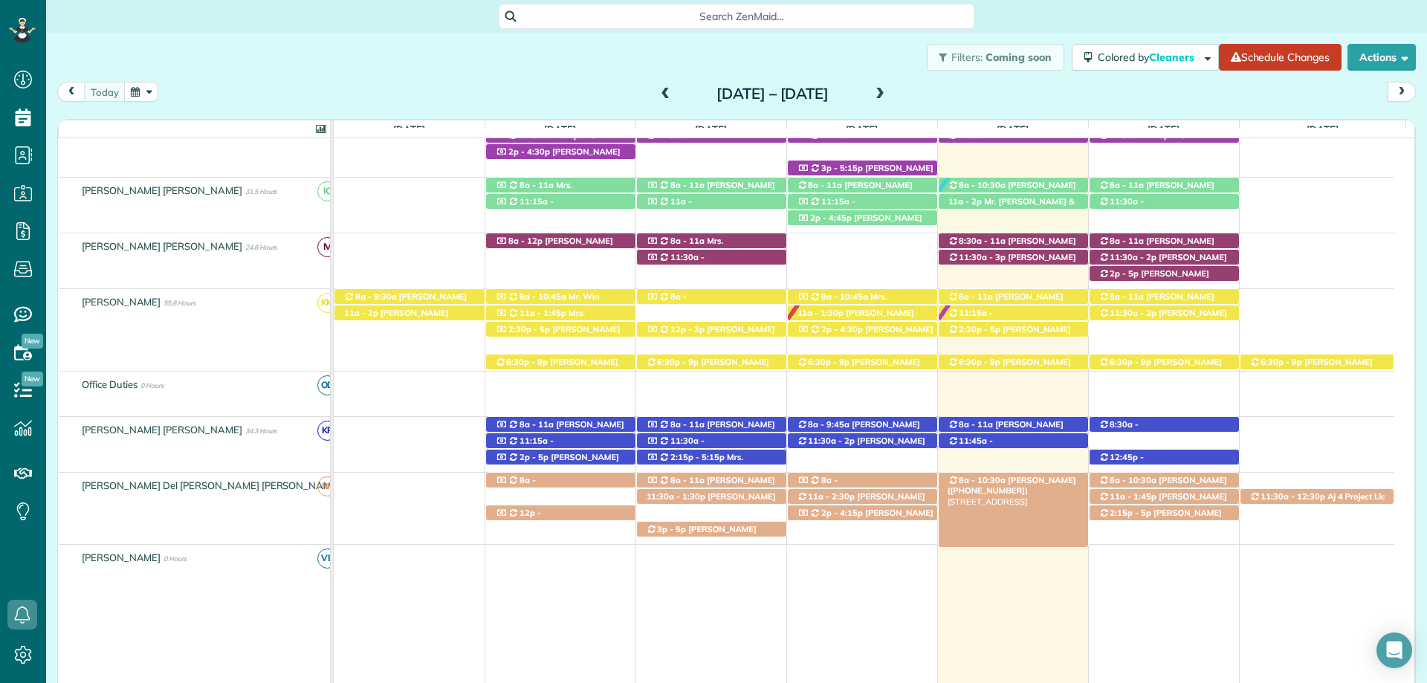
click at [1033, 484] on span "David Ruegg (+12519431780)" at bounding box center [1011, 485] width 129 height 21
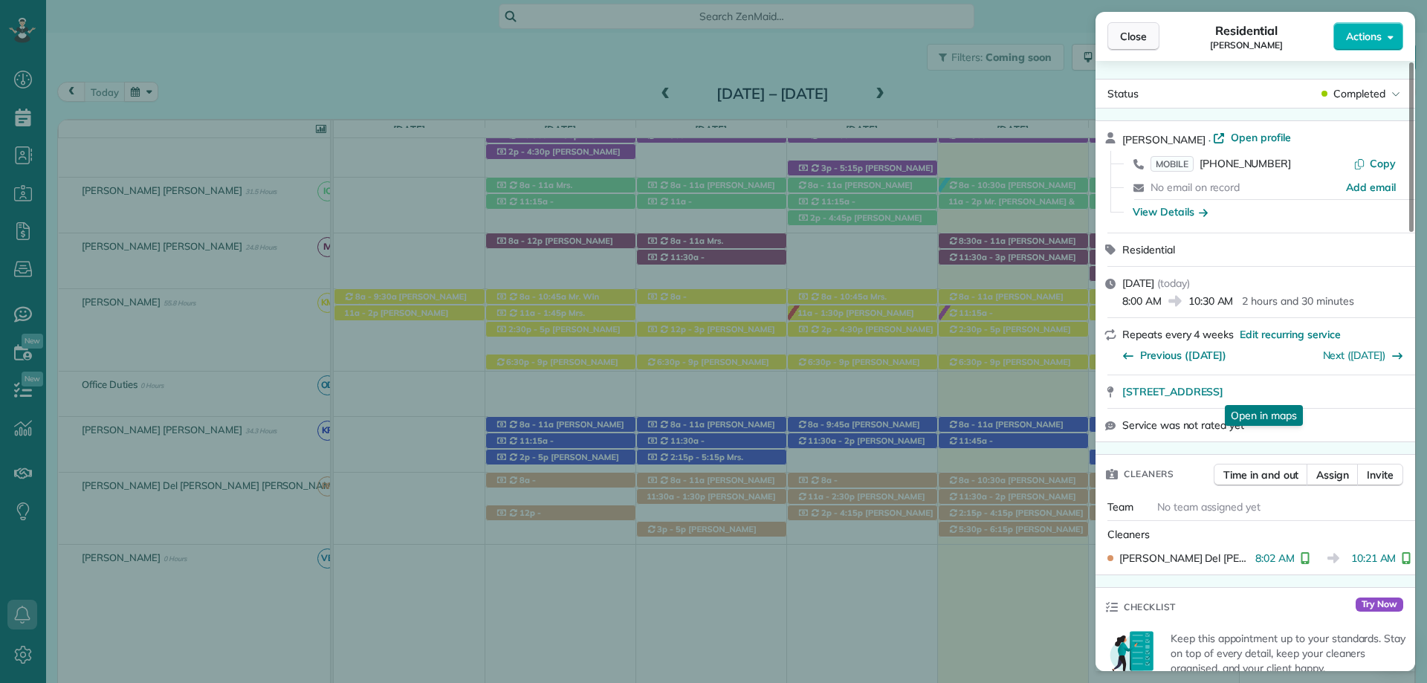
click at [1123, 30] on span "Close" at bounding box center [1133, 36] width 27 height 15
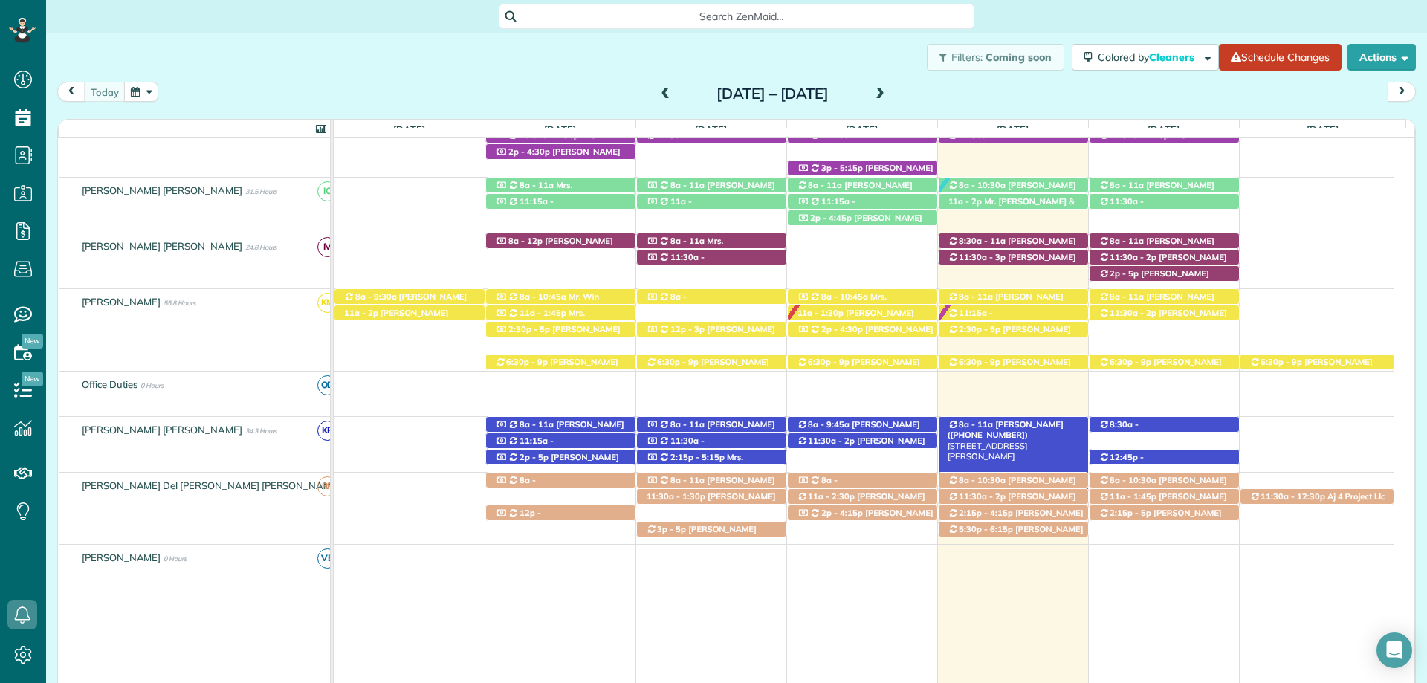
click at [1032, 426] on span "[PERSON_NAME] ([PHONE_NUMBER])" at bounding box center [1005, 429] width 116 height 21
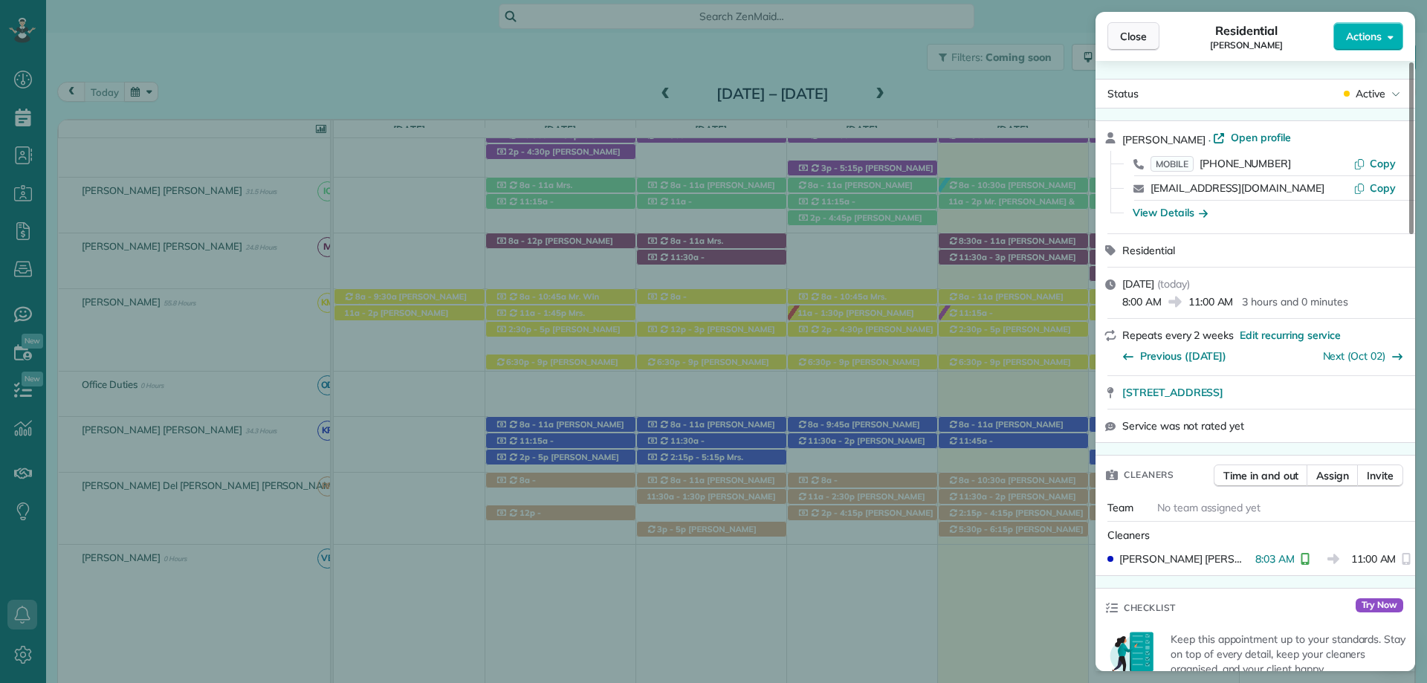
click at [1147, 35] on button "Close" at bounding box center [1133, 36] width 52 height 28
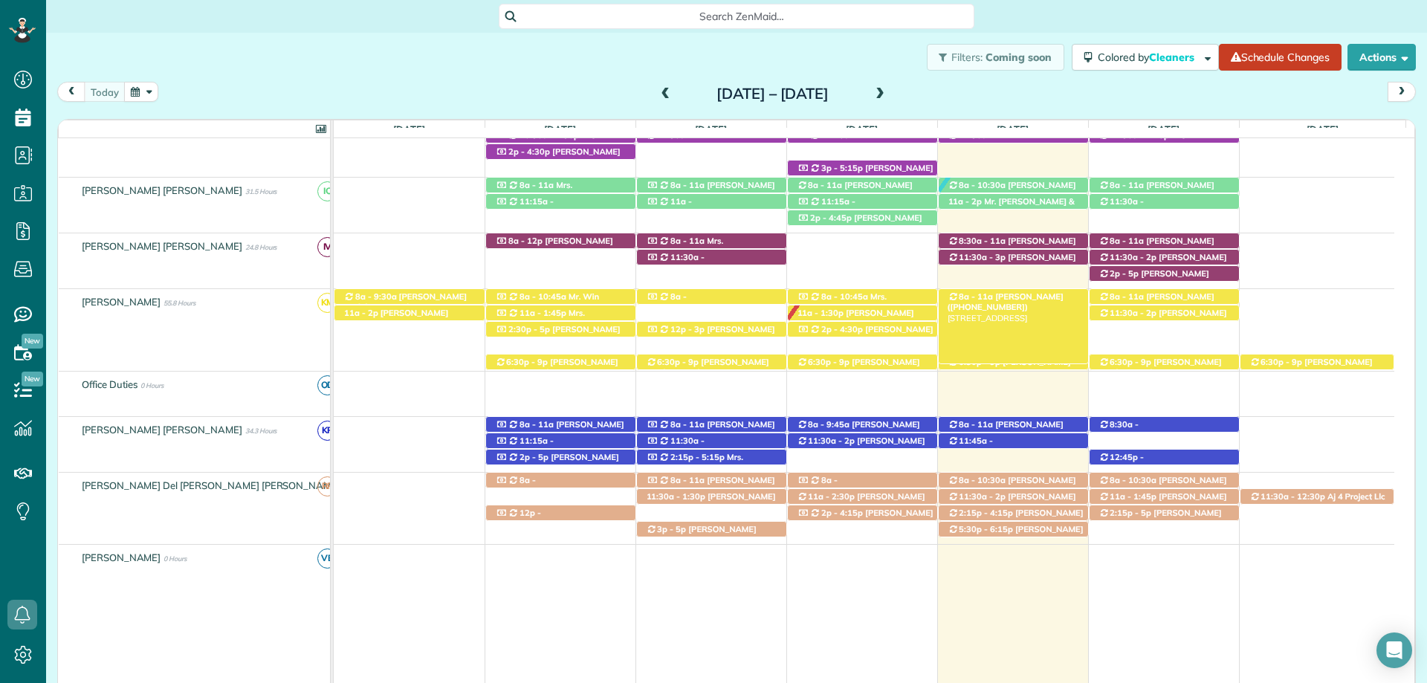
click at [1037, 299] on span "[PERSON_NAME] ([PHONE_NUMBER])" at bounding box center [1005, 301] width 116 height 21
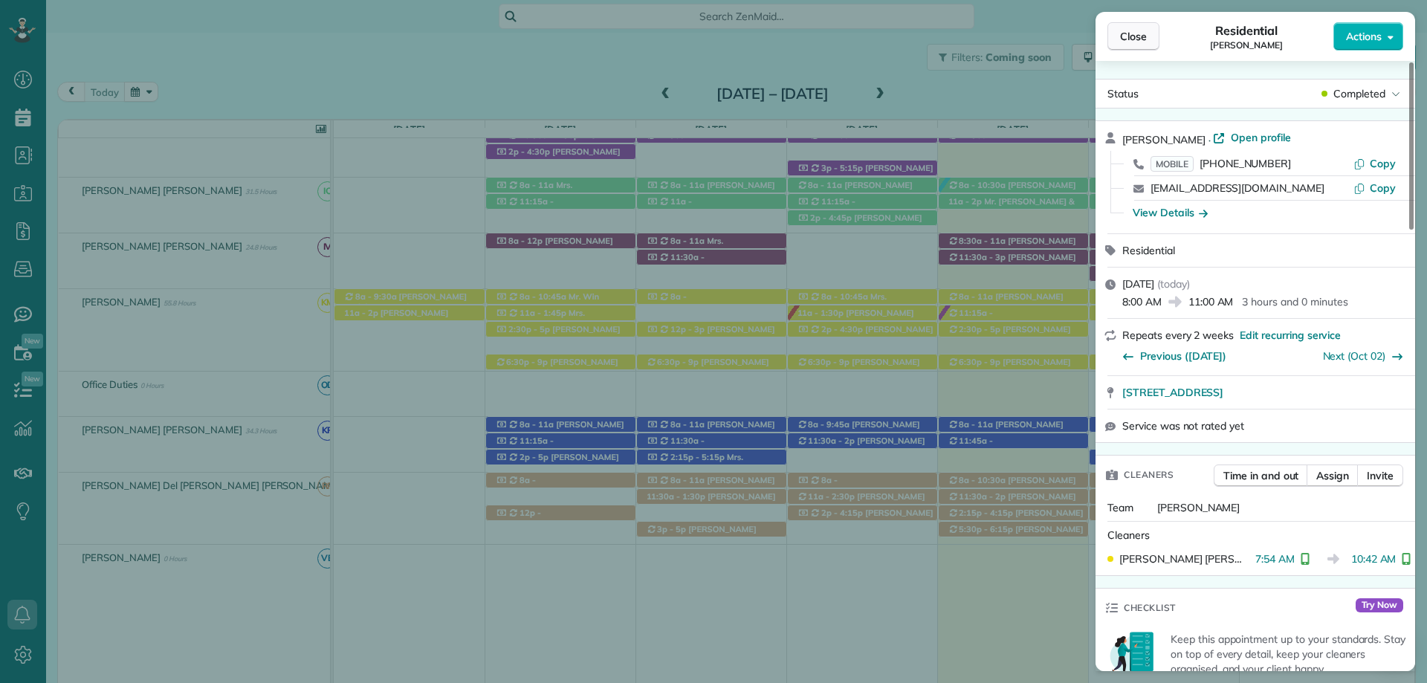
click at [1125, 37] on span "Close" at bounding box center [1133, 36] width 27 height 15
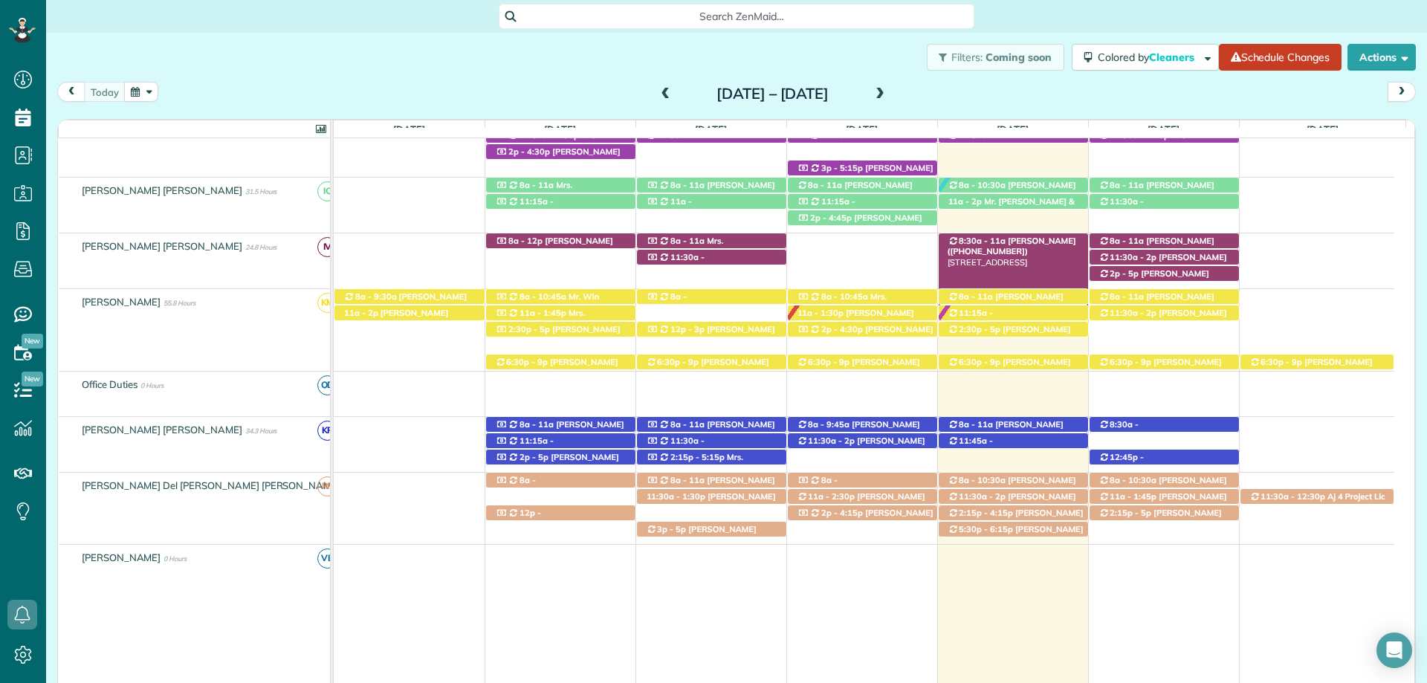
click at [1036, 238] on span "[PERSON_NAME] ([PHONE_NUMBER])" at bounding box center [1011, 246] width 129 height 21
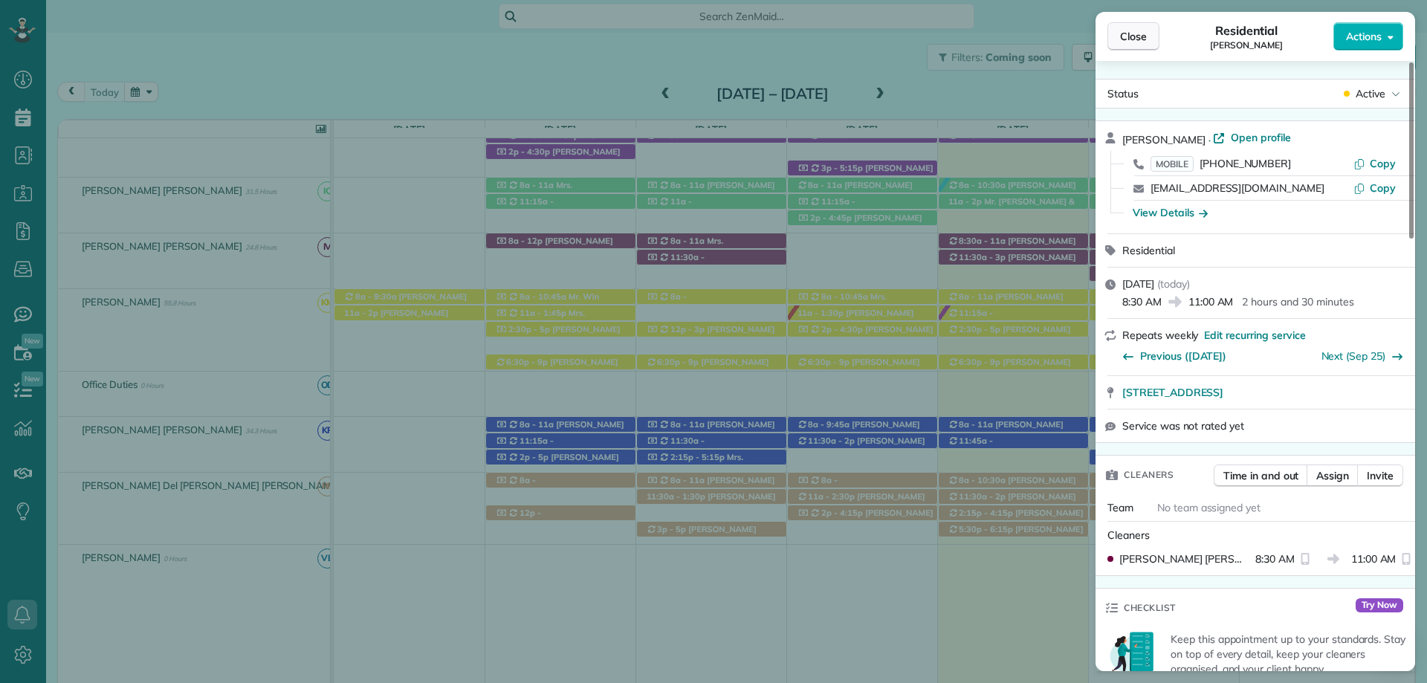
click at [1129, 30] on span "Close" at bounding box center [1133, 36] width 27 height 15
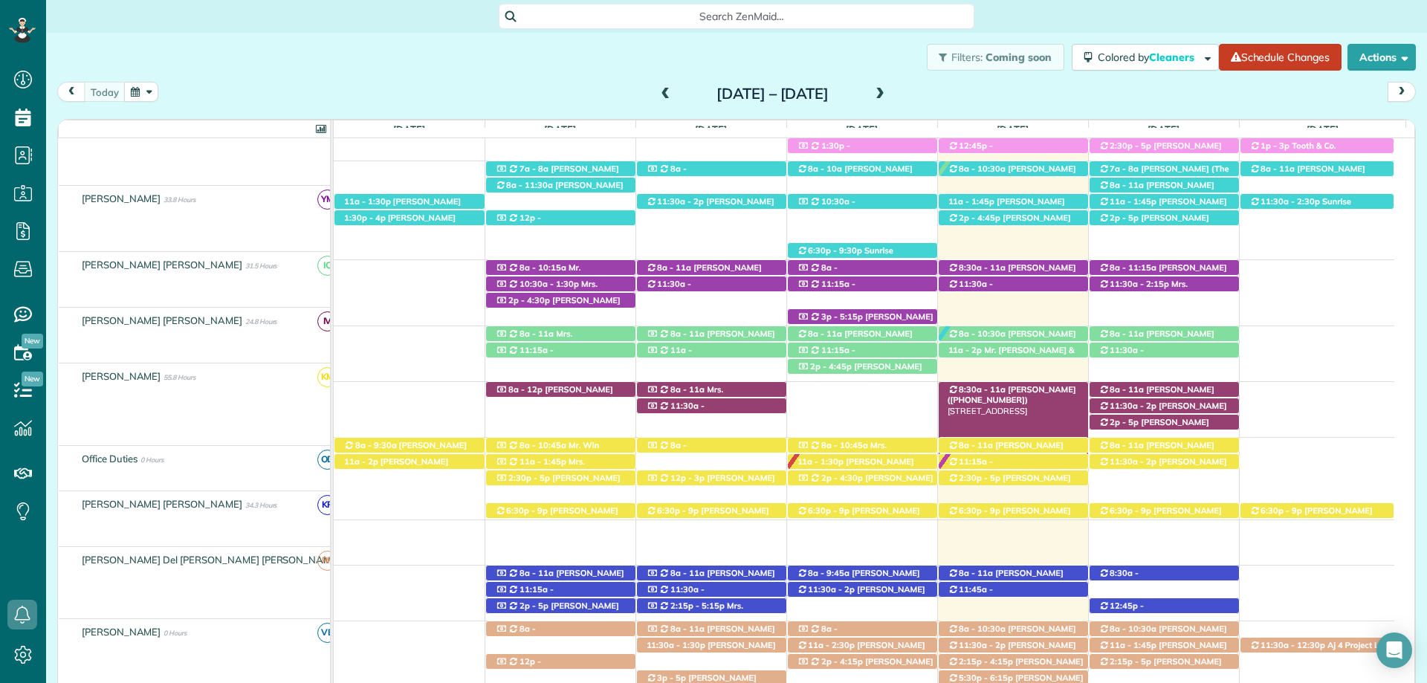
scroll to position [409, 0]
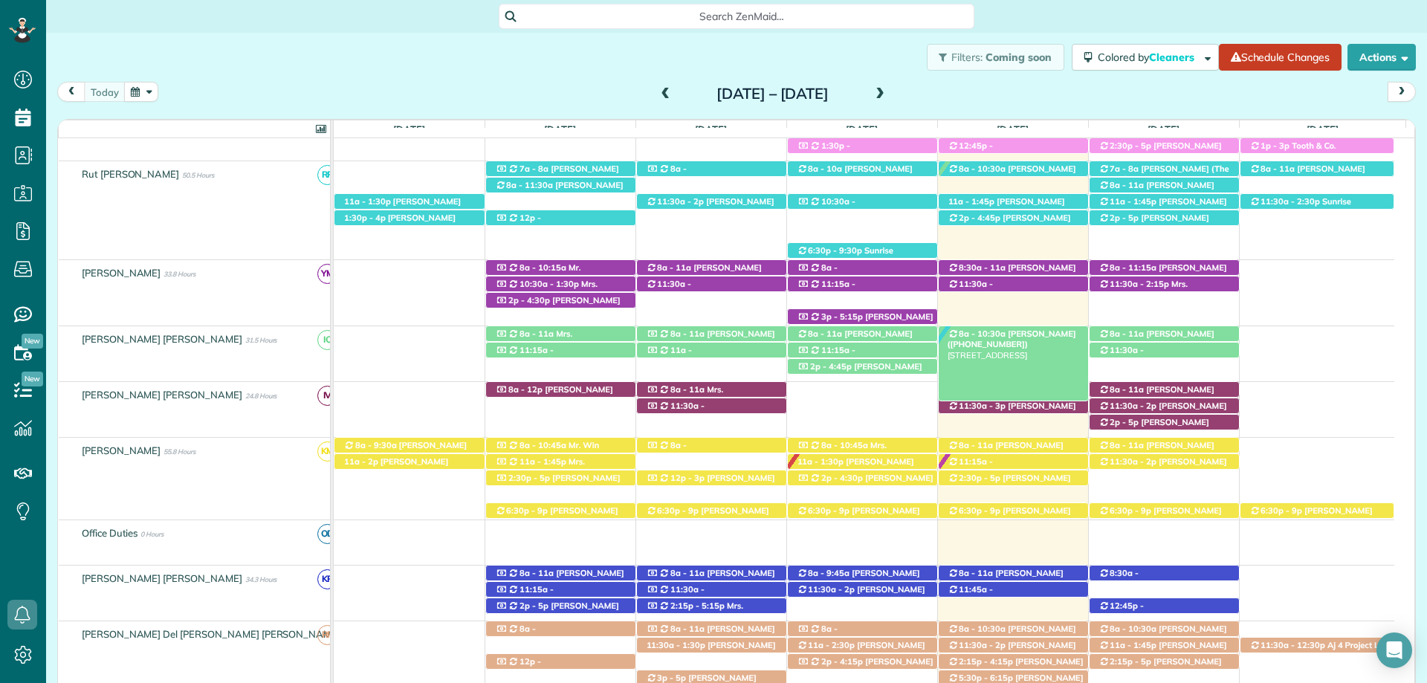
click at [1026, 330] on span "[PERSON_NAME] ([PHONE_NUMBER])" at bounding box center [1011, 338] width 129 height 21
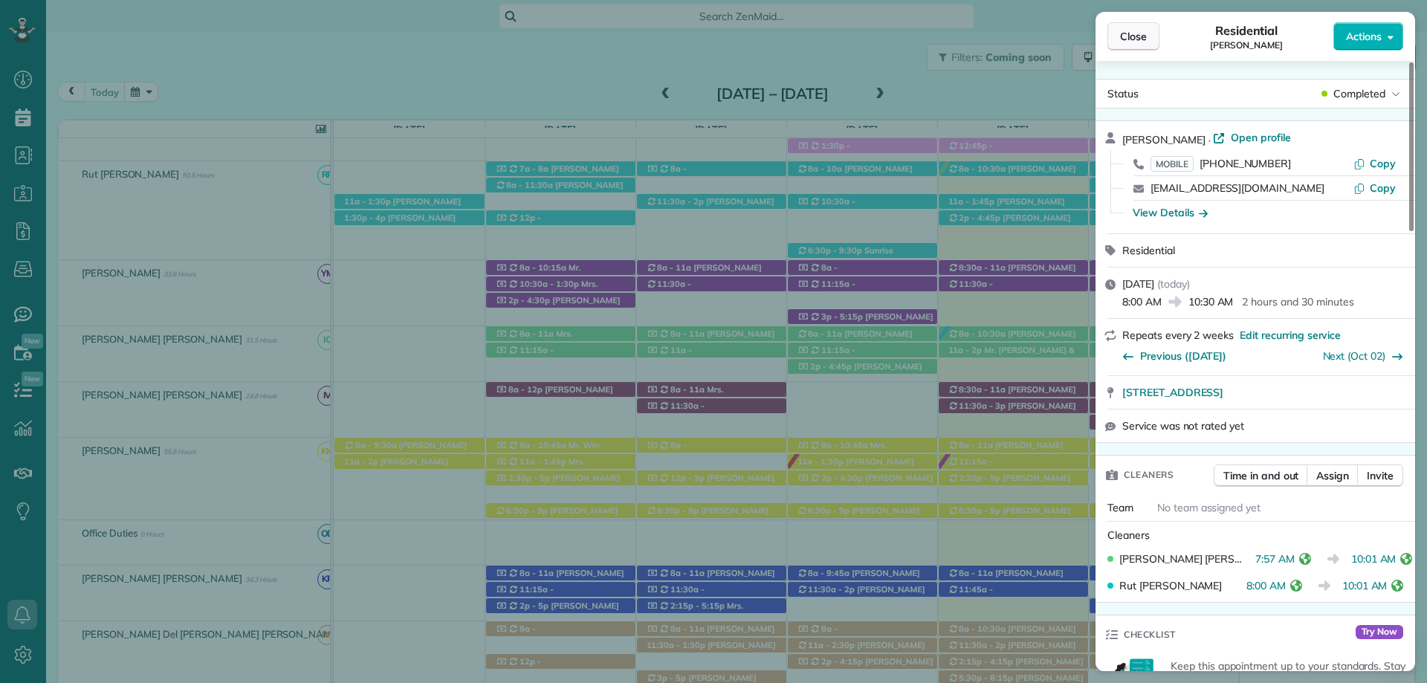
click at [1133, 36] on span "Close" at bounding box center [1133, 36] width 27 height 15
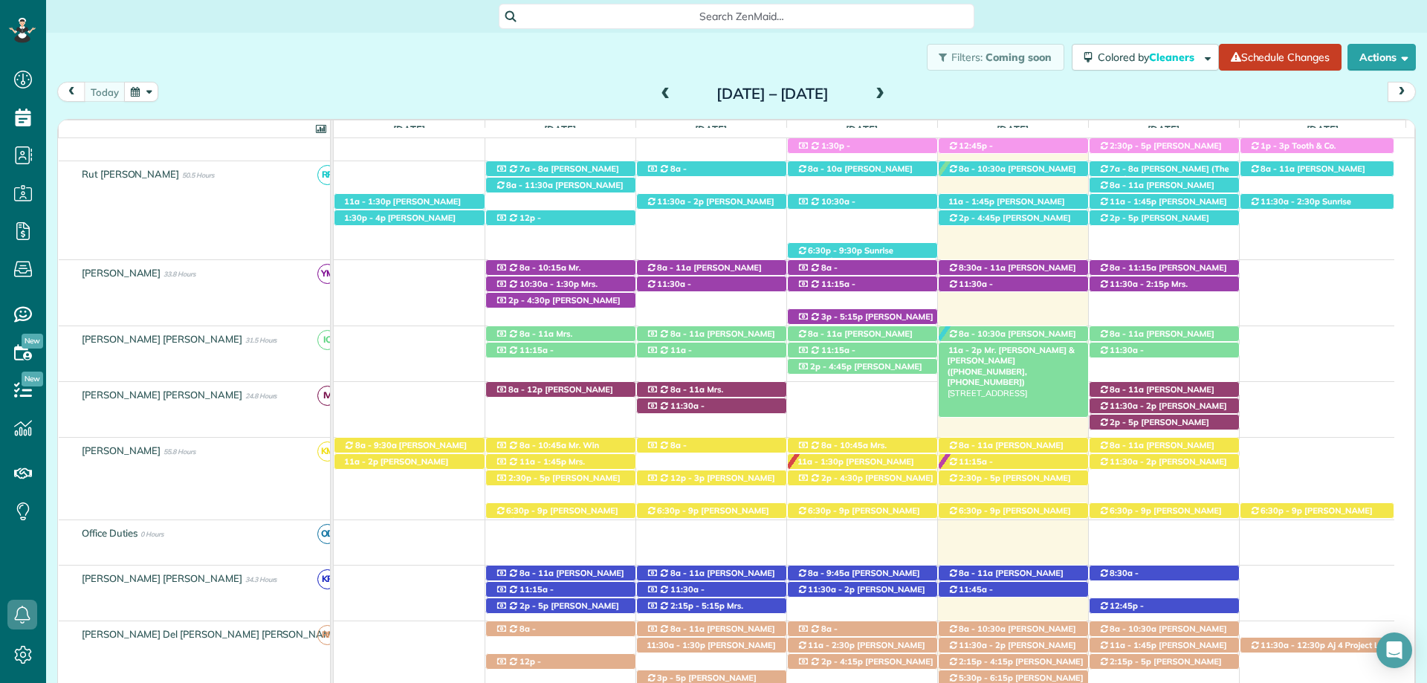
click at [1028, 351] on span "Mr. Kevin Braswell & MIckey P. (+12058689311, +14042730885)" at bounding box center [1010, 366] width 127 height 42
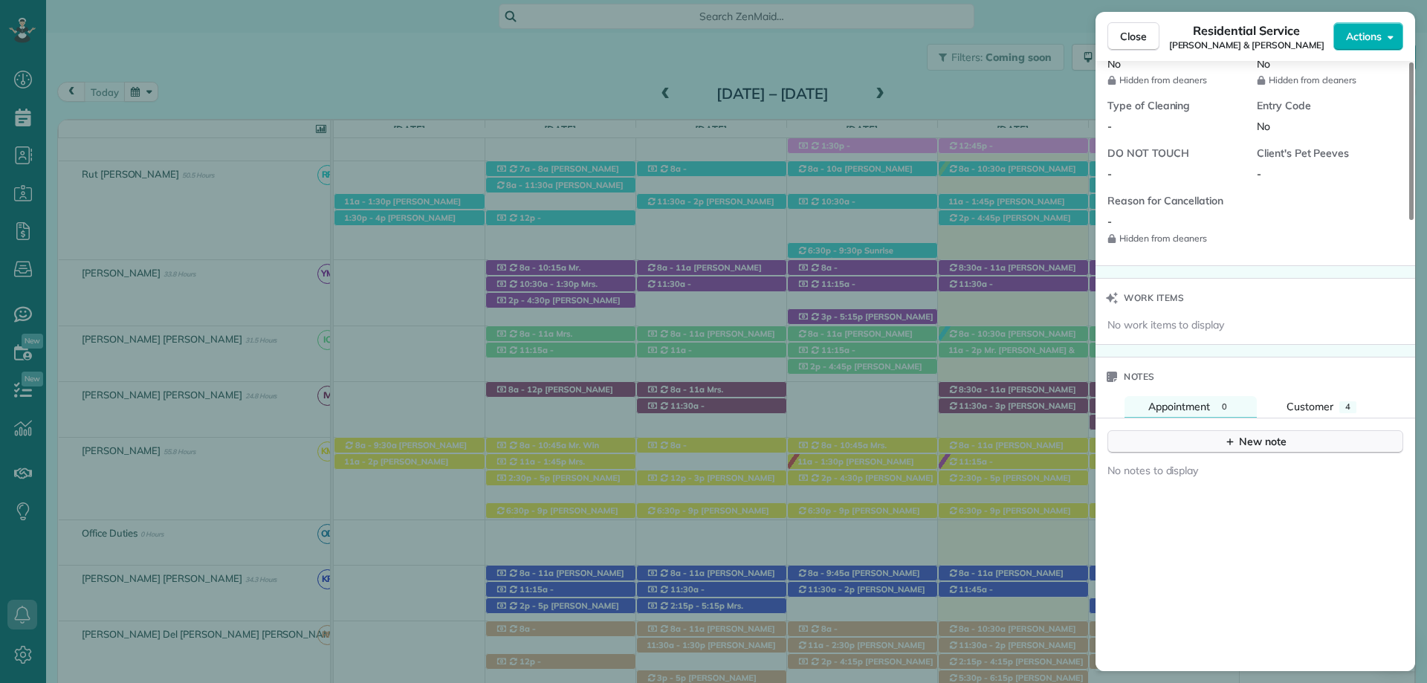
scroll to position [1265, 0]
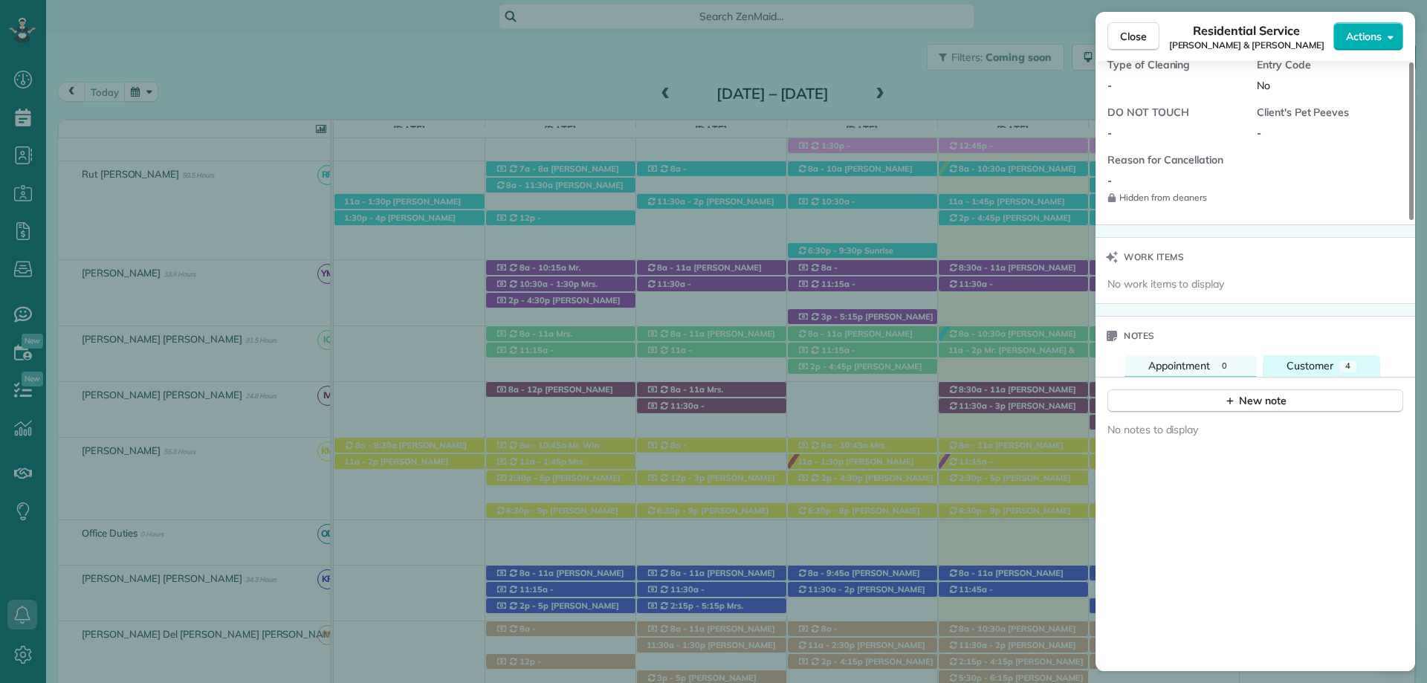
click at [1354, 369] on div "4" at bounding box center [1347, 366] width 17 height 12
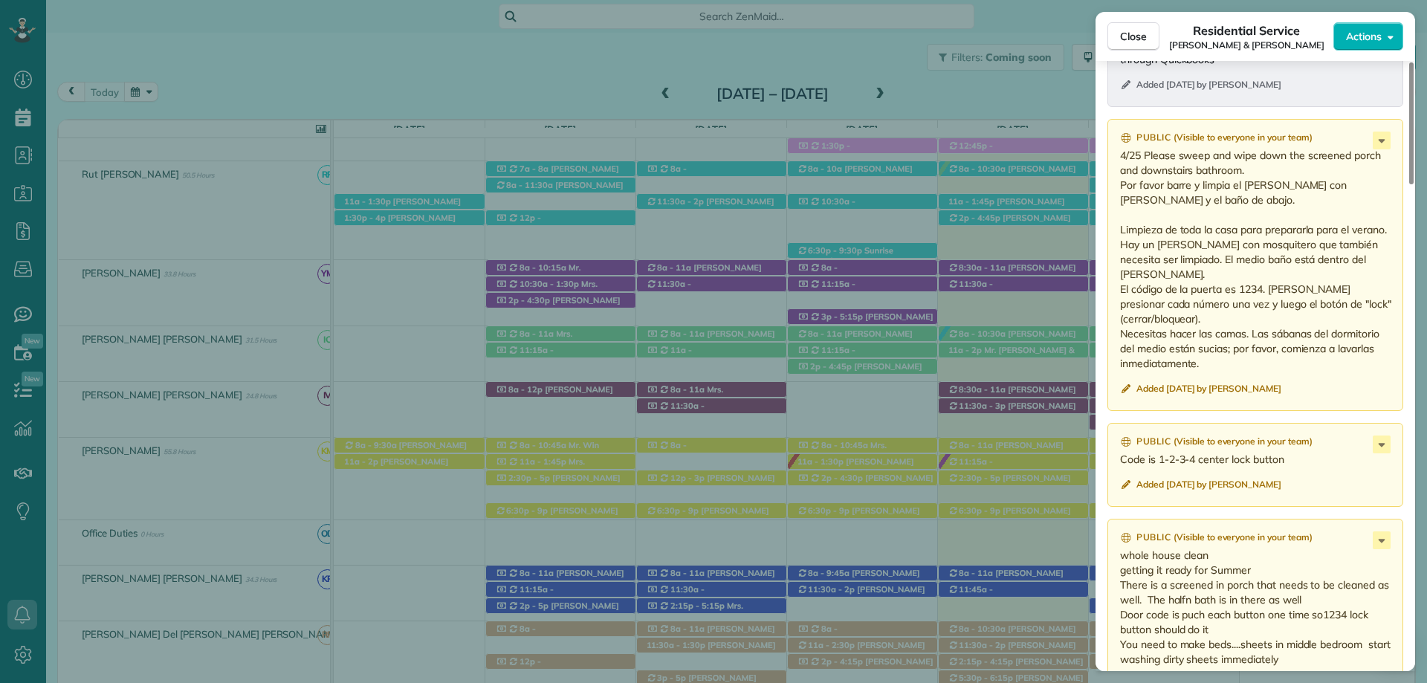
scroll to position [1785, 0]
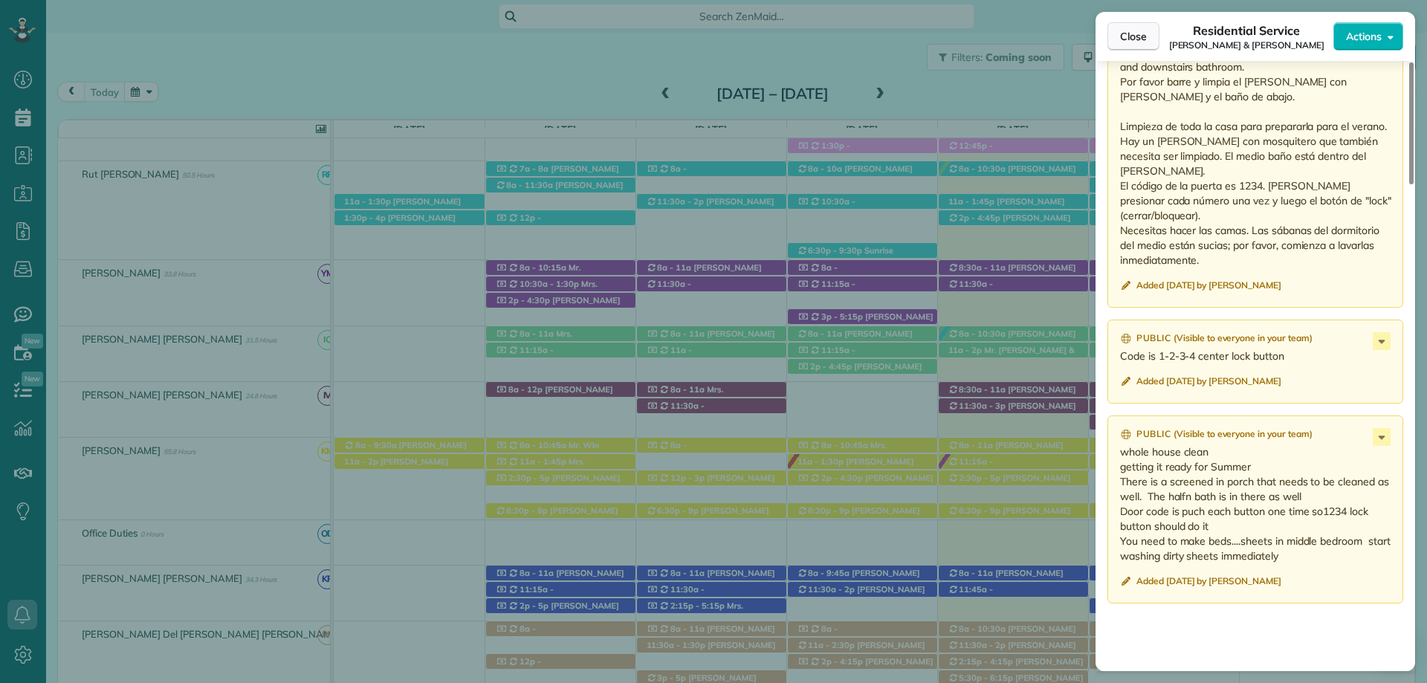
click at [1137, 48] on button "Close" at bounding box center [1133, 36] width 52 height 28
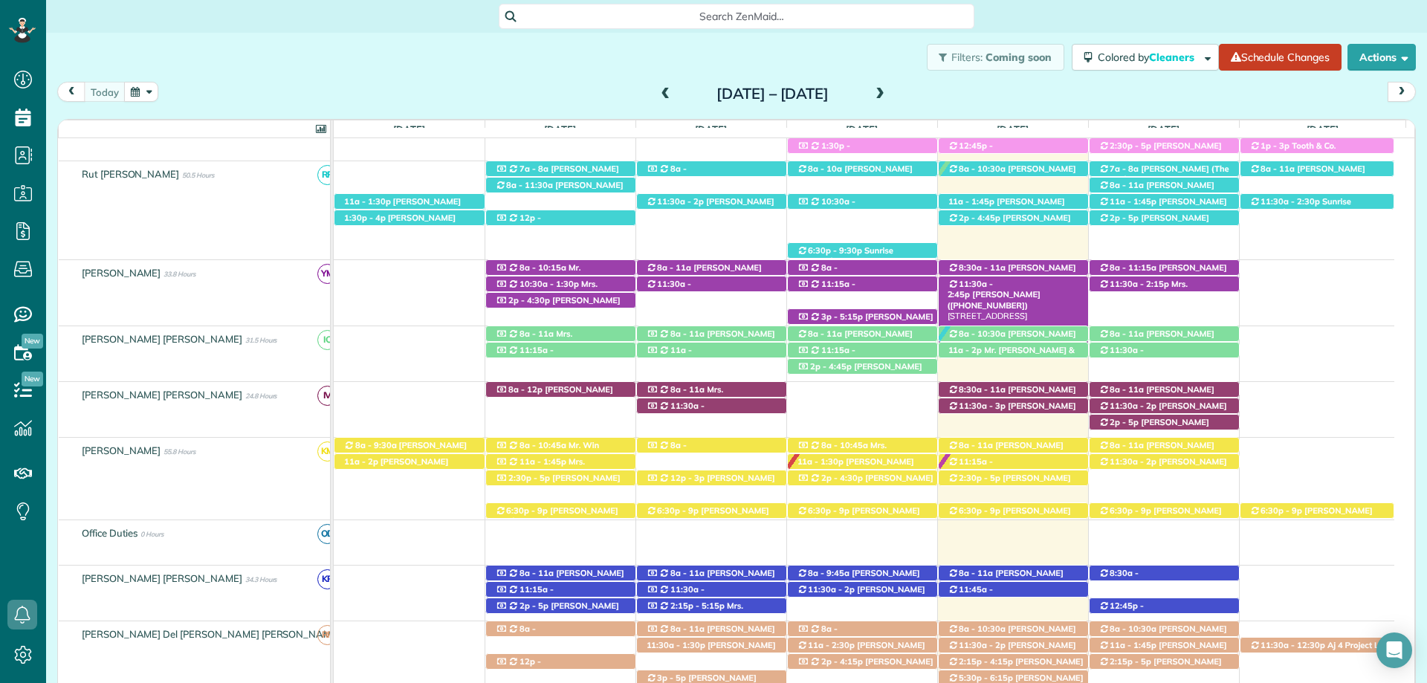
click at [1031, 289] on span "Mary Ann Terrell (+12517516955)" at bounding box center [993, 299] width 93 height 21
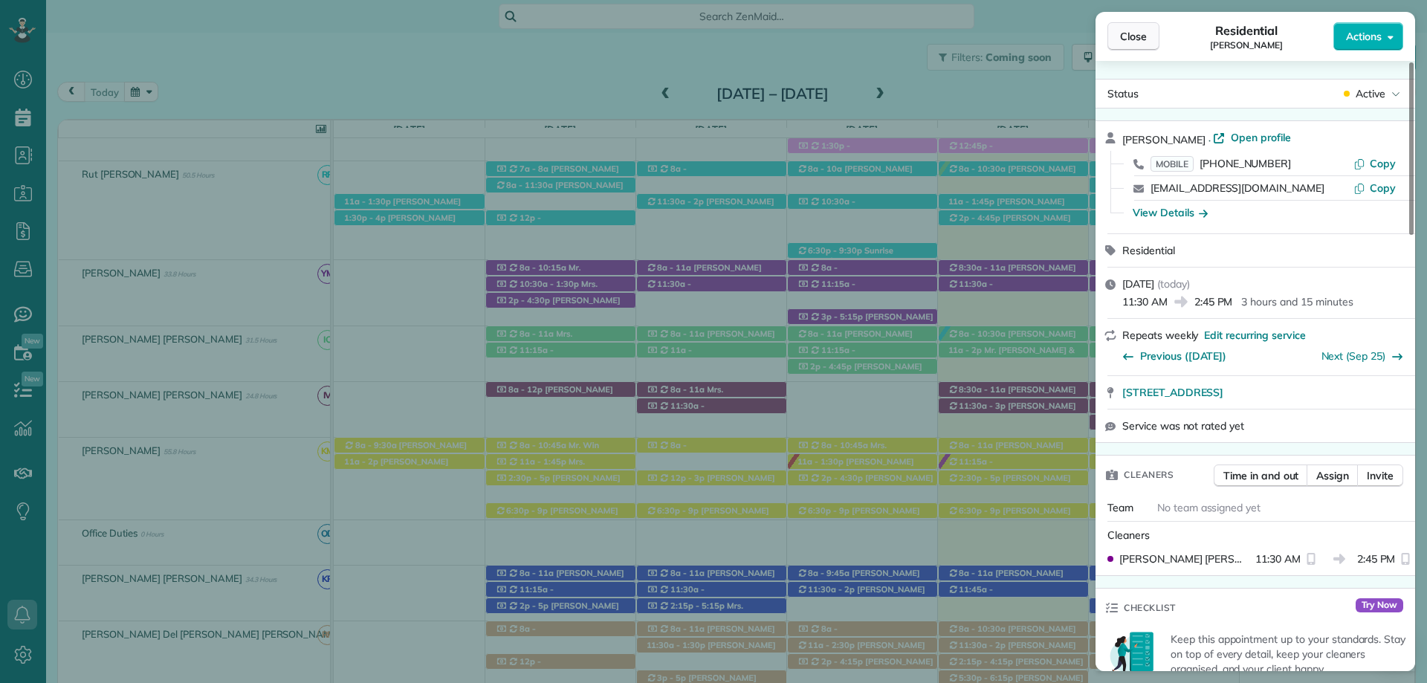
click at [1143, 44] on button "Close" at bounding box center [1133, 36] width 52 height 28
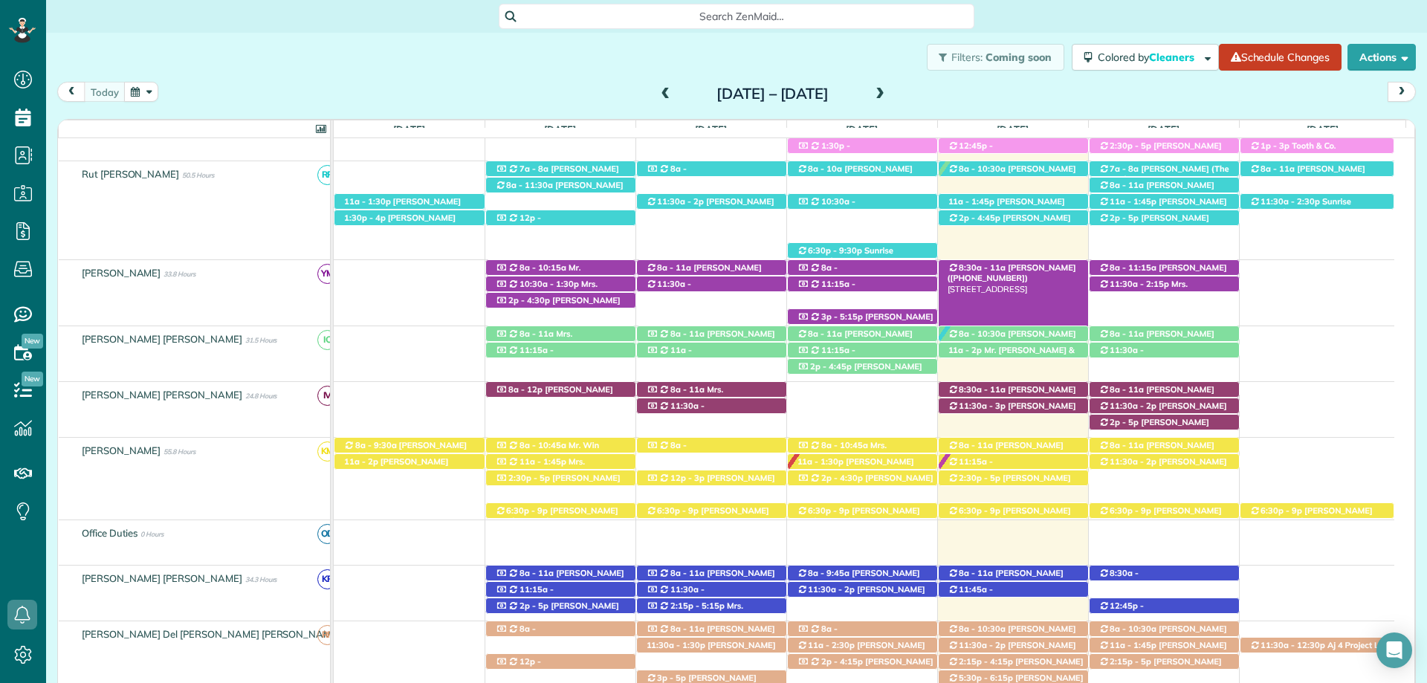
click at [1032, 263] on div "8:30a - 11a Kim Lancaster (+12516893602) 33143 Boardwalk Dr - Spanish Fort, AL,…" at bounding box center [1012, 268] width 149 height 16
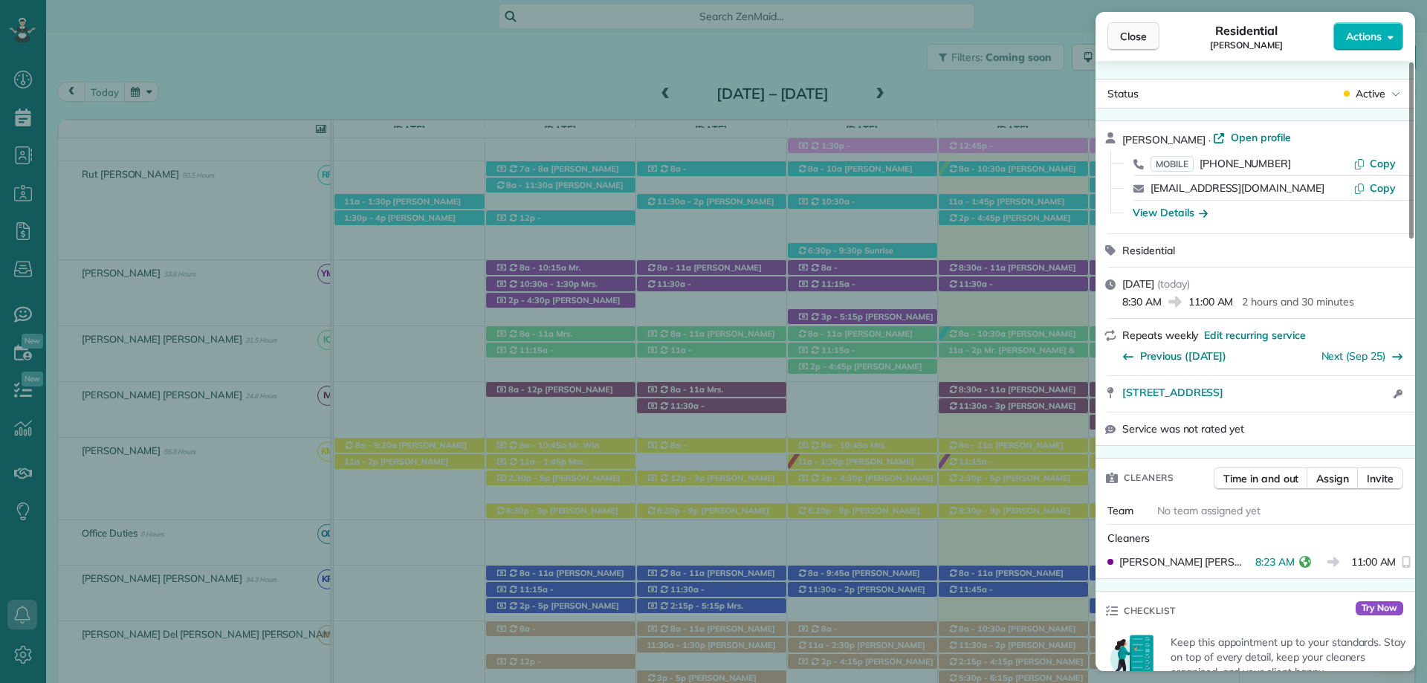
click at [1148, 40] on button "Close" at bounding box center [1133, 36] width 52 height 28
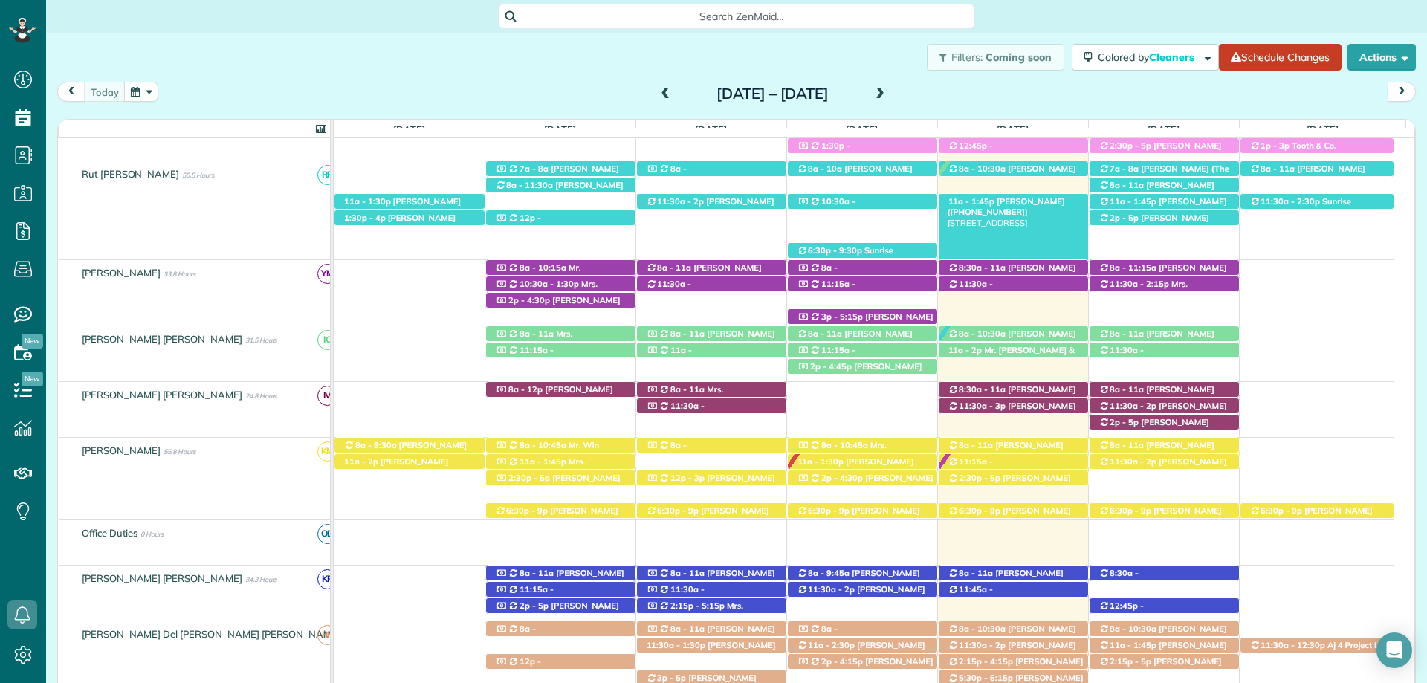
click at [1039, 200] on span "Caroline Cochran (+13107956822)" at bounding box center [1005, 206] width 117 height 21
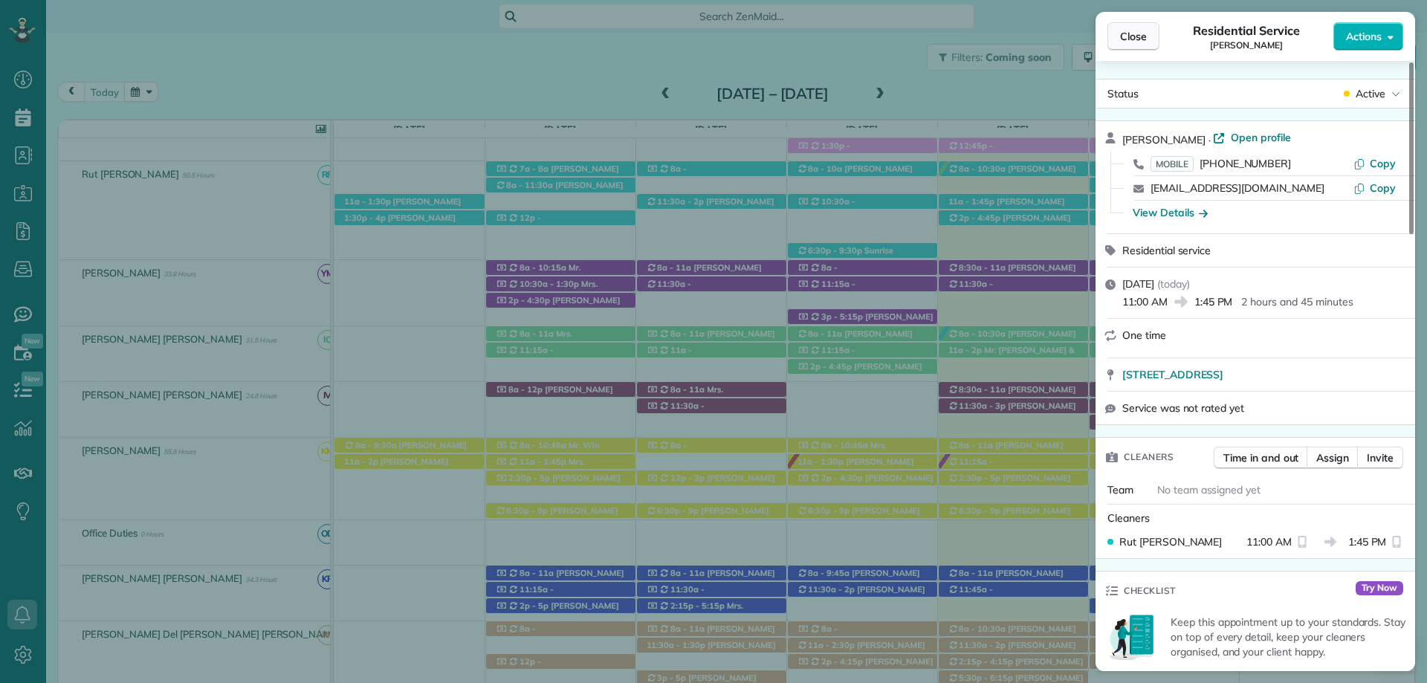
click at [1111, 41] on button "Close" at bounding box center [1133, 36] width 52 height 28
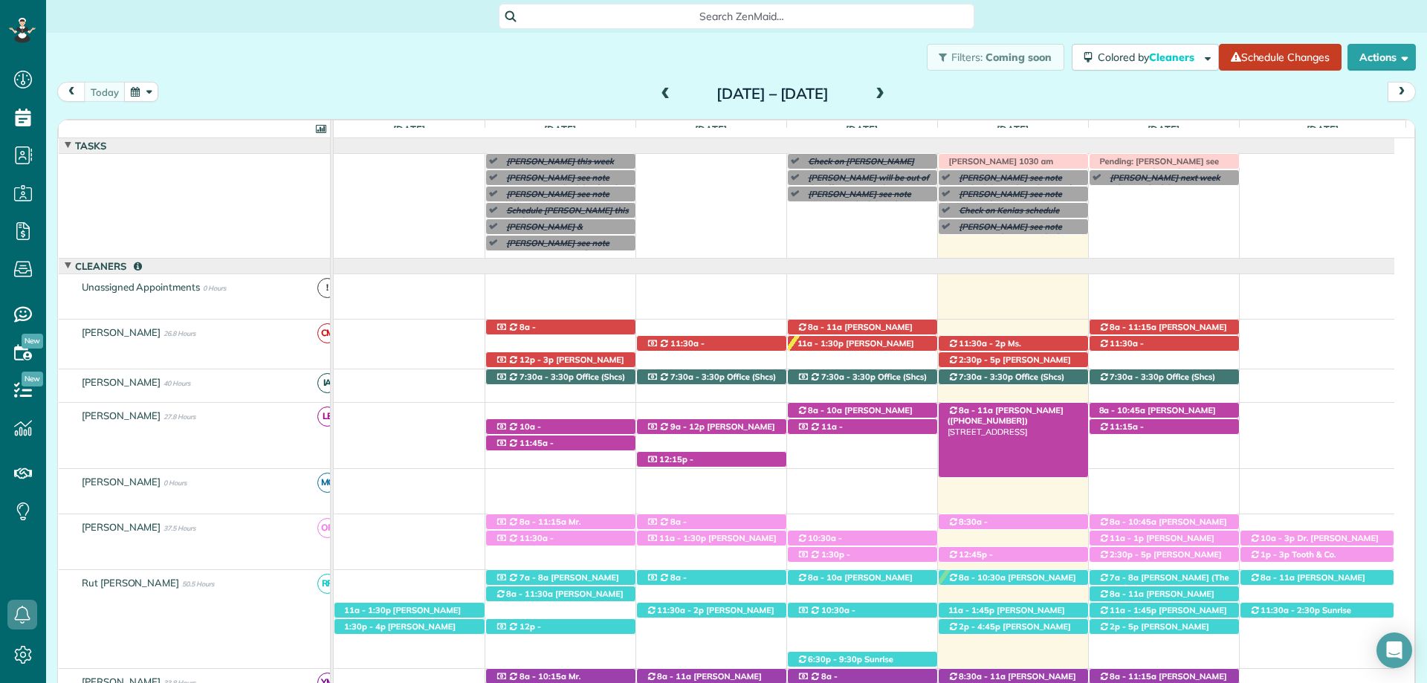
click at [1028, 412] on span "[PERSON_NAME] ([PHONE_NUMBER])" at bounding box center [1005, 415] width 116 height 21
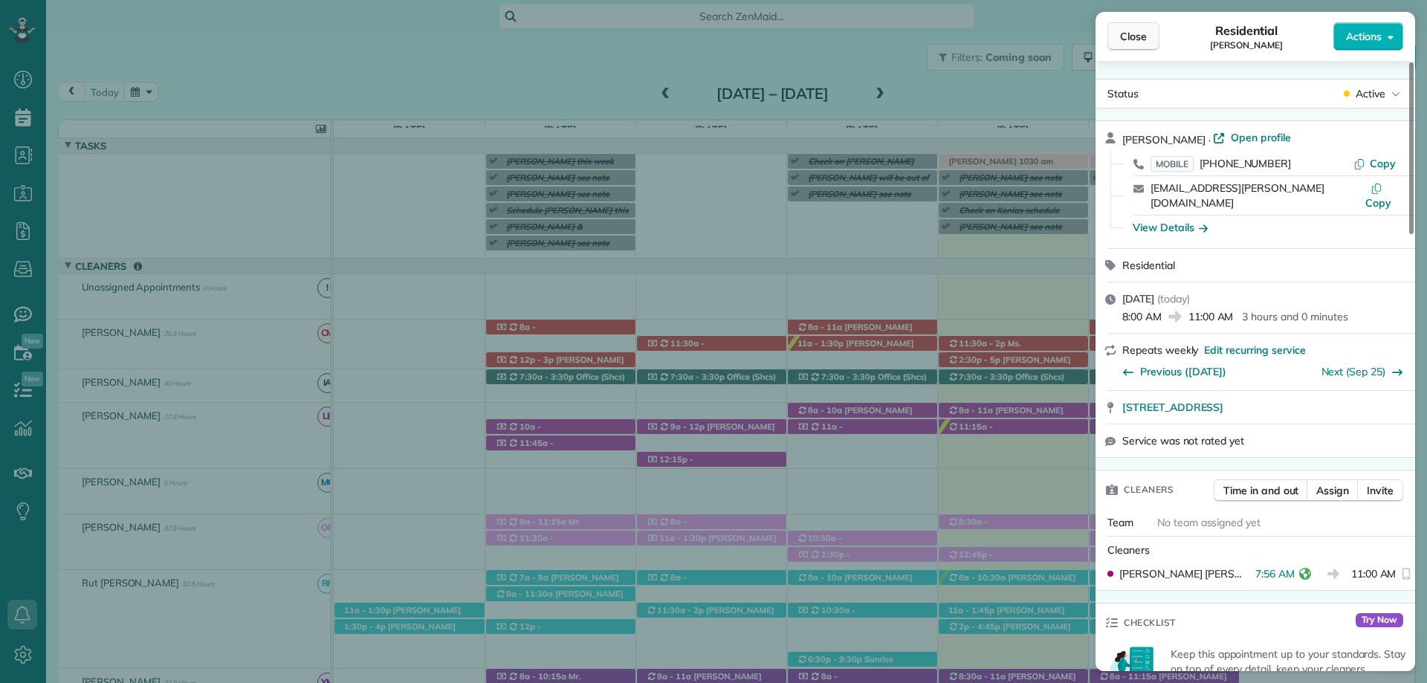
click at [1137, 35] on span "Close" at bounding box center [1133, 36] width 27 height 15
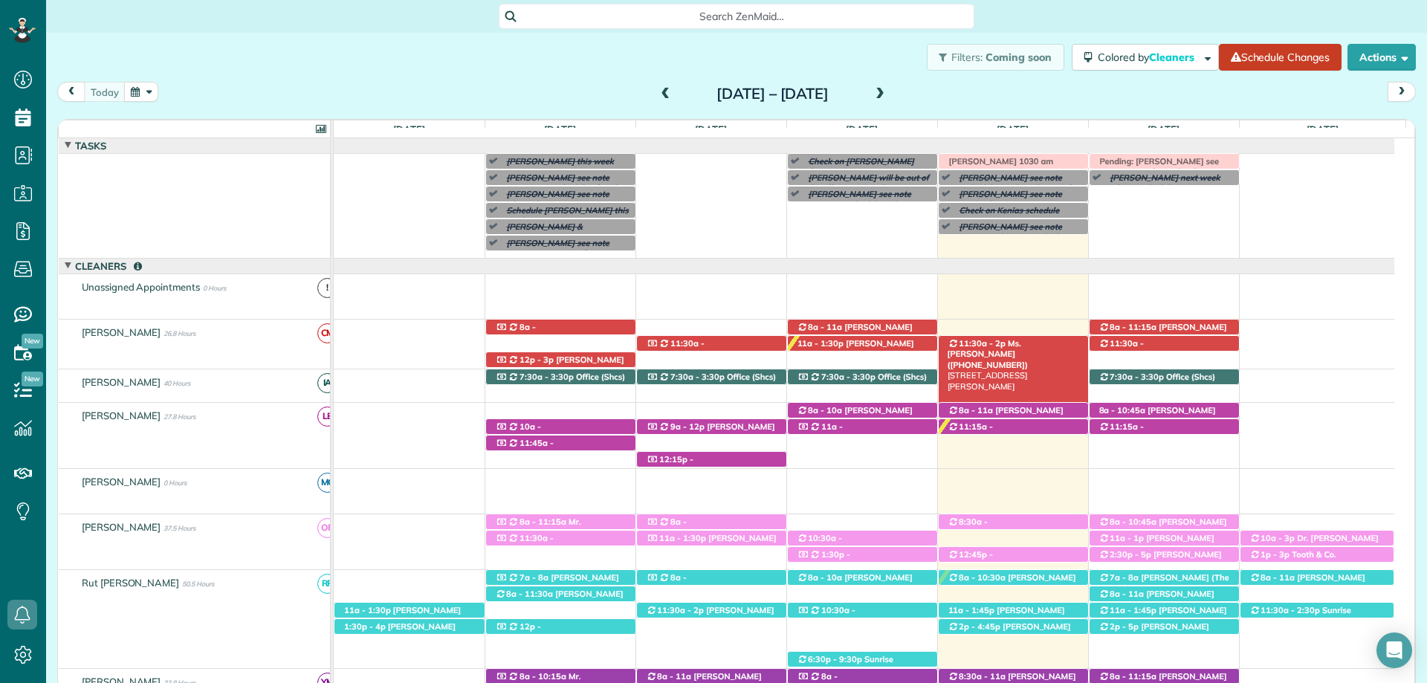
click at [1017, 343] on span "Ms. [PERSON_NAME] ([PHONE_NUMBER])" at bounding box center [987, 354] width 81 height 32
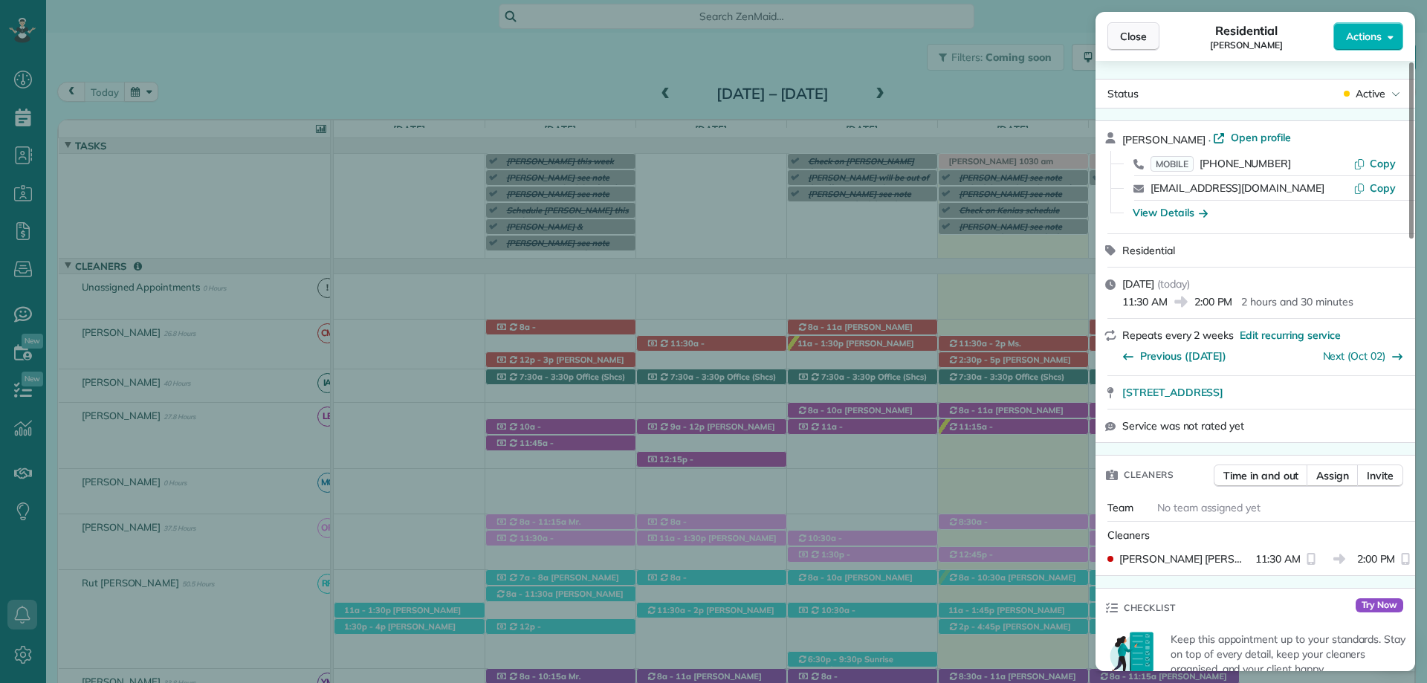
click at [1122, 25] on button "Close" at bounding box center [1133, 36] width 52 height 28
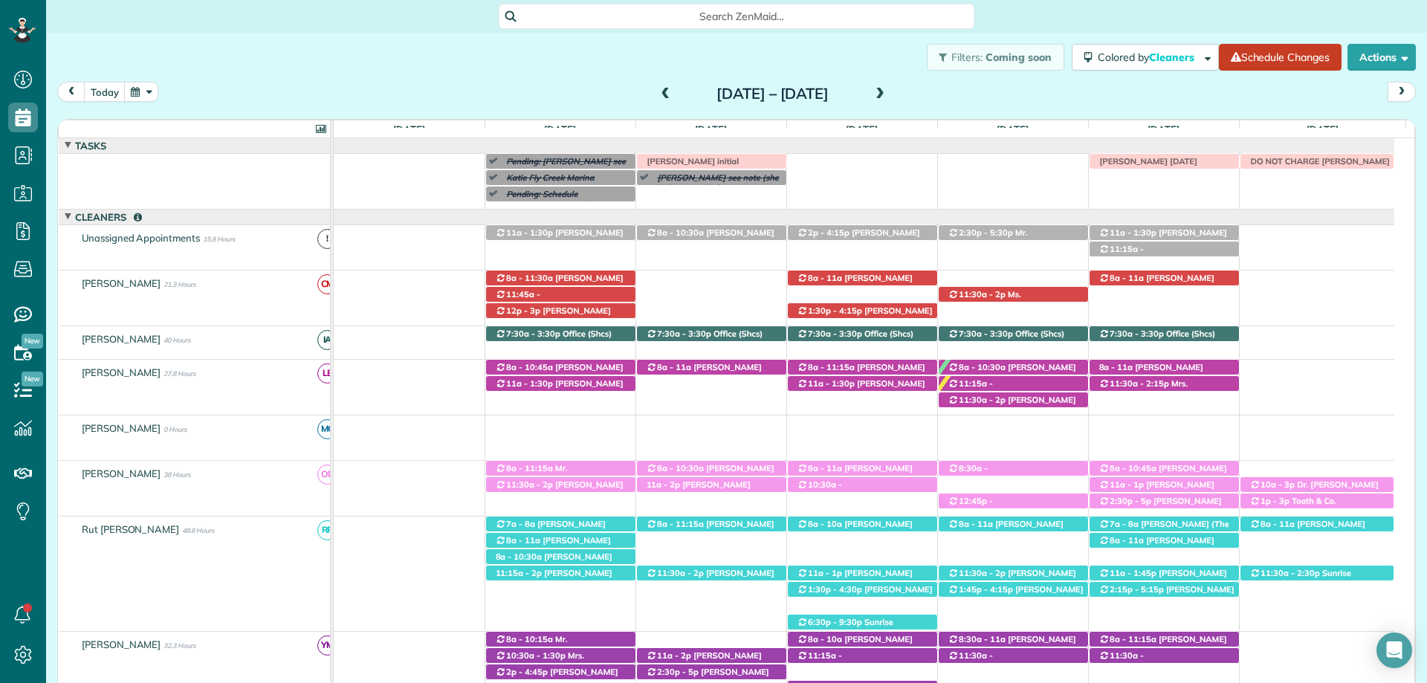
click at [715, 22] on span "Search ZenMaid…" at bounding box center [742, 16] width 452 height 15
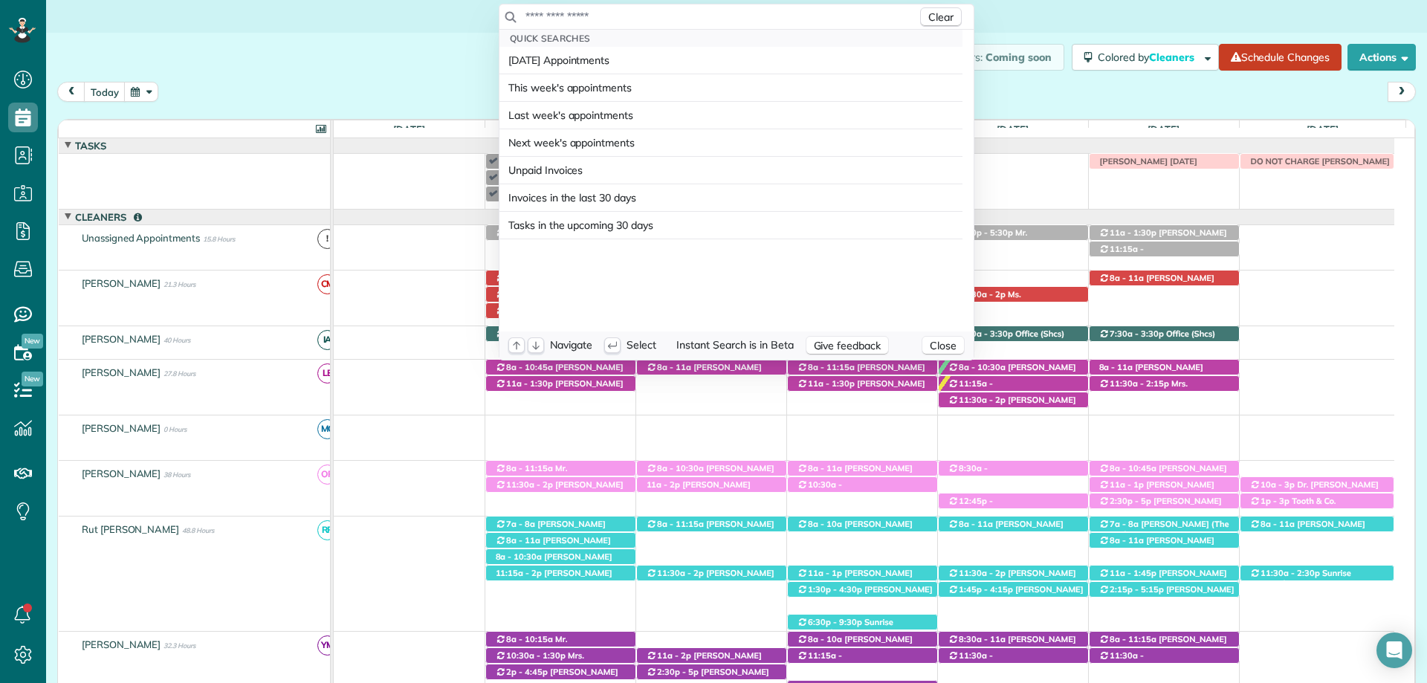
scroll to position [7, 7]
click at [714, 21] on input "text" at bounding box center [721, 16] width 392 height 15
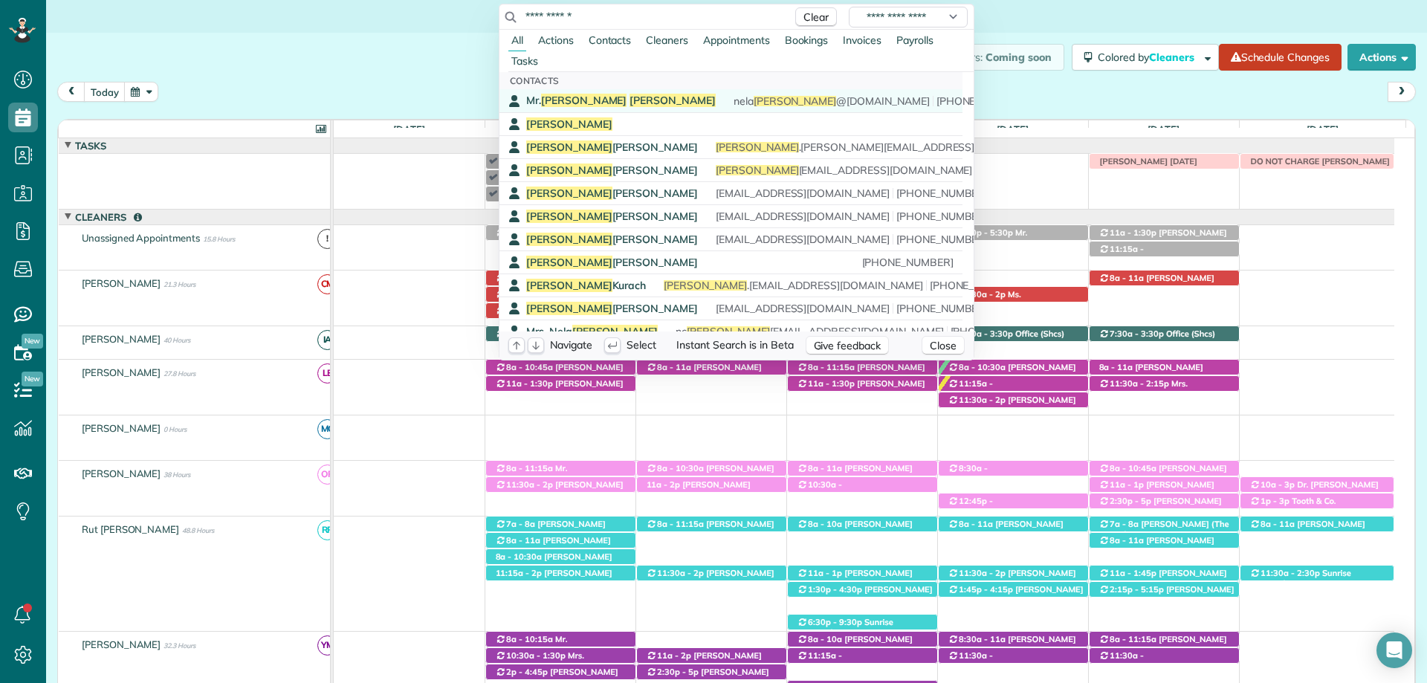
type input "**********"
click at [594, 93] on link "[PERSON_NAME] [PERSON_NAME] @[DOMAIN_NAME] [PHONE_NUMBER]" at bounding box center [730, 100] width 463 height 23
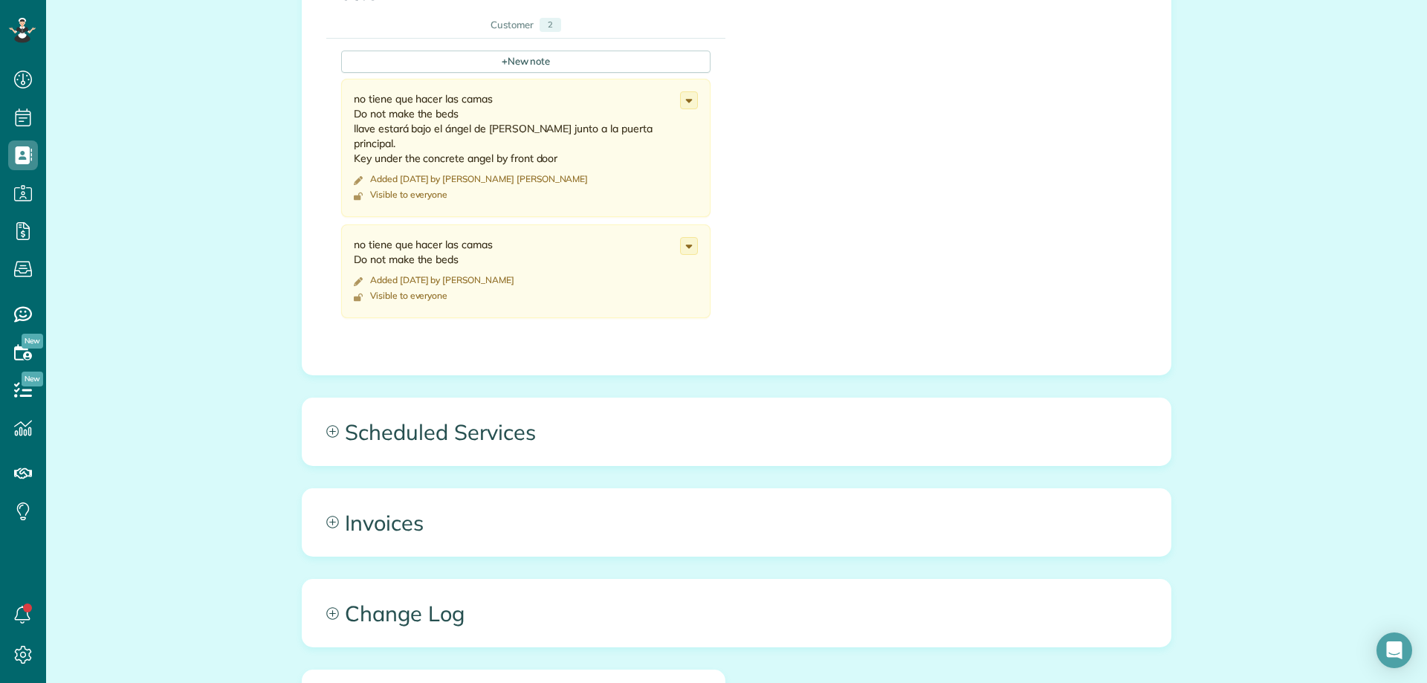
scroll to position [669, 0]
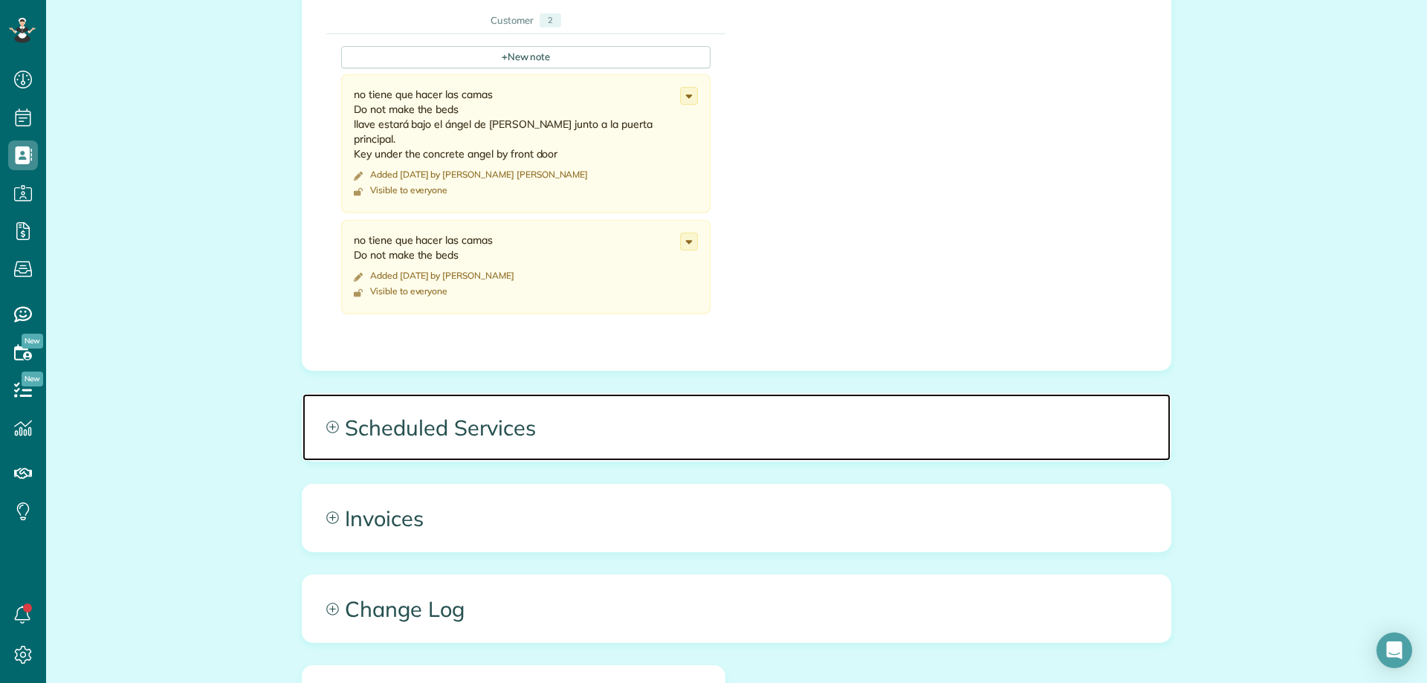
click at [523, 426] on span "Scheduled Services" at bounding box center [736, 427] width 868 height 67
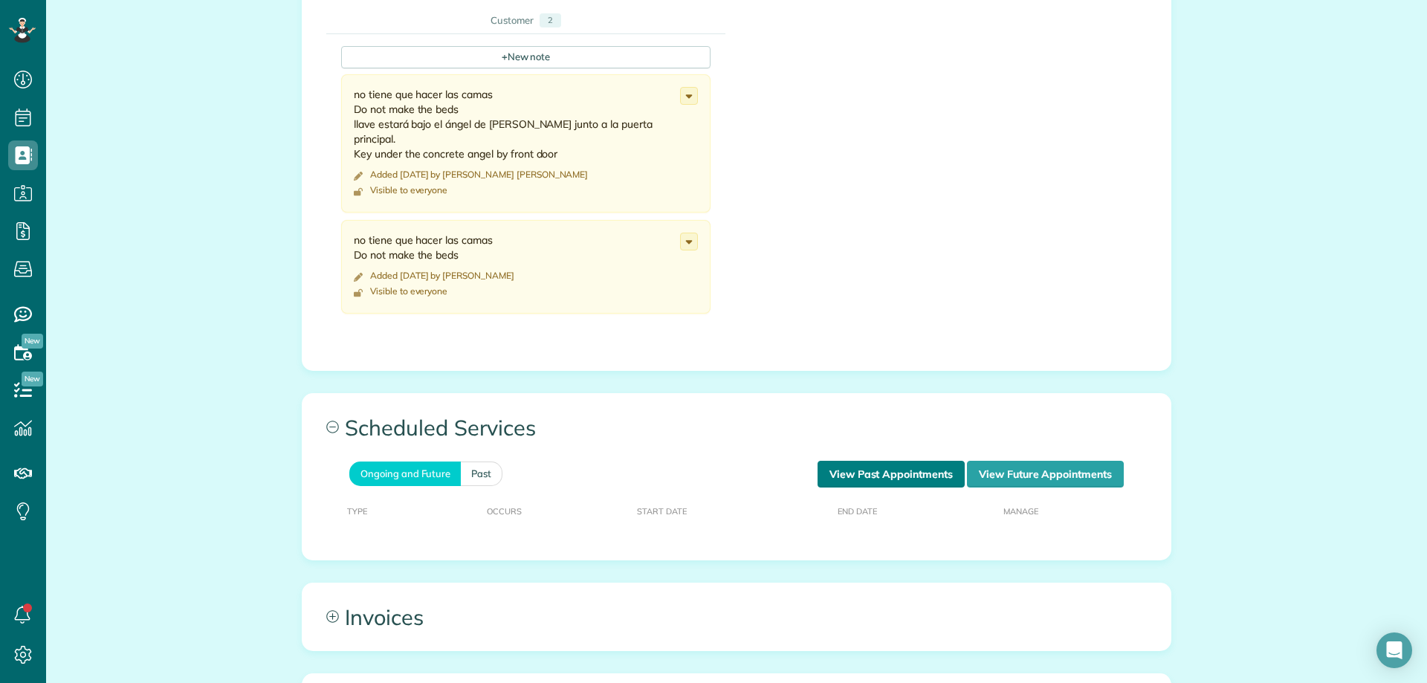
click at [900, 474] on link "View Past Appointments" at bounding box center [890, 474] width 147 height 27
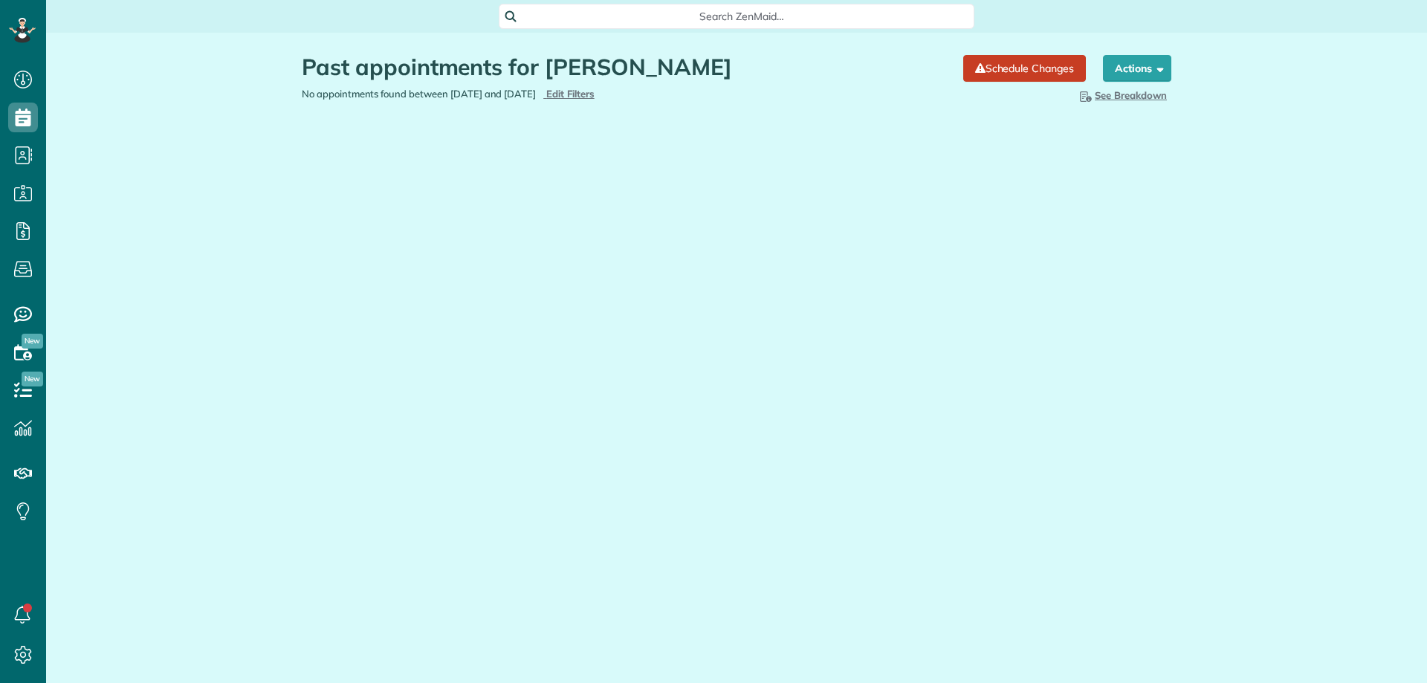
scroll to position [7, 7]
type input "**********"
click at [594, 91] on span "Edit Filters" at bounding box center [570, 94] width 48 height 12
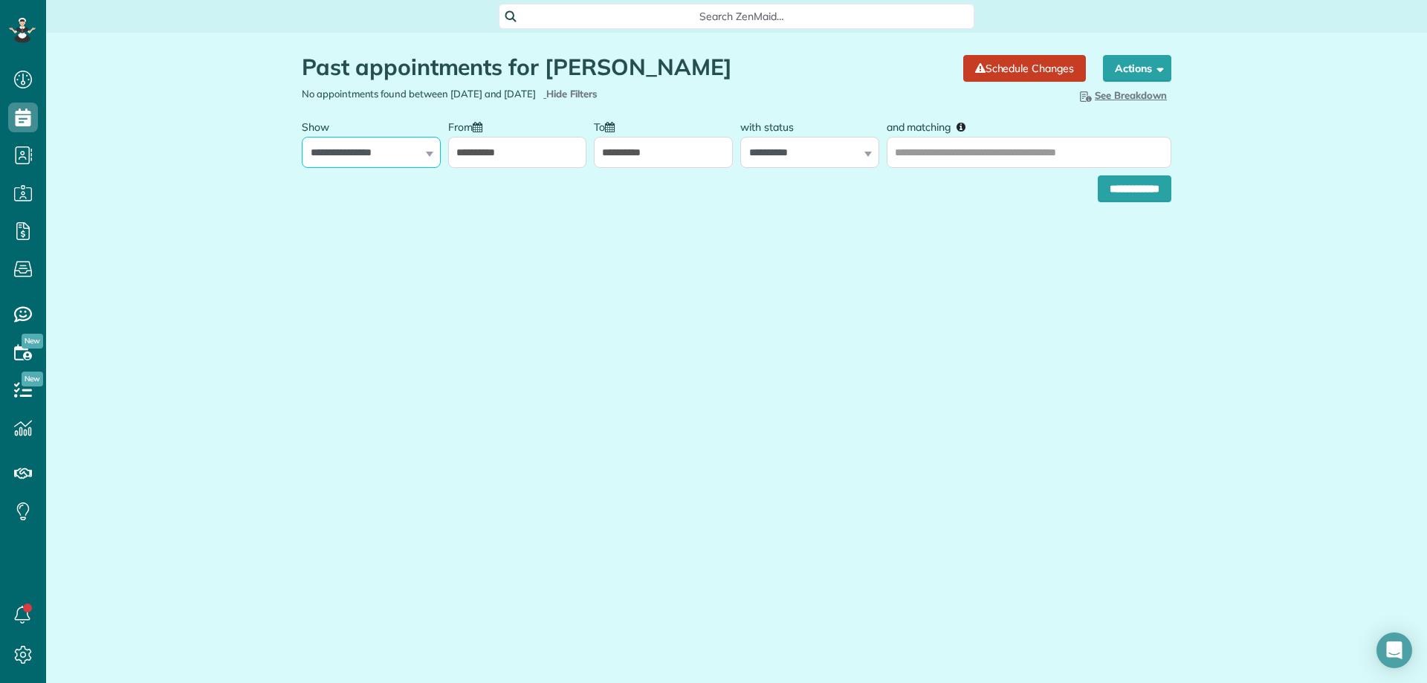
click at [363, 152] on select "**********" at bounding box center [371, 152] width 139 height 31
click at [527, 154] on input "**********" at bounding box center [517, 152] width 139 height 31
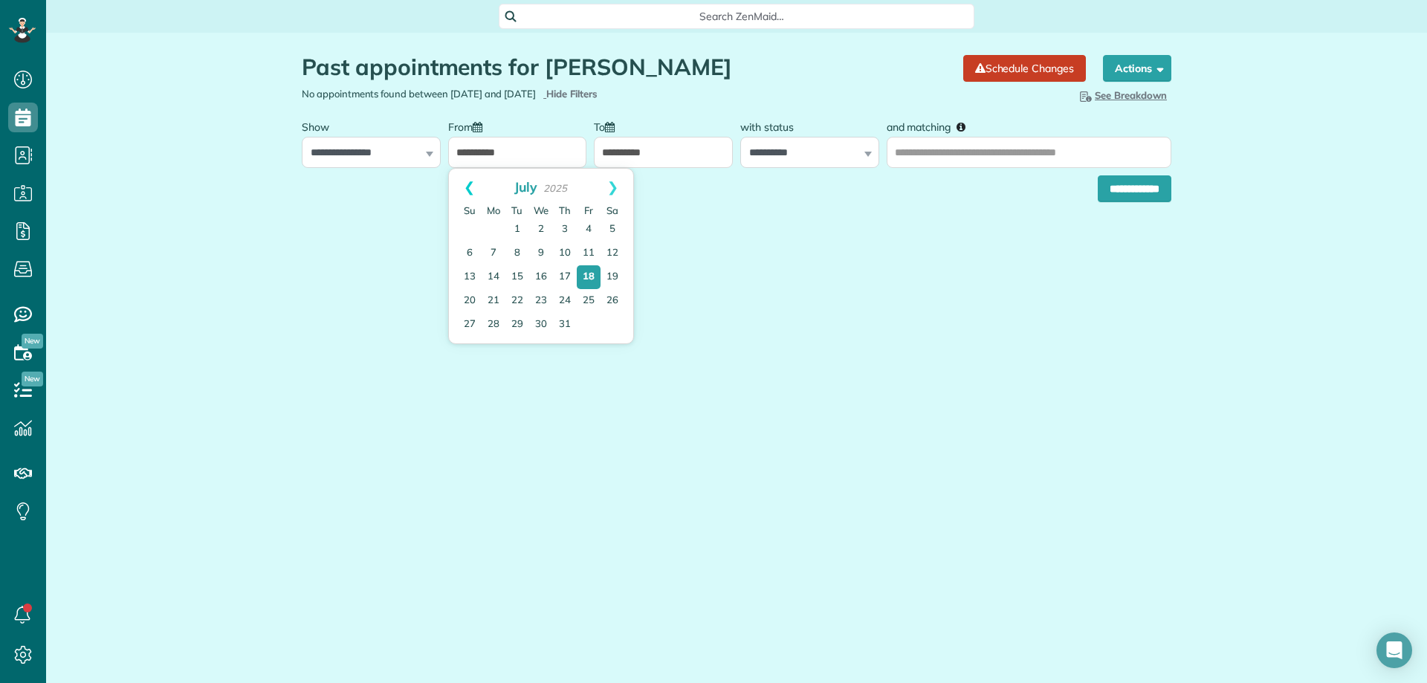
click at [467, 179] on link "Prev" at bounding box center [469, 187] width 41 height 37
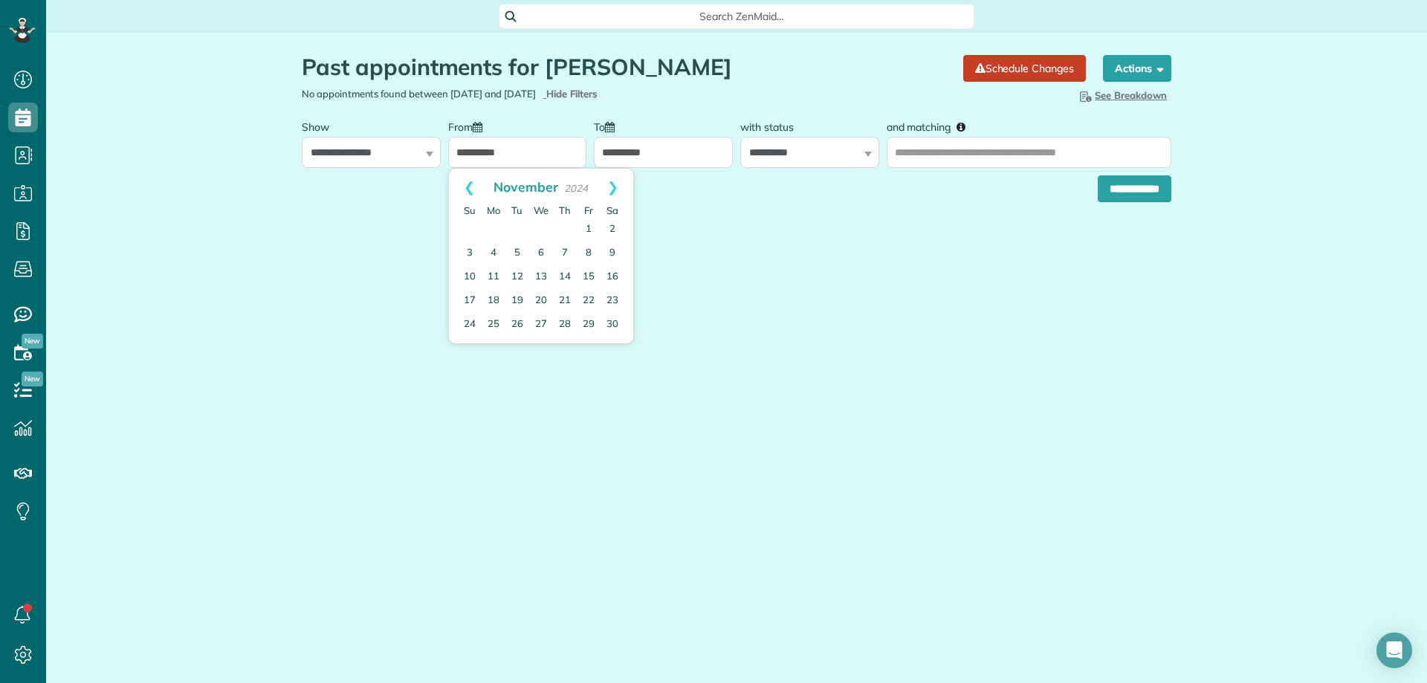
click at [467, 179] on link "Prev" at bounding box center [469, 187] width 41 height 37
click at [525, 229] on link "1" at bounding box center [517, 230] width 24 height 24
type input "**********"
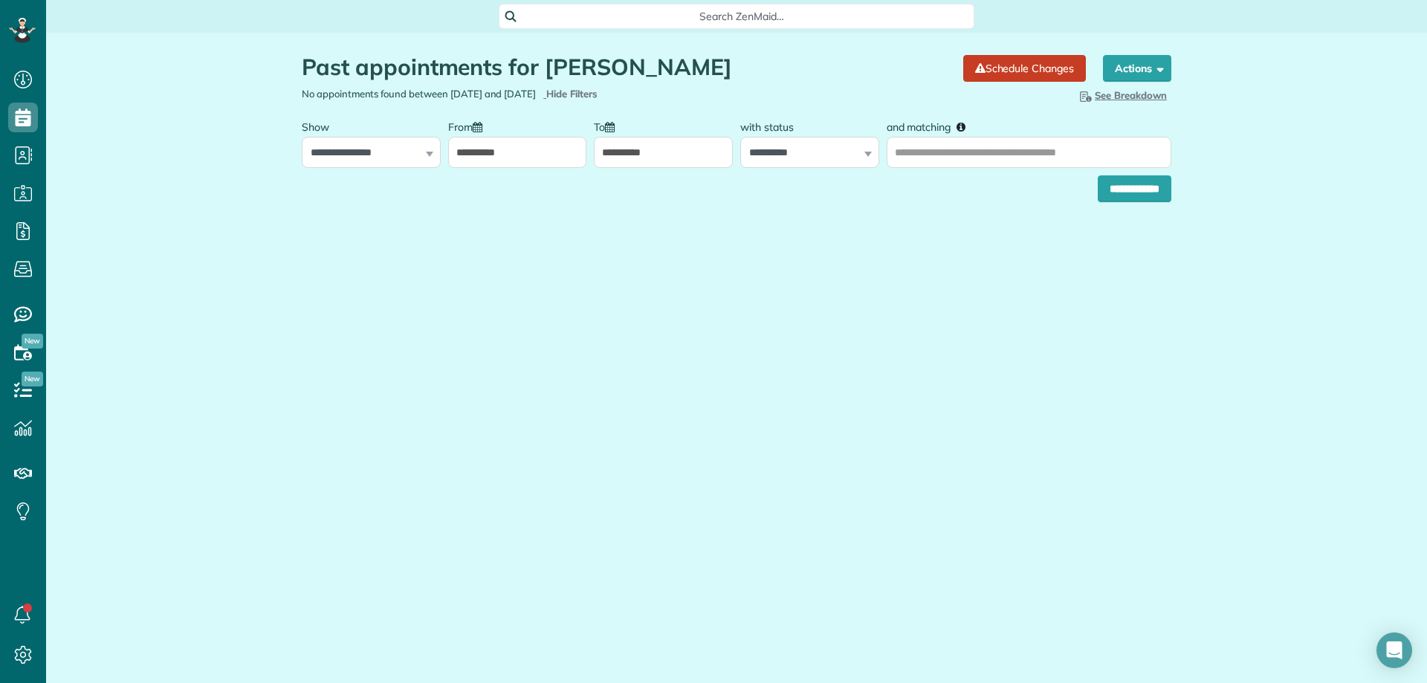
drag, startPoint x: 708, startPoint y: 73, endPoint x: 585, endPoint y: 68, distance: 122.7
click at [585, 68] on h1 "Past appointments for [PERSON_NAME]" at bounding box center [627, 67] width 650 height 25
copy h1 "[PERSON_NAME]"
click at [981, 155] on input "and matching" at bounding box center [1028, 152] width 285 height 31
paste input "**********"
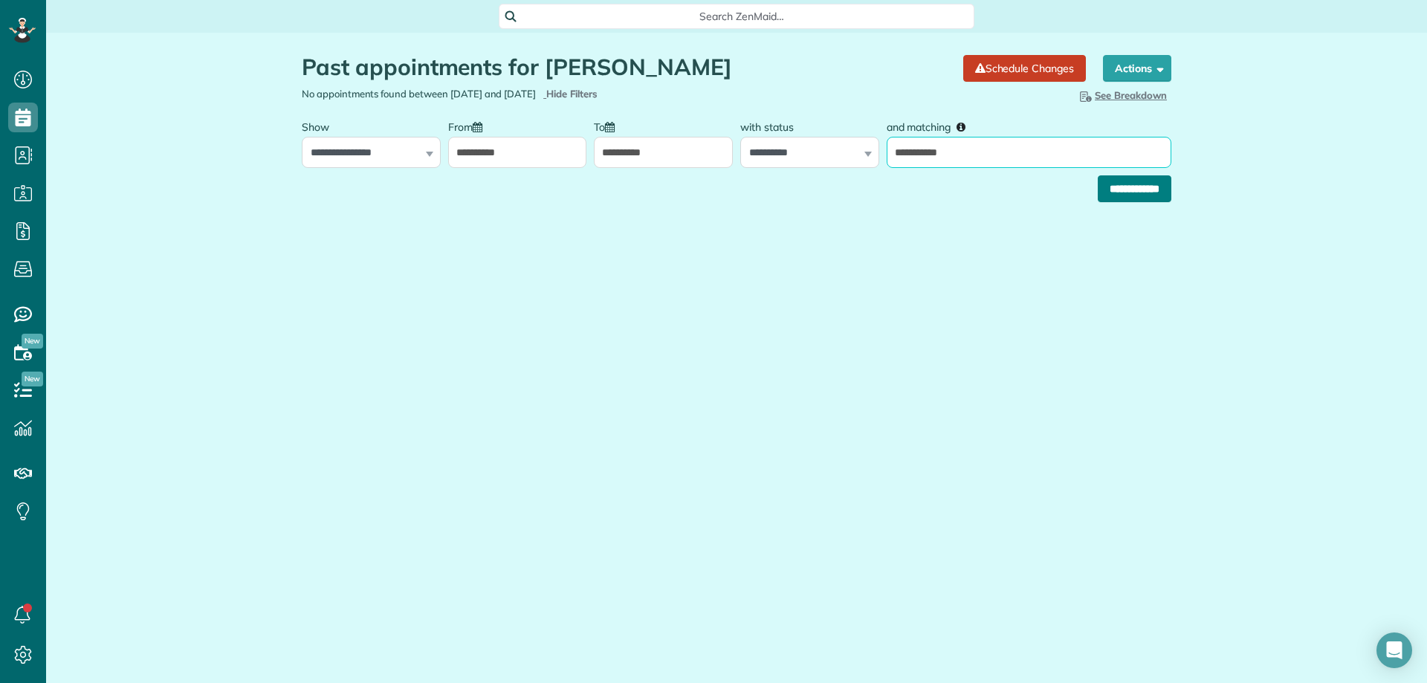
type input "**********"
click at [1138, 187] on input "**********" at bounding box center [1134, 188] width 74 height 27
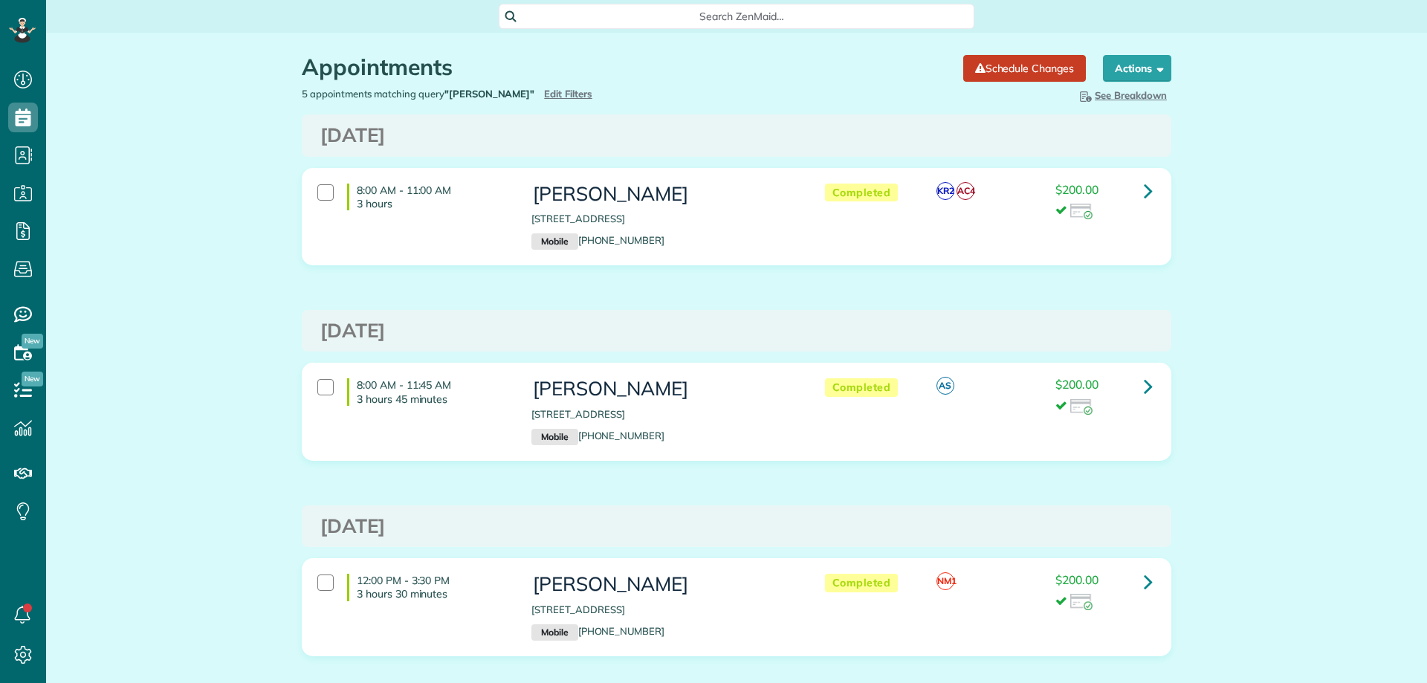
scroll to position [7, 7]
click at [251, 202] on div "Appointments the List View [2 min] Schedule Changes Actions Create Appointment …" at bounding box center [736, 595] width 1380 height 1125
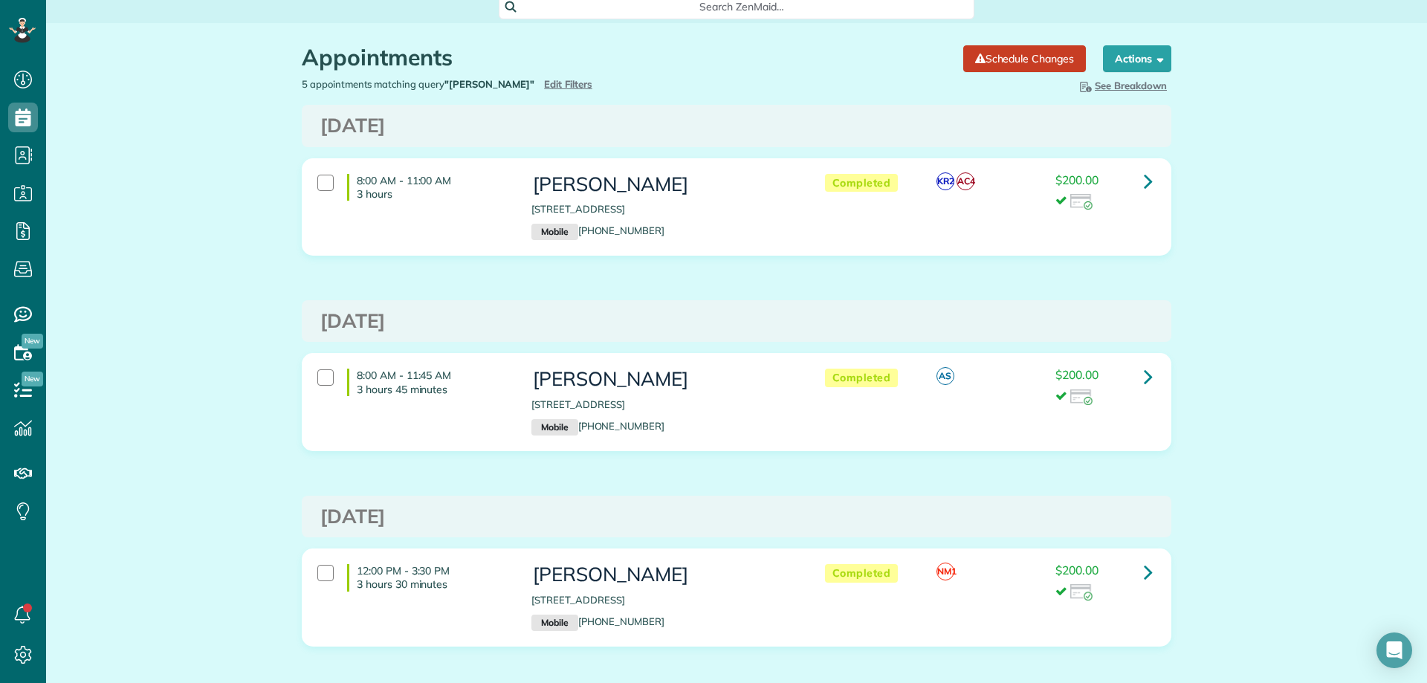
scroll to position [0, 0]
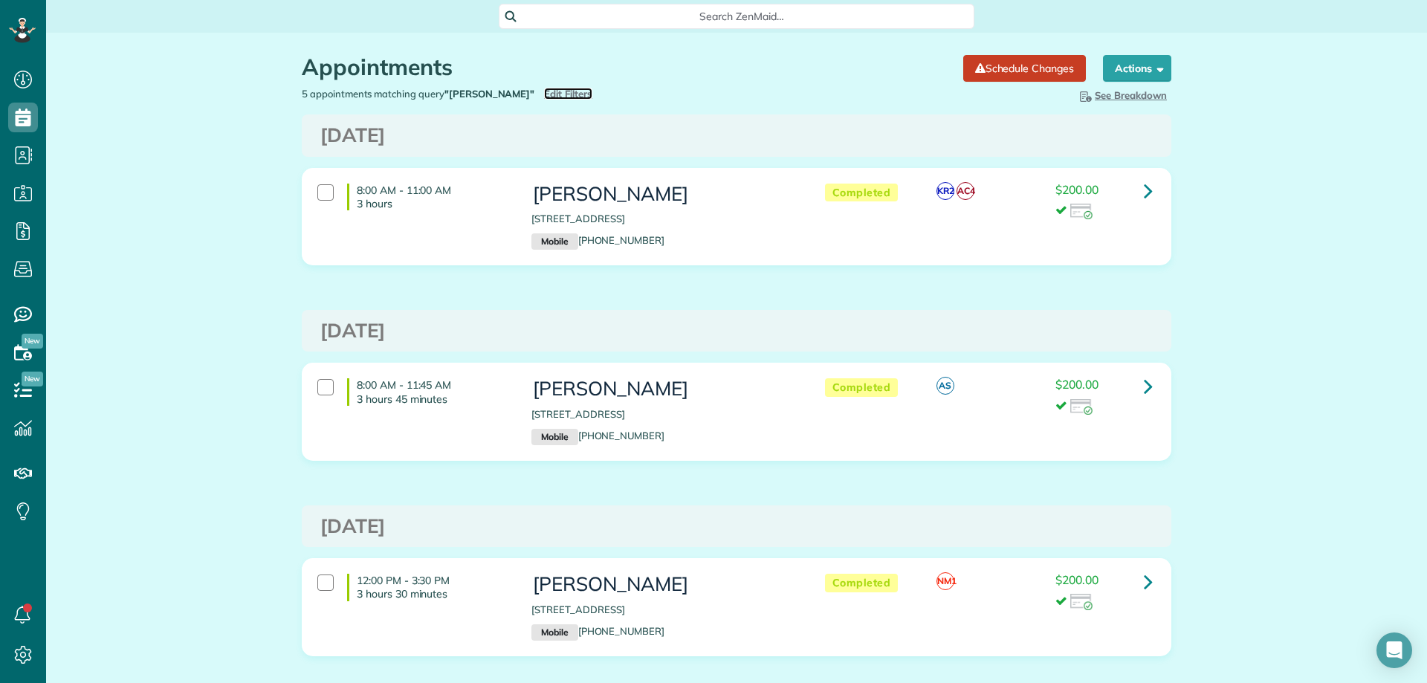
click at [544, 99] on span "Edit Filters" at bounding box center [568, 94] width 48 height 12
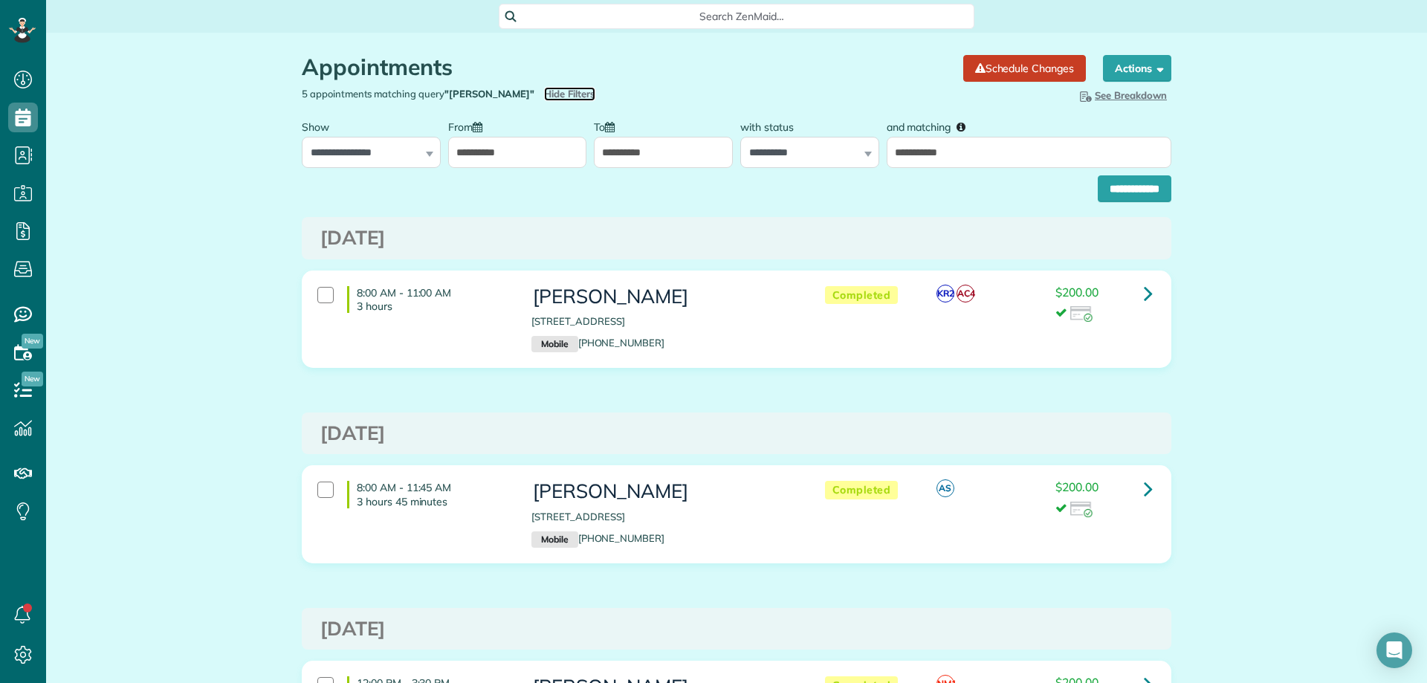
click at [544, 99] on span "Hide Filters" at bounding box center [569, 94] width 51 height 14
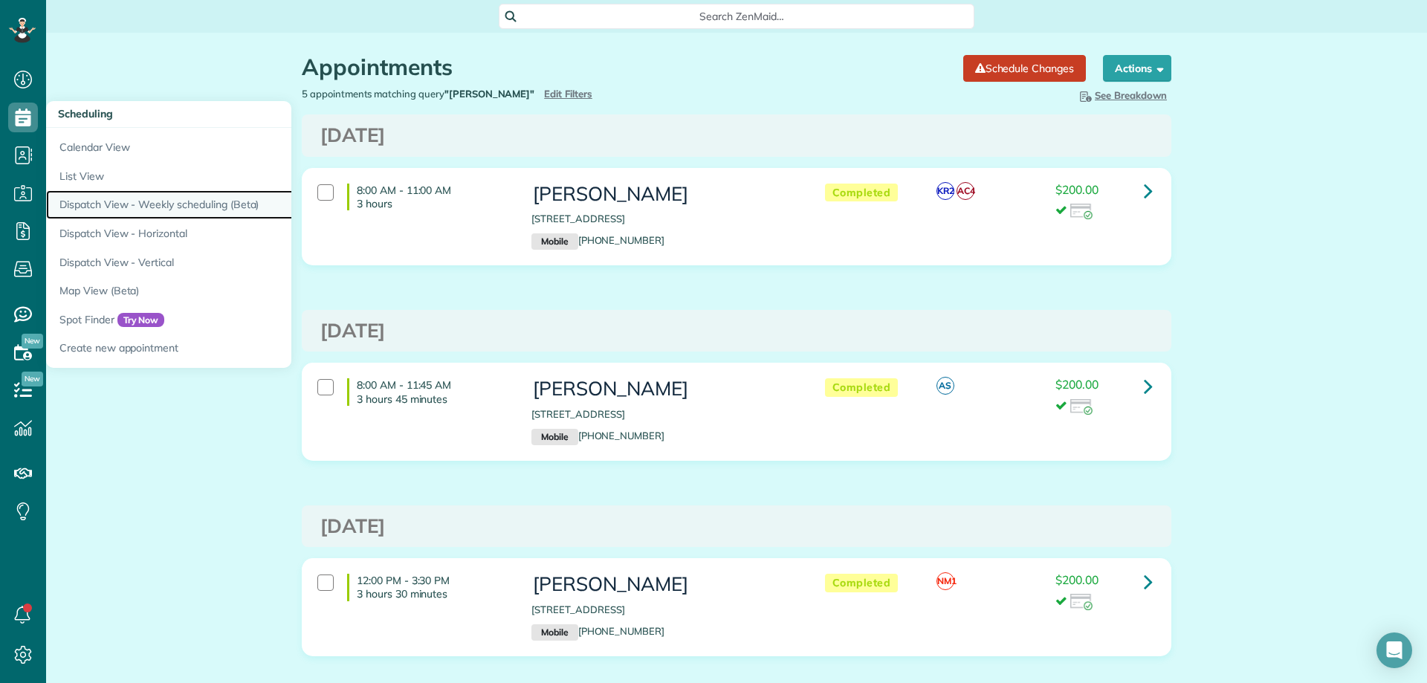
click at [192, 212] on link "Dispatch View - Weekly scheduling (Beta)" at bounding box center [231, 204] width 371 height 29
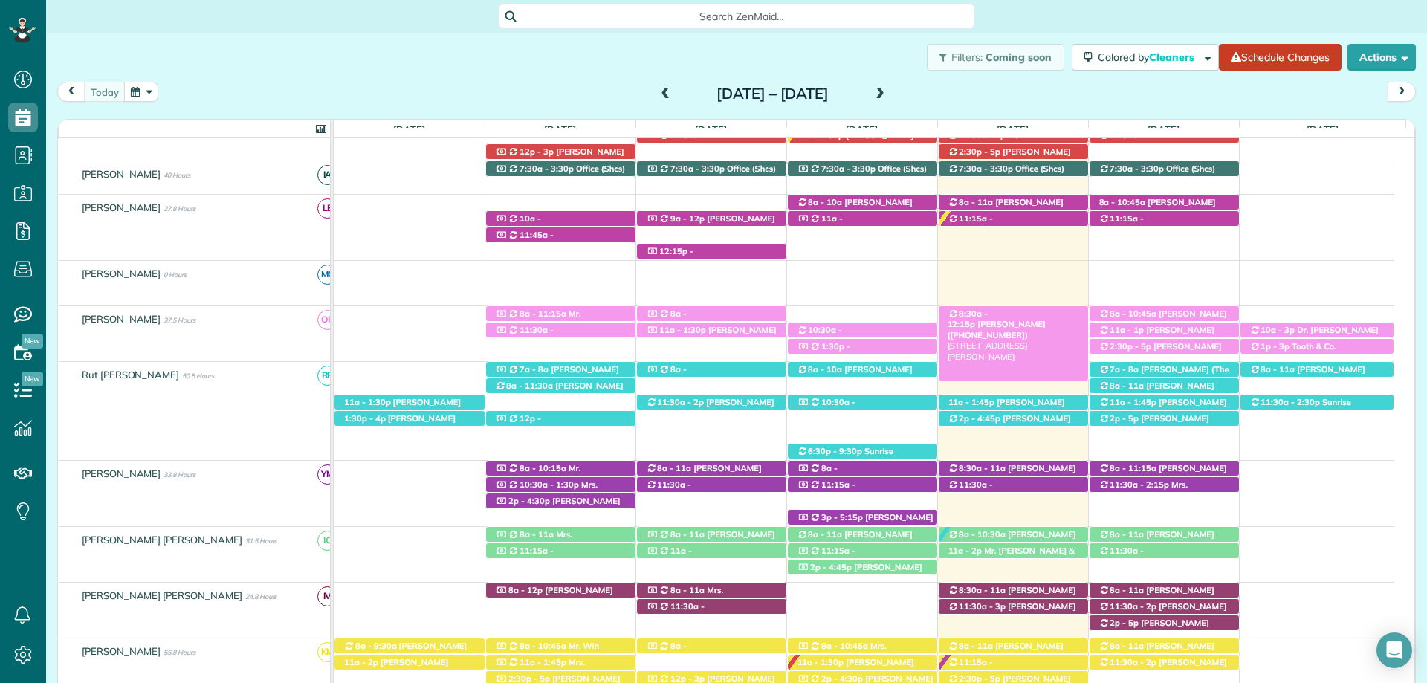
scroll to position [357, 0]
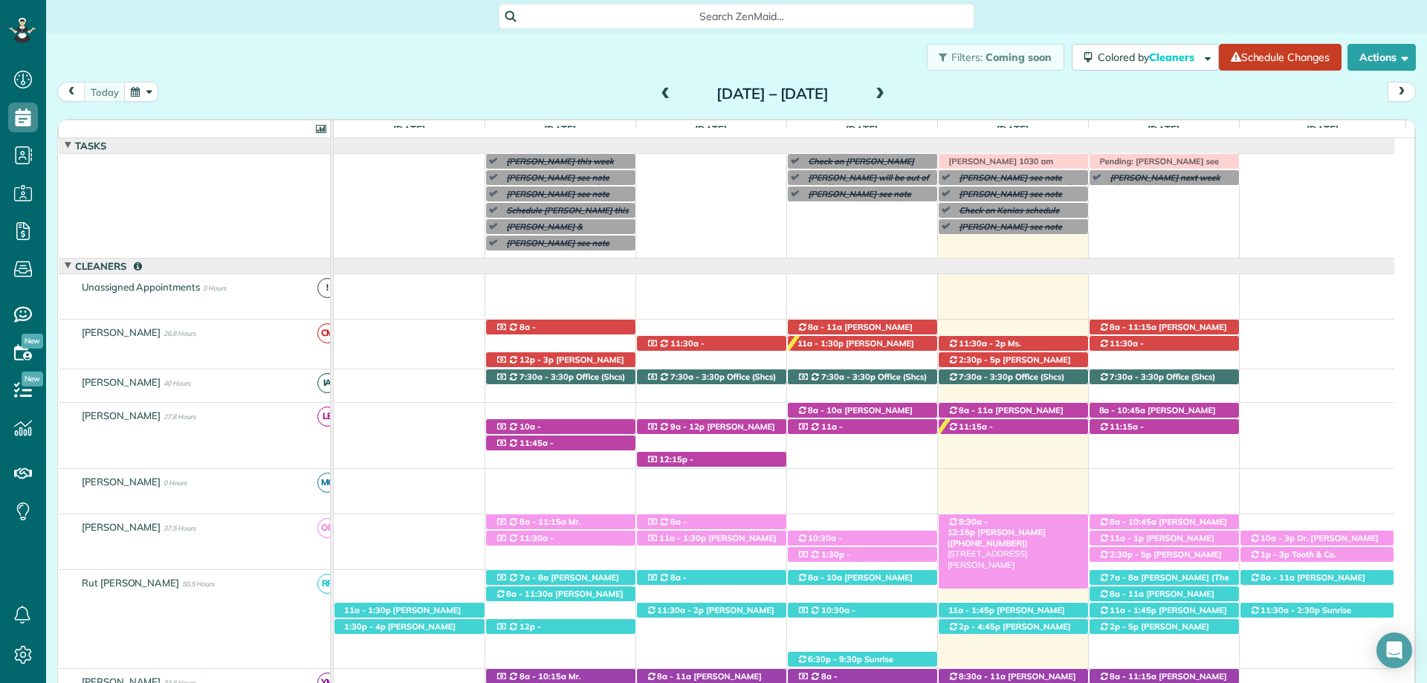
scroll to position [74, 0]
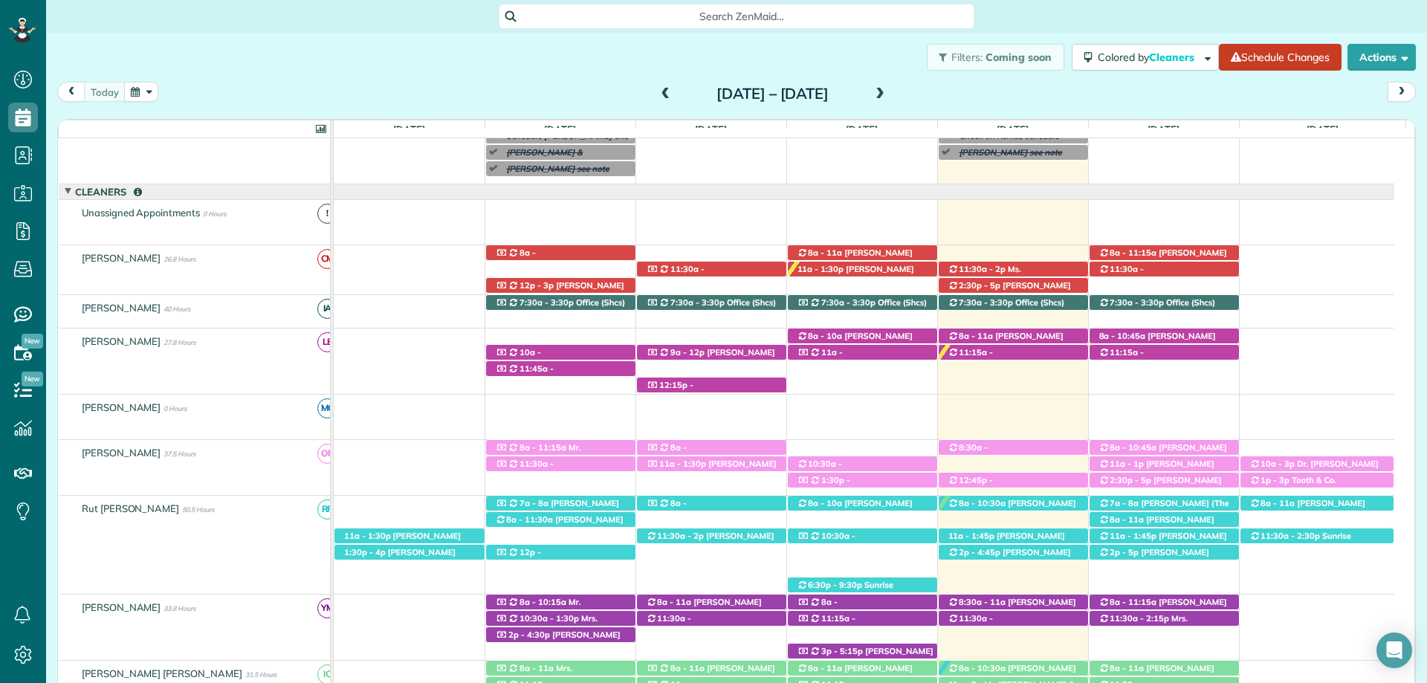
click at [791, 53] on div "Filters: Coming soon Colored by Cleaners Color by Cleaner Color by Team Color b…" at bounding box center [736, 57] width 1380 height 49
